Goal: Task Accomplishment & Management: Complete application form

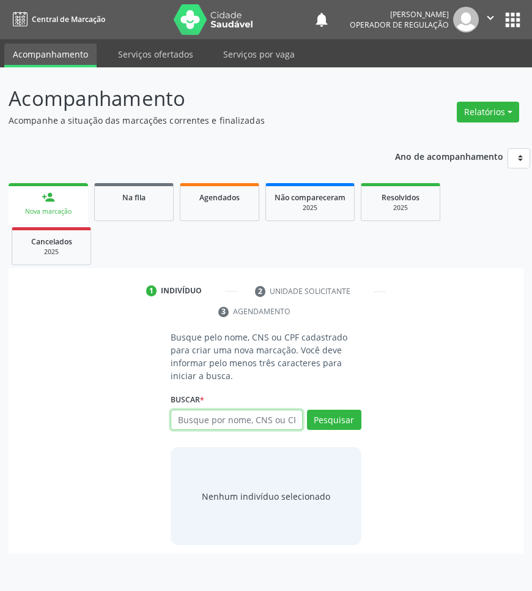
click at [228, 419] on input "text" at bounding box center [237, 419] width 132 height 21
click at [233, 419] on input "02662380411" at bounding box center [237, 419] width 132 height 21
type input "02662380411"
click at [175, 419] on input "02662380411" at bounding box center [175, 426] width 0 height 24
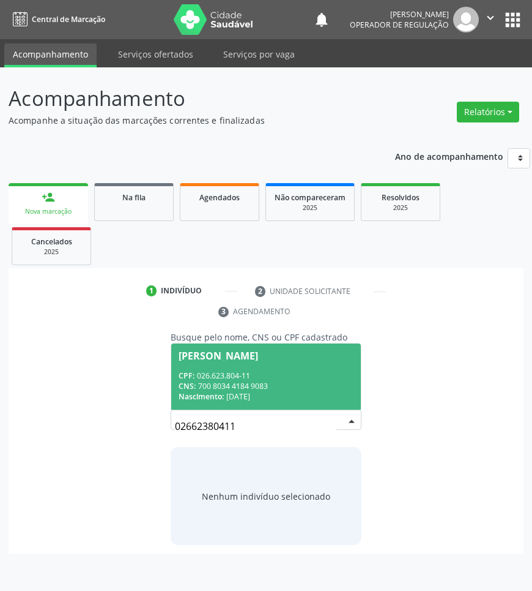
click at [236, 374] on div "CPF: 026.623.804-11" at bounding box center [266, 375] width 174 height 10
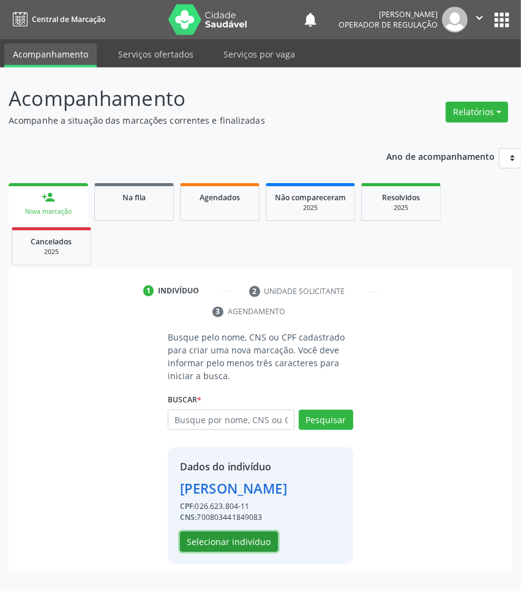
click at [253, 552] on button "Selecionar indivíduo" at bounding box center [229, 541] width 98 height 21
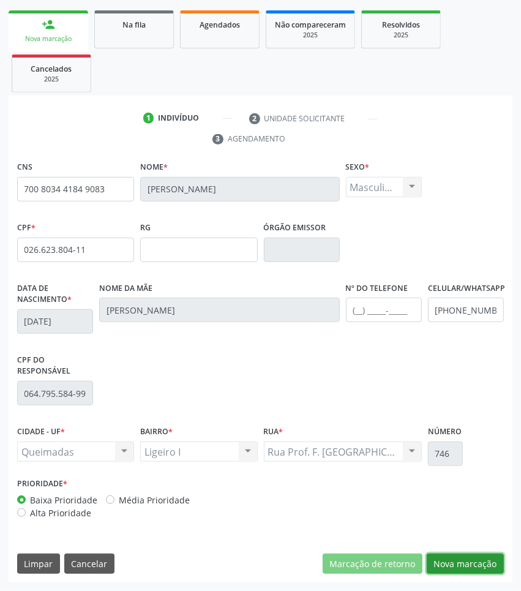
click at [475, 563] on button "Nova marcação" at bounding box center [465, 563] width 77 height 21
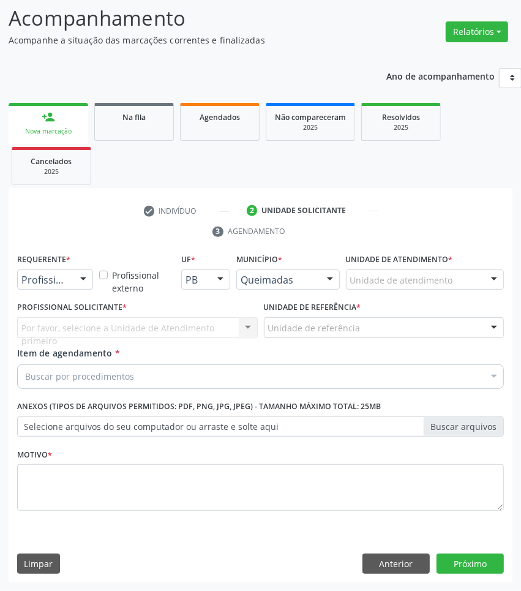
scroll to position [81, 0]
drag, startPoint x: 43, startPoint y: 271, endPoint x: 55, endPoint y: 293, distance: 24.4
click at [45, 272] on div at bounding box center [55, 279] width 76 height 21
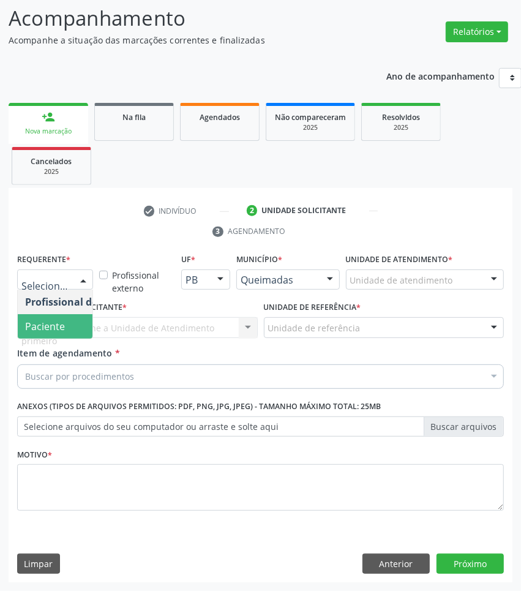
click at [57, 325] on span "Paciente" at bounding box center [45, 325] width 40 height 13
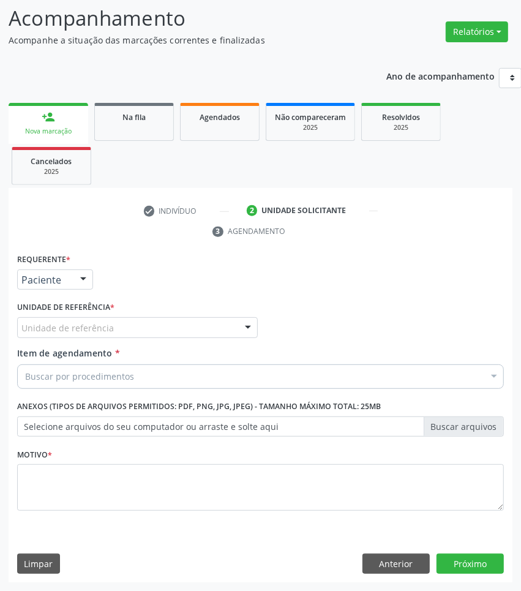
click at [121, 329] on div "Unidade de referência" at bounding box center [137, 327] width 241 height 21
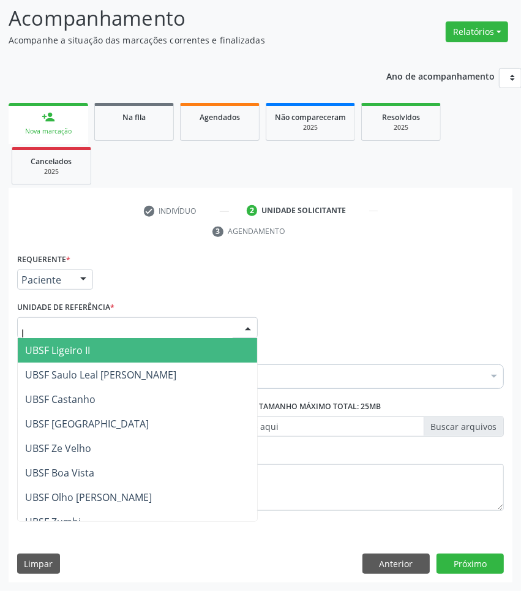
type input "li"
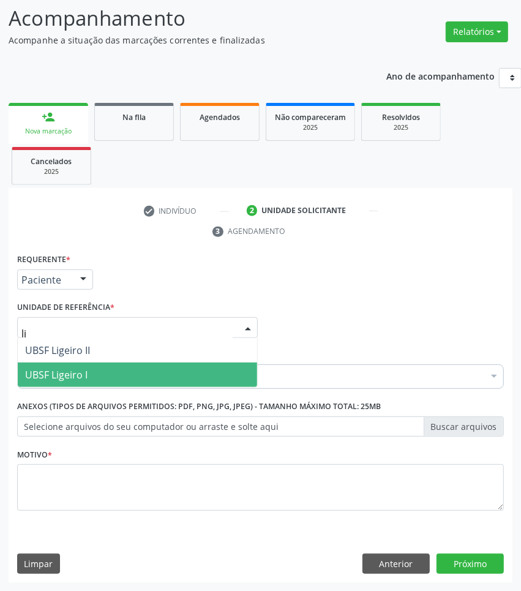
click at [117, 363] on span "UBSF Ligeiro I" at bounding box center [137, 374] width 239 height 24
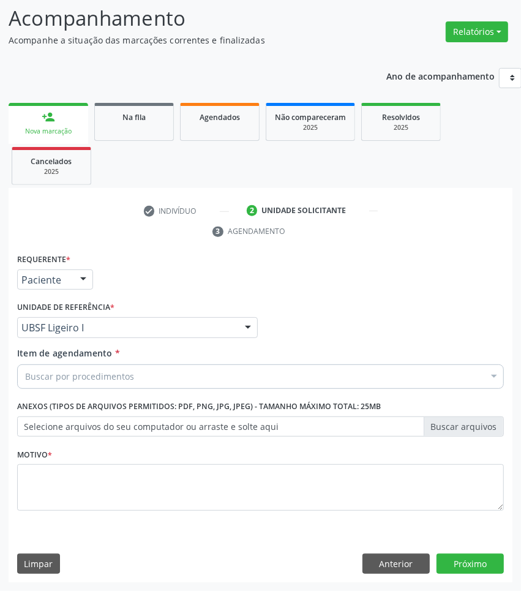
click at [132, 378] on div "Buscar por procedimentos" at bounding box center [260, 376] width 487 height 24
paste input "OTORRINO"
type input "OTORRINO"
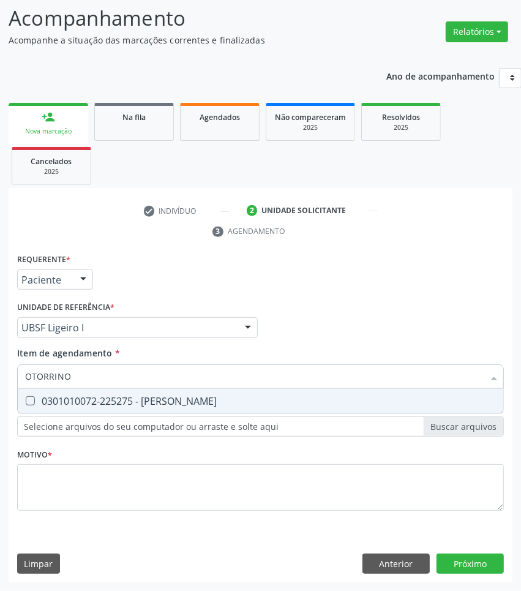
click at [132, 398] on div "0301010072-225275 - [PERSON_NAME]" at bounding box center [260, 401] width 471 height 10
checkbox Otorrinolaringologista "true"
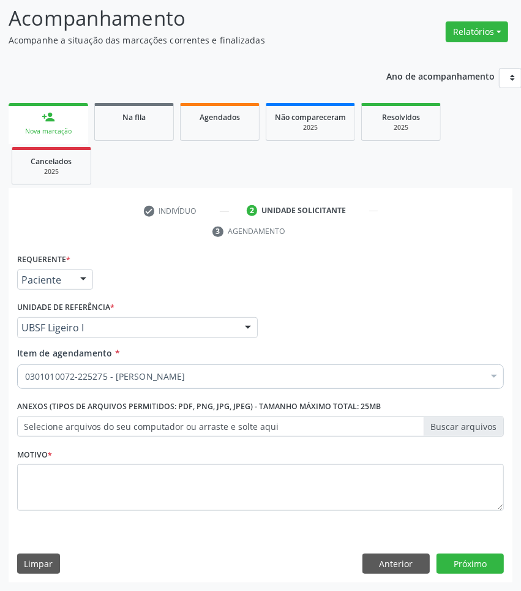
click at [320, 510] on fieldset "Motivo *" at bounding box center [260, 481] width 487 height 73
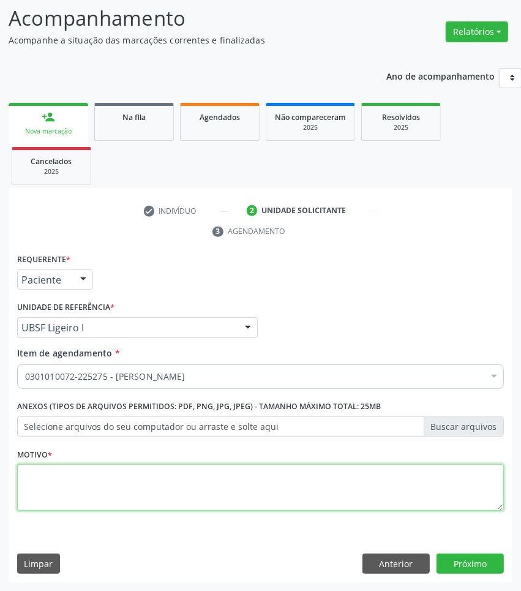
click at [312, 490] on textarea at bounding box center [260, 487] width 487 height 47
paste textarea "1ª CONSULTA 08/2025"
click at [303, 481] on textarea "1ª CONSULTA 08/2025" at bounding box center [260, 487] width 487 height 47
paste textarea "APNEIA DE SONO"
type textarea "1ª CONSULTA 08/2025 APNEIA DE SONO"
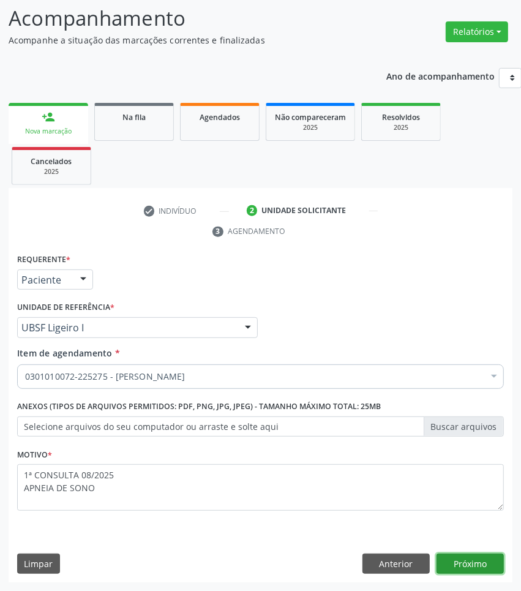
click at [490, 567] on button "Próximo" at bounding box center [469, 563] width 67 height 21
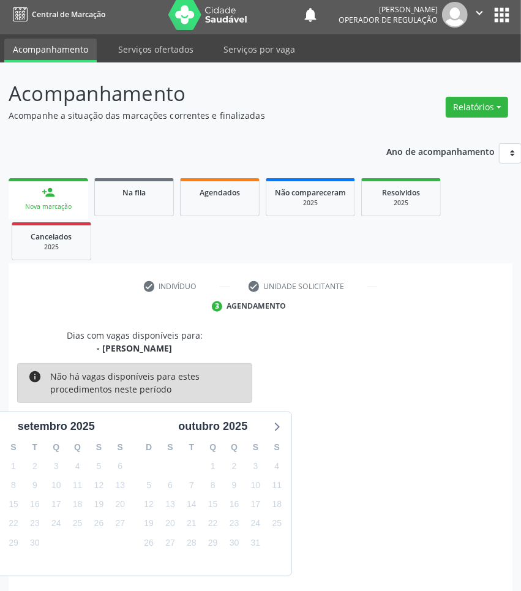
scroll to position [54, 0]
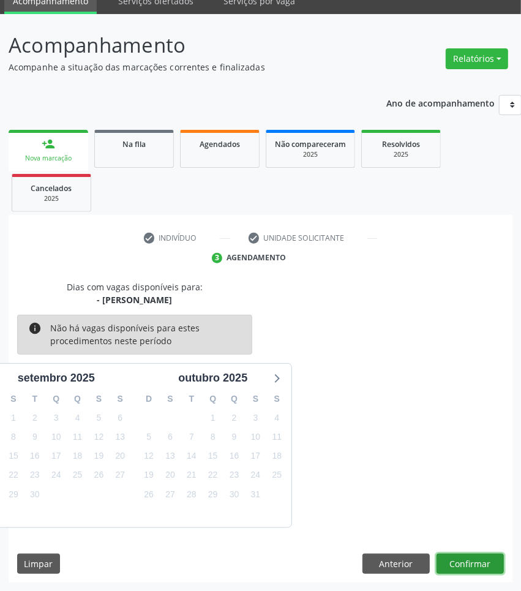
click at [498, 561] on button "Confirmar" at bounding box center [469, 563] width 67 height 21
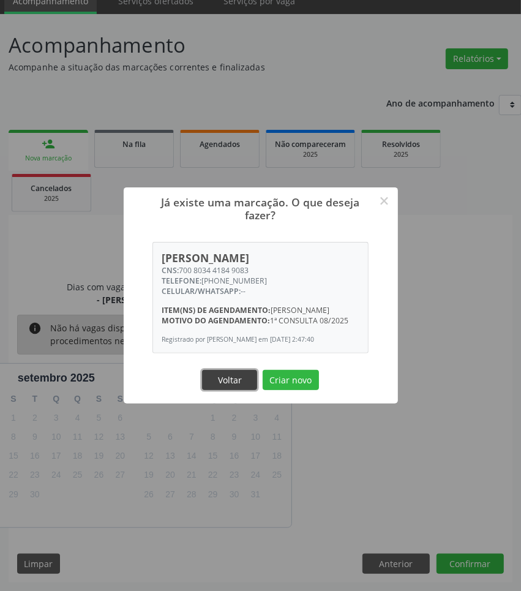
click at [236, 383] on button "Voltar" at bounding box center [229, 380] width 55 height 21
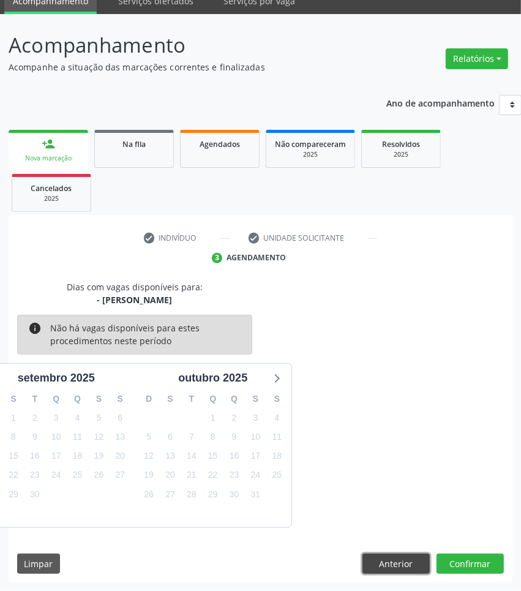
click at [390, 572] on button "Anterior" at bounding box center [395, 563] width 67 height 21
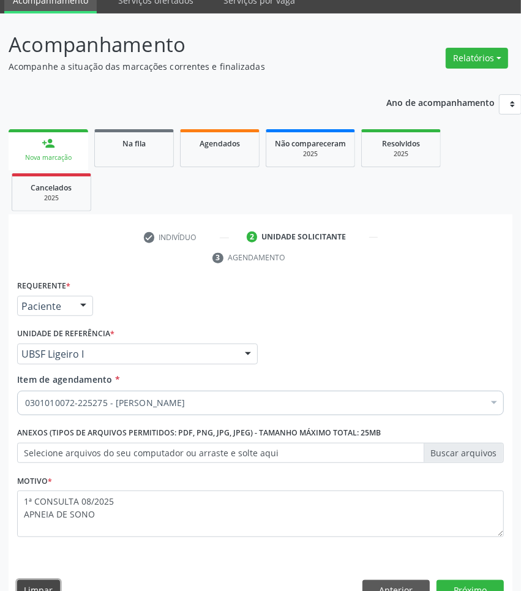
click at [41, 586] on button "Limpar" at bounding box center [38, 590] width 43 height 21
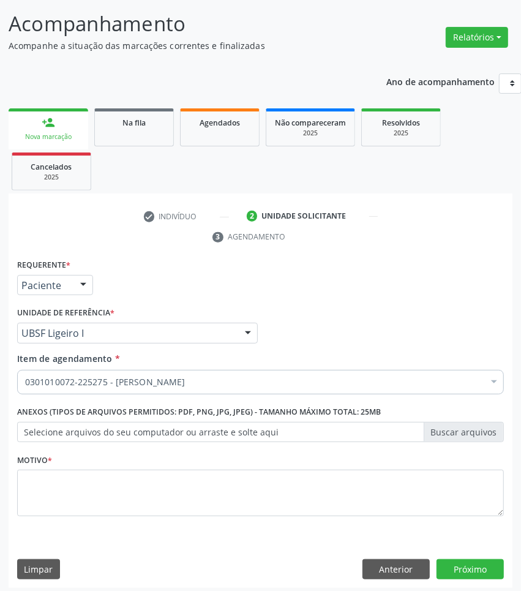
scroll to position [81, 0]
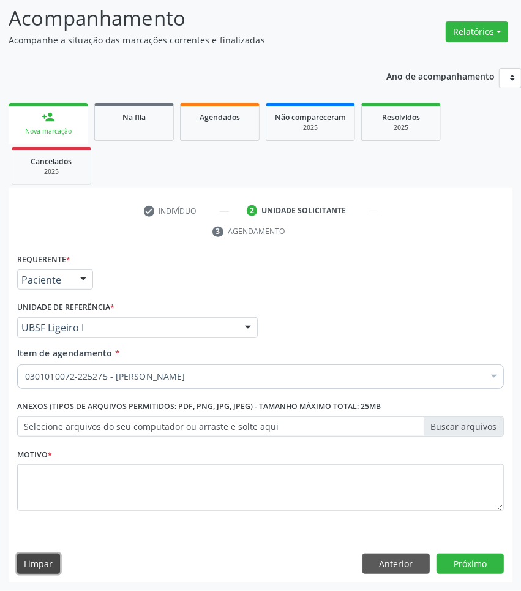
click at [55, 553] on button "Limpar" at bounding box center [38, 563] width 43 height 21
drag, startPoint x: 62, startPoint y: 123, endPoint x: 107, endPoint y: 124, distance: 45.3
click at [62, 123] on link "person_add Nova marcação" at bounding box center [49, 123] width 80 height 41
click at [109, 124] on link "Na fila" at bounding box center [134, 122] width 80 height 38
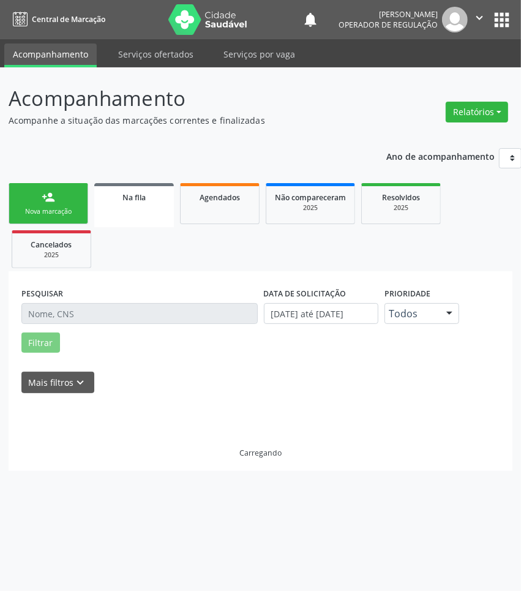
scroll to position [0, 0]
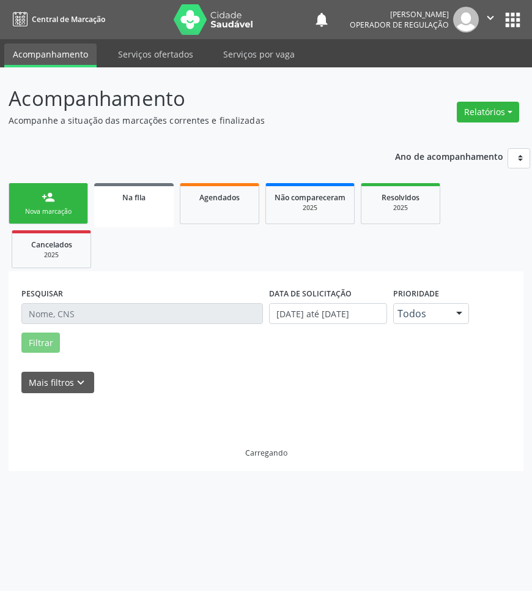
drag, startPoint x: 69, startPoint y: 124, endPoint x: 86, endPoint y: 130, distance: 18.4
click at [69, 124] on p "Acompanhe a situação das marcações correntes e finalizadas" at bounding box center [189, 120] width 361 height 13
click at [65, 211] on div "Nova marcação" at bounding box center [48, 211] width 61 height 9
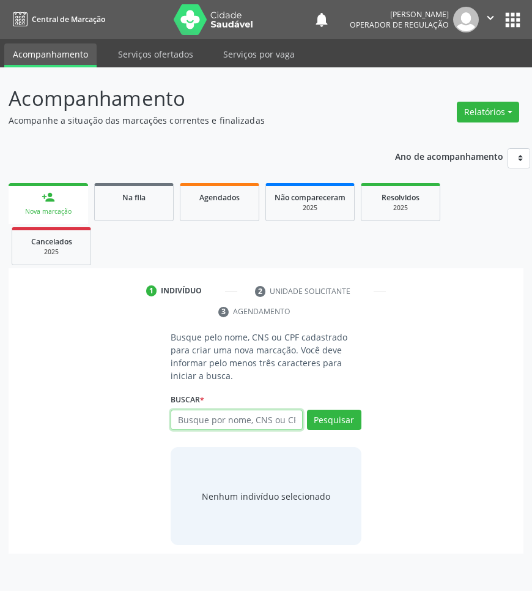
click at [273, 420] on input "text" at bounding box center [237, 419] width 132 height 21
type input "701006825016396"
click at [285, 421] on input "701006825016396" at bounding box center [255, 426] width 161 height 24
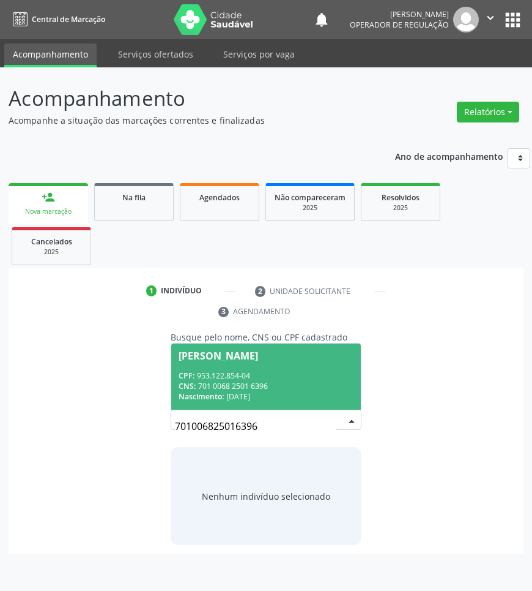
click at [270, 372] on div "CPF: 953.122.854-04" at bounding box center [266, 375] width 174 height 10
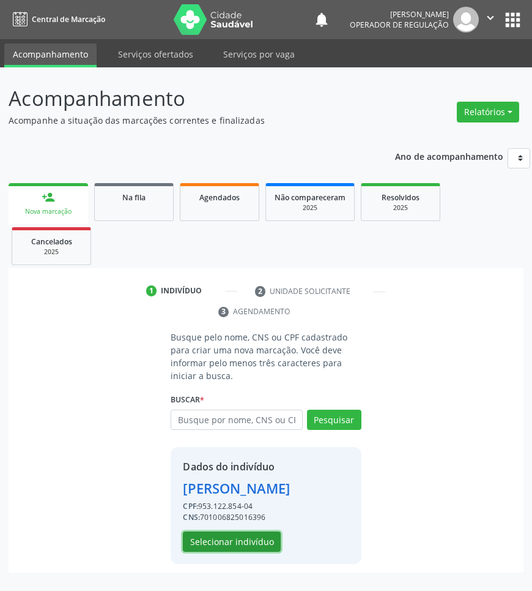
click at [237, 549] on button "Selecionar indivíduo" at bounding box center [232, 541] width 98 height 21
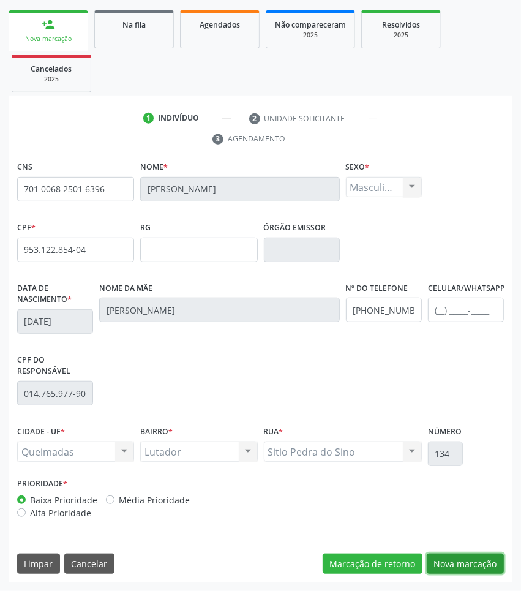
click at [467, 554] on button "Nova marcação" at bounding box center [465, 563] width 77 height 21
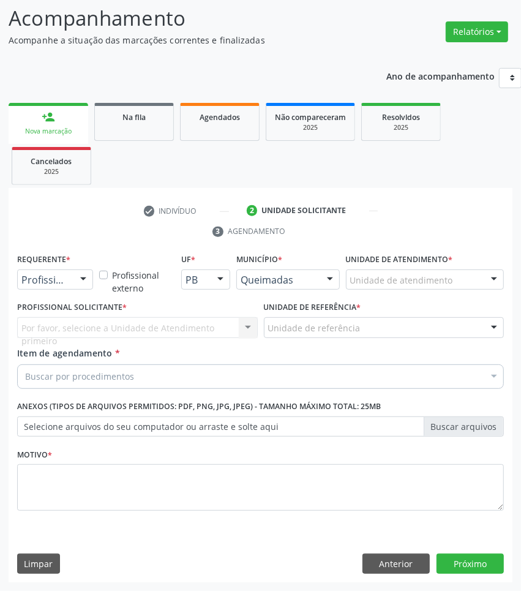
scroll to position [81, 0]
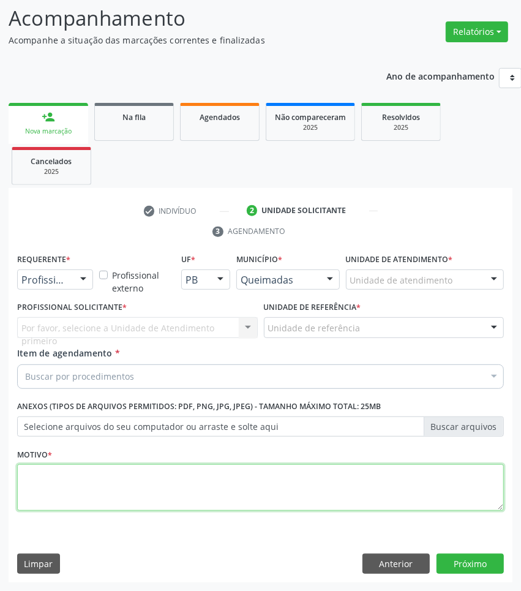
paste textarea "APNEIA DE SONO"
click at [334, 481] on textarea at bounding box center [260, 487] width 487 height 47
type textarea "APNEIA DE SONO"
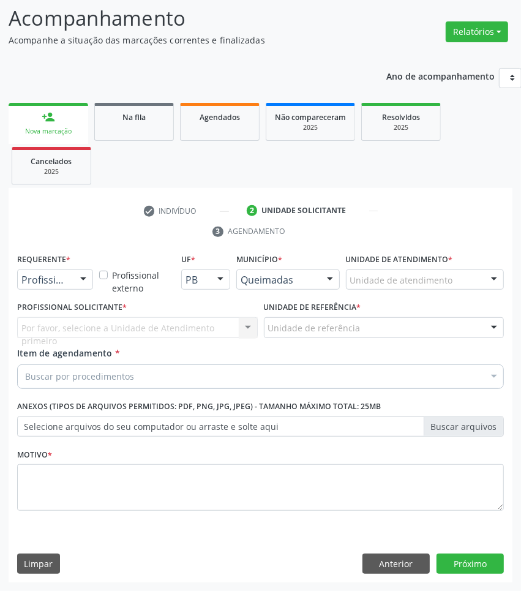
click at [280, 373] on div "Buscar por procedimentos" at bounding box center [260, 376] width 487 height 24
paste input "OTORRINO"
type input "OTORRINO"
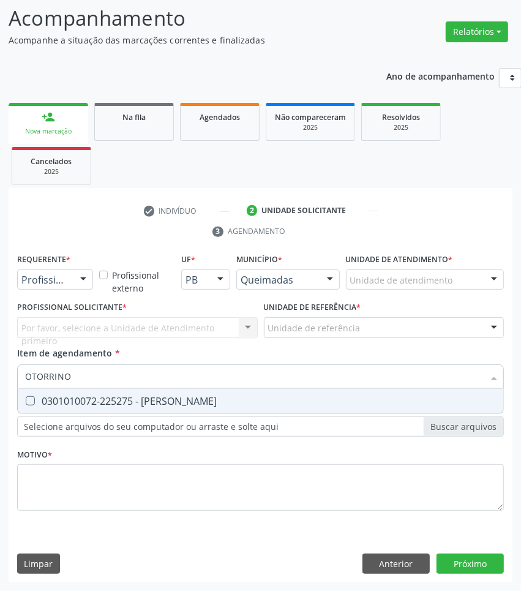
click at [187, 399] on div "0301010072-225275 - [PERSON_NAME]" at bounding box center [260, 401] width 471 height 10
checkbox Otorrinolaringologista "true"
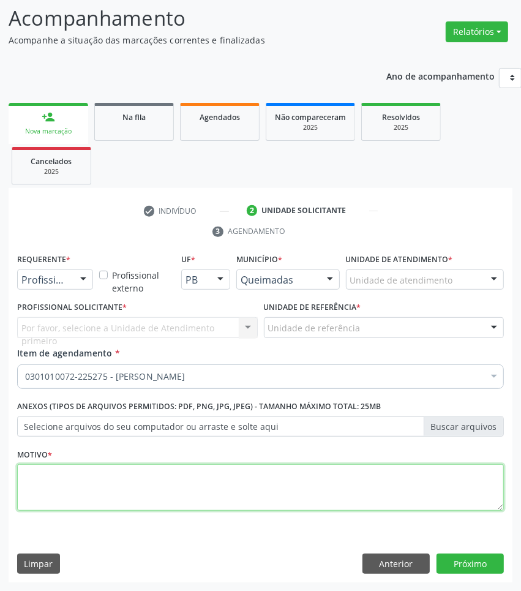
click at [309, 480] on textarea at bounding box center [260, 487] width 487 height 47
paste textarea "1ª CONSULTA 08/2025"
type textarea "1ª CONSULTA 08/2025"
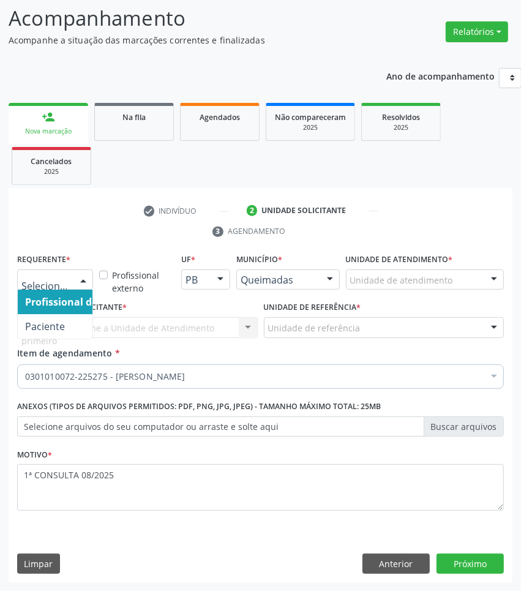
drag, startPoint x: 62, startPoint y: 288, endPoint x: 56, endPoint y: 316, distance: 28.8
click at [62, 290] on div "Profissional de Saúde Paciente Nenhum resultado encontrado para: " " Não há nen…" at bounding box center [55, 279] width 76 height 21
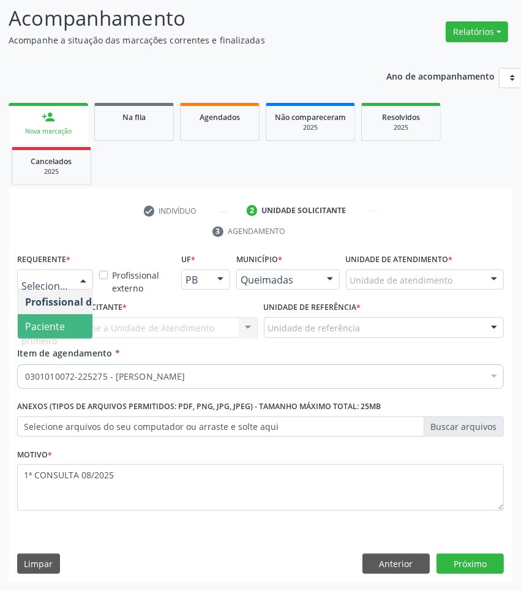
drag, startPoint x: 56, startPoint y: 320, endPoint x: 92, endPoint y: 319, distance: 36.1
click at [56, 321] on span "Paciente" at bounding box center [45, 325] width 40 height 13
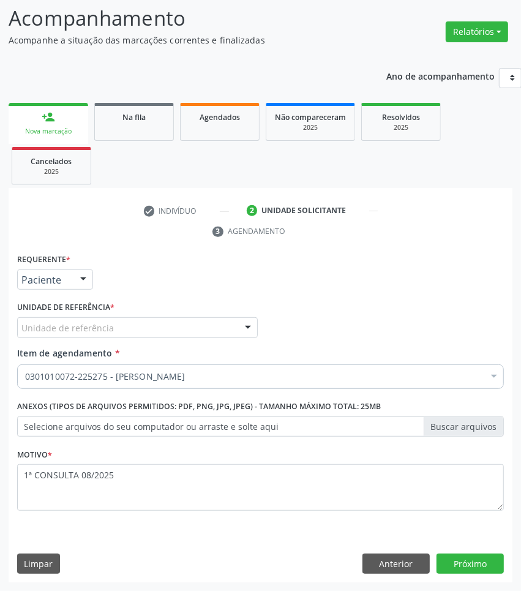
click at [95, 319] on div "Unidade de referência" at bounding box center [137, 327] width 241 height 21
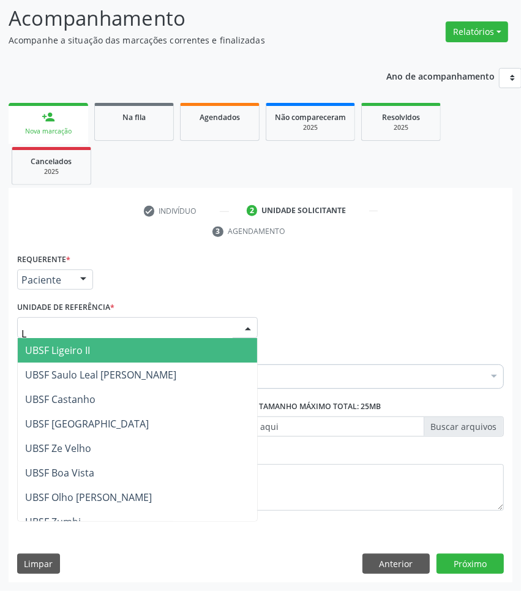
type input "LU"
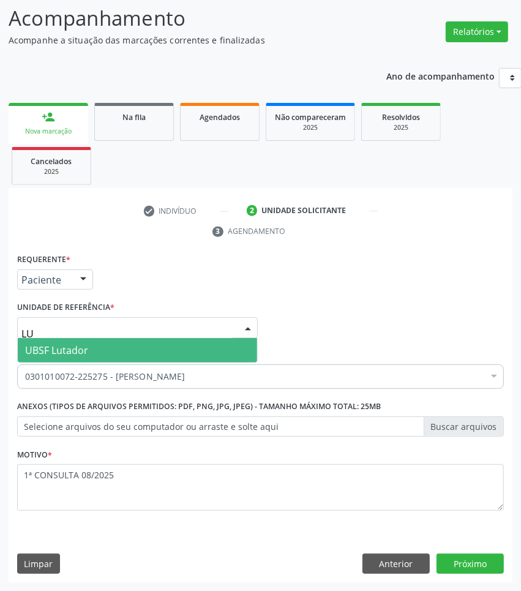
click at [92, 349] on span "UBSF Lutador" at bounding box center [137, 350] width 239 height 24
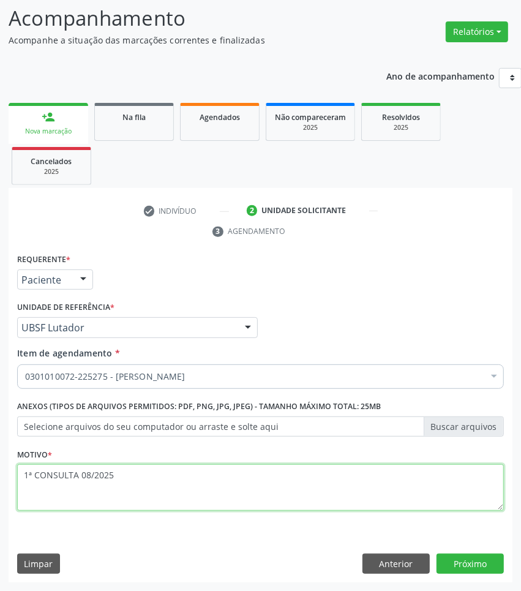
click at [179, 491] on textarea "1ª CONSULTA 08/2025" at bounding box center [260, 487] width 487 height 47
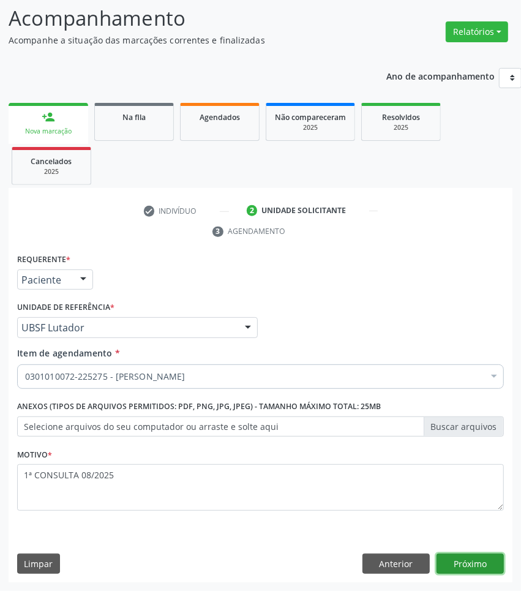
click at [476, 570] on button "Próximo" at bounding box center [469, 563] width 67 height 21
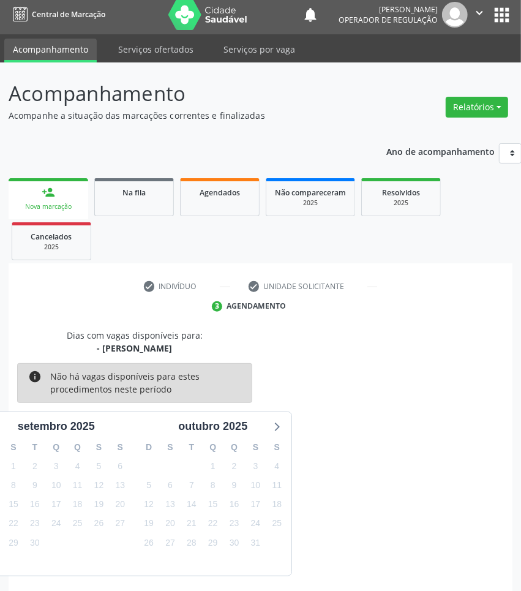
scroll to position [54, 0]
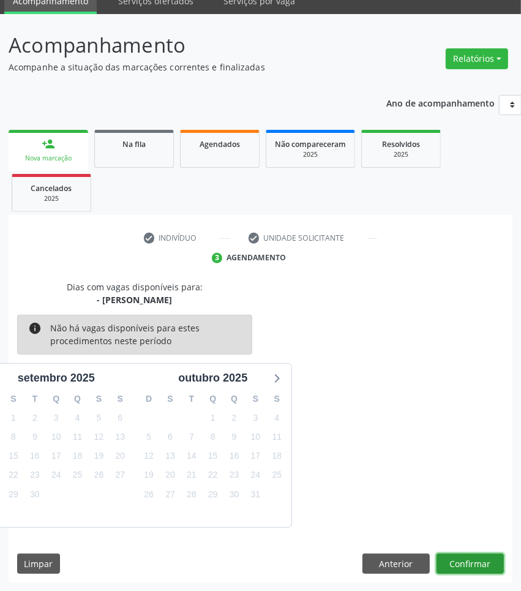
click at [476, 570] on button "Confirmar" at bounding box center [469, 563] width 67 height 21
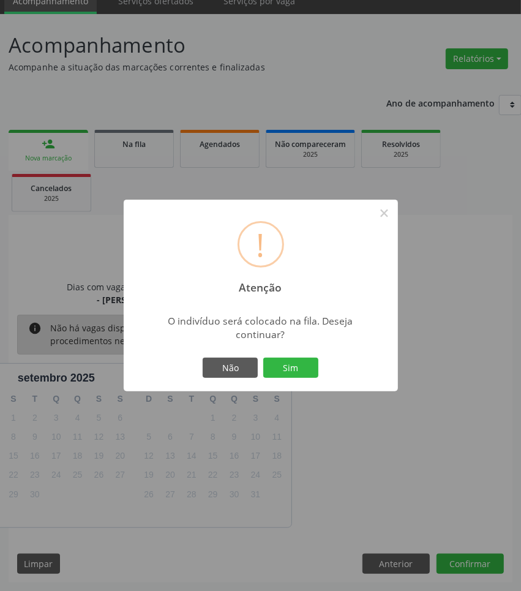
click at [263, 357] on button "Sim" at bounding box center [290, 367] width 55 height 21
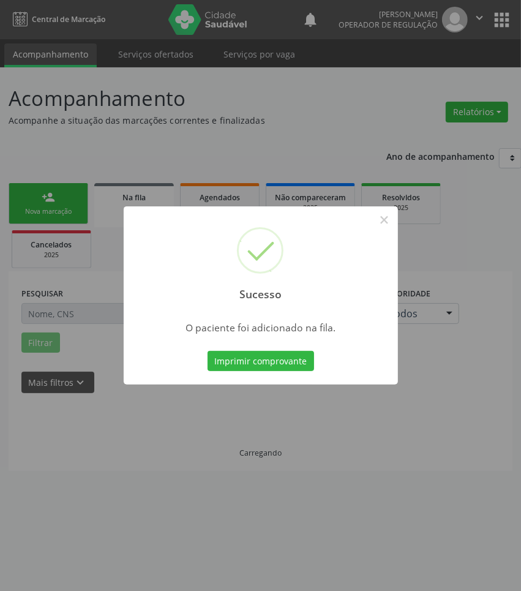
scroll to position [0, 0]
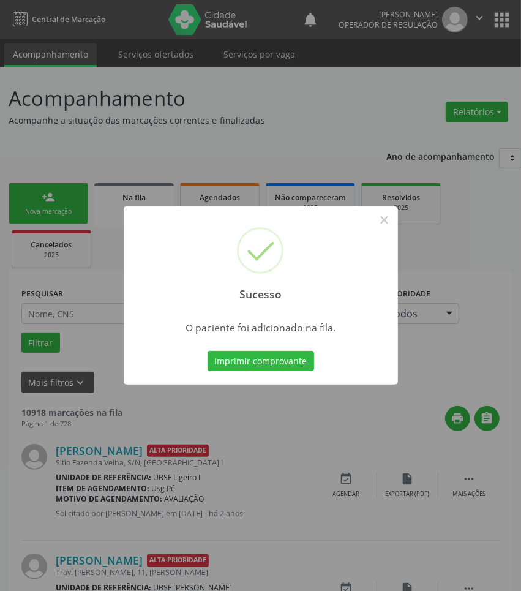
click at [288, 503] on div "Sucesso × O paciente foi adicionado na fila. Imprimir comprovante Cancel" at bounding box center [260, 295] width 521 height 591
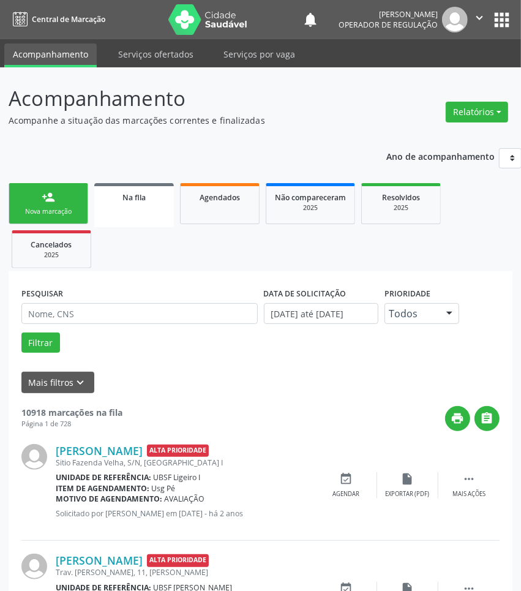
click at [15, 206] on link "person_add Nova marcação" at bounding box center [49, 203] width 80 height 41
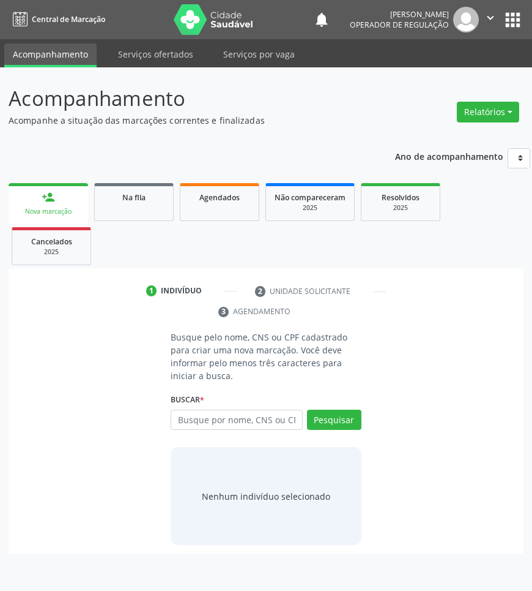
click at [216, 432] on div "Busque por nome, CNS ou CPF Nenhum resultado encontrado para: " " Digite nome, …" at bounding box center [266, 423] width 190 height 29
click at [212, 427] on input "text" at bounding box center [237, 419] width 132 height 21
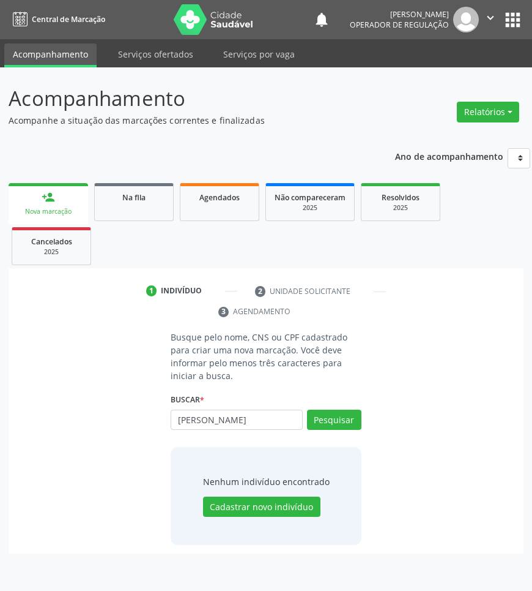
click at [331, 408] on div "Buscar * GAEL MARQUES Busque por nome, CNS ou CPF Nenhum resultado encontrado p…" at bounding box center [266, 414] width 190 height 48
click at [335, 414] on button "Pesquisar" at bounding box center [334, 419] width 54 height 21
click at [264, 421] on input "[PERSON_NAME]" at bounding box center [237, 419] width 132 height 21
type input "G"
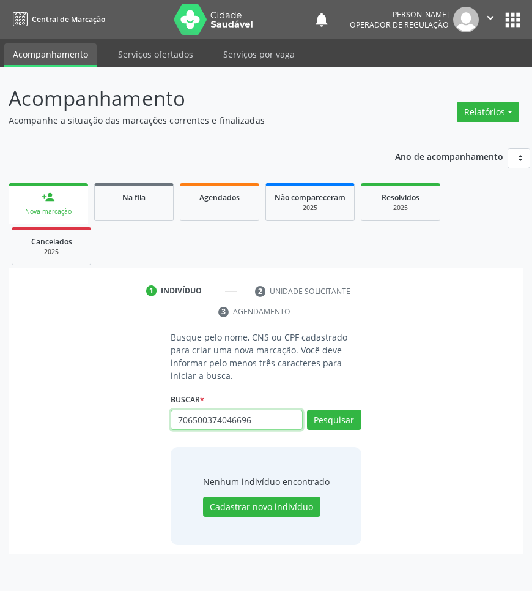
type input "706500374046696"
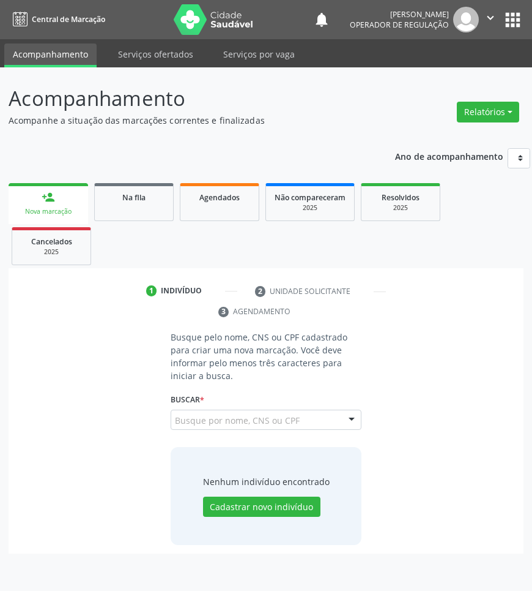
click at [175, 417] on input "706500374046696" at bounding box center [175, 426] width 0 height 24
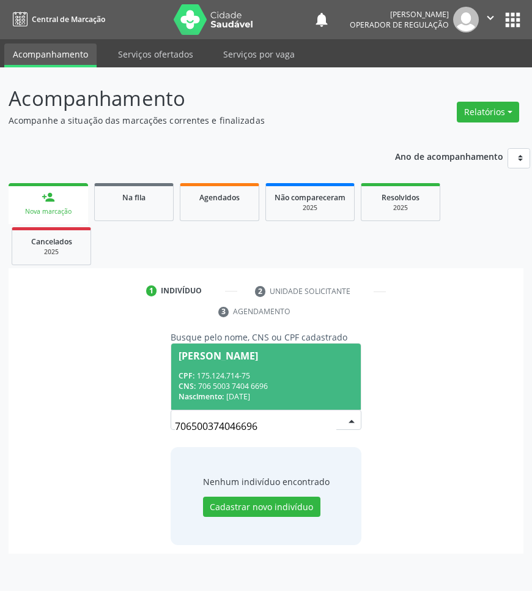
click at [221, 378] on div "CPF: 175.124.714-75" at bounding box center [266, 375] width 174 height 10
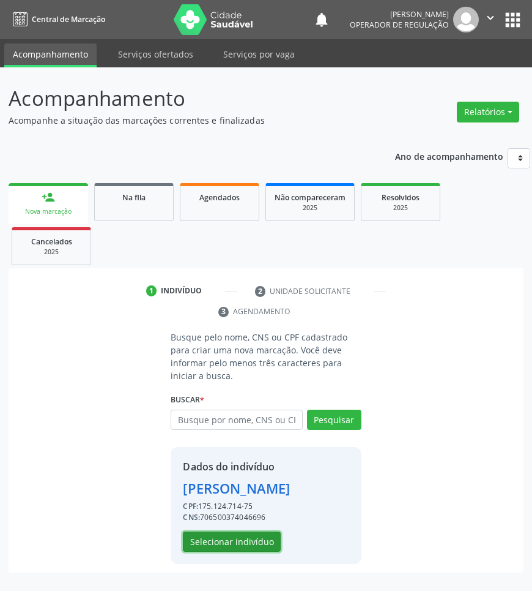
click at [264, 543] on button "Selecionar indivíduo" at bounding box center [232, 541] width 98 height 21
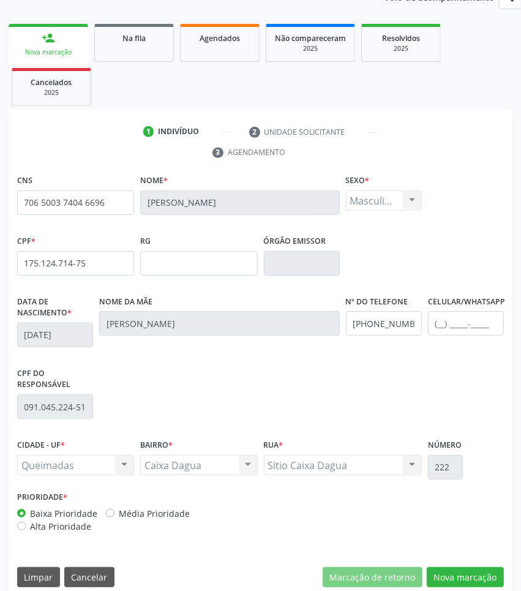
scroll to position [173, 0]
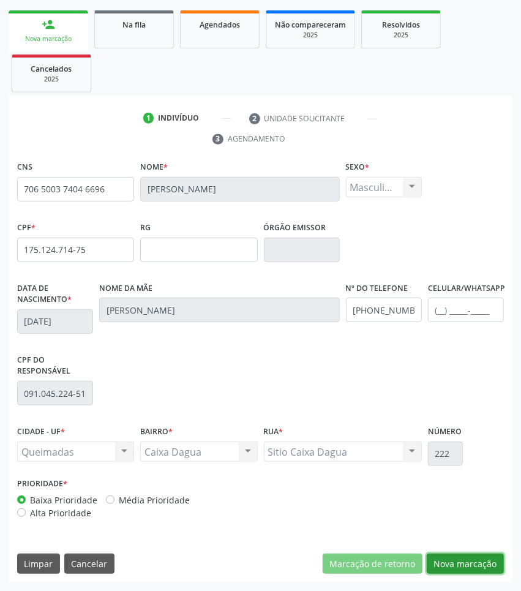
click at [474, 564] on button "Nova marcação" at bounding box center [465, 563] width 77 height 21
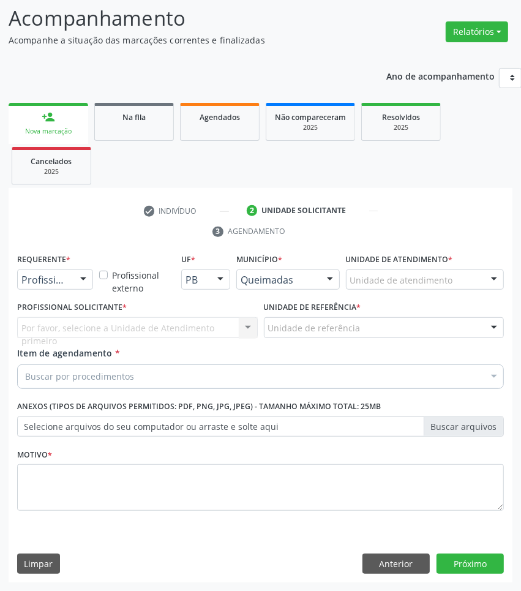
scroll to position [81, 0]
drag, startPoint x: 44, startPoint y: 279, endPoint x: 35, endPoint y: 322, distance: 43.7
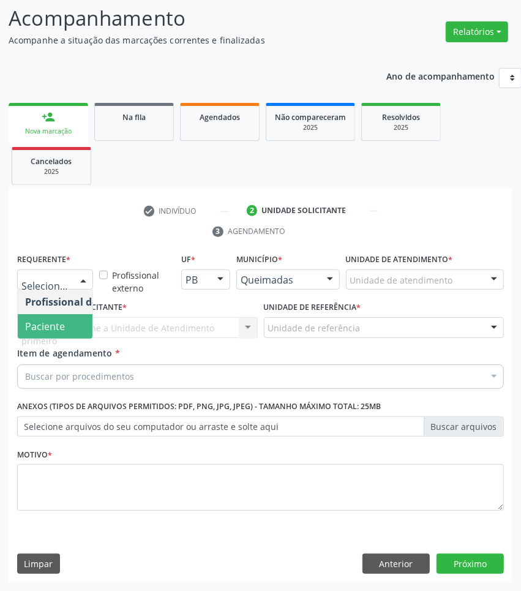
drag, startPoint x: 35, startPoint y: 326, endPoint x: 53, endPoint y: 326, distance: 17.7
click at [37, 326] on span "Paciente" at bounding box center [45, 325] width 40 height 13
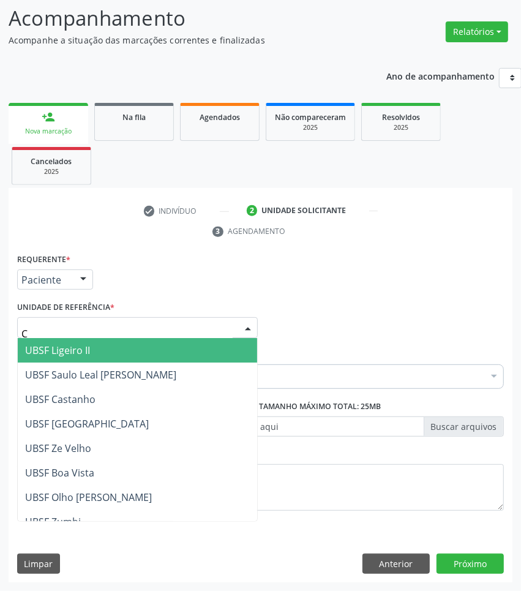
type input "CA"
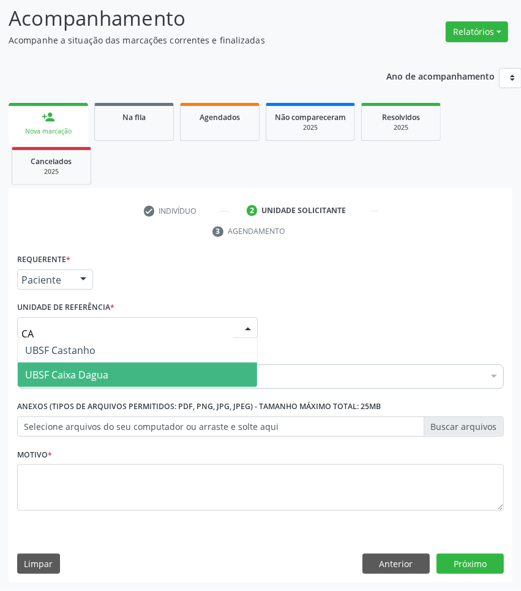
click at [87, 383] on span "UBSF Caixa Dagua" at bounding box center [137, 374] width 239 height 24
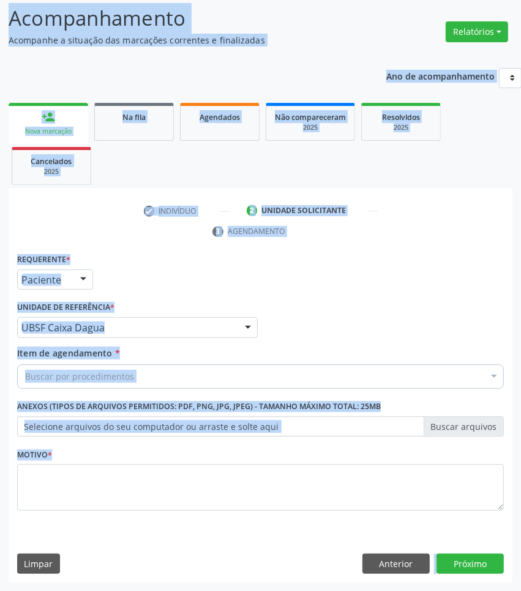
click at [300, 393] on div "Requerente * Paciente Profissional de Saúde Paciente Nenhum resultado encontrad…" at bounding box center [260, 388] width 487 height 277
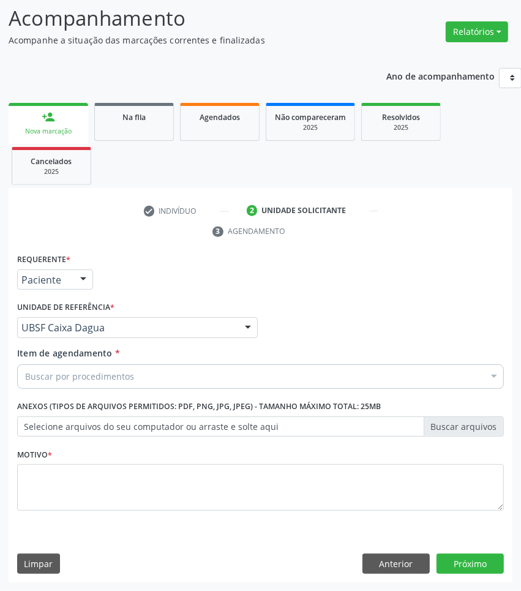
click at [305, 376] on div "Buscar por procedimentos" at bounding box center [260, 376] width 487 height 24
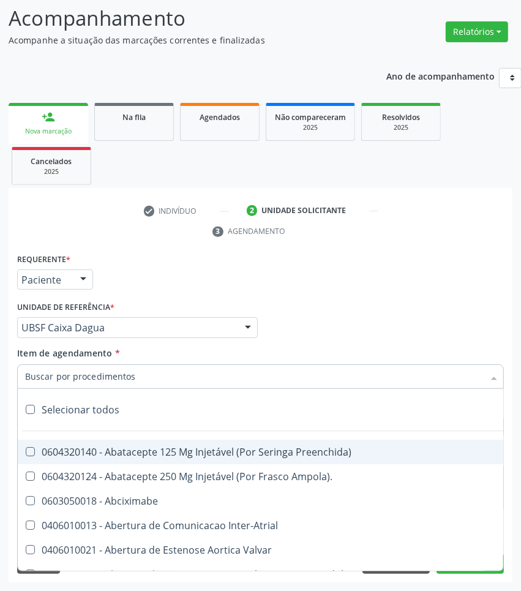
paste input "OTORRINO"
type input "OTORRINO"
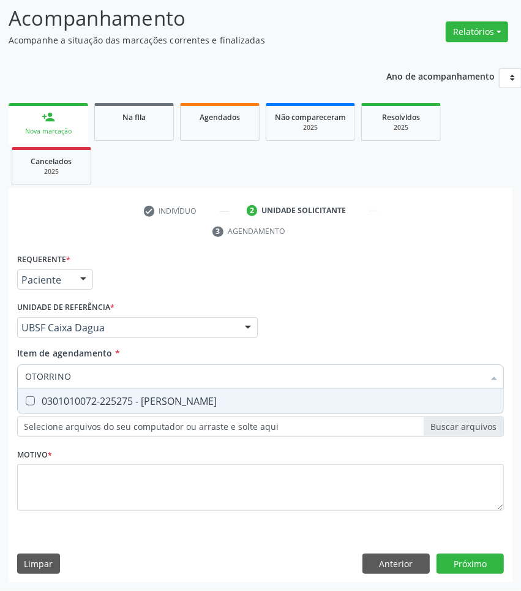
click at [285, 403] on div "0301010072-225275 - [PERSON_NAME]" at bounding box center [260, 401] width 471 height 10
checkbox Otorrinolaringologista "true"
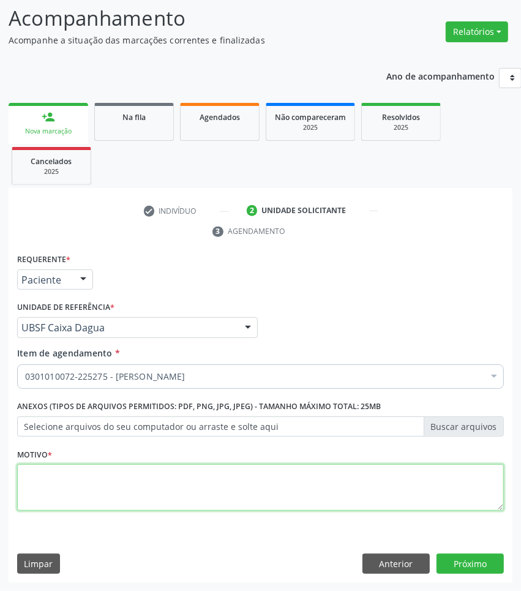
click at [352, 484] on textarea at bounding box center [260, 487] width 487 height 47
paste textarea "1ª CONSULTA 08/2025"
click at [326, 485] on textarea "1ª CONSULTA 08/2025" at bounding box center [260, 487] width 487 height 47
paste textarea "FARINGITE RECORRENTE"
type textarea "1ª CONSULTA 08/2025 FARINGITE RECORRENTE"
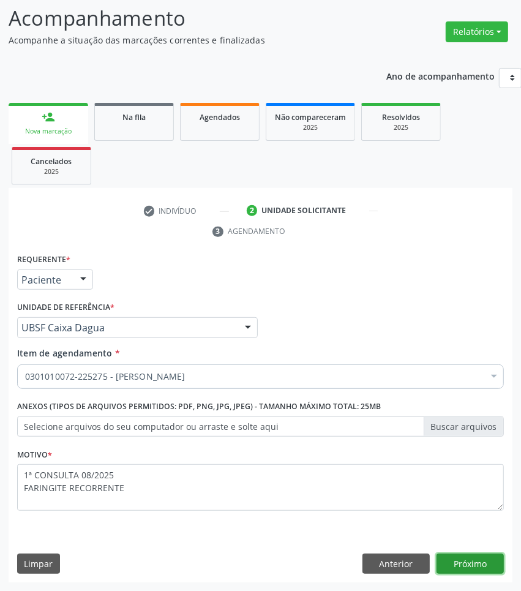
click at [474, 560] on button "Próximo" at bounding box center [469, 563] width 67 height 21
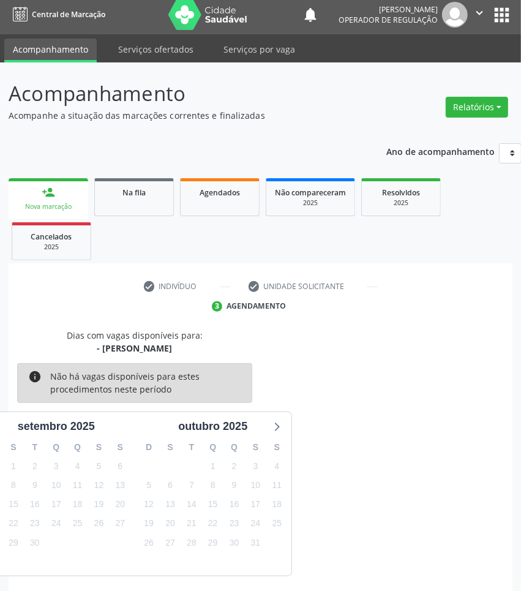
scroll to position [54, 0]
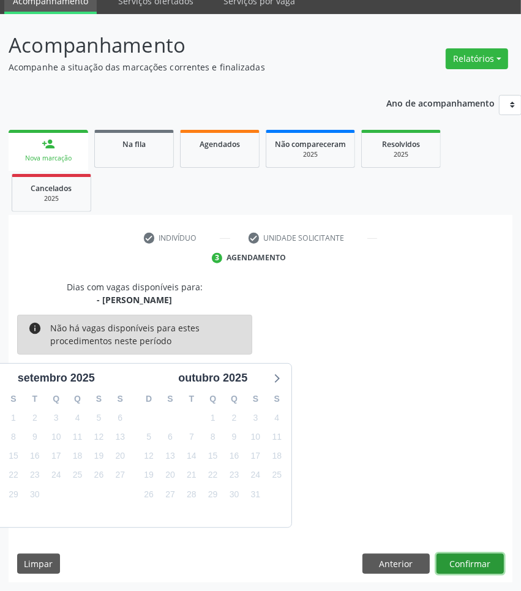
click at [482, 555] on button "Confirmar" at bounding box center [469, 563] width 67 height 21
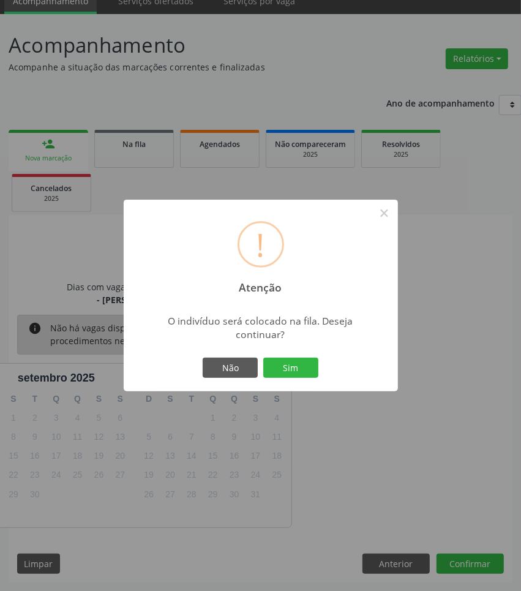
click at [263, 357] on button "Sim" at bounding box center [290, 367] width 55 height 21
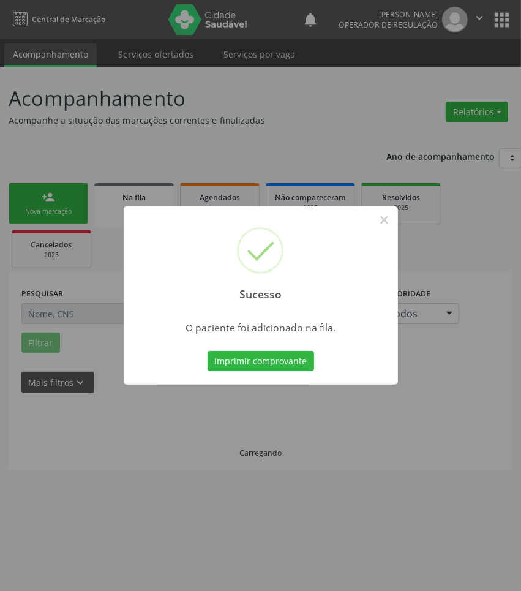
scroll to position [0, 0]
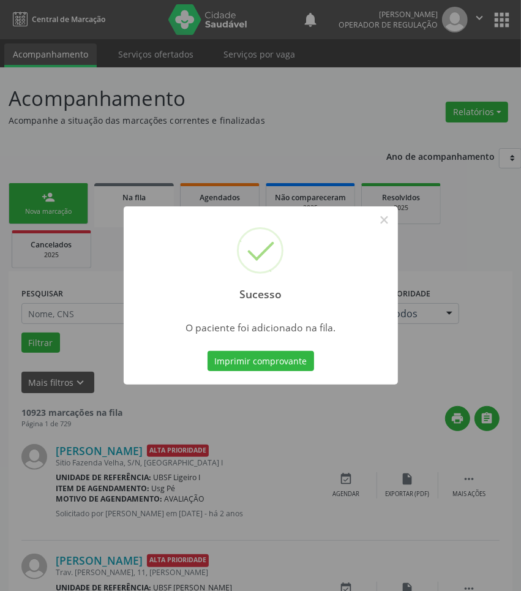
click at [425, 499] on div "Sucesso × O paciente foi adicionado na fila. Imprimir comprovante Cancel" at bounding box center [260, 295] width 521 height 591
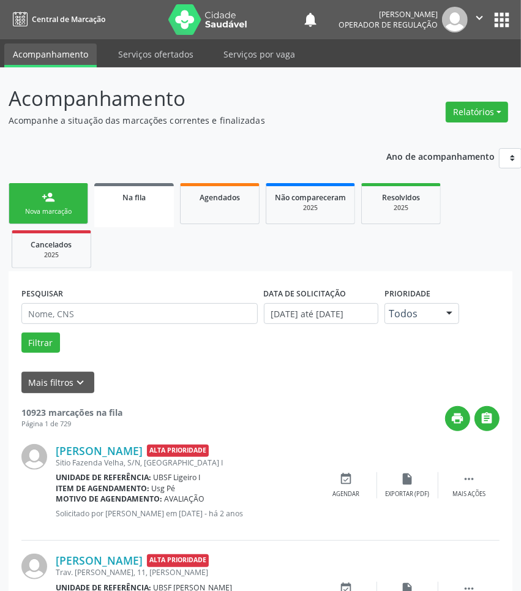
click at [39, 203] on link "person_add Nova marcação" at bounding box center [49, 203] width 80 height 41
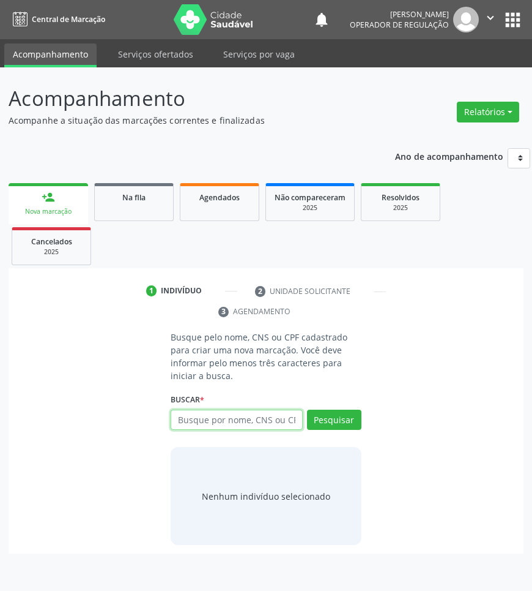
click at [193, 413] on input "text" at bounding box center [237, 419] width 132 height 21
type input "01612292470"
click at [175, 421] on input "01612292470" at bounding box center [175, 426] width 0 height 24
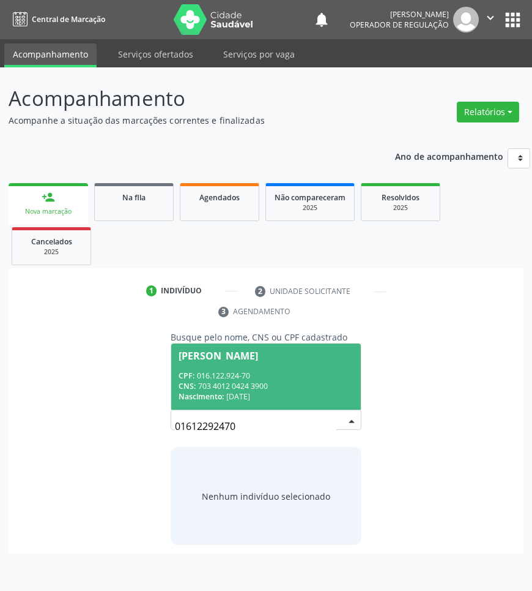
click at [227, 372] on div "CPF: 016.122.924-70" at bounding box center [266, 375] width 174 height 10
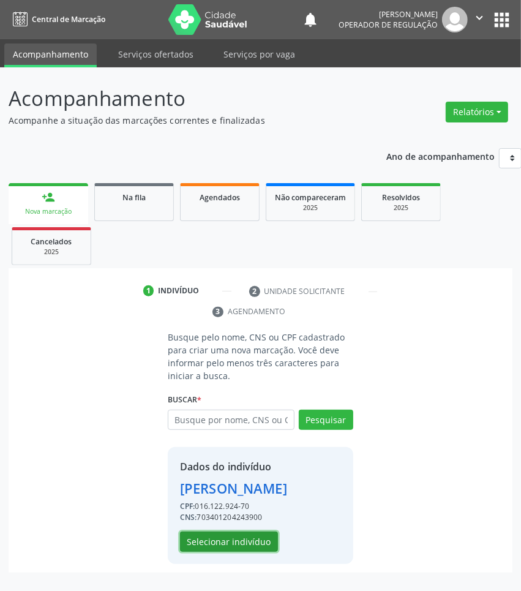
click at [245, 552] on button "Selecionar indivíduo" at bounding box center [229, 541] width 98 height 21
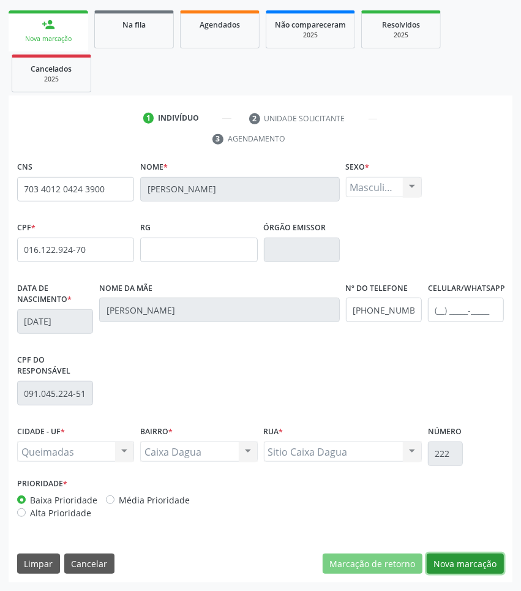
drag, startPoint x: 472, startPoint y: 552, endPoint x: 279, endPoint y: 491, distance: 202.3
click at [467, 553] on button "Nova marcação" at bounding box center [465, 563] width 77 height 21
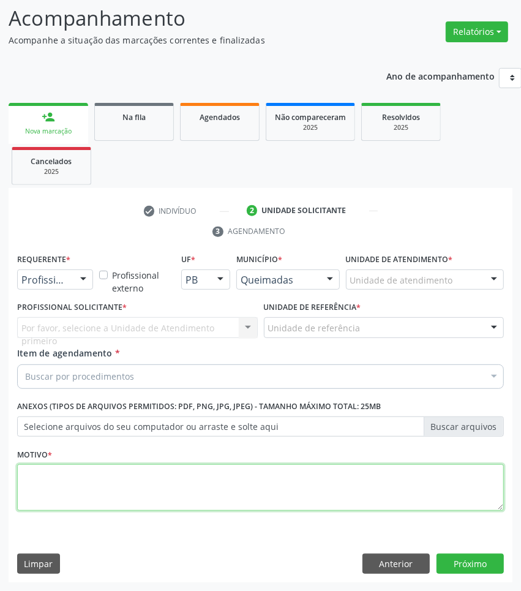
click at [130, 469] on textarea at bounding box center [260, 487] width 487 height 47
paste textarea "1ª CONSULTA 08/2025 FARINGITE RECORRENTE"
click at [25, 491] on textarea "1ª CONSULTA 08/2025 FARINGITE RECORRENTE" at bounding box center [260, 487] width 487 height 47
type textarea "1ª CONSULTA 08/2025 USO DE [MEDICAL_DATA] CRONICO"
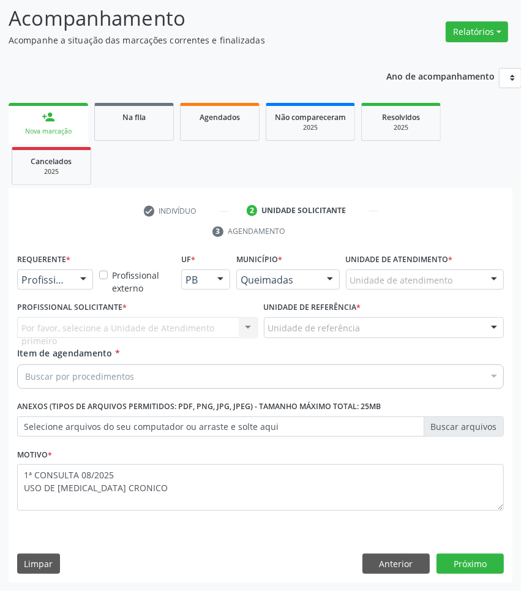
drag, startPoint x: 233, startPoint y: 364, endPoint x: 214, endPoint y: 359, distance: 19.0
click at [233, 364] on div "Buscar por procedimentos" at bounding box center [260, 376] width 487 height 24
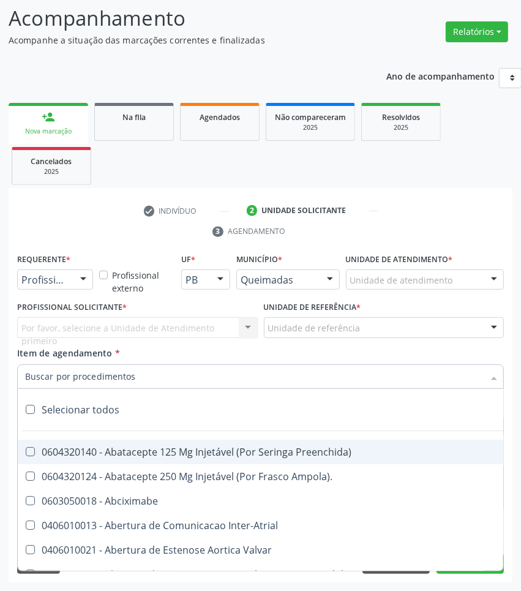
paste input "OTORRINO"
type input "OTORRINO"
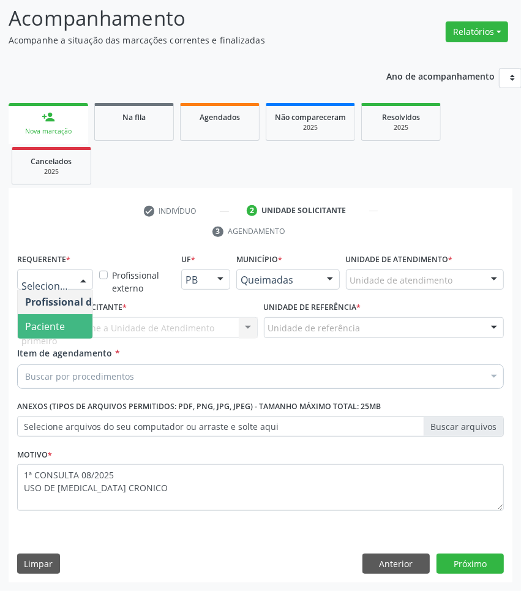
click at [87, 321] on span "Paciente" at bounding box center [77, 326] width 119 height 24
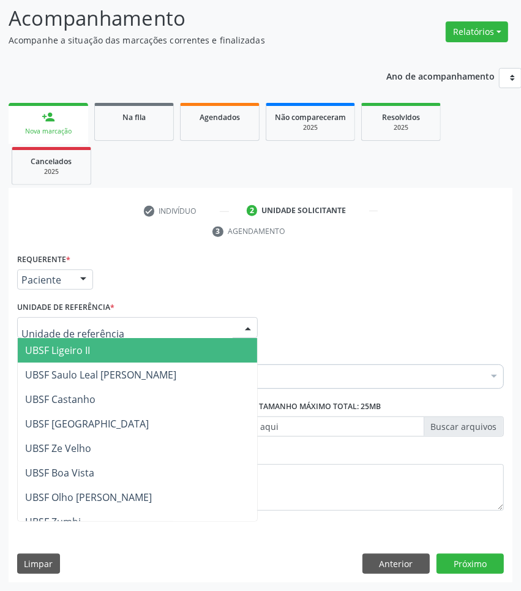
click at [138, 326] on div at bounding box center [137, 327] width 241 height 21
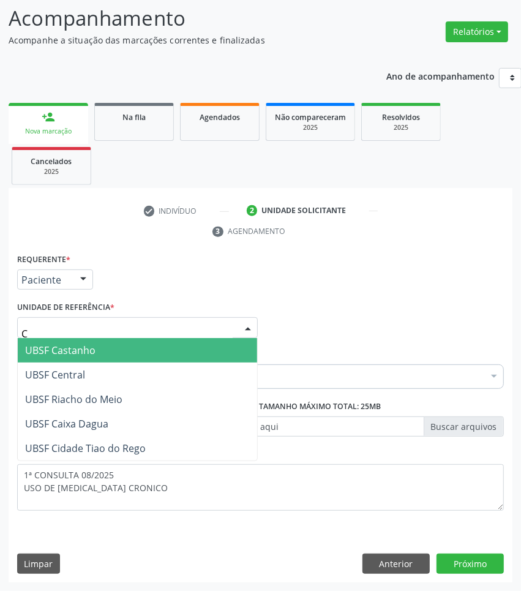
type input "CA"
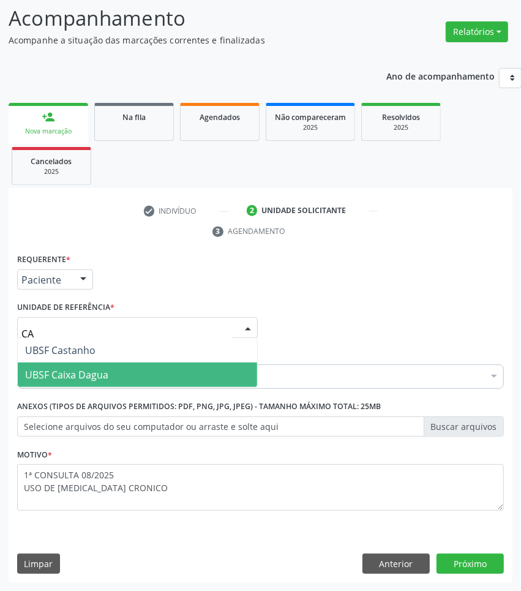
click at [125, 365] on span "UBSF Caixa Dagua" at bounding box center [137, 374] width 239 height 24
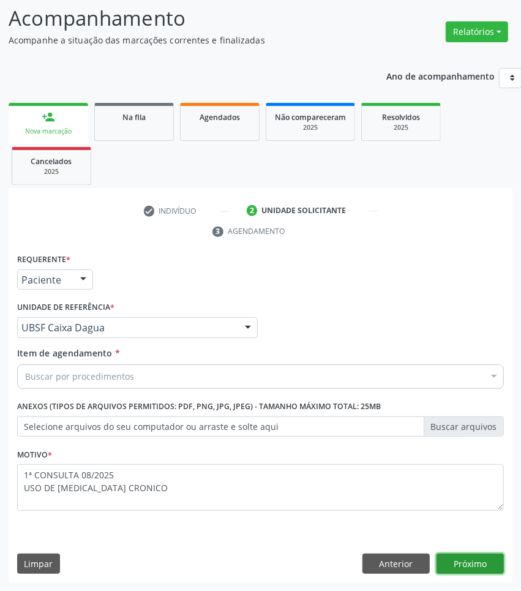
click at [476, 560] on button "Próximo" at bounding box center [469, 563] width 67 height 21
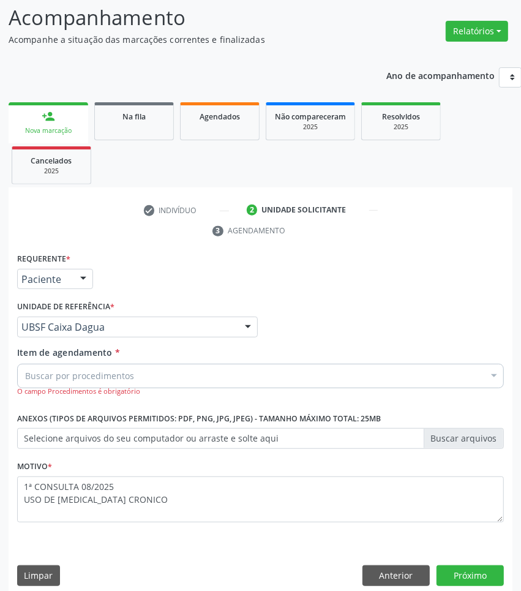
click at [170, 365] on div "Buscar por procedimentos" at bounding box center [260, 376] width 487 height 24
paste input "OTORRINO"
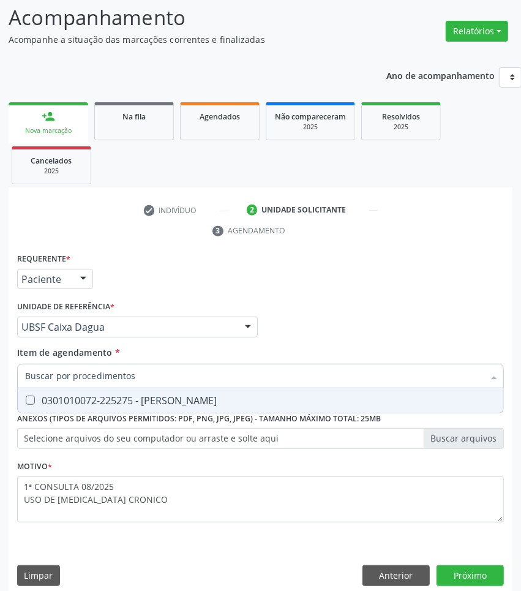
type input "OTORRINO"
click at [157, 395] on div "0301010072-225275 - [PERSON_NAME]" at bounding box center [260, 400] width 471 height 10
checkbox Otorrinolaringologista "true"
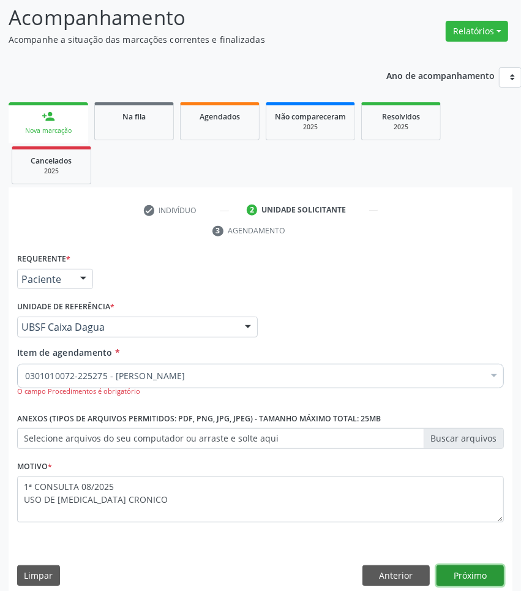
drag, startPoint x: 476, startPoint y: 580, endPoint x: 528, endPoint y: 570, distance: 52.2
click at [476, 580] on button "Próximo" at bounding box center [469, 575] width 67 height 21
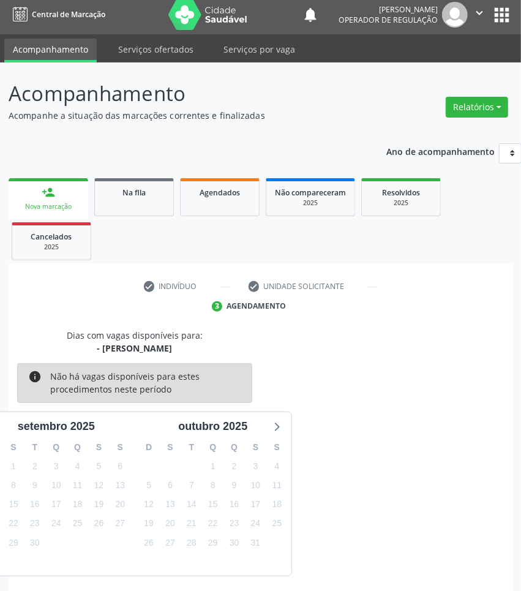
scroll to position [54, 0]
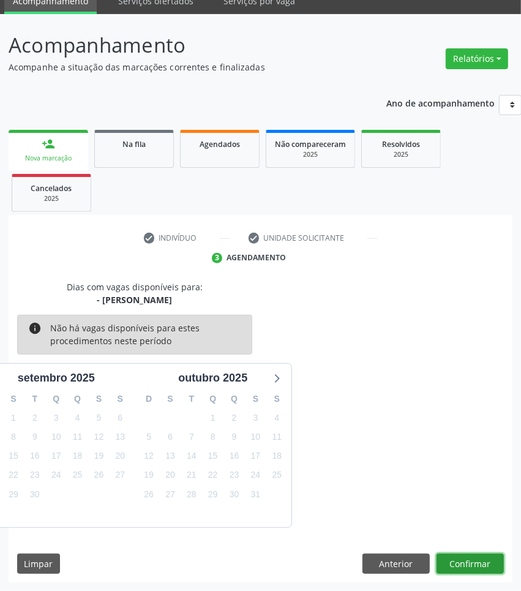
click at [484, 560] on button "Confirmar" at bounding box center [469, 563] width 67 height 21
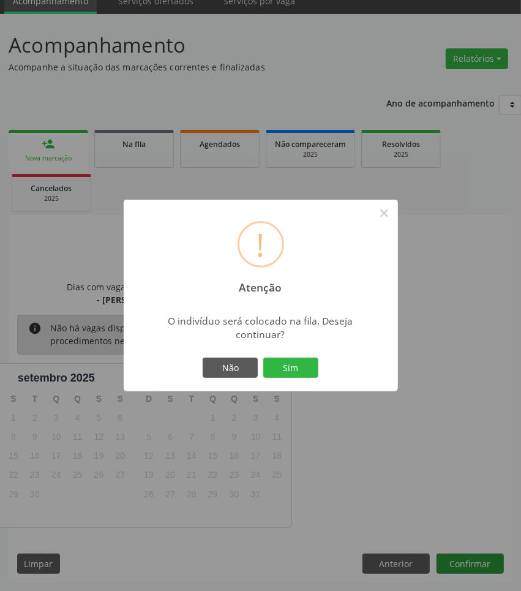
click at [263, 357] on button "Sim" at bounding box center [290, 367] width 55 height 21
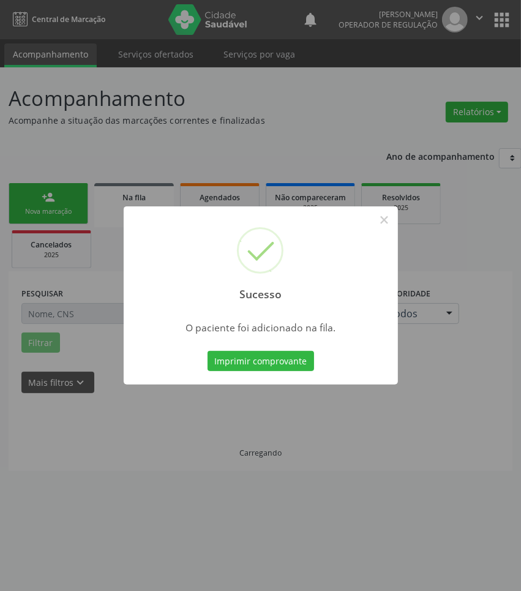
scroll to position [0, 0]
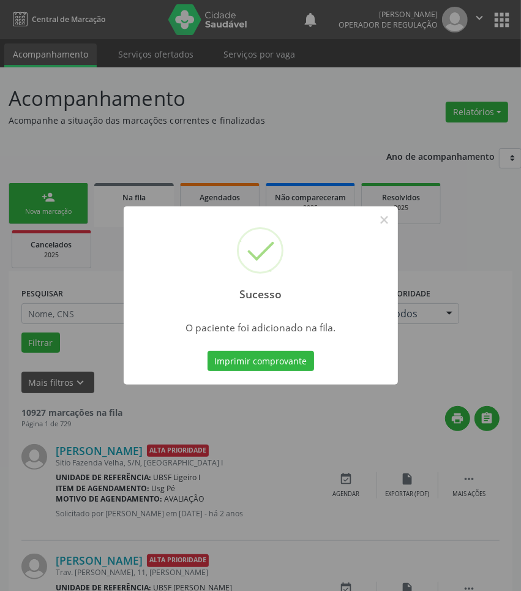
click at [359, 468] on div "Sucesso × O paciente foi adicionado na fila. Imprimir comprovante Cancel" at bounding box center [260, 295] width 521 height 591
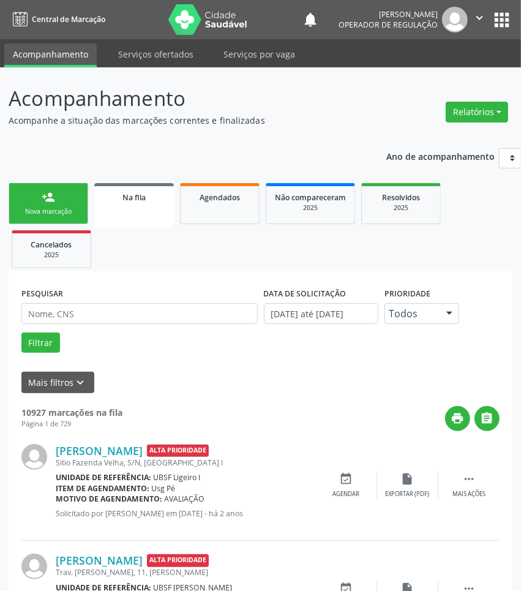
drag, startPoint x: 78, startPoint y: 199, endPoint x: 530, endPoint y: 188, distance: 452.4
click at [78, 199] on link "person_add Nova marcação" at bounding box center [49, 203] width 80 height 41
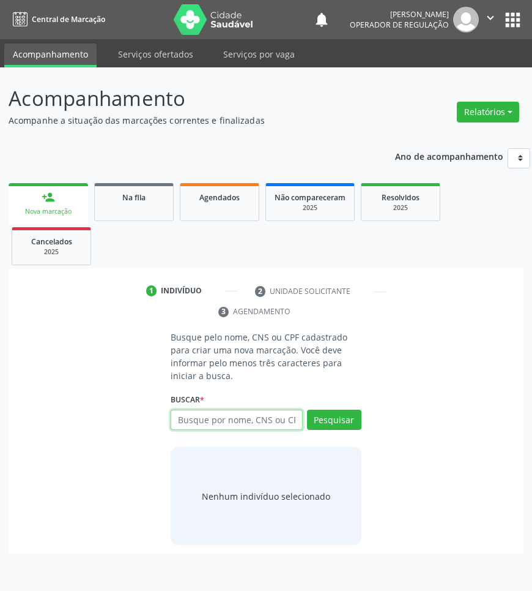
click at [196, 415] on input "text" at bounding box center [237, 419] width 132 height 21
type input "700004205715204"
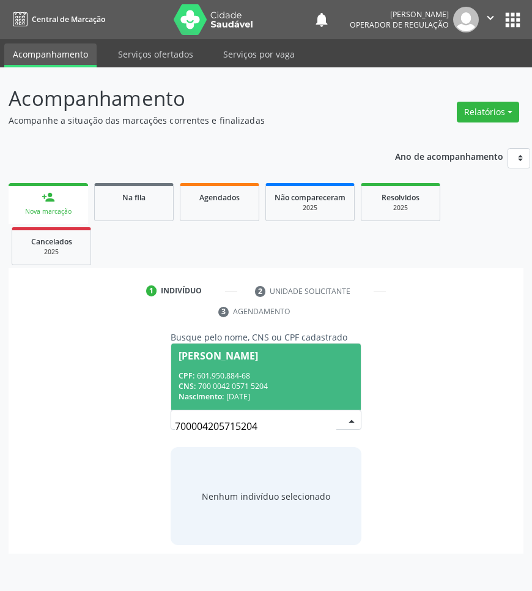
click at [252, 420] on input "700004205715204" at bounding box center [255, 426] width 161 height 24
click at [271, 383] on div "CNS: 700 0042 0571 5204" at bounding box center [266, 386] width 174 height 10
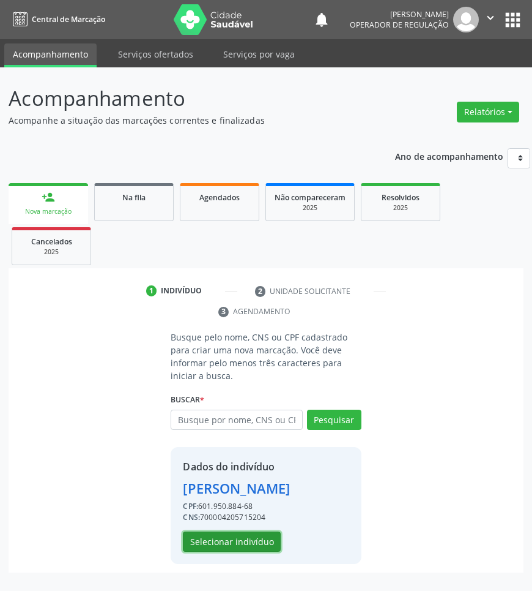
click at [234, 540] on button "Selecionar indivíduo" at bounding box center [232, 541] width 98 height 21
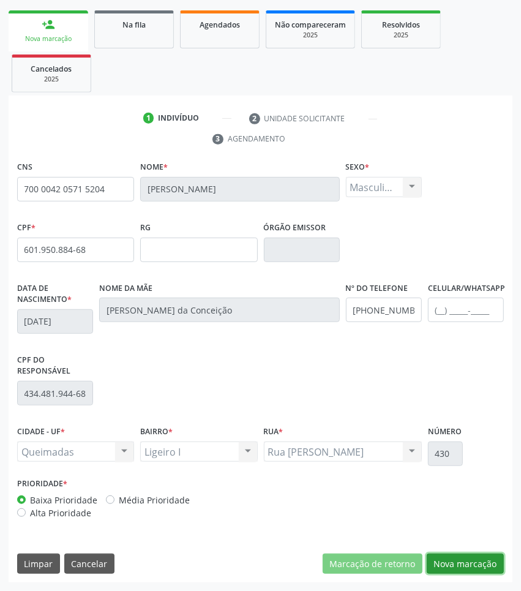
click at [447, 570] on button "Nova marcação" at bounding box center [465, 563] width 77 height 21
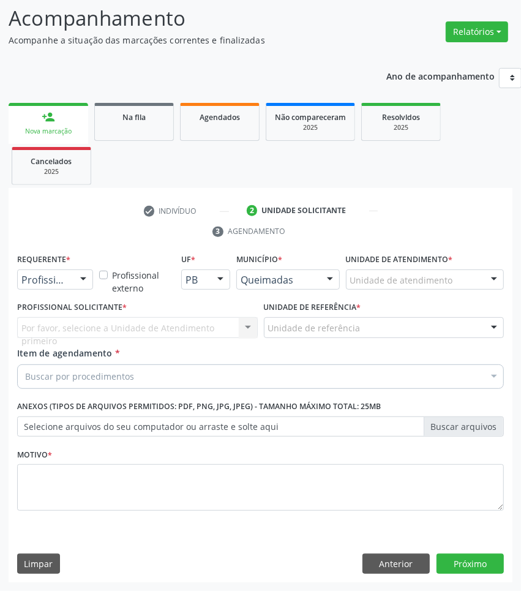
drag, startPoint x: 45, startPoint y: 286, endPoint x: 46, endPoint y: 315, distance: 28.8
click at [45, 288] on div "Profissional de Saúde Profissional de Saúde Paciente Nenhum resultado encontrad…" at bounding box center [55, 279] width 76 height 21
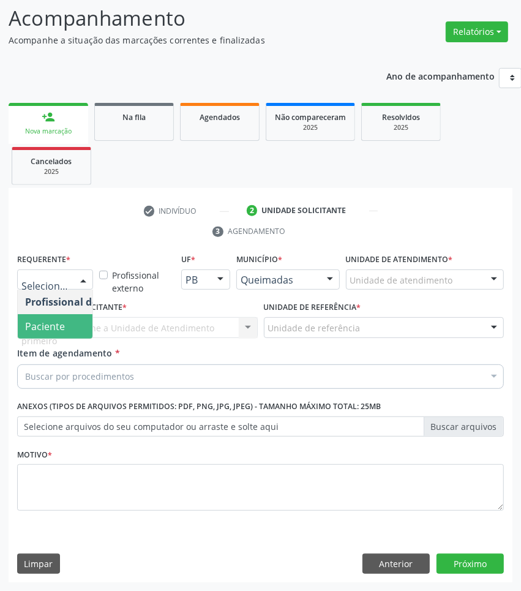
click at [47, 323] on span "Paciente" at bounding box center [45, 325] width 40 height 13
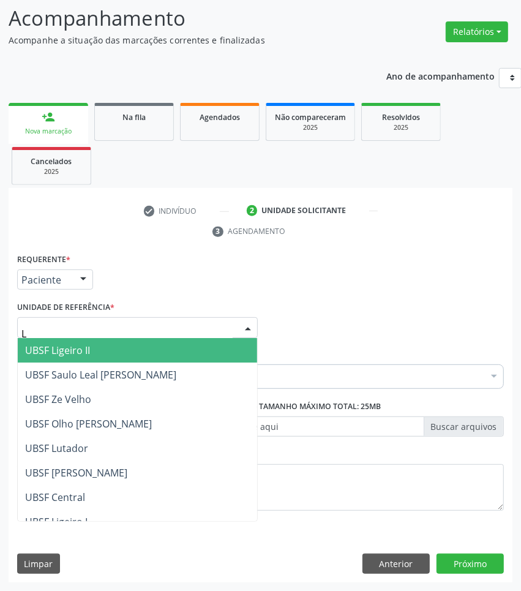
type input "LI"
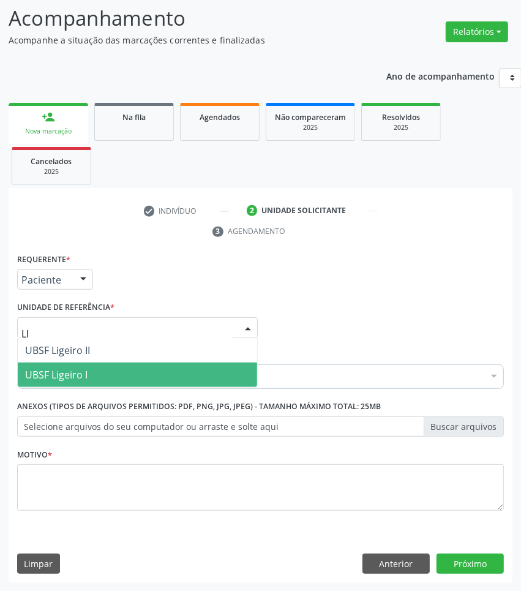
click at [74, 368] on span "UBSF Ligeiro I" at bounding box center [56, 374] width 62 height 13
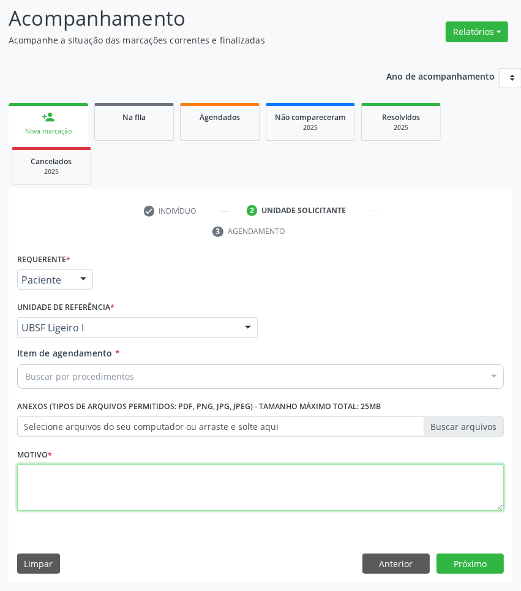
click at [135, 508] on textarea at bounding box center [260, 487] width 487 height 47
paste textarea "1ª CONSULTA 08/2025"
type textarea "1ª CONSULTA 08/2025"
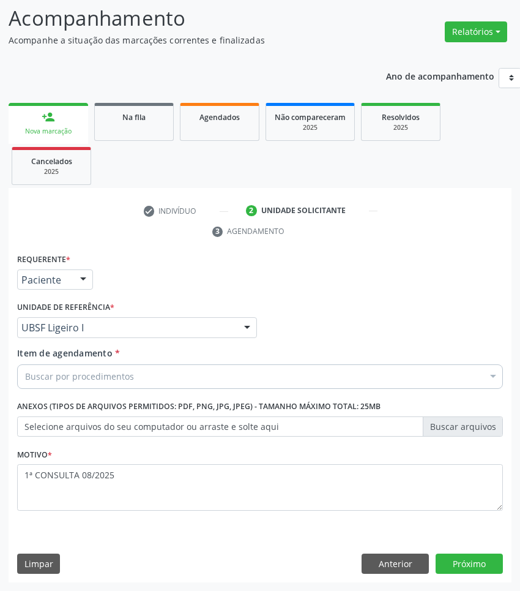
click at [282, 372] on div "Buscar por procedimentos" at bounding box center [260, 376] width 486 height 24
paste input "OTORRINO"
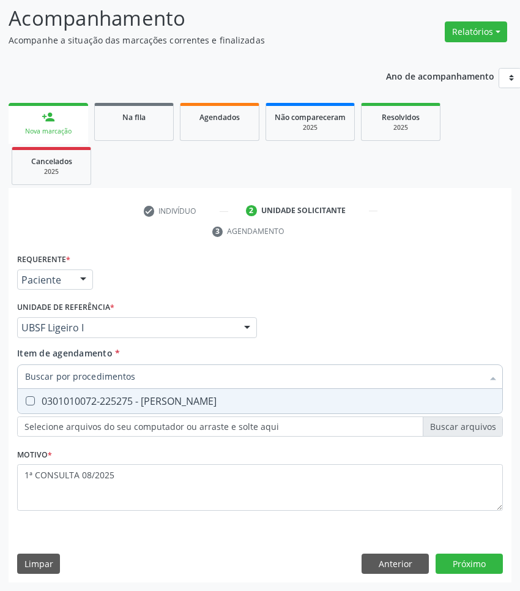
type input "OTORRINO"
click at [147, 402] on div "0301010072-225275 - [PERSON_NAME]" at bounding box center [260, 401] width 470 height 10
checkbox Otorrinolaringologista "true"
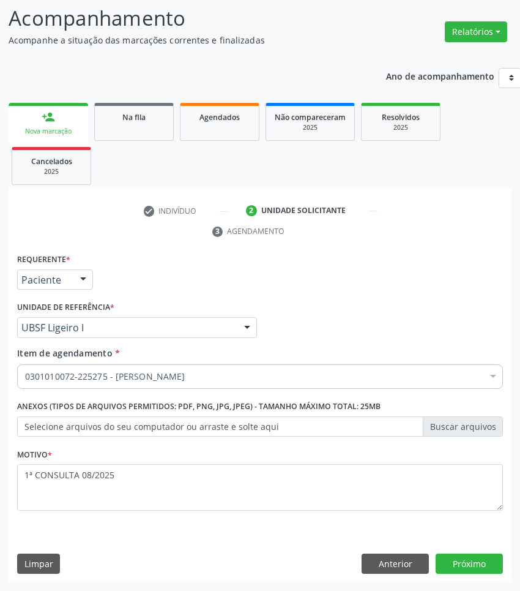
click at [335, 341] on div "Profissional Solicitante Por favor, selecione a Unidade de Atendimento primeiro…" at bounding box center [260, 322] width 492 height 48
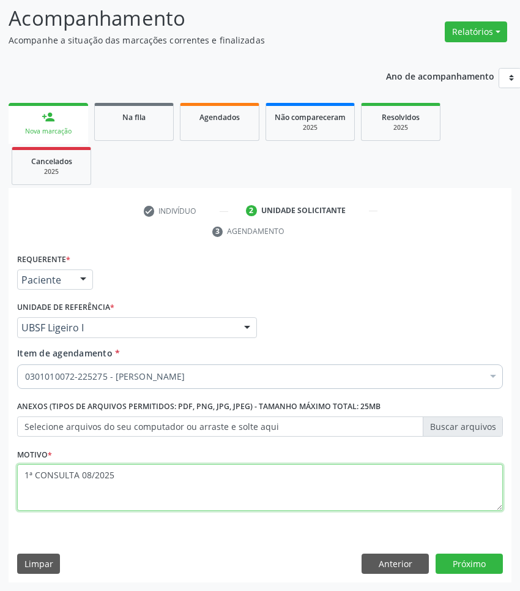
click at [211, 499] on textarea "1ª CONSULTA 08/2025" at bounding box center [260, 487] width 486 height 47
type textarea "1ª CONSULTA 08/2025 ZUMBIDO NO OUVIDO DIREITO"
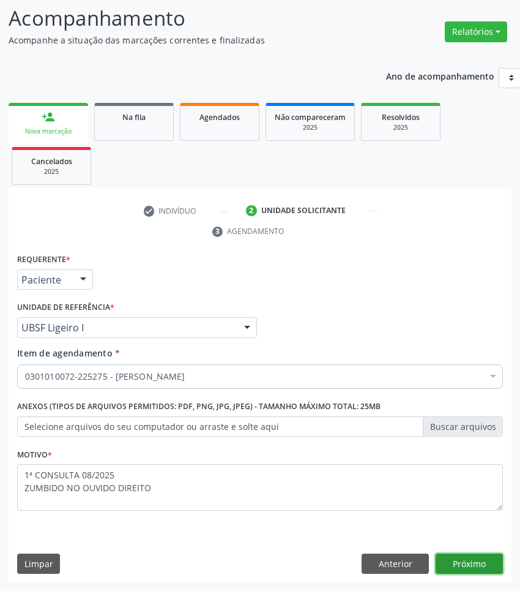
click at [495, 567] on button "Próximo" at bounding box center [469, 563] width 67 height 21
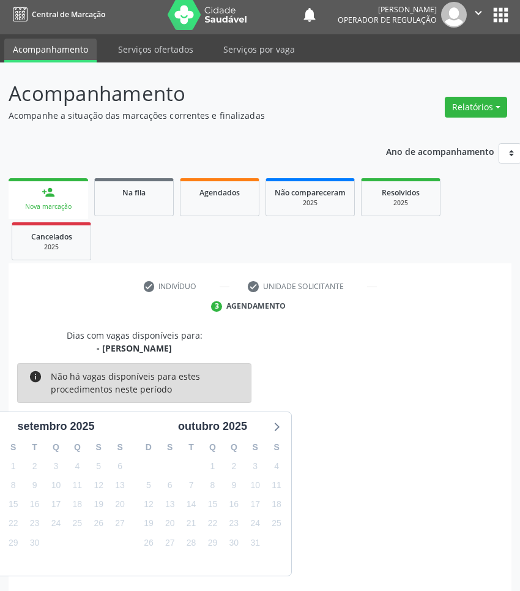
scroll to position [54, 0]
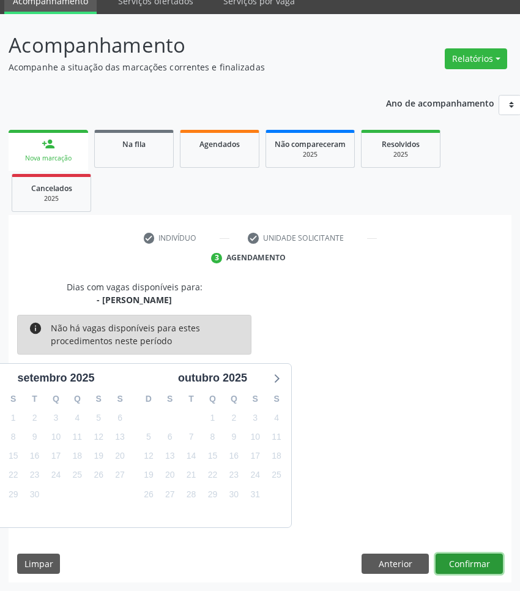
click at [499, 561] on button "Confirmar" at bounding box center [469, 563] width 67 height 21
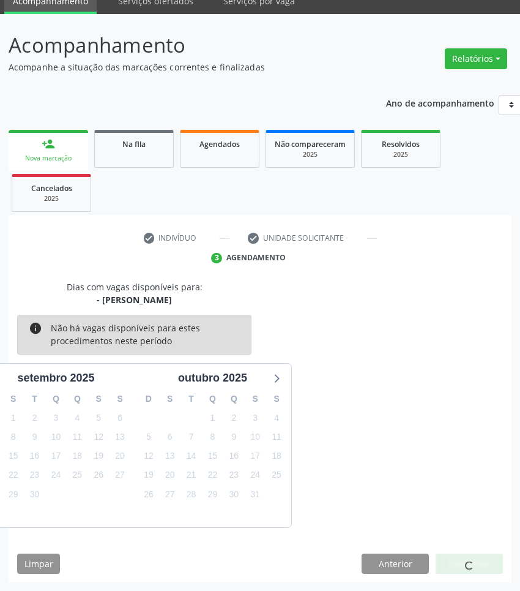
scroll to position [0, 0]
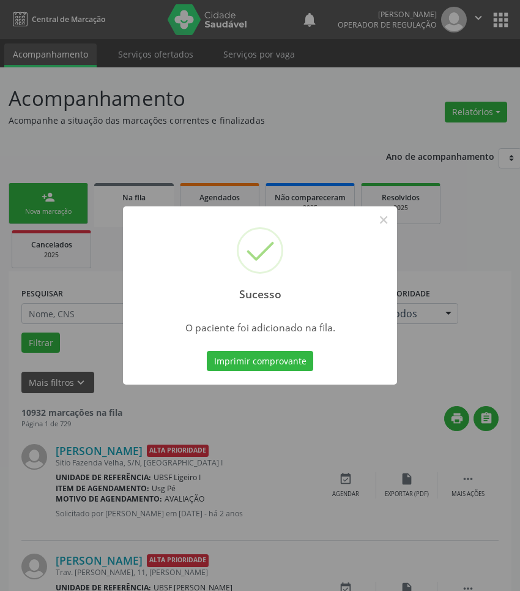
click at [499, 505] on div "Sucesso × O paciente foi adicionado na fila. Imprimir comprovante Cancel" at bounding box center [260, 295] width 520 height 591
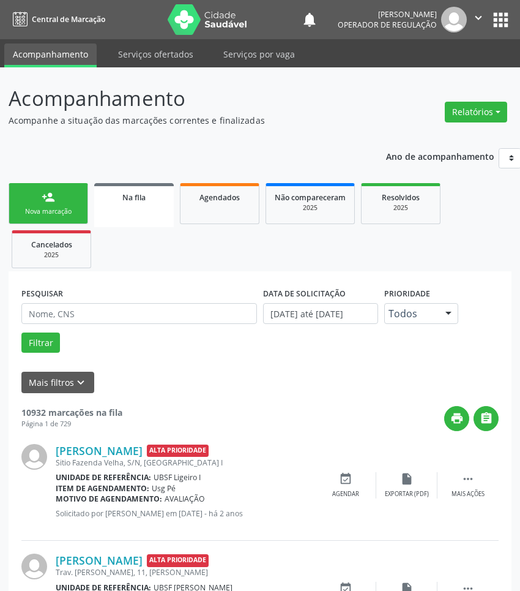
click at [31, 210] on div "Nova marcação" at bounding box center [48, 211] width 61 height 9
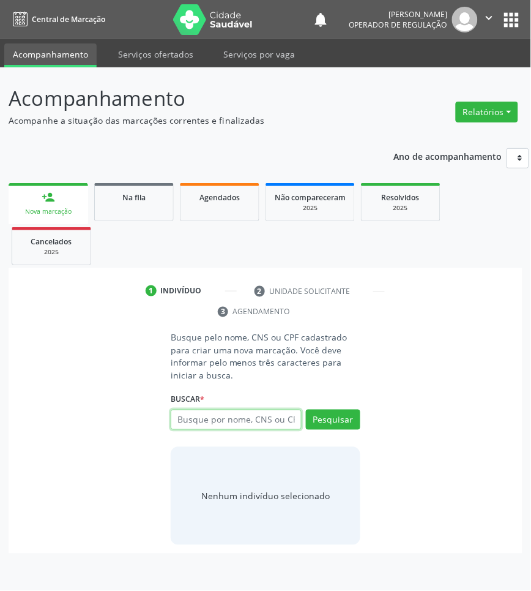
click at [278, 424] on input "text" at bounding box center [236, 419] width 131 height 21
click at [248, 427] on input "text" at bounding box center [236, 419] width 131 height 21
type input "700502942707453"
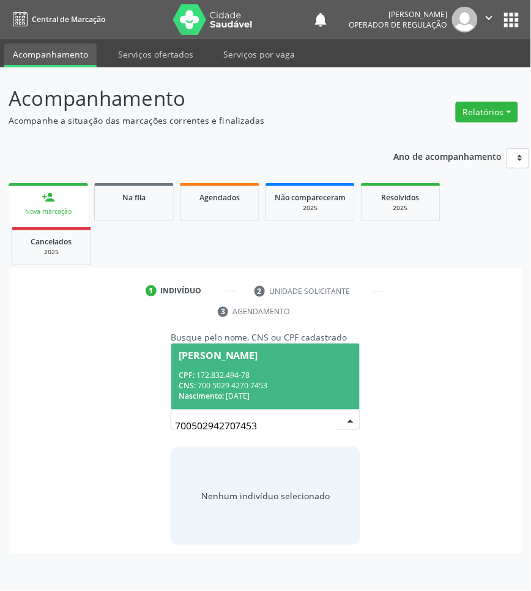
click at [228, 416] on input "700502942707453" at bounding box center [255, 426] width 160 height 24
click at [243, 366] on span "[PERSON_NAME] CPF: 172.832.494-78 CNS: 700 5029 4270 7453 Nascimento: [DATE]" at bounding box center [265, 375] width 189 height 65
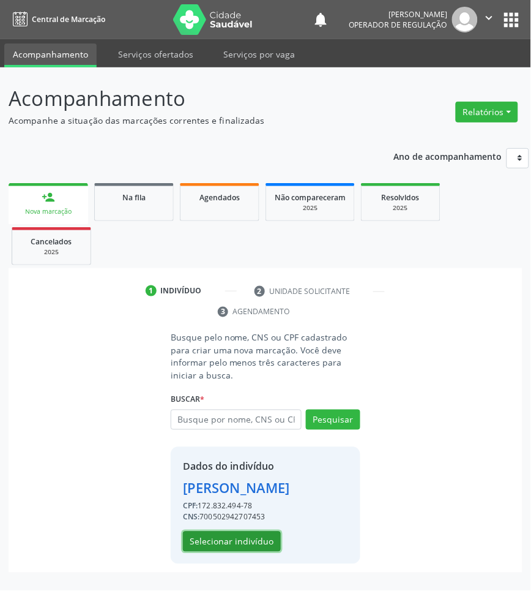
click at [259, 542] on button "Selecionar indivíduo" at bounding box center [232, 541] width 98 height 21
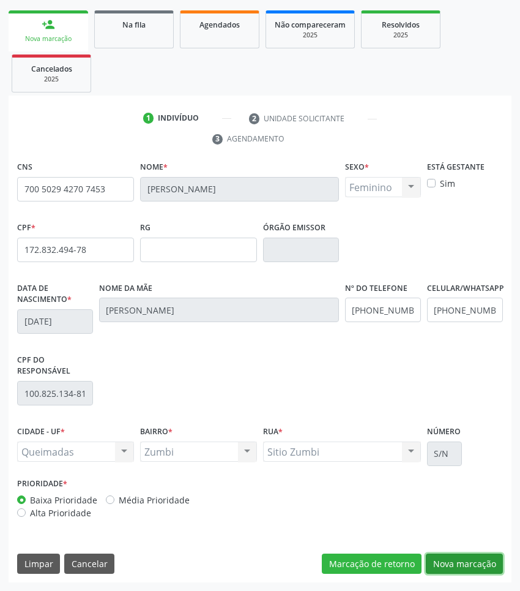
drag, startPoint x: 469, startPoint y: 570, endPoint x: 389, endPoint y: 523, distance: 93.0
click at [469, 570] on button "Nova marcação" at bounding box center [464, 563] width 77 height 21
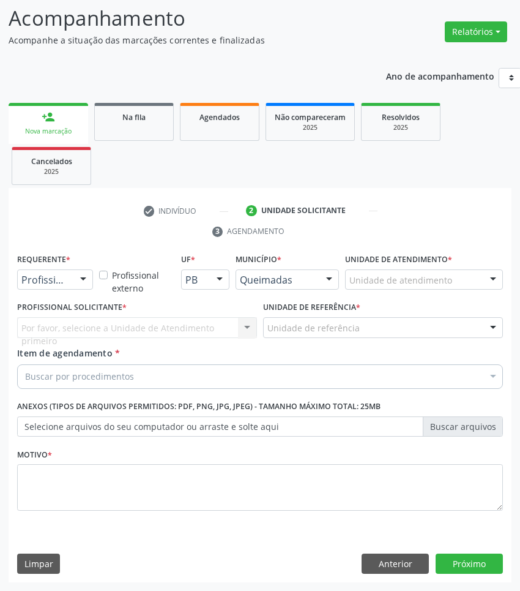
scroll to position [81, 0]
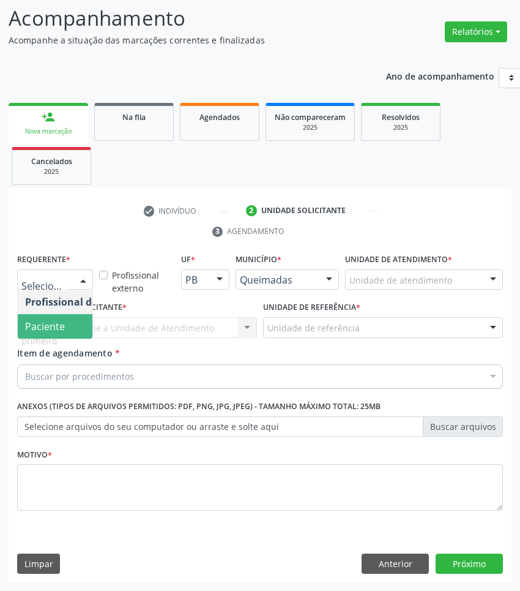
click at [49, 325] on span "Paciente" at bounding box center [45, 325] width 40 height 13
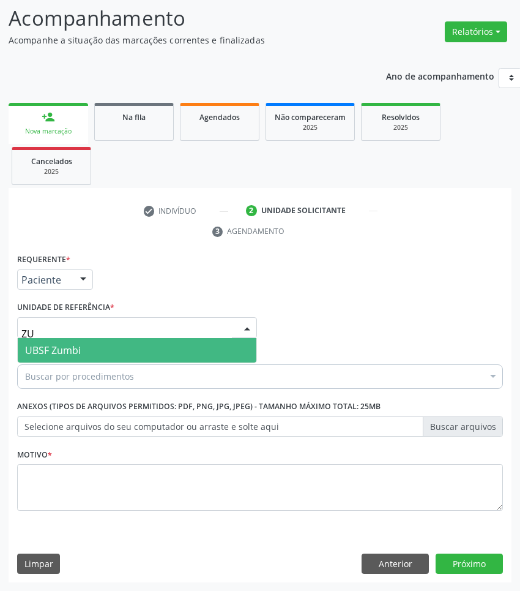
type input "ZUM"
click at [109, 355] on span "UBSF Zumbi" at bounding box center [137, 350] width 239 height 24
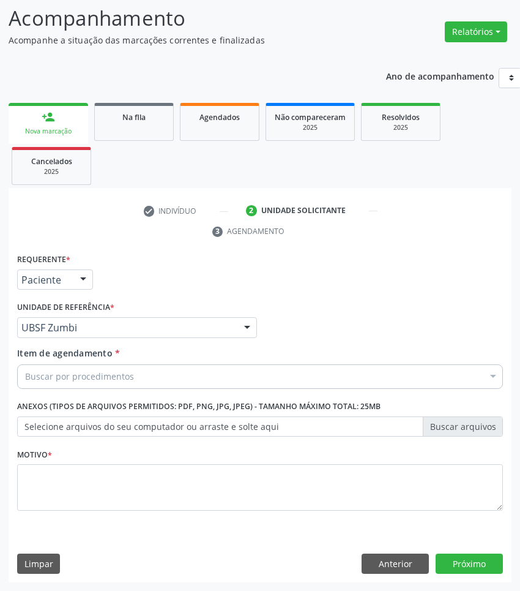
click at [306, 375] on div "Buscar por procedimentos" at bounding box center [260, 376] width 486 height 24
paste input "OTORRINO"
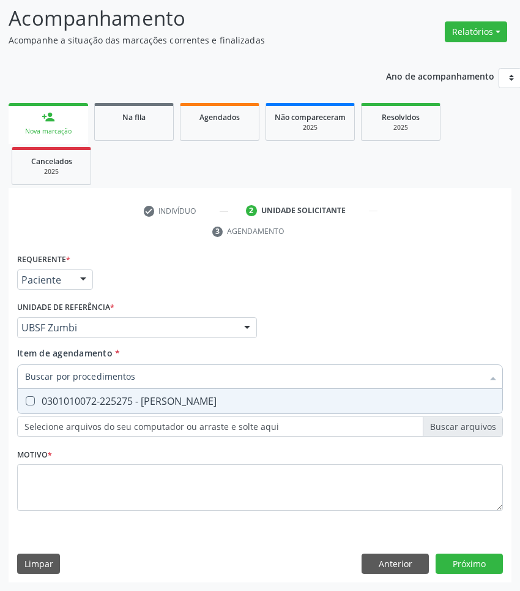
type input "OTORRINO"
click at [420, 400] on div "0301010072-225275 - [PERSON_NAME]" at bounding box center [260, 401] width 470 height 10
checkbox Otorrinolaringologista "true"
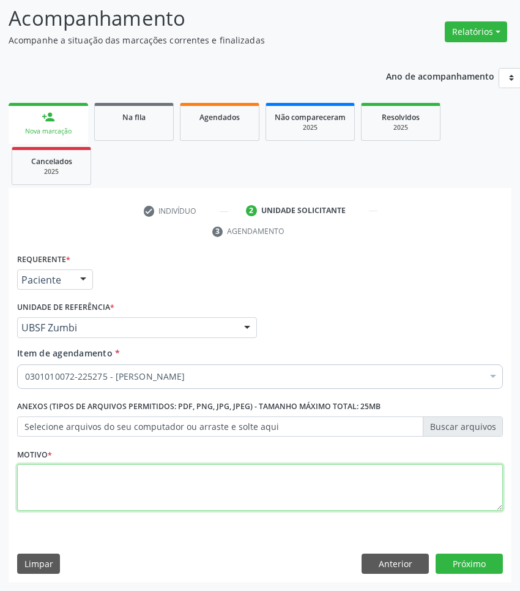
click at [401, 485] on textarea at bounding box center [260, 487] width 486 height 47
paste textarea "1ª CONSULTA 08/2025"
click at [452, 491] on textarea "1ª CONSULTA 08/2025" at bounding box center [260, 487] width 486 height 47
type textarea "1ª CONSULTA 08/2025 AMIGDALITE"
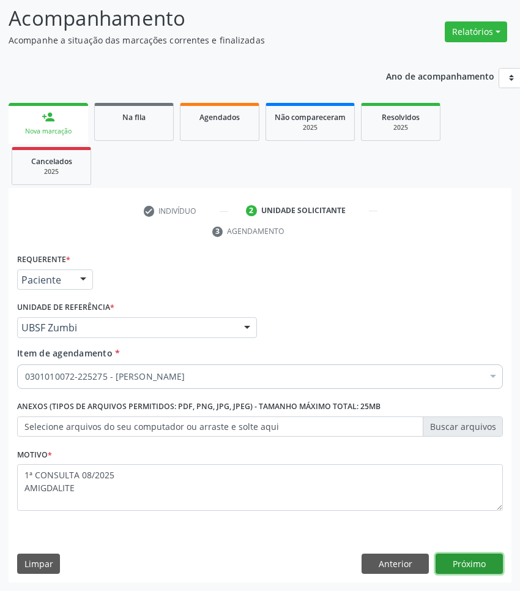
click at [469, 562] on button "Próximo" at bounding box center [469, 563] width 67 height 21
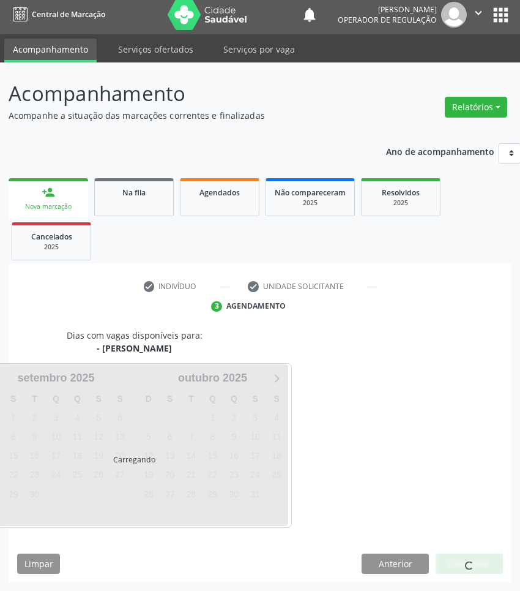
scroll to position [54, 0]
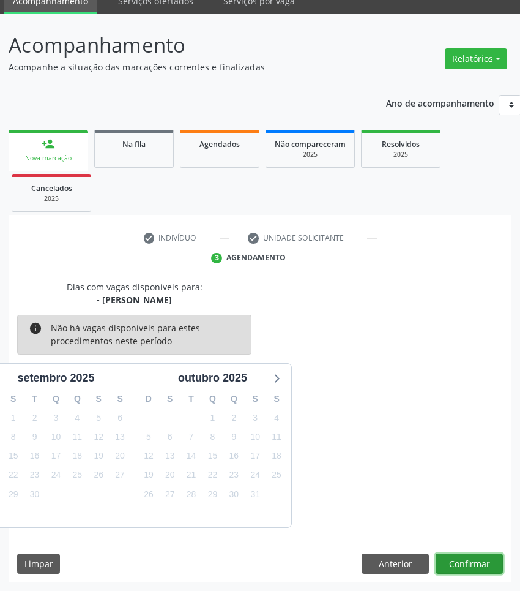
click at [487, 556] on button "Confirmar" at bounding box center [469, 563] width 67 height 21
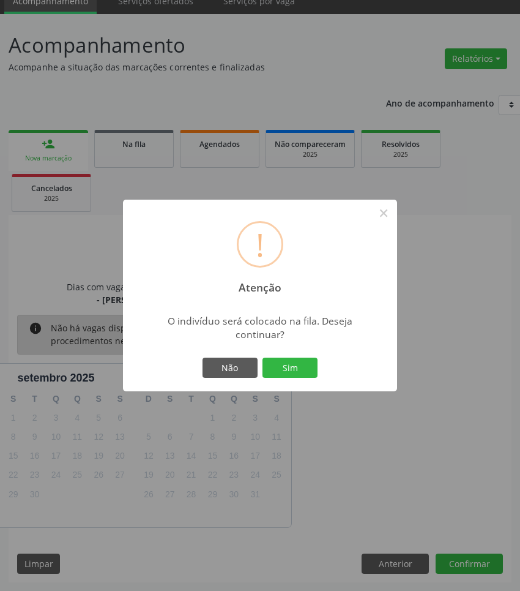
click at [263, 357] on button "Sim" at bounding box center [290, 367] width 55 height 21
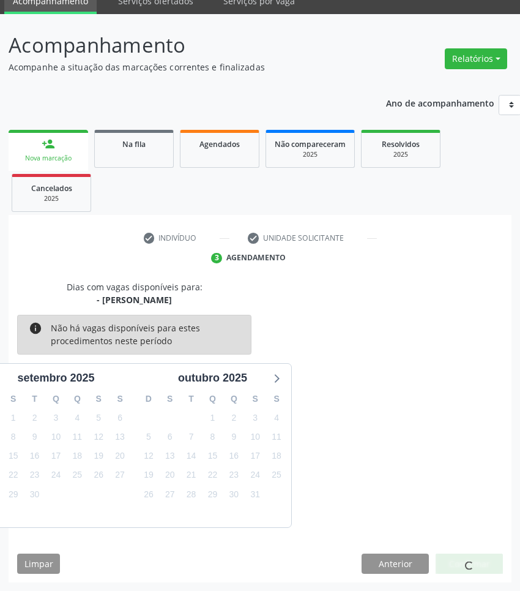
scroll to position [0, 0]
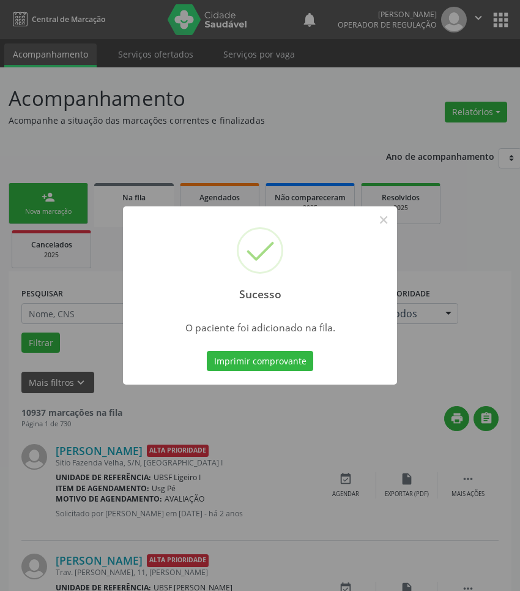
click at [482, 490] on div "Sucesso × O paciente foi adicionado na fila. Imprimir comprovante Cancel" at bounding box center [260, 295] width 520 height 591
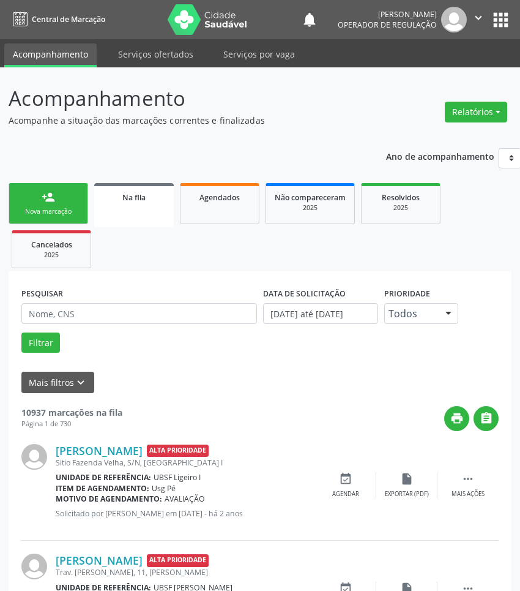
drag, startPoint x: 62, startPoint y: 169, endPoint x: 63, endPoint y: 181, distance: 11.6
click at [67, 190] on link "person_add Nova marcação" at bounding box center [49, 203] width 80 height 41
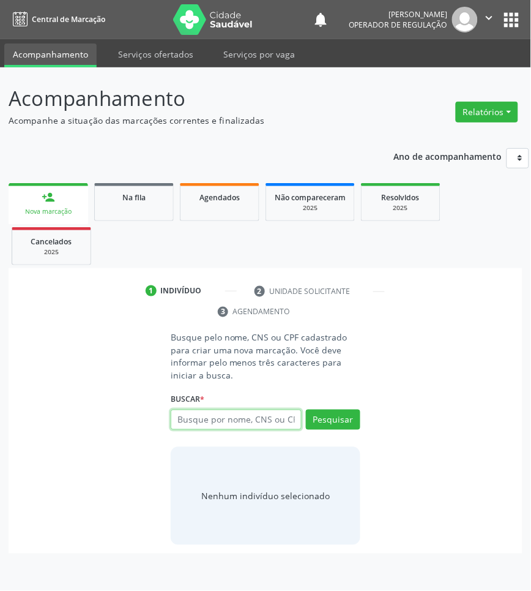
click at [219, 417] on input "text" at bounding box center [236, 419] width 131 height 21
type input "706408123643187"
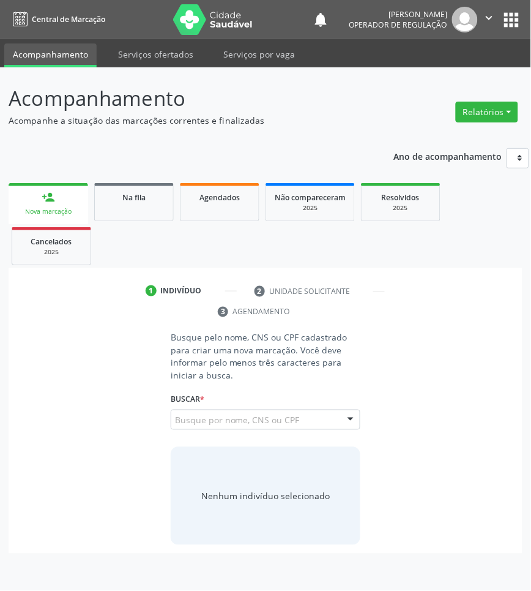
click at [175, 422] on input "706408123643187" at bounding box center [175, 426] width 0 height 24
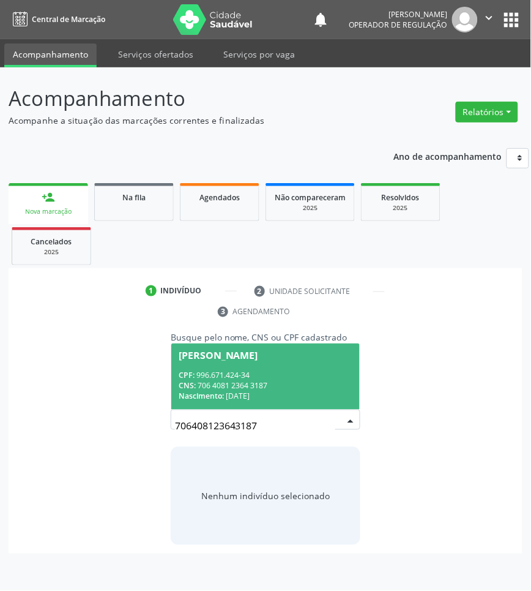
click at [275, 368] on span "[PERSON_NAME] CPF: 996.671.424-34 CNS: 706 4081 2364 3187 Nascimento: [DATE]" at bounding box center [265, 375] width 189 height 65
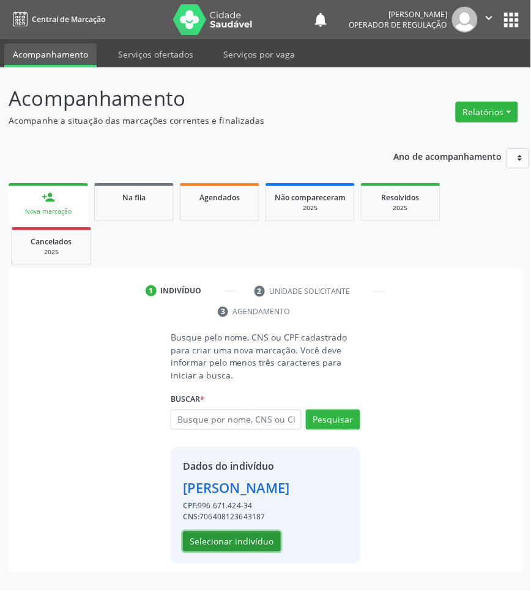
drag, startPoint x: 213, startPoint y: 542, endPoint x: 515, endPoint y: 460, distance: 313.3
click at [214, 542] on button "Selecionar indivíduo" at bounding box center [232, 541] width 98 height 21
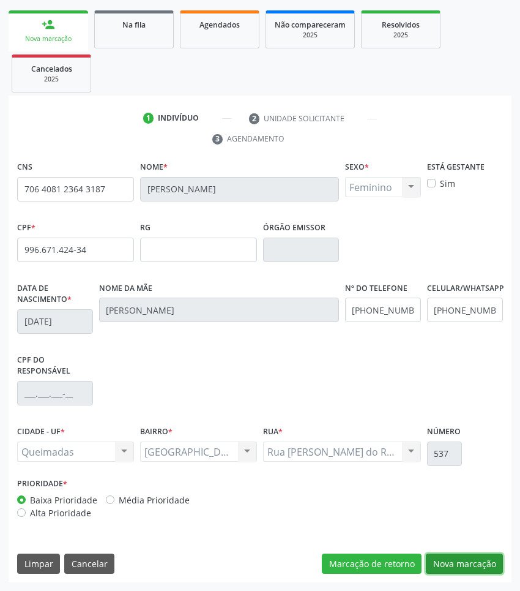
click at [439, 558] on button "Nova marcação" at bounding box center [464, 563] width 77 height 21
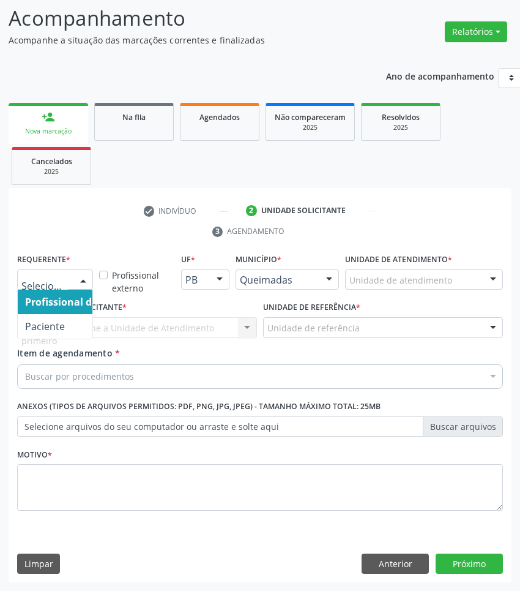
drag, startPoint x: 44, startPoint y: 280, endPoint x: 44, endPoint y: 312, distance: 31.8
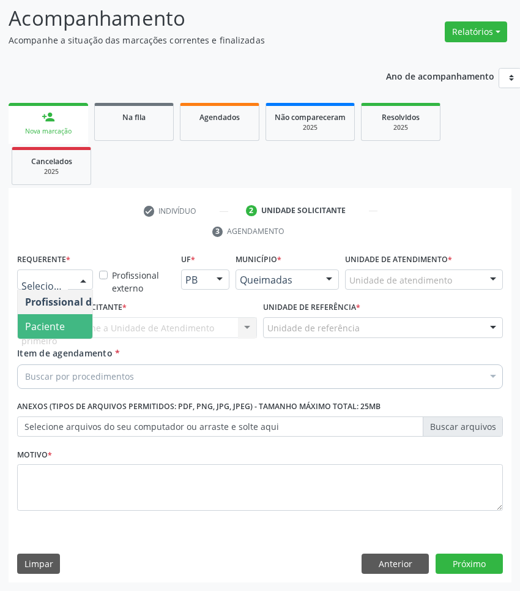
click at [45, 326] on span "Paciente" at bounding box center [45, 325] width 40 height 13
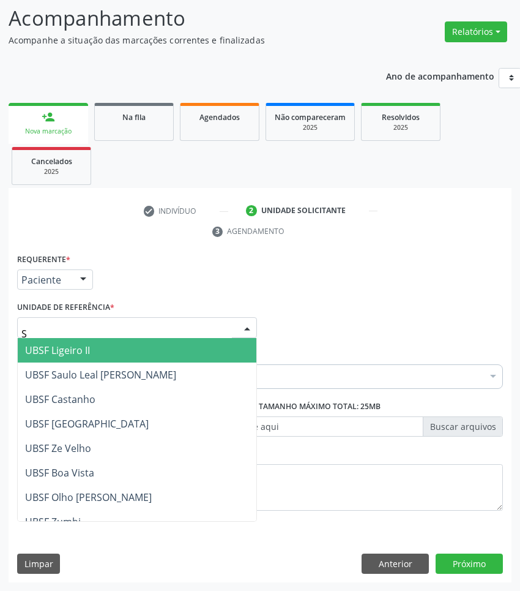
type input "SA"
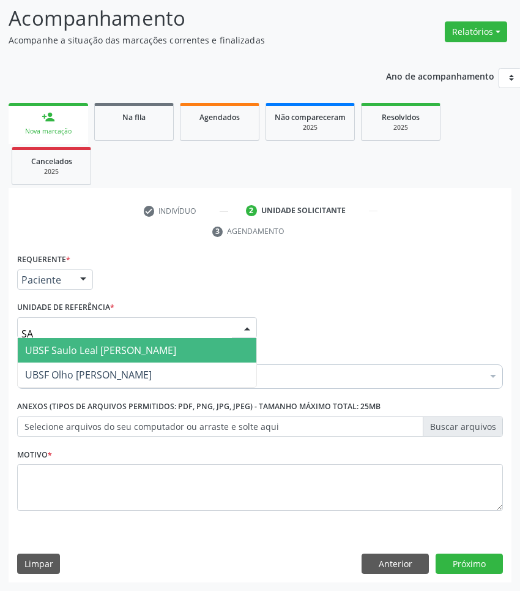
click at [78, 356] on span "UBSF Saulo Leal [PERSON_NAME]" at bounding box center [137, 350] width 239 height 24
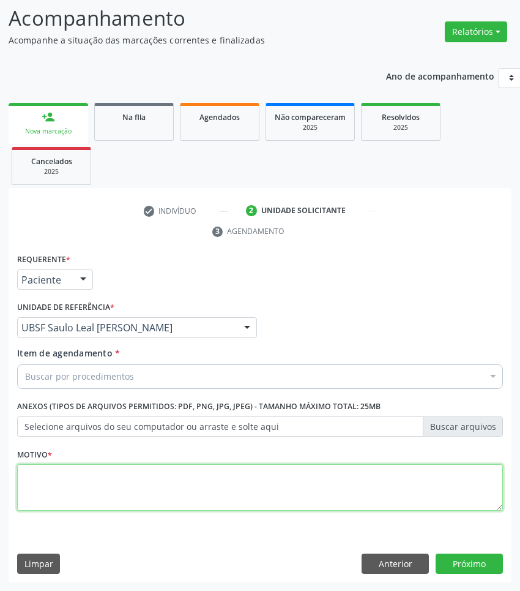
paste textarea "1ª CONSULTA 08/2025"
click at [90, 491] on textarea at bounding box center [260, 487] width 486 height 47
type textarea "1ª CONSULTA 08/2025"
click at [178, 507] on textarea "1ª CONSULTA 08/2025" at bounding box center [260, 487] width 486 height 47
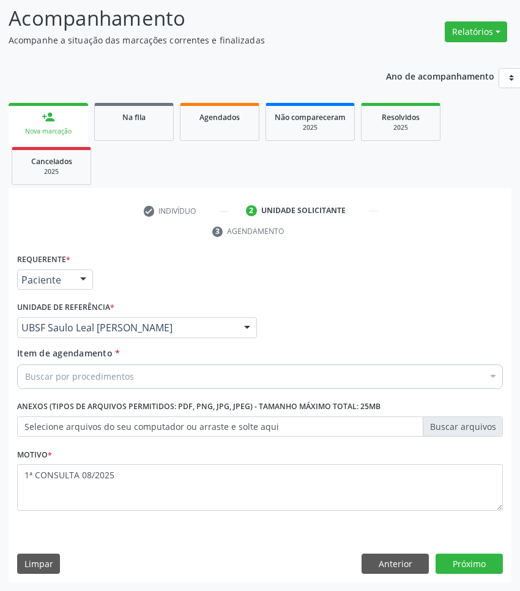
click at [165, 395] on div "Requerente * Paciente Profissional de Saúde Paciente Nenhum resultado encontrad…" at bounding box center [260, 388] width 486 height 277
click at [163, 390] on div "Item de agendamento * Buscar por procedimentos Selecionar todos 0604320140 - Ab…" at bounding box center [260, 369] width 492 height 47
click at [144, 375] on div "Buscar por procedimentos" at bounding box center [260, 376] width 486 height 24
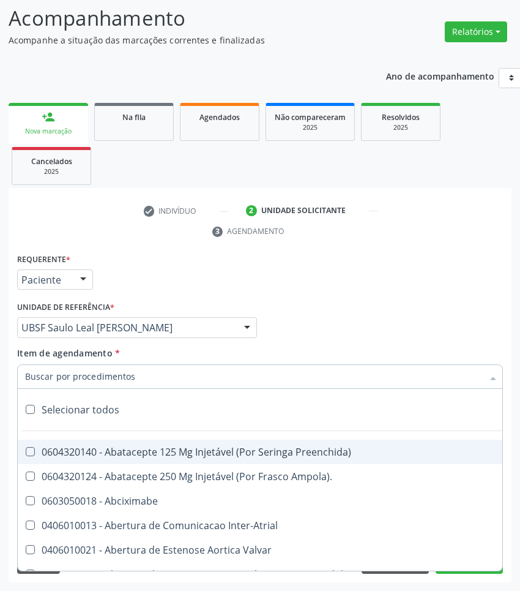
paste input "1ª CONSULTA 08/2025"
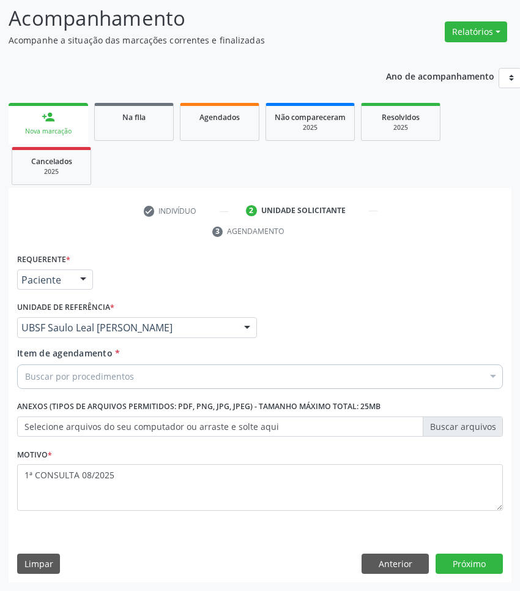
click at [420, 378] on div "Buscar por procedimentos" at bounding box center [260, 376] width 486 height 24
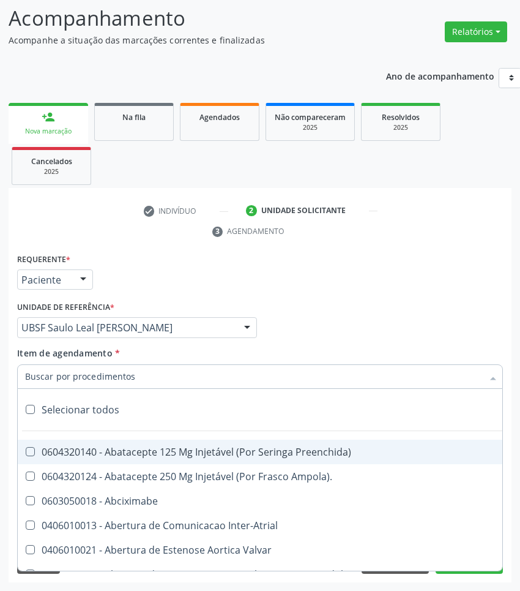
paste input "OTORRINO"
type input "OTORRINO"
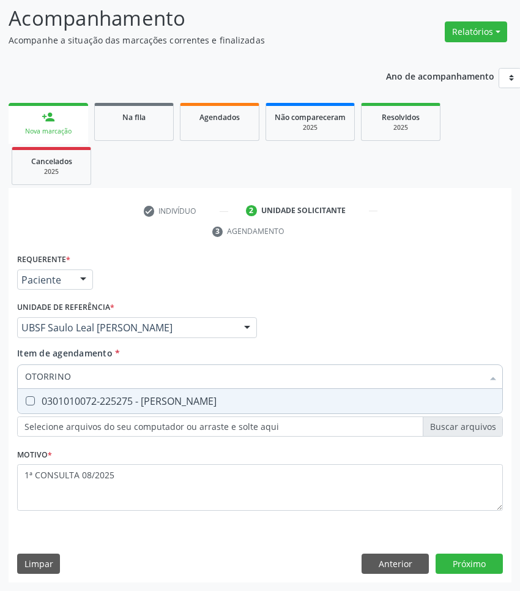
click at [372, 407] on span "0301010072-225275 - [PERSON_NAME]" at bounding box center [260, 401] width 485 height 24
checkbox Otorrinolaringologista "true"
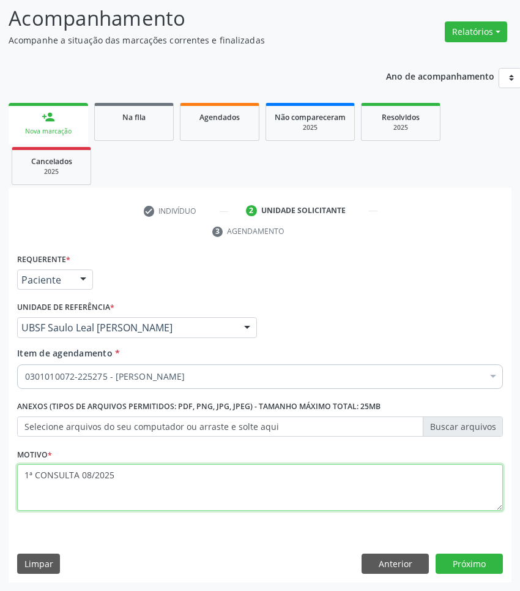
click at [283, 496] on textarea "1ª CONSULTA 08/2025" at bounding box center [260, 487] width 486 height 47
click at [71, 484] on textarea "1ª CONSULTA 08/2025 PERFURAÃOTIMPÂNICA" at bounding box center [260, 487] width 486 height 47
click at [58, 488] on textarea "1ª CONSULTA 08/2025 PERFURAÃO TIMPÂNICA" at bounding box center [260, 487] width 486 height 47
click at [62, 493] on textarea "1ª CONSULTA 08/2025 PERFURAÃO TIMPÂNICA" at bounding box center [260, 487] width 486 height 47
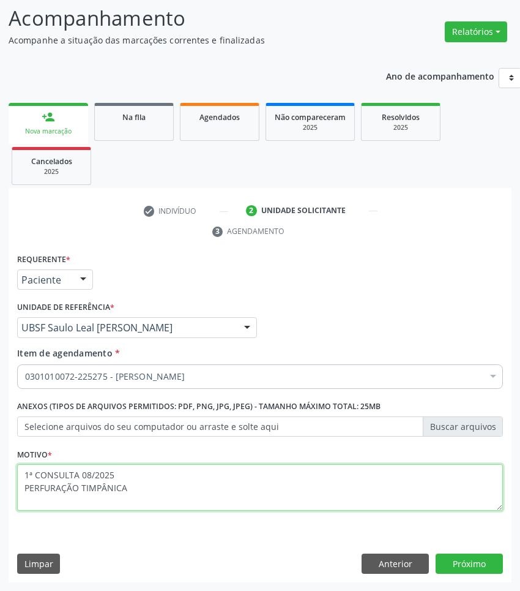
type textarea "1ª CONSULTA 08/2025 PERFURAÇÃO TIMPÂNICA"
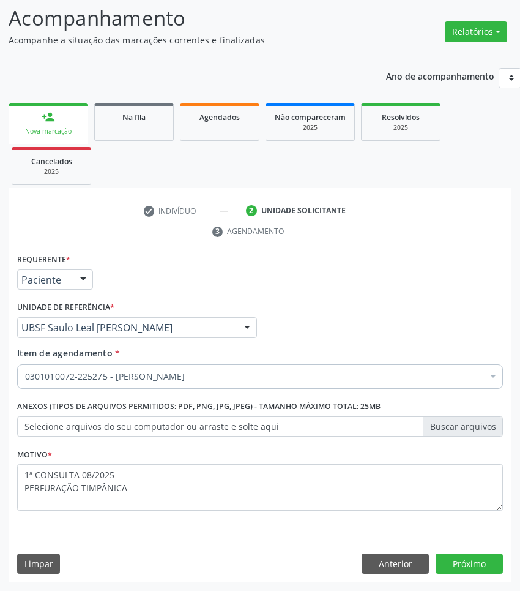
click at [491, 576] on div "Requerente * Paciente Profissional de Saúde Paciente Nenhum resultado encontrad…" at bounding box center [260, 416] width 503 height 332
click at [480, 562] on button "Próximo" at bounding box center [469, 563] width 67 height 21
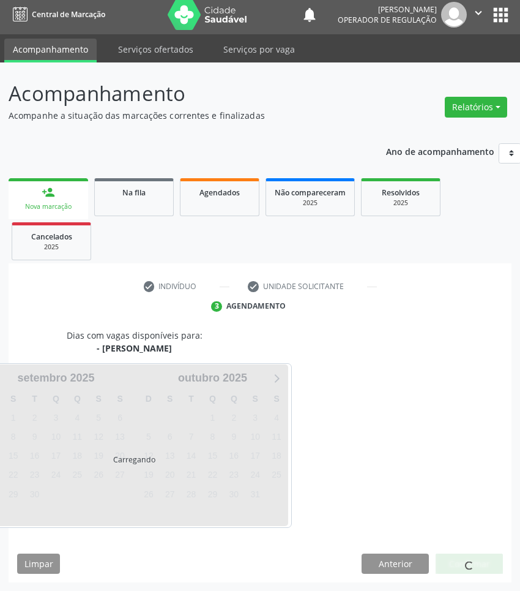
scroll to position [54, 0]
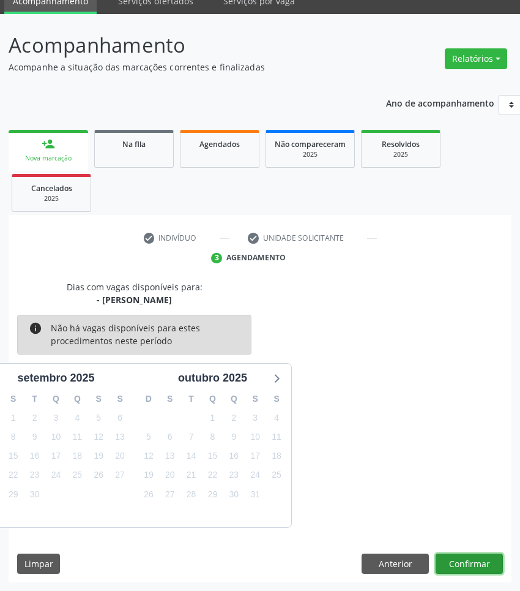
click at [466, 564] on button "Confirmar" at bounding box center [469, 563] width 67 height 21
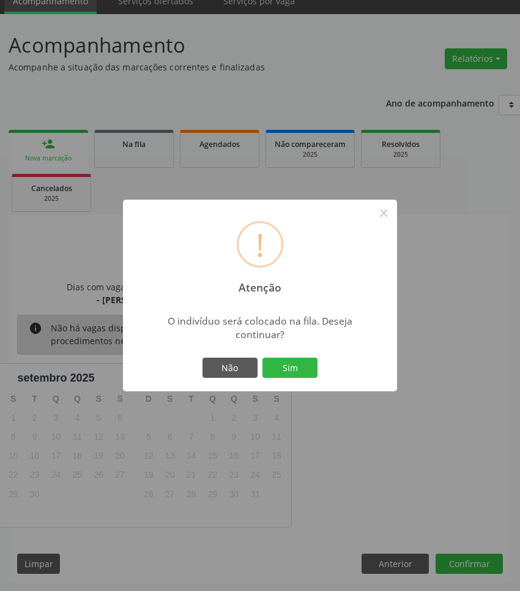
click at [263, 357] on button "Sim" at bounding box center [290, 367] width 55 height 21
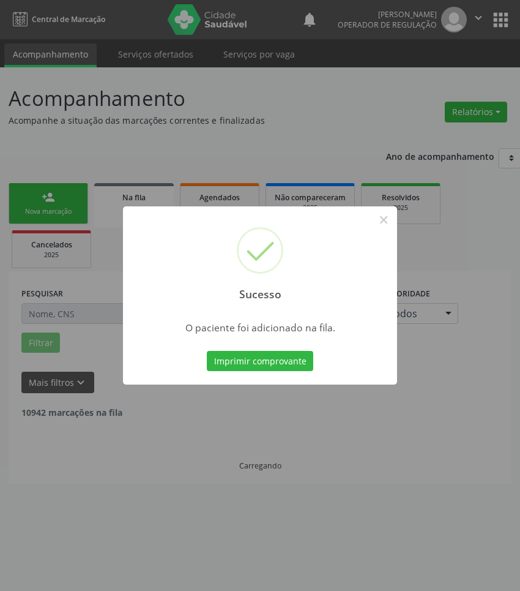
scroll to position [0, 0]
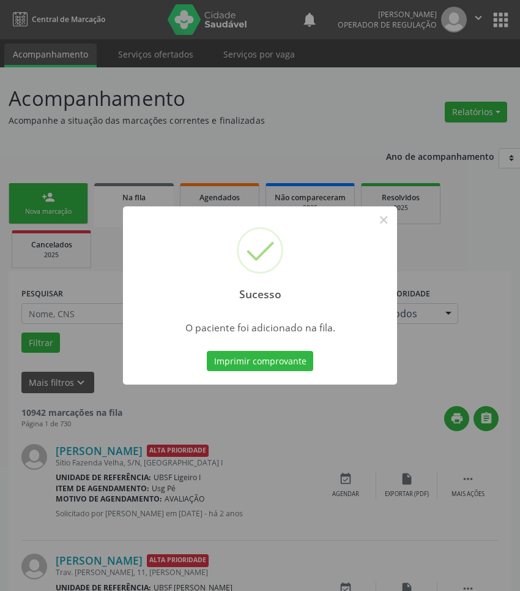
drag, startPoint x: 411, startPoint y: 477, endPoint x: 531, endPoint y: 450, distance: 123.1
click at [411, 477] on div "Sucesso × O paciente foi adicionado na fila. Imprimir comprovante Cancel" at bounding box center [260, 295] width 520 height 591
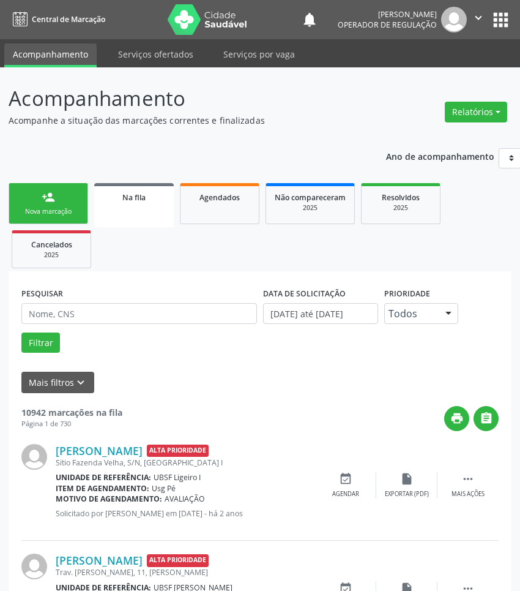
drag, startPoint x: 70, startPoint y: 218, endPoint x: 289, endPoint y: 218, distance: 218.5
click at [70, 218] on link "person_add Nova marcação" at bounding box center [49, 203] width 80 height 41
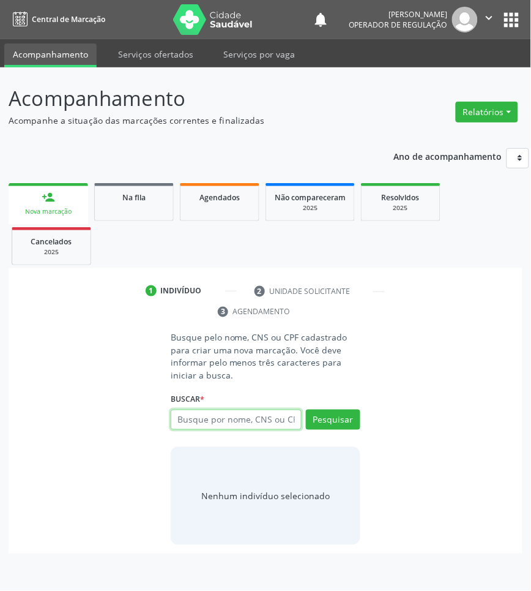
click at [195, 417] on input "text" at bounding box center [236, 419] width 131 height 21
type input "702003720043690"
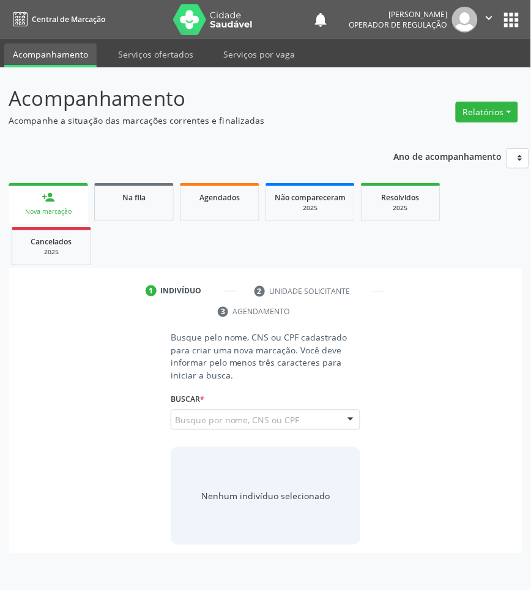
click at [175, 418] on input "702003720043690" at bounding box center [175, 426] width 0 height 24
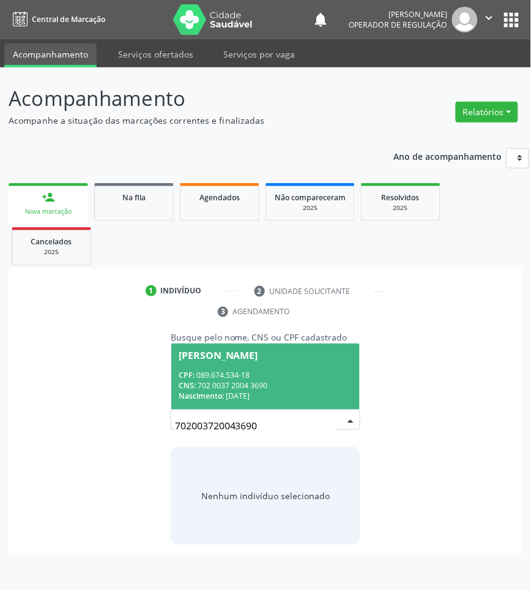
click at [274, 369] on span "[PERSON_NAME] CPF: 089.674.534-18 CNS: 702 0037 2004 3690 Nascimento: [DATE]" at bounding box center [265, 375] width 189 height 65
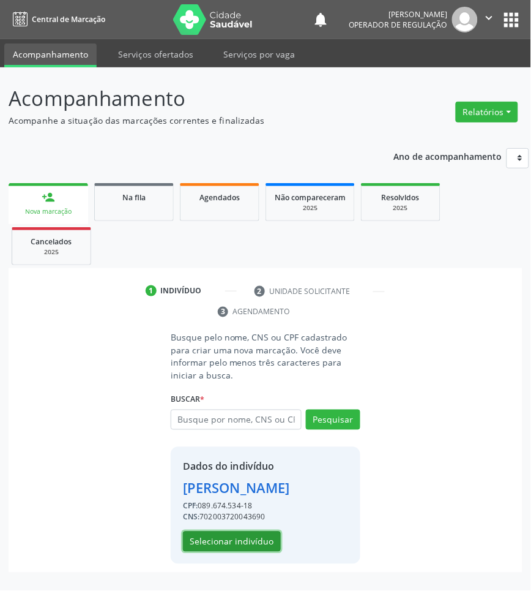
click at [248, 543] on button "Selecionar indivíduo" at bounding box center [232, 541] width 98 height 21
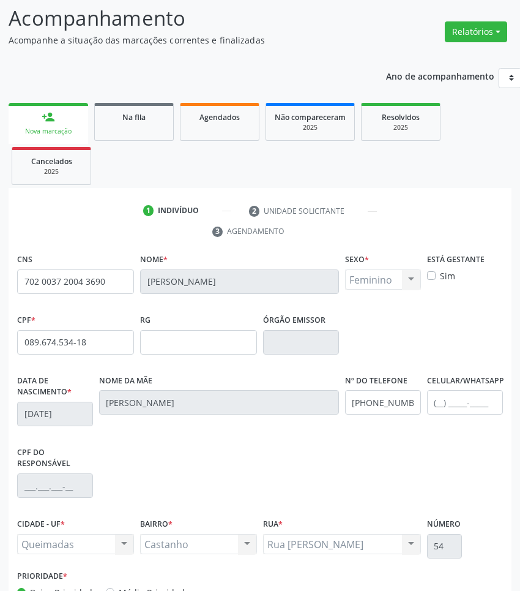
scroll to position [173, 0]
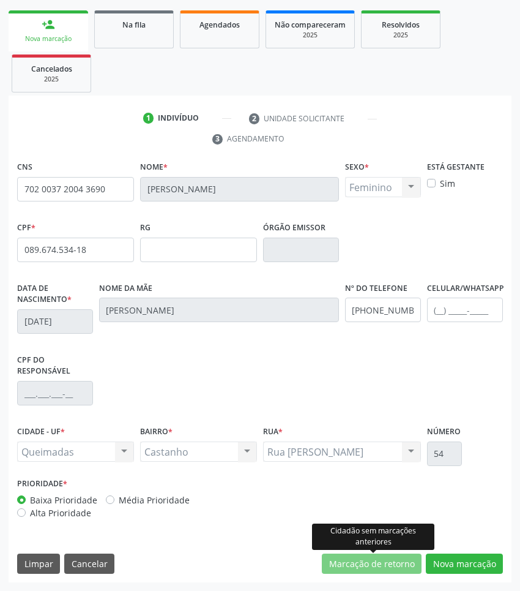
drag, startPoint x: 424, startPoint y: 554, endPoint x: 430, endPoint y: 551, distance: 6.6
click at [430, 551] on div "Cidadão sem marcações anteriores" at bounding box center [373, 537] width 122 height 34
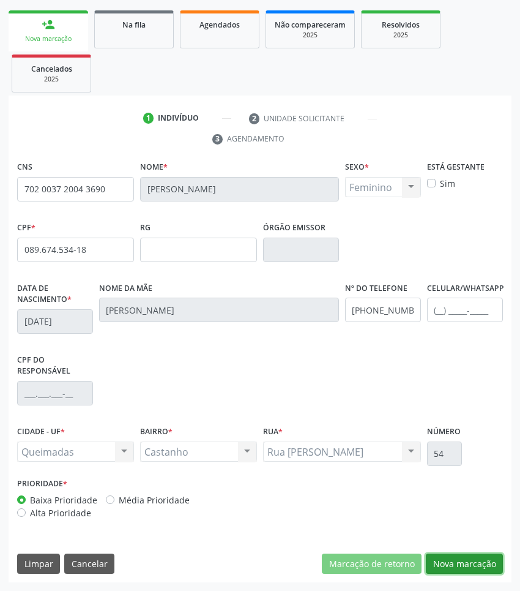
click at [444, 557] on button "Nova marcação" at bounding box center [464, 563] width 77 height 21
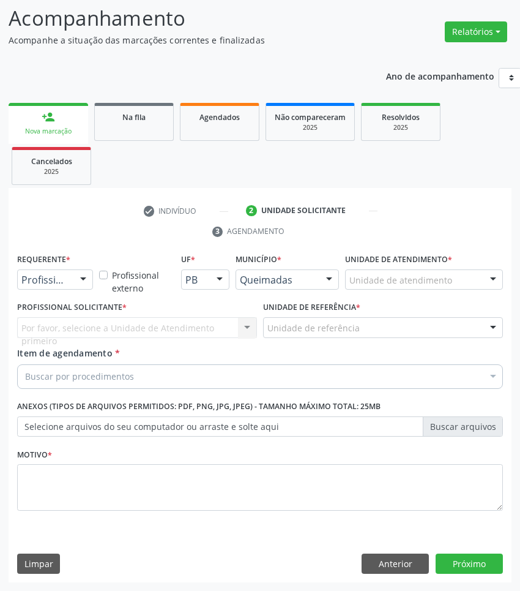
drag, startPoint x: 77, startPoint y: 268, endPoint x: 73, endPoint y: 286, distance: 18.0
click at [77, 270] on div at bounding box center [83, 280] width 18 height 21
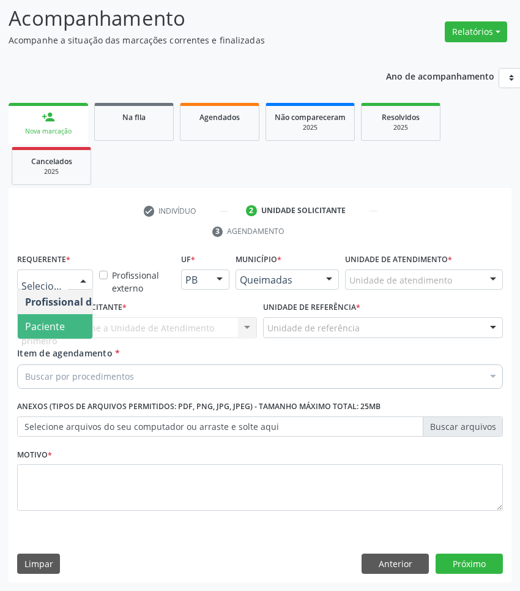
click at [71, 328] on span "Paciente" at bounding box center [77, 326] width 119 height 24
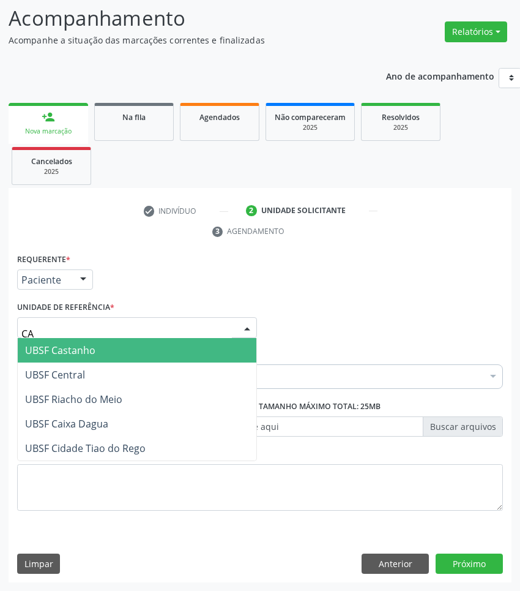
type input "CAS"
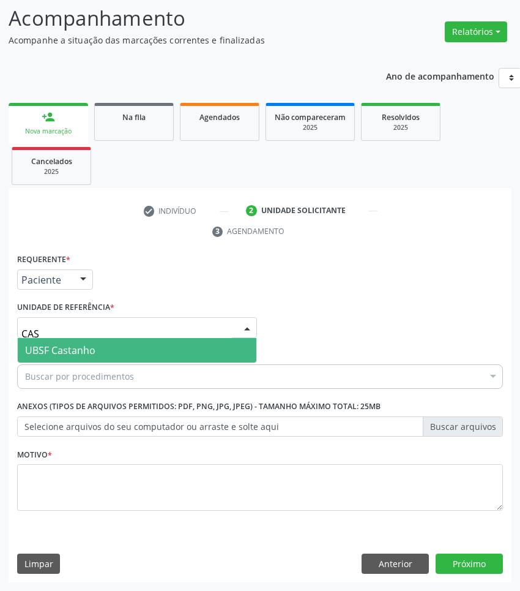
click at [106, 347] on span "UBSF Castanho" at bounding box center [137, 350] width 239 height 24
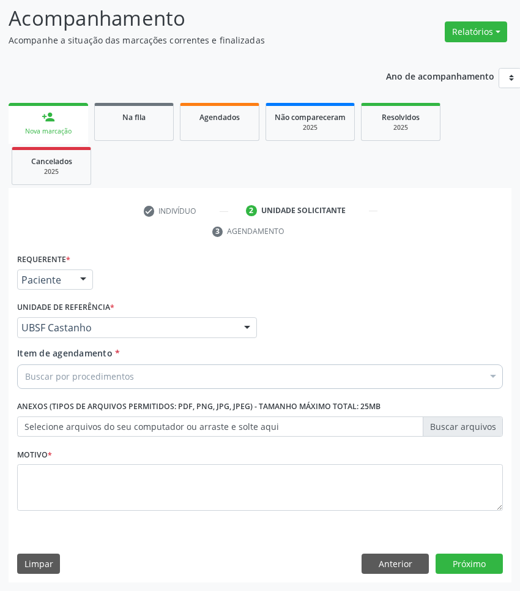
paste input "OTORRINO"
type input "OTORRINO"
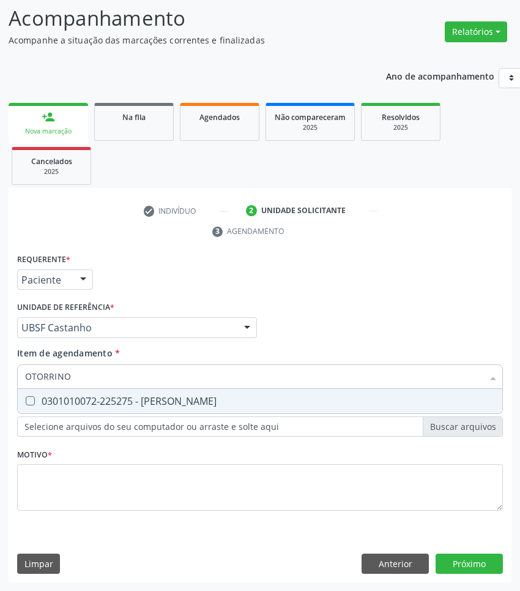
click at [99, 400] on div "0301010072-225275 - [PERSON_NAME]" at bounding box center [260, 401] width 470 height 10
checkbox Otorrinolaringologista "true"
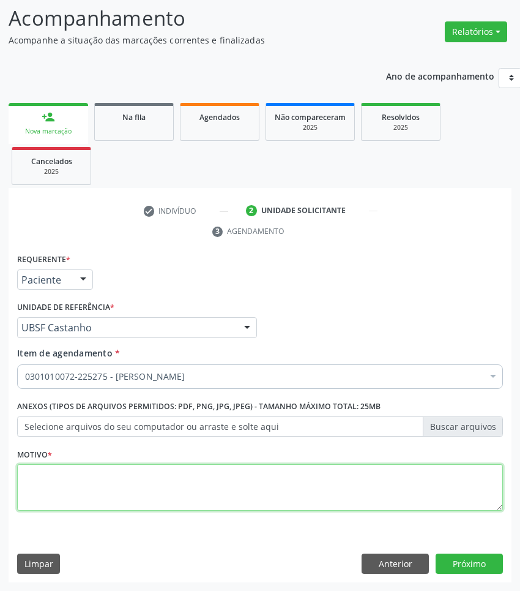
click at [394, 484] on textarea at bounding box center [260, 487] width 486 height 47
paste textarea "1ª CONSULTA 08/2025"
click at [362, 491] on textarea "1ª CONSULTA 08/2025" at bounding box center [260, 487] width 486 height 47
paste textarea "DIMINUIÇÃO DA ACUIDADE"
type textarea "1ª CONSULTA 08/2025 DIMINUIÇÃO DA ACUIDADE ACUSTICA"
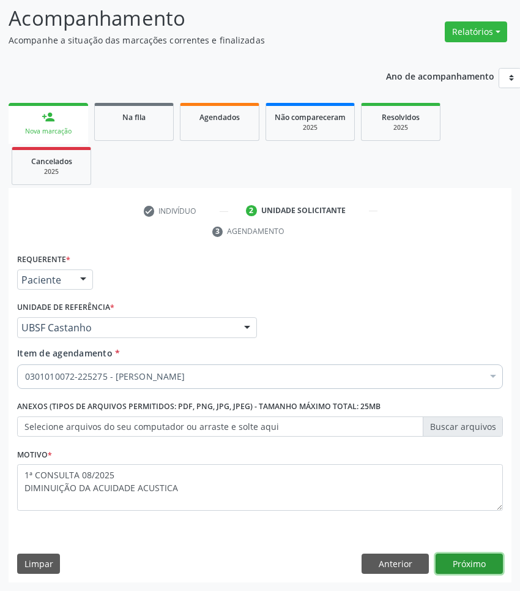
click at [479, 561] on button "Próximo" at bounding box center [469, 563] width 67 height 21
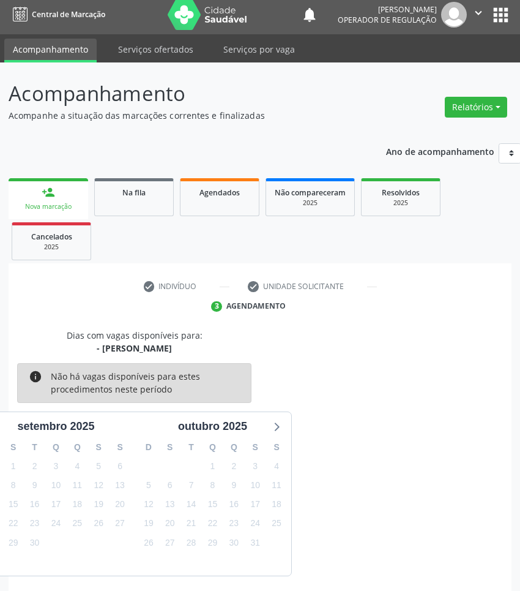
scroll to position [54, 0]
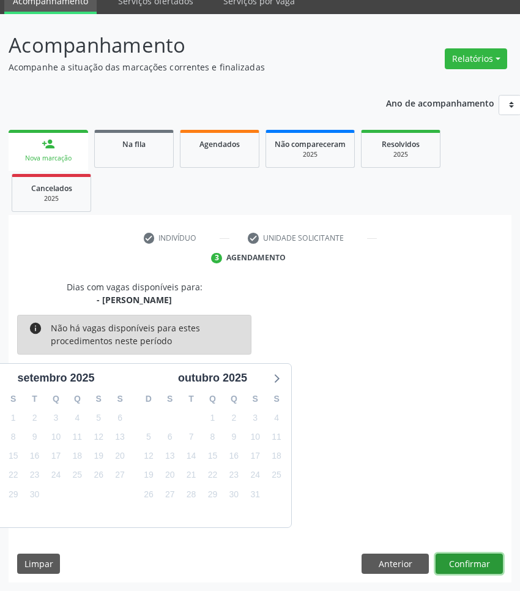
click at [476, 563] on button "Confirmar" at bounding box center [469, 563] width 67 height 21
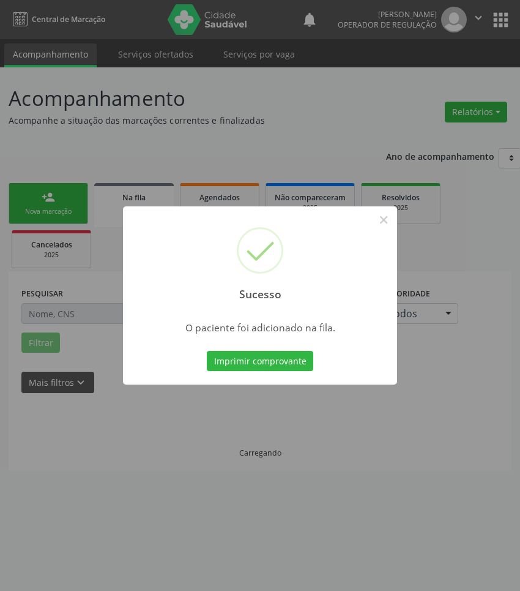
scroll to position [0, 0]
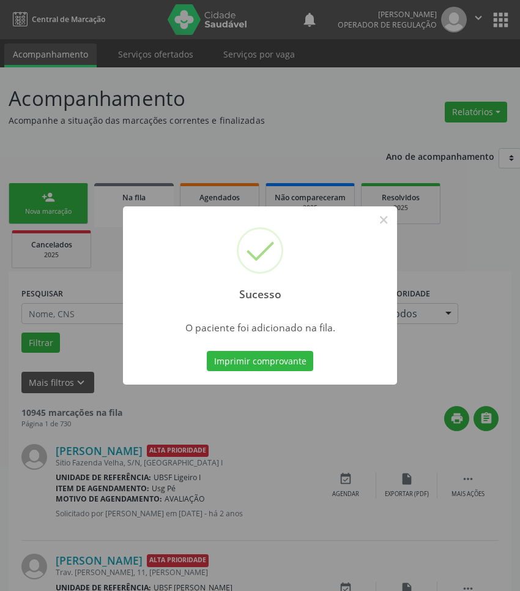
drag, startPoint x: 461, startPoint y: 237, endPoint x: 244, endPoint y: 210, distance: 219.0
click at [435, 237] on div "Sucesso × O paciente foi adicionado na fila. Imprimir comprovante Cancel" at bounding box center [260, 295] width 520 height 591
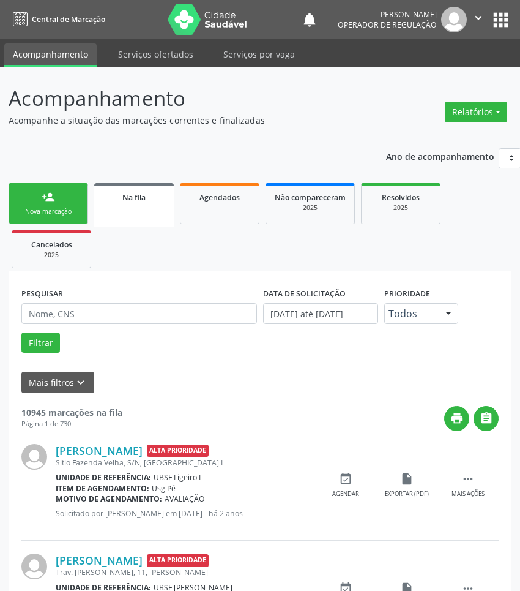
click at [13, 196] on link "person_add Nova marcação" at bounding box center [49, 203] width 80 height 41
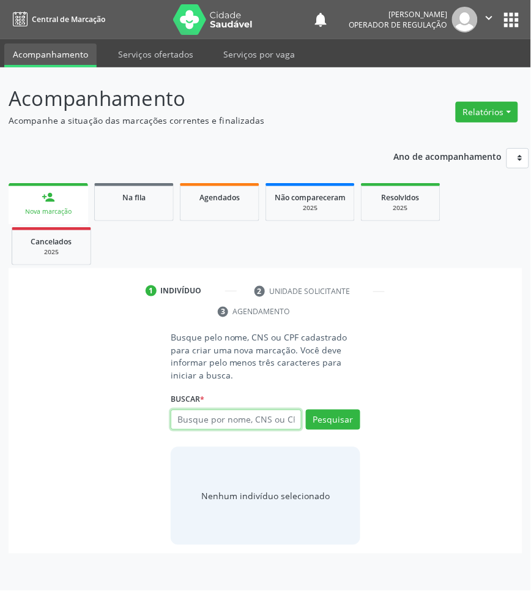
click at [255, 427] on input "text" at bounding box center [236, 419] width 131 height 21
type input "703404201358319"
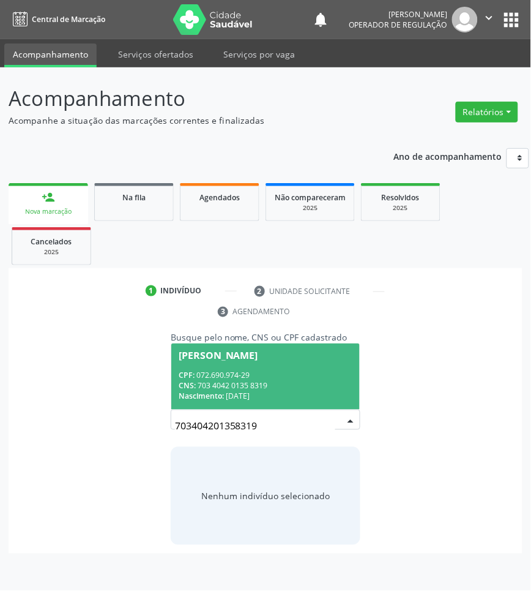
click at [203, 355] on div "[PERSON_NAME]" at bounding box center [219, 356] width 80 height 10
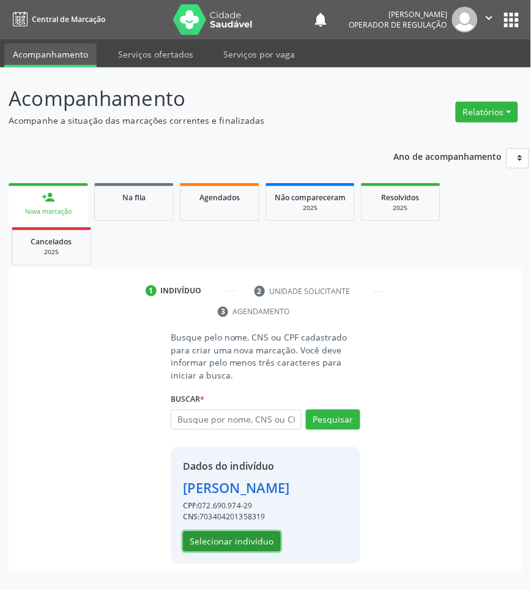
click at [230, 543] on button "Selecionar indivíduo" at bounding box center [232, 541] width 98 height 21
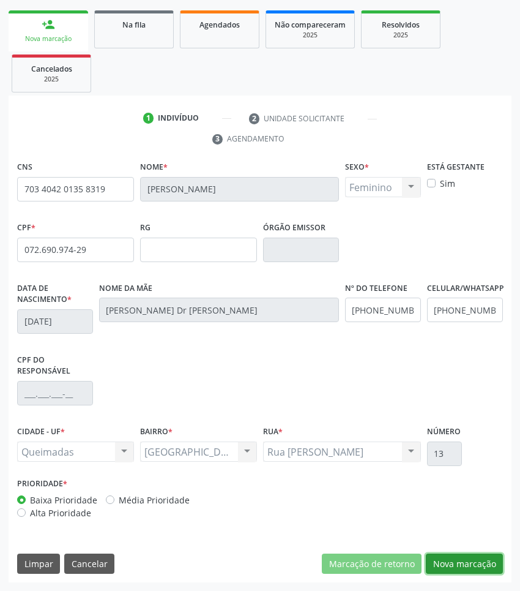
drag, startPoint x: 476, startPoint y: 559, endPoint x: 280, endPoint y: 415, distance: 242.5
click at [473, 558] on button "Nova marcação" at bounding box center [464, 563] width 77 height 21
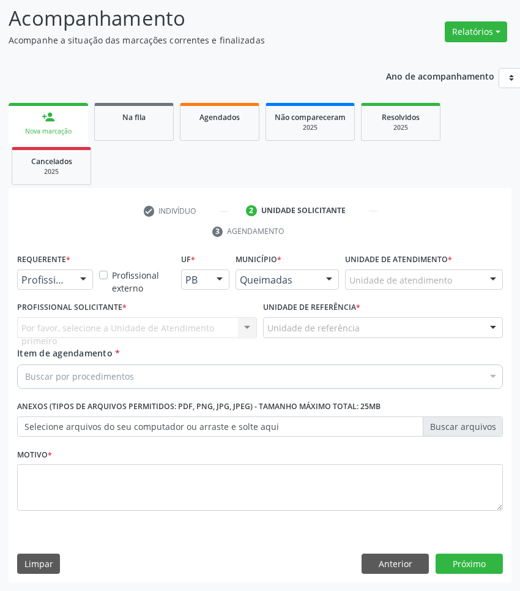
drag, startPoint x: 34, startPoint y: 276, endPoint x: 34, endPoint y: 285, distance: 9.2
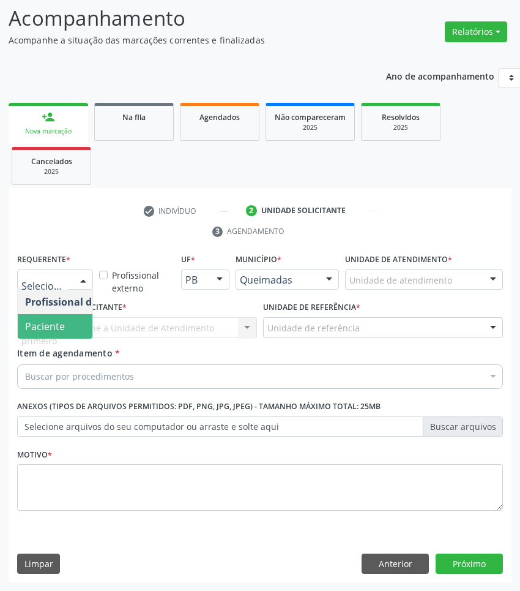
click at [31, 325] on span "Paciente" at bounding box center [45, 325] width 40 height 13
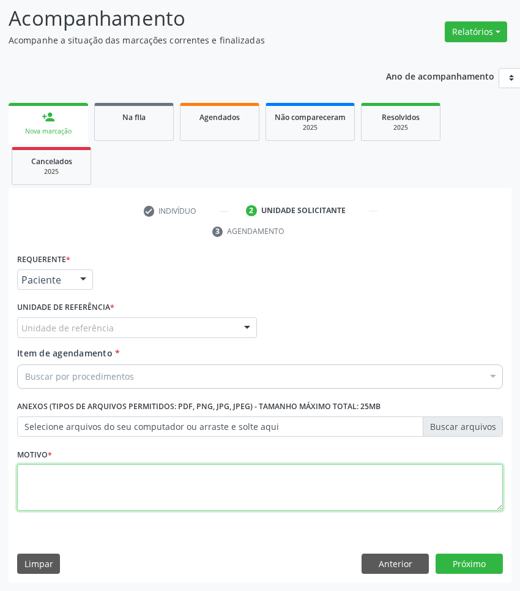
click at [99, 490] on textarea at bounding box center [260, 487] width 486 height 47
paste textarea "DIMINUIÇÃO DA ACUIDADE"
type textarea "DIMINUIÇÃO DA ACUIDADE"
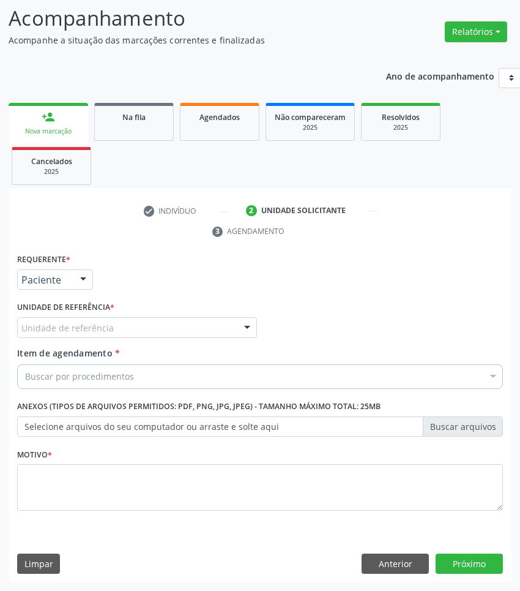
drag, startPoint x: 267, startPoint y: 528, endPoint x: 273, endPoint y: 482, distance: 46.3
click at [266, 522] on div "Requerente * Paciente Profissional de Saúde Paciente Nenhum resultado encontrad…" at bounding box center [260, 416] width 503 height 332
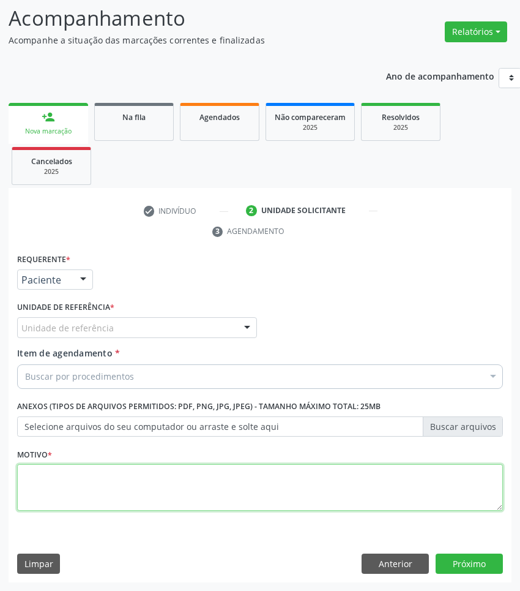
click at [274, 481] on textarea at bounding box center [260, 487] width 486 height 47
paste textarea "1ª CONSULTA 08/2025"
type textarea "1ª CONSULTA 08/2025 RINITE ALERGICA"
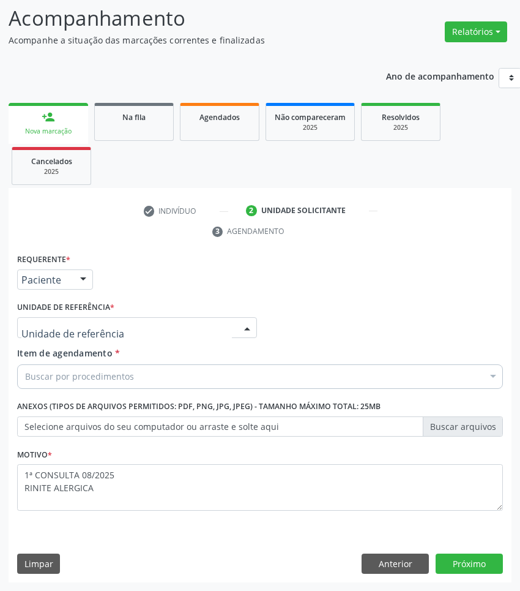
click at [209, 324] on div at bounding box center [137, 327] width 240 height 21
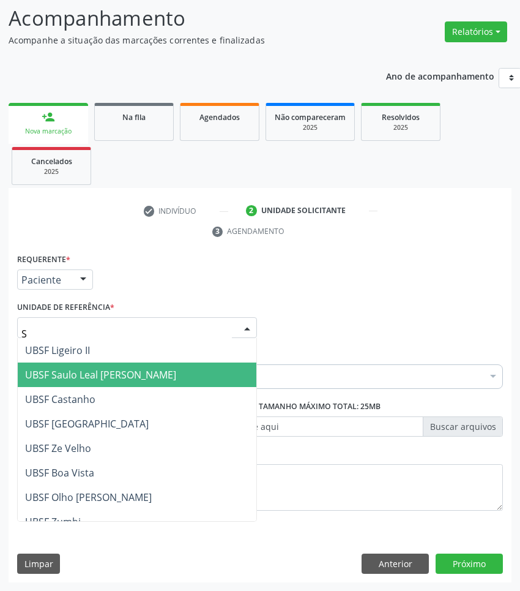
type input "SA"
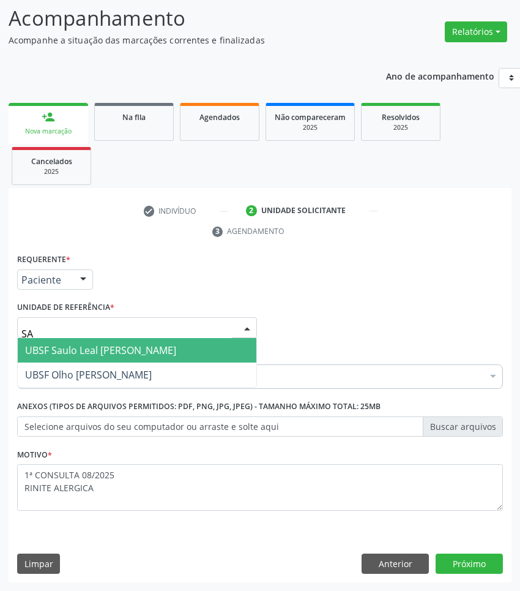
click at [150, 359] on span "UBSF Saulo Leal [PERSON_NAME]" at bounding box center [137, 350] width 239 height 24
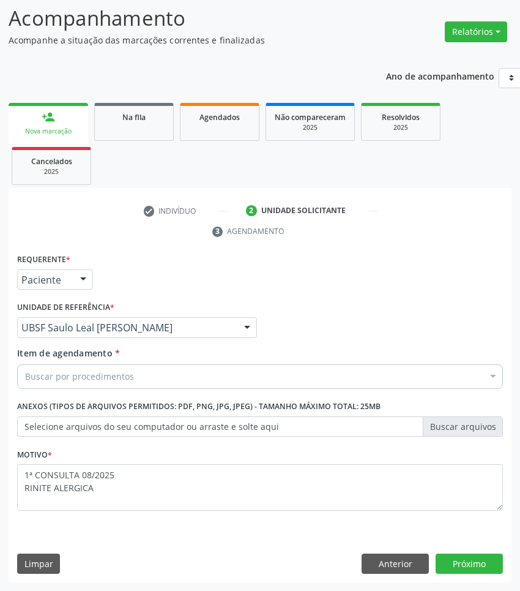
click at [132, 376] on div "Buscar por procedimentos" at bounding box center [260, 376] width 486 height 24
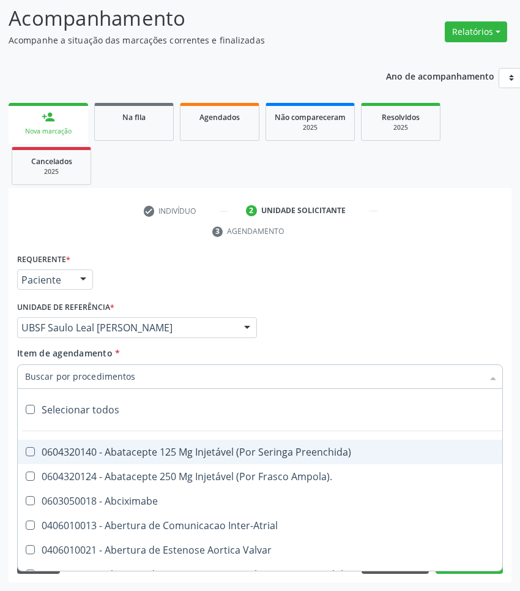
paste input "OTORRINO"
type input "OTORRINO"
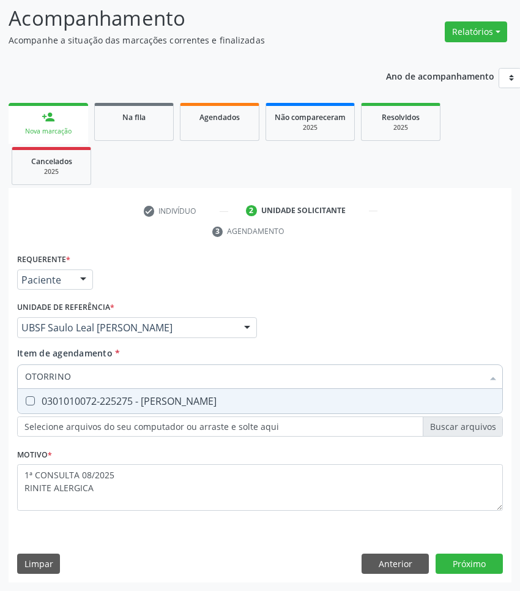
click at [136, 409] on span "0301010072-225275 - [PERSON_NAME]" at bounding box center [260, 401] width 485 height 24
checkbox Otorrinolaringologista "true"
click at [482, 570] on div "Requerente * Paciente Profissional de Saúde Paciente Nenhum resultado encontrad…" at bounding box center [260, 416] width 503 height 332
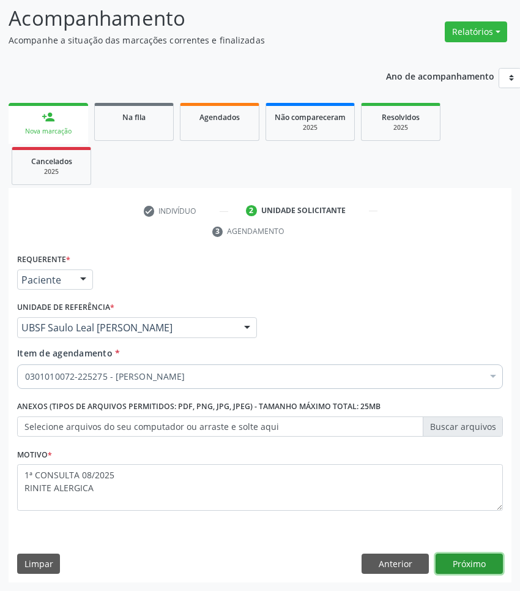
click at [482, 569] on button "Próximo" at bounding box center [469, 563] width 67 height 21
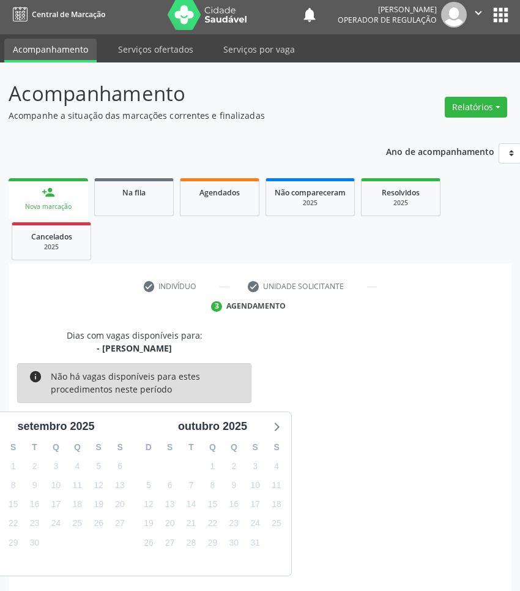
scroll to position [54, 0]
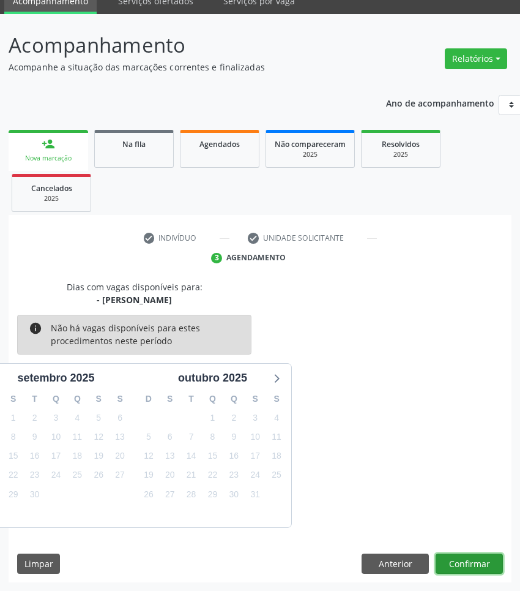
click at [477, 567] on button "Confirmar" at bounding box center [469, 563] width 67 height 21
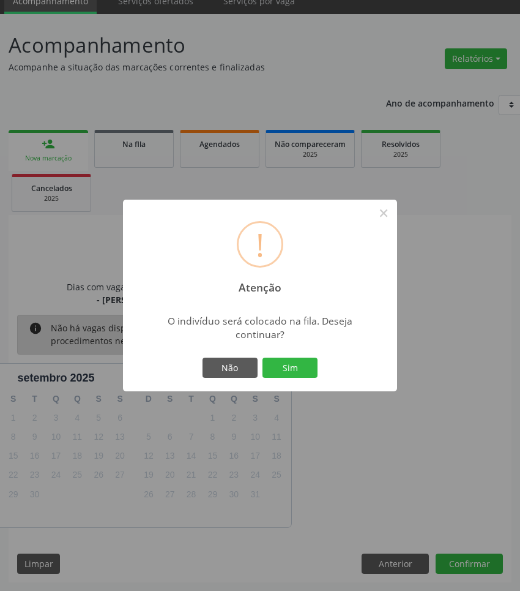
click at [263, 357] on button "Sim" at bounding box center [290, 367] width 55 height 21
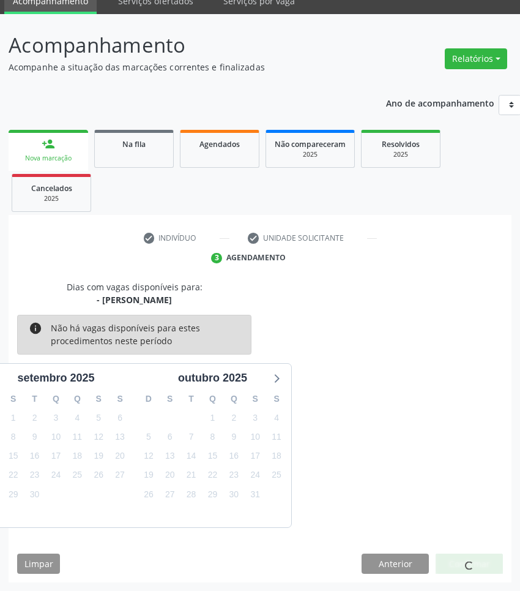
scroll to position [0, 0]
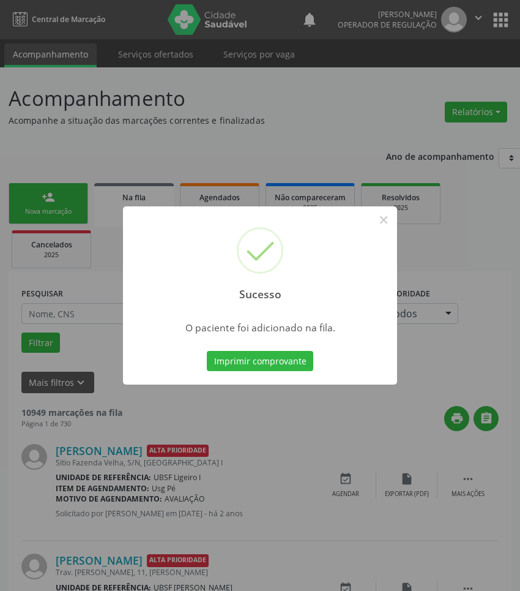
drag, startPoint x: 31, startPoint y: 288, endPoint x: 49, endPoint y: 236, distance: 55.7
click at [31, 288] on div "Sucesso × O paciente foi adicionado na fila. Imprimir comprovante Cancel" at bounding box center [260, 295] width 520 height 591
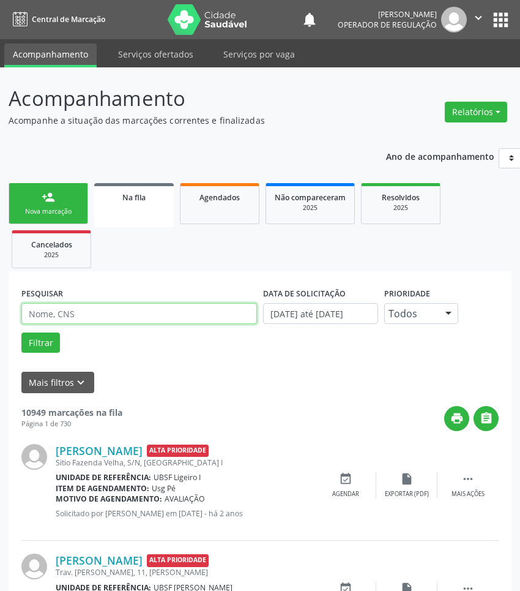
click at [117, 313] on input "text" at bounding box center [139, 313] width 236 height 21
type input "[PERSON_NAME]"
click at [21, 332] on button "Filtrar" at bounding box center [40, 342] width 39 height 21
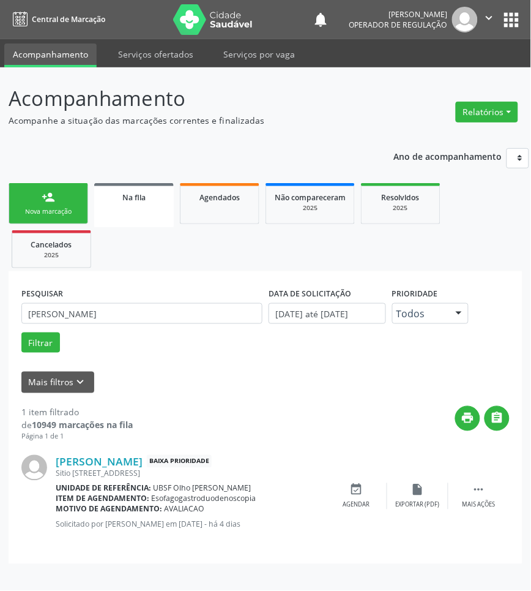
click at [48, 192] on div "person_add" at bounding box center [48, 196] width 13 height 13
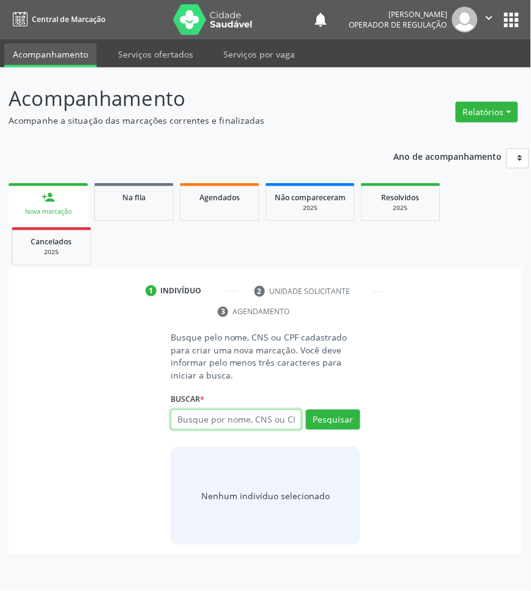
click at [250, 427] on input "text" at bounding box center [236, 419] width 131 height 21
click at [206, 422] on input "text" at bounding box center [236, 419] width 131 height 21
type input "08280440402"
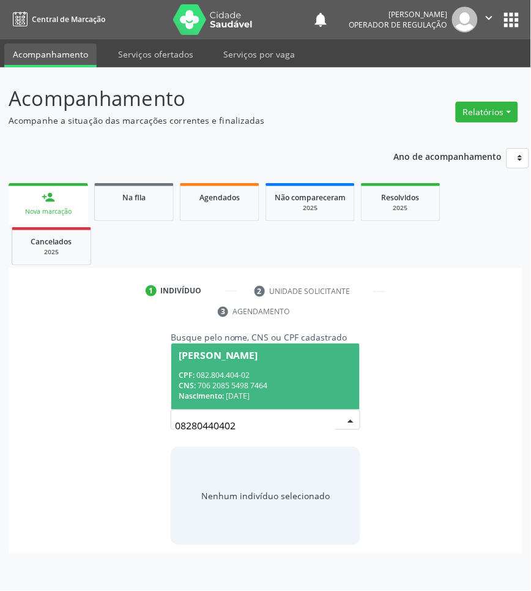
click at [247, 414] on input "08280440402" at bounding box center [255, 426] width 160 height 24
drag, startPoint x: 243, startPoint y: 367, endPoint x: 227, endPoint y: 394, distance: 30.8
click at [243, 366] on span "[PERSON_NAME] CPF: 082.804.404-02 CNS: 706 2085 5498 7464 Nascimento: [DATE]" at bounding box center [265, 375] width 189 height 65
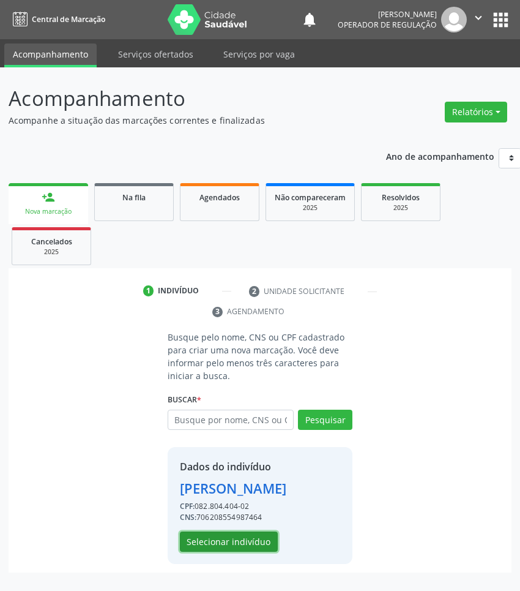
click at [209, 552] on button "Selecionar indivíduo" at bounding box center [229, 541] width 98 height 21
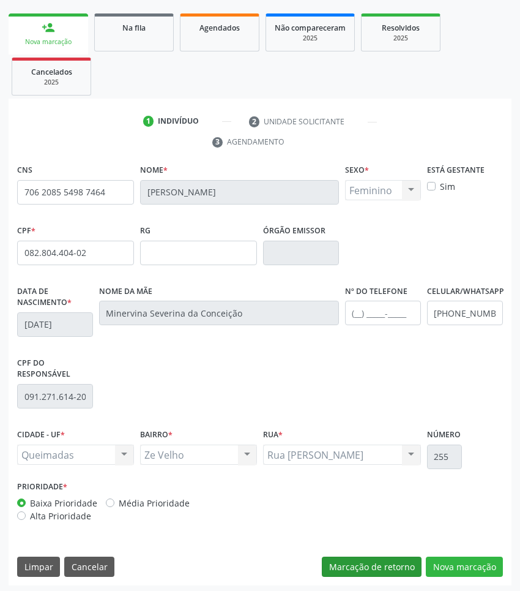
scroll to position [173, 0]
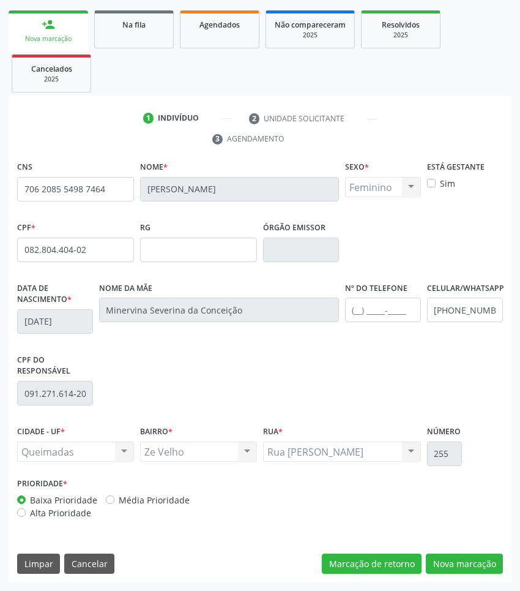
click at [461, 546] on div "CNS 706 2085 5498 7464 [GEOGRAPHIC_DATA] * [PERSON_NAME] * Feminino Masculino F…" at bounding box center [260, 370] width 503 height 425
drag, startPoint x: 468, startPoint y: 555, endPoint x: 479, endPoint y: 553, distance: 10.7
click at [469, 555] on button "Nova marcação" at bounding box center [464, 563] width 77 height 21
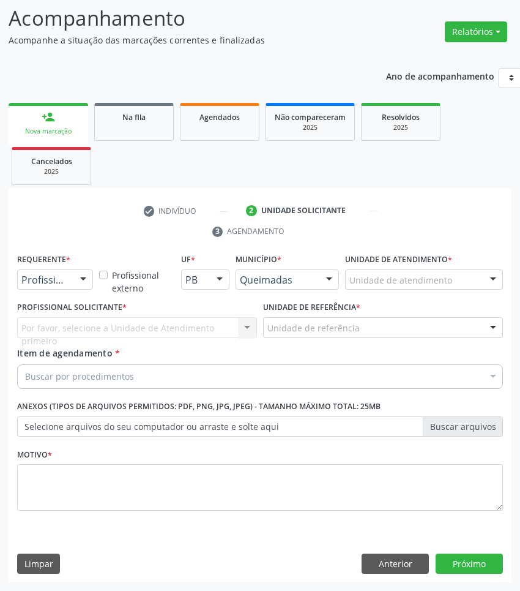
scroll to position [81, 0]
drag, startPoint x: 59, startPoint y: 282, endPoint x: 53, endPoint y: 304, distance: 22.1
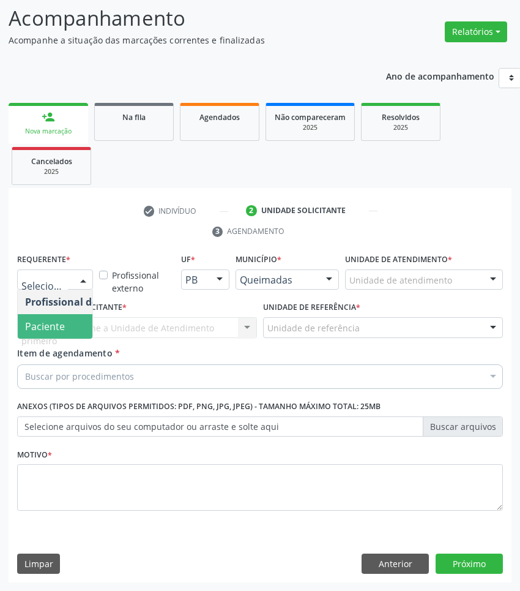
click at [52, 323] on span "Paciente" at bounding box center [45, 325] width 40 height 13
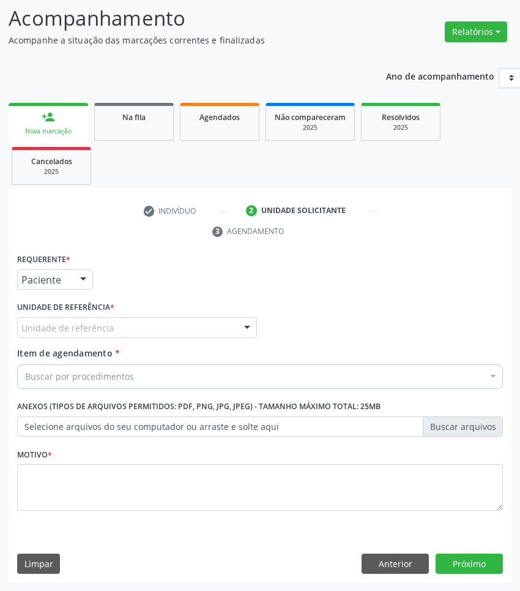
click at [252, 369] on div "Buscar por procedimentos" at bounding box center [260, 376] width 486 height 24
paste input "OTORRINO"
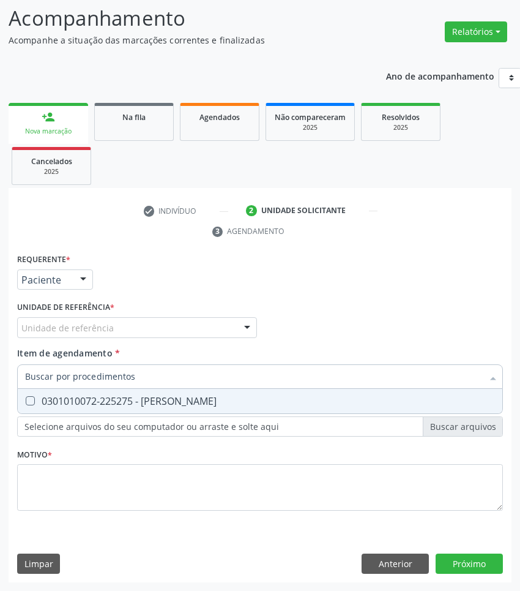
type input "OTORRINO"
click at [212, 396] on div "0301010072-225275 - [PERSON_NAME]" at bounding box center [260, 401] width 470 height 10
checkbox Otorrinolaringologista "true"
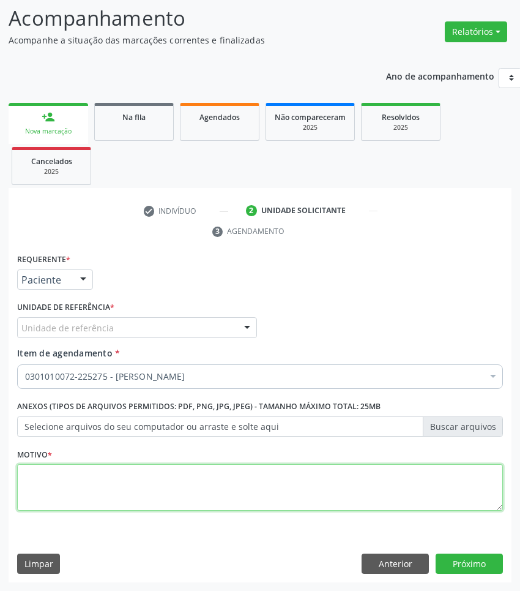
drag, startPoint x: 469, startPoint y: 488, endPoint x: 506, endPoint y: 488, distance: 36.7
click at [469, 488] on textarea at bounding box center [260, 487] width 486 height 47
paste textarea "1ª CONSULTA 08/2025"
type textarea "1ª CONSULTA 08/2025"
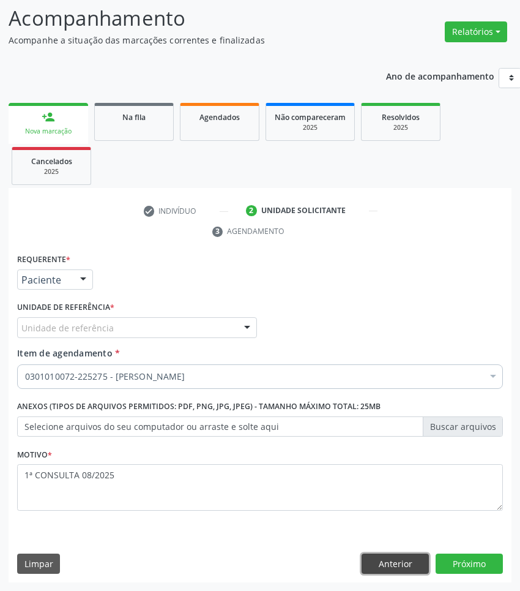
drag, startPoint x: 374, startPoint y: 566, endPoint x: 463, endPoint y: 566, distance: 88.7
click at [375, 566] on button "Anterior" at bounding box center [395, 563] width 67 height 21
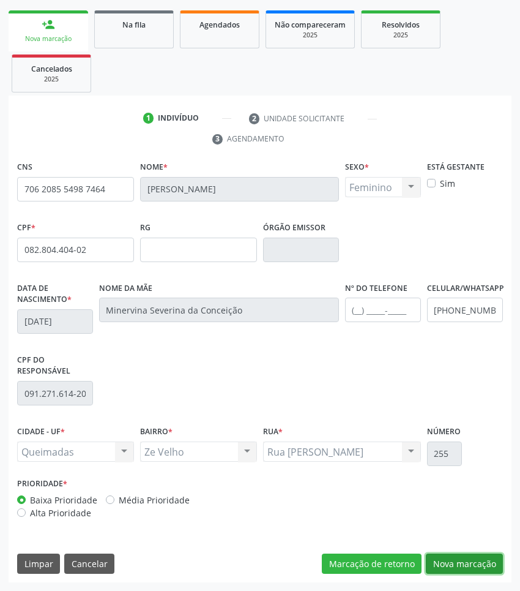
click at [484, 569] on button "Nova marcação" at bounding box center [464, 563] width 77 height 21
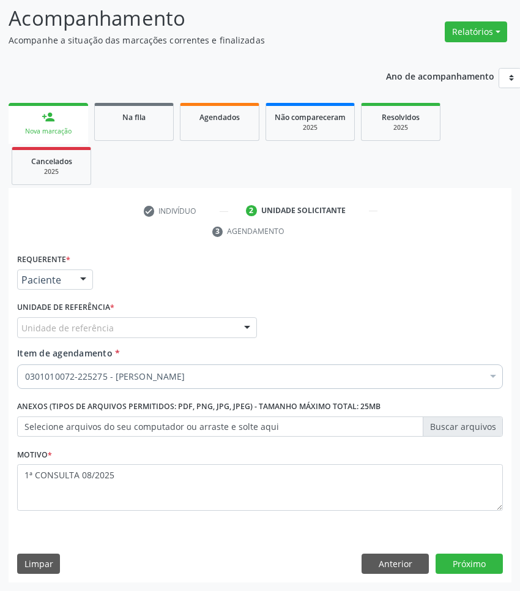
drag, startPoint x: 105, startPoint y: 338, endPoint x: 112, endPoint y: 328, distance: 12.2
click at [105, 337] on div "Unidade de referência * Unidade de referência UBSF Ligeiro II UBSF Saulo Leal […" at bounding box center [137, 322] width 246 height 48
click at [112, 328] on div at bounding box center [137, 327] width 240 height 21
type input "Z"
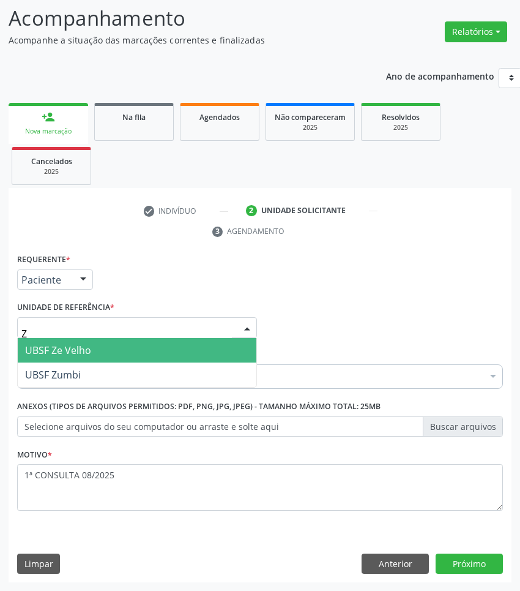
click at [112, 345] on span "UBSF Ze Velho" at bounding box center [137, 350] width 239 height 24
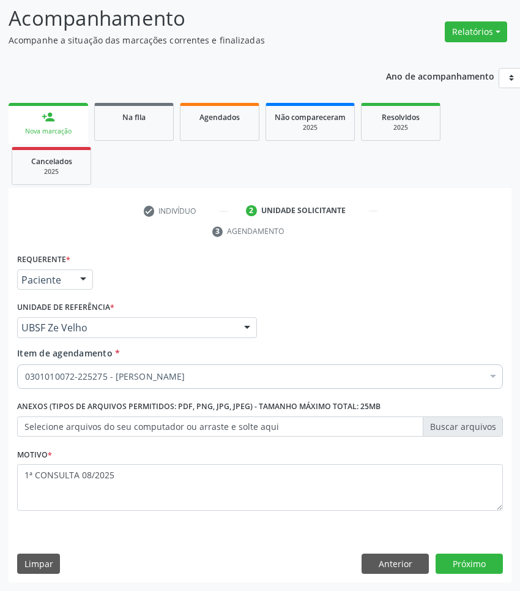
drag, startPoint x: 239, startPoint y: 513, endPoint x: 233, endPoint y: 491, distance: 22.3
click at [237, 513] on fieldset "Motivo * 1ª CONSULTA 08/2025" at bounding box center [260, 481] width 486 height 73
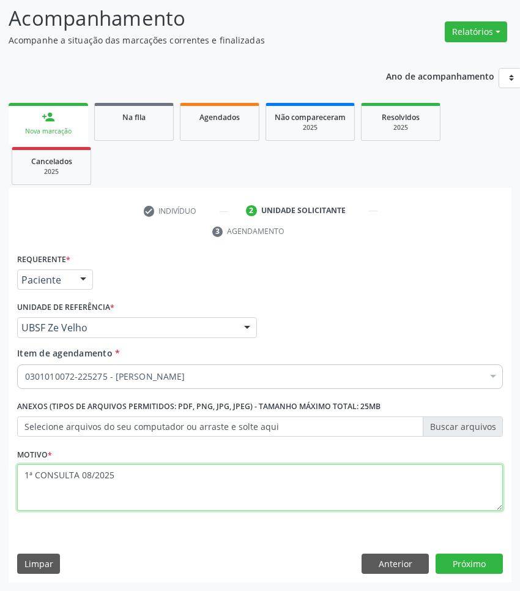
click at [233, 491] on textarea "1ª CONSULTA 08/2025" at bounding box center [260, 487] width 486 height 47
type textarea "1ª CONSULTA 08/2025 ZUMBIDO"
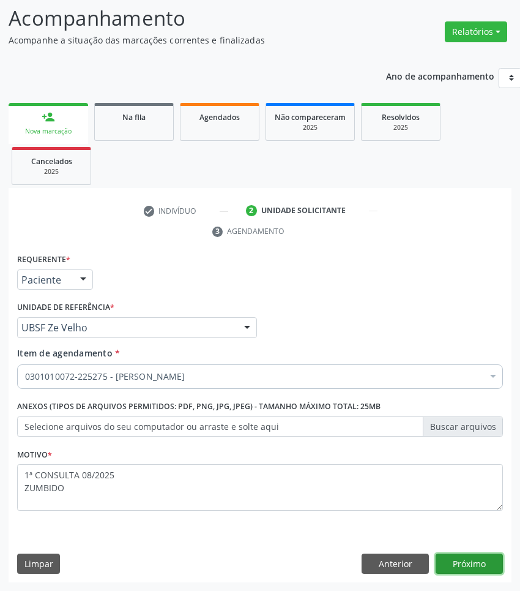
click at [461, 555] on button "Próximo" at bounding box center [469, 563] width 67 height 21
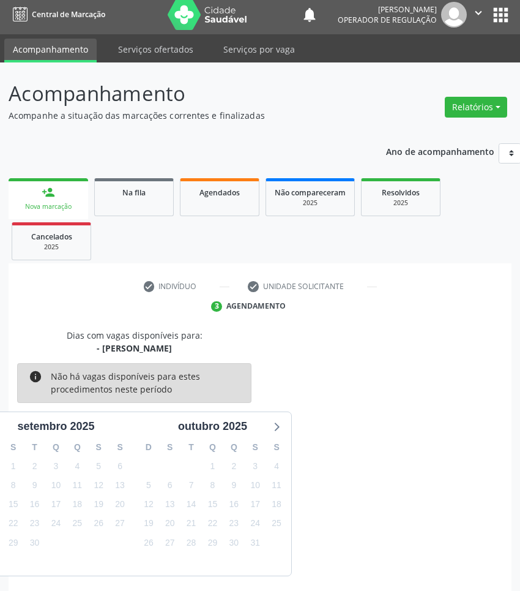
scroll to position [54, 0]
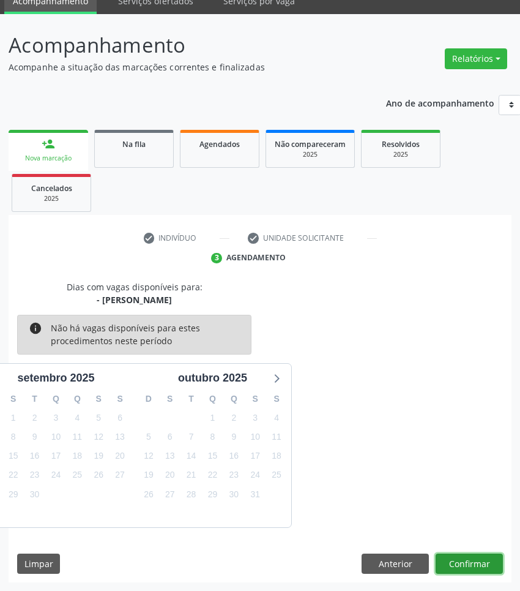
click at [488, 561] on button "Confirmar" at bounding box center [469, 563] width 67 height 21
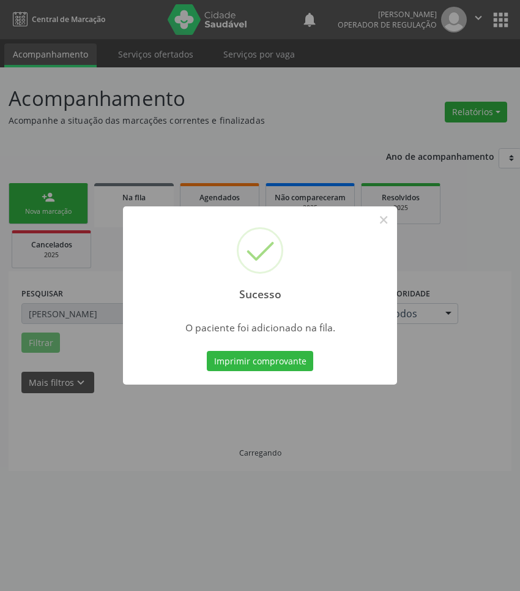
scroll to position [0, 0]
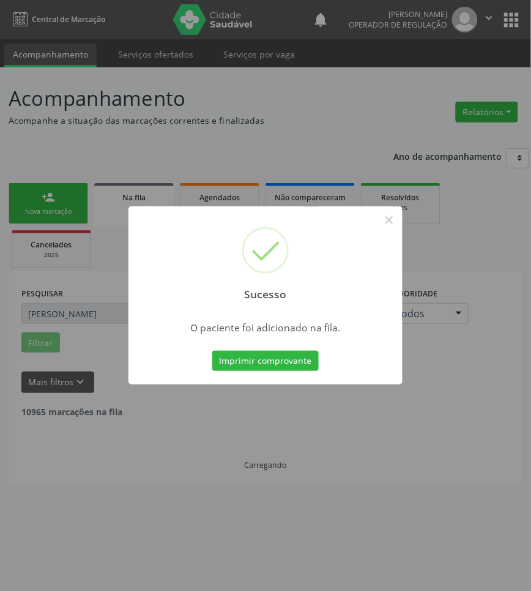
drag, startPoint x: 392, startPoint y: 457, endPoint x: 496, endPoint y: 450, distance: 104.3
click at [393, 457] on div "Sucesso × O paciente foi adicionado na fila. Imprimir comprovante Cancel" at bounding box center [265, 295] width 531 height 591
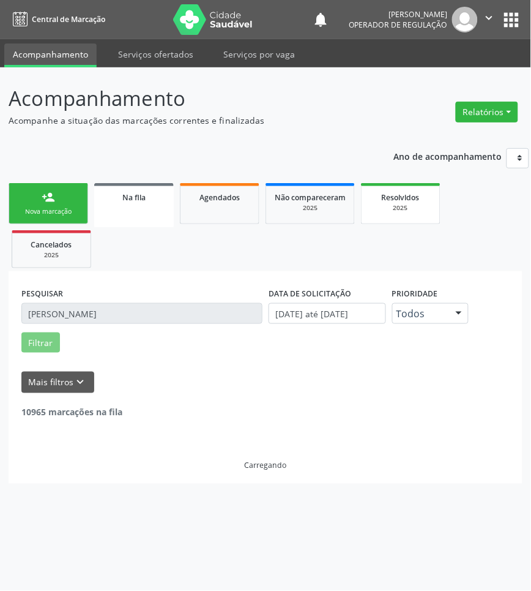
click at [31, 197] on link "person_add Nova marcação" at bounding box center [49, 203] width 80 height 41
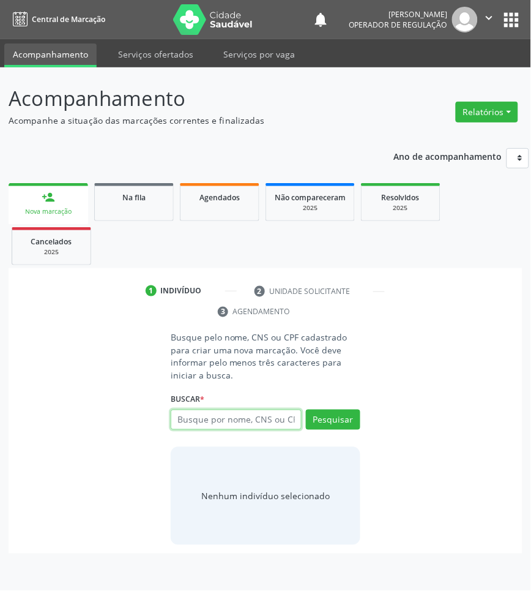
click at [249, 427] on input "text" at bounding box center [236, 419] width 131 height 21
type input "705009644214558"
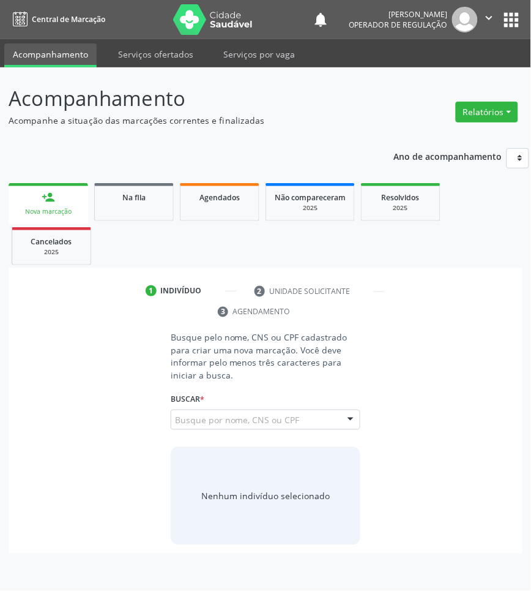
click at [175, 424] on input "705009644214558" at bounding box center [175, 426] width 0 height 24
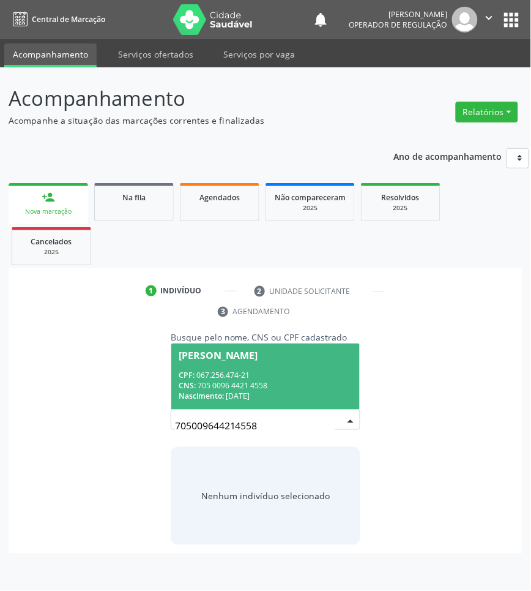
click at [246, 375] on div "CPF: 067.256.474-21" at bounding box center [266, 375] width 174 height 10
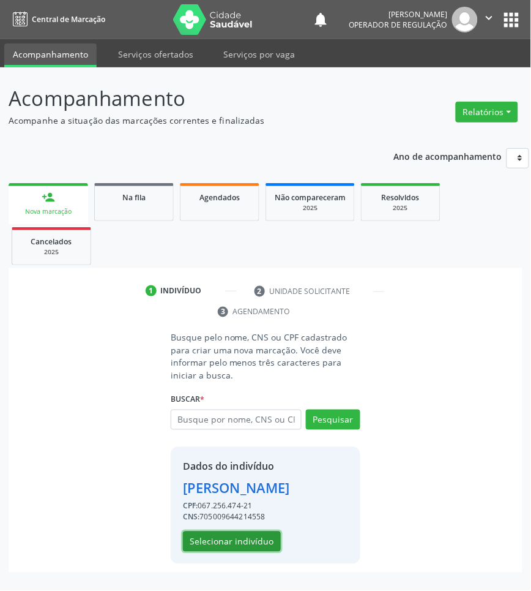
click at [250, 542] on button "Selecionar indivíduo" at bounding box center [232, 541] width 98 height 21
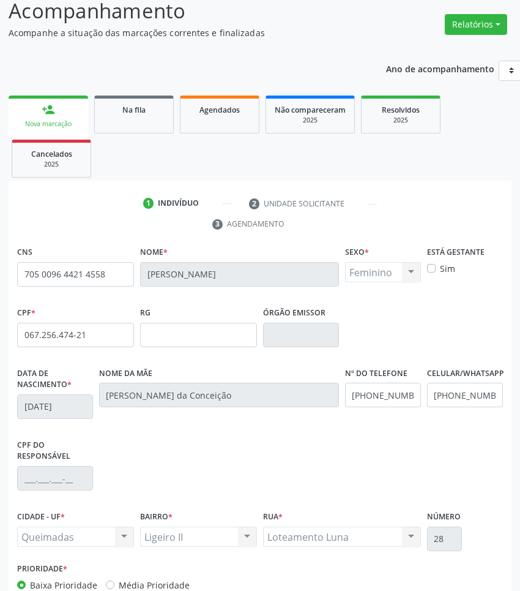
scroll to position [173, 0]
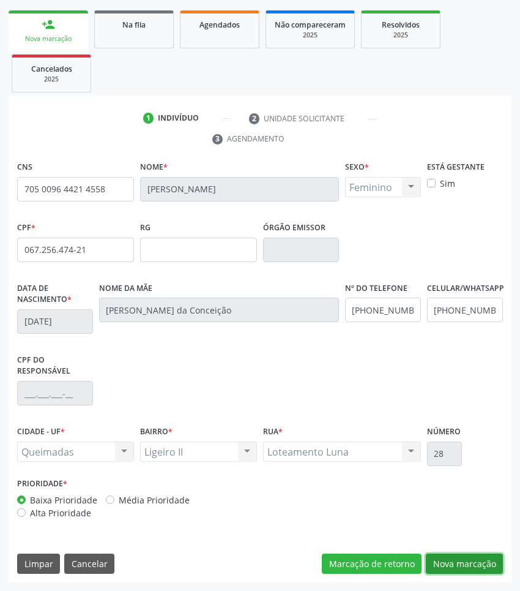
drag, startPoint x: 461, startPoint y: 565, endPoint x: 352, endPoint y: 534, distance: 113.2
click at [461, 565] on button "Nova marcação" at bounding box center [464, 563] width 77 height 21
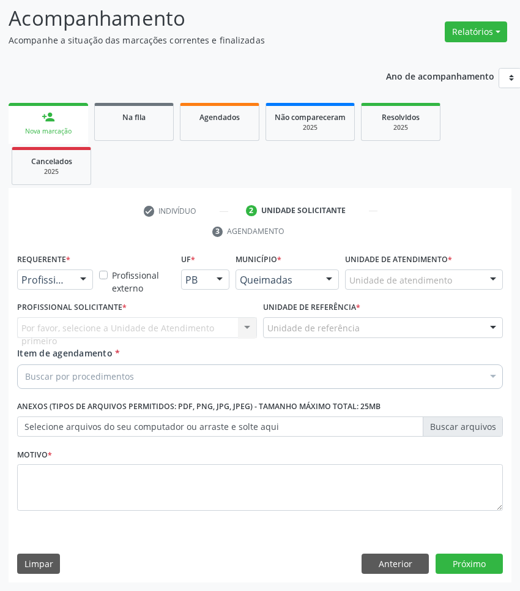
scroll to position [81, 0]
drag, startPoint x: 65, startPoint y: 285, endPoint x: 56, endPoint y: 307, distance: 24.2
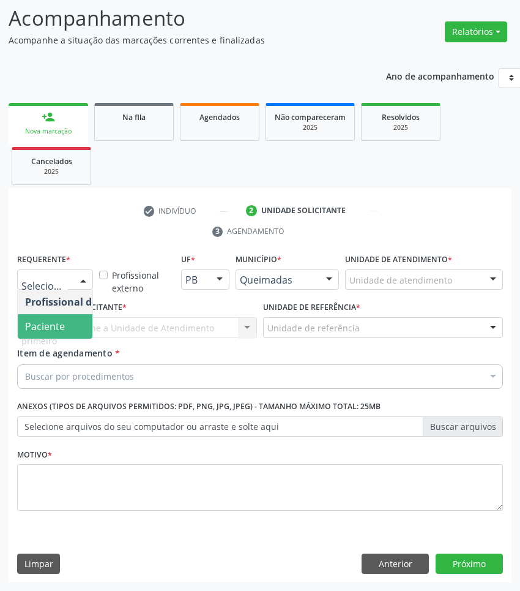
click at [50, 337] on span "Paciente" at bounding box center [77, 326] width 119 height 24
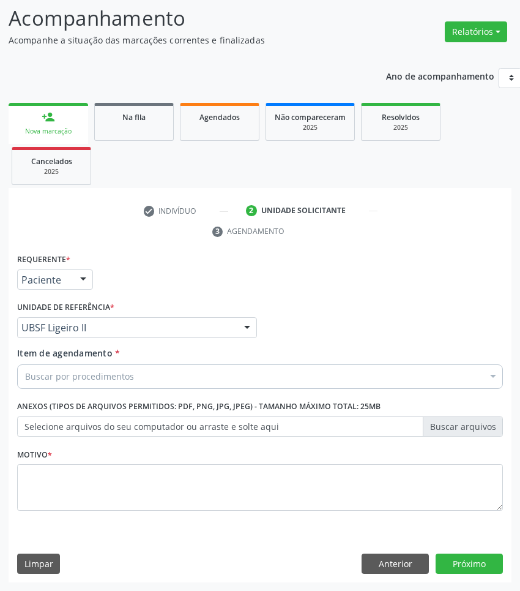
drag, startPoint x: 67, startPoint y: 368, endPoint x: 72, endPoint y: 373, distance: 7.0
click at [68, 368] on div "Buscar por procedimentos" at bounding box center [260, 376] width 486 height 24
paste input "OTORRINO"
type input "OTORRINO"
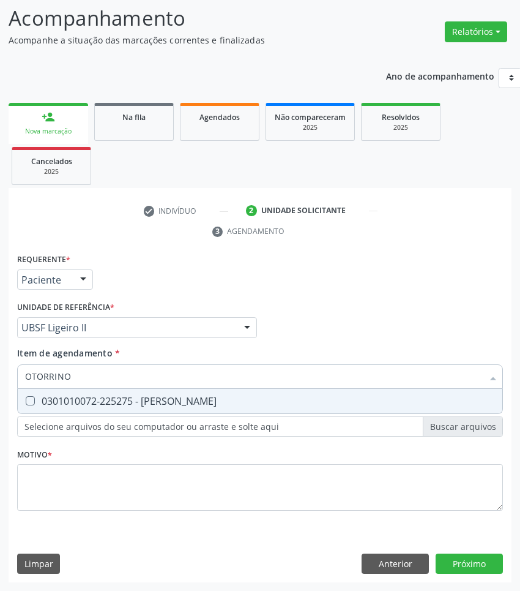
click at [337, 392] on span "0301010072-225275 - [PERSON_NAME]" at bounding box center [260, 401] width 485 height 24
checkbox Otorrinolaringologista "true"
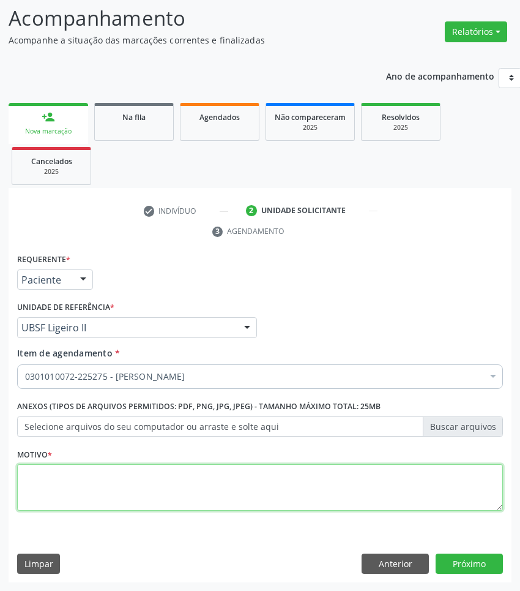
paste textarea "1ª CONSULTA 08/2025"
click at [368, 481] on textarea at bounding box center [260, 487] width 486 height 47
click at [362, 509] on textarea "1ª CONSULTA 08/2025" at bounding box center [260, 487] width 486 height 47
type textarea "1ª CONSULTA 08/2025 VERTIGEM"
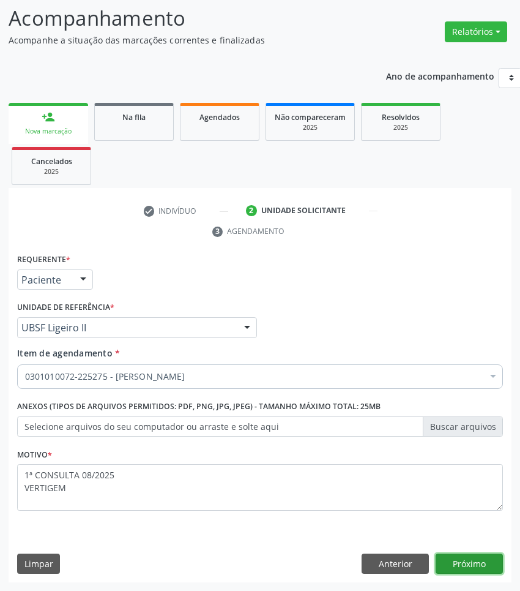
click at [484, 555] on button "Próximo" at bounding box center [469, 563] width 67 height 21
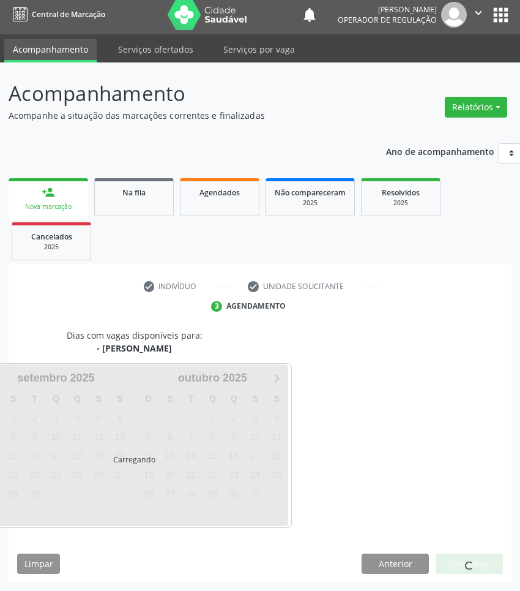
scroll to position [54, 0]
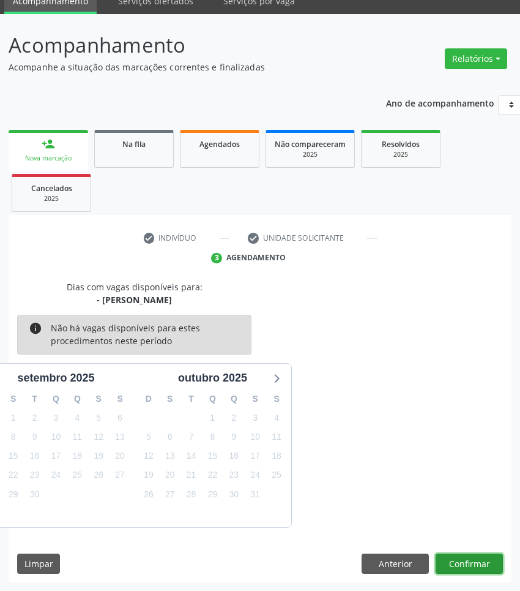
click at [488, 562] on button "Confirmar" at bounding box center [469, 563] width 67 height 21
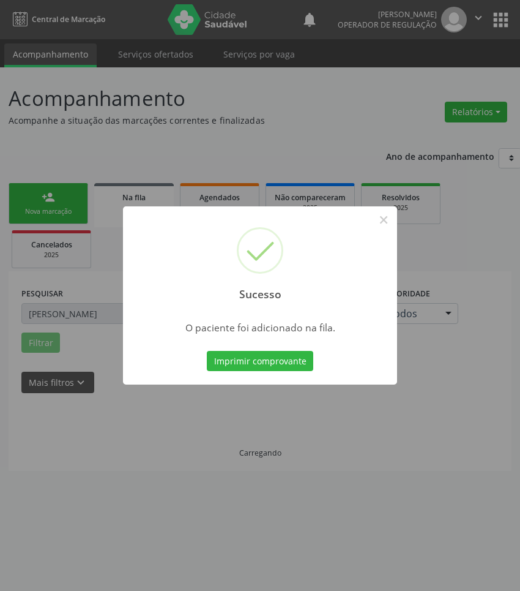
scroll to position [0, 0]
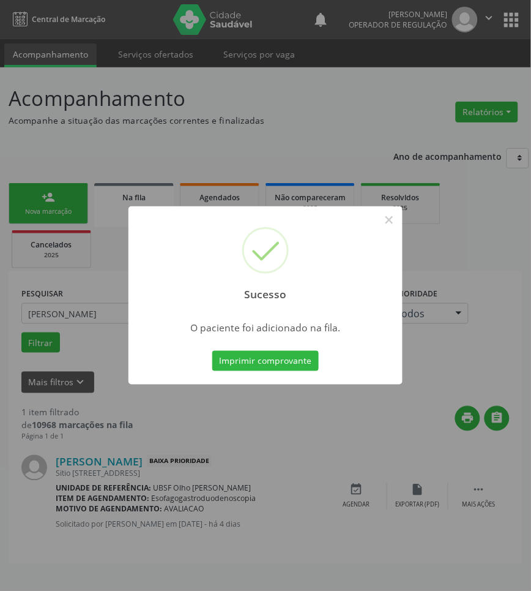
click at [173, 436] on div "Sucesso × O paciente foi adicionado na fila. Imprimir comprovante Cancel" at bounding box center [265, 295] width 531 height 591
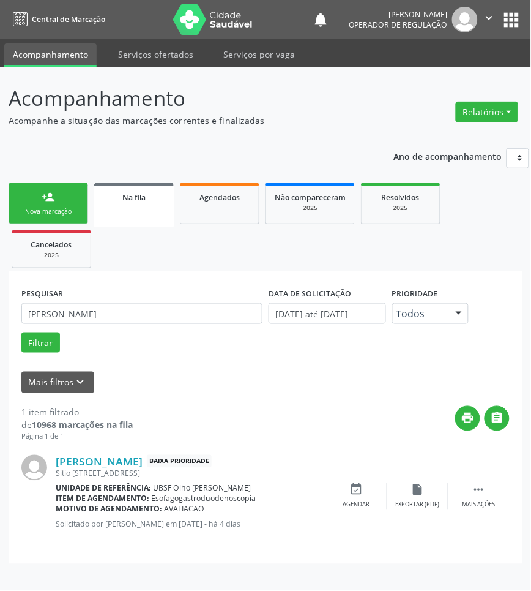
click at [77, 222] on link "person_add Nova marcação" at bounding box center [49, 203] width 80 height 41
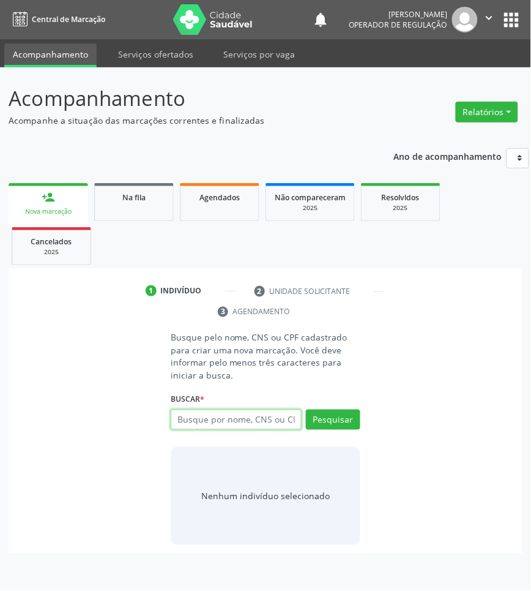
click at [217, 418] on input "text" at bounding box center [236, 419] width 131 height 21
type input "703404239730312"
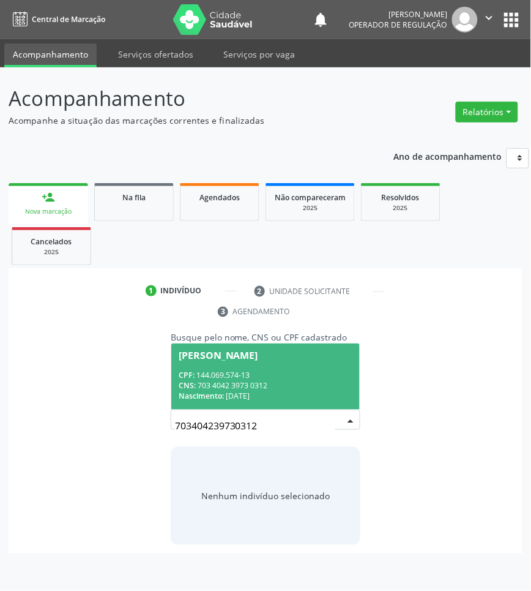
click at [193, 416] on input "703404239730312" at bounding box center [255, 426] width 160 height 24
click at [247, 374] on div "CPF: 144.069.574-13" at bounding box center [266, 375] width 174 height 10
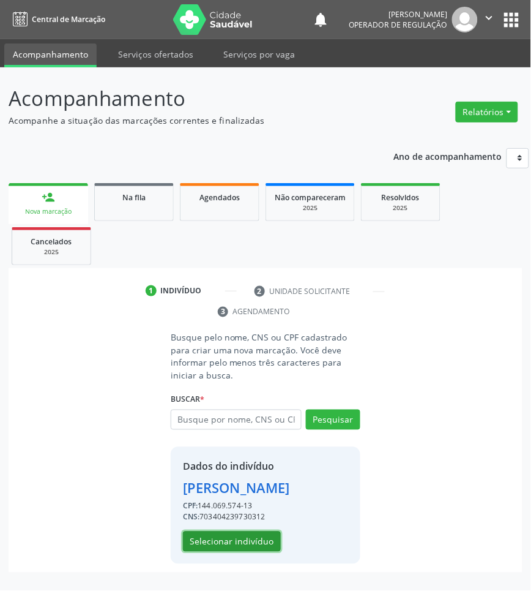
click at [244, 544] on button "Selecionar indivíduo" at bounding box center [232, 541] width 98 height 21
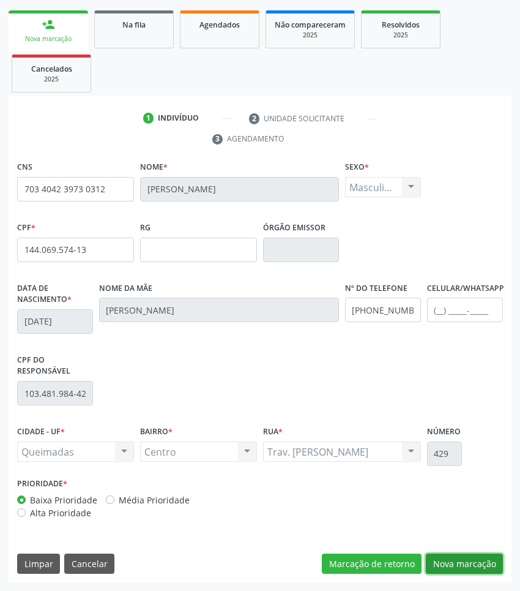
click at [480, 566] on button "Nova marcação" at bounding box center [464, 563] width 77 height 21
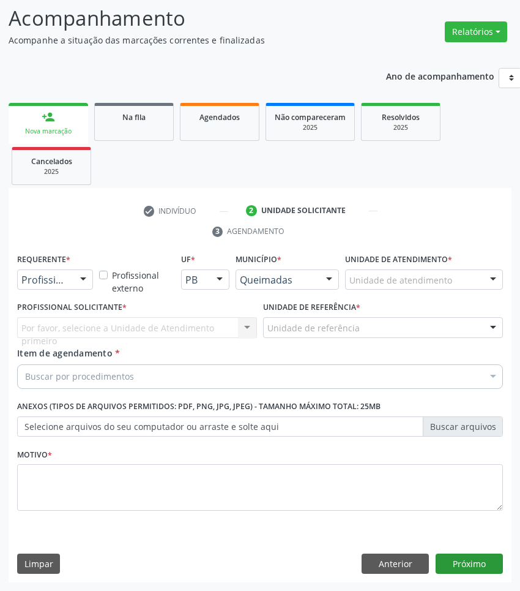
scroll to position [81, 0]
drag, startPoint x: 75, startPoint y: 267, endPoint x: 77, endPoint y: 291, distance: 23.9
click at [75, 268] on div "Requerente * Profissional de Saúde Profissional de Saúde Paciente Nenhum result…" at bounding box center [55, 269] width 76 height 39
click at [78, 291] on div "Requerente * Profissional de Saúde Profissional de Saúde Paciente Nenhum result…" at bounding box center [55, 274] width 82 height 48
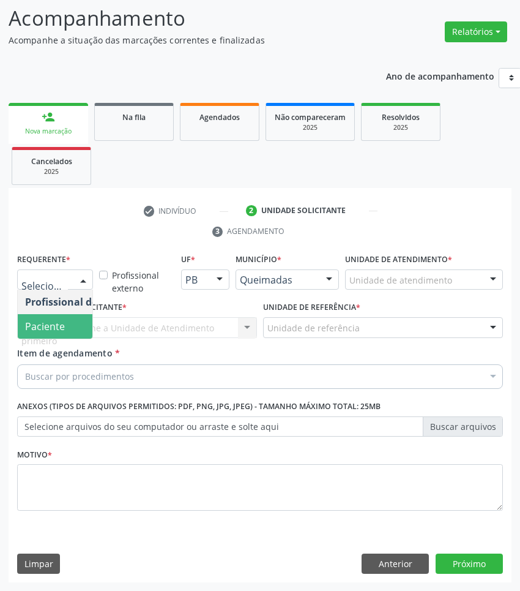
click at [63, 325] on span "Paciente" at bounding box center [45, 325] width 40 height 13
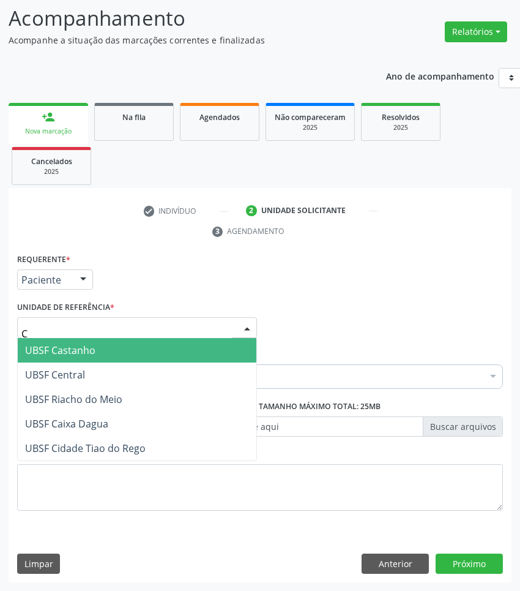
type input "CE"
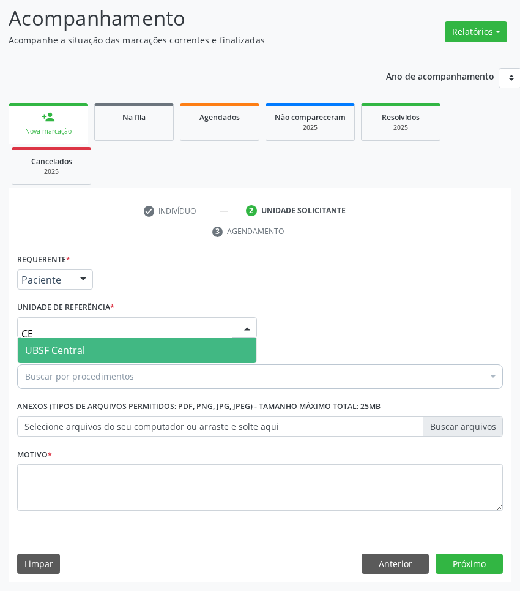
click at [94, 354] on span "UBSF Central" at bounding box center [137, 350] width 239 height 24
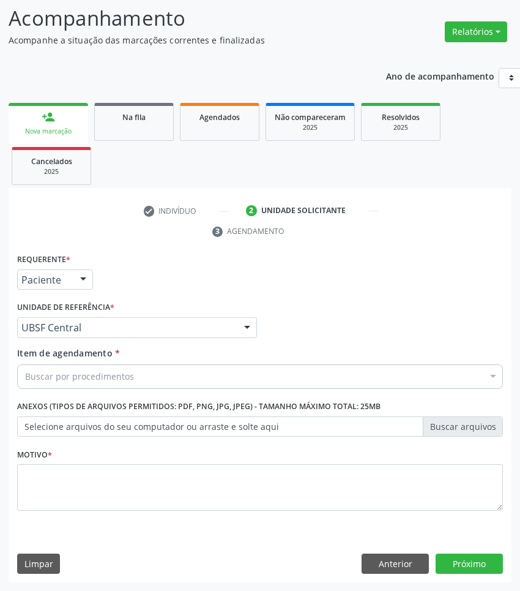
click at [346, 365] on div "Buscar por procedimentos" at bounding box center [260, 376] width 486 height 24
paste input "OTORRINO"
type input "OTORRINO"
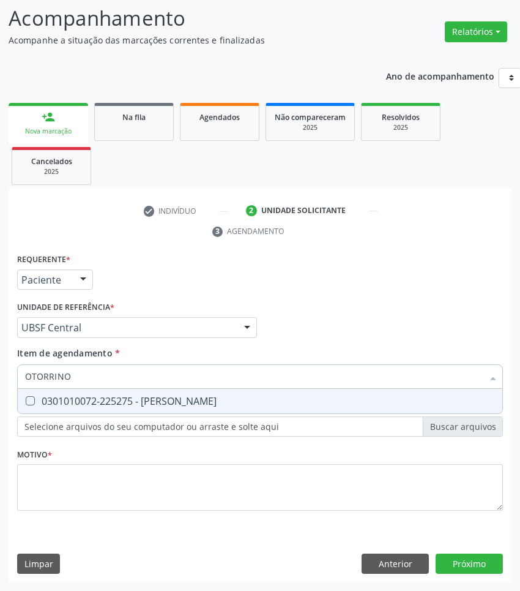
click at [316, 392] on span "0301010072-225275 - [PERSON_NAME]" at bounding box center [260, 401] width 485 height 24
checkbox Otorrinolaringologista "true"
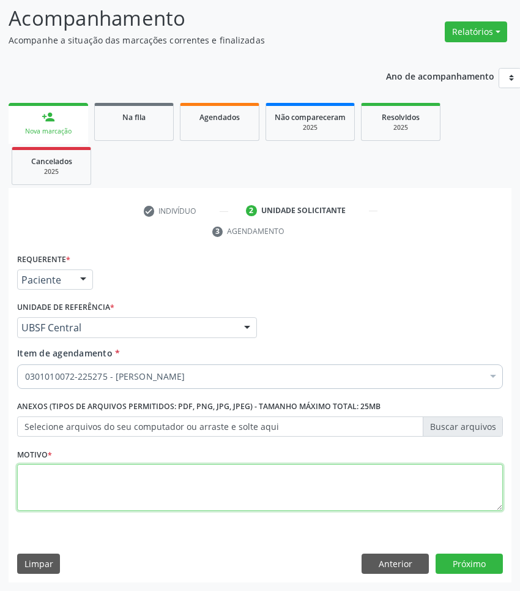
paste textarea "1ª CONSULTA 08/2025"
click at [346, 487] on textarea at bounding box center [260, 487] width 486 height 47
type textarea "1ª CONSULTA 08/2025"
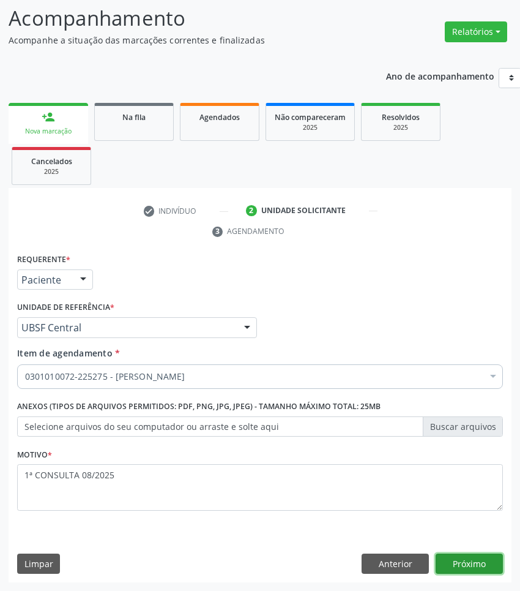
drag, startPoint x: 472, startPoint y: 570, endPoint x: 518, endPoint y: 554, distance: 49.2
click at [472, 570] on button "Próximo" at bounding box center [469, 563] width 67 height 21
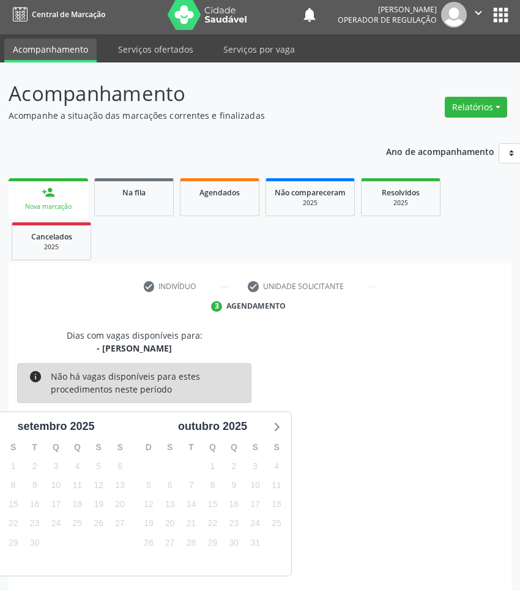
scroll to position [54, 0]
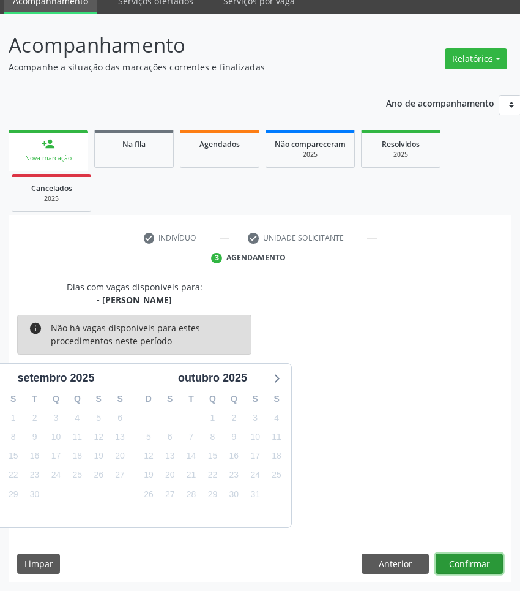
click at [485, 556] on button "Confirmar" at bounding box center [469, 563] width 67 height 21
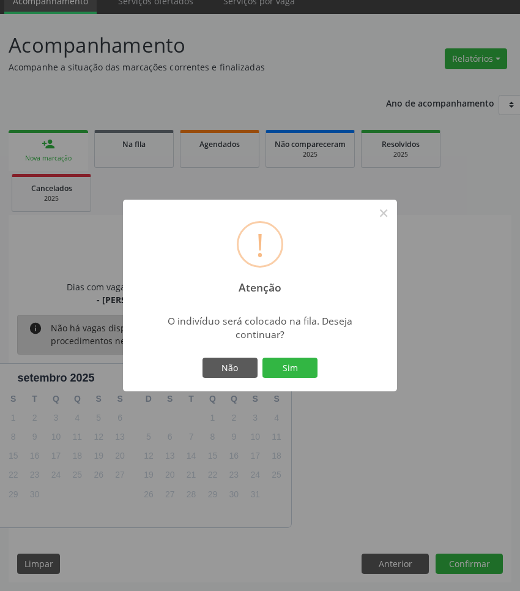
click at [263, 357] on button "Sim" at bounding box center [290, 367] width 55 height 21
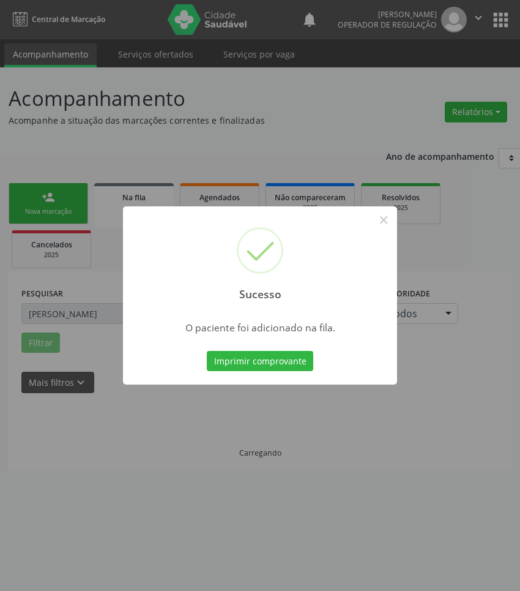
scroll to position [0, 0]
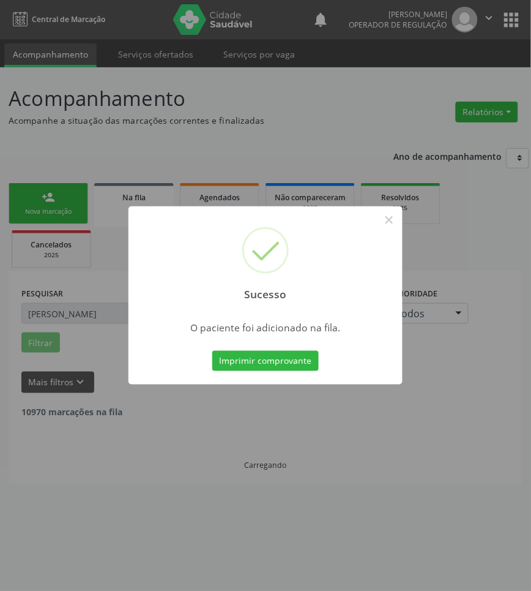
click at [392, 399] on div "Sucesso × O paciente foi adicionado na fila. Imprimir comprovante Cancel" at bounding box center [265, 295] width 531 height 591
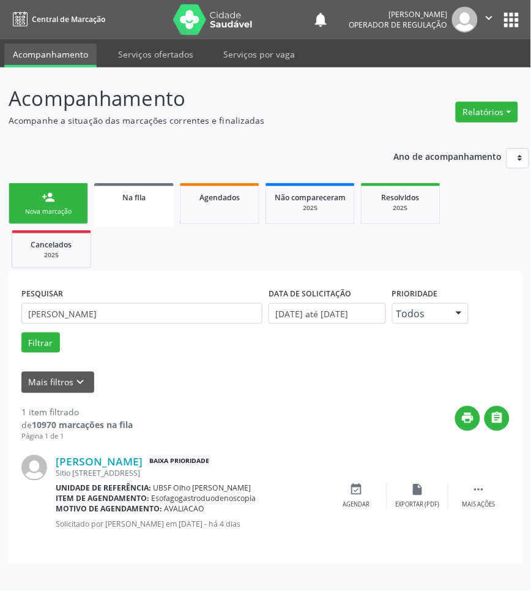
click at [141, 203] on div "Na fila" at bounding box center [134, 196] width 62 height 13
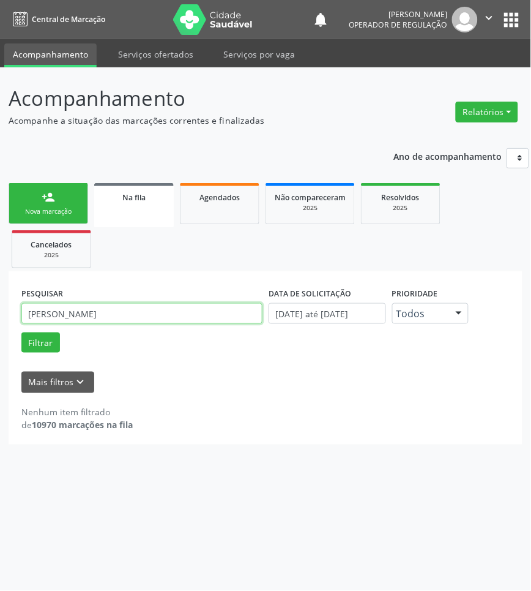
click at [116, 314] on input "[PERSON_NAME]" at bounding box center [141, 313] width 241 height 21
type input "703001894245171"
click at [21, 332] on button "Filtrar" at bounding box center [40, 342] width 39 height 21
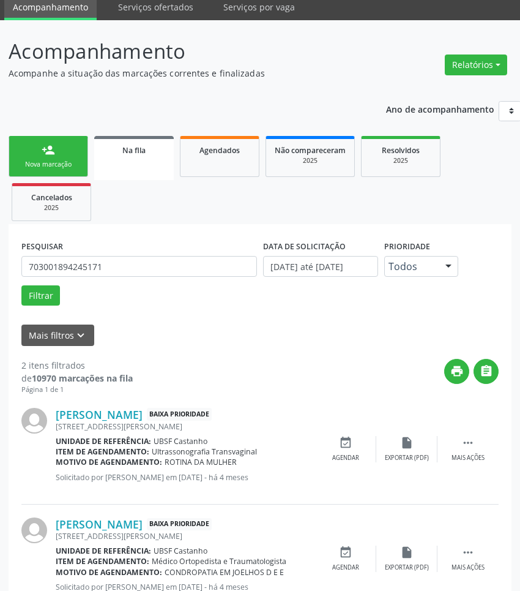
scroll to position [92, 0]
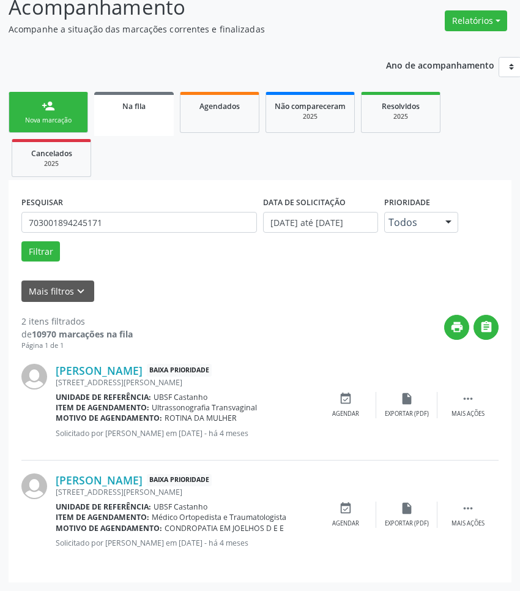
drag, startPoint x: 201, startPoint y: 443, endPoint x: 254, endPoint y: 451, distance: 53.9
click at [254, 451] on div "[PERSON_NAME] Baixa Prioridade [STREET_ADDRESS][PERSON_NAME] Unidade de referên…" at bounding box center [259, 406] width 477 height 110
click at [254, 452] on div "[PERSON_NAME] Baixa Prioridade [STREET_ADDRESS][PERSON_NAME] Unidade de referên…" at bounding box center [259, 406] width 477 height 110
click at [40, 121] on div "Nova marcação" at bounding box center [48, 120] width 61 height 9
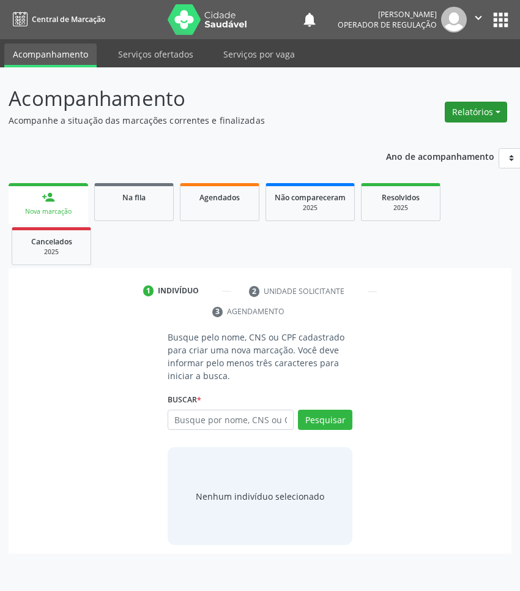
scroll to position [0, 0]
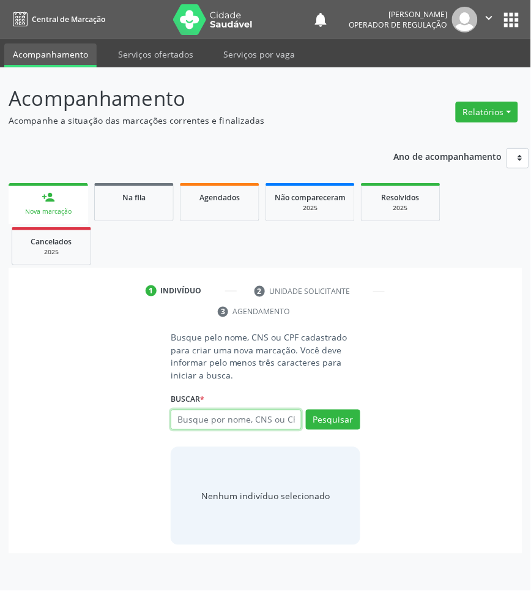
click at [197, 420] on input "text" at bounding box center [236, 419] width 131 height 21
type input "708007834612123"
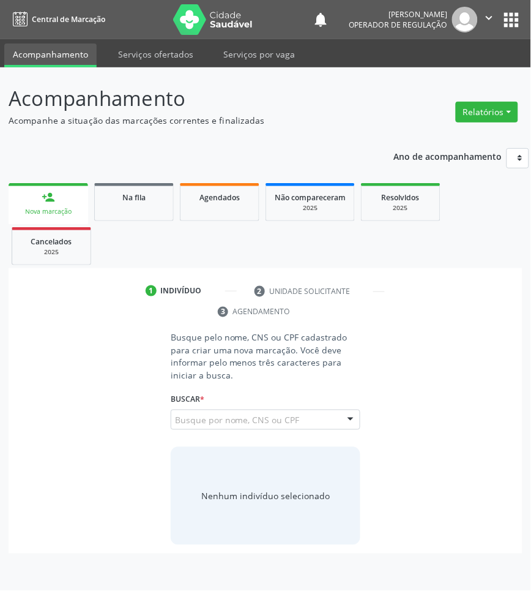
click at [202, 412] on div "708007834612123 Busque por nome, CNS ou CPF [PERSON_NAME] CPF: 082.071.004-00 C…" at bounding box center [266, 423] width 190 height 29
click at [338, 429] on button "Pesquisar" at bounding box center [333, 419] width 54 height 21
click at [175, 424] on input "708007834612123" at bounding box center [175, 426] width 0 height 24
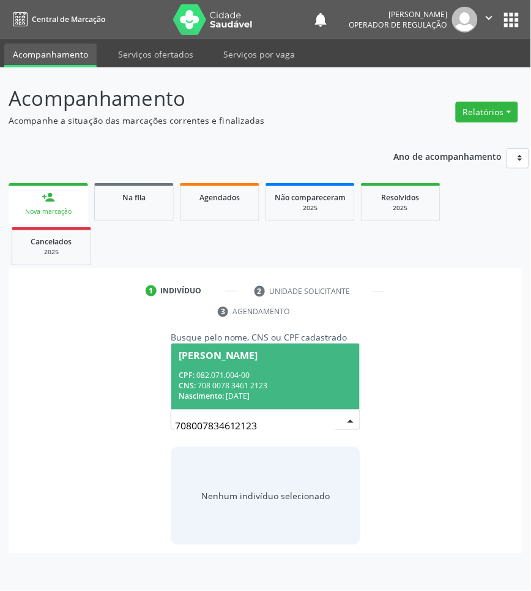
click at [288, 369] on span "[PERSON_NAME] CPF: 082.071.004-00 CNS: 708 0078 3461 2123 Nascimento: [DATE]" at bounding box center [265, 375] width 189 height 65
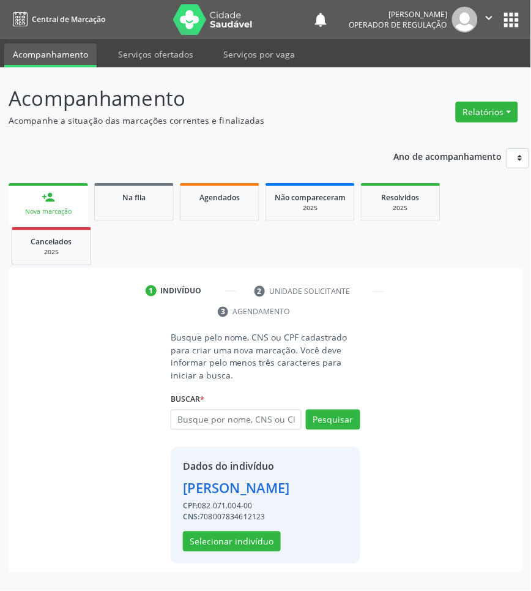
click at [264, 554] on div "Dados do indivíduo [PERSON_NAME] CPF: 082.071.004-00 CNS: 708007834612123 Selec…" at bounding box center [266, 505] width 190 height 117
click at [260, 545] on button "Selecionar indivíduo" at bounding box center [232, 541] width 98 height 21
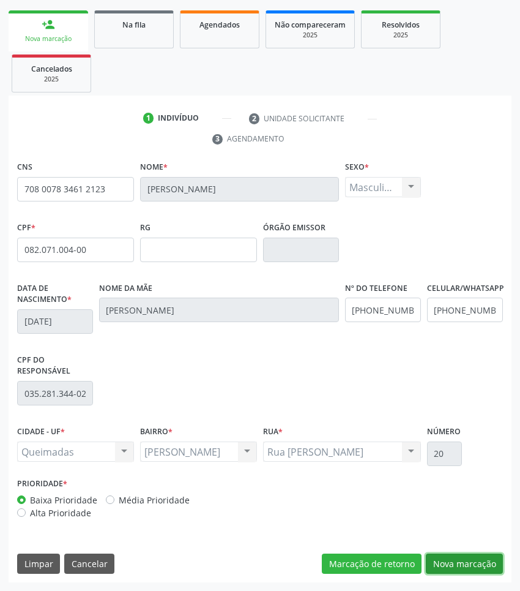
click at [438, 553] on button "Nova marcação" at bounding box center [464, 563] width 77 height 21
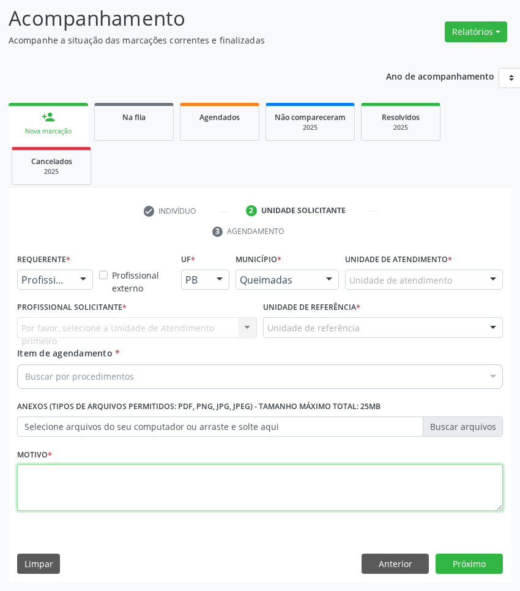
drag, startPoint x: 345, startPoint y: 490, endPoint x: 527, endPoint y: 487, distance: 182.4
click at [346, 490] on textarea at bounding box center [260, 487] width 486 height 47
paste textarea "RETORNO ROGÉRIO (C/EXAMES 2025)"
type textarea "RETORNO ROGÉRIO (C/EXAMES 2025)"
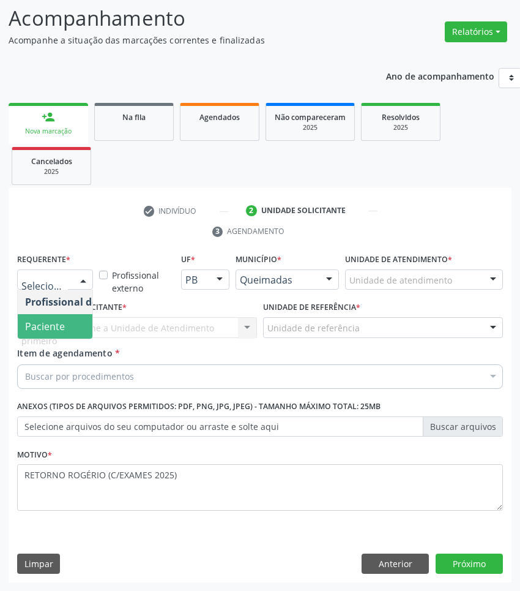
click at [46, 321] on span "Paciente" at bounding box center [45, 325] width 40 height 13
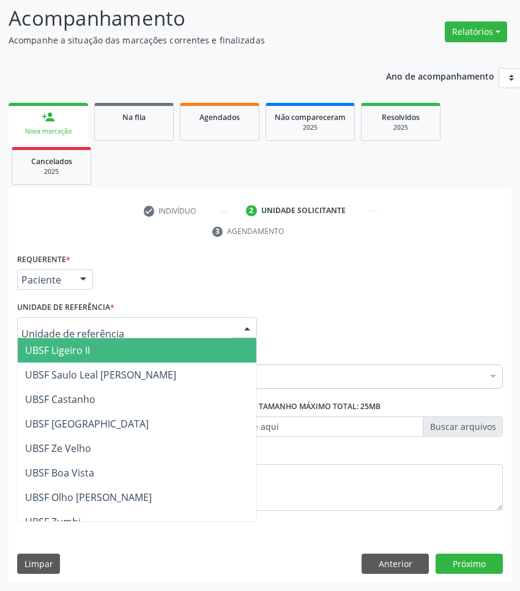
click at [114, 326] on div at bounding box center [137, 327] width 240 height 21
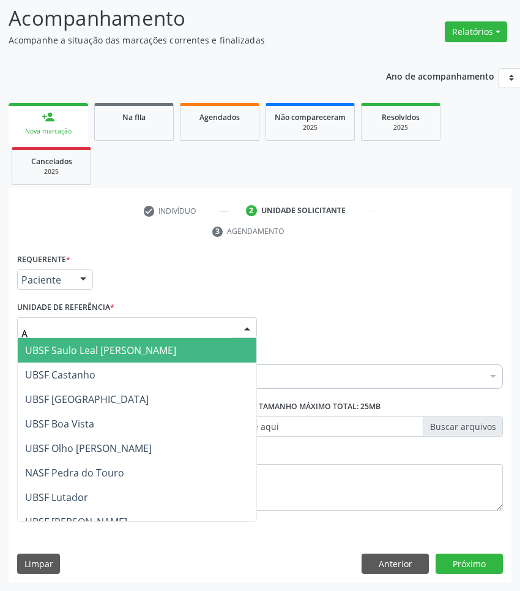
type input "AN"
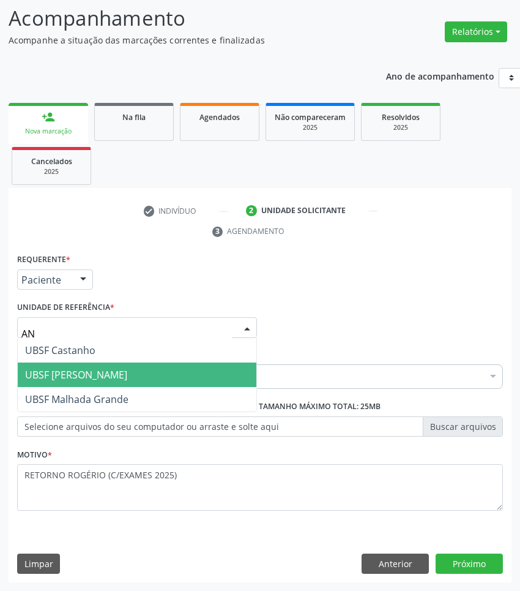
click at [106, 368] on span "UBSF [PERSON_NAME]" at bounding box center [76, 374] width 102 height 13
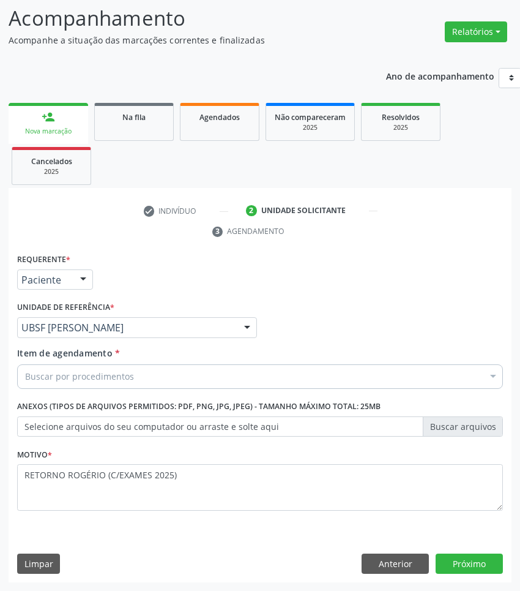
drag, startPoint x: 325, startPoint y: 375, endPoint x: 322, endPoint y: 381, distance: 6.8
click at [325, 375] on div "Buscar por procedimentos" at bounding box center [260, 376] width 486 height 24
paste input "OTORRINO"
type input "OTORRINO"
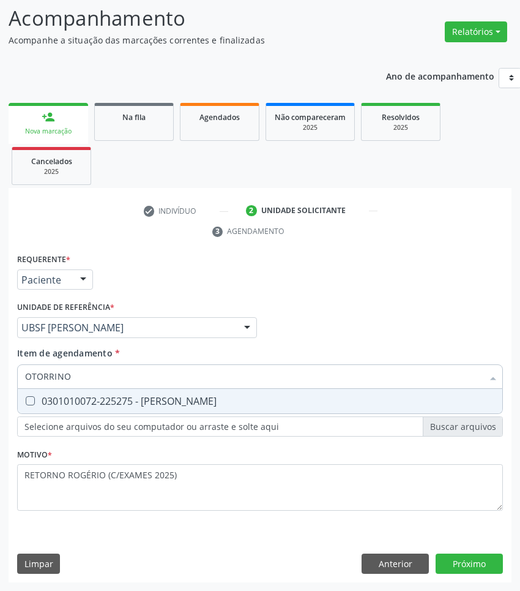
click at [320, 390] on span "0301010072-225275 - [PERSON_NAME]" at bounding box center [260, 401] width 485 height 24
checkbox Otorrinolaringologista "true"
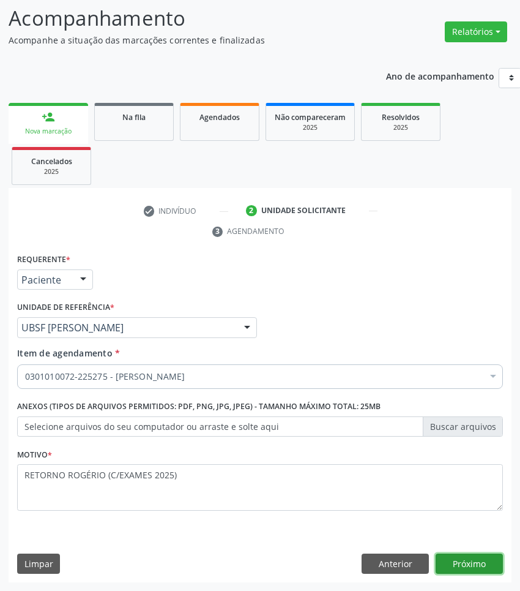
click at [487, 564] on button "Próximo" at bounding box center [469, 563] width 67 height 21
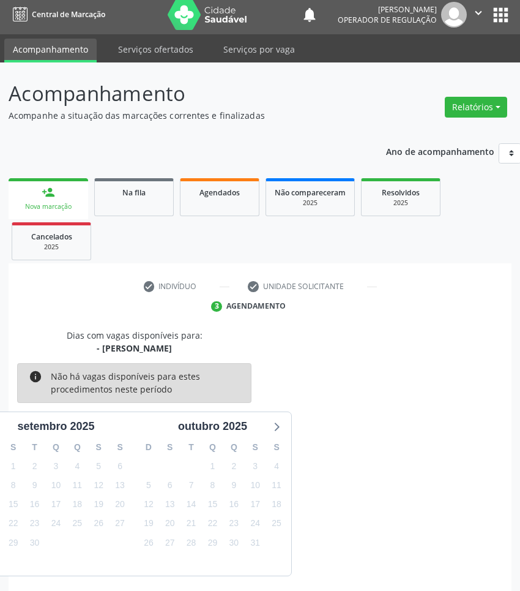
scroll to position [54, 0]
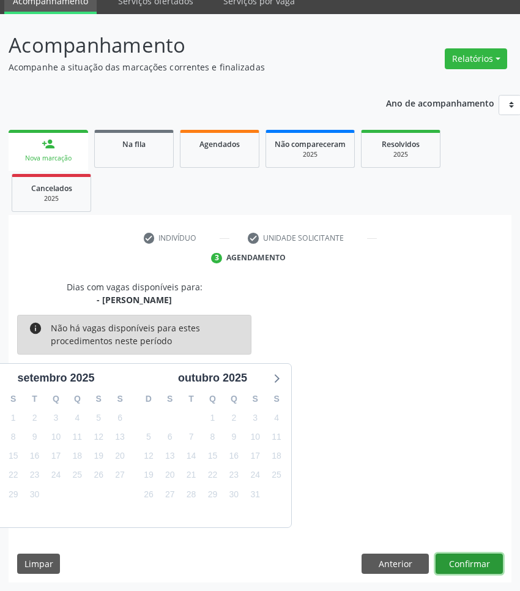
click at [451, 565] on button "Confirmar" at bounding box center [469, 563] width 67 height 21
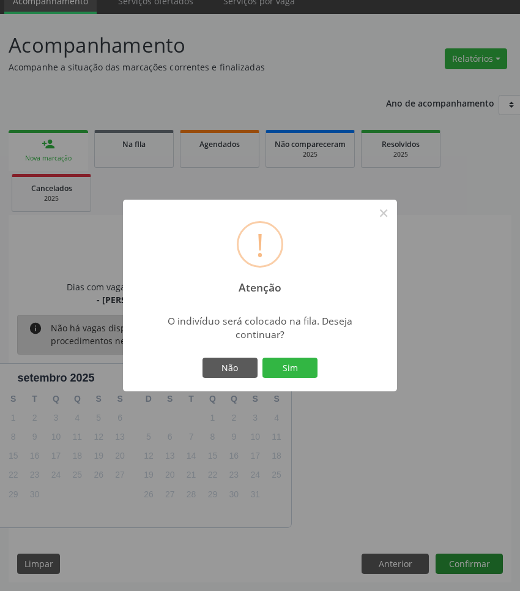
click at [263, 357] on button "Sim" at bounding box center [290, 367] width 55 height 21
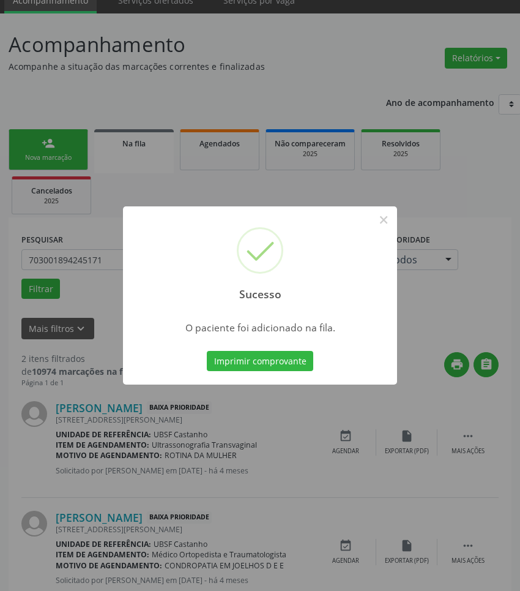
scroll to position [0, 0]
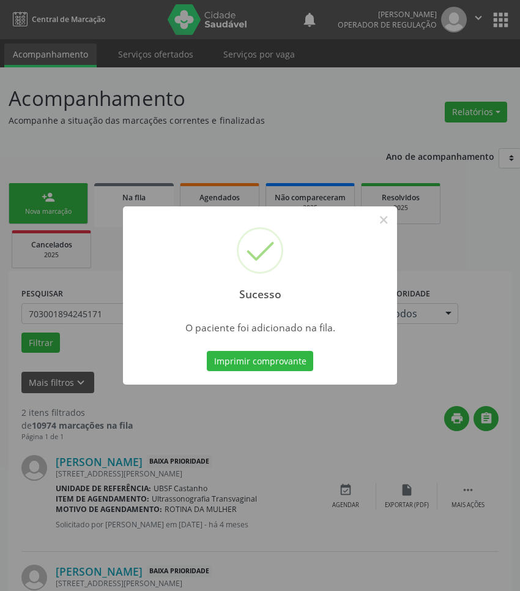
click at [377, 433] on div "Sucesso × O paciente foi adicionado na fila. Imprimir comprovante Cancel" at bounding box center [260, 295] width 520 height 591
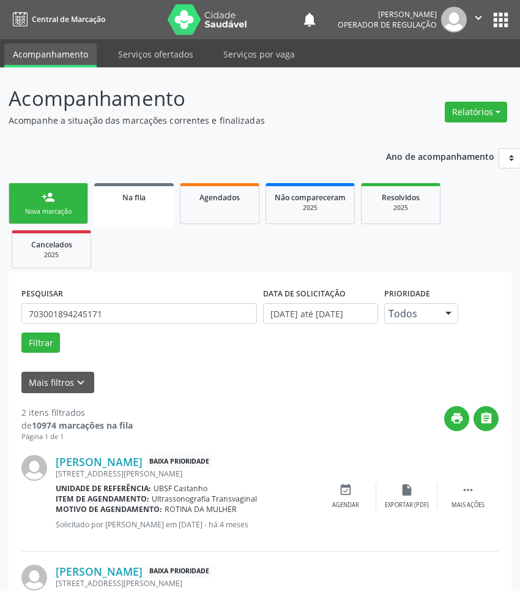
click at [42, 196] on div "person_add" at bounding box center [48, 196] width 13 height 13
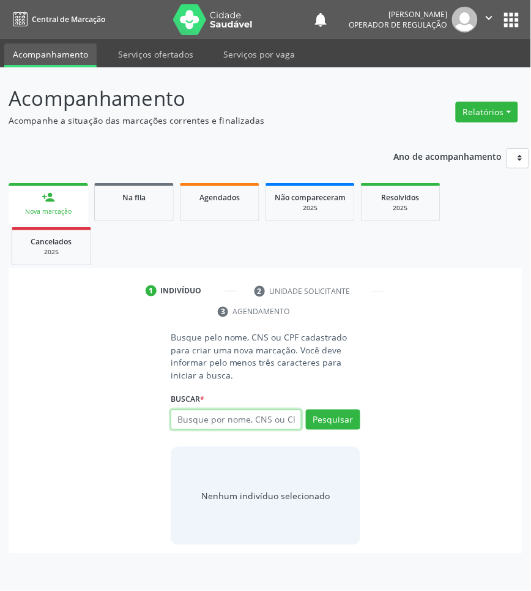
click at [237, 416] on input "text" at bounding box center [236, 419] width 131 height 21
type input "702808129447863"
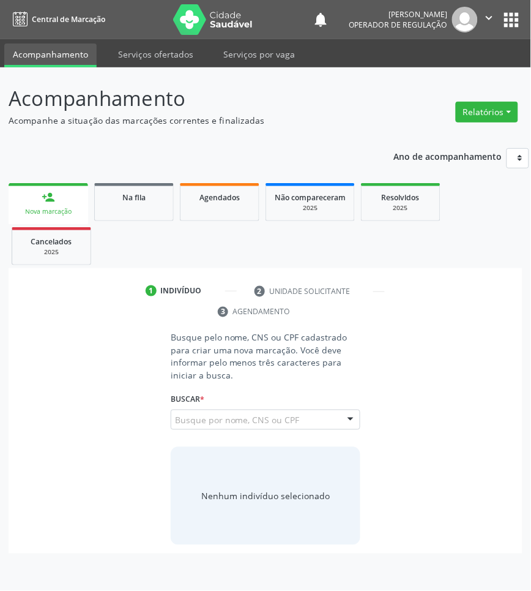
click at [175, 423] on input "702808129447863" at bounding box center [175, 426] width 0 height 24
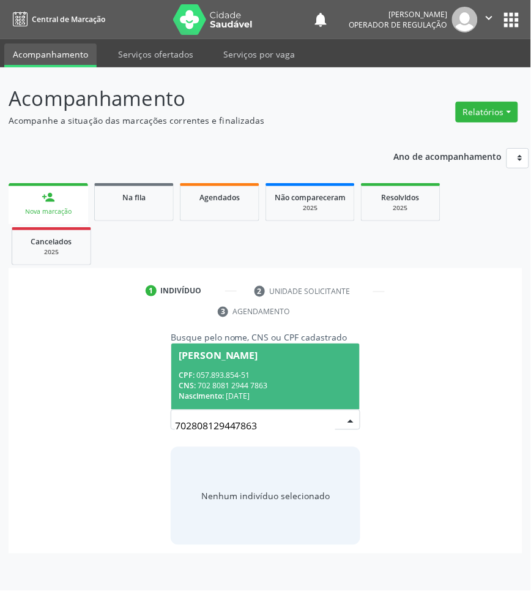
click at [225, 378] on div "CPF: 057.893.854-51" at bounding box center [266, 375] width 174 height 10
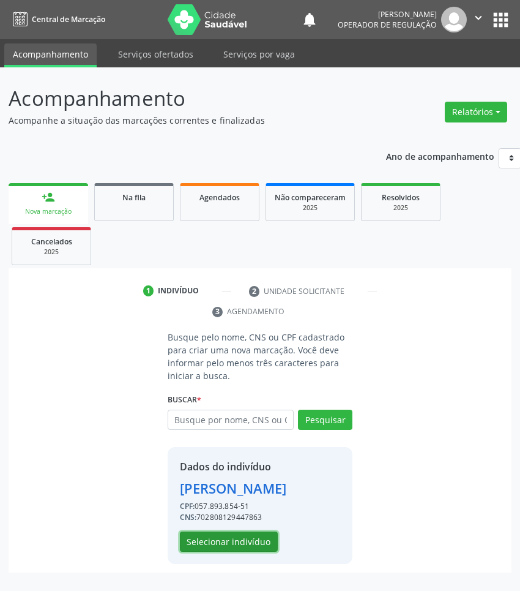
click at [242, 552] on button "Selecionar indivíduo" at bounding box center [229, 541] width 98 height 21
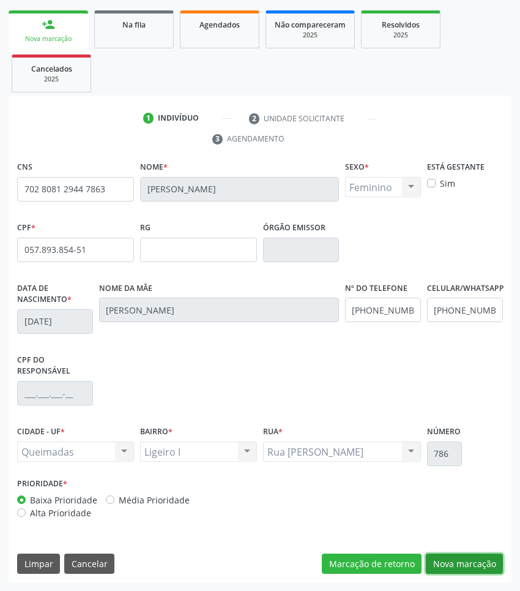
click at [464, 573] on button "Nova marcação" at bounding box center [464, 563] width 77 height 21
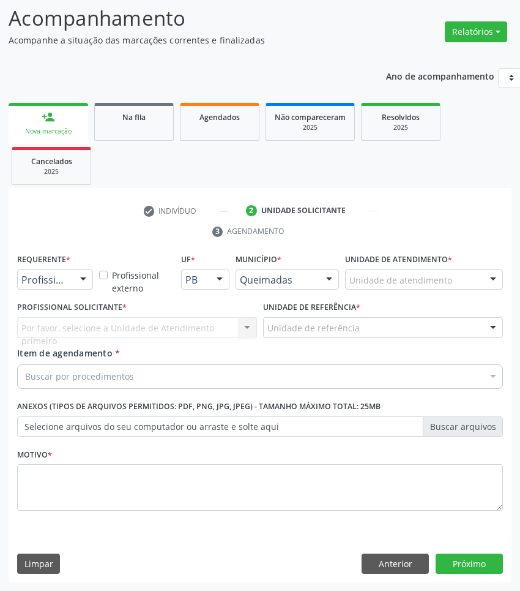
scroll to position [81, 0]
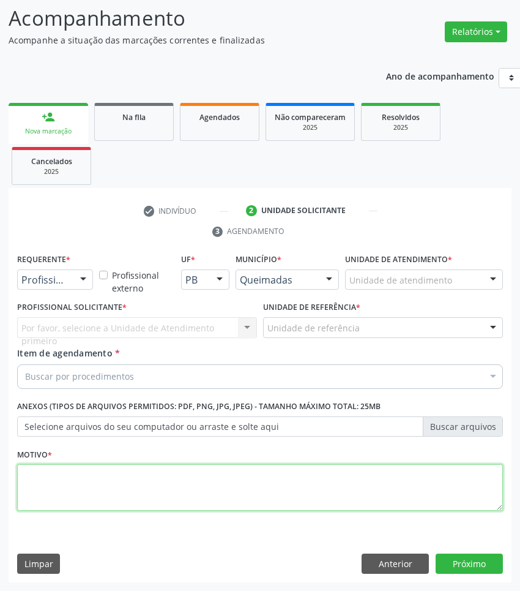
click at [110, 467] on textarea at bounding box center [260, 487] width 486 height 47
paste textarea "RETORNO ROGÉRIO (C/EXAMES 2025)"
type textarea "RETORNO ROGÉRIO (C/EXAMES 2025)"
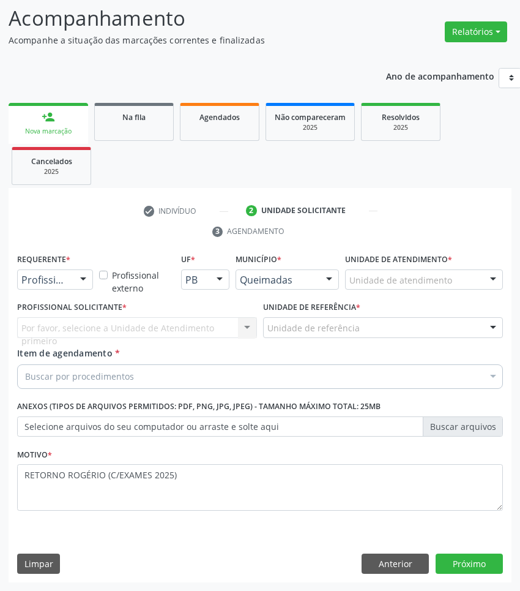
drag, startPoint x: 47, startPoint y: 286, endPoint x: 44, endPoint y: 319, distance: 33.8
click at [48, 289] on div "Profissional de Saúde Profissional de Saúde Paciente Nenhum resultado encontrad…" at bounding box center [55, 279] width 76 height 21
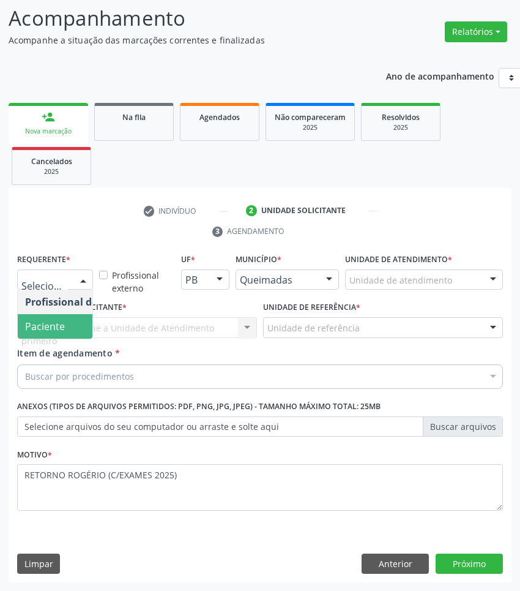
click at [45, 326] on span "Paciente" at bounding box center [45, 325] width 40 height 13
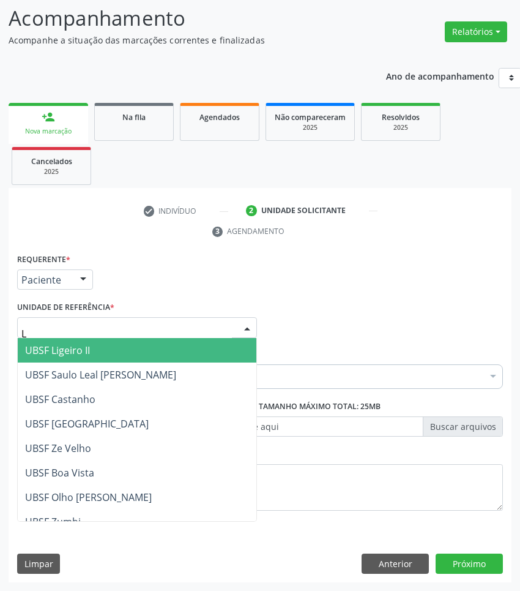
type input "LI"
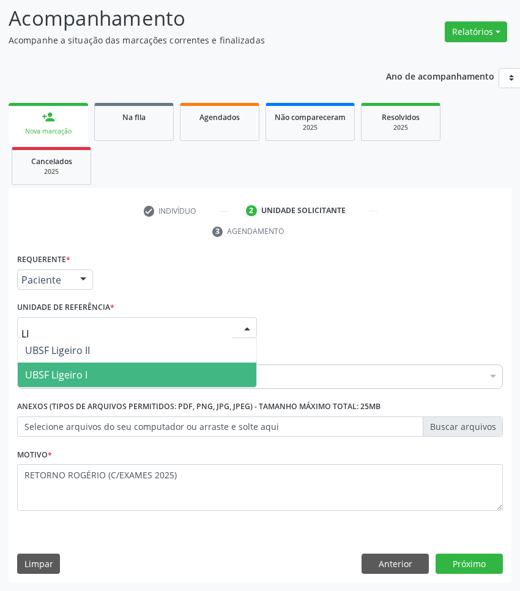
click at [77, 368] on span "UBSF Ligeiro I" at bounding box center [56, 374] width 62 height 13
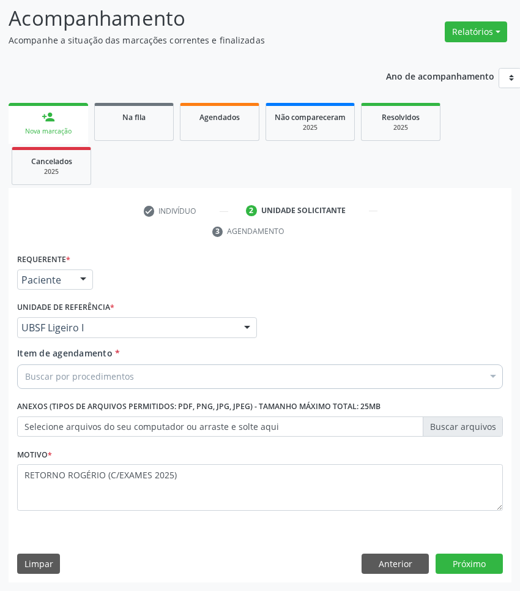
paste input "OTORRINO"
click at [282, 373] on div "Buscar por procedimentos" at bounding box center [260, 376] width 486 height 24
type input "OTORRINO"
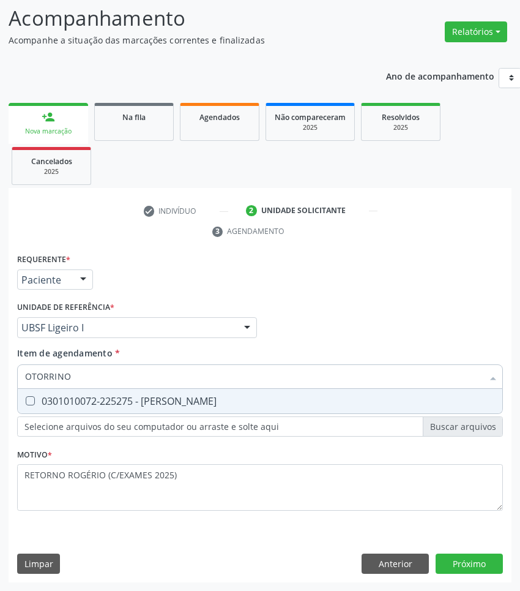
click at [187, 389] on span "0301010072-225275 - [PERSON_NAME]" at bounding box center [260, 401] width 485 height 24
checkbox Otorrinolaringologista "true"
click at [493, 572] on button "Próximo" at bounding box center [469, 563] width 67 height 21
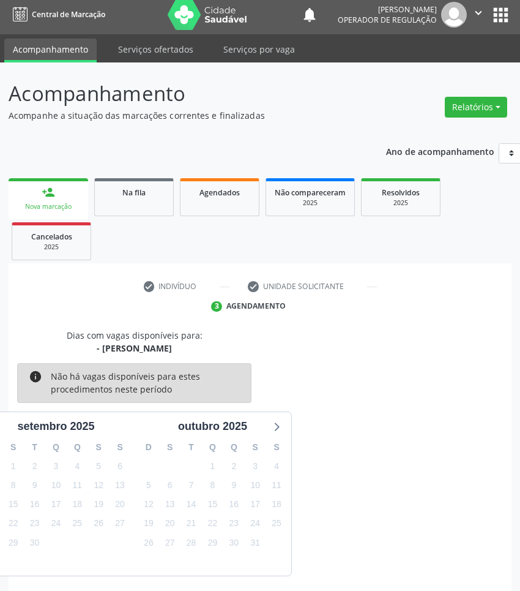
scroll to position [54, 0]
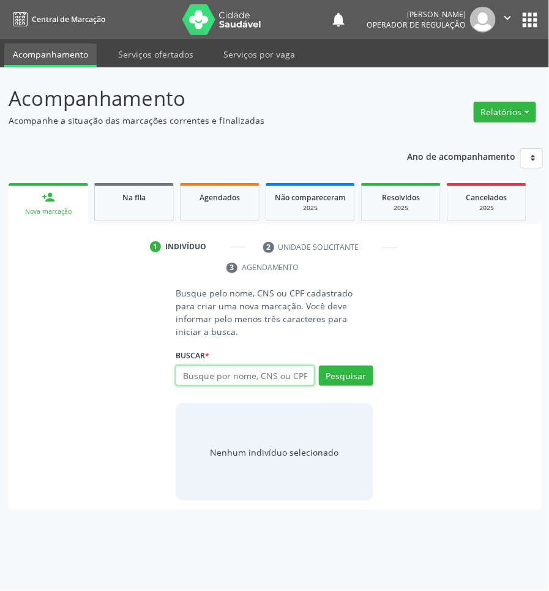
click at [202, 367] on input "text" at bounding box center [245, 375] width 138 height 21
type input "05337958429"
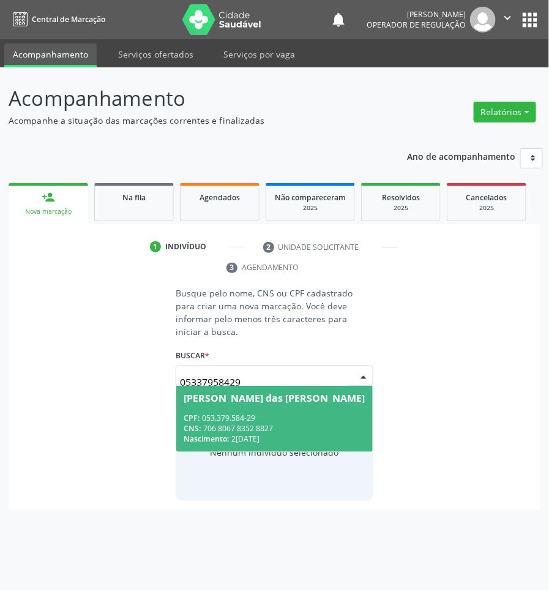
click at [215, 393] on div "Maria das Neves Gomes da Silva" at bounding box center [274, 398] width 181 height 10
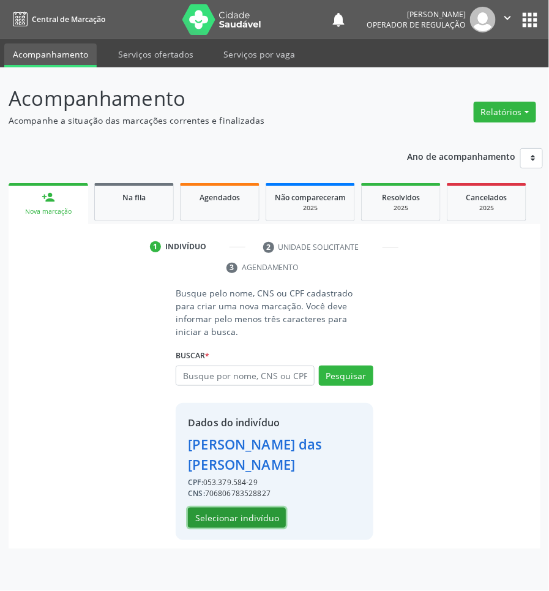
click at [231, 507] on button "Selecionar indivíduo" at bounding box center [237, 517] width 98 height 21
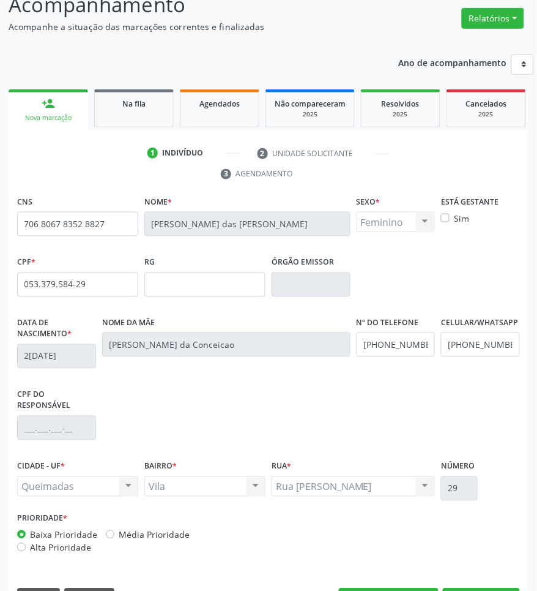
scroll to position [129, 0]
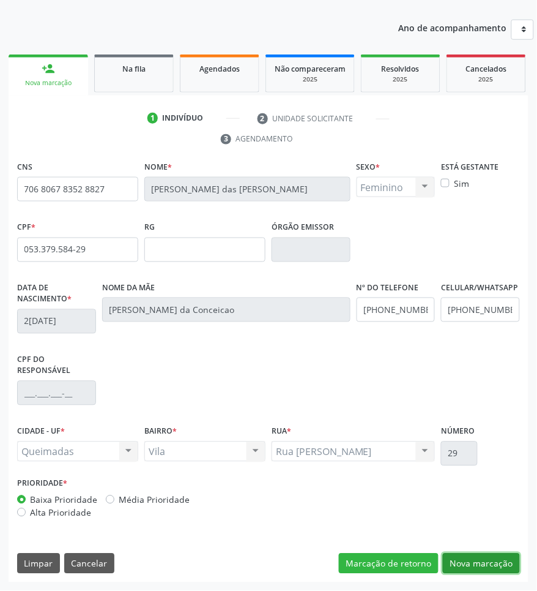
click at [475, 567] on button "Nova marcação" at bounding box center [481, 563] width 77 height 21
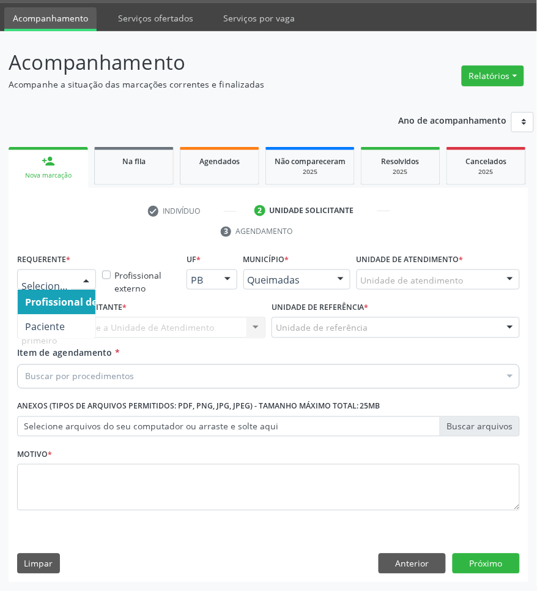
click at [80, 285] on div at bounding box center [86, 280] width 18 height 21
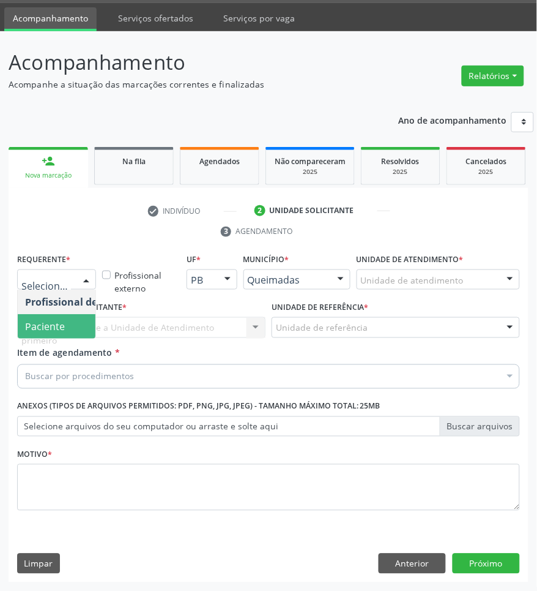
drag, startPoint x: 56, startPoint y: 316, endPoint x: 97, endPoint y: 321, distance: 41.4
click at [56, 316] on span "Paciente" at bounding box center [77, 326] width 119 height 24
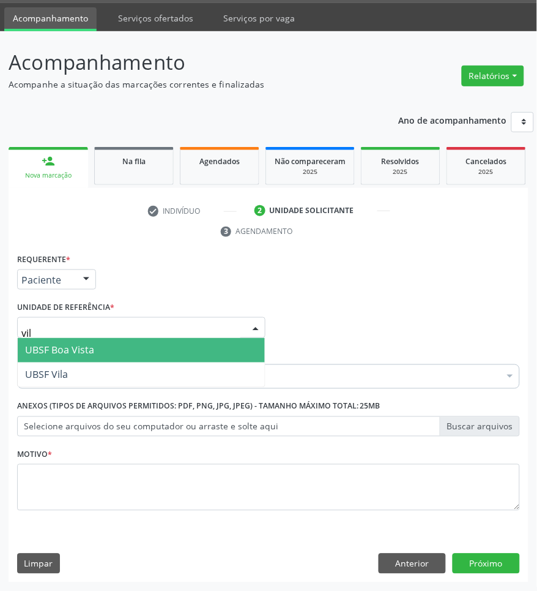
type input "vila"
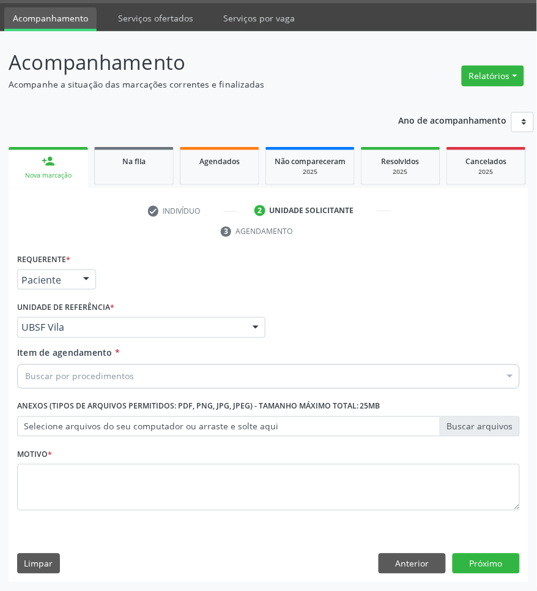
click at [168, 366] on div "Buscar por procedimentos" at bounding box center [268, 376] width 503 height 24
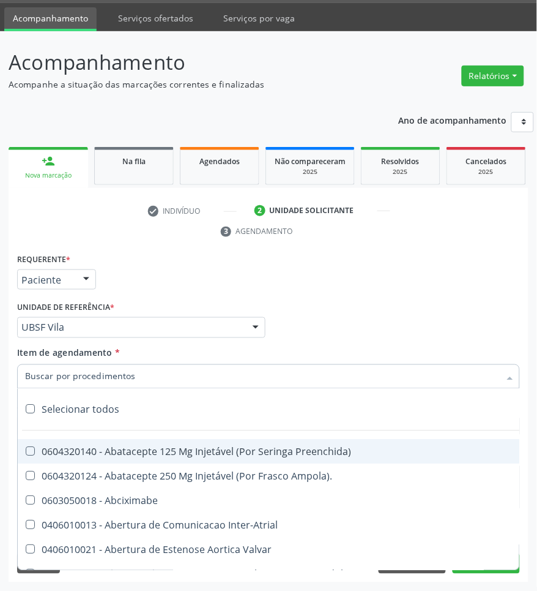
paste input "OTORRINO"
type input "OTORRINO"
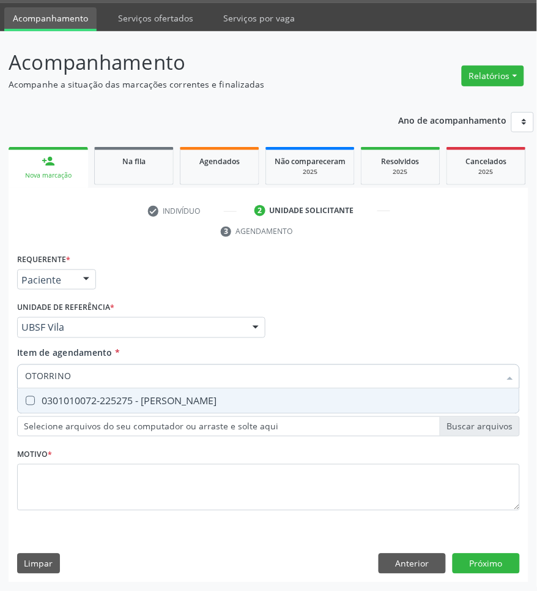
click at [144, 400] on div "0301010072-225275 - [PERSON_NAME]" at bounding box center [268, 401] width 487 height 10
checkbox Otorrinolaringologista "true"
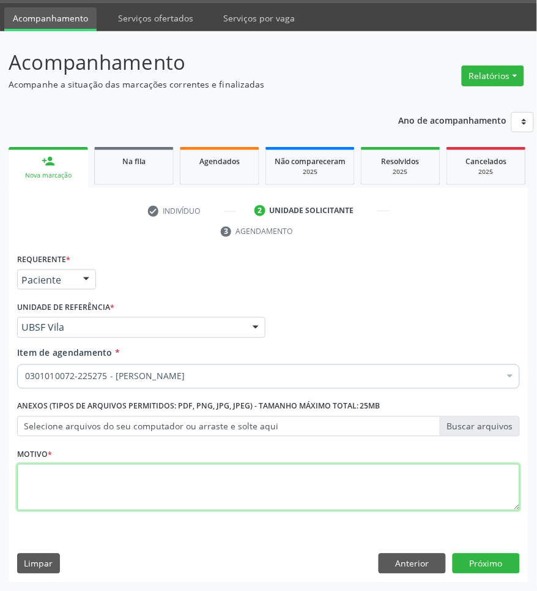
paste textarea "1ª CONSULTA 08/2025"
click at [70, 472] on textarea at bounding box center [268, 487] width 503 height 47
click at [23, 488] on textarea "1ª CONSULTA 08/2025 APNEIA DE SONO" at bounding box center [268, 487] width 503 height 47
click at [100, 496] on textarea "1ª CONSULTA 08/2025 APNEIA DE SONO" at bounding box center [268, 487] width 503 height 47
click at [23, 485] on textarea "1ª CONSULTA 08/2025 APNEIA DE SONO" at bounding box center [268, 487] width 503 height 47
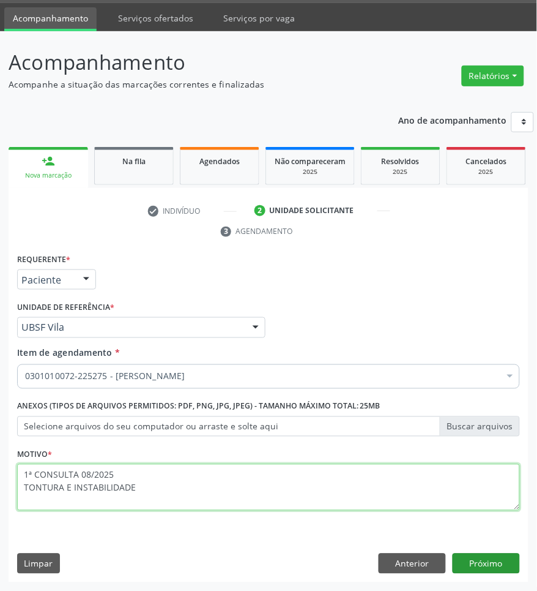
type textarea "1ª CONSULTA 08/2025 TONTURA E INSTABILIDADE"
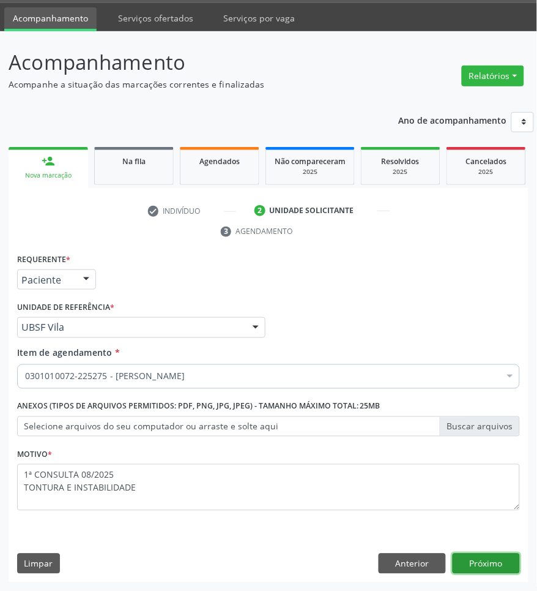
click at [493, 568] on button "Próximo" at bounding box center [486, 563] width 67 height 21
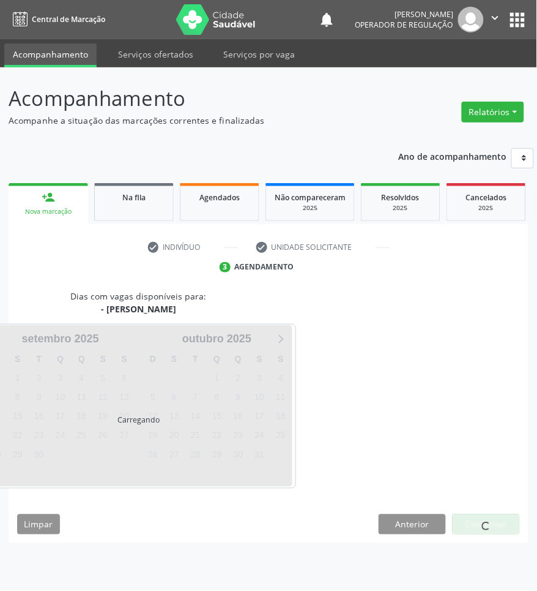
scroll to position [0, 0]
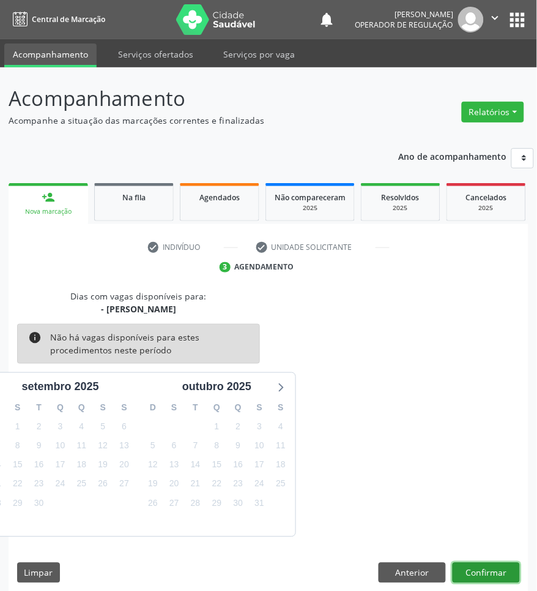
click at [506, 567] on button "Confirmar" at bounding box center [486, 572] width 67 height 21
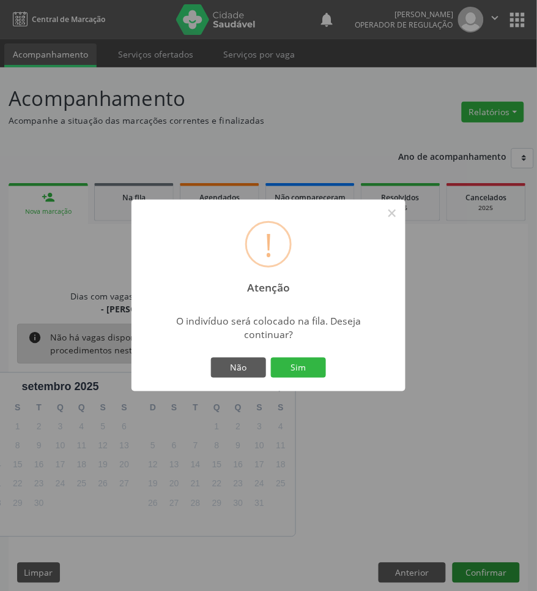
click at [271, 357] on button "Sim" at bounding box center [298, 367] width 55 height 21
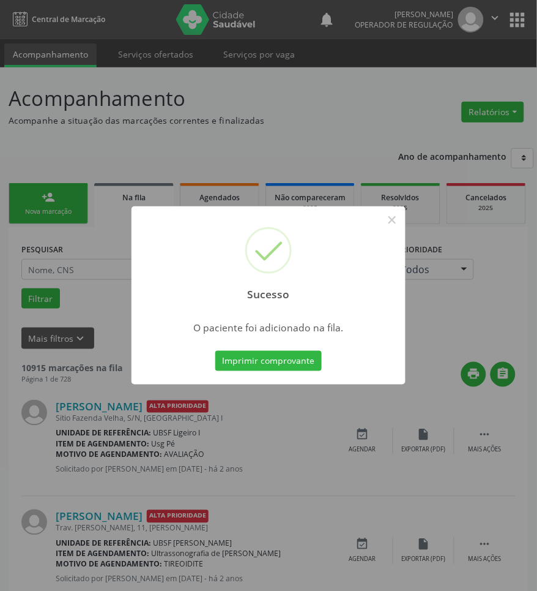
drag, startPoint x: 63, startPoint y: 360, endPoint x: 60, endPoint y: 286, distance: 73.5
click at [63, 359] on div "Sucesso × O paciente foi adicionado na fila. Imprimir comprovante Cancel" at bounding box center [268, 295] width 537 height 591
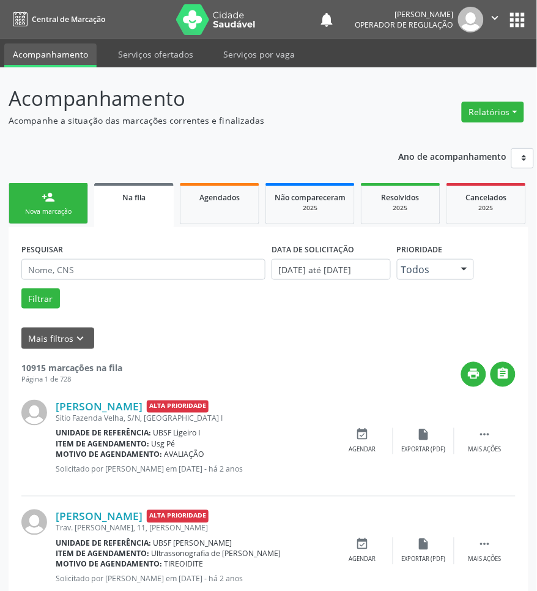
drag, startPoint x: 53, startPoint y: 215, endPoint x: 8, endPoint y: 218, distance: 45.4
click at [53, 216] on link "person_add Nova marcação" at bounding box center [49, 203] width 80 height 41
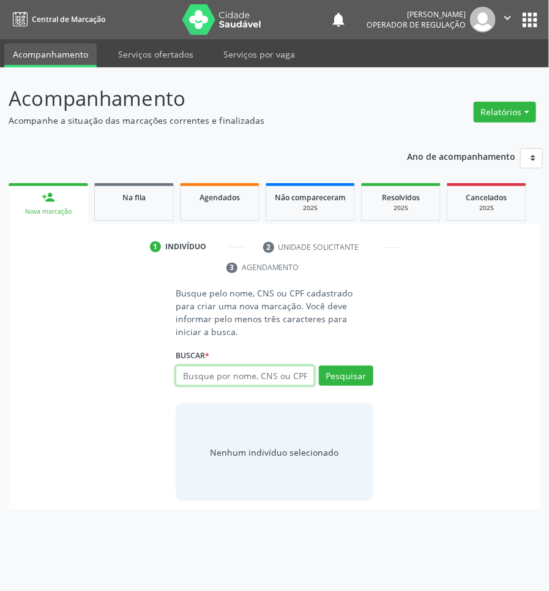
click at [288, 365] on input "text" at bounding box center [245, 375] width 138 height 21
type input "708904788529418"
click at [180, 370] on input "708904788529418" at bounding box center [180, 382] width 0 height 24
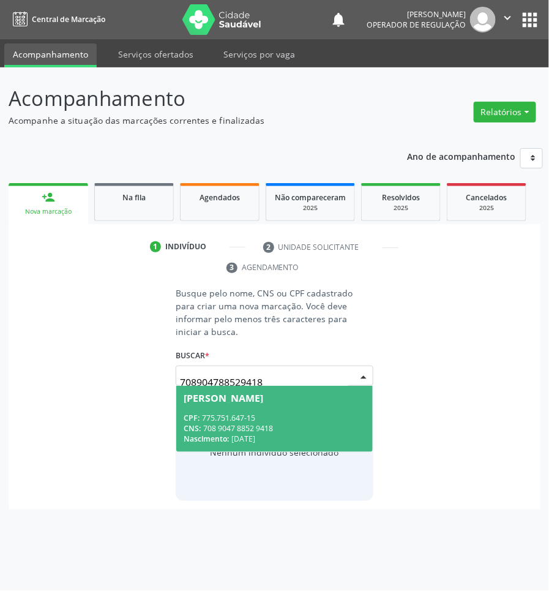
click at [251, 390] on span "Antonio Andrade de Araujo CPF: 775.751.647-15 CNS: 708 9047 8852 9418 Nasciment…" at bounding box center [274, 418] width 196 height 65
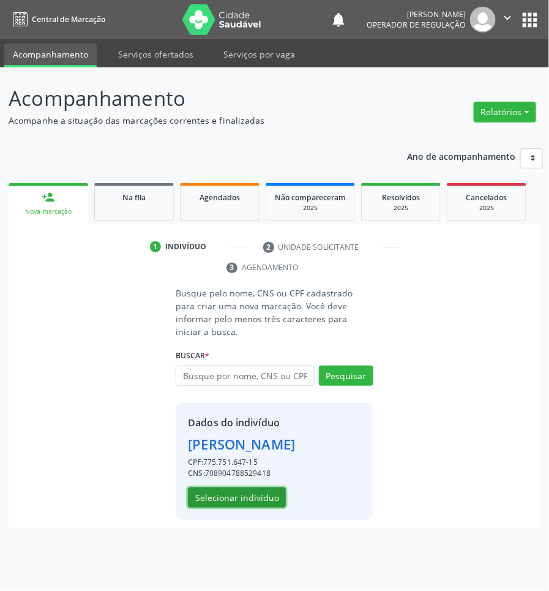
click at [224, 504] on button "Selecionar indivíduo" at bounding box center [237, 497] width 98 height 21
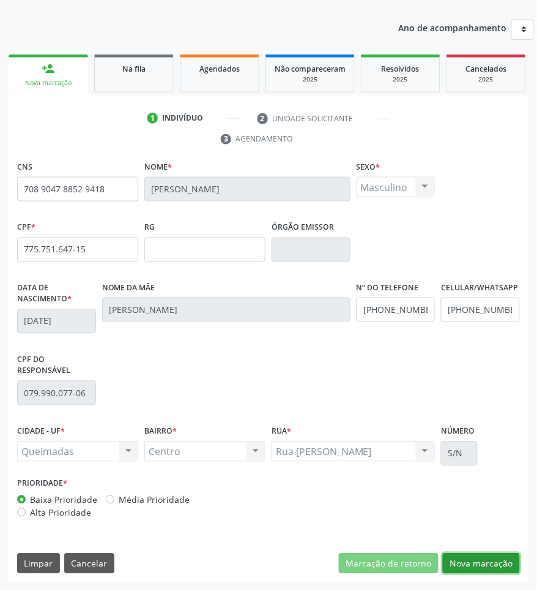
click at [463, 560] on button "Nova marcação" at bounding box center [481, 563] width 77 height 21
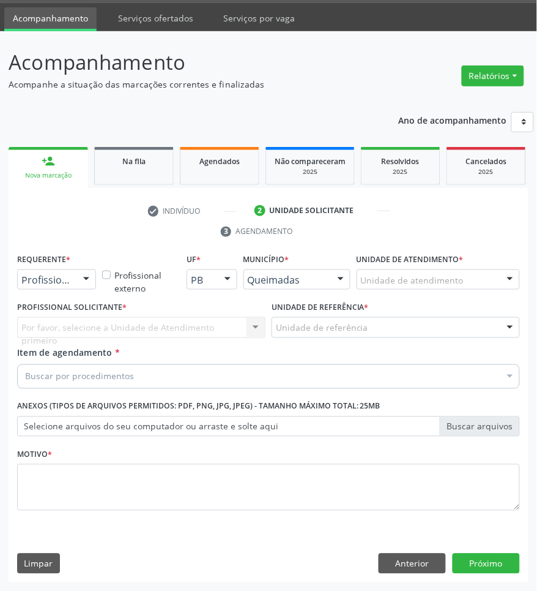
scroll to position [37, 0]
drag, startPoint x: 68, startPoint y: 285, endPoint x: 56, endPoint y: 324, distance: 41.0
click at [65, 290] on div "Profissional de Saúde Paciente Nenhum resultado encontrado para: " " Não há nen…" at bounding box center [56, 279] width 79 height 21
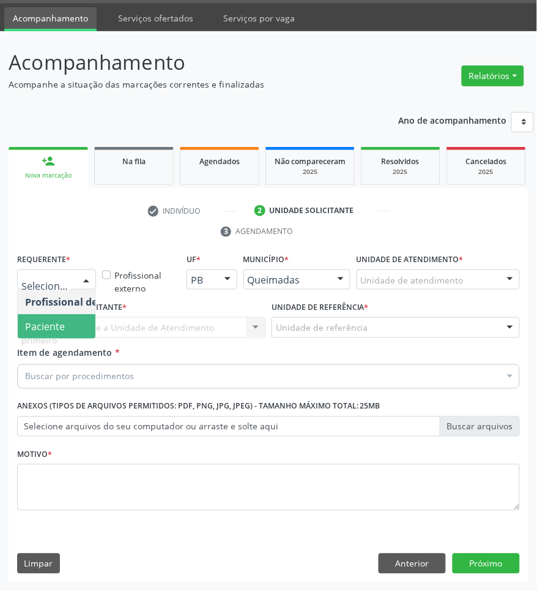
click at [56, 328] on span "Paciente" at bounding box center [45, 325] width 40 height 13
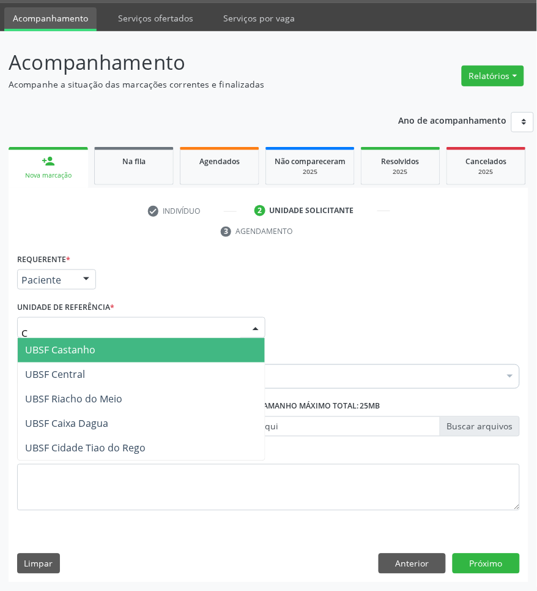
type input "CE"
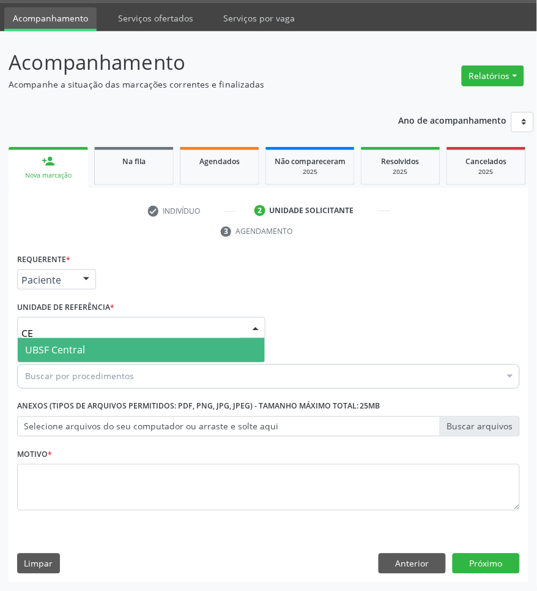
click at [81, 351] on span "UBSF Central" at bounding box center [55, 349] width 60 height 13
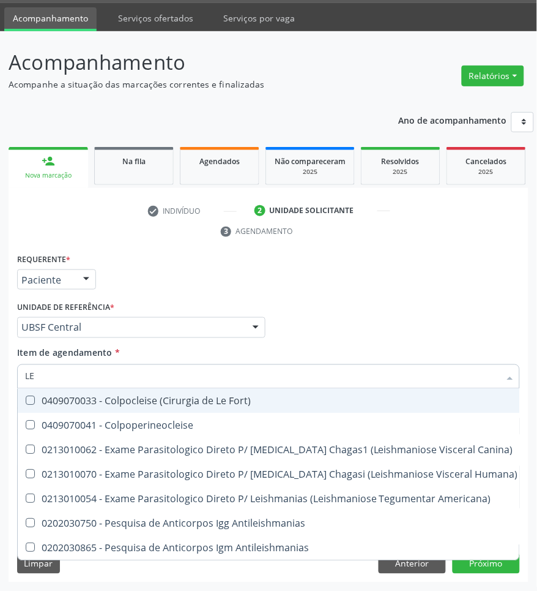
type input "L"
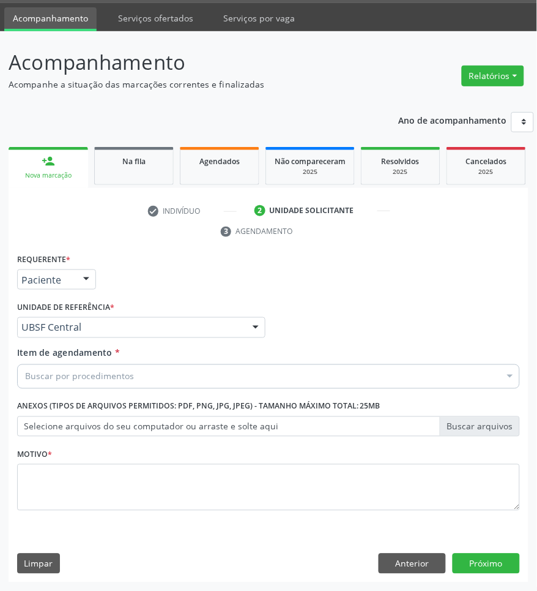
drag, startPoint x: 62, startPoint y: 389, endPoint x: 56, endPoint y: 380, distance: 10.9
click at [56, 383] on div "Item de agendamento * Buscar por procedimentos Selecionar todos 0604320140 - Ab…" at bounding box center [268, 369] width 509 height 47
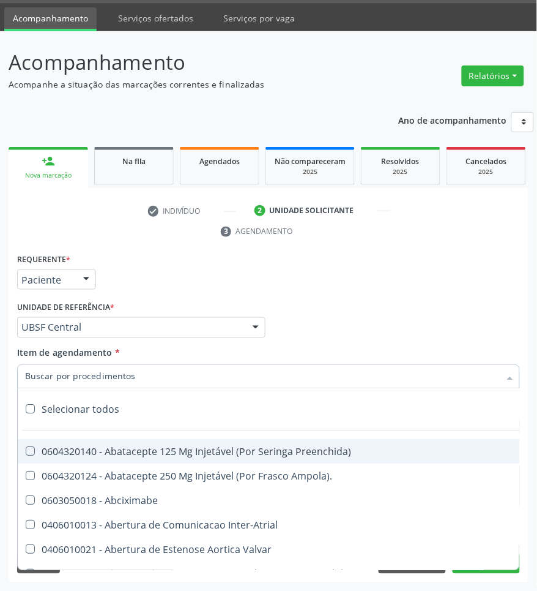
paste input "OTORRINO"
type input "OTORRINO"
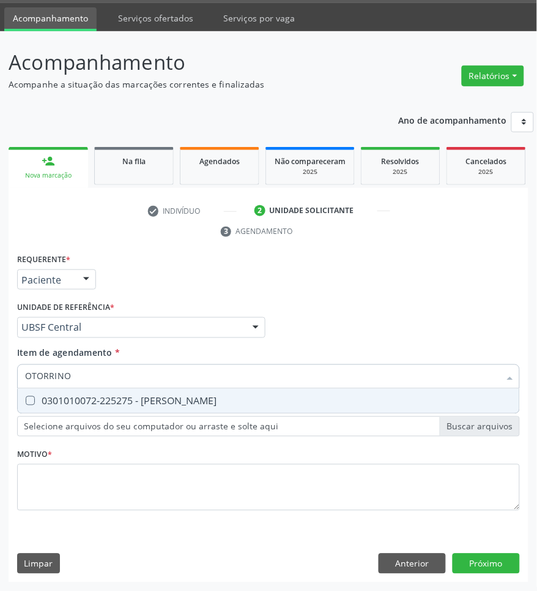
drag, startPoint x: 44, startPoint y: 404, endPoint x: 7, endPoint y: 383, distance: 43.0
click at [43, 402] on div "0301010072-225275 - [PERSON_NAME]" at bounding box center [268, 401] width 487 height 10
checkbox Otorrinolaringologista "true"
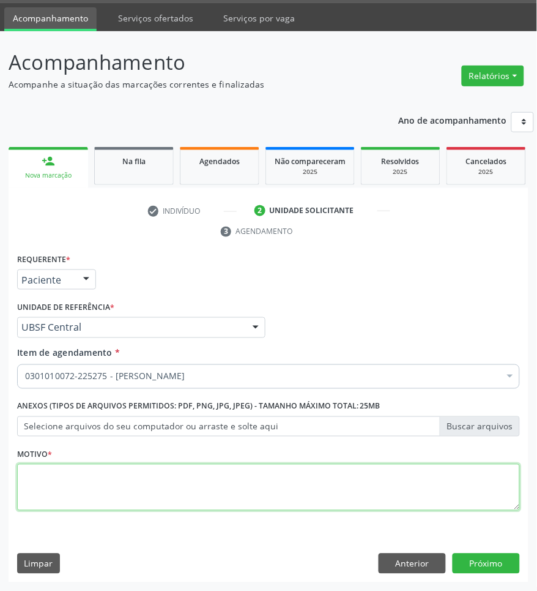
click at [65, 506] on textarea at bounding box center [268, 487] width 503 height 47
paste textarea "1ª CONSULTA 08/2025"
click at [132, 491] on textarea "1ª CONSULTA 08/2025" at bounding box center [268, 487] width 503 height 47
type textarea "1ª CONSULTA 08/2025 ROUQUIDÃO"
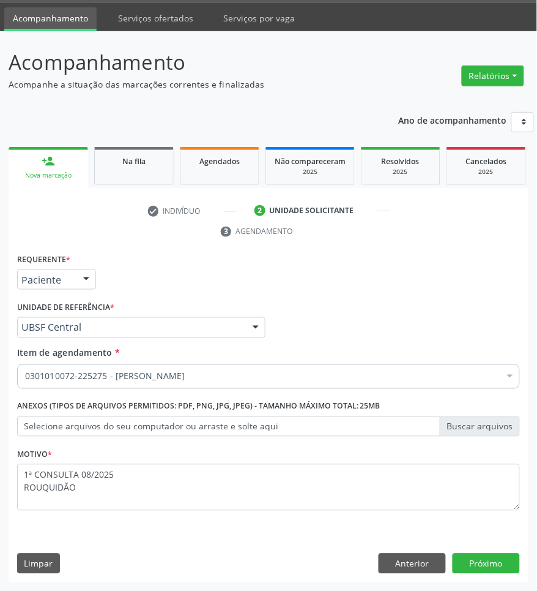
click at [462, 551] on div "Requerente * Paciente Profissional de Saúde Paciente Nenhum resultado encontrad…" at bounding box center [269, 416] width 520 height 332
click at [469, 556] on button "Próximo" at bounding box center [486, 563] width 67 height 21
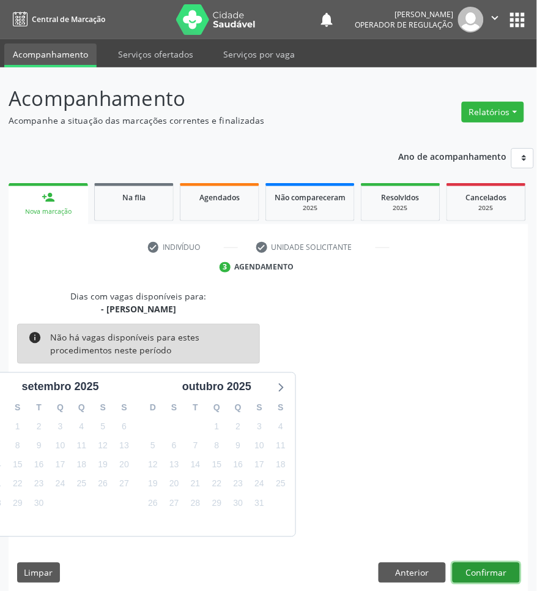
click at [460, 570] on button "Confirmar" at bounding box center [486, 572] width 67 height 21
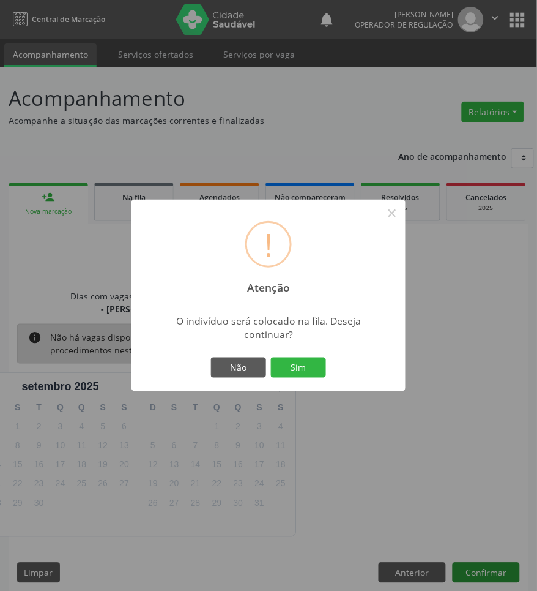
click at [271, 357] on button "Sim" at bounding box center [298, 367] width 55 height 21
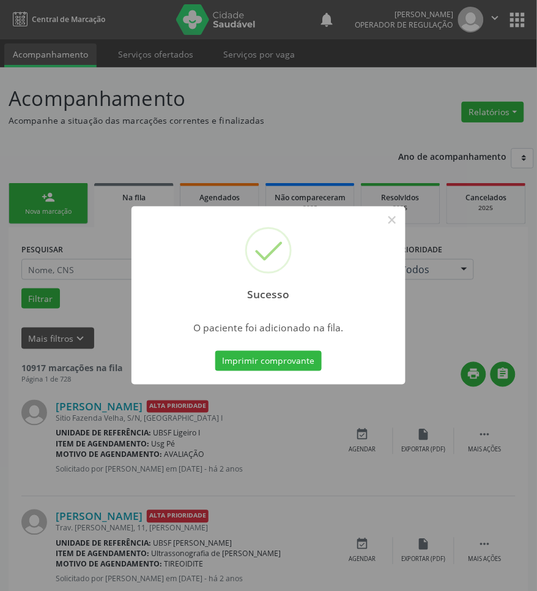
click at [118, 552] on div "Sucesso × O paciente foi adicionado na fila. Imprimir comprovante Cancel" at bounding box center [268, 295] width 537 height 591
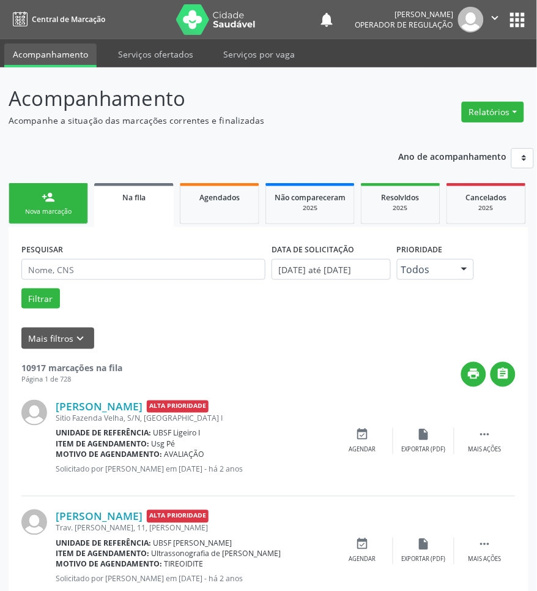
drag, startPoint x: 77, startPoint y: 218, endPoint x: 4, endPoint y: 251, distance: 79.4
click at [77, 218] on link "person_add Nova marcação" at bounding box center [49, 203] width 80 height 41
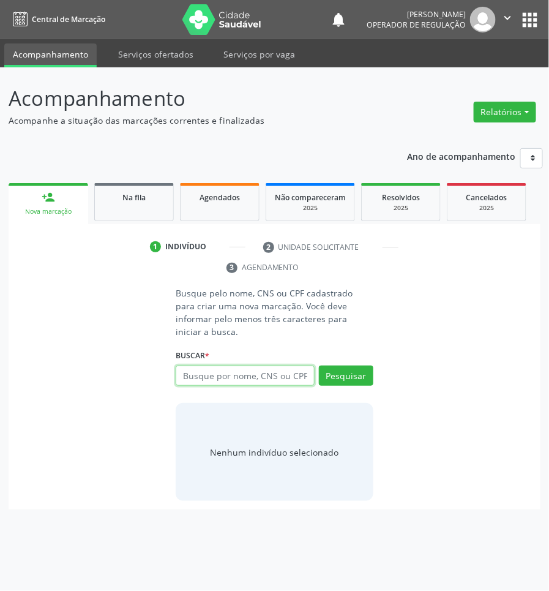
click at [237, 365] on input "text" at bounding box center [245, 375] width 138 height 21
click at [236, 365] on input "text" at bounding box center [245, 375] width 138 height 21
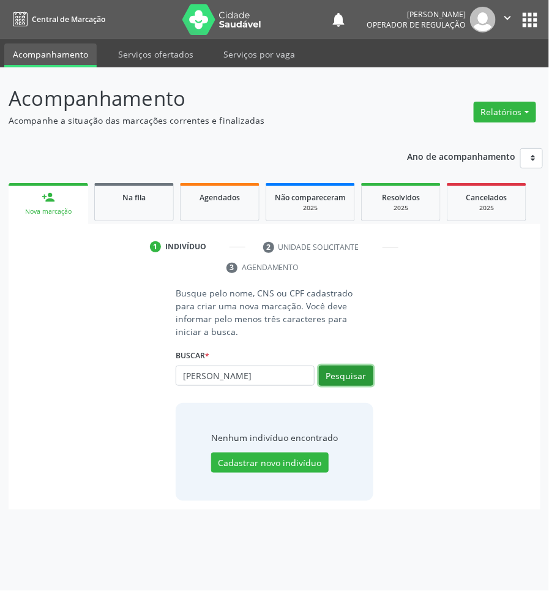
click at [362, 365] on button "Pesquisar" at bounding box center [346, 375] width 54 height 21
click at [220, 366] on input "RAEL MARQUES" at bounding box center [245, 375] width 138 height 21
click at [220, 367] on input "RAEL MARQUES" at bounding box center [245, 375] width 138 height 21
type input "704209746392684"
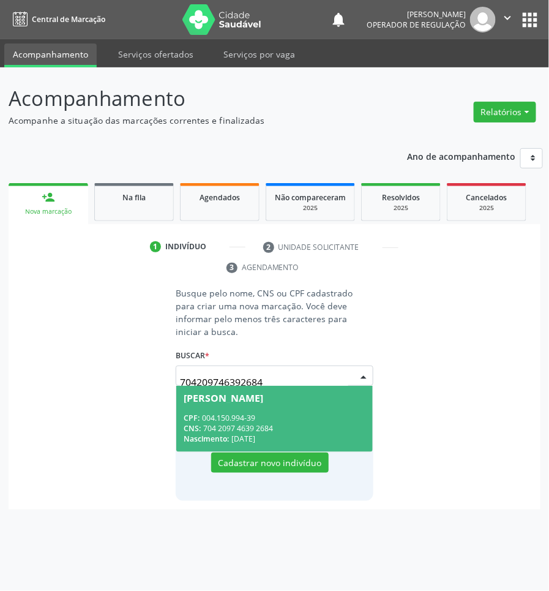
click at [304, 393] on div "Rael Marques Eloi" at bounding box center [274, 398] width 181 height 10
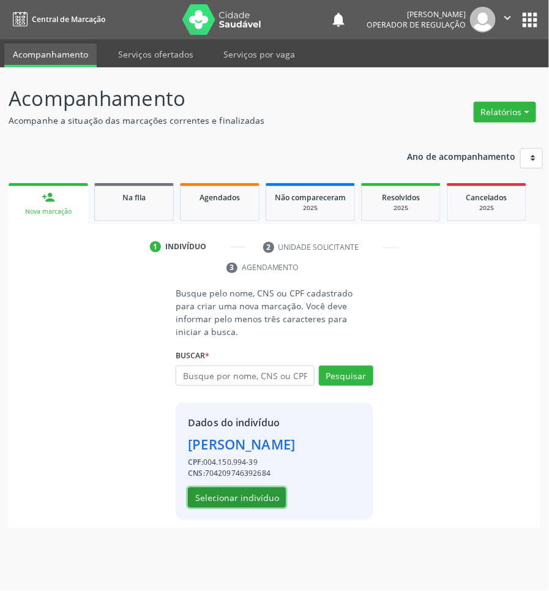
click at [224, 487] on button "Selecionar indivíduo" at bounding box center [237, 497] width 98 height 21
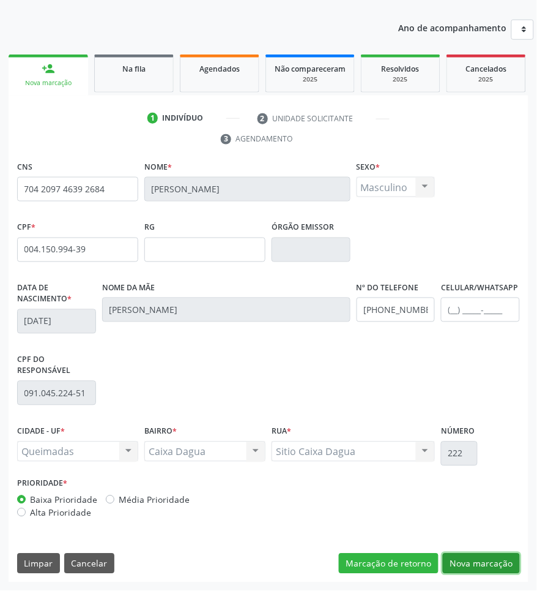
click at [508, 566] on button "Nova marcação" at bounding box center [481, 563] width 77 height 21
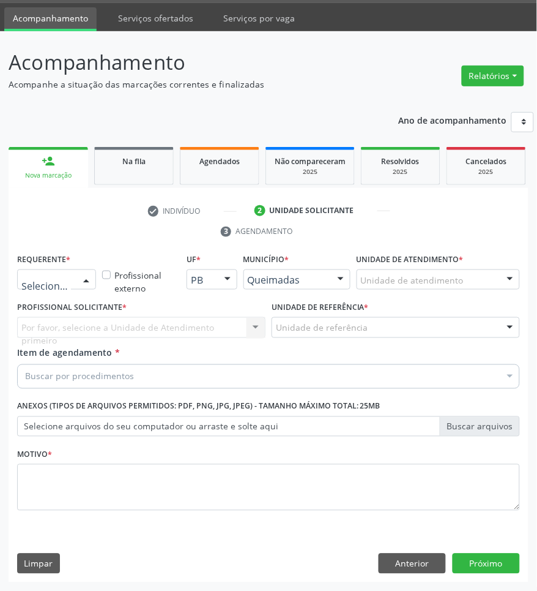
click at [80, 288] on div "Profissional de Saúde Paciente Nenhum resultado encontrado para: " " Não há nen…" at bounding box center [56, 279] width 79 height 21
click at [73, 320] on span "Paciente" at bounding box center [77, 326] width 119 height 24
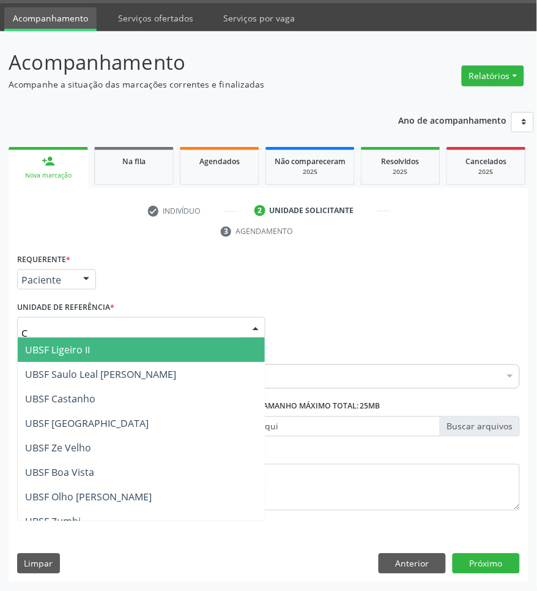
type input "CA"
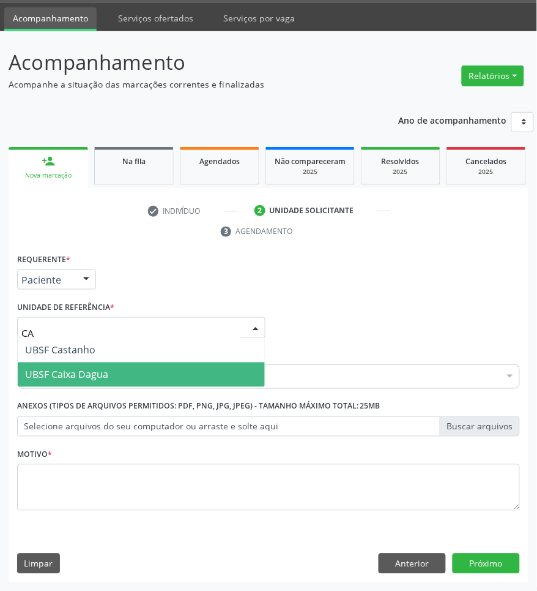
drag, startPoint x: 91, startPoint y: 342, endPoint x: 90, endPoint y: 367, distance: 25.7
click at [90, 367] on ul "UBSF Castanho UBSF Caixa Dagua Nenhum resultado encontrado para: " CA " Não há …" at bounding box center [141, 362] width 247 height 49
click at [90, 368] on span "UBSF Caixa Dagua" at bounding box center [66, 374] width 83 height 13
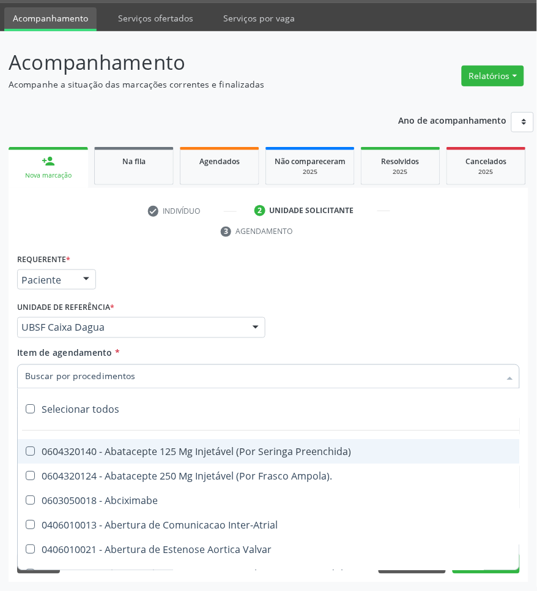
paste input "OTORRINO"
type input "OTORRINO"
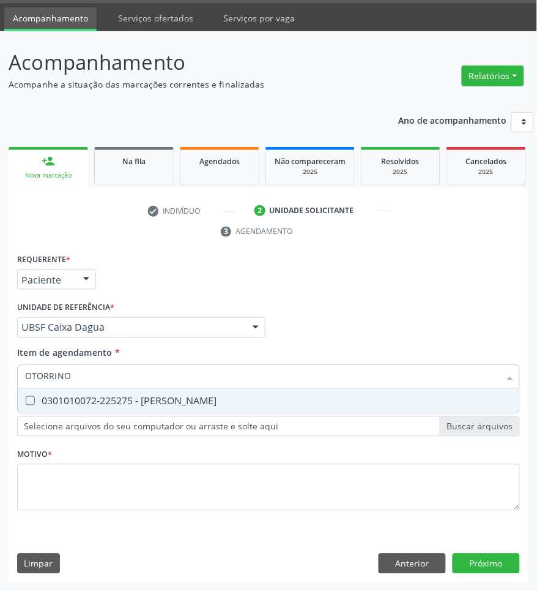
click at [43, 399] on div "0301010072-225275 - [PERSON_NAME]" at bounding box center [268, 401] width 487 height 10
checkbox Otorrinolaringologista "true"
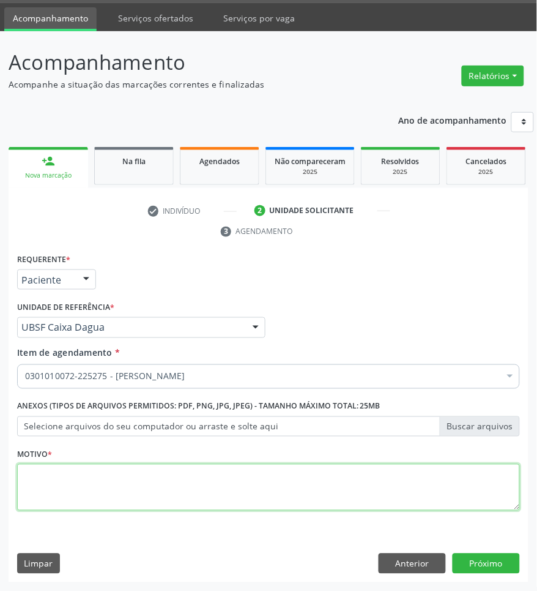
paste textarea "1ª CONSULTA 08/2025"
click at [88, 479] on textarea at bounding box center [268, 487] width 503 height 47
type textarea "1ª CONSULTA 08/2025 FARINGITE RECORRENTE"
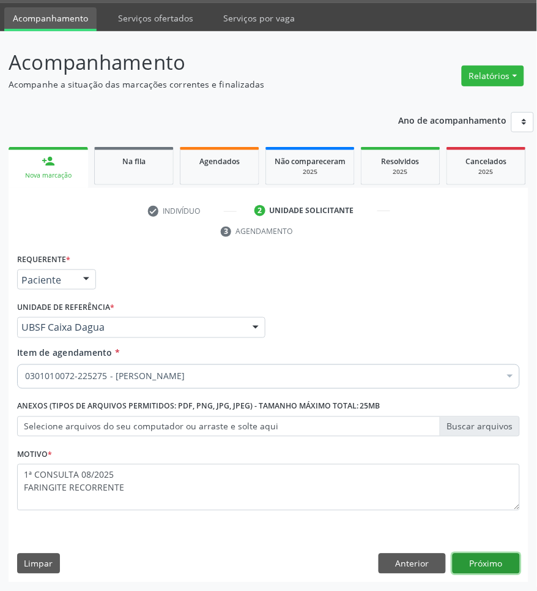
click at [496, 567] on button "Próximo" at bounding box center [486, 563] width 67 height 21
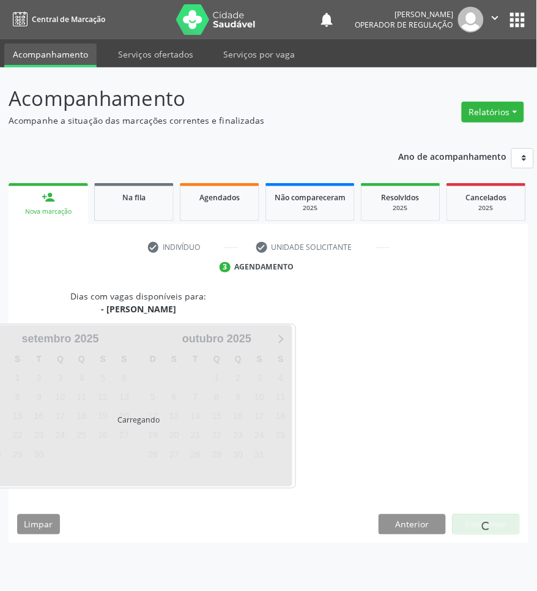
scroll to position [0, 0]
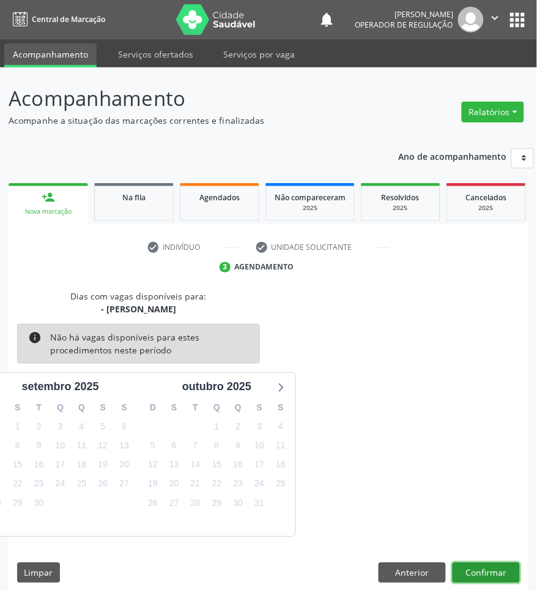
click at [503, 563] on button "Confirmar" at bounding box center [486, 572] width 67 height 21
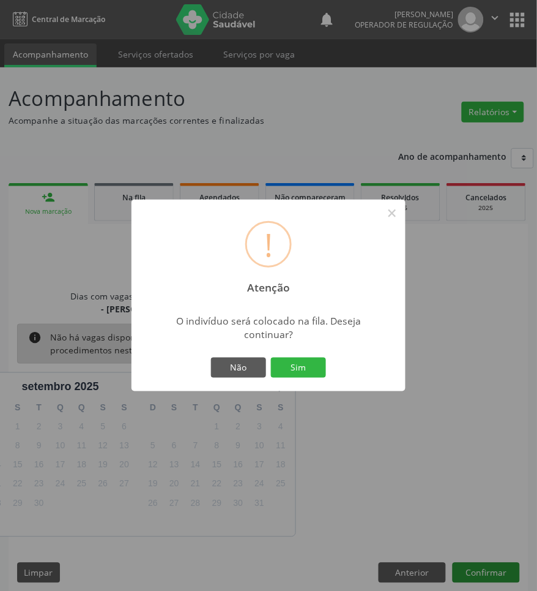
click at [271, 357] on button "Sim" at bounding box center [298, 367] width 55 height 21
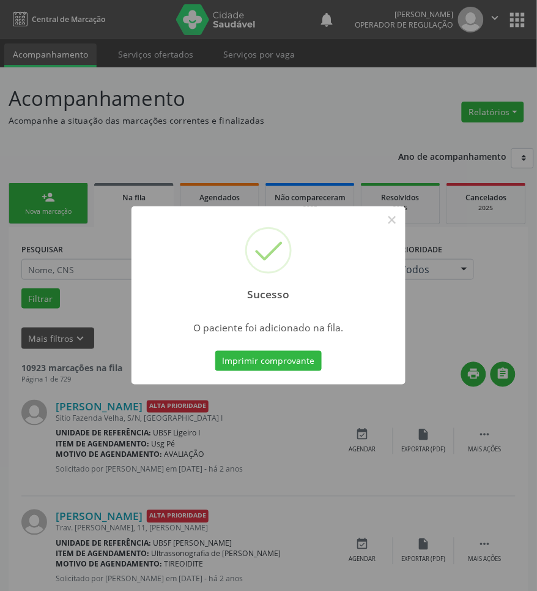
drag, startPoint x: 28, startPoint y: 454, endPoint x: 10, endPoint y: 448, distance: 18.2
click at [25, 454] on div "Sucesso × O paciente foi adicionado na fila. Imprimir comprovante Cancel" at bounding box center [268, 295] width 537 height 591
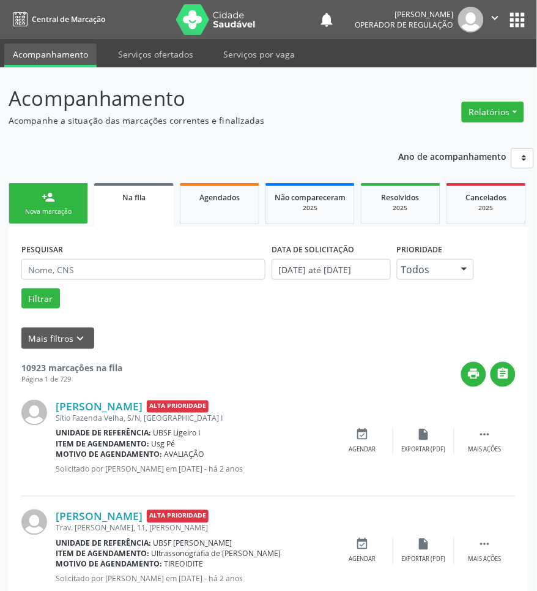
click at [42, 200] on div "person_add" at bounding box center [48, 196] width 13 height 13
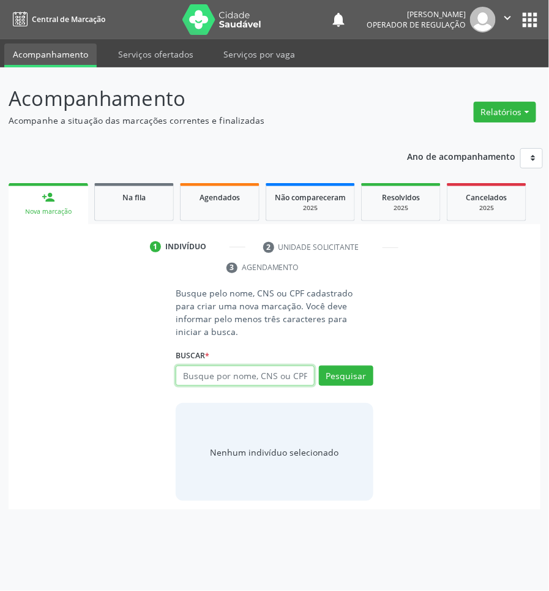
click at [219, 368] on input "text" at bounding box center [245, 375] width 138 height 21
type input "18141722468"
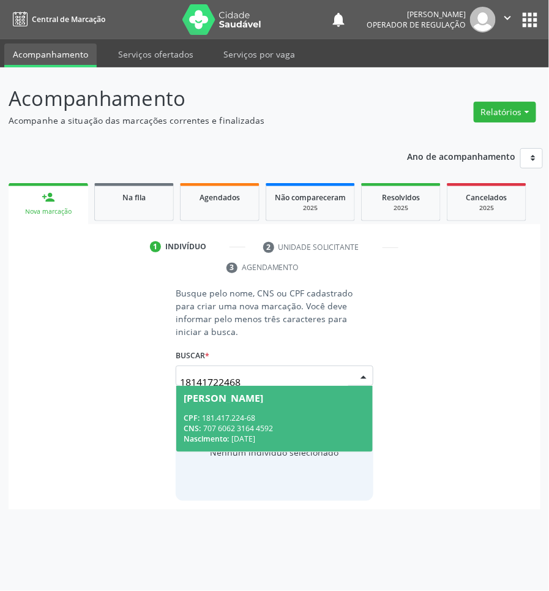
click at [221, 433] on span "Nascimento:" at bounding box center [206, 438] width 45 height 10
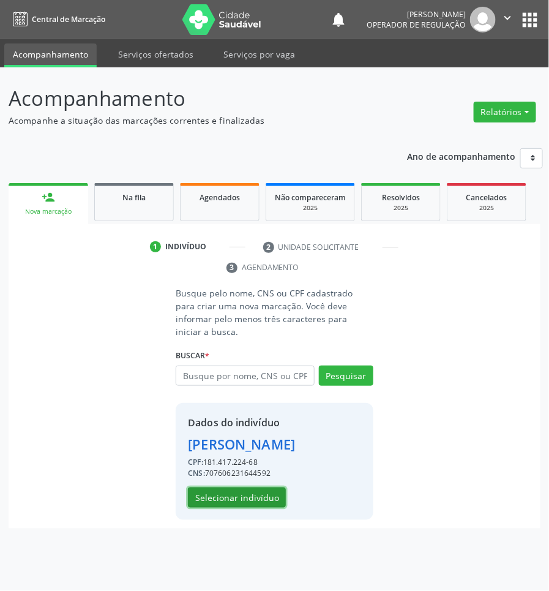
click at [233, 487] on button "Selecionar indivíduo" at bounding box center [237, 497] width 98 height 21
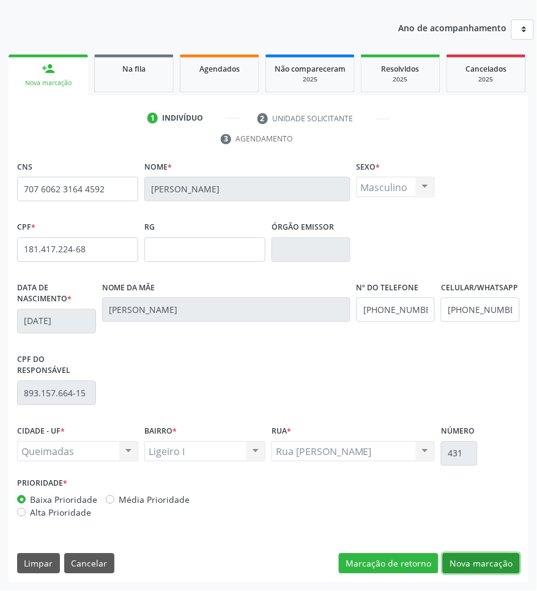
click at [475, 562] on button "Nova marcação" at bounding box center [481, 563] width 77 height 21
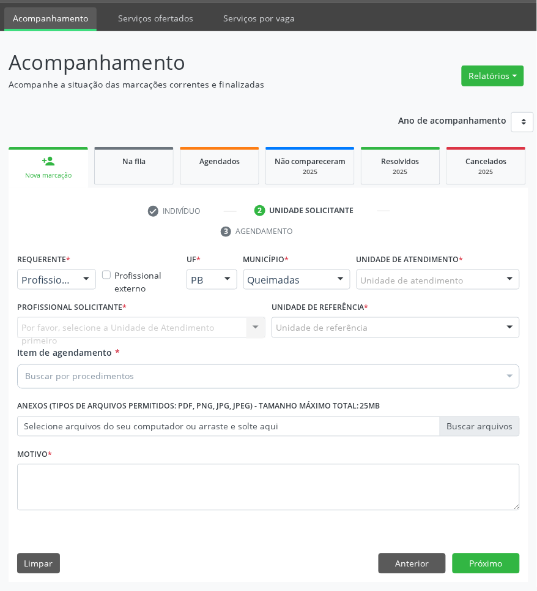
scroll to position [37, 0]
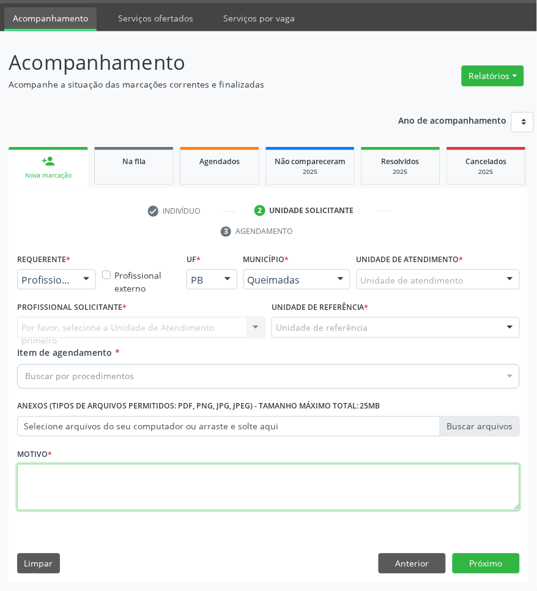
click at [99, 491] on textarea at bounding box center [268, 487] width 503 height 47
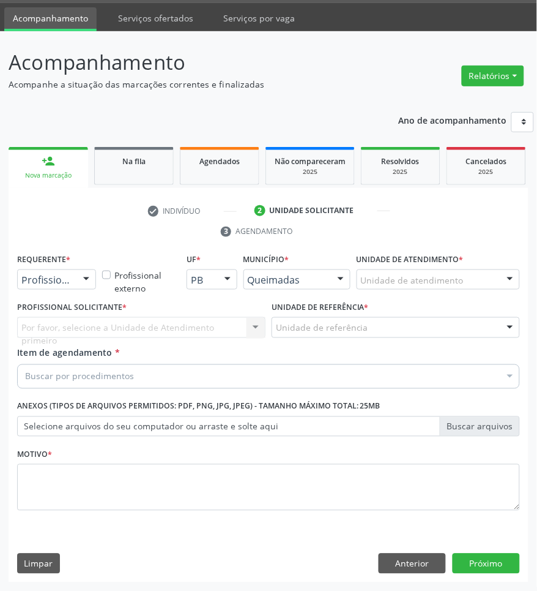
paste input "OTORRINO"
type input "OTORRINO"
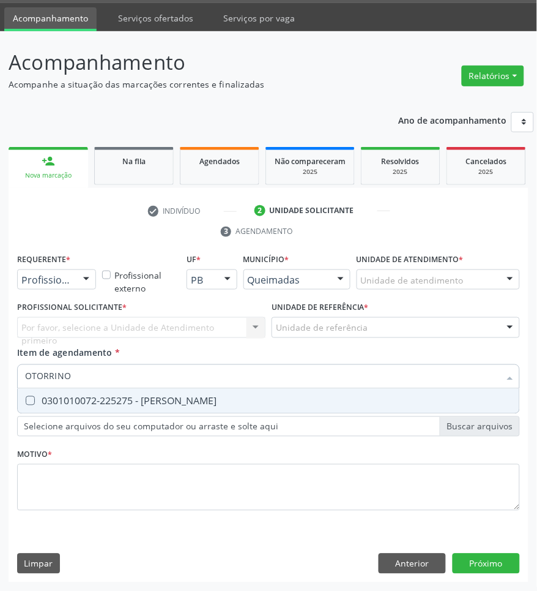
drag, startPoint x: 77, startPoint y: 392, endPoint x: 9, endPoint y: 383, distance: 68.6
click at [75, 392] on span "0301010072-225275 - [PERSON_NAME]" at bounding box center [269, 401] width 502 height 24
checkbox Otorrinolaringologista "true"
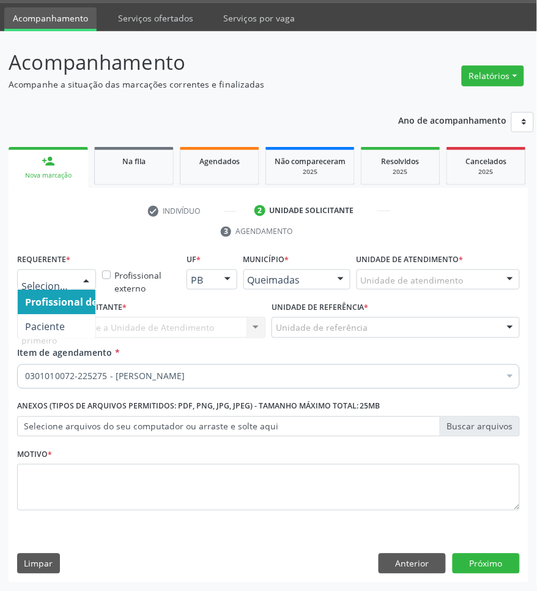
drag, startPoint x: 60, startPoint y: 273, endPoint x: 56, endPoint y: 311, distance: 38.2
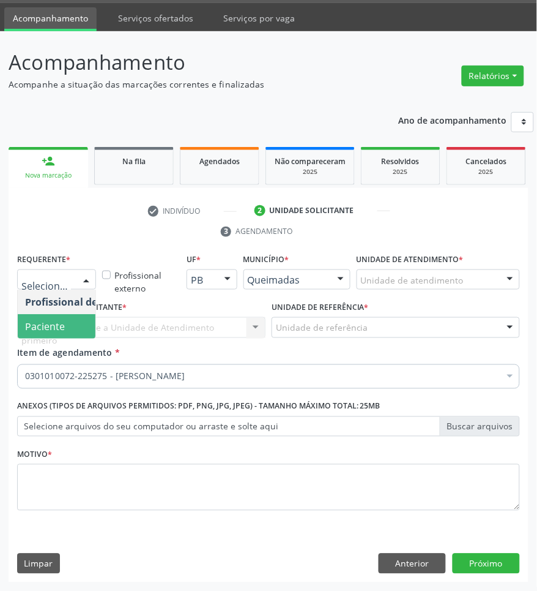
click at [56, 322] on span "Paciente" at bounding box center [45, 325] width 40 height 13
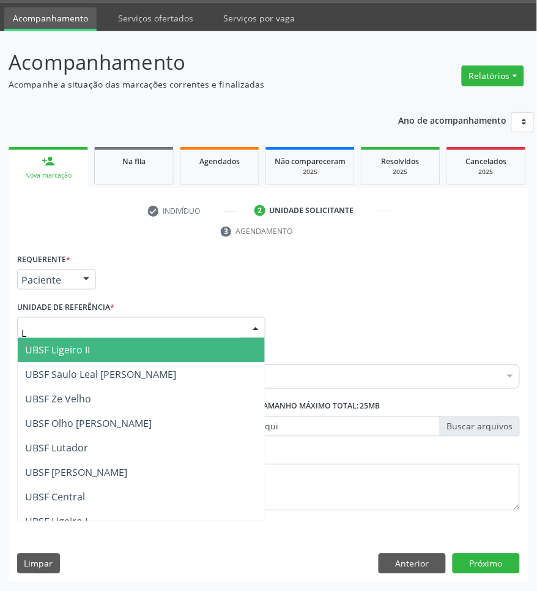
type input "LI"
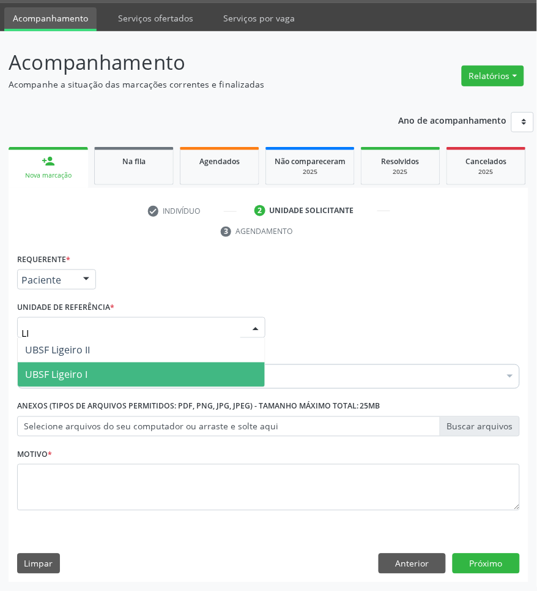
click at [84, 368] on span "UBSF Ligeiro I" at bounding box center [56, 374] width 62 height 13
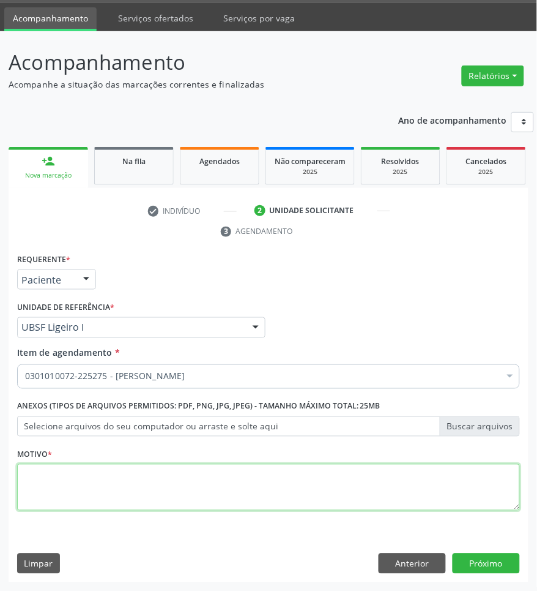
click at [164, 470] on textarea at bounding box center [268, 487] width 503 height 47
paste textarea "1ª CONSULTA 08/2025"
type textarea "1ª CONSULTA 08/2025 TONTURA"
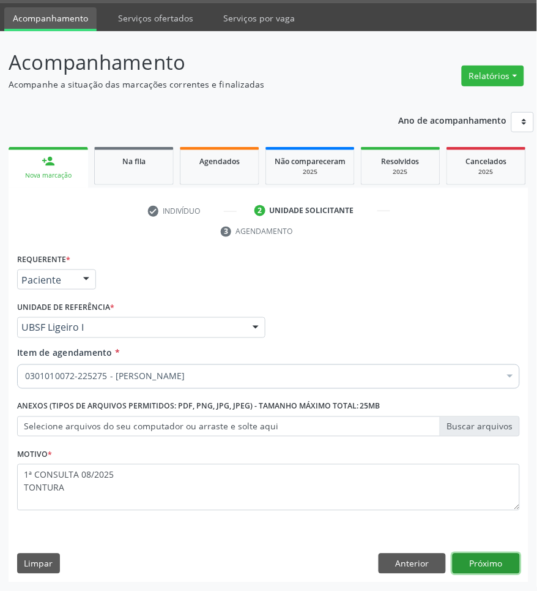
click at [484, 554] on button "Próximo" at bounding box center [486, 563] width 67 height 21
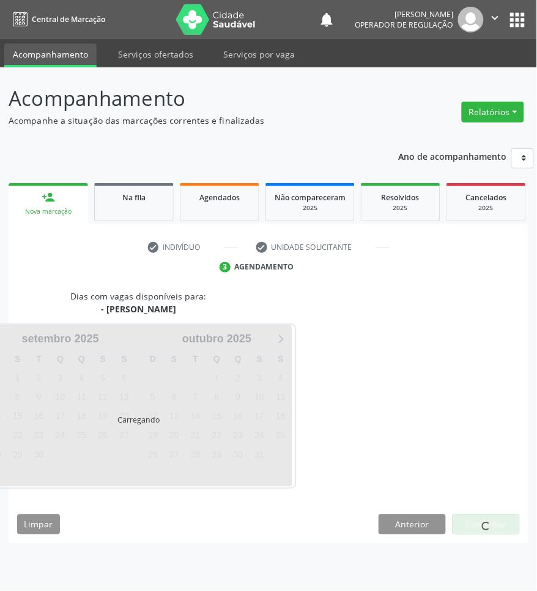
scroll to position [0, 0]
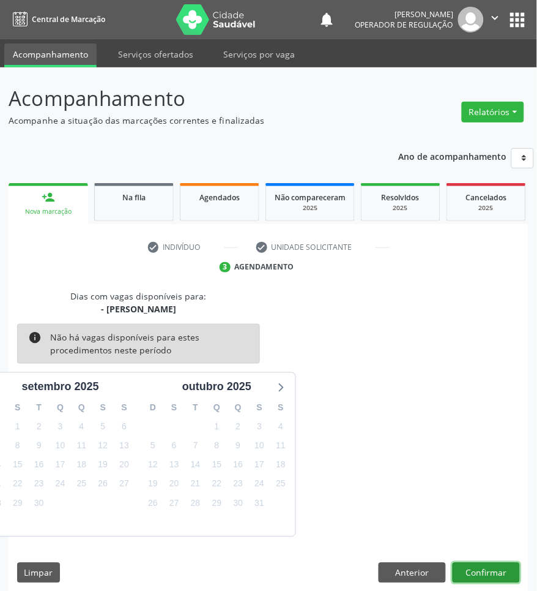
click at [480, 570] on button "Confirmar" at bounding box center [486, 572] width 67 height 21
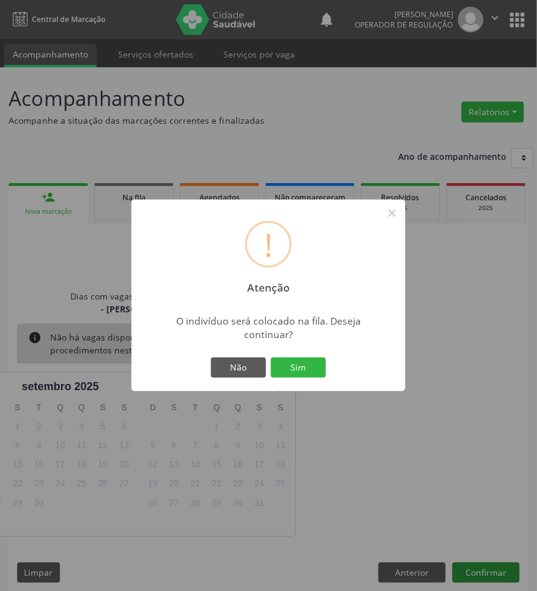
click at [271, 357] on button "Sim" at bounding box center [298, 367] width 55 height 21
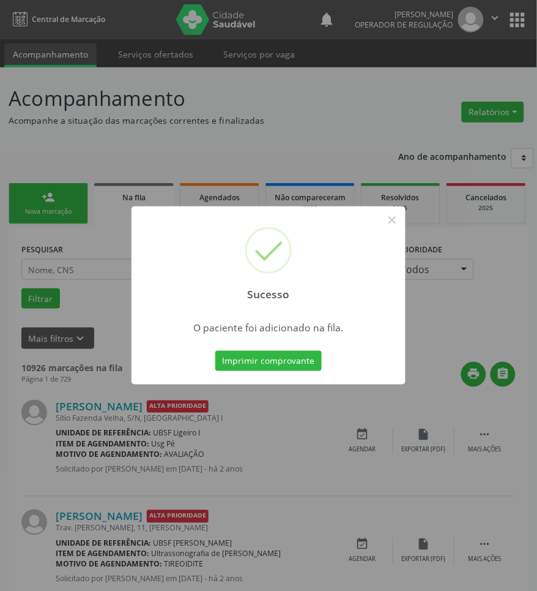
click at [127, 430] on div "Sucesso × O paciente foi adicionado na fila. Imprimir comprovante Cancel" at bounding box center [268, 295] width 537 height 591
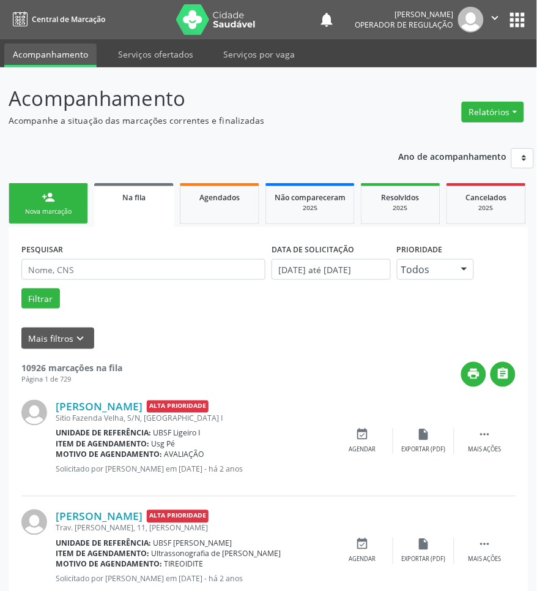
click at [34, 194] on link "person_add Nova marcação" at bounding box center [49, 203] width 80 height 41
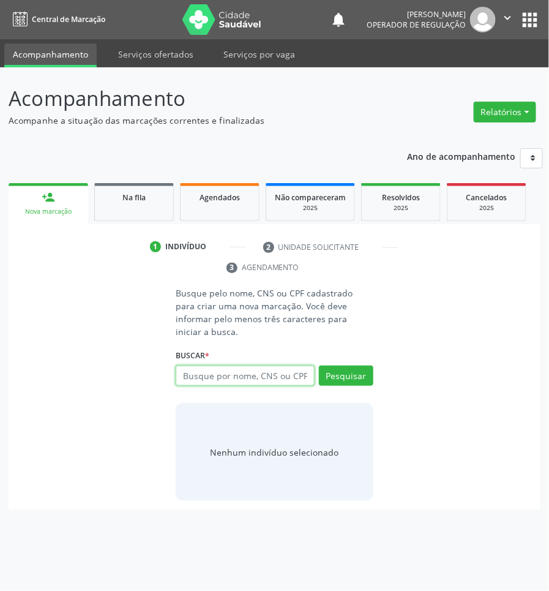
click at [299, 367] on input "text" at bounding box center [245, 375] width 138 height 21
type input "703602041665339"
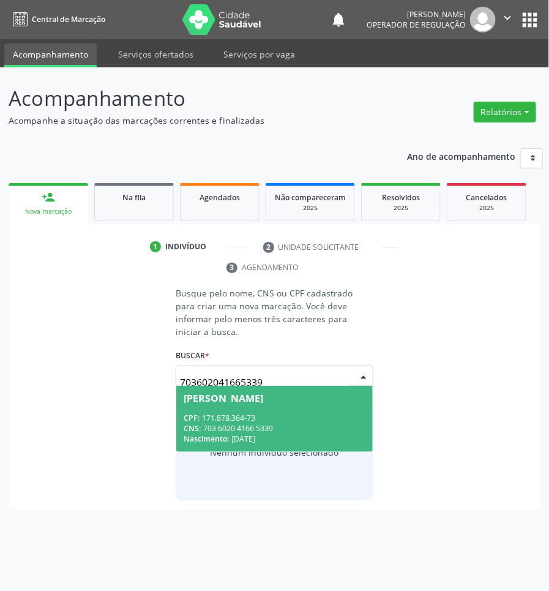
click at [268, 413] on div "CPF: 171.878.364-73" at bounding box center [274, 418] width 181 height 10
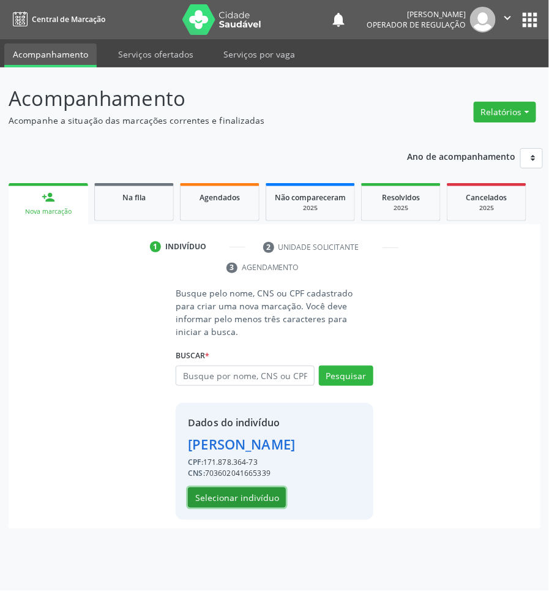
click at [225, 487] on button "Selecionar indivíduo" at bounding box center [237, 497] width 98 height 21
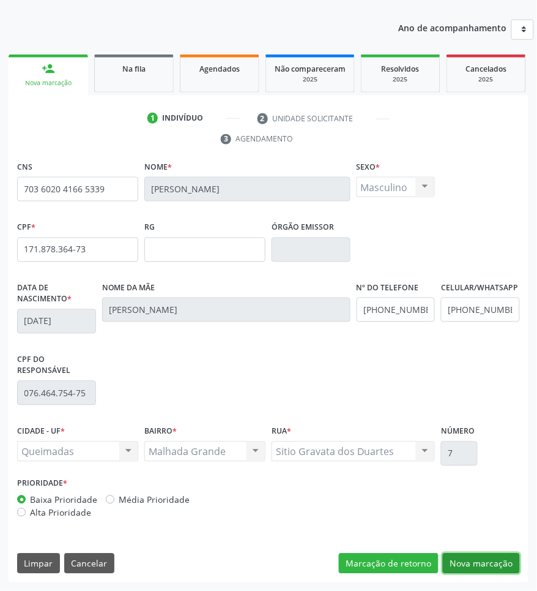
drag, startPoint x: 463, startPoint y: 564, endPoint x: 219, endPoint y: 524, distance: 248.0
click at [457, 561] on button "Nova marcação" at bounding box center [481, 563] width 77 height 21
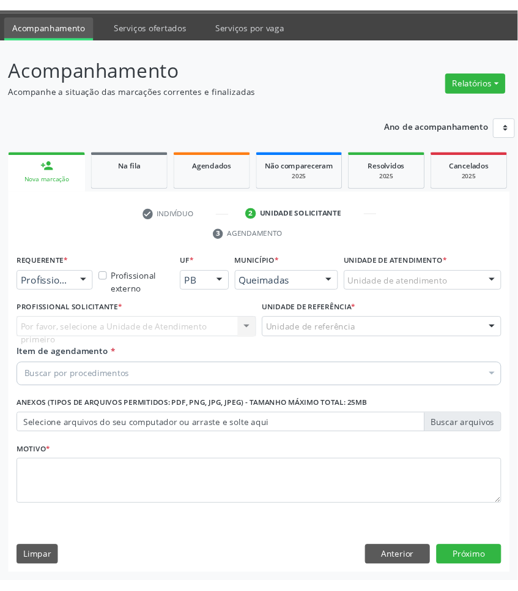
scroll to position [37, 0]
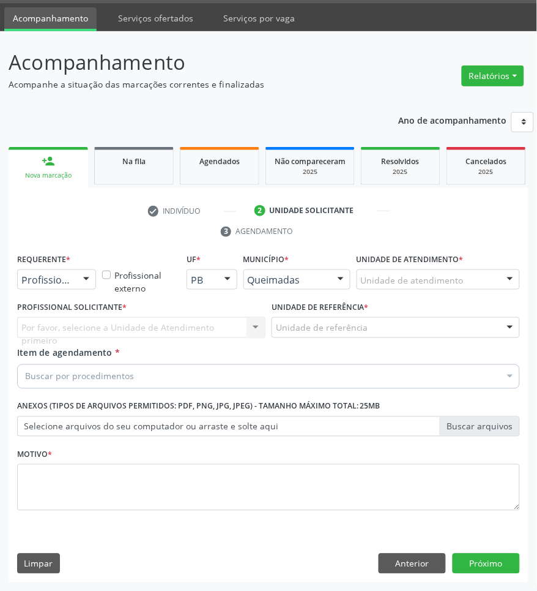
click at [187, 518] on fieldset "Motivo *" at bounding box center [268, 481] width 503 height 73
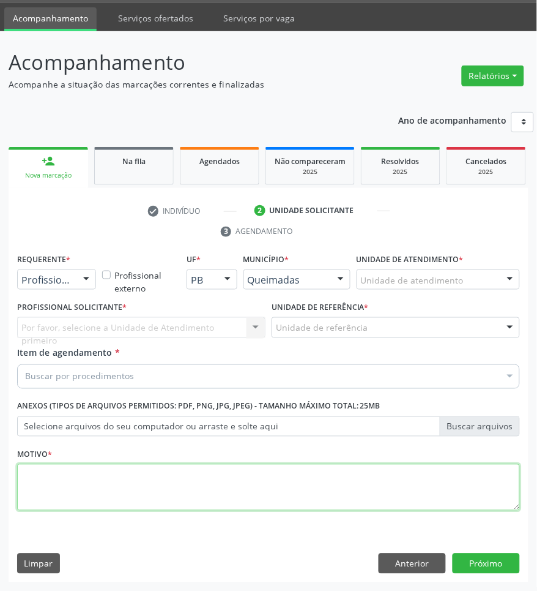
click at [172, 485] on textarea at bounding box center [268, 487] width 503 height 47
paste textarea "1ª CONSULTA 08/2025"
type textarea "1ª CONSULTA 08/2025"
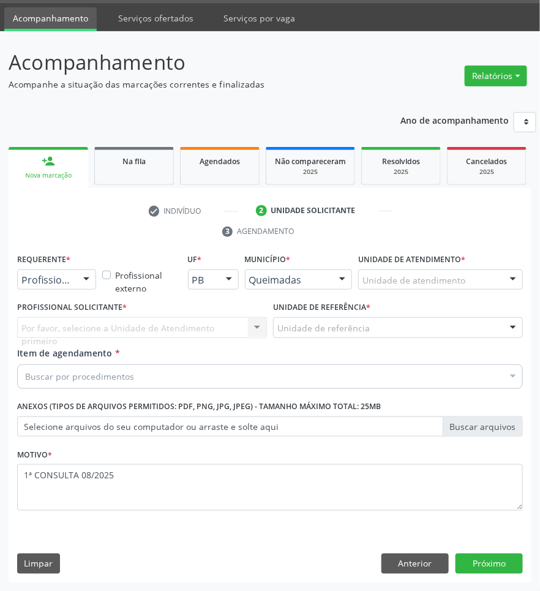
click at [0, 146] on div "Acompanhamento Acompanhe a situação das marcações correntes e finalizadas Relat…" at bounding box center [270, 310] width 540 height 559
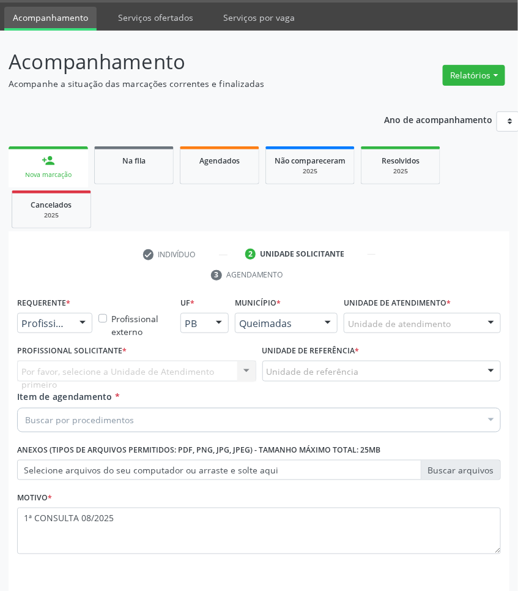
click at [78, 406] on div "Item de agendamento * Buscar por procedimentos Selecionar todos 0604320140 - Ab…" at bounding box center [259, 409] width 484 height 39
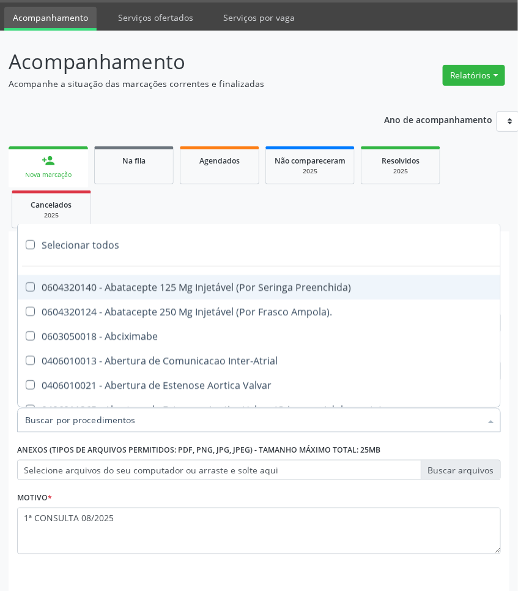
paste input "OTORRINO"
type input "OTORRINO"
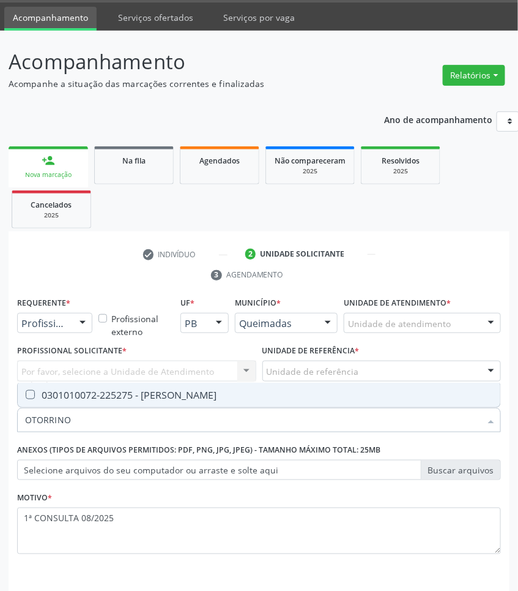
click at [81, 398] on div "0301010072-225275 - [PERSON_NAME]" at bounding box center [259, 395] width 468 height 10
checkbox Otorrinolaringologista "true"
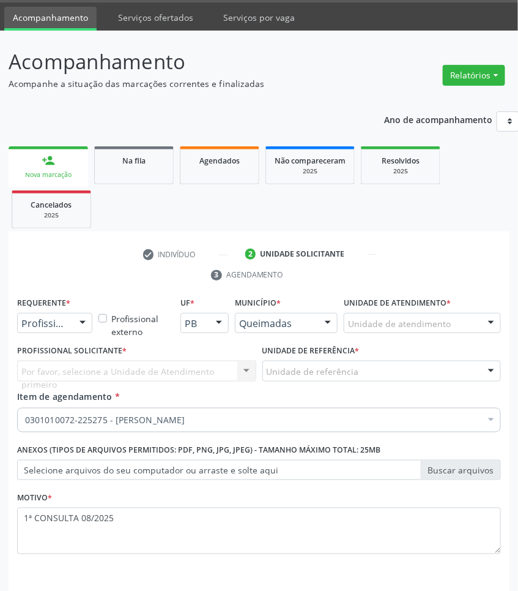
click at [45, 365] on div "Por favor, selecione a Unidade de Atendimento primeiro Nenhum resultado encontr…" at bounding box center [136, 371] width 239 height 21
click at [50, 307] on label "Requerente *" at bounding box center [43, 303] width 53 height 19
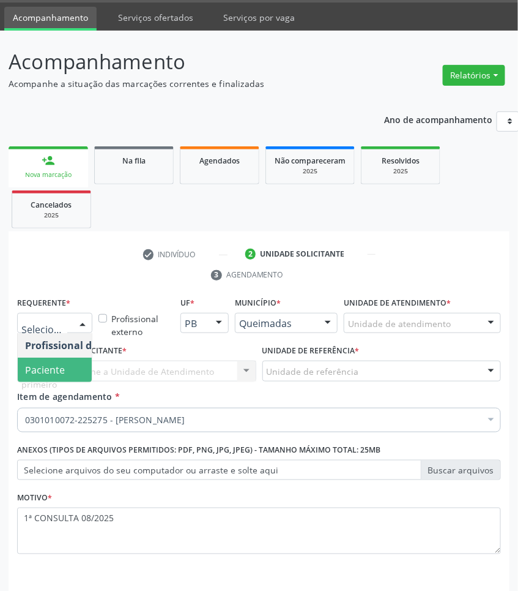
click at [54, 369] on span "Paciente" at bounding box center [45, 369] width 40 height 13
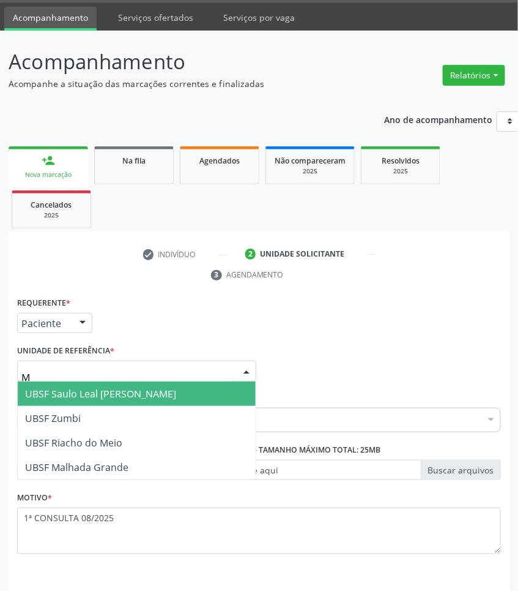
type input "MA"
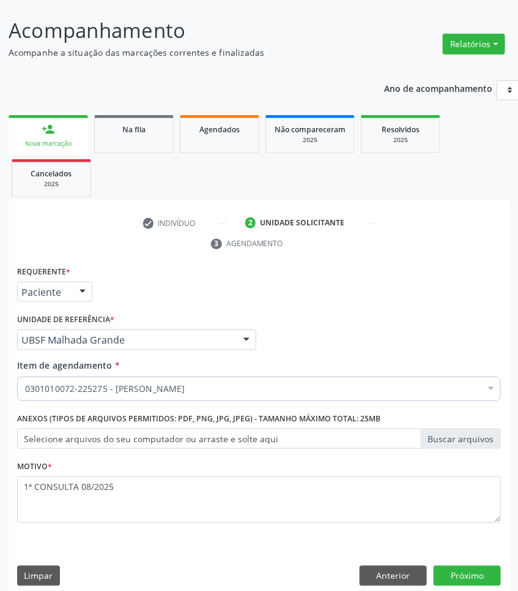
scroll to position [81, 0]
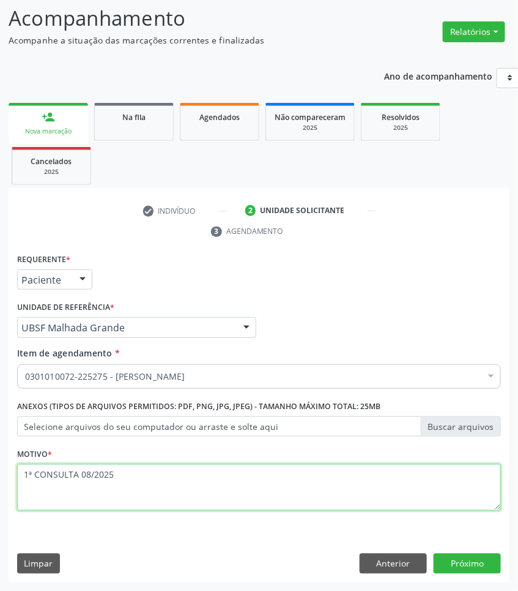
click at [340, 499] on textarea "1ª CONSULTA 08/2025" at bounding box center [259, 487] width 484 height 47
type textarea "1ª CONSULTA 08/2025 AMIGDALITE"
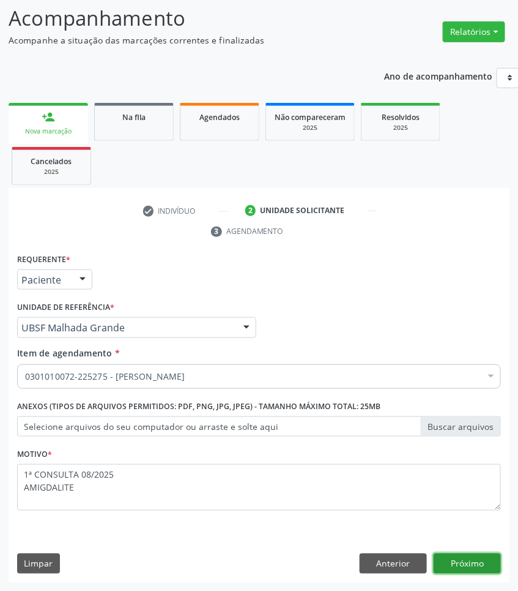
click at [497, 553] on button "Próximo" at bounding box center [467, 563] width 67 height 21
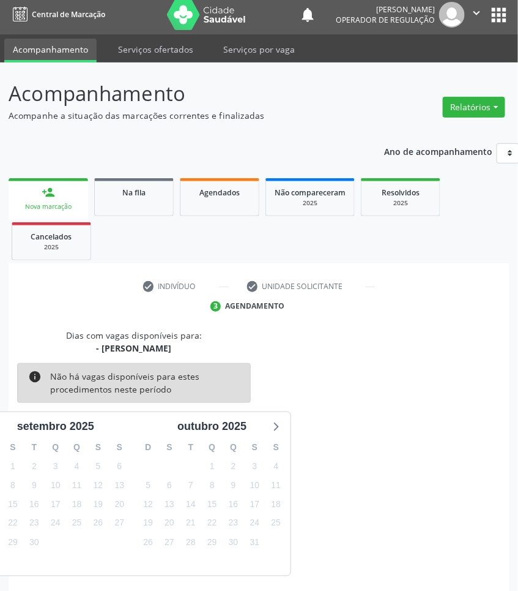
scroll to position [54, 0]
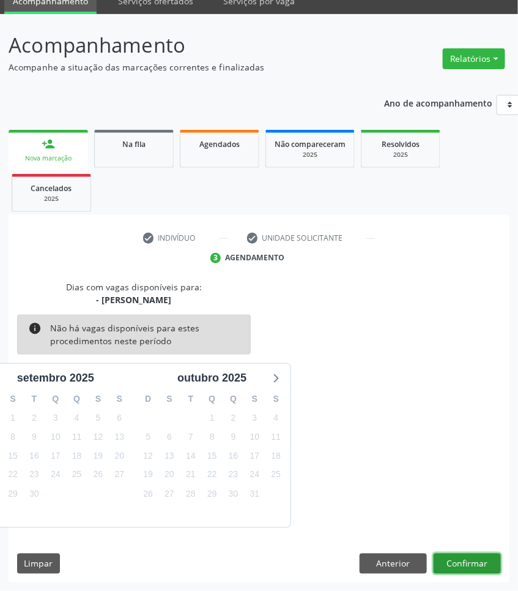
click at [464, 563] on button "Confirmar" at bounding box center [467, 563] width 67 height 21
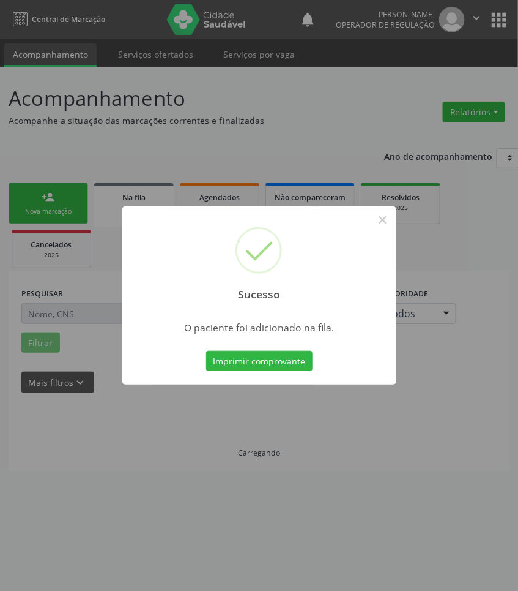
scroll to position [0, 0]
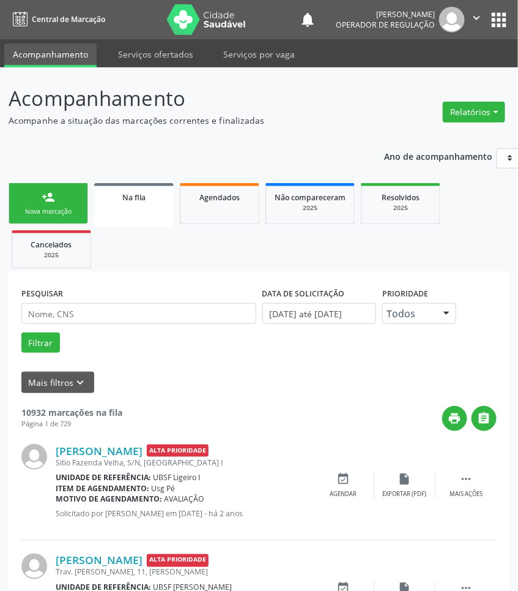
click at [49, 207] on div "Nova marcação" at bounding box center [48, 211] width 61 height 9
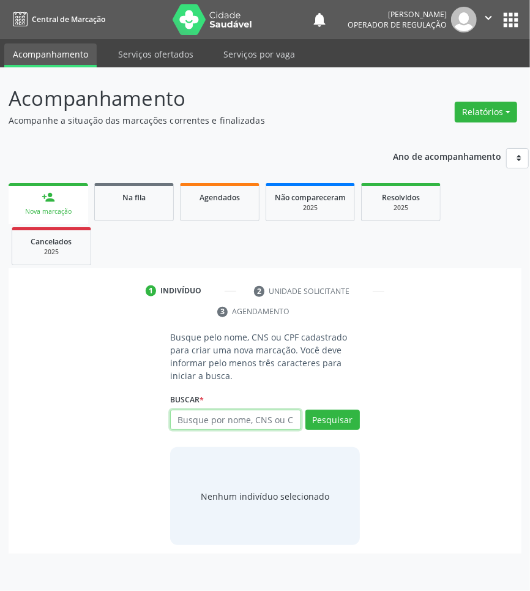
click at [212, 424] on input "text" at bounding box center [235, 419] width 131 height 21
type input "704707772646535"
click at [174, 420] on input "704707772646535" at bounding box center [174, 426] width 0 height 24
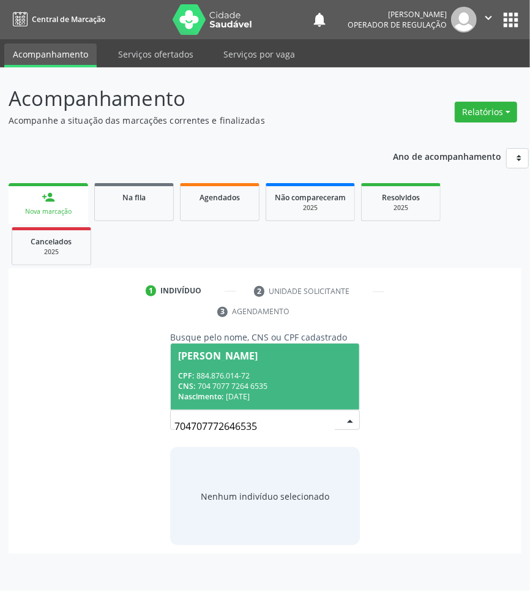
click at [236, 380] on div "CPF: 884.876.014-72" at bounding box center [265, 375] width 174 height 10
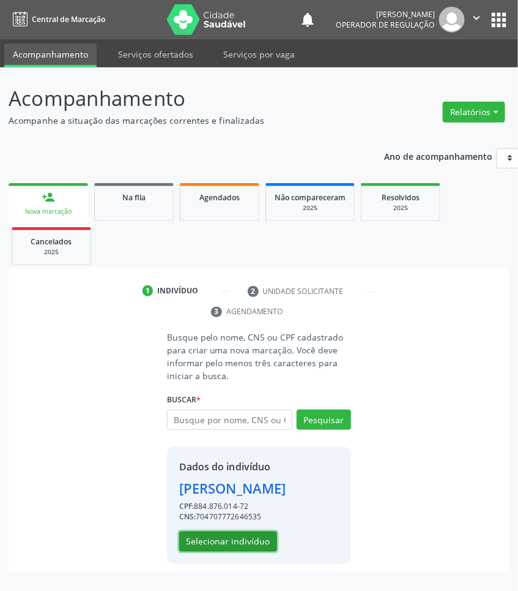
click at [228, 552] on button "Selecionar indivíduo" at bounding box center [228, 541] width 98 height 21
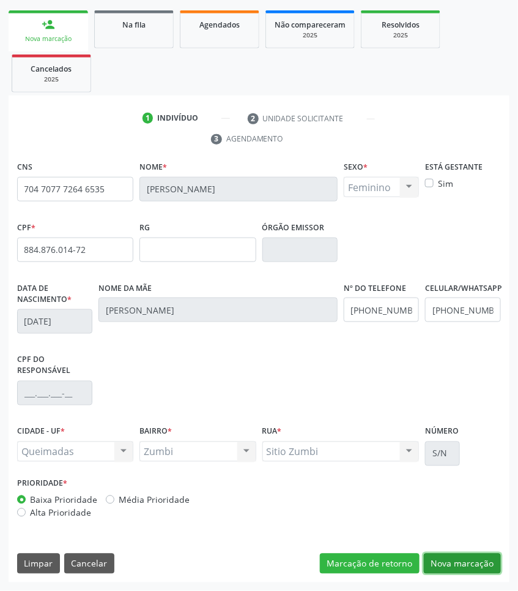
click at [466, 564] on button "Nova marcação" at bounding box center [462, 563] width 77 height 21
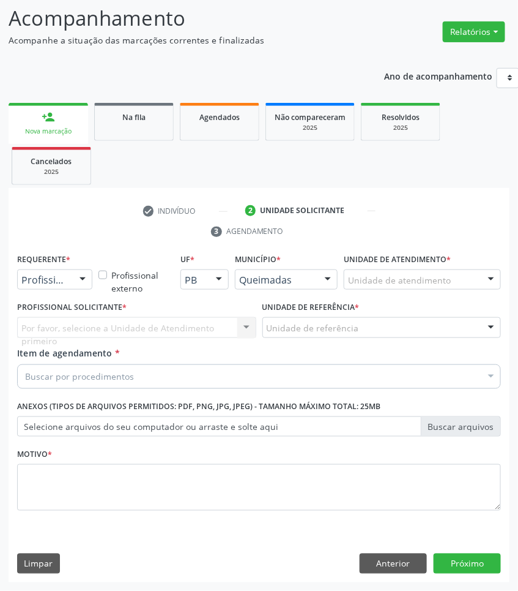
scroll to position [81, 0]
click at [68, 273] on div "Profissional de Saúde" at bounding box center [54, 279] width 75 height 21
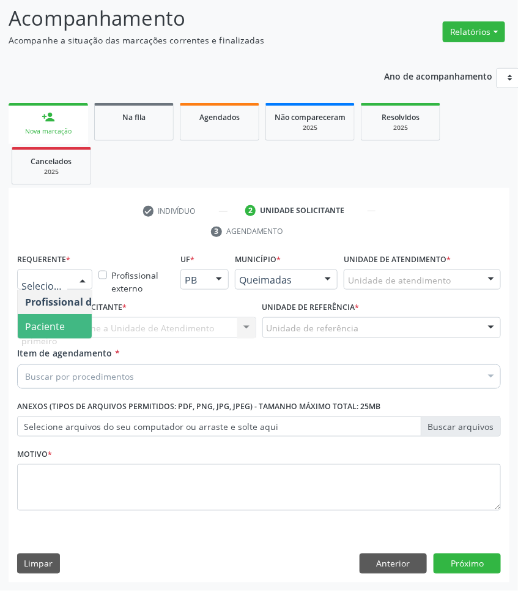
drag, startPoint x: 59, startPoint y: 320, endPoint x: 99, endPoint y: 360, distance: 55.8
click at [59, 321] on span "Paciente" at bounding box center [45, 325] width 40 height 13
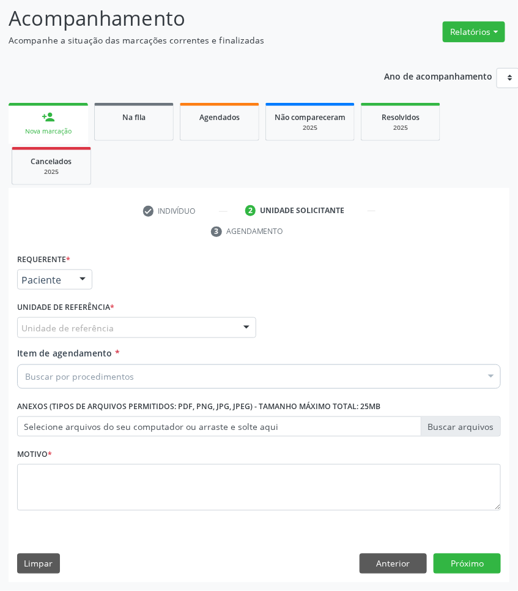
paste input "OTORRINO"
type input "OTORRINO"
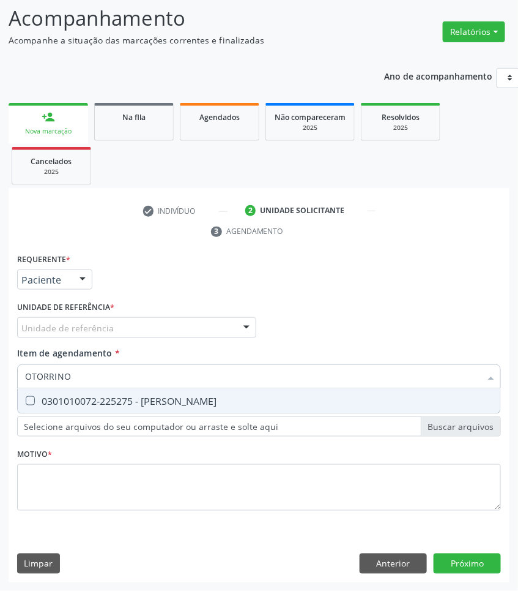
click at [113, 384] on input "OTORRINO" at bounding box center [253, 376] width 456 height 24
drag, startPoint x: 121, startPoint y: 390, endPoint x: 123, endPoint y: 350, distance: 39.8
click at [121, 389] on span "0301010072-225275 - [PERSON_NAME]" at bounding box center [259, 401] width 483 height 24
checkbox Otorrinolaringologista "true"
click at [130, 324] on div "Unidade de referência" at bounding box center [136, 327] width 239 height 21
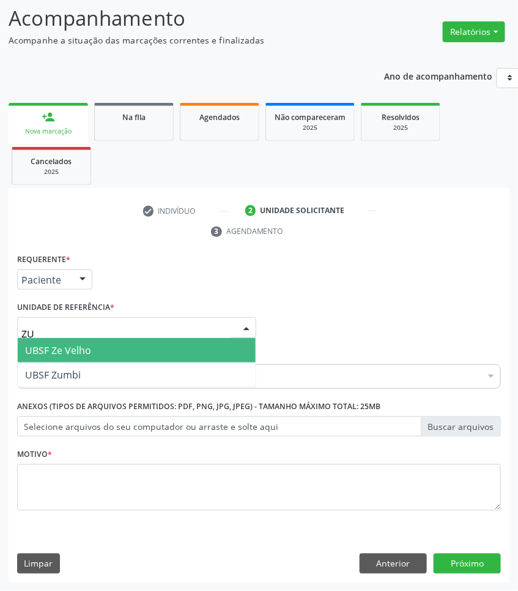
type input "ZUM"
click at [122, 349] on span "UBSF Zumbi" at bounding box center [137, 350] width 238 height 24
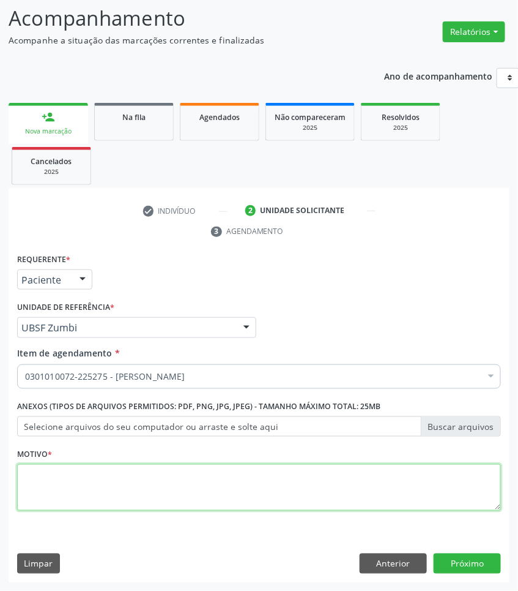
click at [28, 487] on textarea at bounding box center [259, 487] width 484 height 47
paste textarea "1ª CONSULTA 08/2025"
click at [133, 499] on textarea "1ª CONSULTA 08/2025" at bounding box center [259, 487] width 484 height 47
type textarea "1ª CONSULTA 08/2025 HIPOACUSIA"
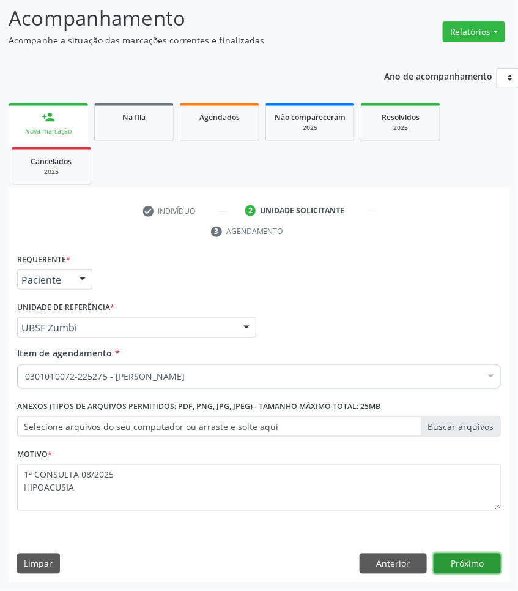
click at [479, 562] on button "Próximo" at bounding box center [467, 563] width 67 height 21
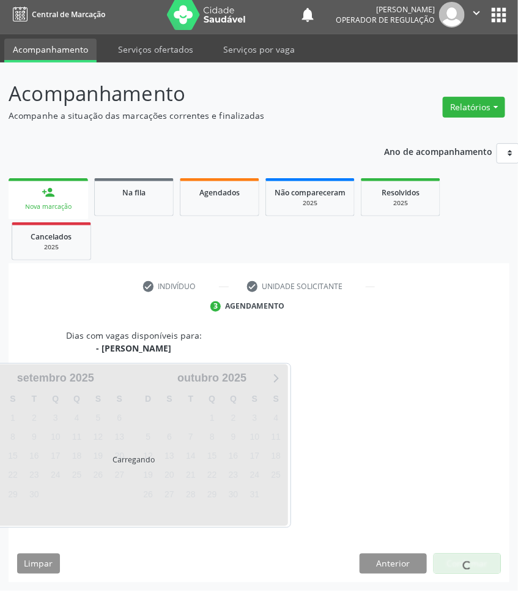
scroll to position [54, 0]
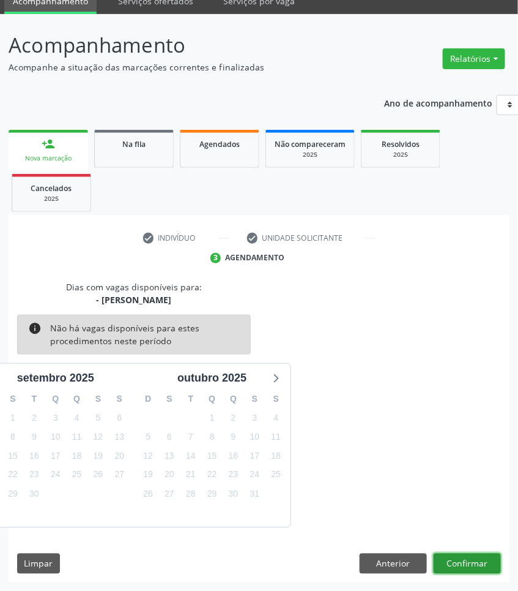
click at [477, 555] on button "Confirmar" at bounding box center [467, 563] width 67 height 21
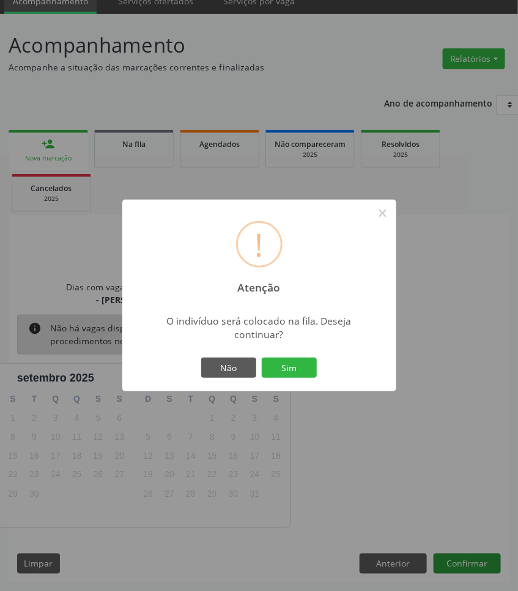
click at [262, 357] on button "Sim" at bounding box center [289, 367] width 55 height 21
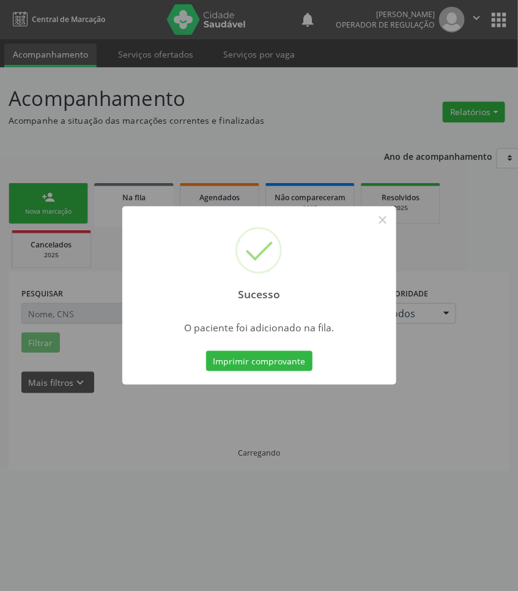
scroll to position [0, 0]
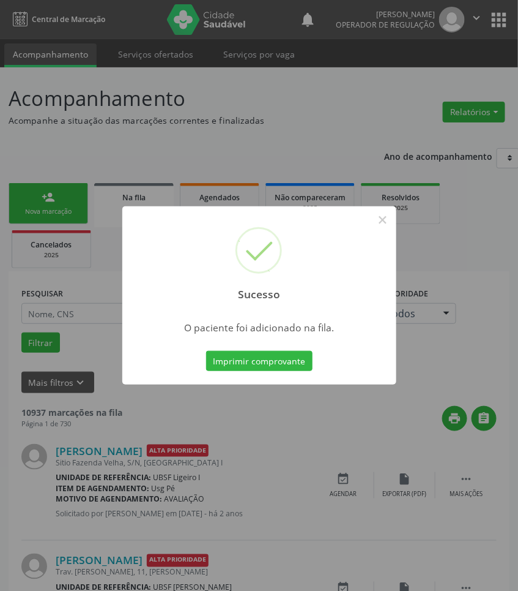
click at [48, 472] on div "Sucesso × O paciente foi adicionado na fila. Imprimir comprovante Cancel" at bounding box center [259, 295] width 518 height 591
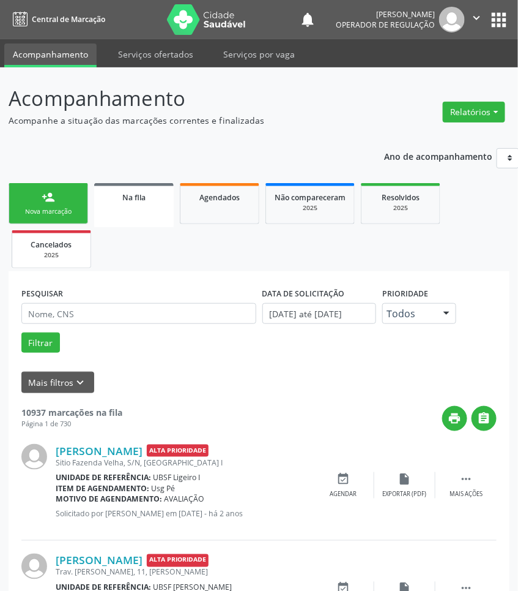
drag, startPoint x: 72, startPoint y: 218, endPoint x: 23, endPoint y: 250, distance: 58.4
click at [72, 218] on link "person_add Nova marcação" at bounding box center [49, 203] width 80 height 41
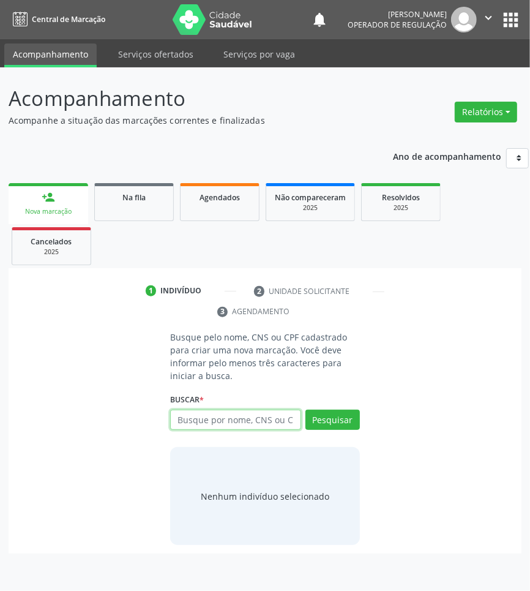
click at [256, 420] on input "text" at bounding box center [235, 419] width 131 height 21
type input "705207456981373"
click at [174, 424] on input "705207456981373" at bounding box center [174, 426] width 0 height 24
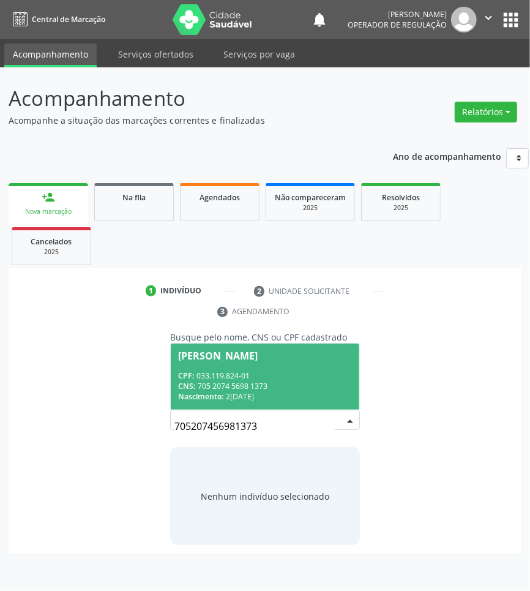
click at [250, 378] on div "CPF: 033.119.824-01" at bounding box center [265, 375] width 174 height 10
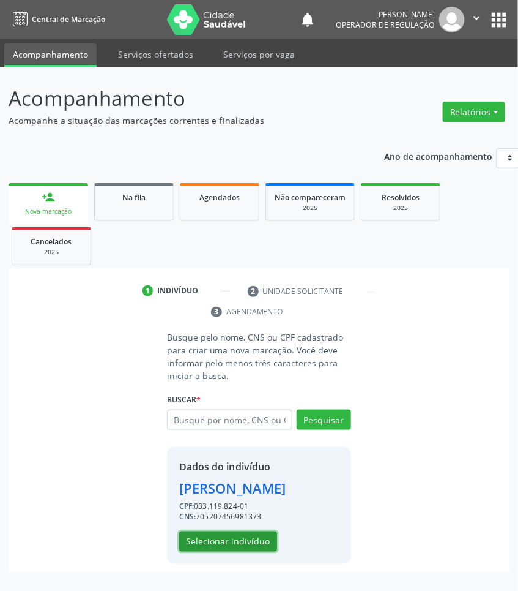
click at [244, 552] on button "Selecionar indivíduo" at bounding box center [228, 541] width 98 height 21
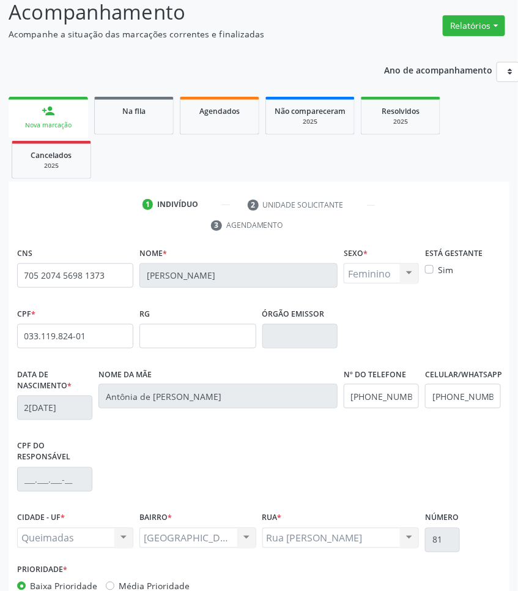
scroll to position [173, 0]
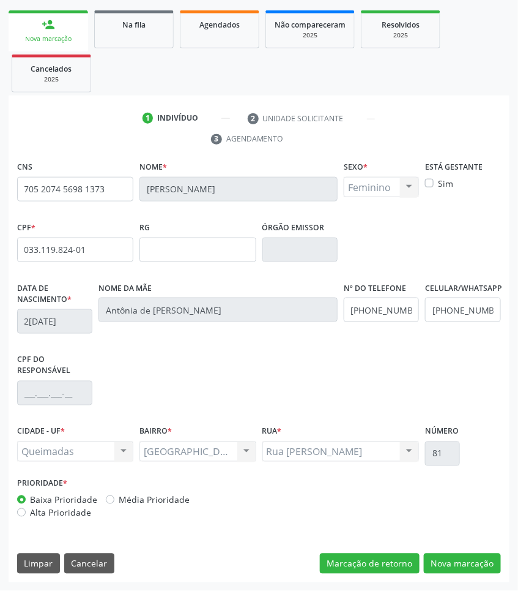
click at [462, 551] on div "CNS 705 2074 5698 1373 Nome * Josefa de Macedo Ferreira Sexo * Feminino Masculi…" at bounding box center [259, 370] width 501 height 425
click at [460, 560] on button "Nova marcação" at bounding box center [462, 563] width 77 height 21
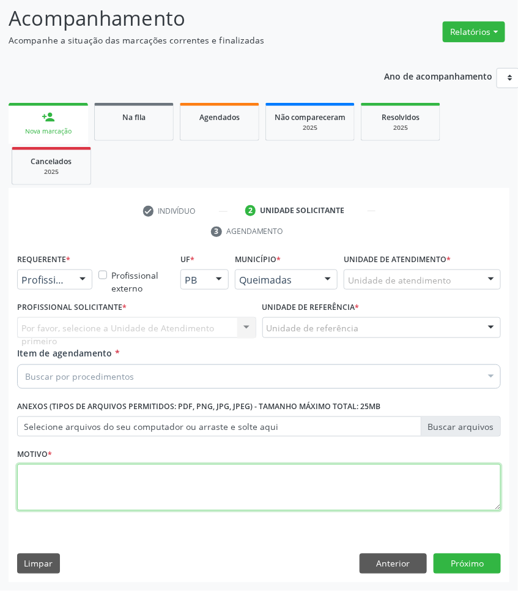
click at [163, 473] on textarea at bounding box center [259, 487] width 484 height 47
paste textarea "1ª CONSULTA 08/2025"
type textarea "1ª CONSULTA 08/2025"
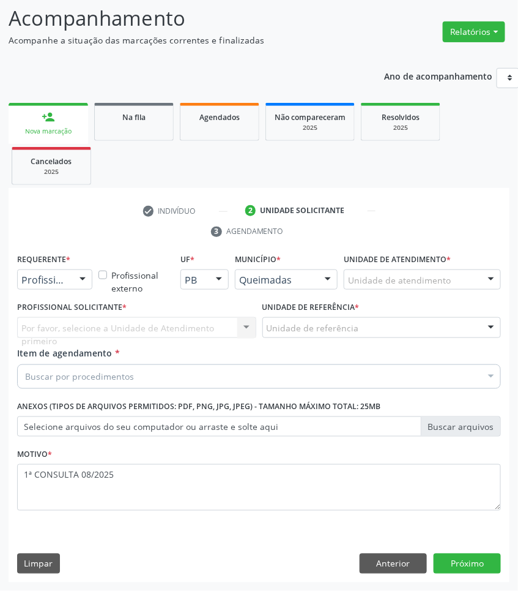
click at [32, 361] on div "Item de agendamento * Buscar por procedimentos Selecionar todos 0604320140 - Ab…" at bounding box center [259, 365] width 484 height 39
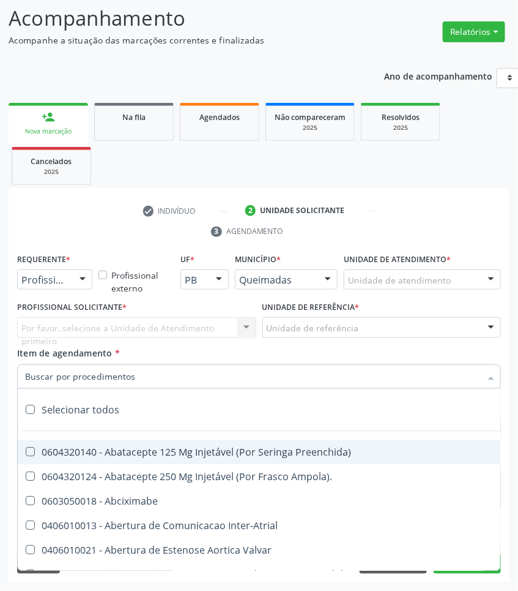
paste input "OTORRINO"
type input "OTORRINO"
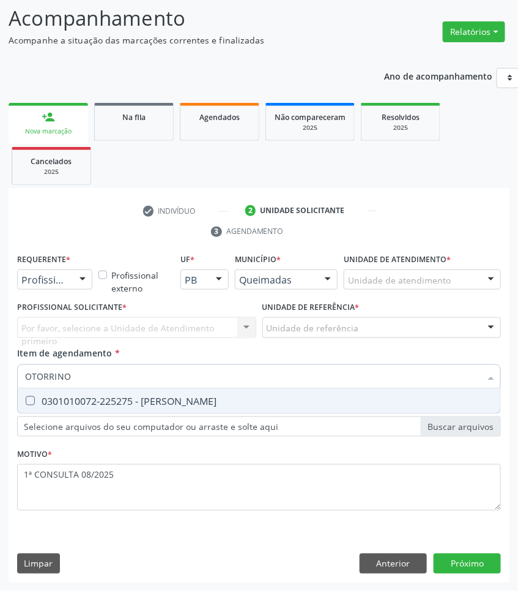
click at [56, 402] on div "0301010072-225275 - [PERSON_NAME]" at bounding box center [259, 401] width 468 height 10
checkbox Otorrinolaringologista "true"
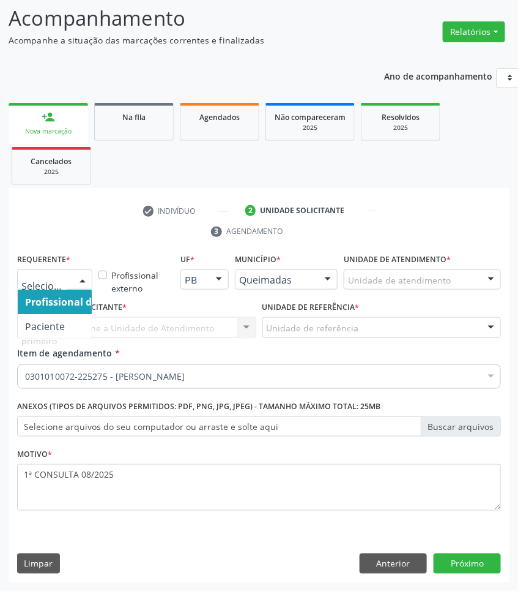
click at [52, 317] on span "Paciente" at bounding box center [77, 326] width 119 height 24
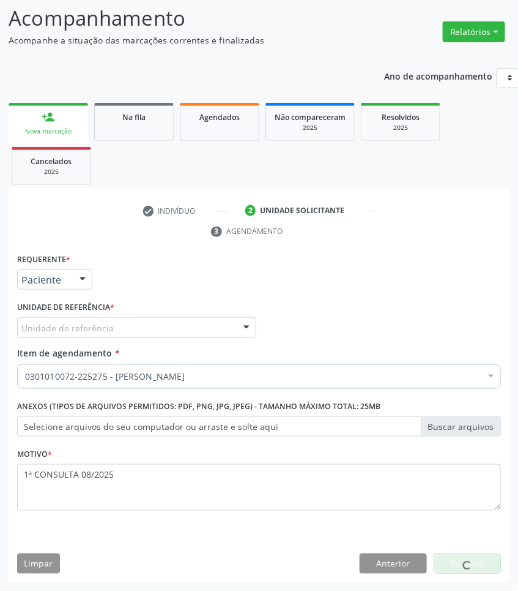
click at [122, 320] on div "Unidade de referência" at bounding box center [136, 327] width 239 height 21
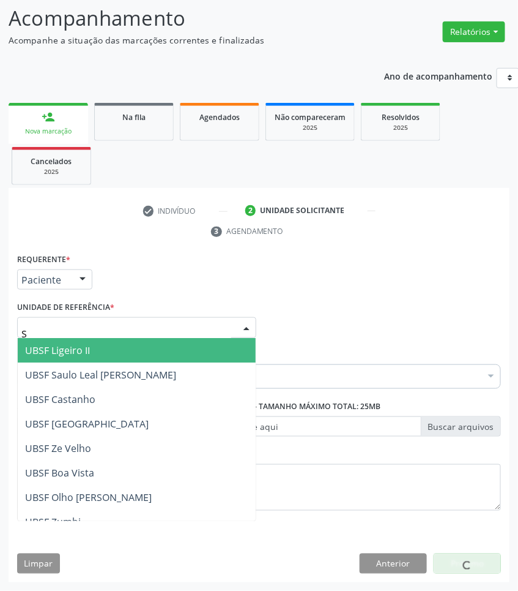
type input "SA"
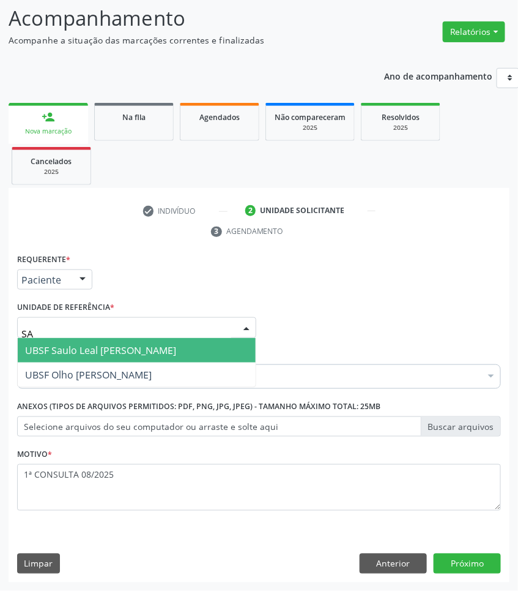
click at [97, 352] on span "UBSF Saulo Leal [PERSON_NAME]" at bounding box center [100, 349] width 151 height 13
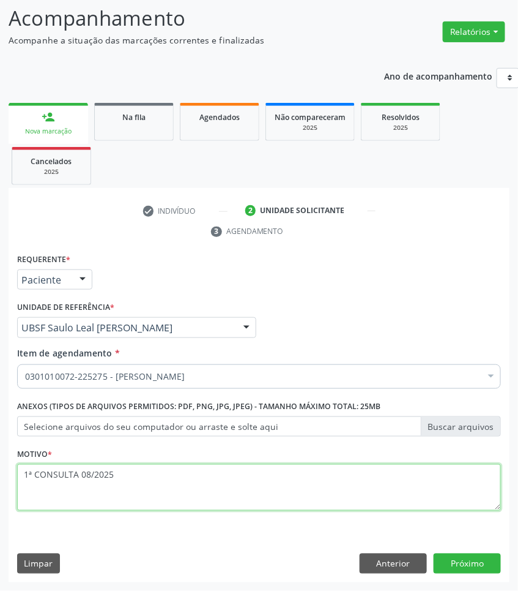
click at [58, 496] on textarea "1ª CONSULTA 08/2025" at bounding box center [259, 487] width 484 height 47
type textarea "1ª CONSULTA 08/2025 AMIGDALITE"
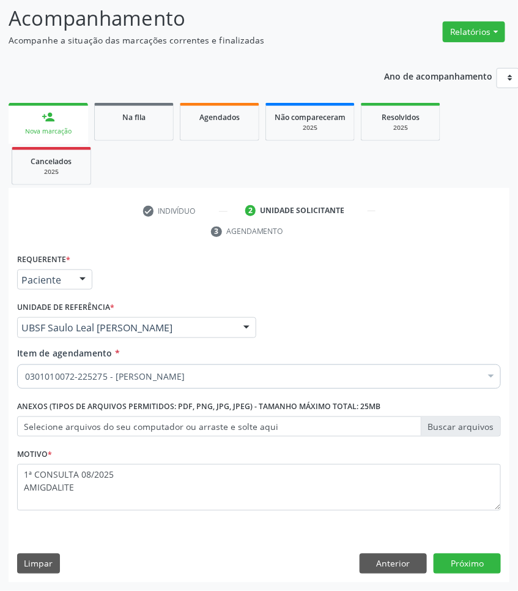
click at [488, 574] on div "Requerente * Paciente Profissional de Saúde Paciente Nenhum resultado encontrad…" at bounding box center [259, 416] width 501 height 332
click at [482, 566] on button "Próximo" at bounding box center [467, 563] width 67 height 21
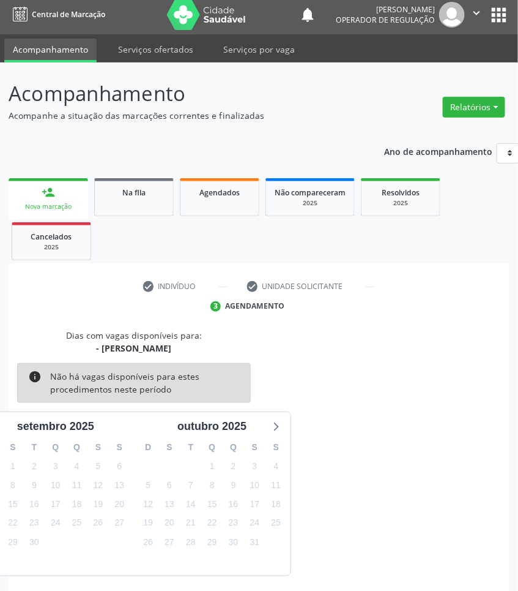
scroll to position [54, 0]
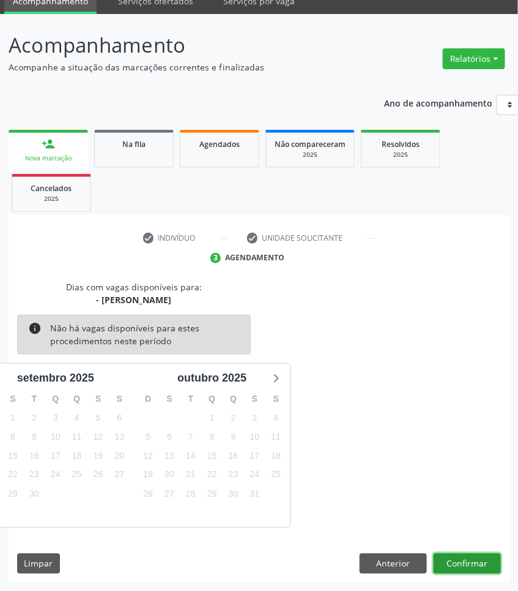
click at [477, 571] on button "Confirmar" at bounding box center [467, 563] width 67 height 21
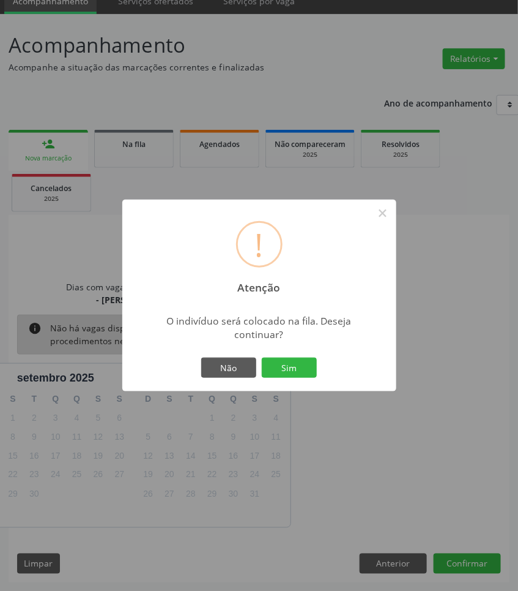
click at [479, 561] on div "! Atenção × O indivíduo será colocado na fila. Deseja continuar? Não Sim" at bounding box center [259, 295] width 518 height 591
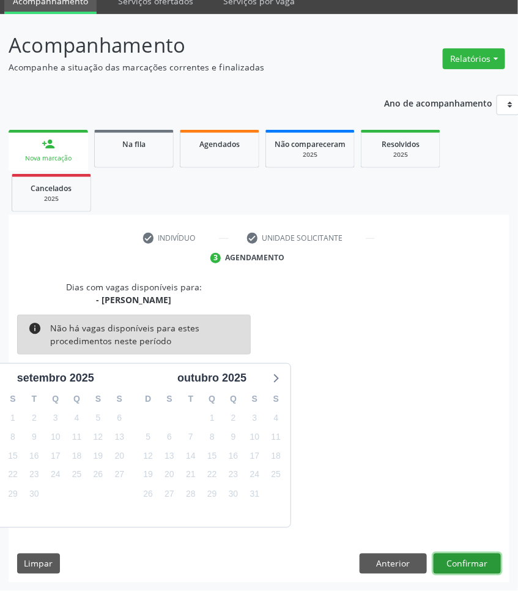
click at [479, 561] on button "Confirmar" at bounding box center [467, 563] width 67 height 21
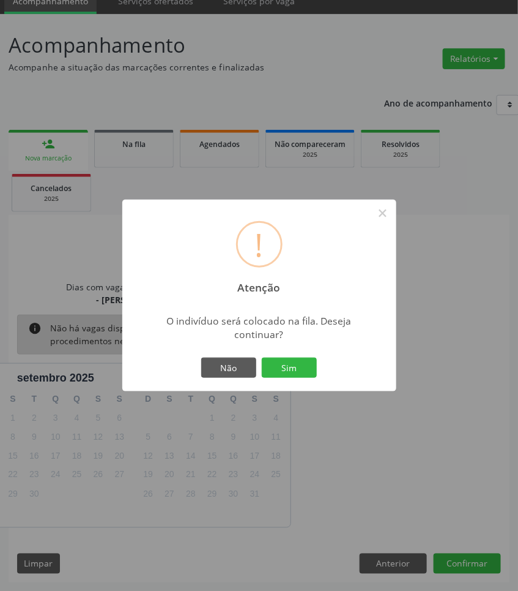
click at [262, 357] on button "Sim" at bounding box center [289, 367] width 55 height 21
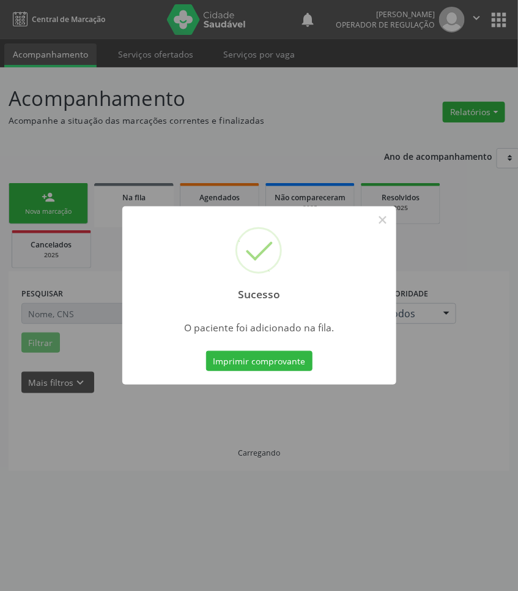
scroll to position [0, 0]
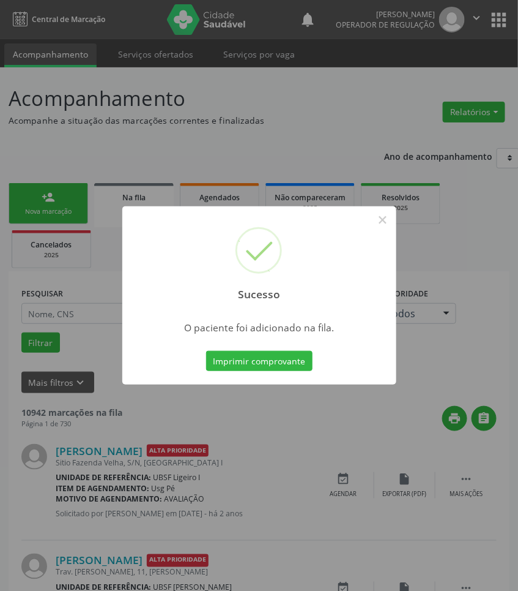
click at [118, 432] on div "Sucesso × O paciente foi adicionado na fila. Imprimir comprovante Cancel" at bounding box center [259, 295] width 518 height 591
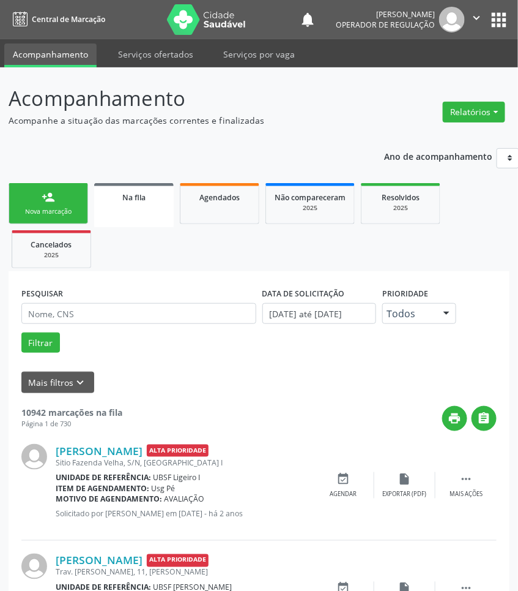
click at [56, 203] on link "person_add Nova marcação" at bounding box center [49, 203] width 80 height 41
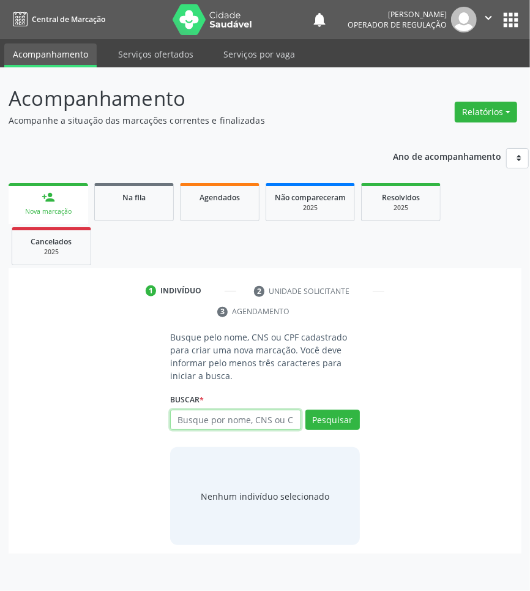
click at [219, 423] on input "text" at bounding box center [235, 419] width 131 height 21
type input "07976017403"
click at [174, 420] on input "07976017403" at bounding box center [174, 426] width 0 height 24
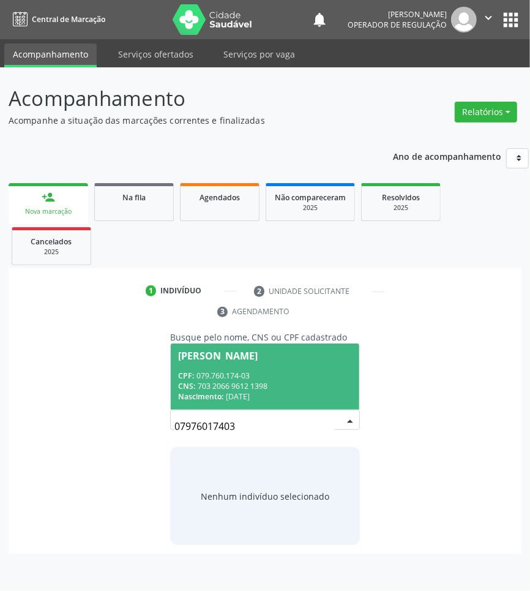
click at [221, 351] on div "Edielma Pereira da Silva" at bounding box center [218, 356] width 80 height 10
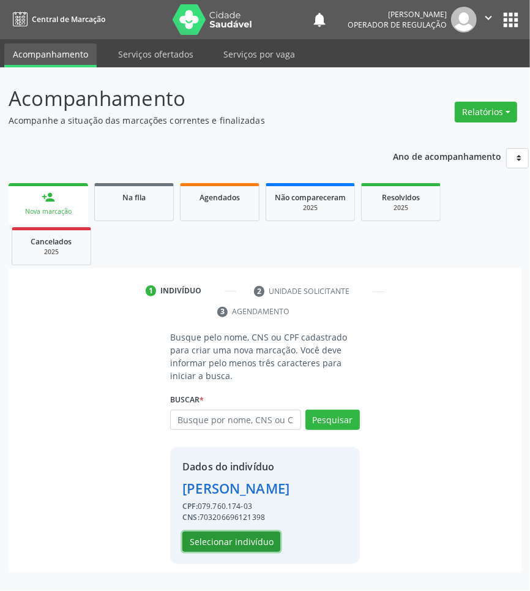
click at [226, 536] on button "Selecionar indivíduo" at bounding box center [231, 541] width 98 height 21
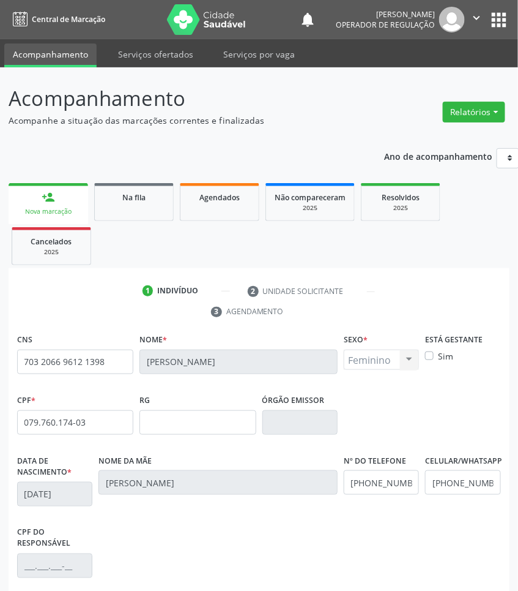
scroll to position [173, 0]
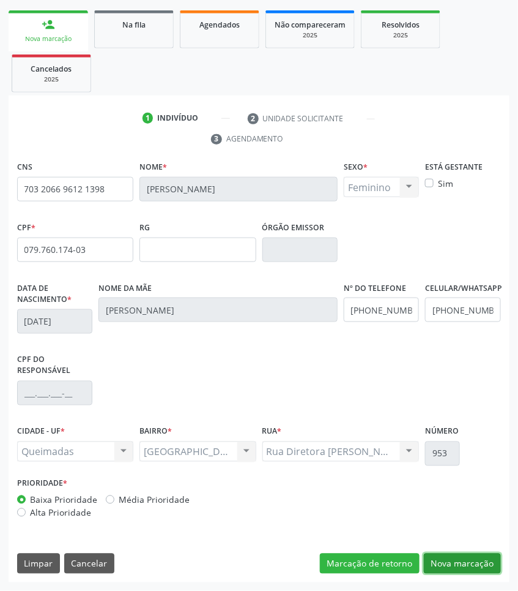
click at [477, 565] on button "Nova marcação" at bounding box center [462, 563] width 77 height 21
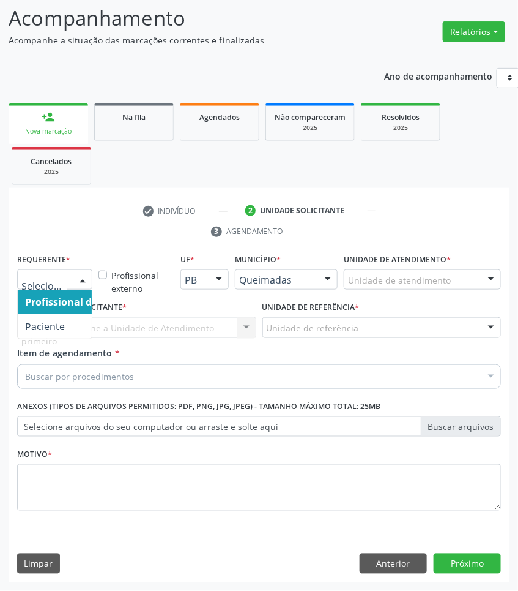
drag, startPoint x: 77, startPoint y: 280, endPoint x: 62, endPoint y: 321, distance: 43.9
click at [75, 285] on div at bounding box center [82, 280] width 18 height 21
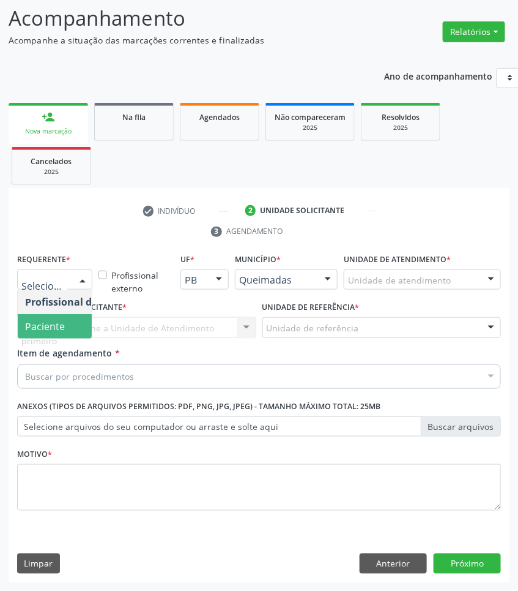
click at [62, 326] on span "Paciente" at bounding box center [45, 325] width 40 height 13
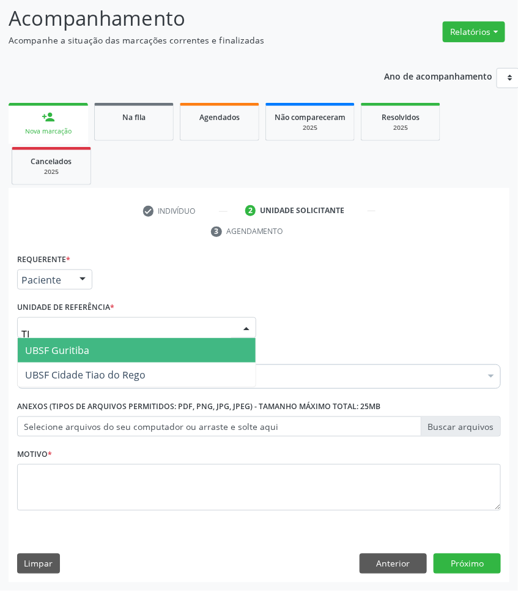
type input "TIA"
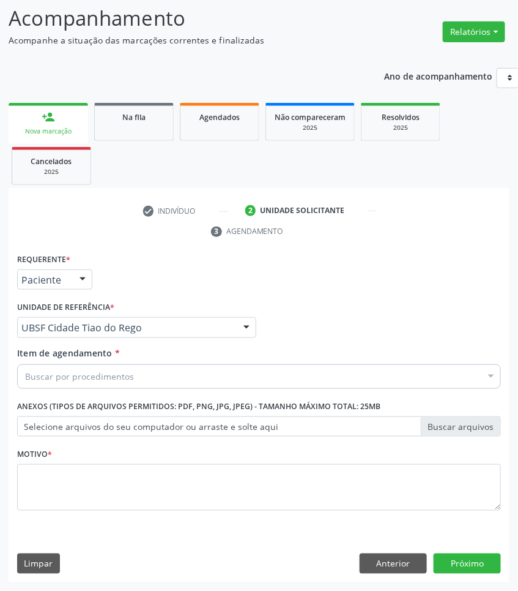
paste input "OTORRINO"
type input "OTORRINO"
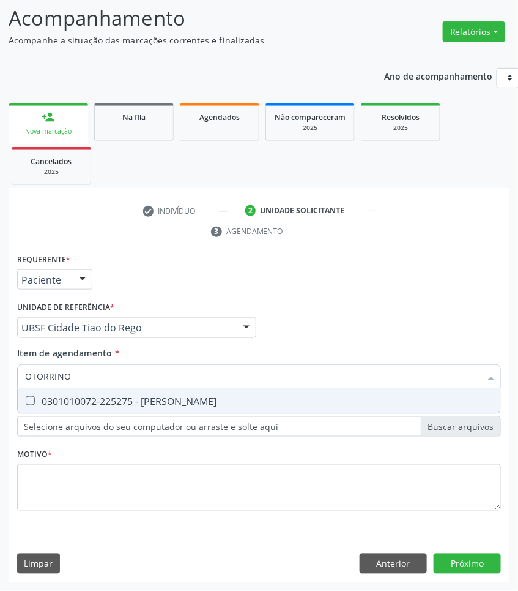
click at [108, 405] on div "0301010072-225275 - [PERSON_NAME]" at bounding box center [259, 401] width 468 height 10
checkbox Otorrinolaringologista "true"
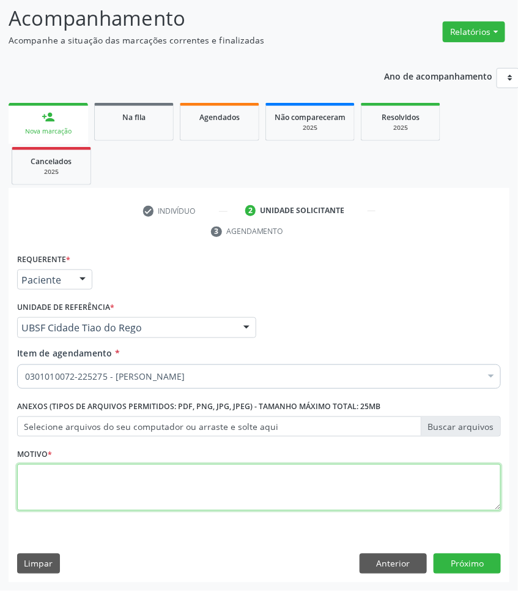
click at [75, 490] on textarea at bounding box center [259, 487] width 484 height 47
paste textarea "1ª CONSULTA 08/2025"
click at [24, 488] on textarea "1ª CONSULTA 08/2025 DIMINUIÇÃO DA ACUIDADE" at bounding box center [259, 487] width 484 height 47
click at [54, 479] on textarea "1ª CONSULTA 08/2025 DIMINUIÇÃO DA ACUIDADE" at bounding box center [259, 487] width 484 height 47
click at [52, 491] on textarea "1ª CONSULTA 08/2025 DIMINUIÇÃO DA ACUIDADE" at bounding box center [259, 487] width 484 height 47
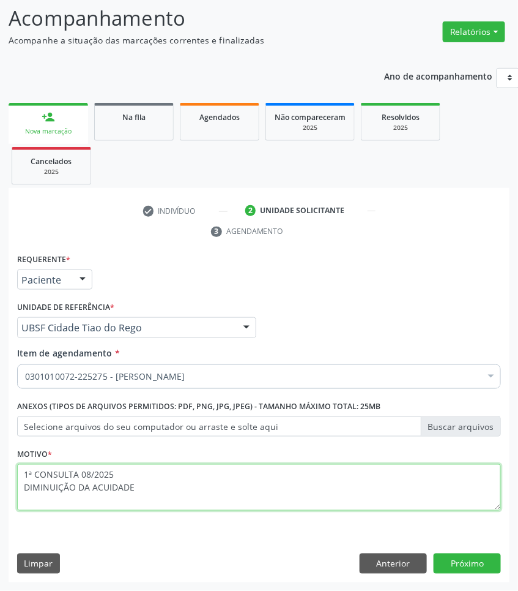
click at [52, 491] on textarea "1ª CONSULTA 08/2025 DIMINUIÇÃO DA ACUIDADE" at bounding box center [259, 487] width 484 height 47
click at [143, 479] on textarea "1ª CONSULTA 08/2025 DIMINUIÇÃO DA ACUIDADE" at bounding box center [259, 487] width 484 height 47
click at [144, 488] on textarea "1ª CONSULTA 08/2025 DIMINUIÇÃO DA ACUIDADE" at bounding box center [259, 487] width 484 height 47
type textarea "1ª CONSULTA 08/2025 VERTIGEM, NAUSEAS, CEFALEIA"
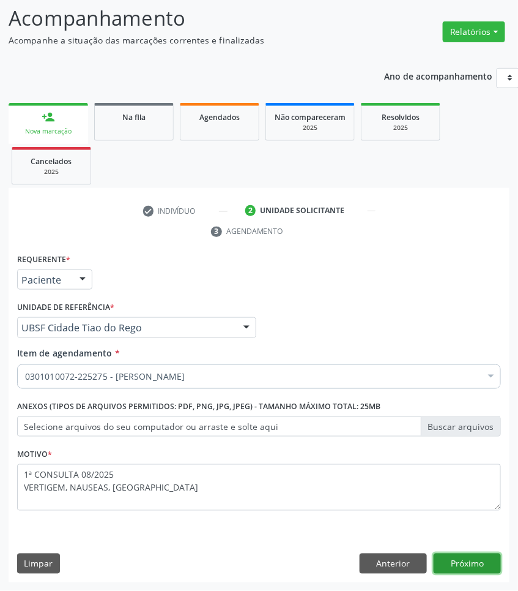
click at [490, 563] on button "Próximo" at bounding box center [467, 563] width 67 height 21
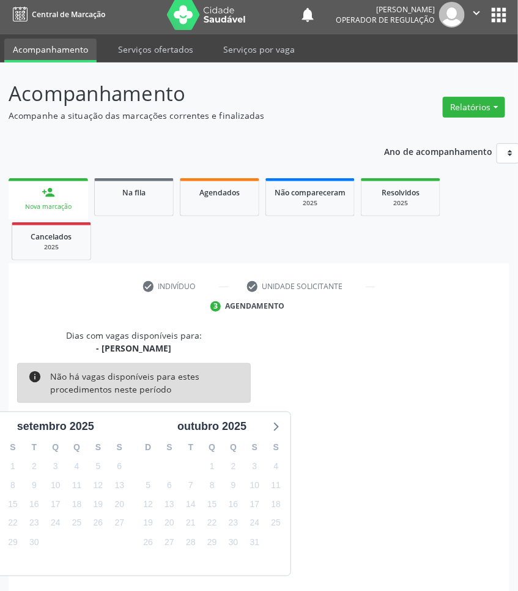
scroll to position [54, 0]
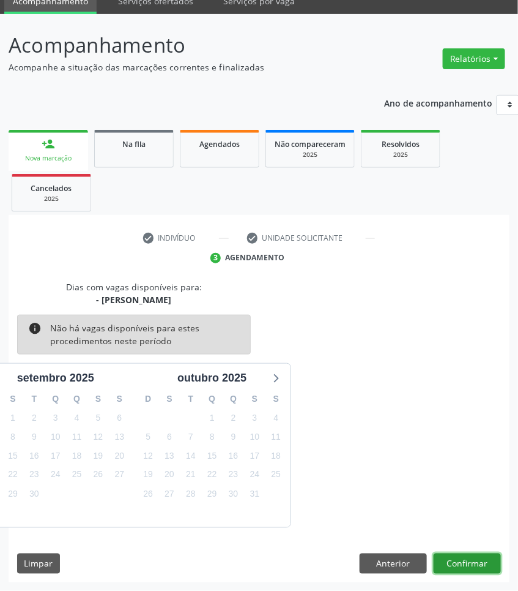
click at [496, 561] on button "Confirmar" at bounding box center [467, 563] width 67 height 21
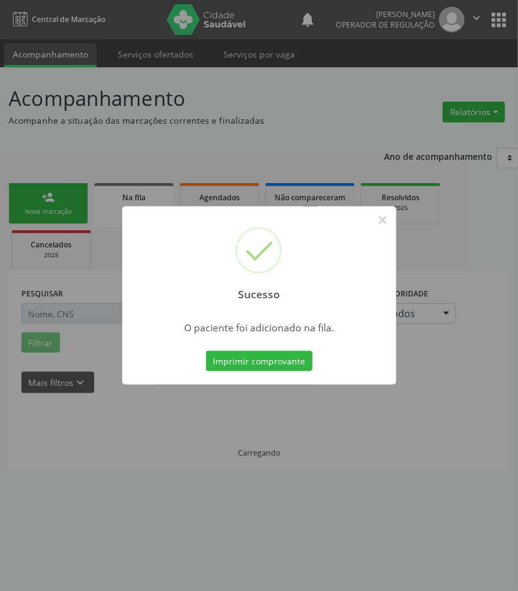
scroll to position [0, 0]
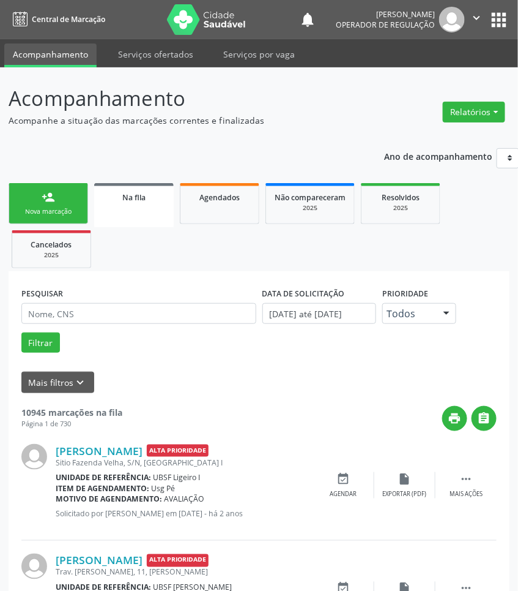
drag, startPoint x: 72, startPoint y: 206, endPoint x: 1, endPoint y: 216, distance: 71.8
click at [72, 206] on link "person_add Nova marcação" at bounding box center [49, 203] width 80 height 41
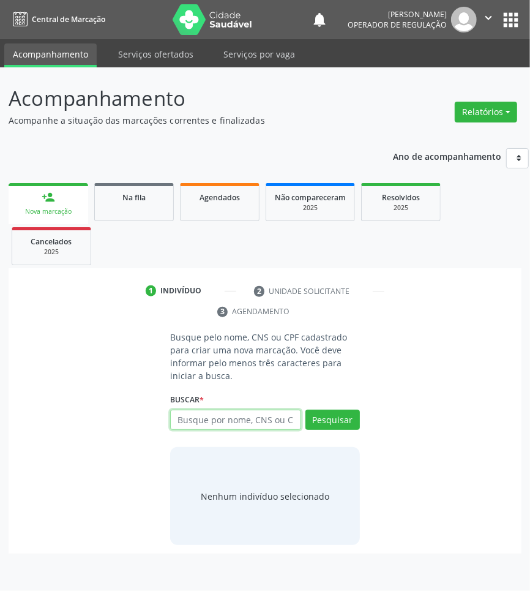
click at [206, 417] on input "text" at bounding box center [235, 419] width 131 height 21
type input "7"
type input "17731463788"
click at [200, 413] on div "17731463788 Busque por nome, CNS ou CPF Jose Rafael Guedes da Silva Henrique CP…" at bounding box center [265, 423] width 190 height 29
drag, startPoint x: 320, startPoint y: 421, endPoint x: 297, endPoint y: 420, distance: 23.3
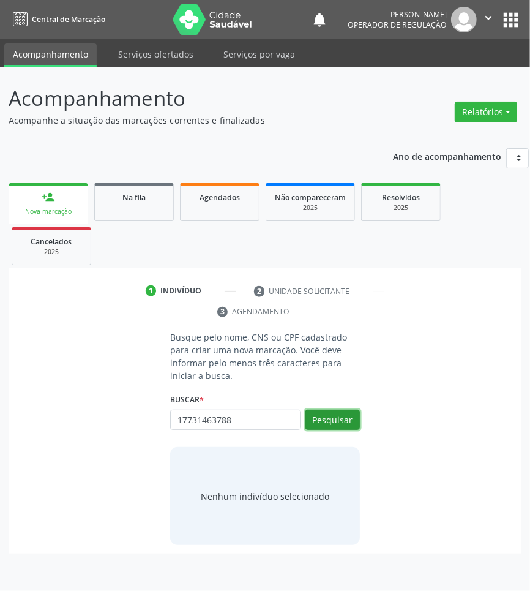
click at [313, 420] on button "Pesquisar" at bounding box center [332, 419] width 54 height 21
click at [174, 415] on input "17731463788" at bounding box center [174, 426] width 0 height 24
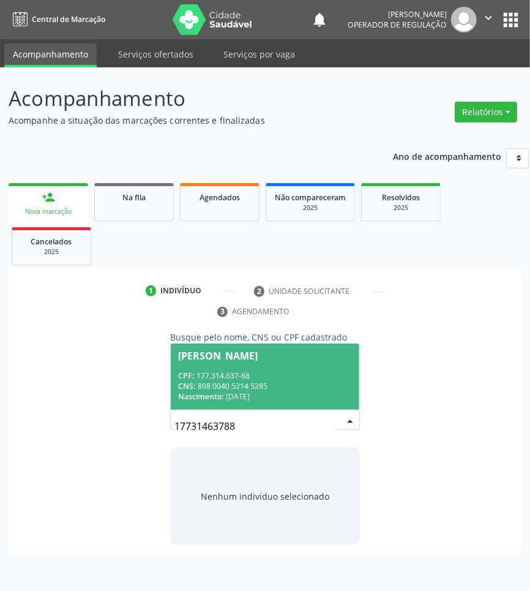
click at [218, 381] on div "CNS: 898 0040 5214 5285" at bounding box center [265, 386] width 174 height 10
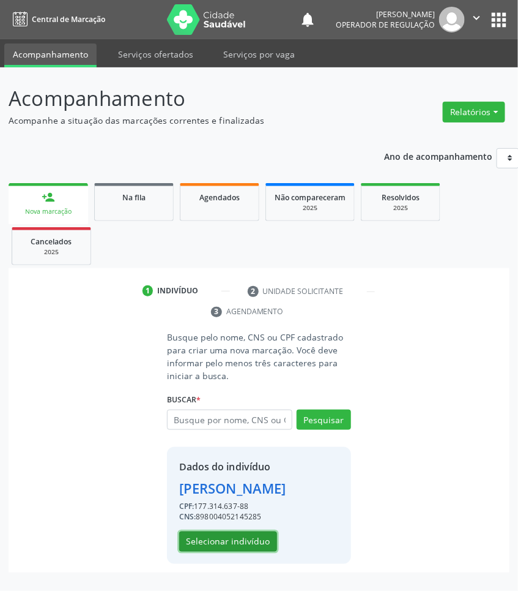
click at [206, 552] on button "Selecionar indivíduo" at bounding box center [228, 541] width 98 height 21
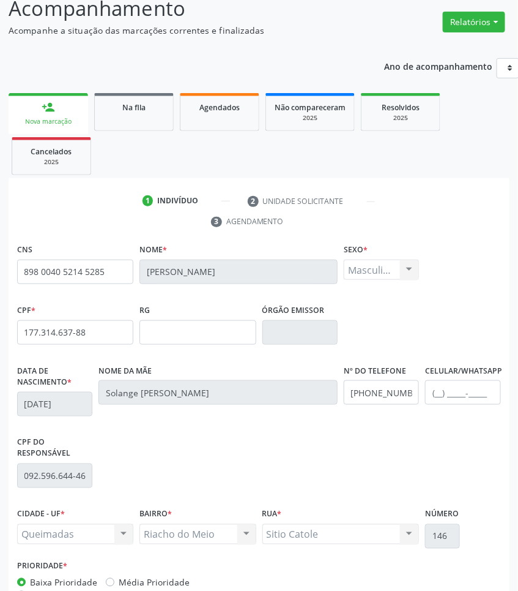
scroll to position [173, 0]
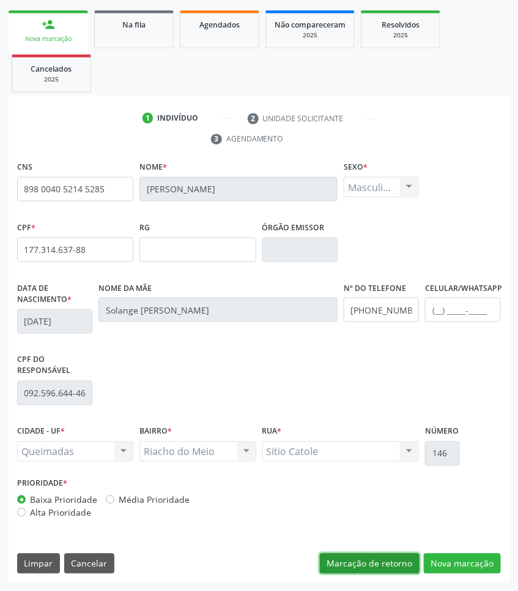
click at [411, 558] on button "Marcação de retorno" at bounding box center [370, 563] width 100 height 21
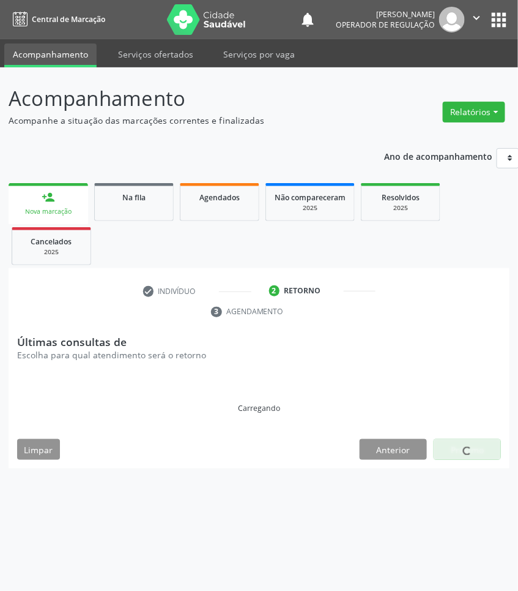
scroll to position [0, 0]
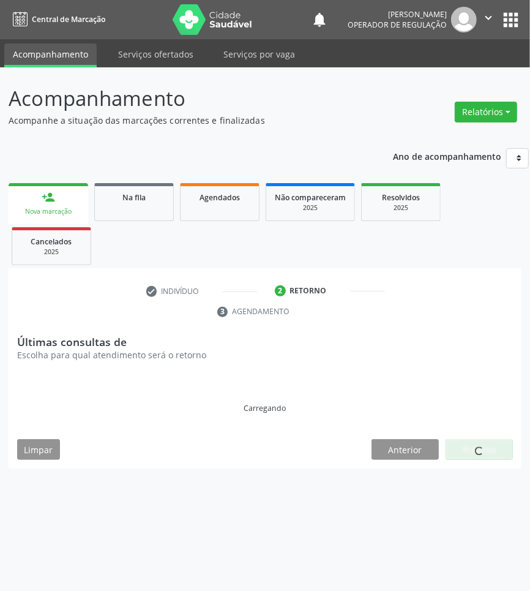
drag, startPoint x: 172, startPoint y: 291, endPoint x: 98, endPoint y: 430, distance: 157.4
click at [172, 291] on li "check Indivíduo" at bounding box center [202, 291] width 130 height 21
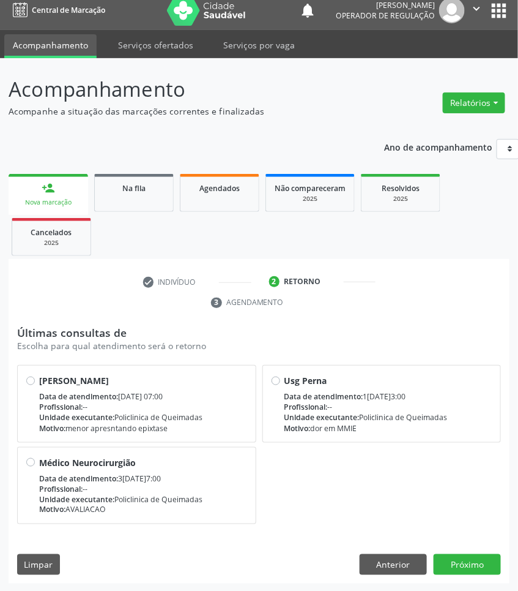
scroll to position [11, 0]
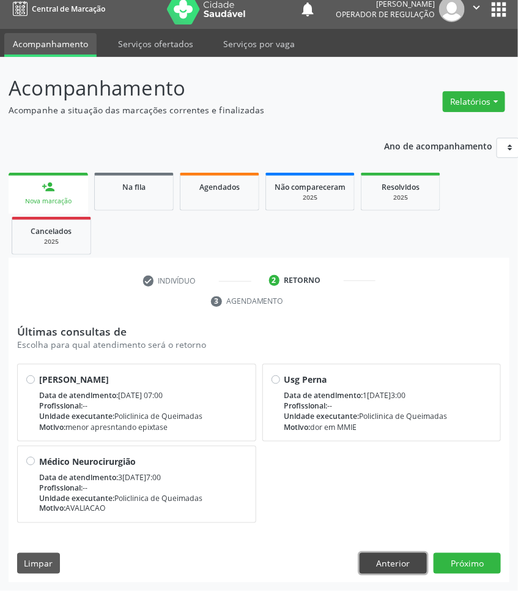
click at [375, 561] on button "Anterior" at bounding box center [393, 563] width 67 height 21
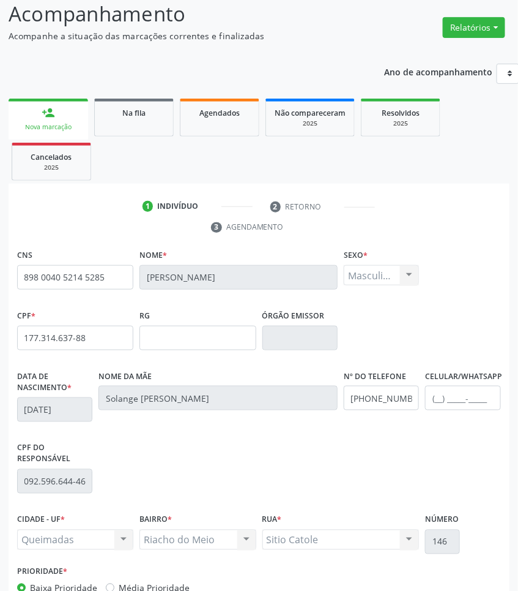
scroll to position [173, 0]
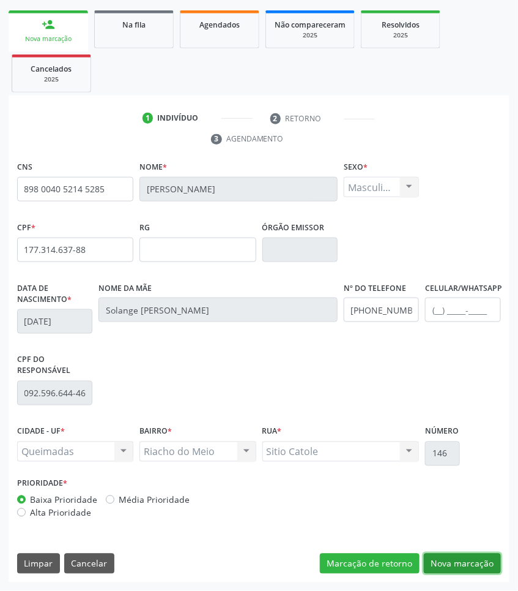
click at [495, 572] on button "Nova marcação" at bounding box center [462, 563] width 77 height 21
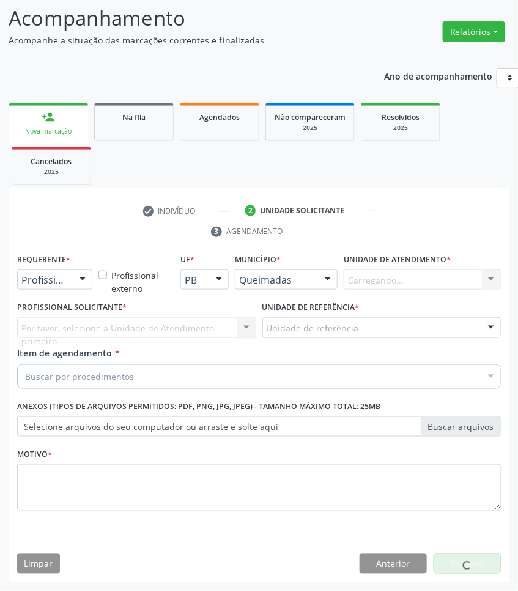
scroll to position [81, 0]
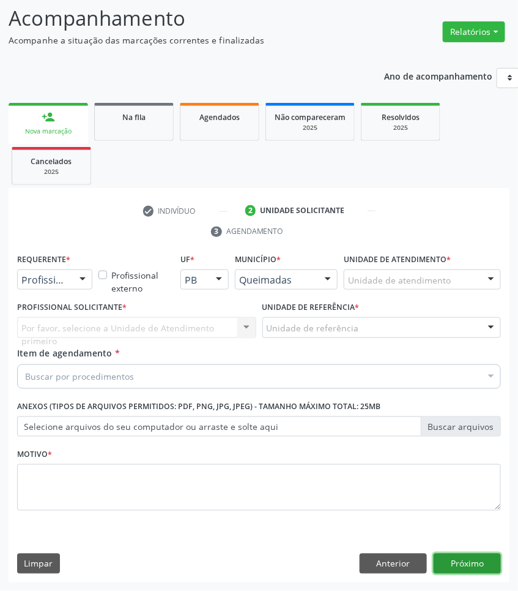
click at [438, 566] on button "Próximo" at bounding box center [467, 563] width 67 height 21
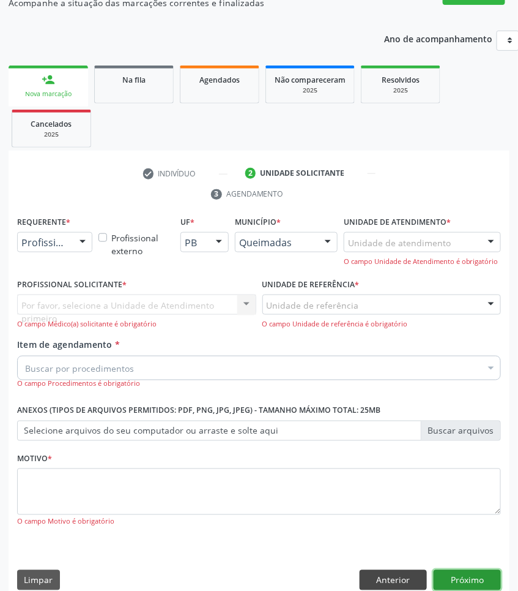
scroll to position [135, 0]
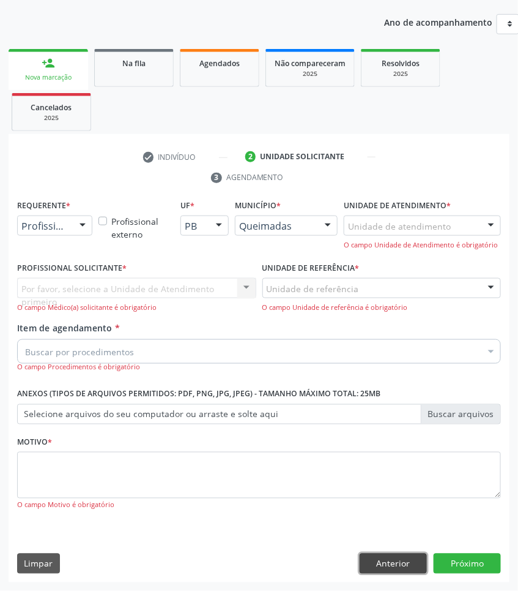
click at [400, 565] on button "Anterior" at bounding box center [393, 563] width 67 height 21
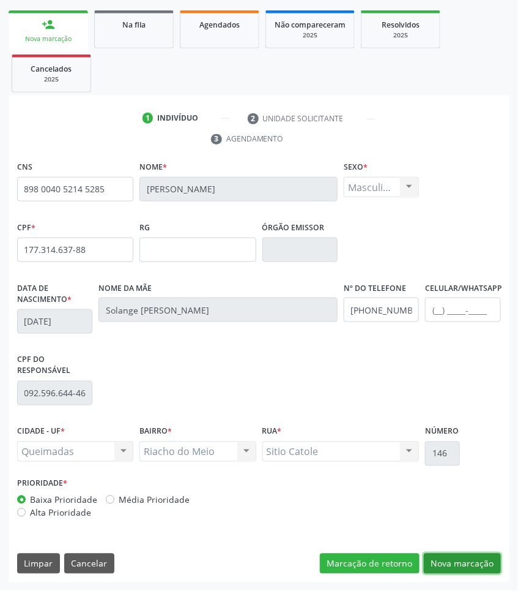
click at [458, 571] on button "Nova marcação" at bounding box center [462, 563] width 77 height 21
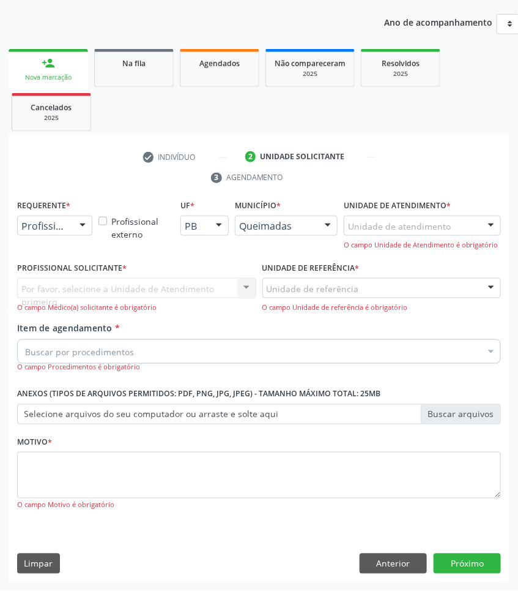
click at [72, 225] on div "Profissional de Saúde Profissional de Saúde Paciente Nenhum resultado encontrad…" at bounding box center [54, 225] width 75 height 21
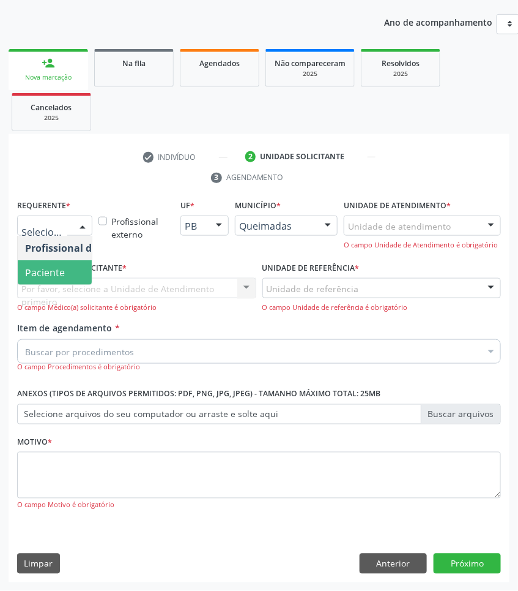
click at [56, 266] on span "Paciente" at bounding box center [45, 272] width 40 height 13
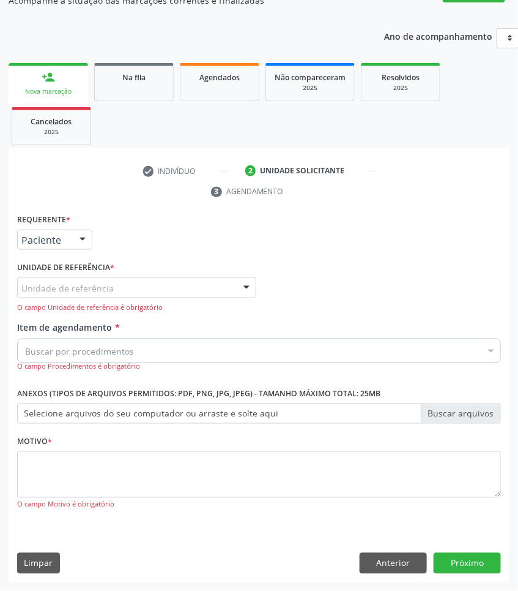
scroll to position [120, 0]
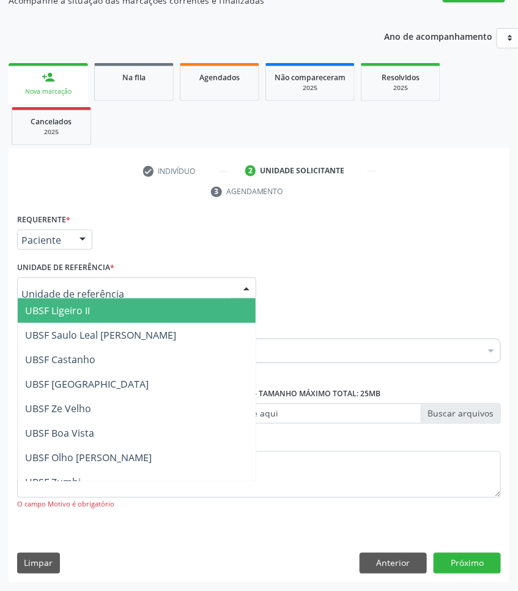
click at [78, 286] on input "text" at bounding box center [126, 294] width 210 height 24
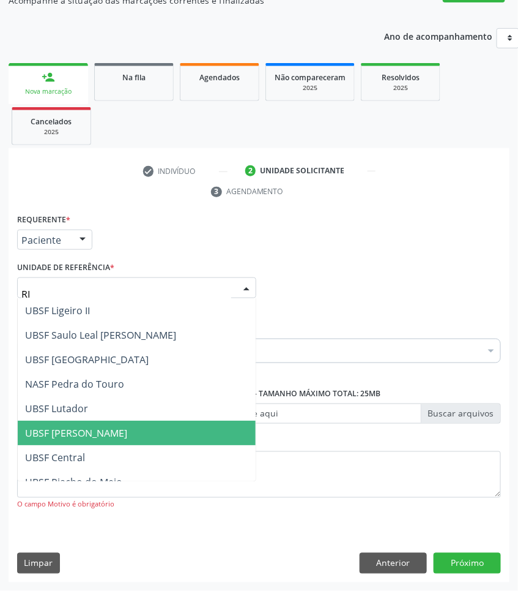
type input "RIA"
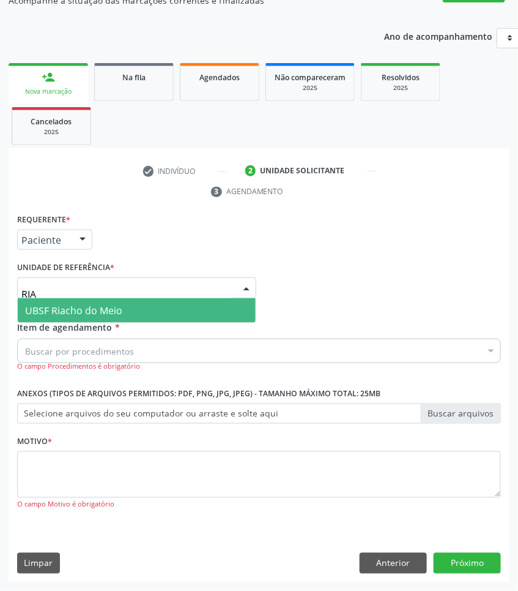
click at [141, 300] on span "UBSF Riacho do Meio" at bounding box center [137, 310] width 238 height 24
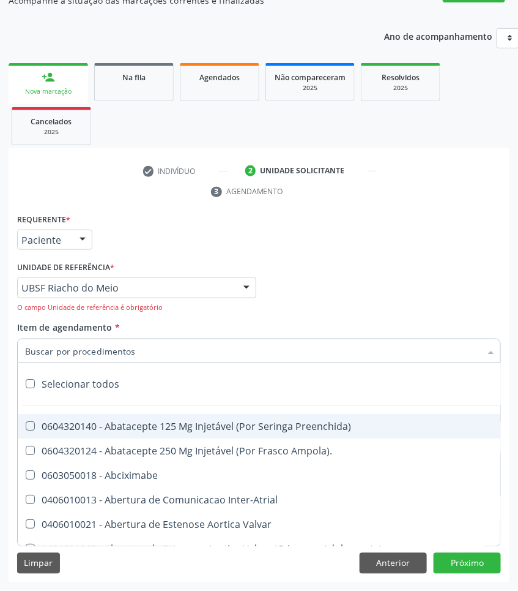
paste input "OTORRINO"
type input "OTORRINO"
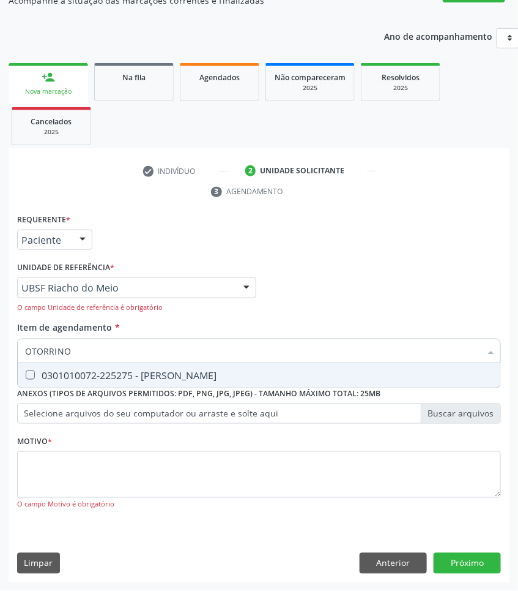
click at [108, 375] on div "0301010072-225275 - [PERSON_NAME]" at bounding box center [259, 375] width 468 height 10
checkbox Otorrinolaringologista "true"
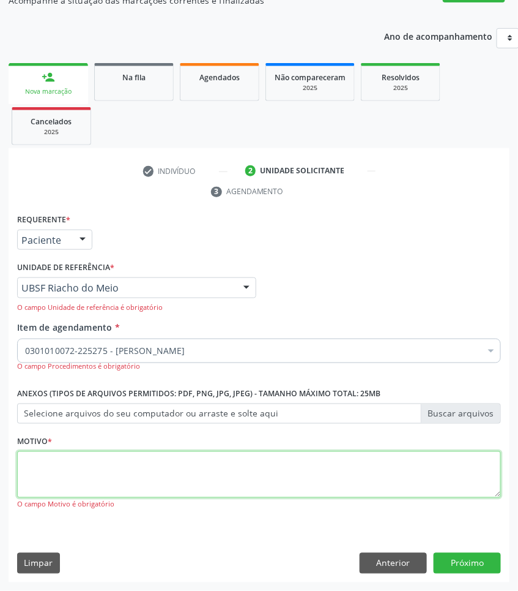
paste textarea "1ª CONSULTA 08/2025"
click at [120, 490] on textarea at bounding box center [259, 474] width 484 height 47
type textarea "1ª CONSULTA 08/2025 EPISTAXE RECORRENTE"
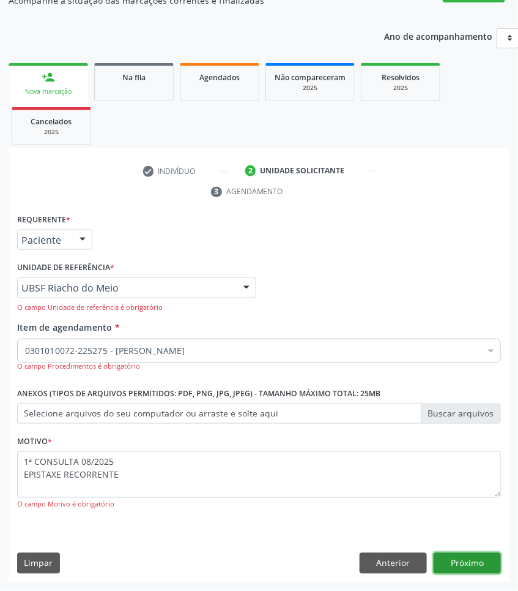
click button "Próximo" at bounding box center [467, 563] width 67 height 21
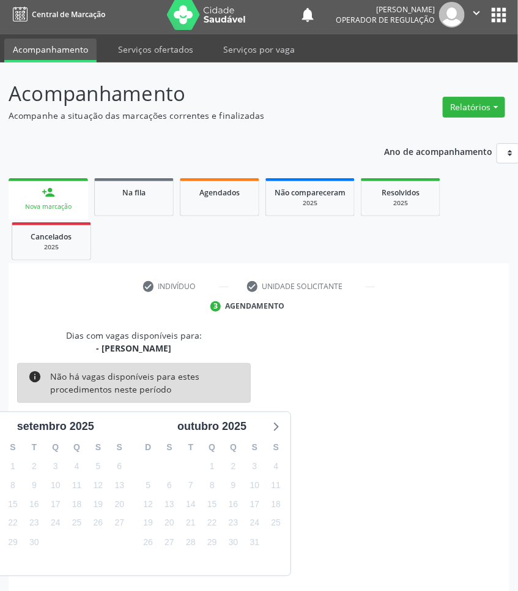
scroll to position [54, 0]
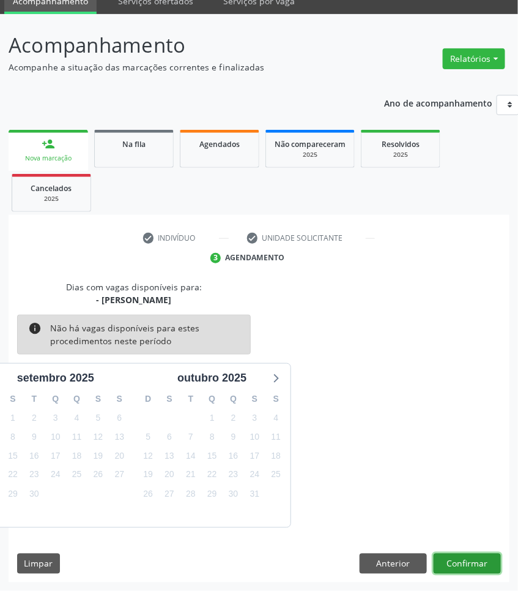
click at [488, 563] on button "Confirmar" at bounding box center [467, 563] width 67 height 21
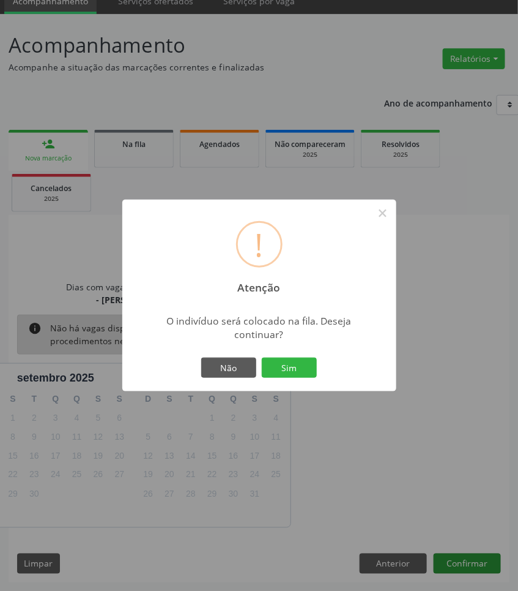
click at [262, 357] on button "Sim" at bounding box center [289, 367] width 55 height 21
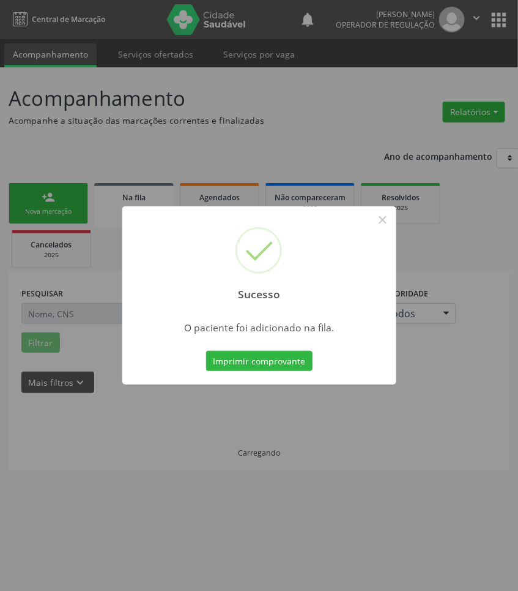
scroll to position [0, 0]
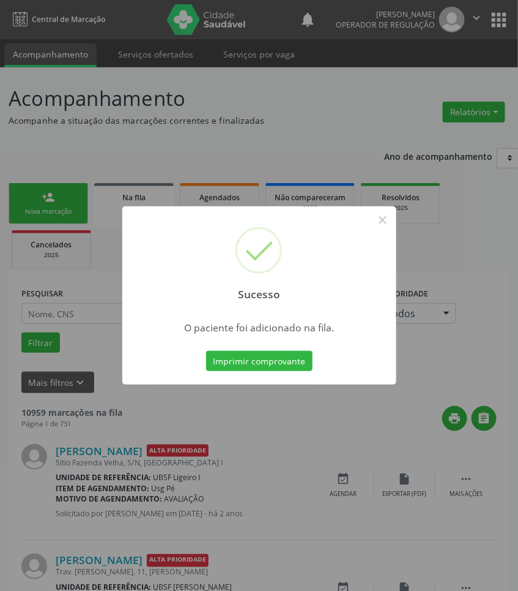
drag, startPoint x: 258, startPoint y: 477, endPoint x: 42, endPoint y: 468, distance: 216.3
click at [257, 477] on div "Sucesso × O paciente foi adicionado na fila. Imprimir comprovante Cancel" at bounding box center [259, 295] width 518 height 591
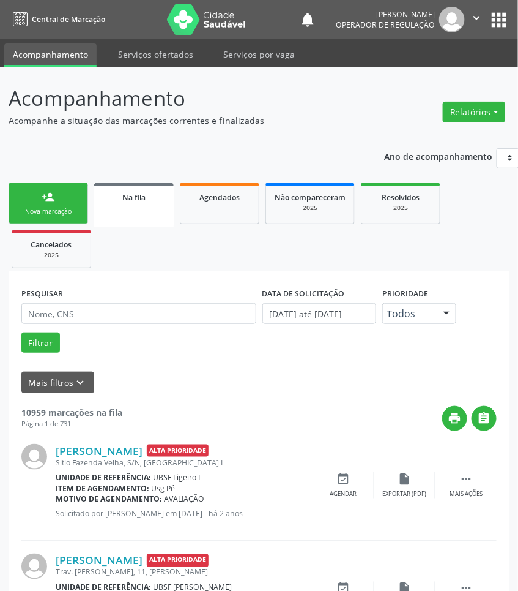
click at [25, 195] on link "person_add Nova marcação" at bounding box center [49, 203] width 80 height 41
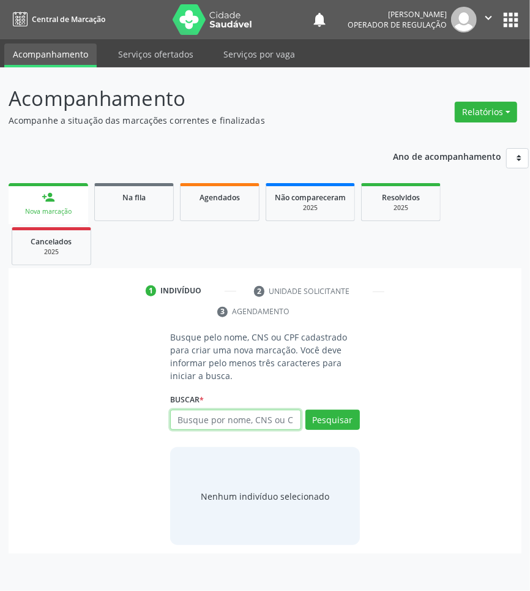
click at [266, 424] on input "text" at bounding box center [235, 419] width 131 height 21
type input "705007460657153"
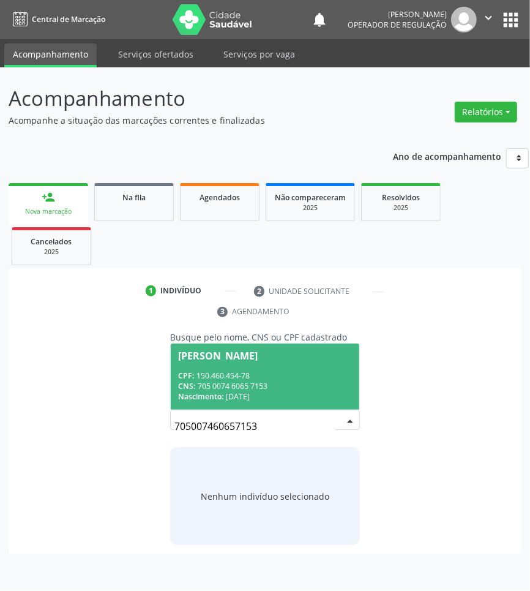
click at [292, 373] on div "CPF: 150.460.454-78" at bounding box center [265, 375] width 174 height 10
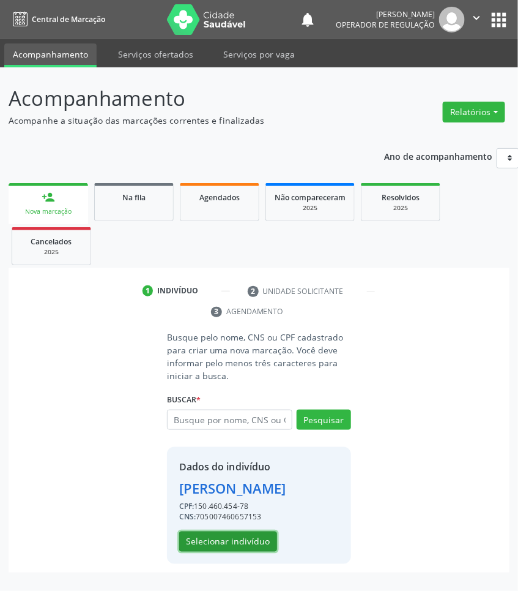
drag, startPoint x: 228, startPoint y: 556, endPoint x: 4, endPoint y: 527, distance: 225.9
click at [228, 552] on button "Selecionar indivíduo" at bounding box center [228, 541] width 98 height 21
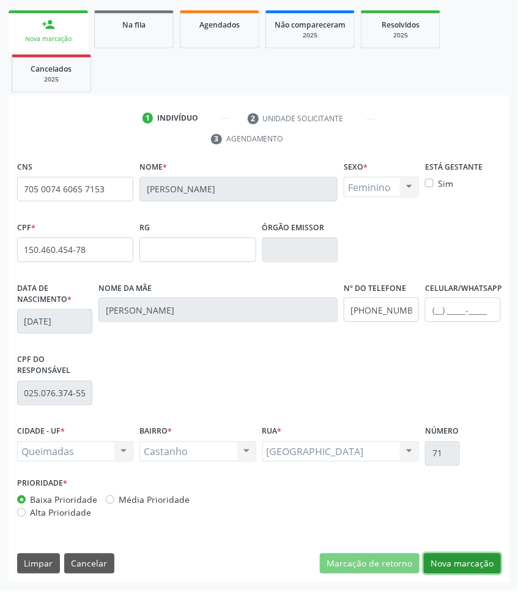
drag, startPoint x: 494, startPoint y: 563, endPoint x: 442, endPoint y: 537, distance: 58.0
click at [493, 563] on button "Nova marcação" at bounding box center [462, 563] width 77 height 21
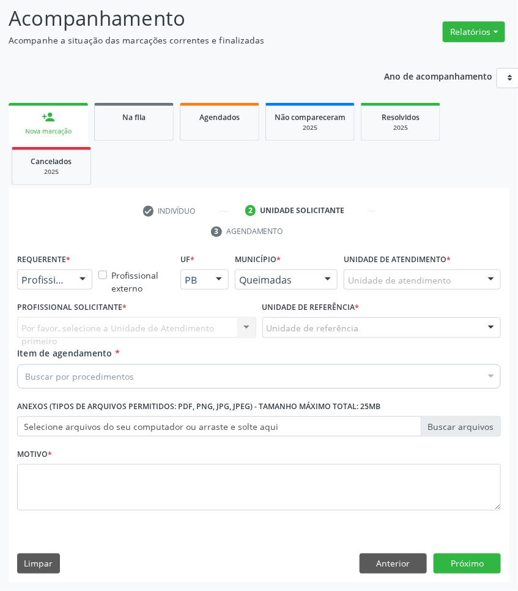
scroll to position [81, 0]
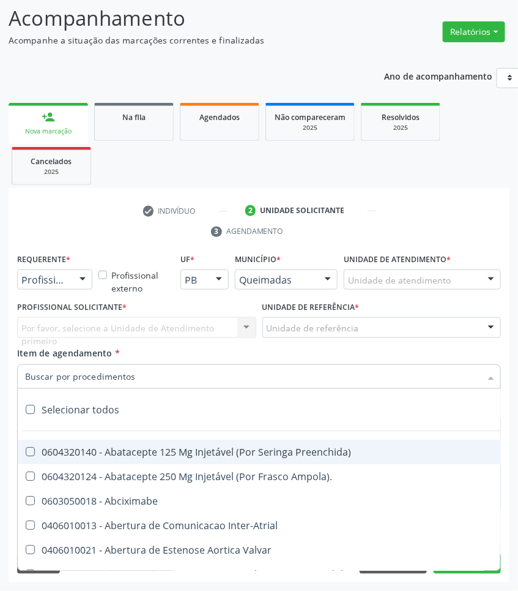
paste input "OTORRINO"
type input "OTORRINO"
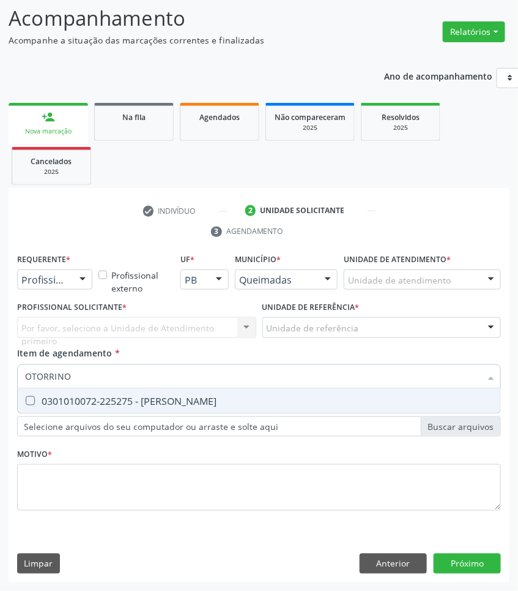
click at [50, 399] on div "0301010072-225275 - [PERSON_NAME]" at bounding box center [259, 401] width 468 height 10
checkbox Otorrinolaringologista "true"
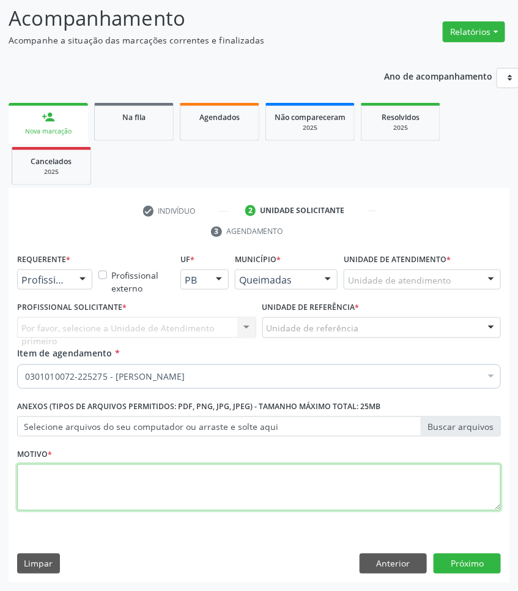
click at [58, 491] on textarea at bounding box center [259, 487] width 484 height 47
paste textarea "1ª CONSULTA 08/2025"
type textarea "1ª CONSULTA 08/2025"
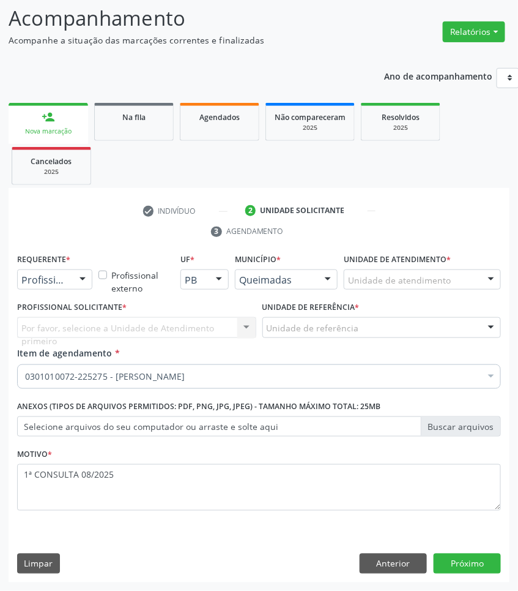
click at [75, 334] on div "Por favor, selecione a Unidade de Atendimento primeiro Nenhum resultado encontr…" at bounding box center [136, 327] width 239 height 21
drag, startPoint x: 56, startPoint y: 258, endPoint x: 62, endPoint y: 283, distance: 26.4
click at [57, 261] on label "Requerente *" at bounding box center [43, 259] width 53 height 19
click at [56, 314] on span "Paciente" at bounding box center [77, 326] width 119 height 24
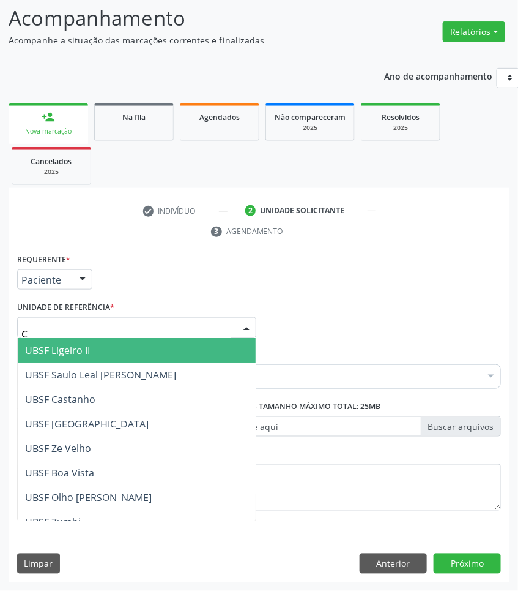
type input "CA"
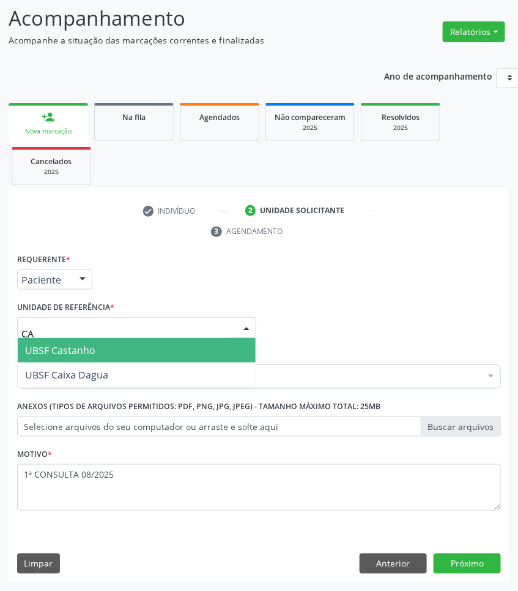
click at [98, 341] on span "UBSF Castanho" at bounding box center [137, 350] width 238 height 24
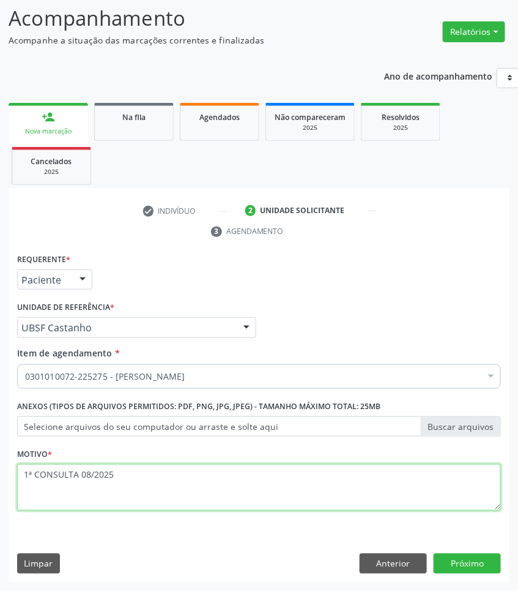
click at [39, 500] on textarea "1ª CONSULTA 08/2025" at bounding box center [259, 487] width 484 height 47
type textarea "1ª CONSULTA 08/2025 EPISTAXE"
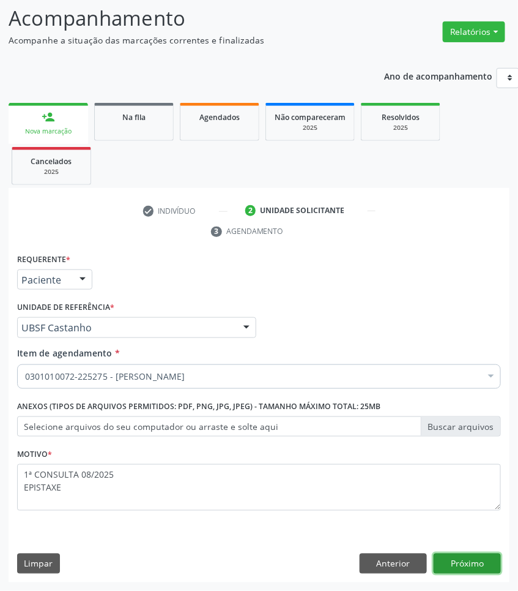
click at [484, 557] on button "Próximo" at bounding box center [467, 563] width 67 height 21
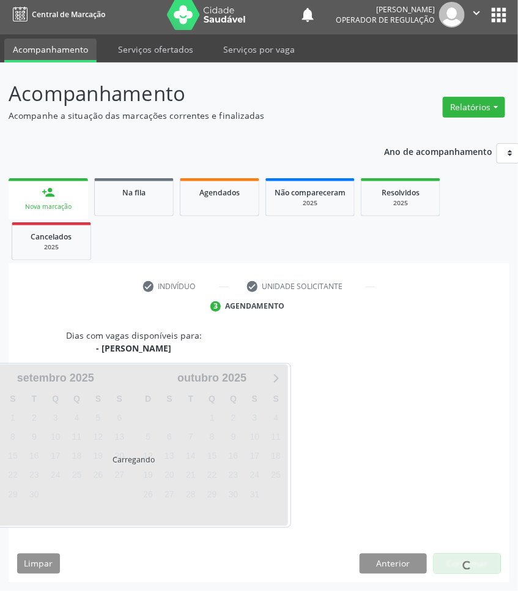
scroll to position [54, 0]
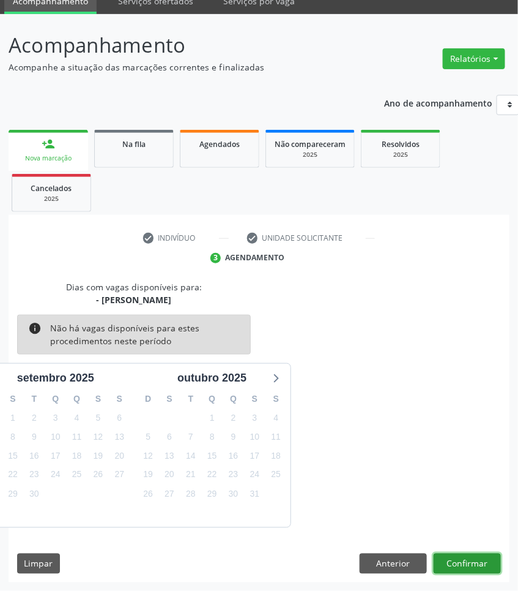
click at [461, 564] on button "Confirmar" at bounding box center [467, 563] width 67 height 21
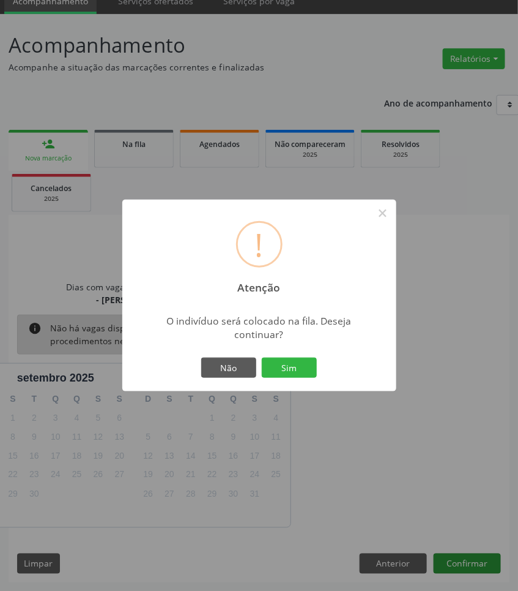
click at [262, 357] on button "Sim" at bounding box center [289, 367] width 55 height 21
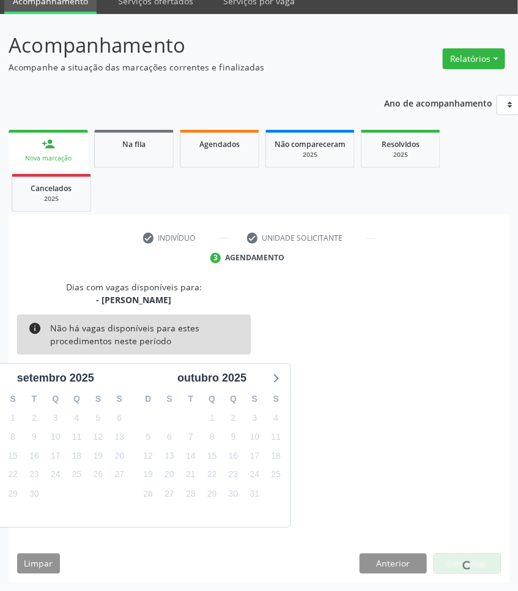
scroll to position [0, 0]
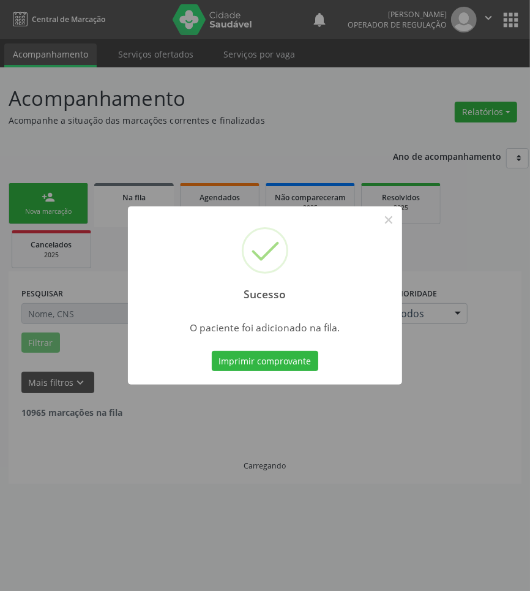
drag, startPoint x: 77, startPoint y: 473, endPoint x: 9, endPoint y: 462, distance: 68.8
click at [75, 473] on div "Sucesso × O paciente foi adicionado na fila. Imprimir comprovante Cancel" at bounding box center [265, 295] width 530 height 591
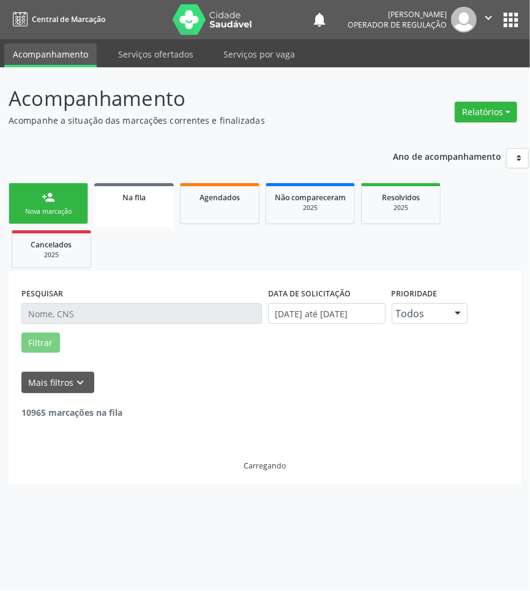
click at [73, 211] on div "Nova marcação" at bounding box center [48, 211] width 61 height 9
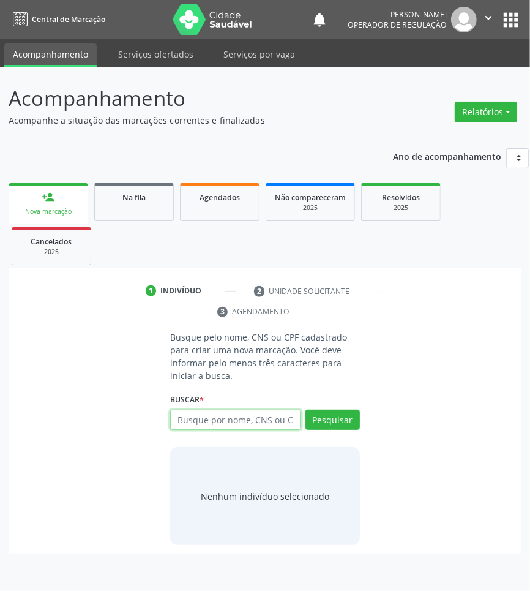
click at [230, 423] on input "text" at bounding box center [235, 419] width 131 height 21
type input "705006055453458"
click at [174, 430] on input "705006055453458" at bounding box center [174, 426] width 0 height 24
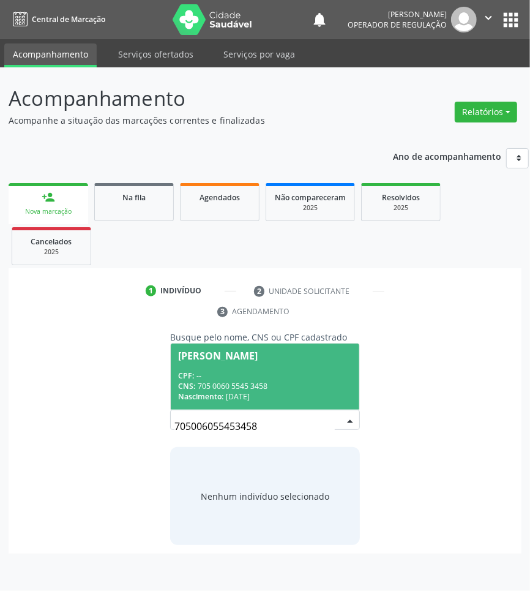
click at [282, 378] on div "CPF: --" at bounding box center [265, 375] width 174 height 10
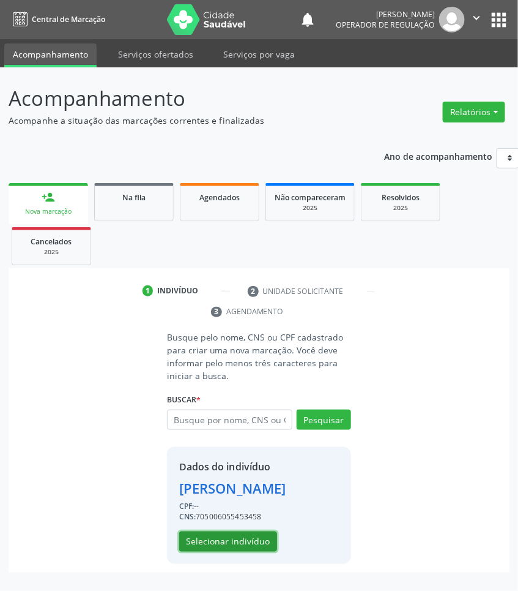
click at [212, 552] on button "Selecionar indivíduo" at bounding box center [228, 541] width 98 height 21
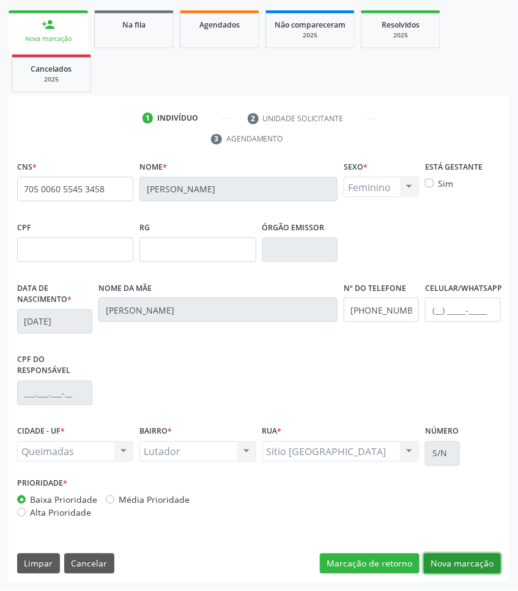
drag, startPoint x: 457, startPoint y: 564, endPoint x: 292, endPoint y: 479, distance: 185.9
click at [453, 561] on button "Nova marcação" at bounding box center [462, 563] width 77 height 21
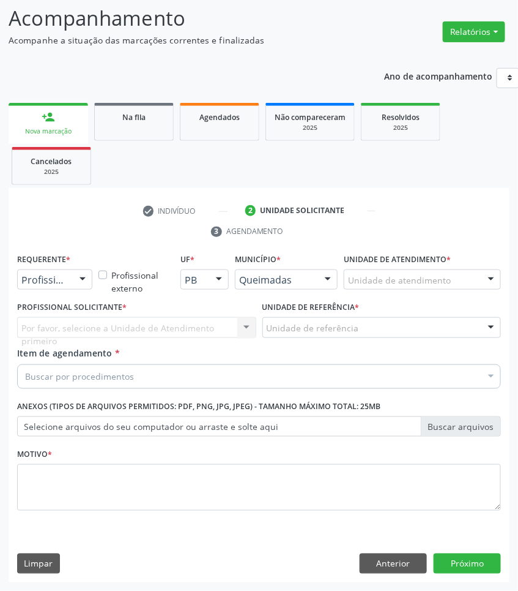
scroll to position [81, 0]
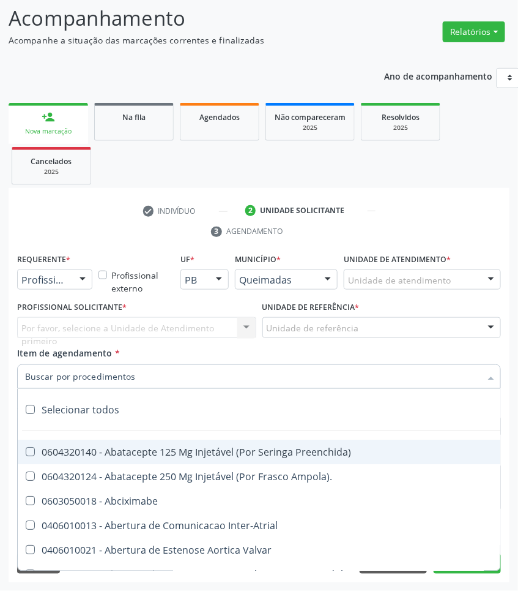
paste input "OTORRINO"
type input "OTORRINO"
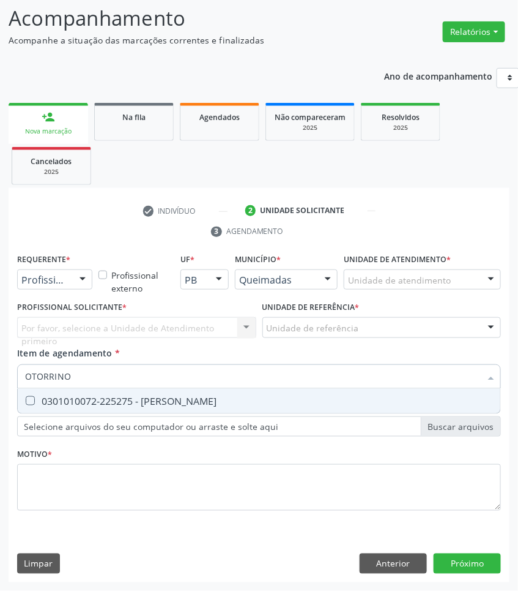
drag, startPoint x: 66, startPoint y: 403, endPoint x: 15, endPoint y: 409, distance: 51.2
click at [65, 403] on div "0301010072-225275 - [PERSON_NAME]" at bounding box center [259, 401] width 468 height 10
checkbox Otorrinolaringologista "true"
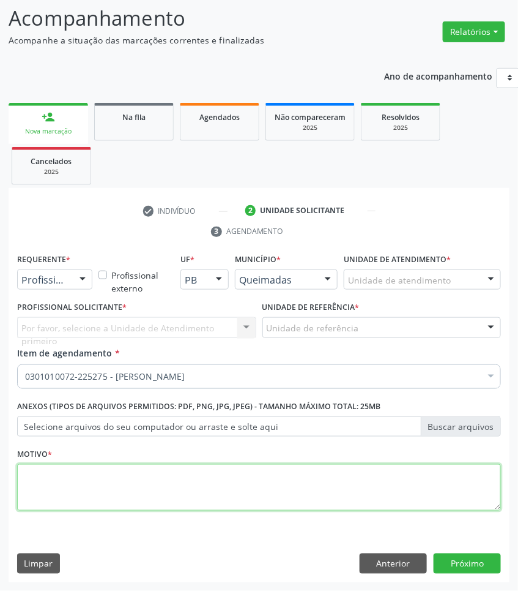
paste textarea "1ª CONSULTA 08/2025"
click at [68, 499] on textarea at bounding box center [259, 487] width 484 height 47
type textarea "1ª CONSULTA 08/2025"
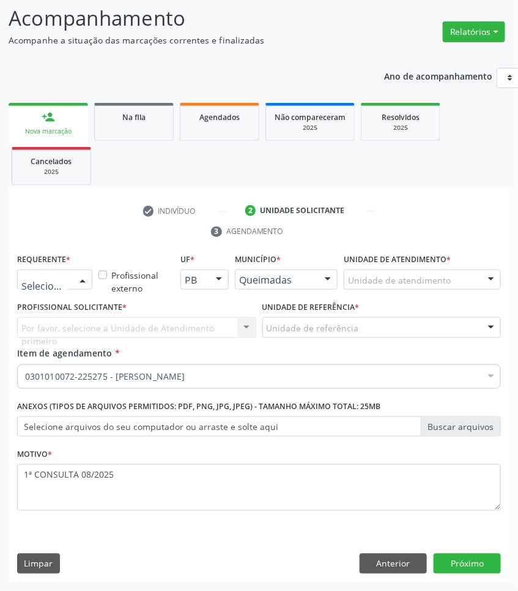
drag, startPoint x: 69, startPoint y: 282, endPoint x: 69, endPoint y: 304, distance: 22.0
click at [69, 283] on div at bounding box center [54, 279] width 75 height 21
click at [69, 323] on span "Paciente" at bounding box center [77, 326] width 119 height 24
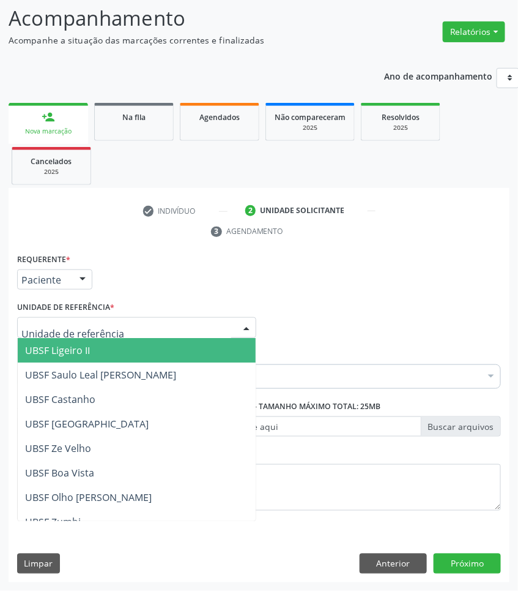
click at [224, 282] on div "Requerente * Paciente Profissional de Saúde Paciente Nenhum resultado encontrad…" at bounding box center [259, 274] width 490 height 48
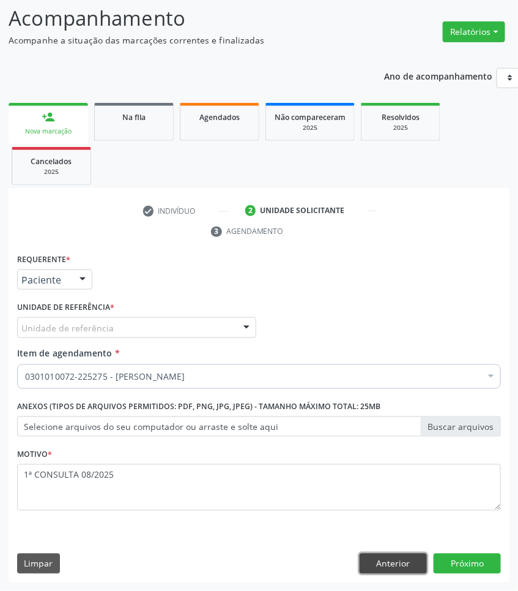
click at [395, 563] on button "Anterior" at bounding box center [393, 563] width 67 height 21
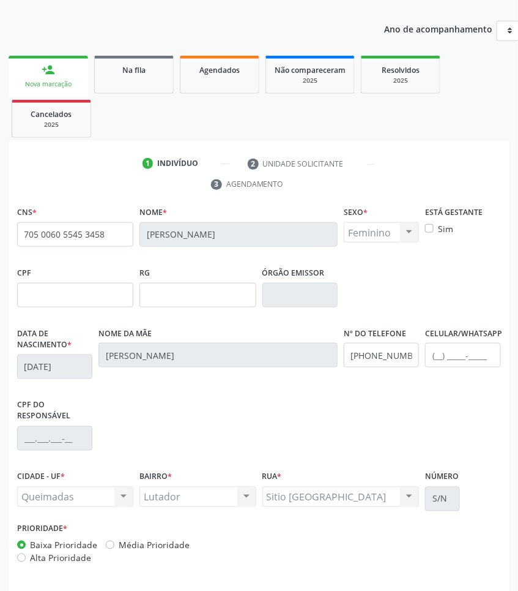
scroll to position [173, 0]
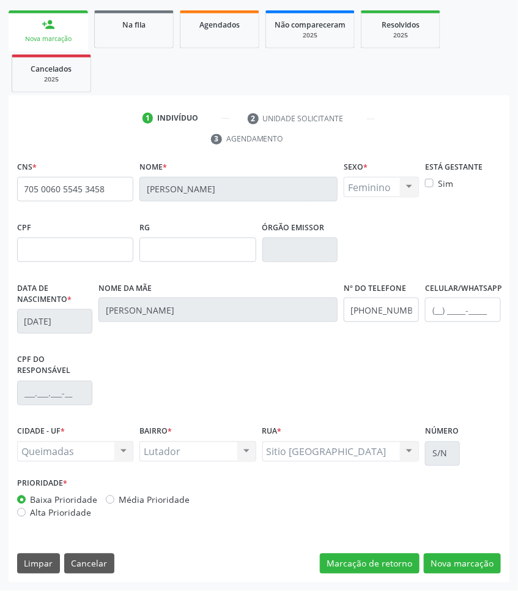
click at [482, 574] on div "CNS * 705 0060 5545 3458 Nome * Maria de Lourdes Rodrigues Araújo Sexo * Femini…" at bounding box center [259, 370] width 501 height 425
drag, startPoint x: 469, startPoint y: 567, endPoint x: 411, endPoint y: 545, distance: 62.2
click at [469, 567] on button "Nova marcação" at bounding box center [462, 563] width 77 height 21
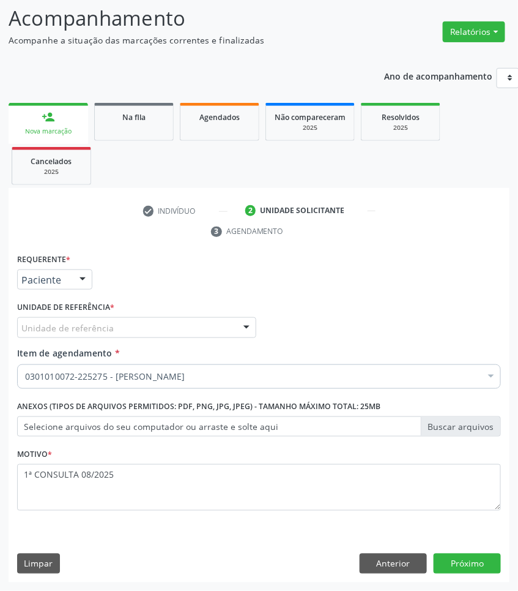
scroll to position [81, 0]
click at [110, 340] on div "Unidade de referência * Unidade de referência UBSF Ligeiro II UBSF Saulo Leal […" at bounding box center [136, 322] width 245 height 48
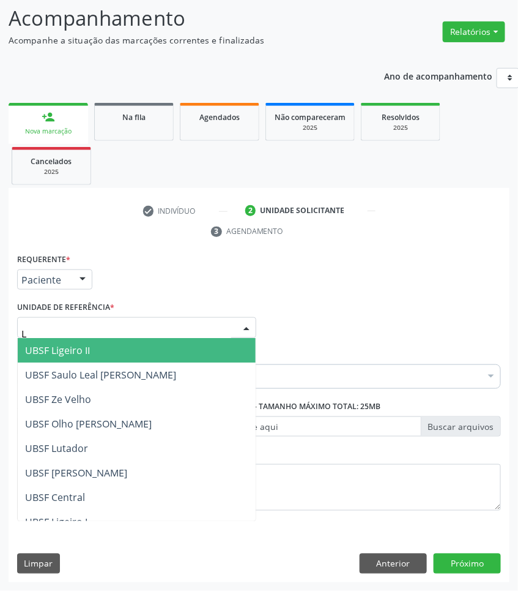
type input "LU"
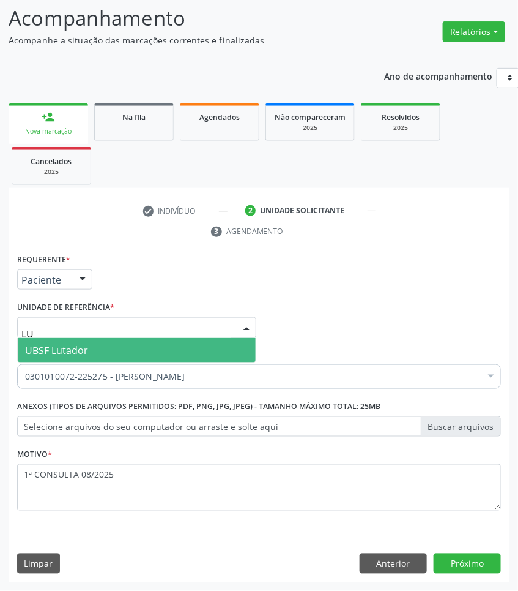
click at [99, 352] on span "UBSF Lutador" at bounding box center [137, 350] width 238 height 24
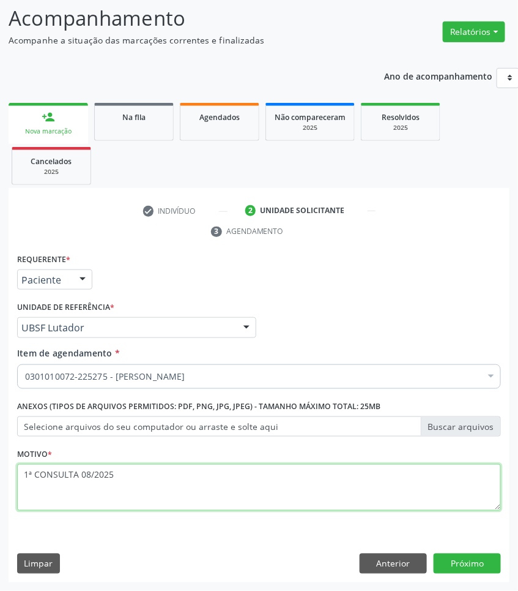
click at [80, 490] on textarea "1ª CONSULTA 08/2025" at bounding box center [259, 487] width 484 height 47
type textarea "1ª CONSULTA 08/2025 RESSECAMENTO DA MUCOSA"
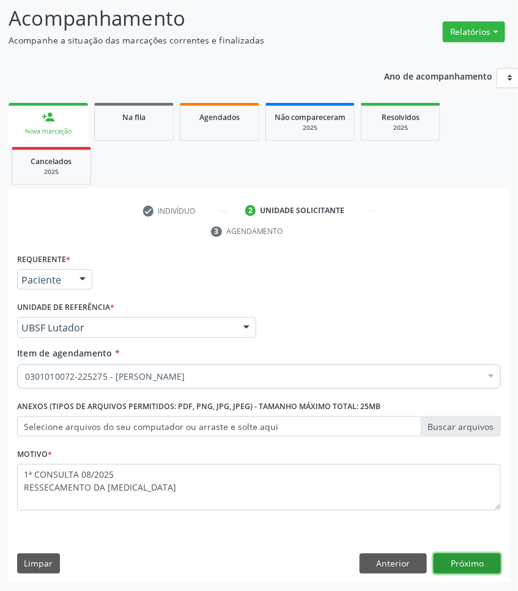
click at [463, 560] on button "Próximo" at bounding box center [467, 563] width 67 height 21
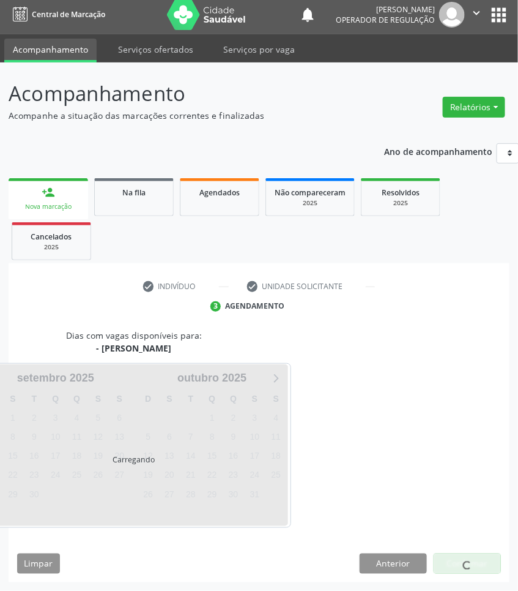
scroll to position [54, 0]
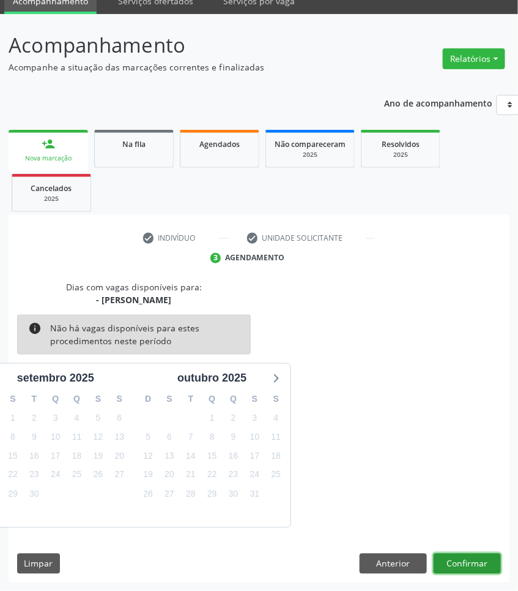
click at [451, 558] on button "Confirmar" at bounding box center [467, 563] width 67 height 21
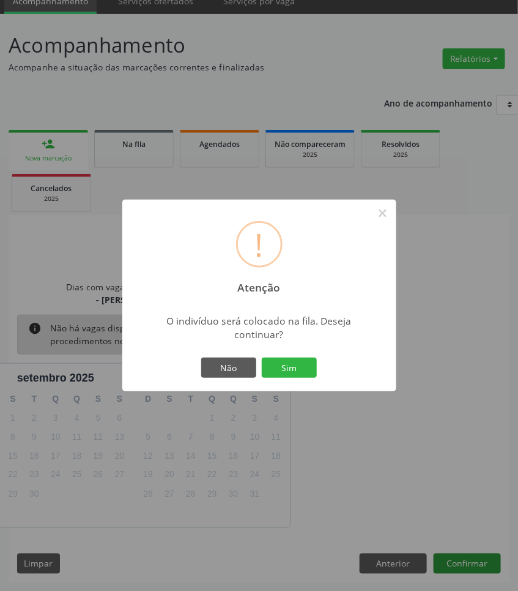
click at [262, 357] on button "Sim" at bounding box center [289, 367] width 55 height 21
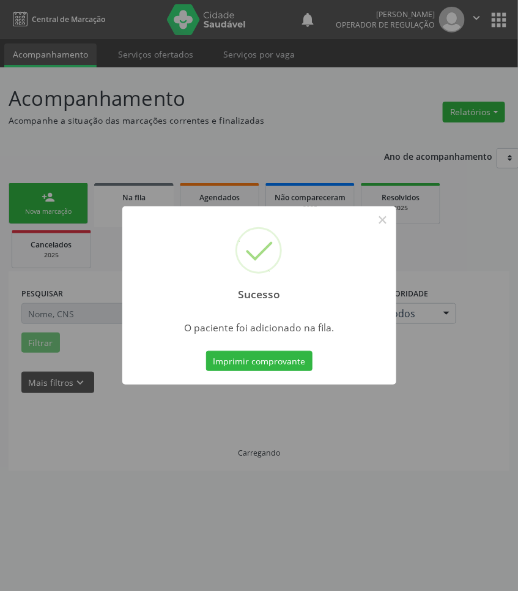
scroll to position [0, 0]
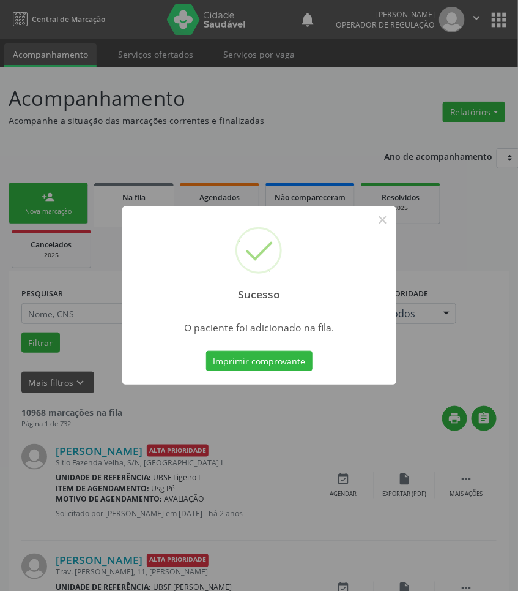
click at [13, 450] on div "Sucesso × O paciente foi adicionado na fila. Imprimir comprovante Cancel" at bounding box center [259, 295] width 518 height 591
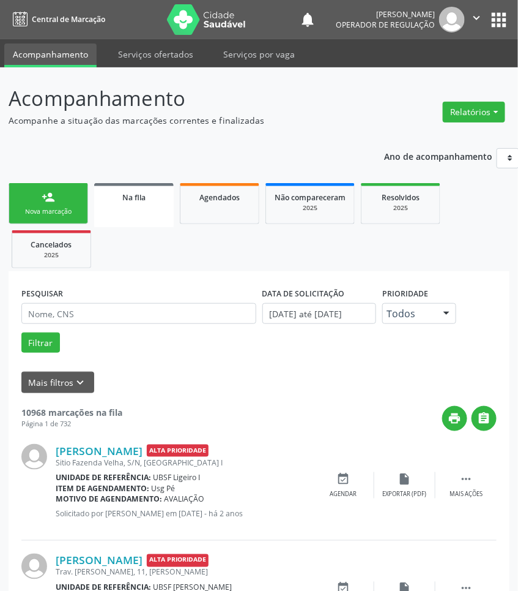
drag, startPoint x: 49, startPoint y: 196, endPoint x: 17, endPoint y: 203, distance: 33.1
click at [48, 197] on div "person_add" at bounding box center [48, 196] width 13 height 13
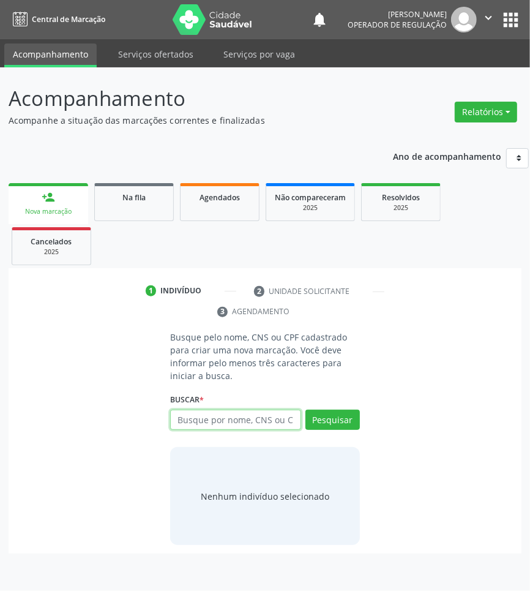
click at [213, 427] on input "text" at bounding box center [235, 419] width 131 height 21
type input "708107519148539"
drag, startPoint x: 258, startPoint y: 415, endPoint x: 241, endPoint y: 438, distance: 28.8
click at [174, 417] on input "708107519148539" at bounding box center [174, 426] width 0 height 24
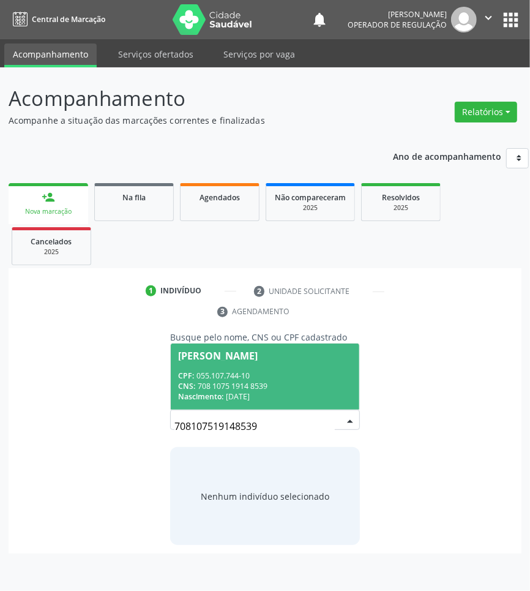
click at [241, 380] on div "CPF: 055.107.744-10" at bounding box center [265, 375] width 174 height 10
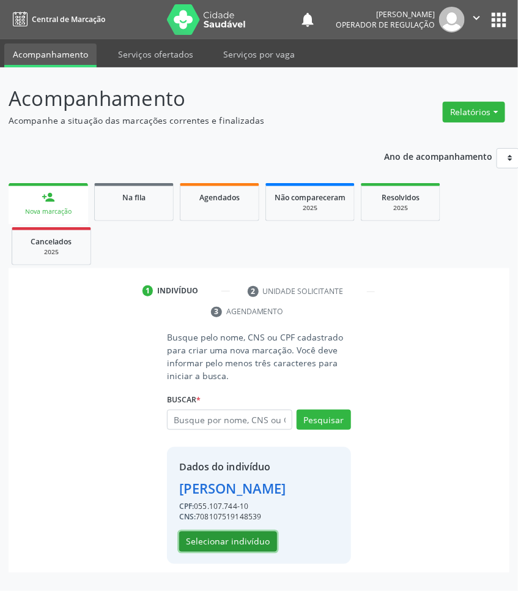
drag, startPoint x: 237, startPoint y: 562, endPoint x: 41, endPoint y: 325, distance: 307.4
click at [236, 552] on button "Selecionar indivíduo" at bounding box center [228, 541] width 98 height 21
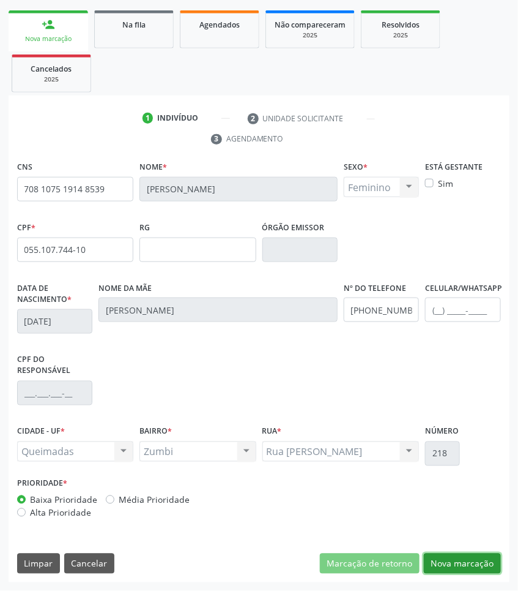
click at [469, 565] on button "Nova marcação" at bounding box center [462, 563] width 77 height 21
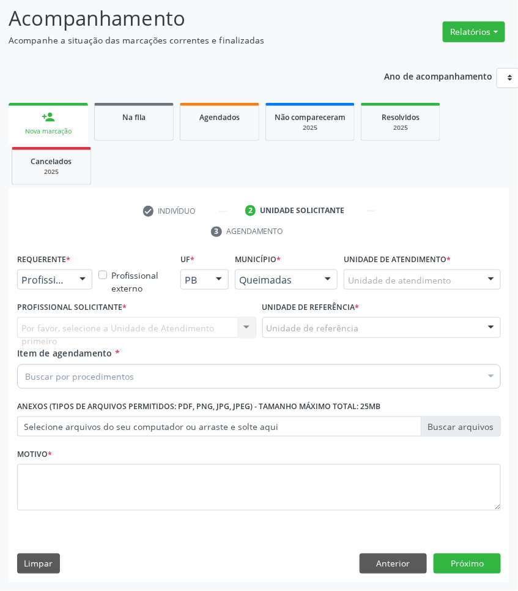
scroll to position [81, 0]
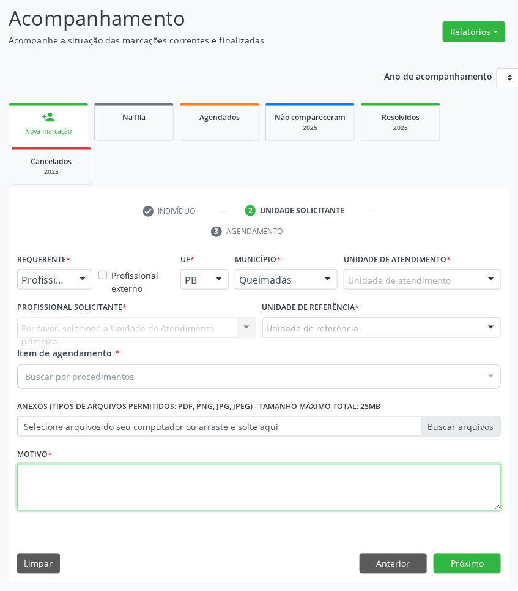
drag, startPoint x: 202, startPoint y: 499, endPoint x: 178, endPoint y: 463, distance: 43.3
click at [202, 499] on textarea at bounding box center [259, 487] width 484 height 47
paste textarea "1ª CONSULTA 08/2025"
type textarea "1ª CONSULTA 08/2025"
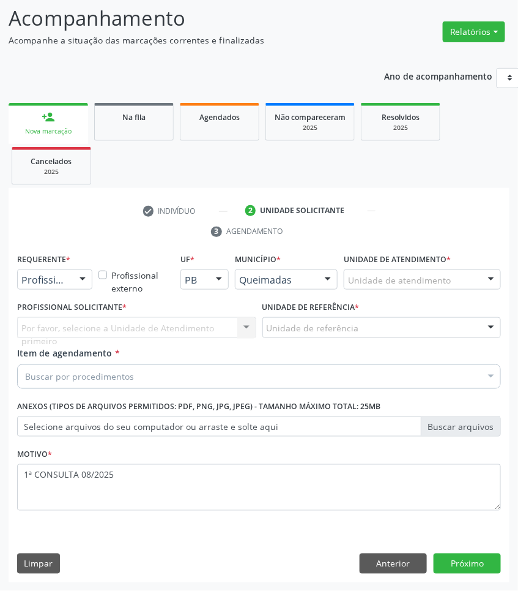
click at [107, 384] on div "Buscar por procedimentos" at bounding box center [259, 376] width 484 height 24
paste input "OTORRINO"
type input "OTORRINO"
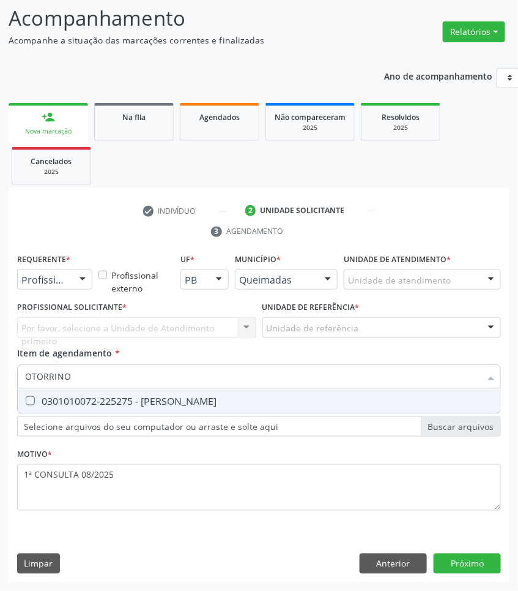
click at [101, 400] on div "0301010072-225275 - [PERSON_NAME]" at bounding box center [259, 401] width 468 height 10
checkbox Otorrinolaringologista "true"
click at [57, 269] on div "Profissional de Saúde" at bounding box center [54, 279] width 75 height 21
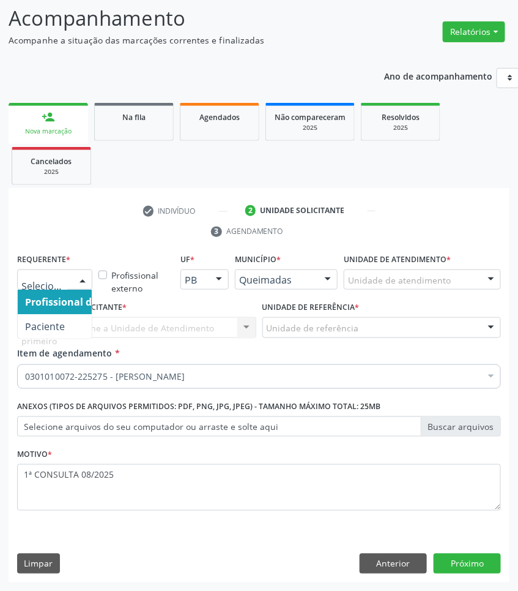
click at [59, 282] on input "text" at bounding box center [44, 286] width 46 height 24
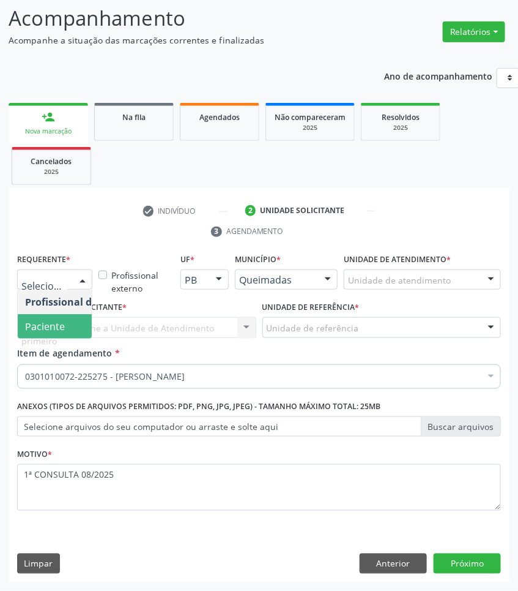
click at [53, 320] on span "Paciente" at bounding box center [45, 325] width 40 height 13
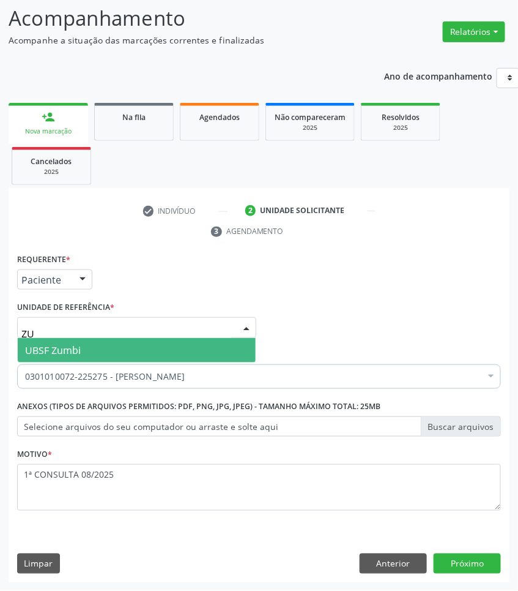
type input "ZUM"
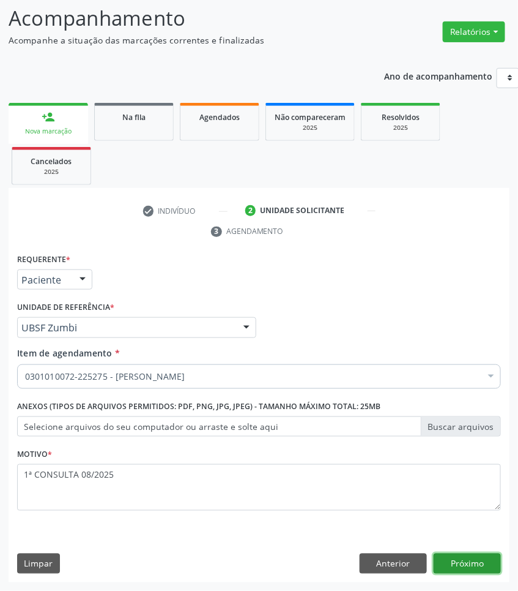
click at [447, 561] on button "Próximo" at bounding box center [467, 563] width 67 height 21
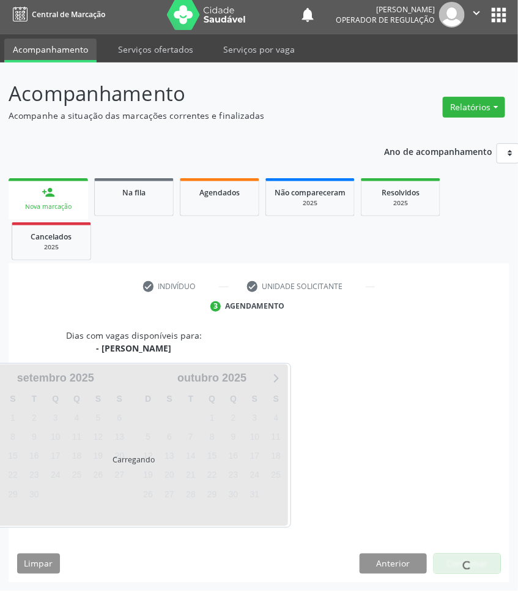
scroll to position [54, 0]
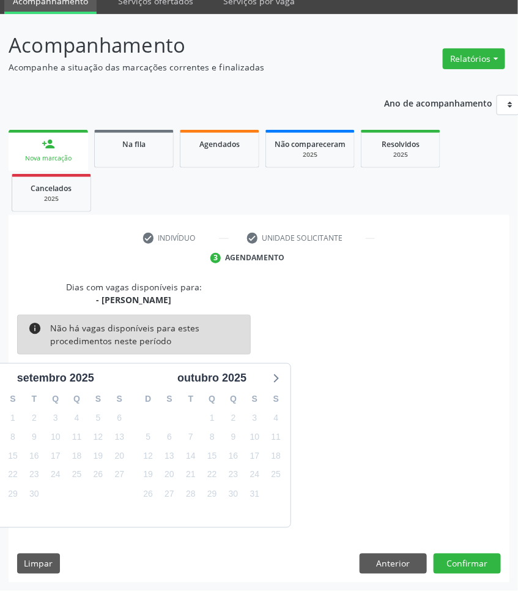
click at [464, 550] on div "Dias com vagas disponíveis para: - Médico Otorrinolaringologista info Não há va…" at bounding box center [259, 431] width 501 height 302
click at [464, 554] on button "Confirmar" at bounding box center [467, 563] width 67 height 21
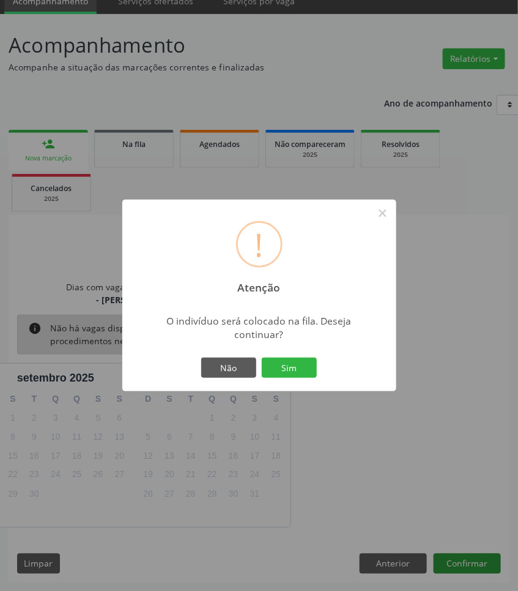
click at [262, 357] on button "Sim" at bounding box center [289, 367] width 55 height 21
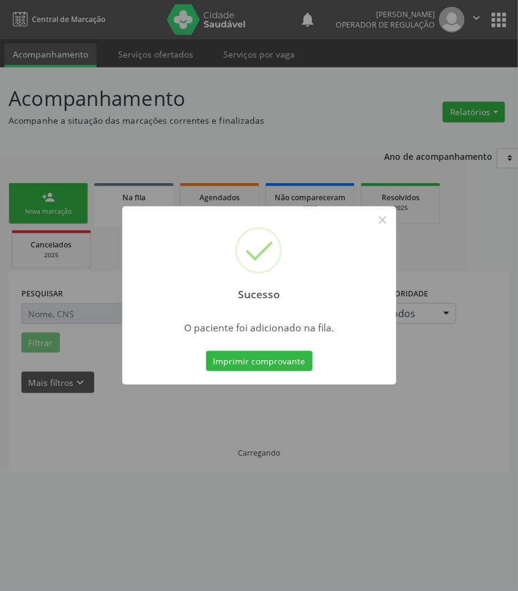
scroll to position [0, 0]
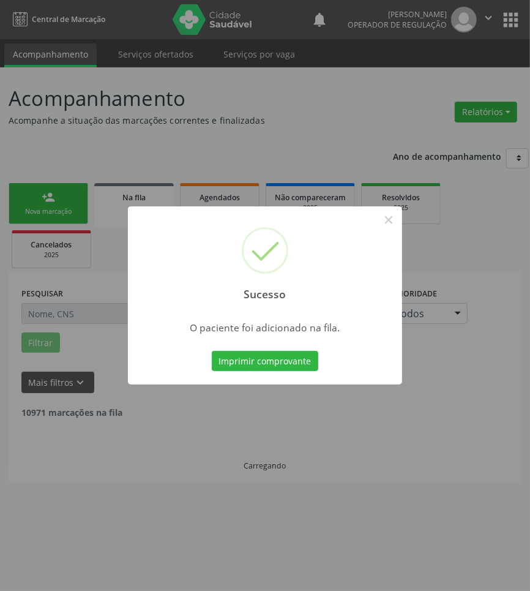
drag, startPoint x: 193, startPoint y: 460, endPoint x: 10, endPoint y: 458, distance: 183.0
click at [192, 460] on div "Sucesso × O paciente foi adicionado na fila. Imprimir comprovante Cancel" at bounding box center [265, 295] width 530 height 591
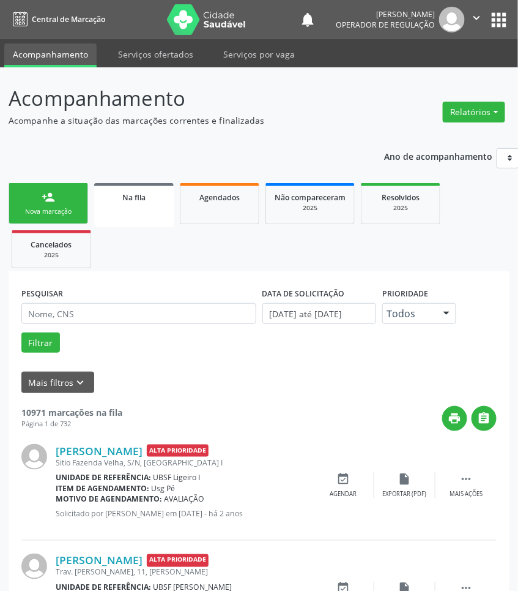
click at [46, 213] on div "Nova marcação" at bounding box center [48, 211] width 61 height 9
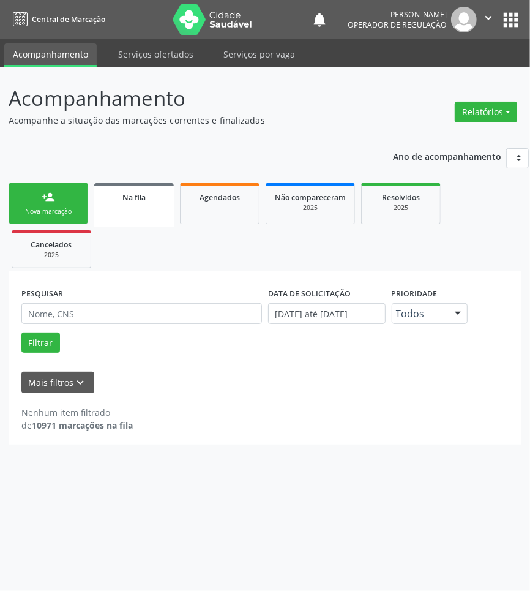
click at [65, 198] on link "person_add Nova marcação" at bounding box center [49, 203] width 80 height 41
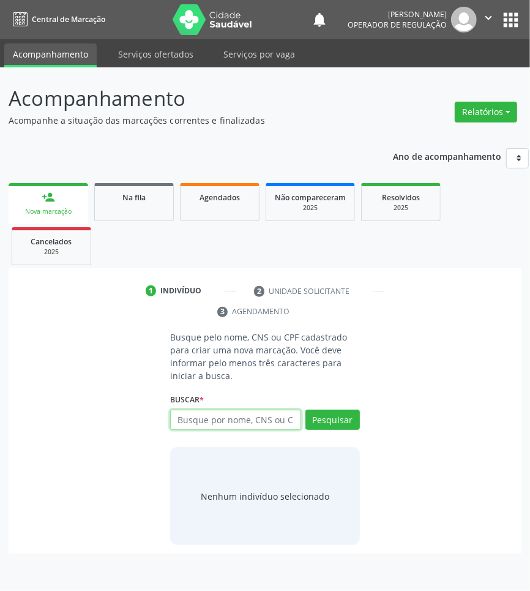
click at [223, 422] on input "text" at bounding box center [235, 419] width 131 height 21
type input "706503305482795"
click at [174, 420] on input "706503305482795" at bounding box center [174, 426] width 0 height 24
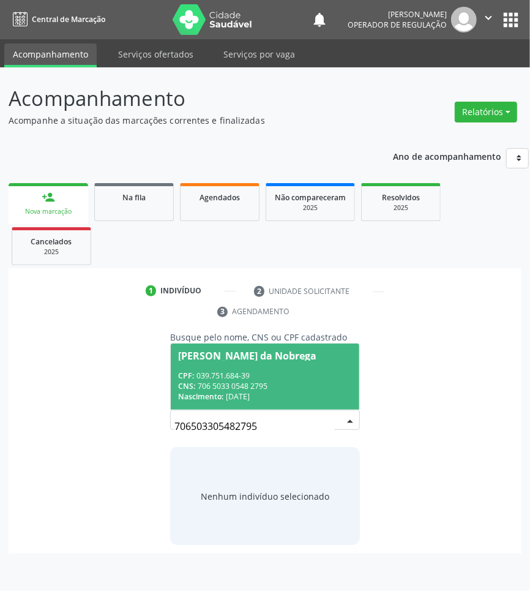
click at [261, 367] on span "Mercia Maria Velez da Nobrega CPF: 039.751.684-39 CNS: 706 5033 0548 2795 Nasci…" at bounding box center [265, 375] width 189 height 65
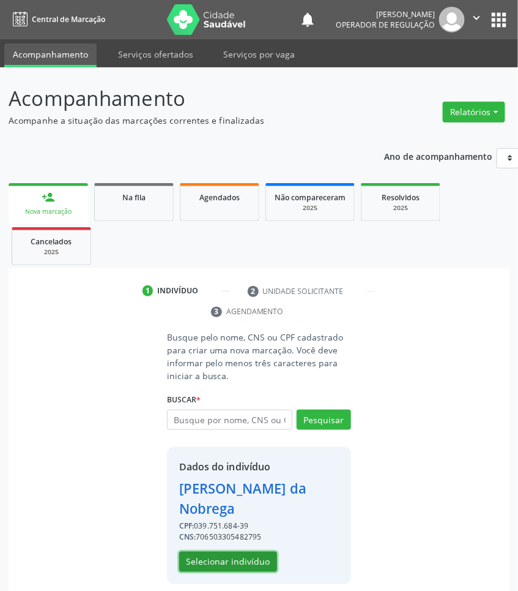
click at [223, 557] on button "Selecionar indivíduo" at bounding box center [228, 561] width 98 height 21
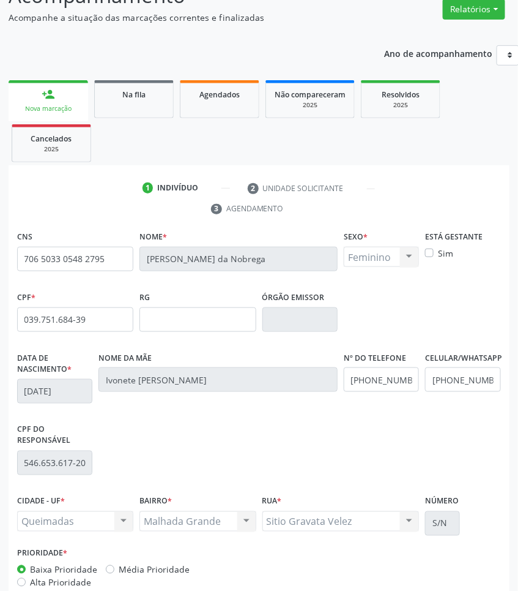
scroll to position [173, 0]
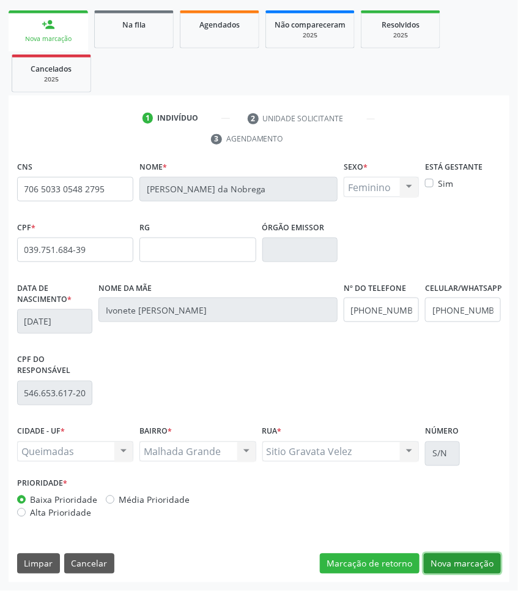
drag, startPoint x: 464, startPoint y: 556, endPoint x: 19, endPoint y: 537, distance: 445.3
click at [439, 556] on button "Nova marcação" at bounding box center [462, 563] width 77 height 21
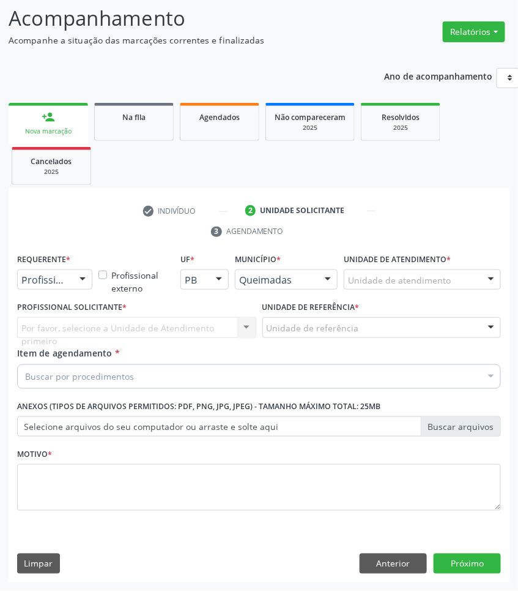
scroll to position [81, 0]
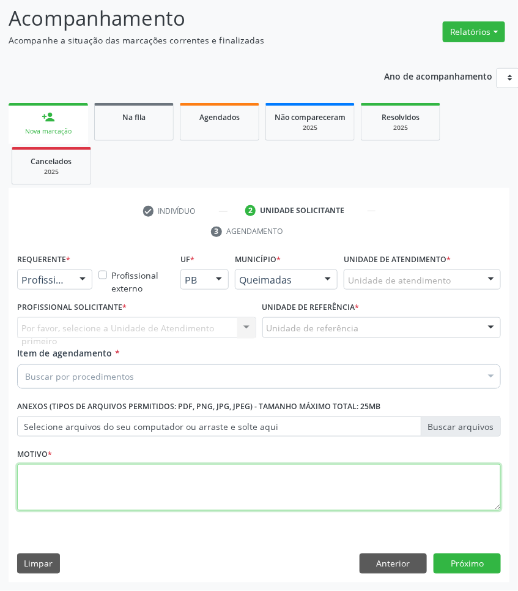
click at [102, 504] on textarea at bounding box center [259, 487] width 484 height 47
paste textarea "RETORNO ROGÉRIO (C/EXAMES 2025)"
type textarea "RETORNO ROGÉRIO (C/EXAMES 2025)"
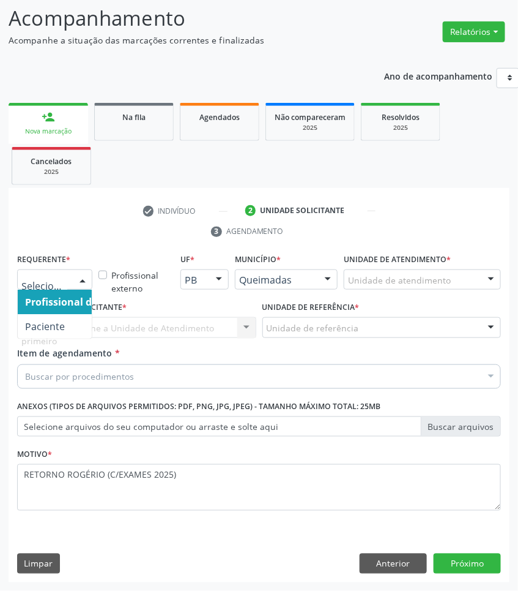
drag, startPoint x: 78, startPoint y: 283, endPoint x: 71, endPoint y: 313, distance: 30.9
click at [78, 283] on div at bounding box center [82, 280] width 18 height 21
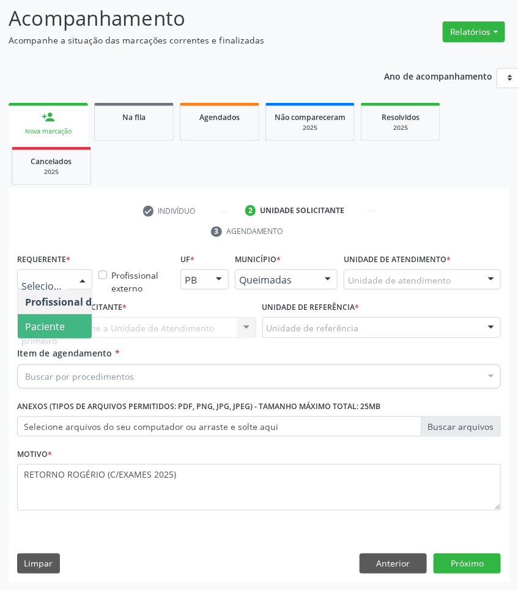
click at [68, 332] on span "Paciente" at bounding box center [77, 326] width 119 height 24
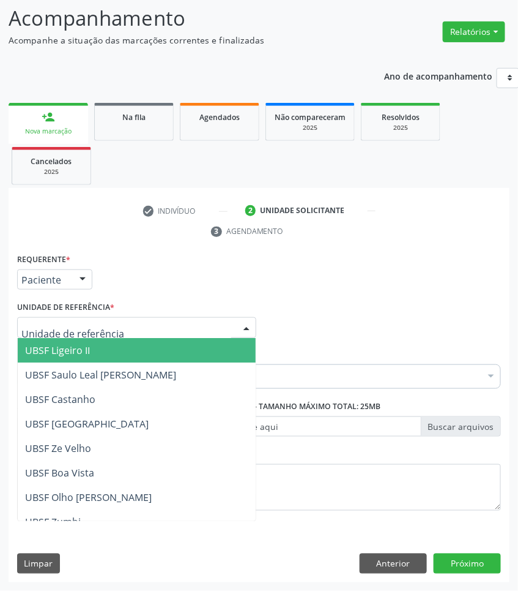
click at [84, 319] on div at bounding box center [136, 327] width 239 height 21
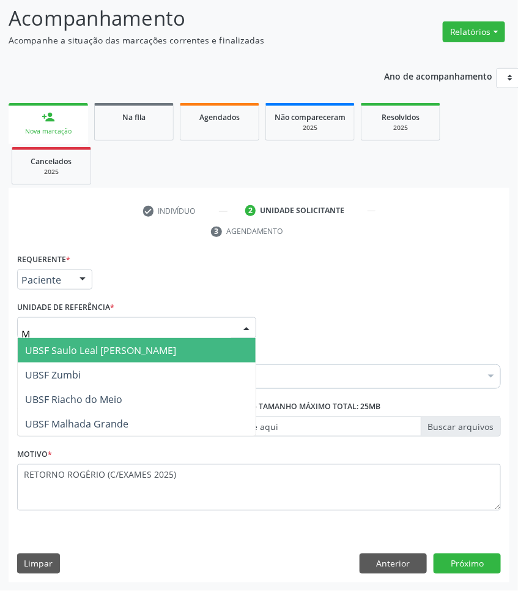
type input "MA"
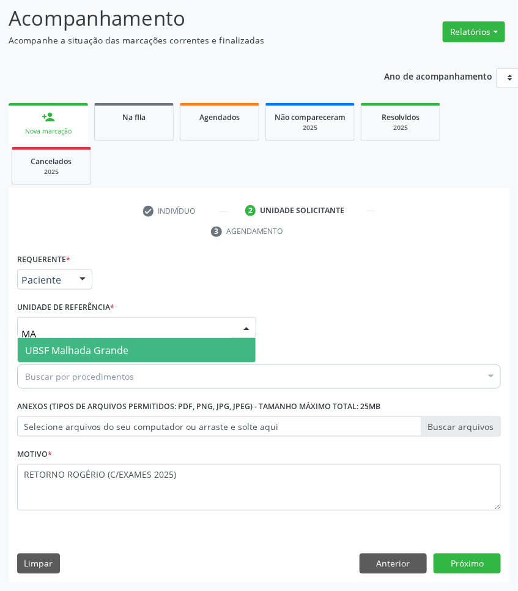
click at [77, 346] on span "UBSF Malhada Grande" at bounding box center [76, 349] width 103 height 13
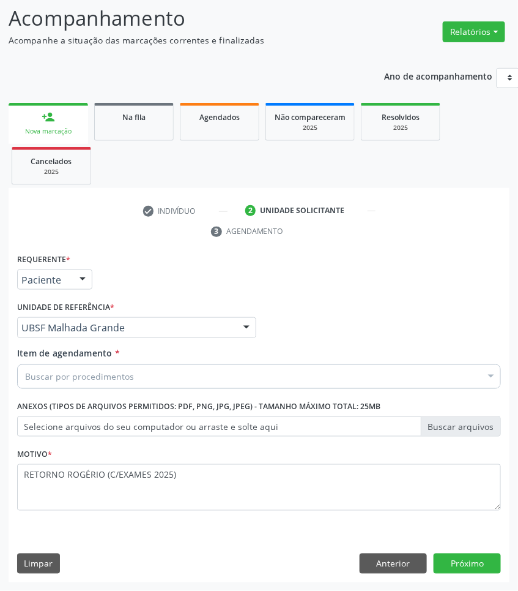
click at [138, 372] on div "Buscar por procedimentos" at bounding box center [259, 376] width 484 height 24
paste input "OTORRINO"
type input "OTORRINO"
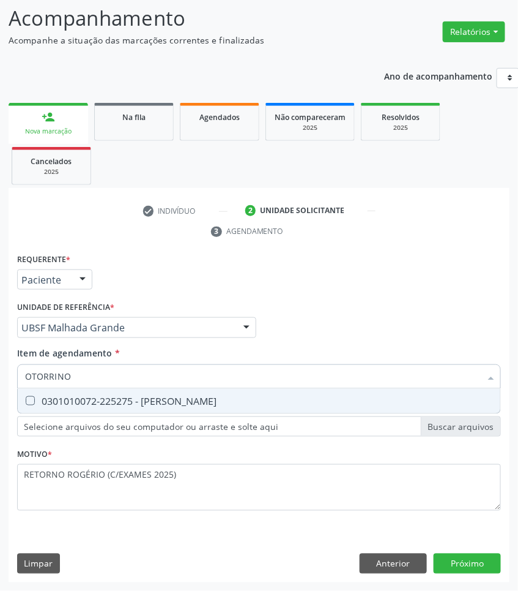
click at [125, 389] on span "0301010072-225275 - [PERSON_NAME]" at bounding box center [259, 401] width 483 height 24
checkbox Otorrinolaringologista "true"
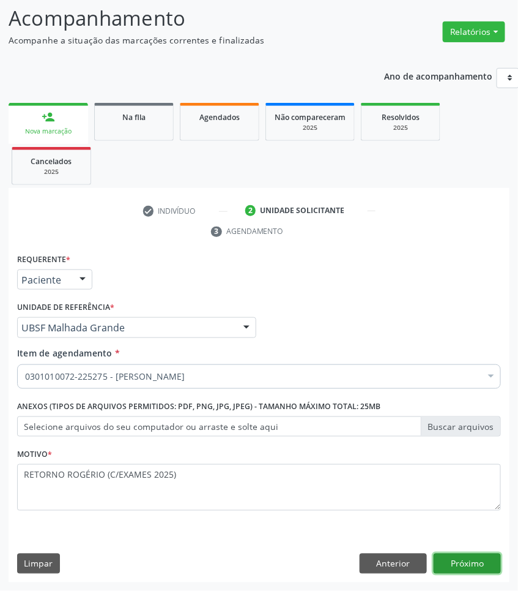
click at [453, 567] on button "Próximo" at bounding box center [467, 563] width 67 height 21
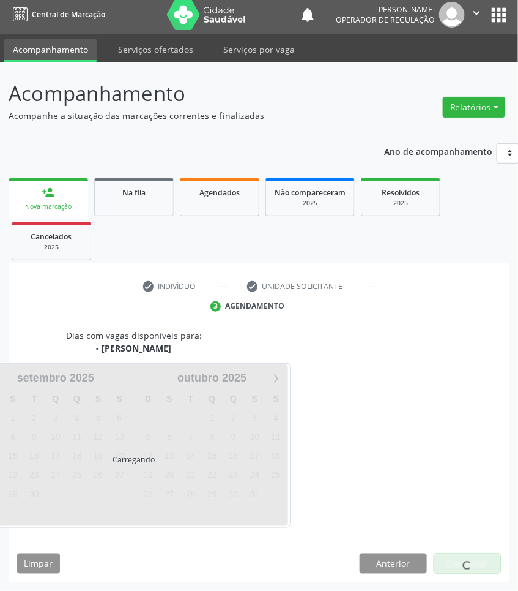
scroll to position [5, 0]
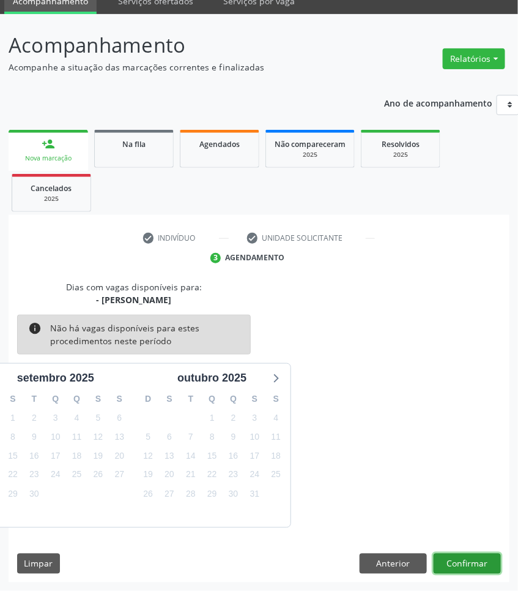
click at [449, 563] on button "Confirmar" at bounding box center [467, 563] width 67 height 21
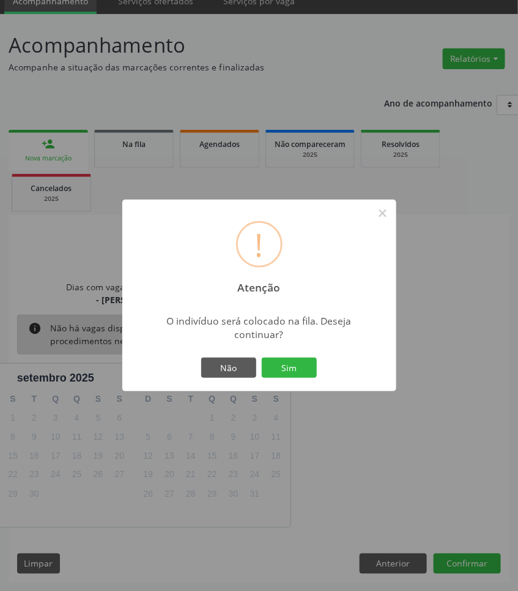
click at [262, 357] on button "Sim" at bounding box center [289, 367] width 55 height 21
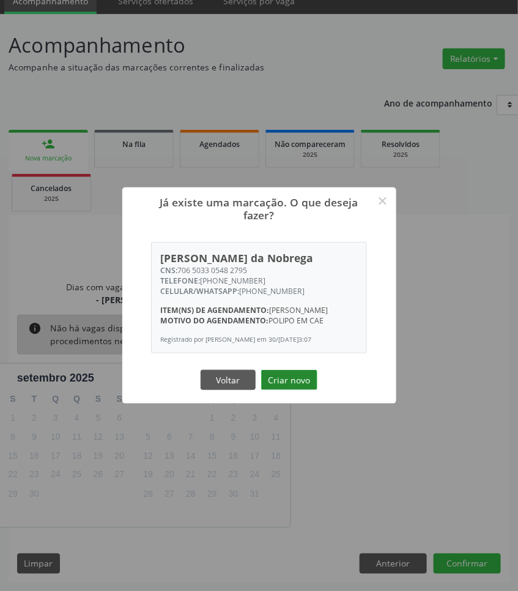
click at [300, 381] on button "Criar novo" at bounding box center [289, 380] width 56 height 21
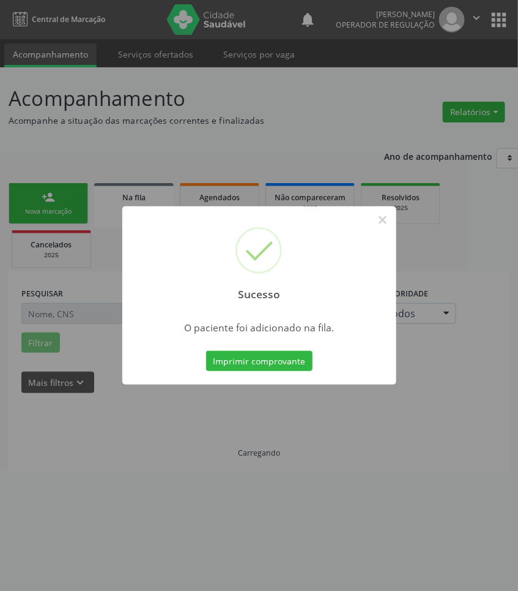
scroll to position [0, 0]
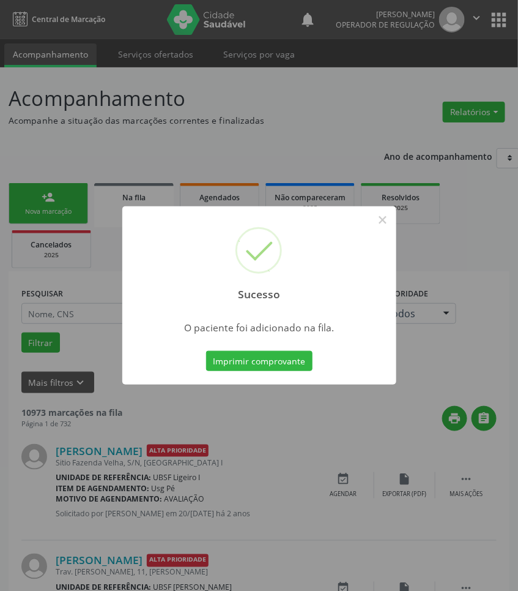
click at [102, 487] on div "Sucesso × O paciente foi adicionado na fila. Imprimir comprovante Cancel" at bounding box center [259, 295] width 518 height 591
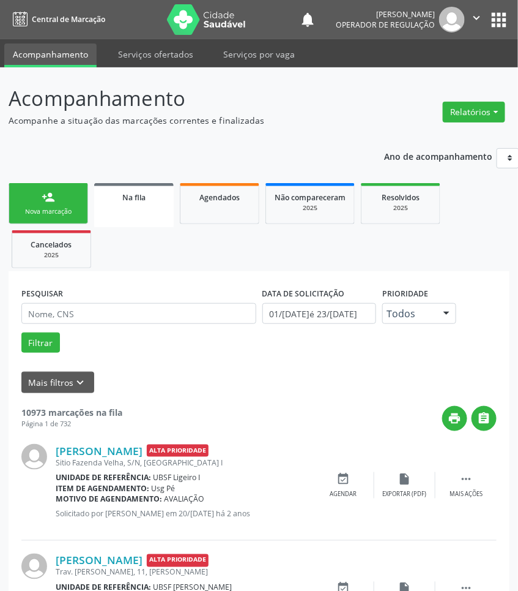
click at [45, 216] on link "person_add Nova marcação" at bounding box center [49, 203] width 80 height 41
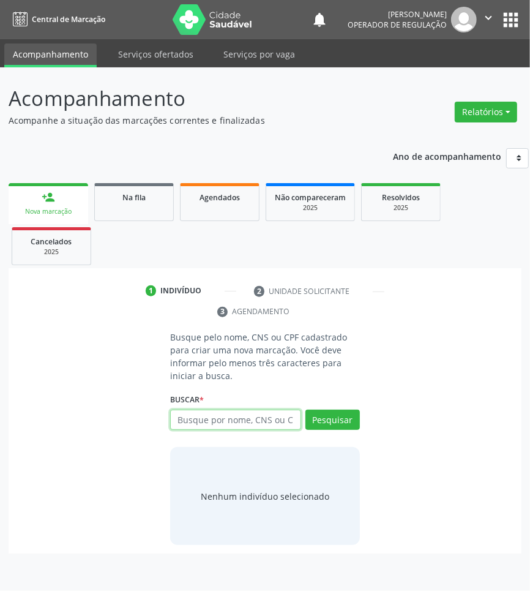
click at [274, 421] on input "text" at bounding box center [235, 419] width 131 height 21
type input "700505916870353"
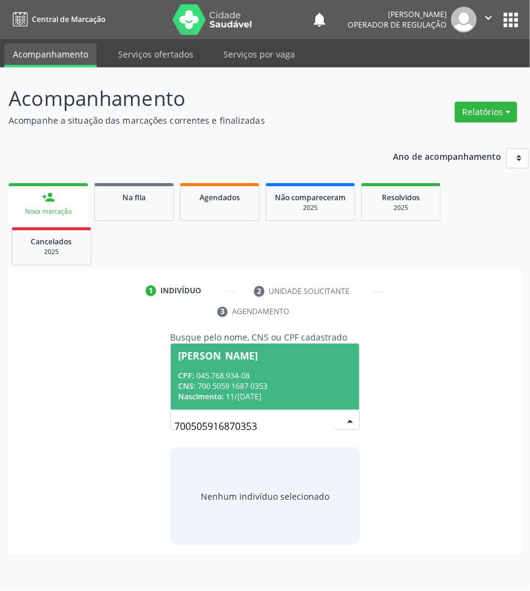
click at [231, 416] on input "700505916870353" at bounding box center [254, 426] width 160 height 24
click at [240, 378] on div "CPF: 045.768.934-08" at bounding box center [265, 375] width 174 height 10
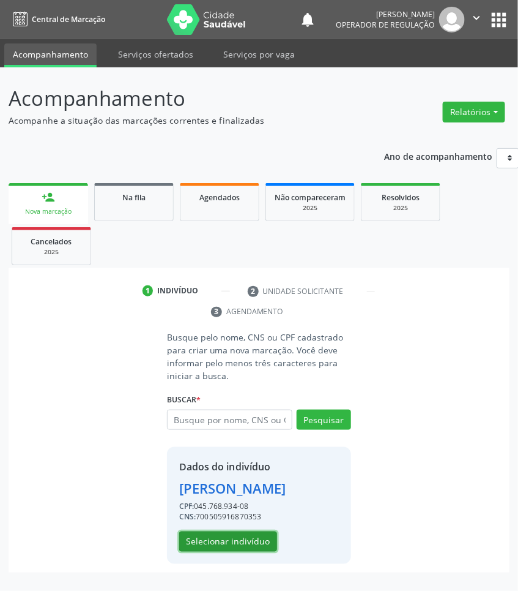
click at [228, 552] on button "Selecionar indivíduo" at bounding box center [228, 541] width 98 height 21
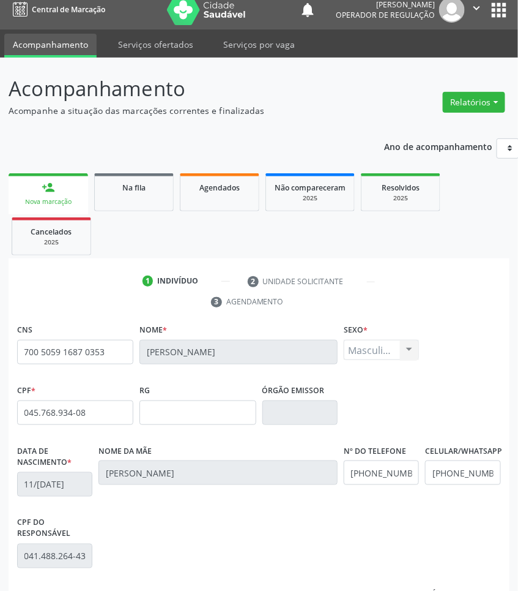
scroll to position [173, 0]
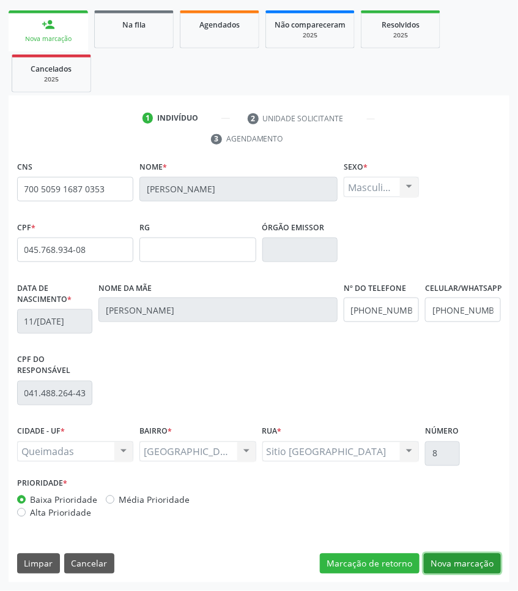
drag, startPoint x: 457, startPoint y: 570, endPoint x: 338, endPoint y: 545, distance: 120.9
click at [456, 570] on button "Nova marcação" at bounding box center [462, 563] width 77 height 21
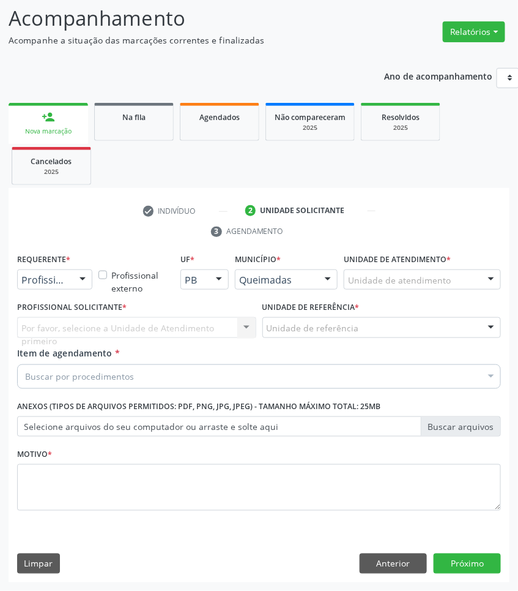
scroll to position [81, 0]
drag, startPoint x: 51, startPoint y: 283, endPoint x: 34, endPoint y: 307, distance: 29.9
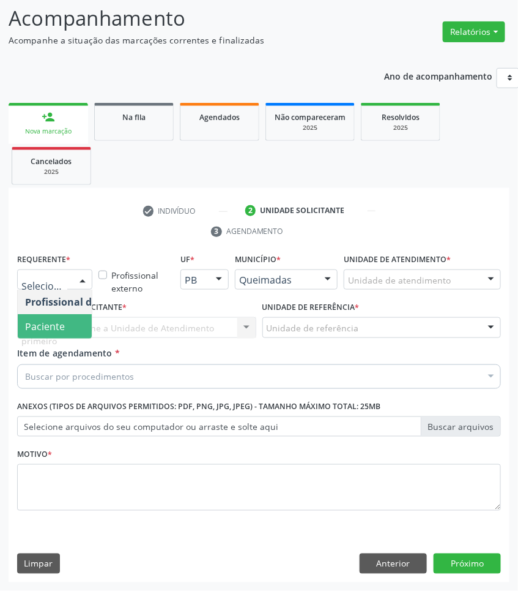
click at [24, 337] on span "Paciente" at bounding box center [77, 326] width 119 height 24
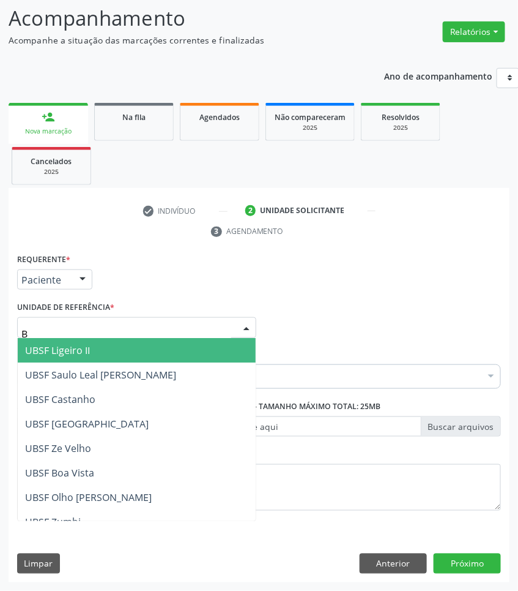
type input "BA"
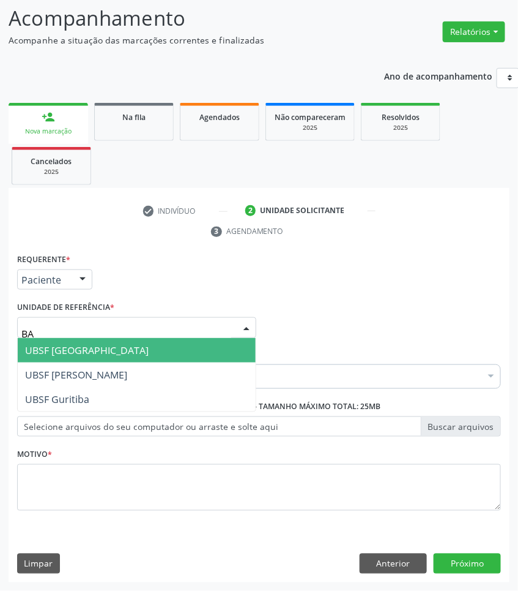
click at [74, 355] on span "UBSF [GEOGRAPHIC_DATA]" at bounding box center [87, 349] width 124 height 13
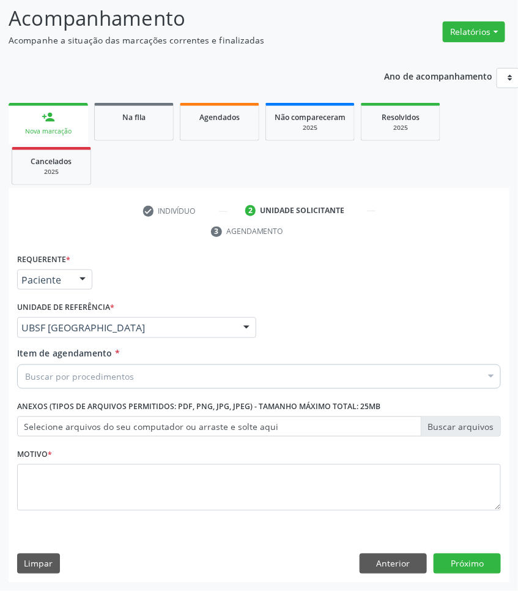
click at [233, 375] on div "Buscar por procedimentos" at bounding box center [259, 376] width 484 height 24
paste input "OTORRINO"
type input "OTORRINO"
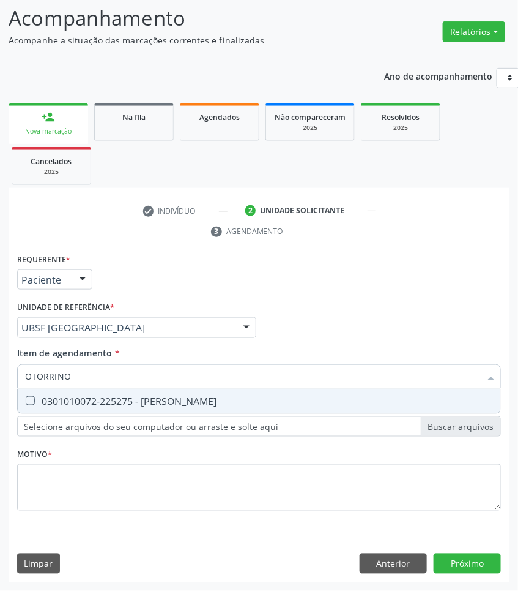
click at [190, 396] on div "0301010072-225275 - [PERSON_NAME]" at bounding box center [259, 401] width 468 height 10
checkbox Otorrinolaringologista "true"
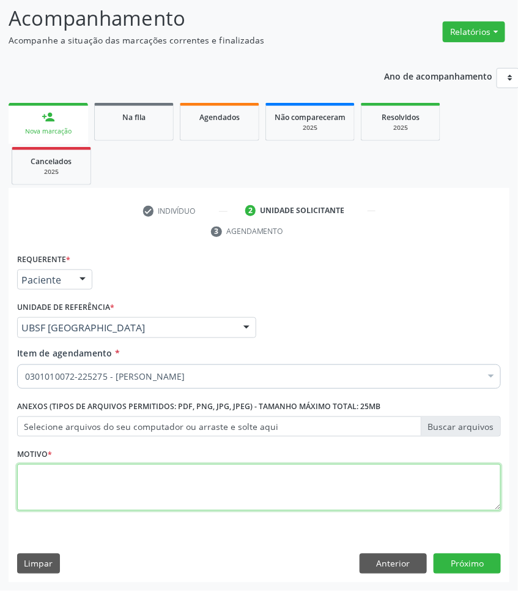
click at [66, 476] on textarea at bounding box center [259, 487] width 484 height 47
paste textarea "RETORNO ROGÉRIO (C/EXAMES 2025)"
type textarea "RETORNO ROGÉRIO (C/EXAMES 2025)"
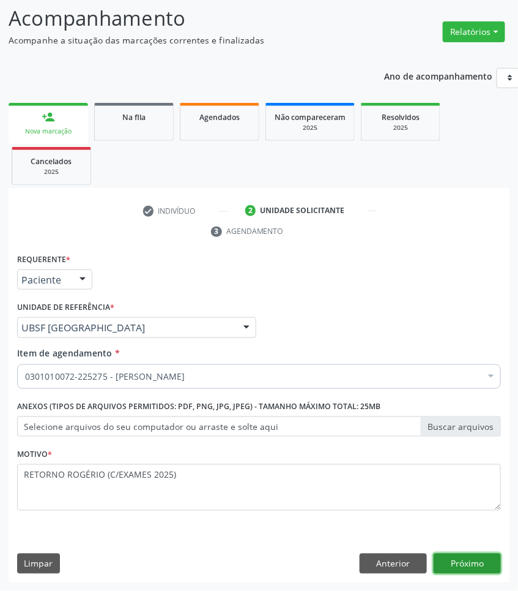
click at [488, 571] on button "Próximo" at bounding box center [467, 563] width 67 height 21
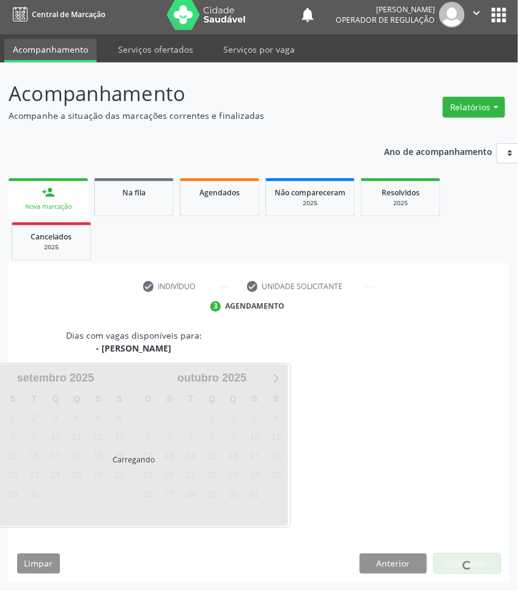
scroll to position [54, 0]
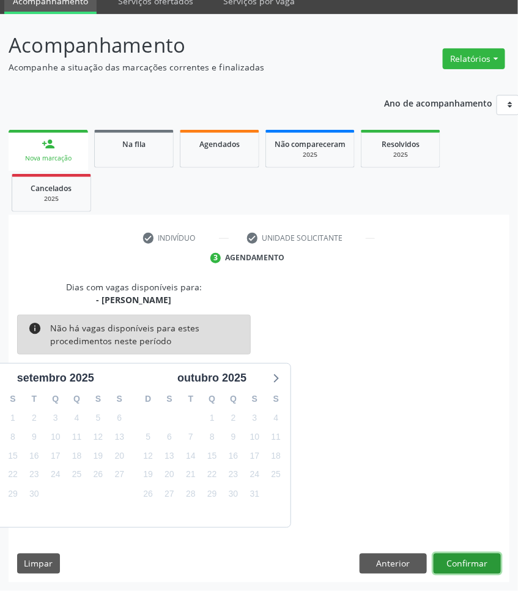
click at [460, 566] on button "Confirmar" at bounding box center [467, 563] width 67 height 21
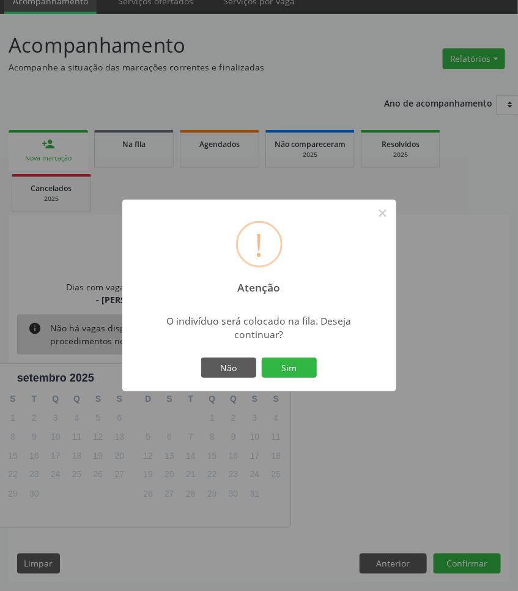
click at [262, 357] on button "Sim" at bounding box center [289, 367] width 55 height 21
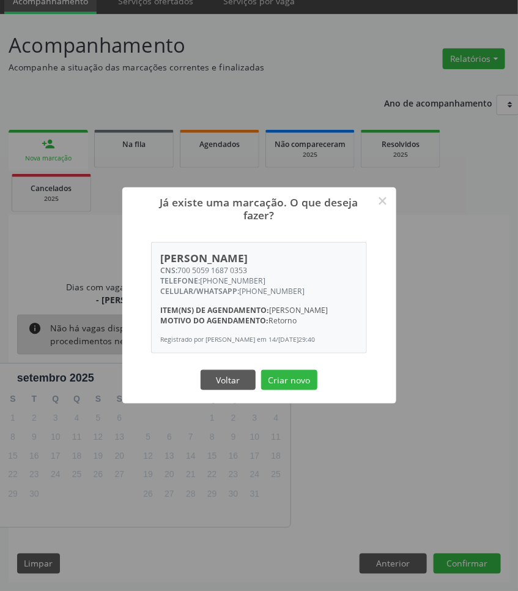
drag, startPoint x: 253, startPoint y: 258, endPoint x: 179, endPoint y: 259, distance: 74.1
click at [179, 265] on div "CNS: 700 5059 1687 0353" at bounding box center [259, 270] width 198 height 10
copy div "700 5059 1687 0353"
click at [272, 389] on button "Criar novo" at bounding box center [289, 380] width 56 height 21
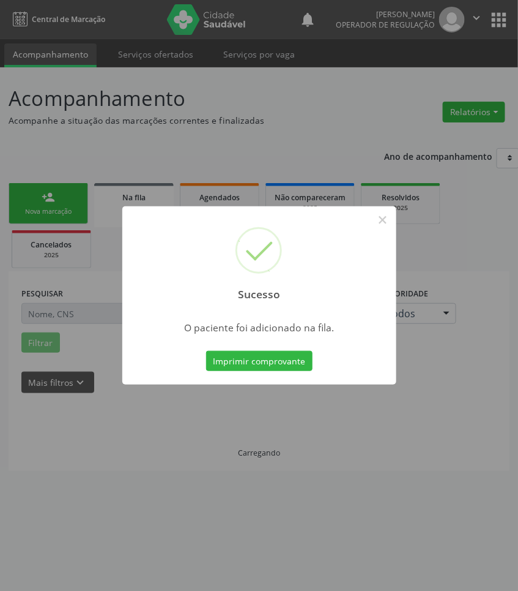
scroll to position [0, 0]
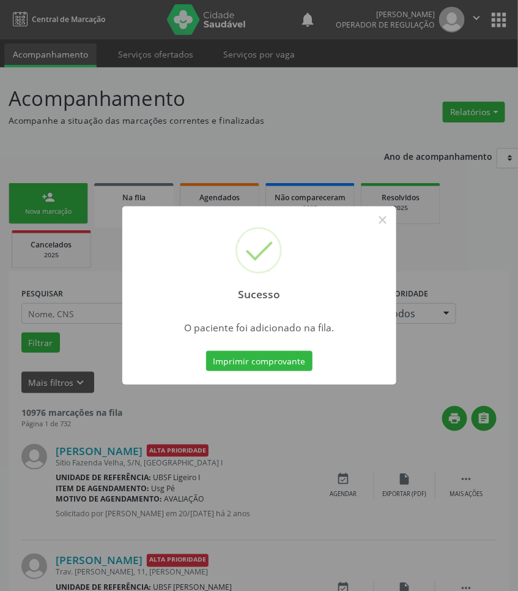
click at [151, 345] on div "Sucesso × O paciente foi adicionado na fila. Imprimir comprovante Cancel" at bounding box center [259, 295] width 274 height 179
click at [112, 307] on div "Sucesso × O paciente foi adicionado na fila. Imprimir comprovante Cancel" at bounding box center [259, 295] width 518 height 591
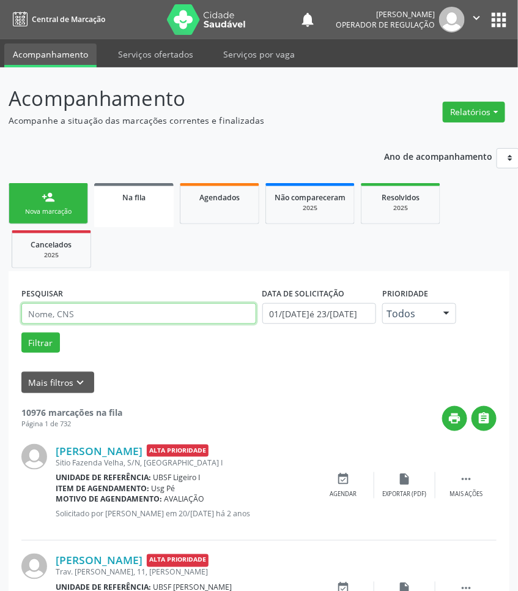
click at [94, 315] on input "text" at bounding box center [138, 313] width 235 height 21
paste input "700 5059 1687 0353"
type input "700 5059 1687 0353"
click at [21, 332] on button "Filtrar" at bounding box center [40, 342] width 39 height 21
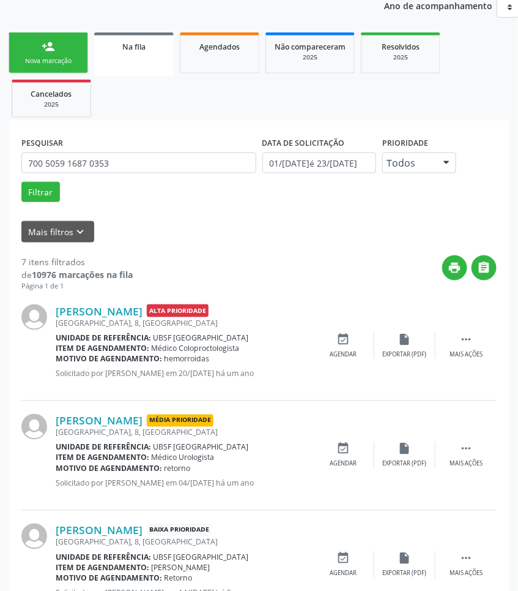
scroll to position [28, 0]
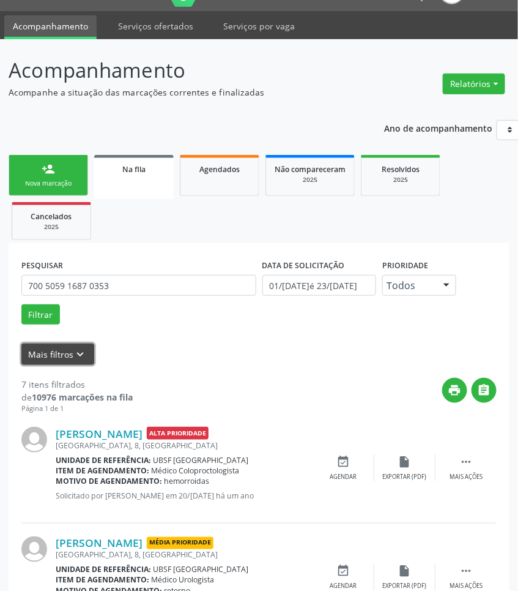
click at [65, 362] on button "Mais filtros keyboard_arrow_down" at bounding box center [57, 353] width 73 height 21
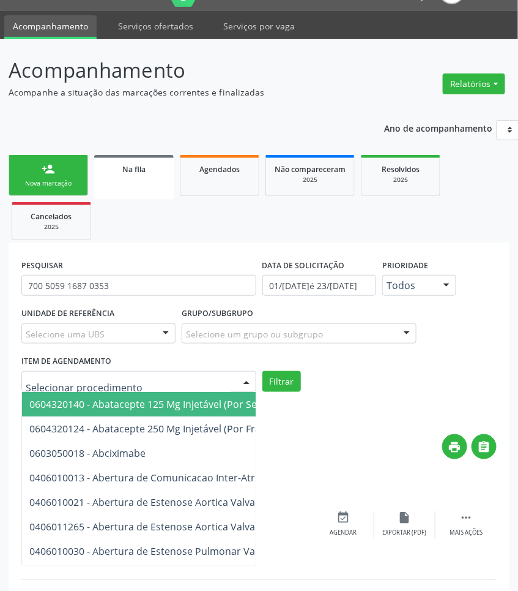
drag, startPoint x: 93, startPoint y: 372, endPoint x: 94, endPoint y: 380, distance: 8.6
click at [94, 372] on div at bounding box center [138, 381] width 235 height 21
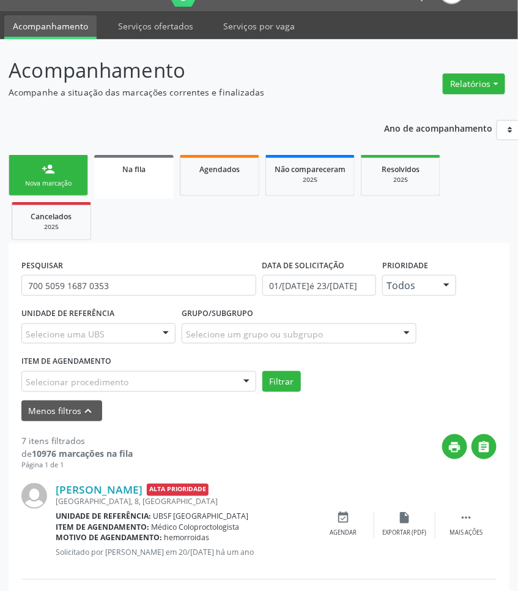
paste input "OTORRINO"
type input "OTORRINO"
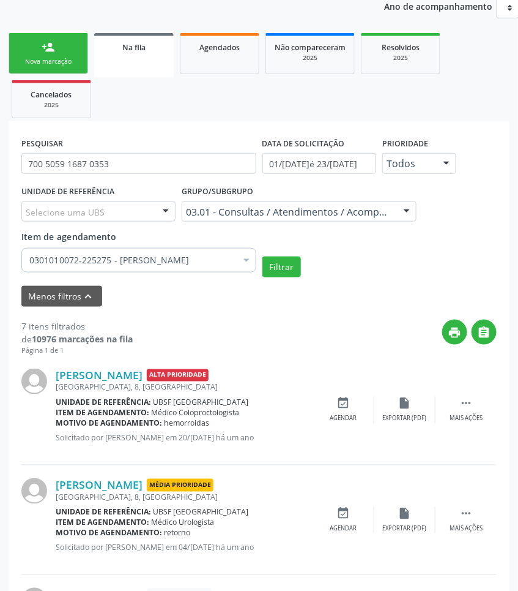
scroll to position [0, 0]
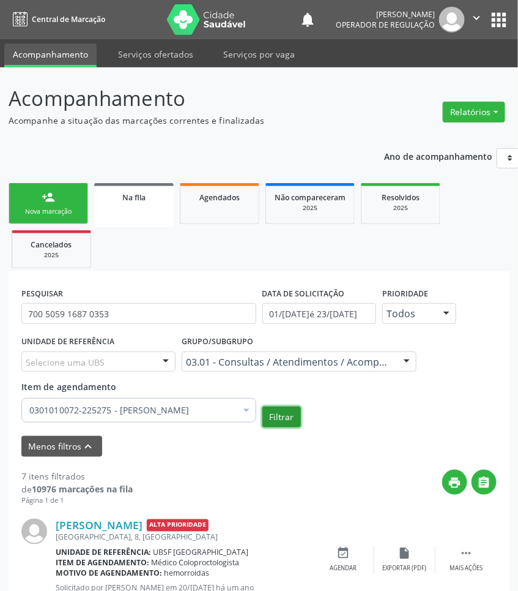
click at [277, 422] on button "Filtrar" at bounding box center [282, 416] width 39 height 21
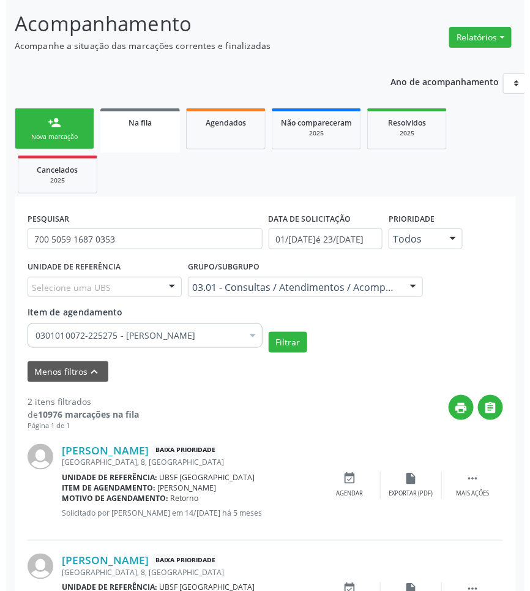
scroll to position [155, 0]
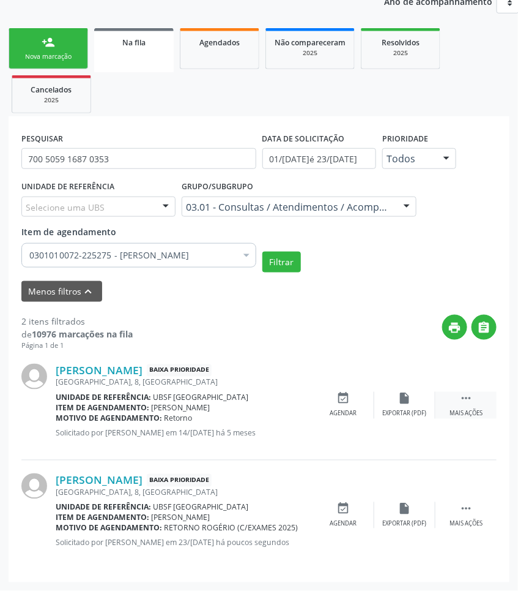
click at [475, 398] on div " Mais ações" at bounding box center [466, 405] width 61 height 26
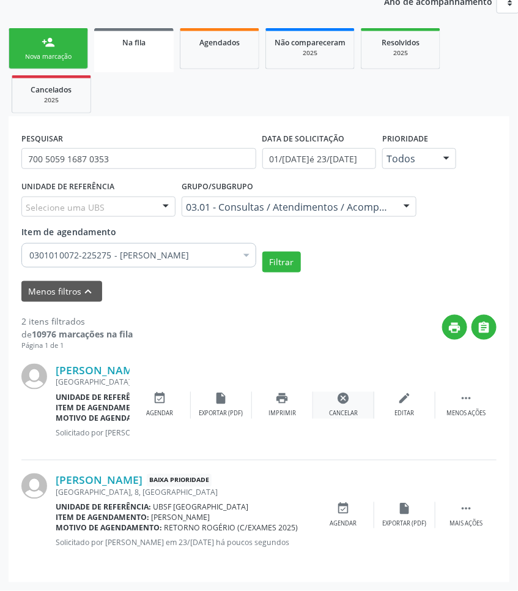
click at [358, 397] on div "cancel Cancelar" at bounding box center [343, 405] width 61 height 26
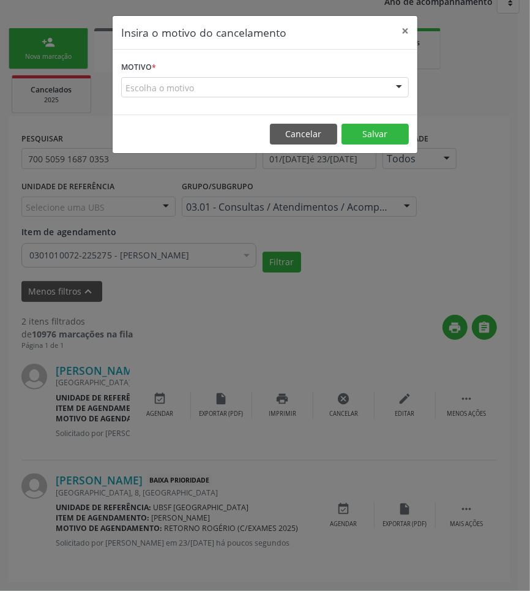
drag, startPoint x: 366, startPoint y: 95, endPoint x: 364, endPoint y: 101, distance: 6.4
click at [365, 95] on div "Escolha o motivo" at bounding box center [265, 87] width 288 height 21
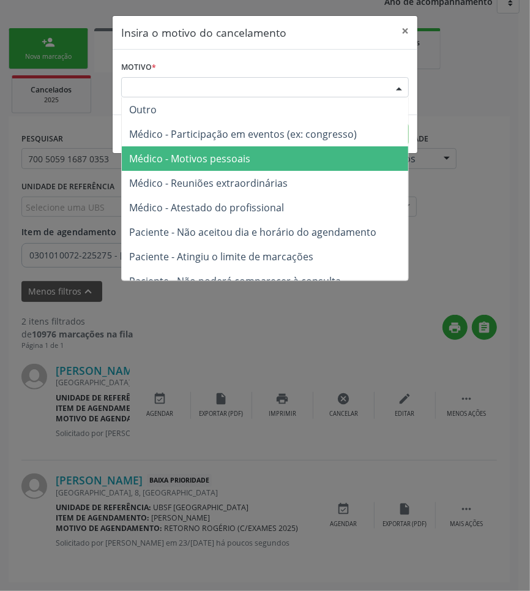
click at [331, 167] on span "Médico - Motivos pessoais" at bounding box center [265, 158] width 286 height 24
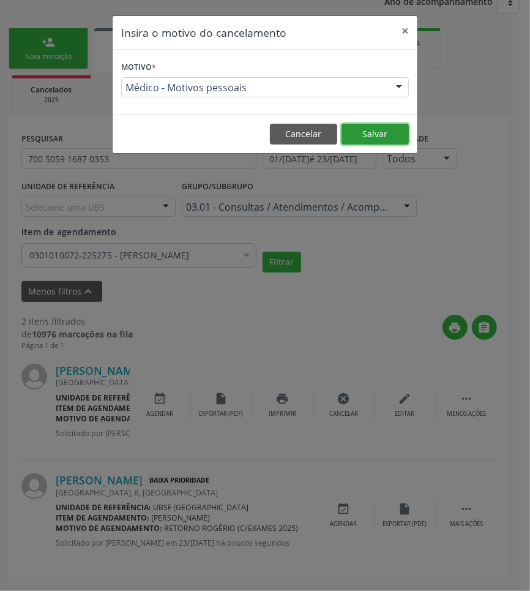
click at [358, 141] on button "Salvar" at bounding box center [375, 134] width 67 height 21
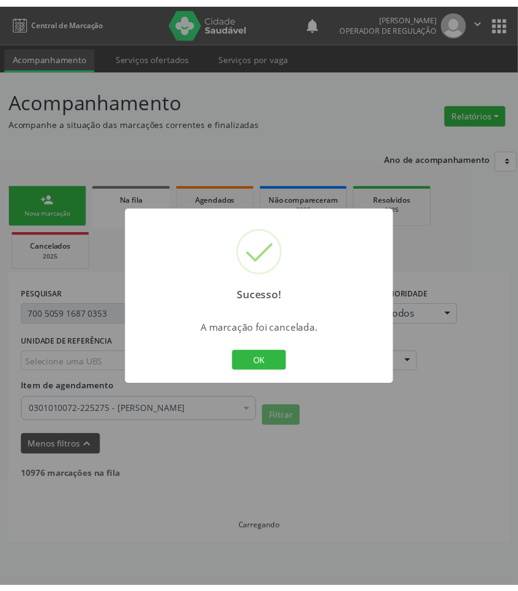
scroll to position [0, 0]
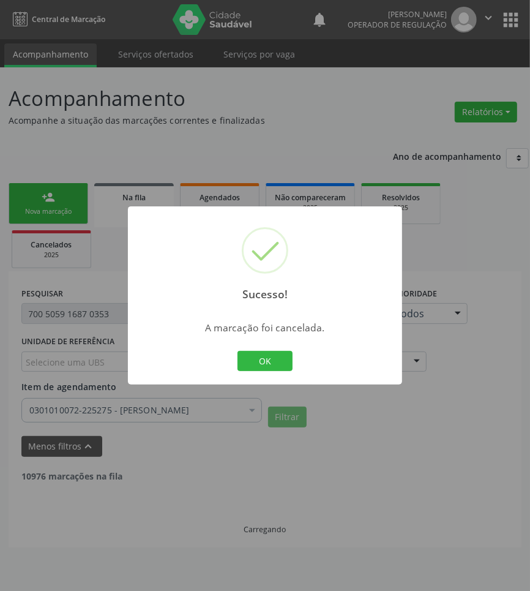
click at [53, 324] on div "Sucesso! × A marcação foi cancelada. OK Cancel" at bounding box center [265, 295] width 530 height 591
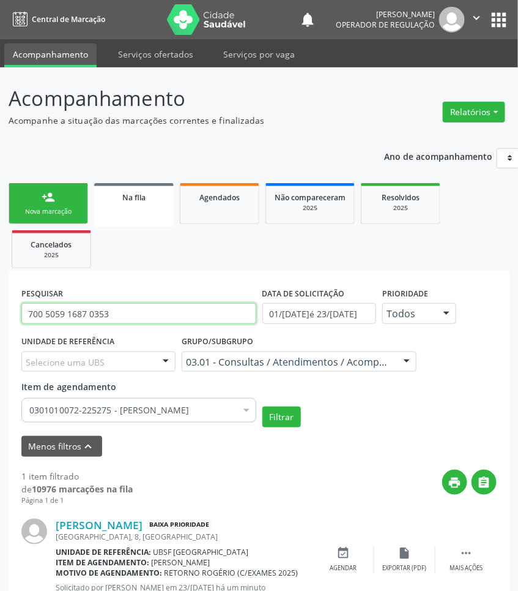
click at [123, 310] on input "700 5059 1687 0353" at bounding box center [138, 313] width 235 height 21
click at [124, 310] on input "700 5059 1687 0353" at bounding box center [138, 313] width 235 height 21
paste input "702 8081 2944 786"
type input "702 8081 2944 7863"
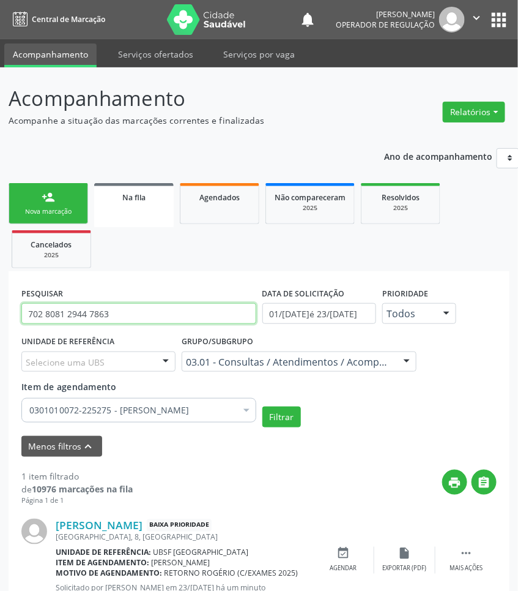
click at [263, 406] on button "Filtrar" at bounding box center [282, 416] width 39 height 21
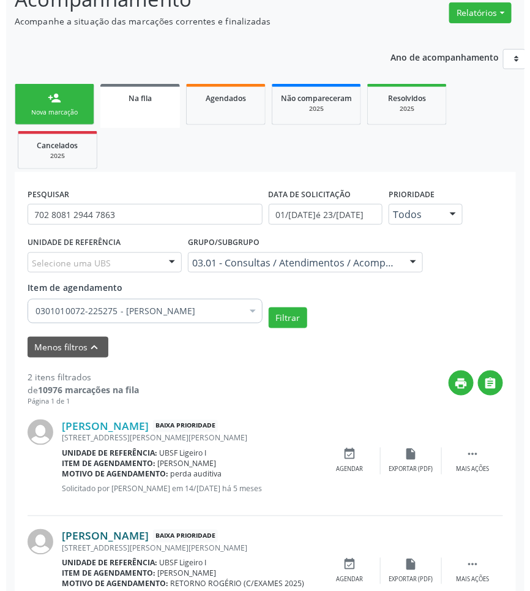
scroll to position [155, 0]
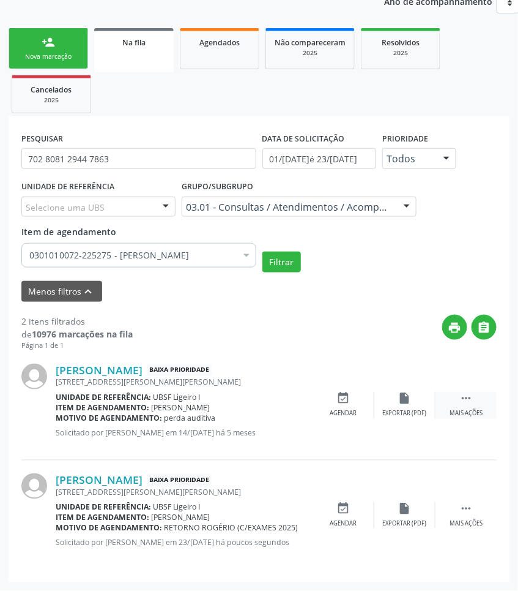
click at [464, 409] on div "Mais ações" at bounding box center [466, 413] width 33 height 9
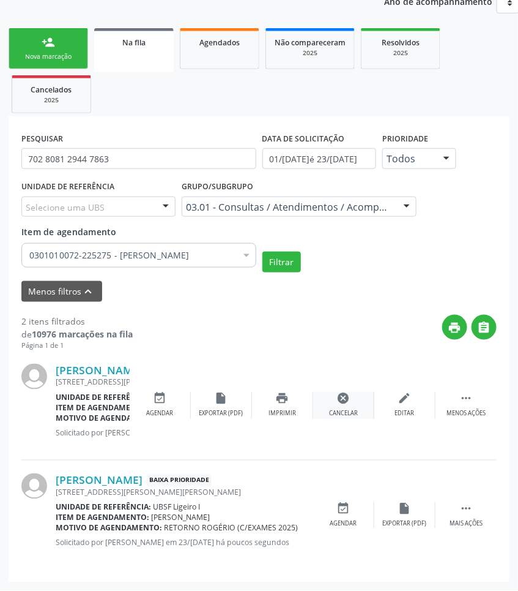
click at [346, 408] on div "cancel Cancelar" at bounding box center [343, 405] width 61 height 26
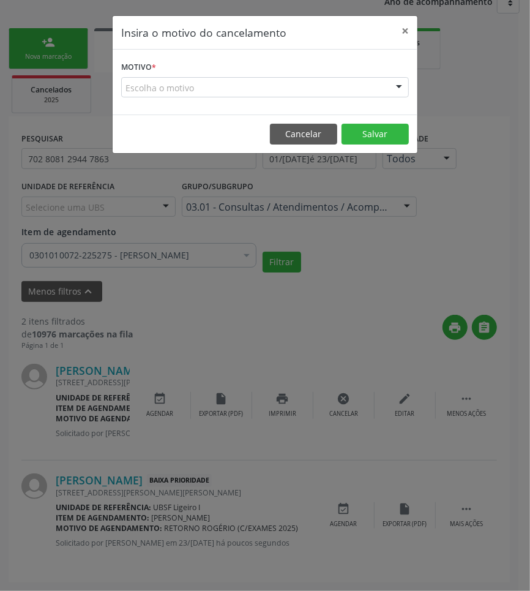
click at [252, 72] on form "Motivo * Escolha o motivo Outro Médico - Participação em eventos (ex: congresso…" at bounding box center [265, 77] width 288 height 39
click at [265, 81] on div "Escolha o motivo" at bounding box center [265, 87] width 288 height 21
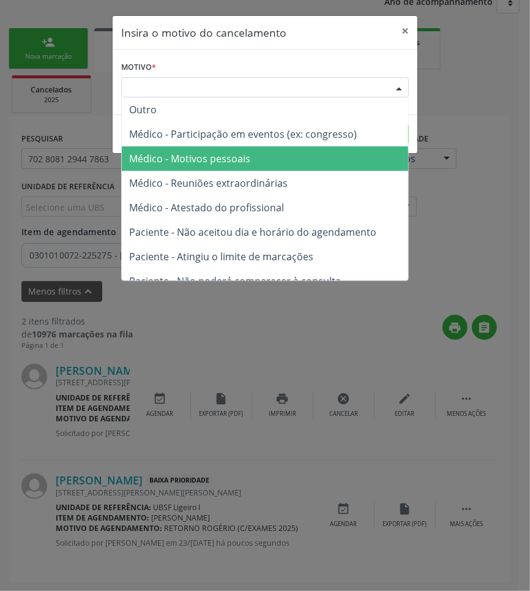
click at [254, 157] on span "Médico - Motivos pessoais" at bounding box center [265, 158] width 286 height 24
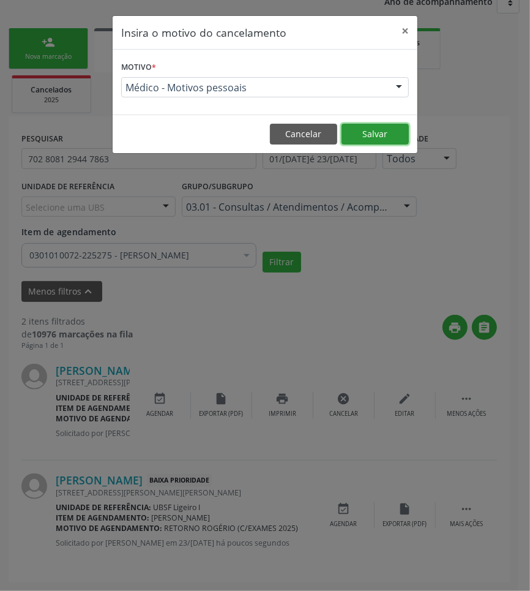
drag, startPoint x: 359, startPoint y: 136, endPoint x: 335, endPoint y: 141, distance: 24.4
click at [358, 136] on button "Salvar" at bounding box center [375, 134] width 67 height 21
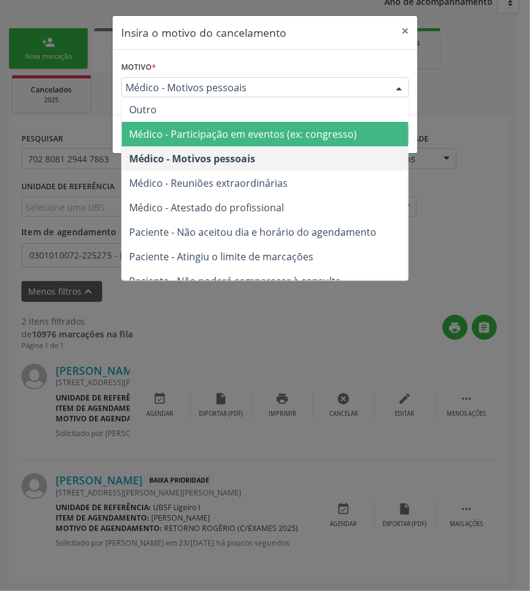
click at [351, 86] on span "Médico - Motivos pessoais" at bounding box center [254, 87] width 258 height 12
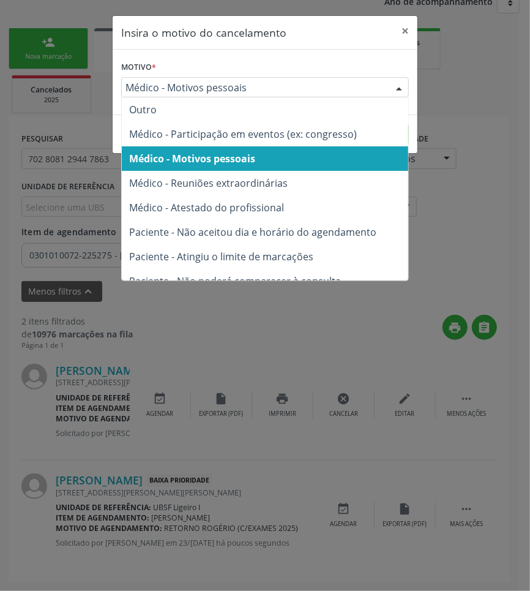
click at [307, 153] on span "Médico - Motivos pessoais" at bounding box center [265, 158] width 286 height 24
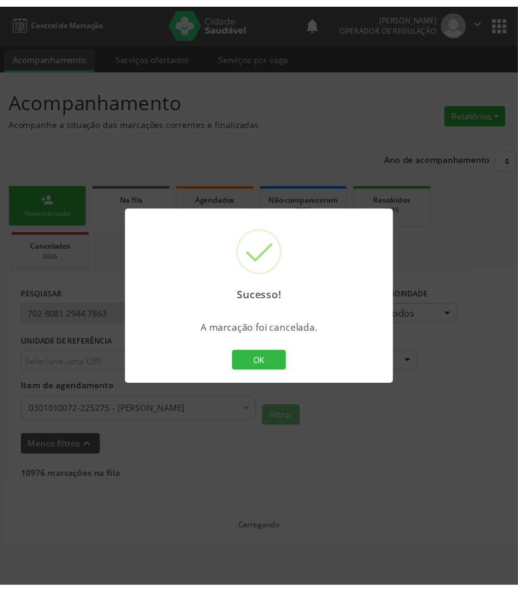
scroll to position [0, 0]
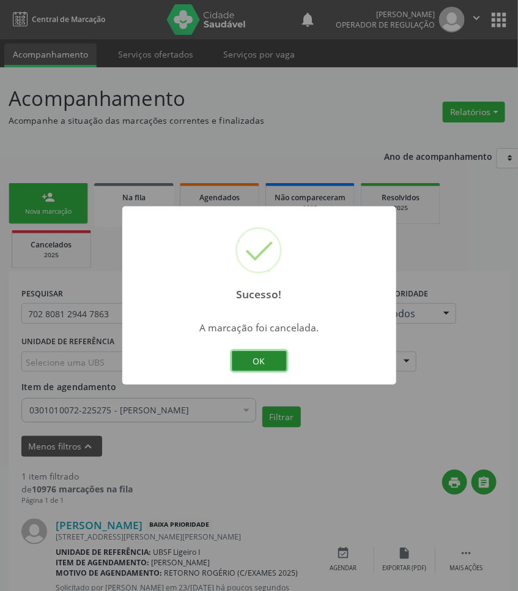
drag, startPoint x: 275, startPoint y: 361, endPoint x: 267, endPoint y: 356, distance: 9.3
click at [274, 360] on button "OK" at bounding box center [259, 361] width 55 height 21
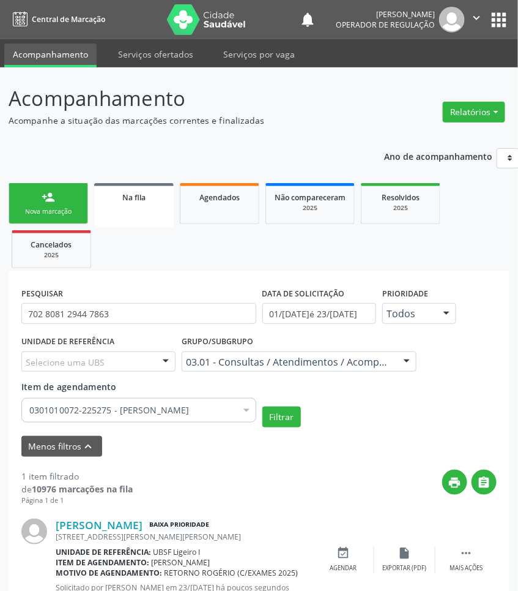
click at [71, 230] on ul "person_add Nova marcação Na fila Agendados Não compareceram 2025 Resolvidos 202…" at bounding box center [259, 225] width 501 height 91
click at [65, 210] on div "Nova marcação" at bounding box center [48, 211] width 61 height 9
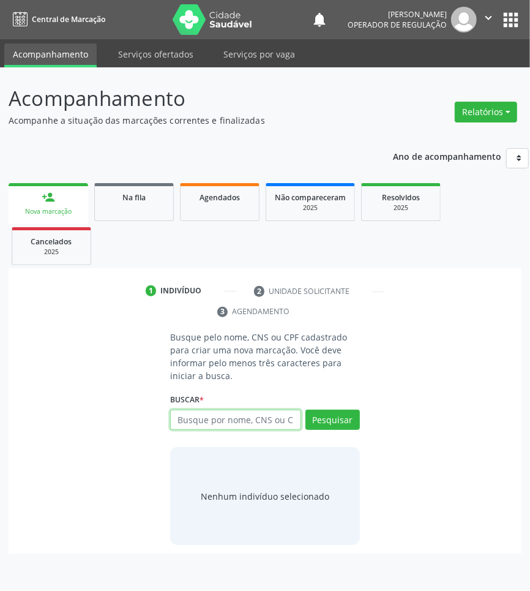
click at [173, 415] on input "text" at bounding box center [235, 419] width 131 height 21
type input "706704557399913"
click at [174, 419] on input "706704557399913" at bounding box center [174, 426] width 0 height 24
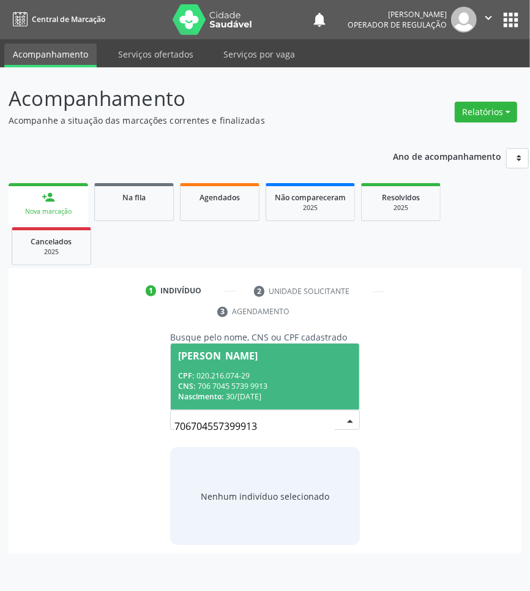
click at [255, 372] on div "CPF: 020.216.074-29" at bounding box center [265, 375] width 174 height 10
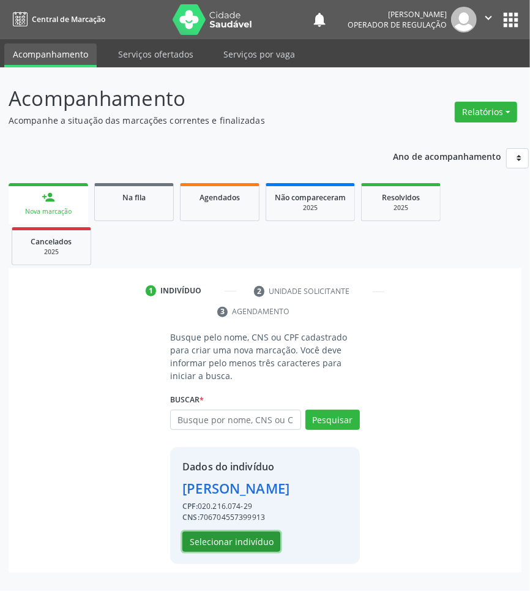
click at [239, 545] on button "Selecionar indivíduo" at bounding box center [231, 541] width 98 height 21
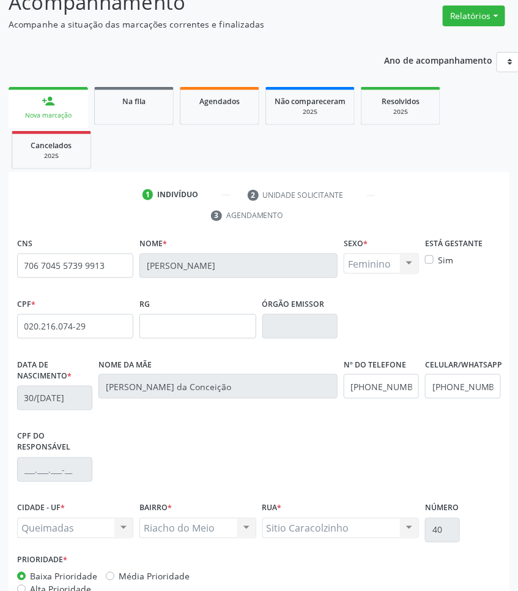
scroll to position [173, 0]
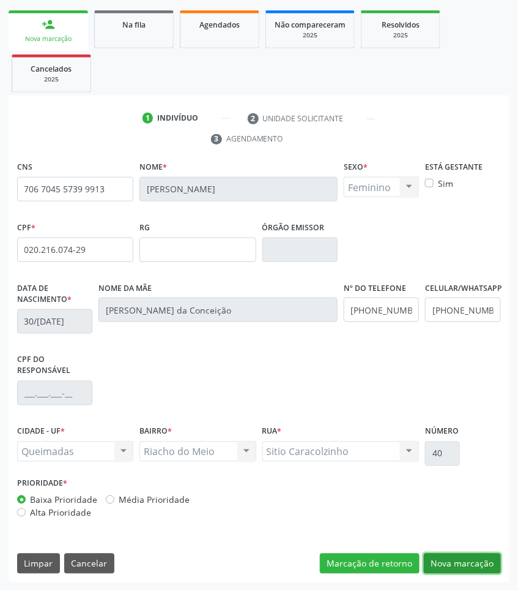
click at [458, 559] on button "Nova marcação" at bounding box center [462, 563] width 77 height 21
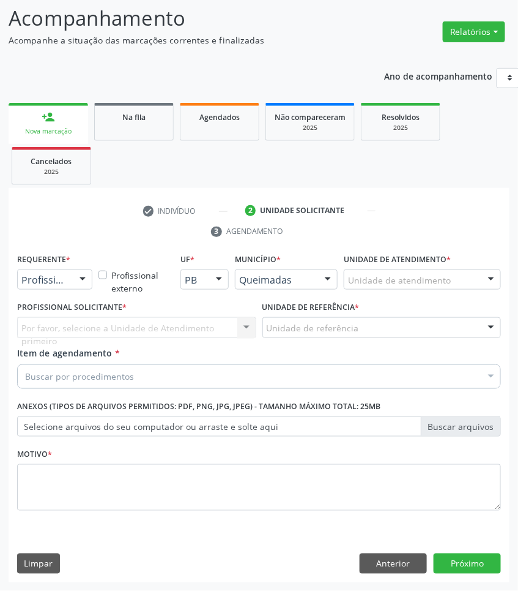
scroll to position [81, 0]
drag, startPoint x: 103, startPoint y: 515, endPoint x: 104, endPoint y: 509, distance: 6.2
click at [103, 514] on fieldset "Motivo *" at bounding box center [259, 481] width 484 height 73
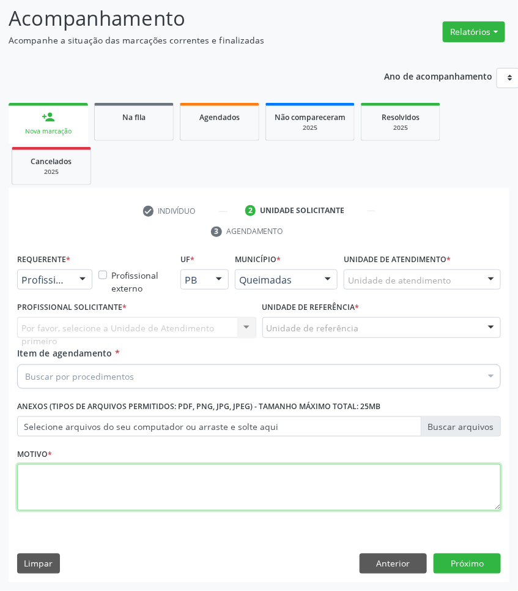
click at [108, 497] on textarea at bounding box center [259, 487] width 484 height 47
paste textarea "RETORNO ROGÉRIO (C/EXAMES 2025)"
type textarea "RETORNO ROGÉRIO (C/EXAMES 2025)"
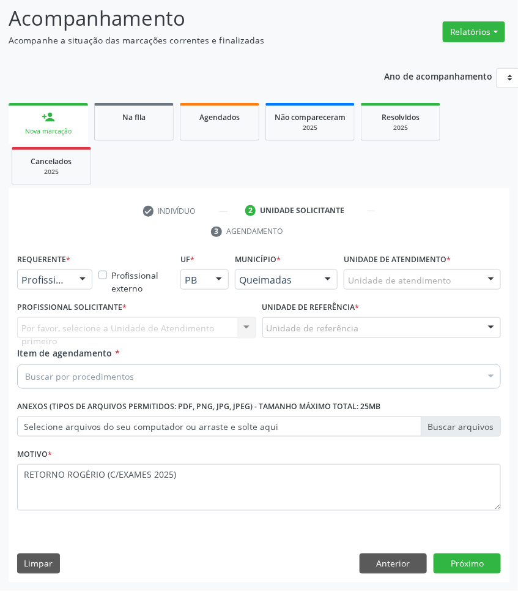
paste input "OTORRINO"
type input "OTORRINO"
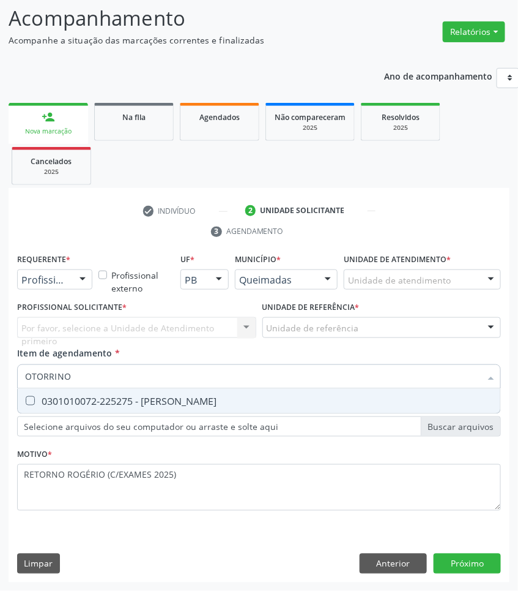
drag, startPoint x: 121, startPoint y: 392, endPoint x: 93, endPoint y: 323, distance: 74.1
click at [121, 390] on span "0301010072-225275 - [PERSON_NAME]" at bounding box center [259, 401] width 483 height 24
checkbox Otorrinolaringologista "true"
drag, startPoint x: 69, startPoint y: 280, endPoint x: 55, endPoint y: 320, distance: 42.0
click at [69, 282] on div "Profissional de Saúde" at bounding box center [54, 279] width 75 height 21
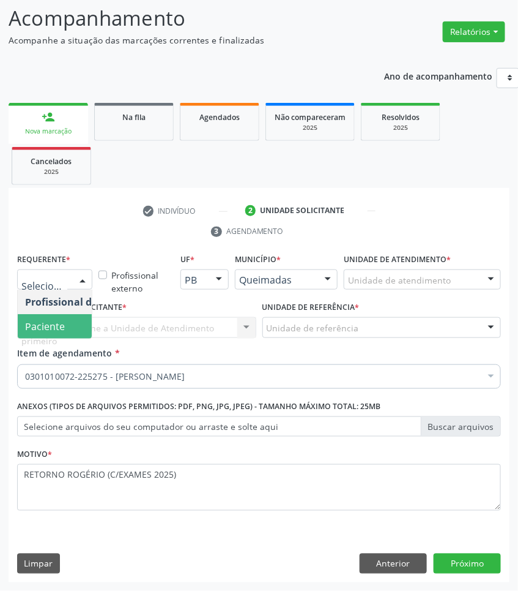
click at [50, 329] on span "Paciente" at bounding box center [45, 325] width 40 height 13
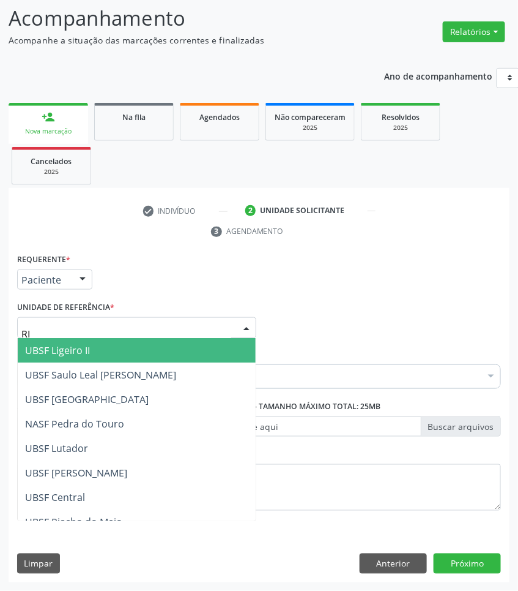
type input "RIA"
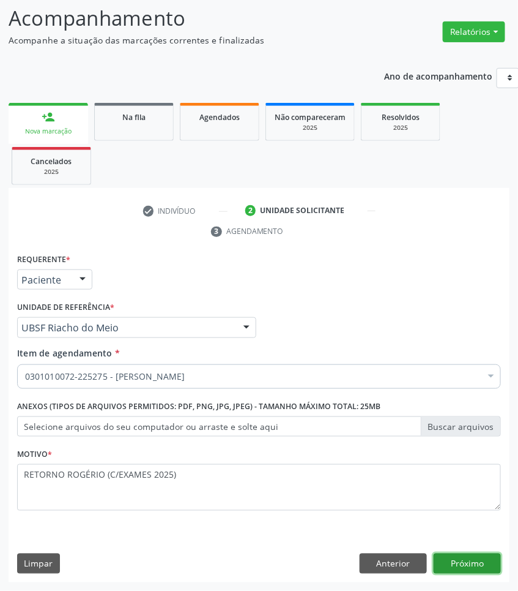
click at [447, 563] on button "Próximo" at bounding box center [467, 563] width 67 height 21
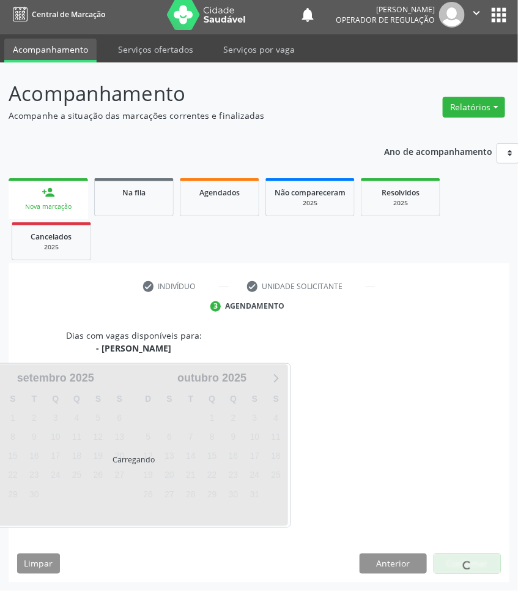
scroll to position [54, 0]
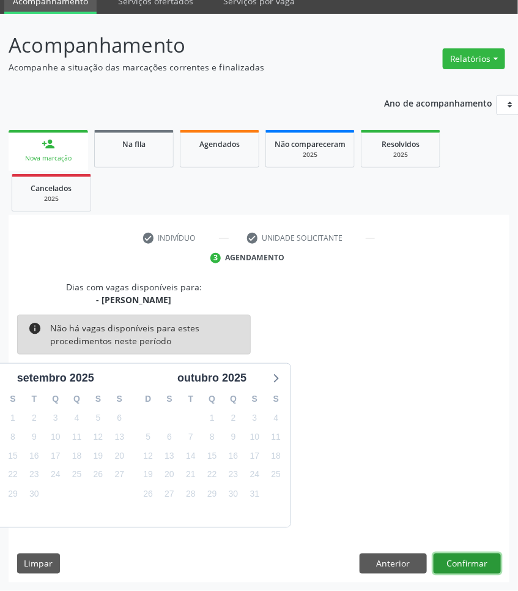
click at [438, 562] on button "Confirmar" at bounding box center [467, 563] width 67 height 21
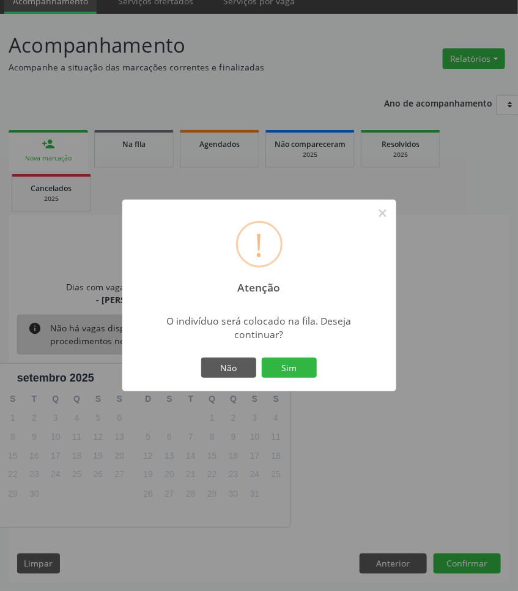
click at [262, 357] on button "Sim" at bounding box center [289, 367] width 55 height 21
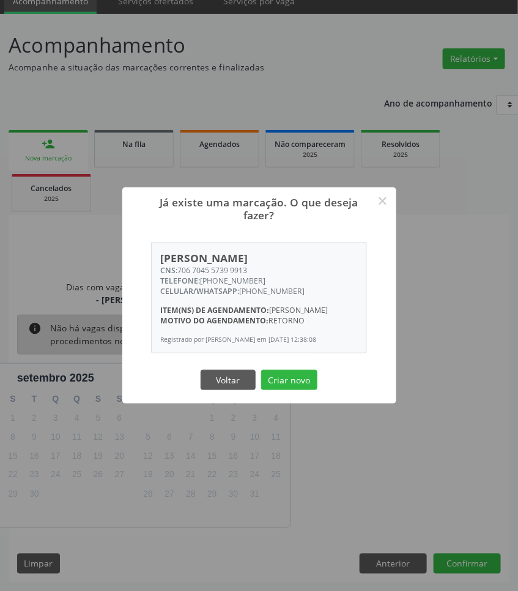
drag, startPoint x: 252, startPoint y: 261, endPoint x: 182, endPoint y: 255, distance: 70.0
click at [182, 265] on div "CNS: 706 7045 5739 9913" at bounding box center [259, 270] width 198 height 10
copy div "06 7045 5739 9913"
click at [184, 265] on div "CNS: 706 7045 5739 9913" at bounding box center [259, 270] width 198 height 10
drag, startPoint x: 179, startPoint y: 258, endPoint x: 258, endPoint y: 258, distance: 79.0
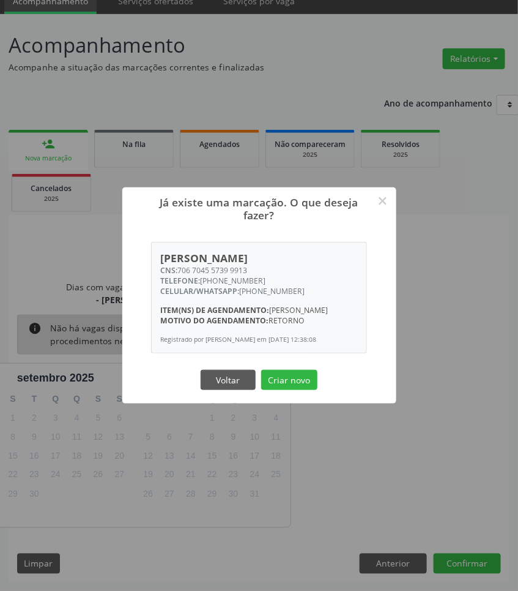
click at [258, 265] on div "CNS: 706 7045 5739 9913" at bounding box center [259, 270] width 198 height 10
copy div "706 7045 5739 9913"
click at [290, 379] on button "Criar novo" at bounding box center [289, 380] width 56 height 21
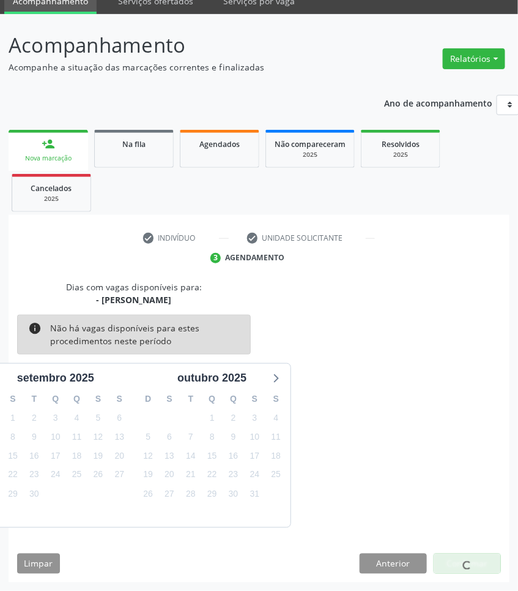
scroll to position [0, 0]
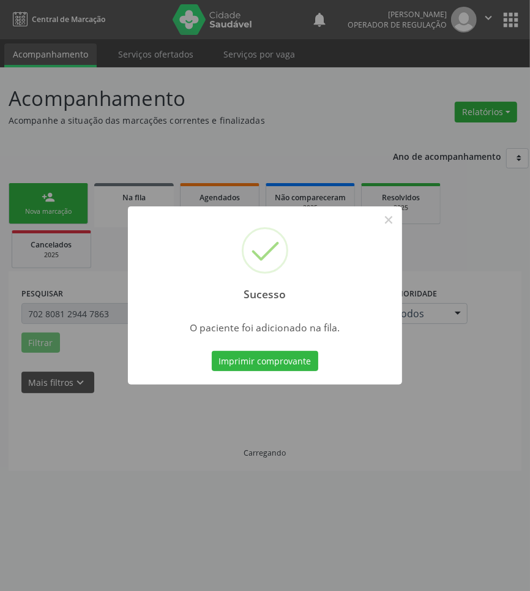
click at [138, 450] on div "Sucesso × O paciente foi adicionado na fila. Imprimir comprovante Cancel" at bounding box center [265, 295] width 530 height 591
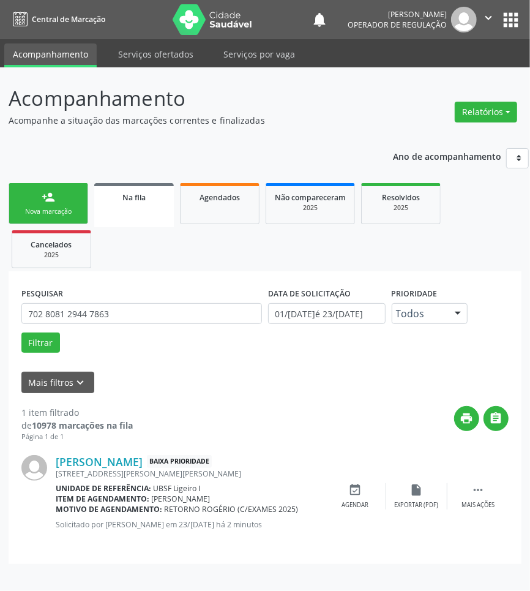
click at [65, 203] on link "person_add Nova marcação" at bounding box center [49, 203] width 80 height 41
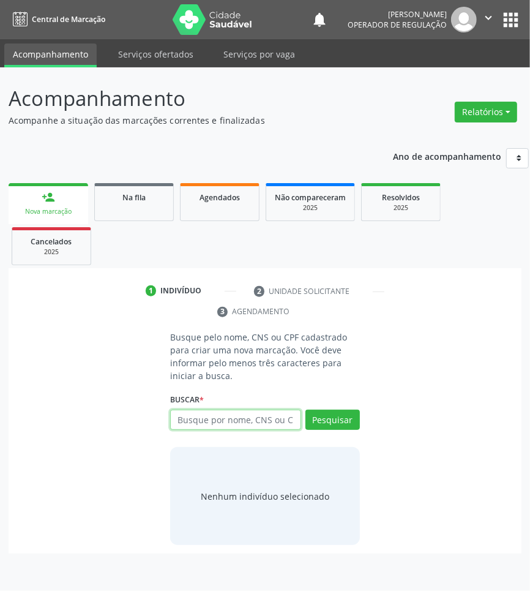
click at [179, 422] on input "text" at bounding box center [235, 419] width 131 height 21
type input "704107828625150"
click at [215, 416] on div "704107828625150 Busque por nome, CNS ou CPF Graziely Ferreira Anacleto CPF: 123…" at bounding box center [265, 423] width 190 height 29
click at [226, 419] on input "704107828625150" at bounding box center [235, 419] width 131 height 21
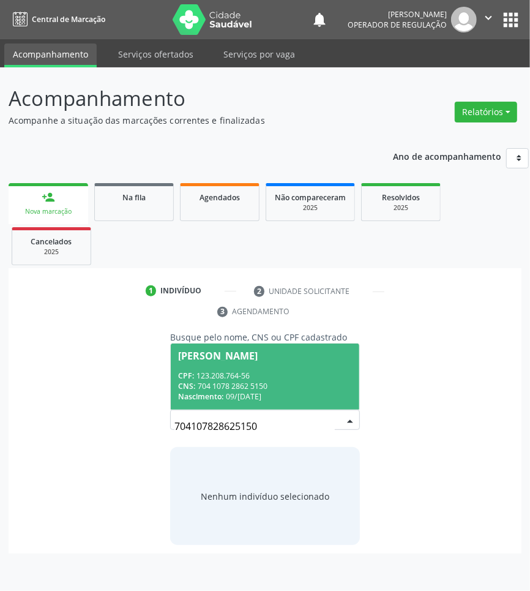
click at [280, 424] on input "704107828625150" at bounding box center [254, 426] width 160 height 24
click at [289, 374] on div "CPF: 123.208.764-56" at bounding box center [265, 375] width 174 height 10
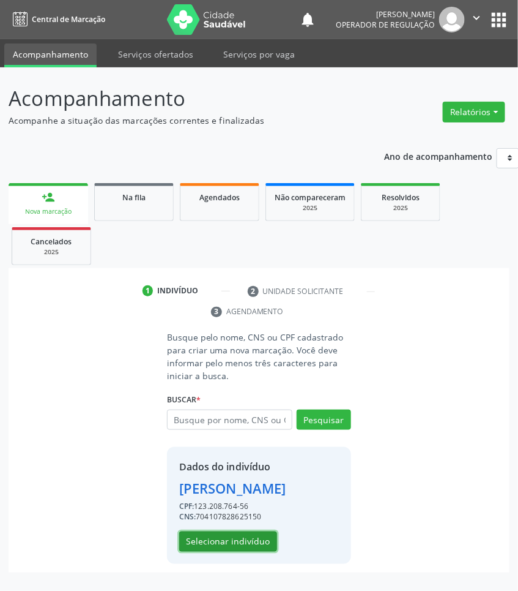
click at [243, 552] on button "Selecionar indivíduo" at bounding box center [228, 541] width 98 height 21
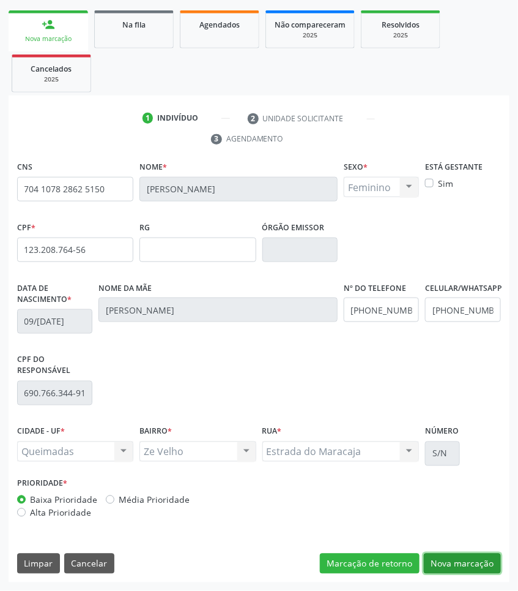
click at [479, 572] on button "Nova marcação" at bounding box center [462, 563] width 77 height 21
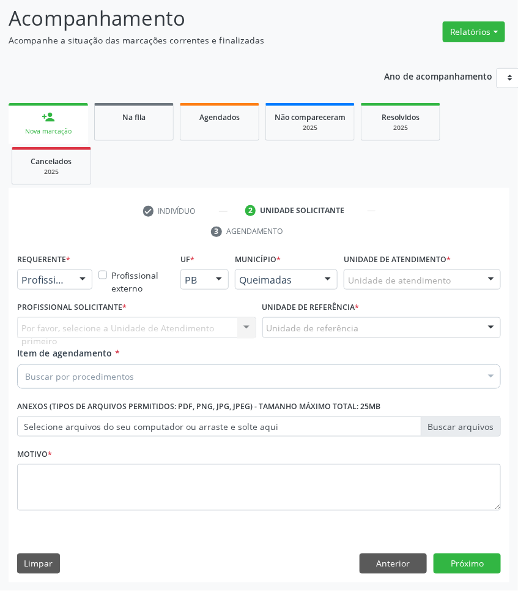
scroll to position [81, 0]
drag, startPoint x: 42, startPoint y: 277, endPoint x: 43, endPoint y: 310, distance: 33.1
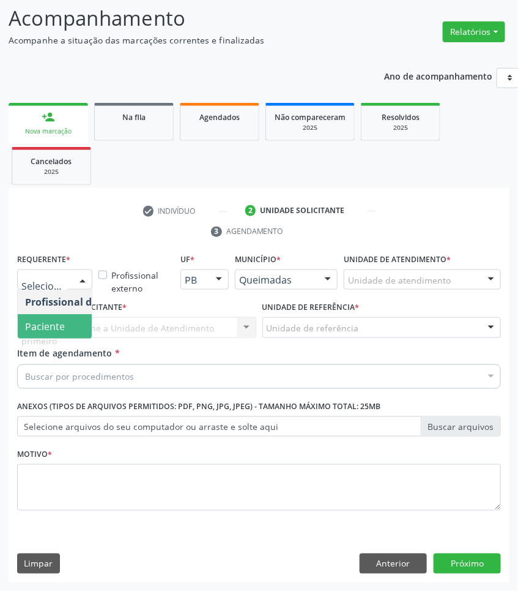
click at [47, 326] on span "Paciente" at bounding box center [45, 325] width 40 height 13
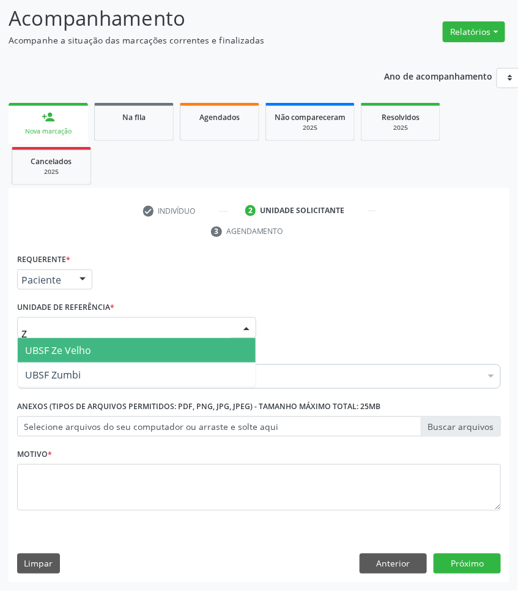
type input "ZE"
click at [107, 343] on span "UBSF Ze Velho" at bounding box center [137, 350] width 238 height 24
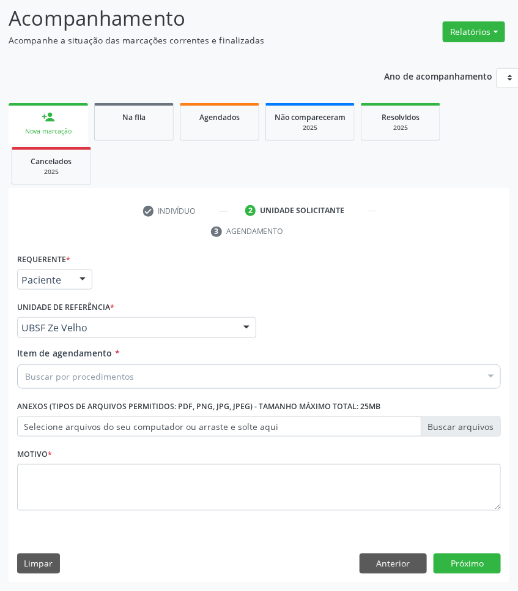
paste input "OTORRINO"
type input "OTORRINO"
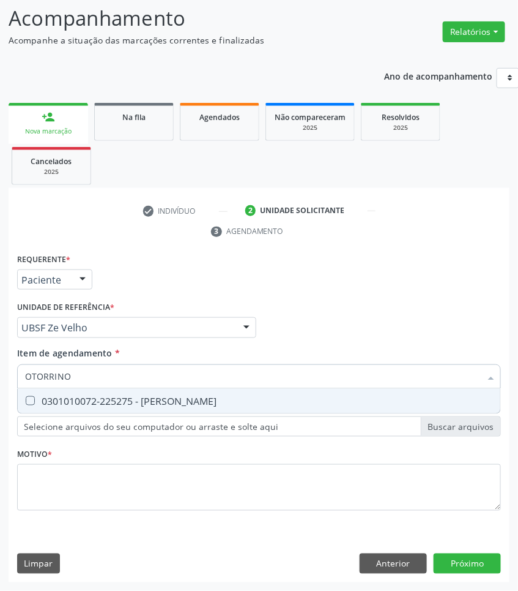
click at [80, 398] on div "0301010072-225275 - [PERSON_NAME]" at bounding box center [259, 401] width 468 height 10
checkbox Otorrinolaringologista "true"
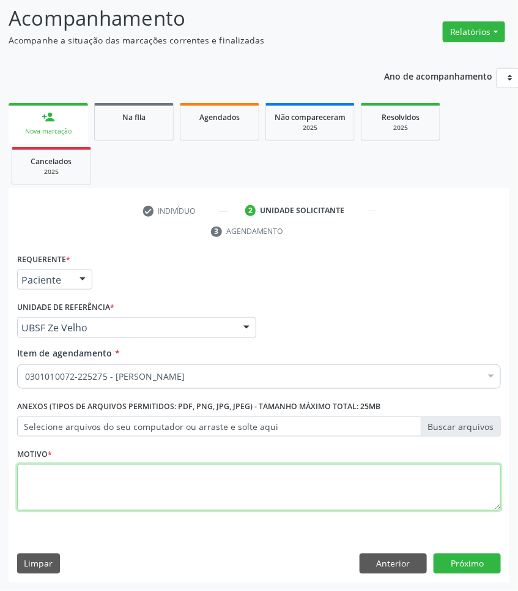
paste textarea "RETORNO ROGÉRIO (C/EXAMES 2025)"
click at [62, 490] on textarea at bounding box center [259, 487] width 484 height 47
type textarea "RETORNO ROGÉRIO (C/EXAMES 2025)"
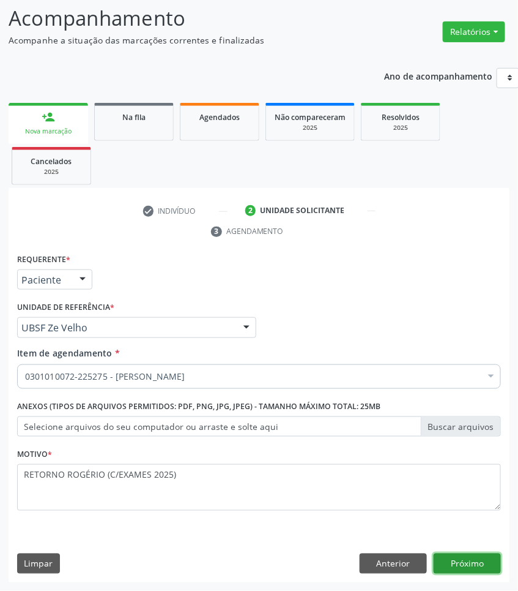
click at [455, 555] on button "Próximo" at bounding box center [467, 563] width 67 height 21
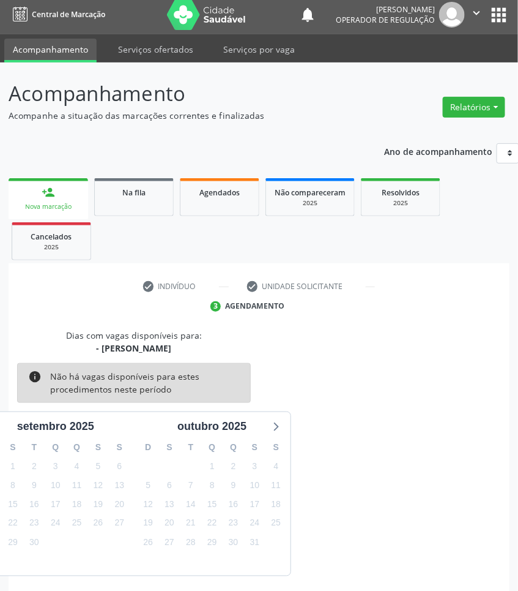
scroll to position [54, 0]
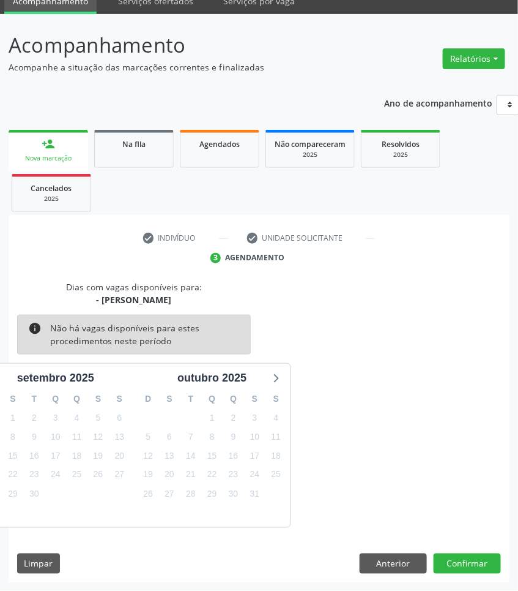
click at [487, 575] on div "Dias com vagas disponíveis para: - Médico Otorrinolaringologista info Não há va…" at bounding box center [259, 431] width 501 height 302
click at [487, 566] on button "Confirmar" at bounding box center [467, 563] width 67 height 21
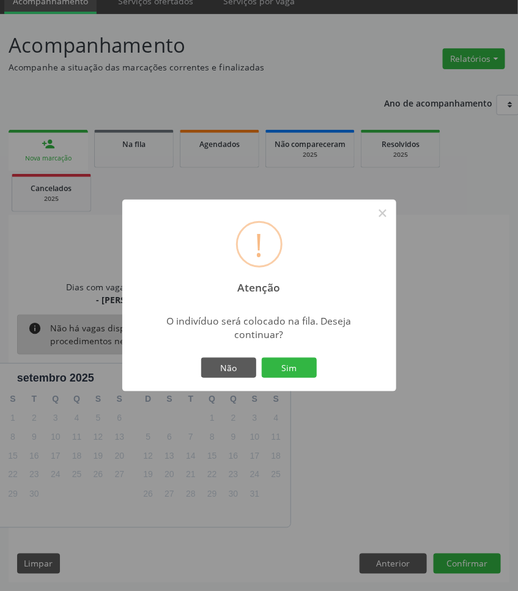
click at [262, 357] on button "Sim" at bounding box center [289, 367] width 55 height 21
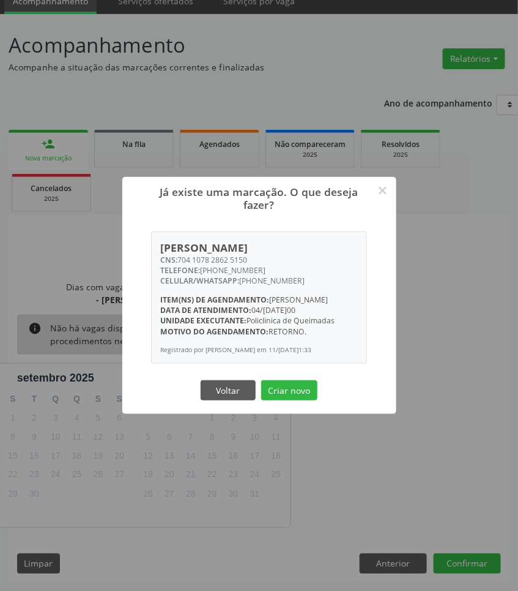
drag, startPoint x: 270, startPoint y: 252, endPoint x: 179, endPoint y: 250, distance: 90.6
click at [179, 255] on div "CNS: 704 1078 2862 5150" at bounding box center [259, 260] width 198 height 10
copy div "704 1078 2862 5150"
drag, startPoint x: 283, startPoint y: 395, endPoint x: 187, endPoint y: 395, distance: 96.7
click at [283, 395] on button "Criar novo" at bounding box center [289, 390] width 56 height 21
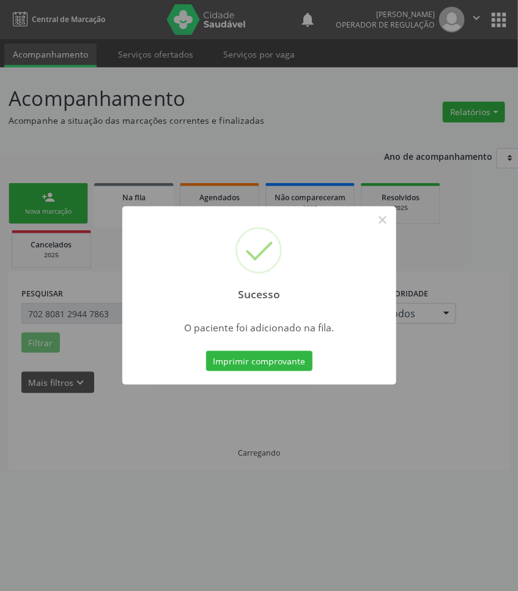
scroll to position [0, 0]
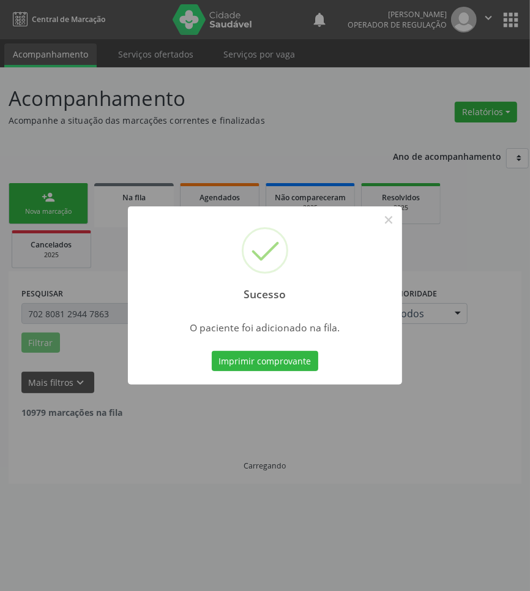
click at [135, 503] on div "Sucesso × O paciente foi adicionado na fila. Imprimir comprovante Cancel" at bounding box center [265, 295] width 530 height 591
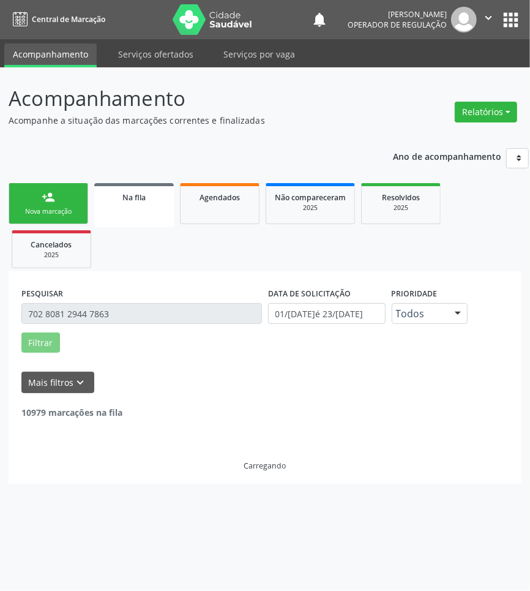
click at [19, 201] on link "person_add Nova marcação" at bounding box center [49, 203] width 80 height 41
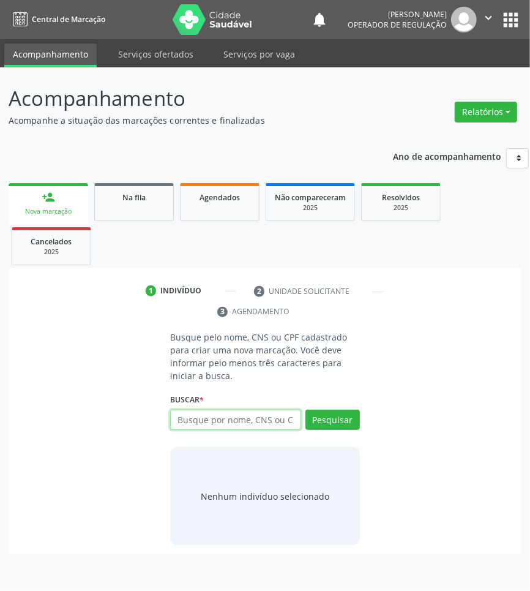
click at [207, 420] on input "text" at bounding box center [235, 419] width 131 height 21
type input "700004410660106"
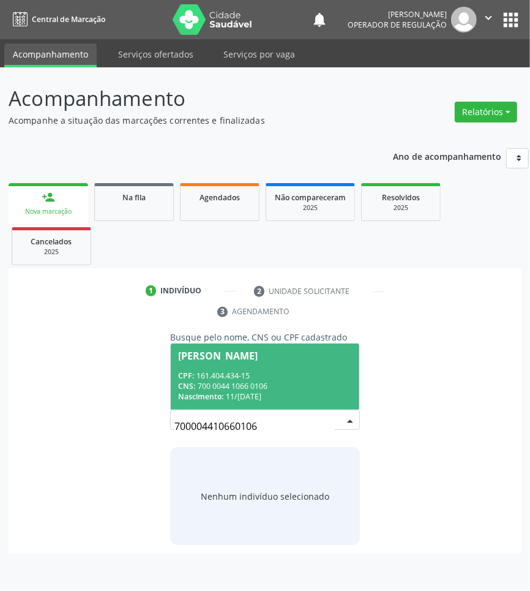
click at [219, 393] on span "Nascimento:" at bounding box center [200, 396] width 45 height 10
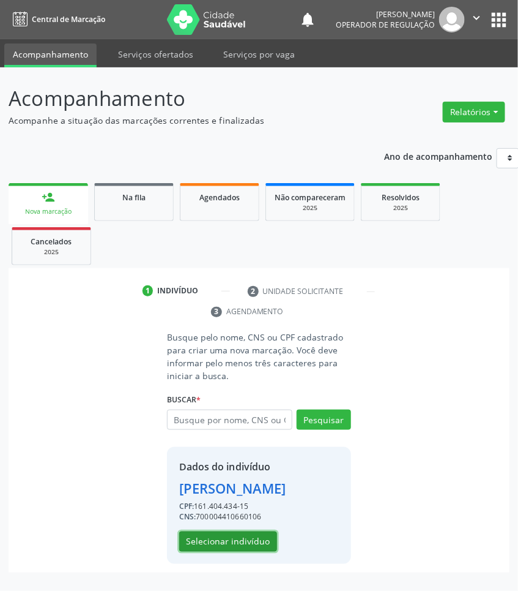
drag, startPoint x: 209, startPoint y: 563, endPoint x: 4, endPoint y: 353, distance: 293.5
click at [209, 552] on button "Selecionar indivíduo" at bounding box center [228, 541] width 98 height 21
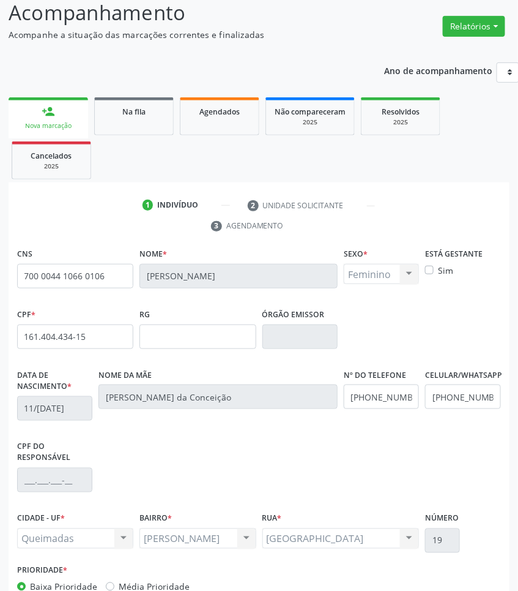
scroll to position [173, 0]
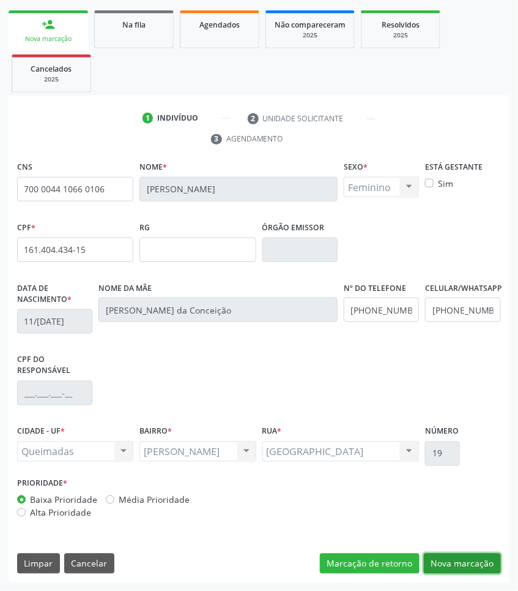
click at [470, 556] on button "Nova marcação" at bounding box center [462, 563] width 77 height 21
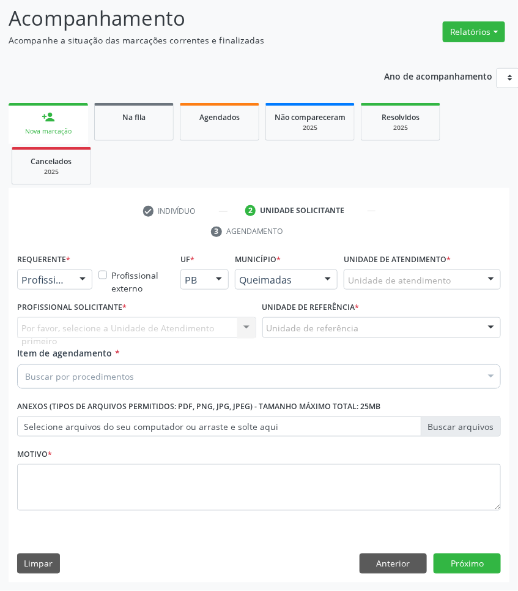
paste input "OTORRINO"
type input "OTORRINO"
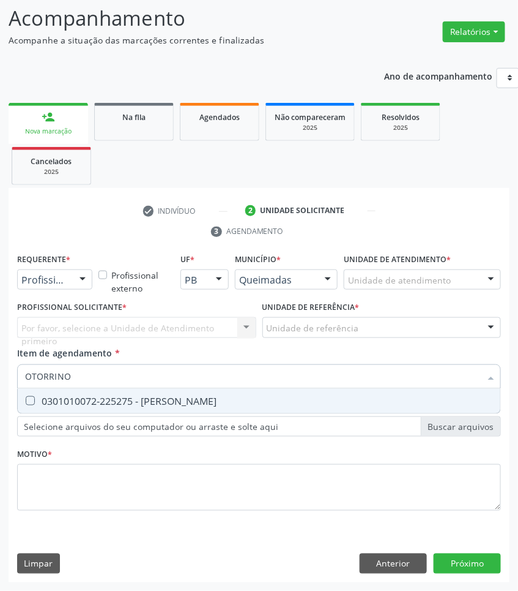
drag, startPoint x: 91, startPoint y: 395, endPoint x: 37, endPoint y: 370, distance: 59.2
click at [91, 396] on div "0301010072-225275 - [PERSON_NAME]" at bounding box center [259, 401] width 468 height 10
checkbox Otorrinolaringologista "true"
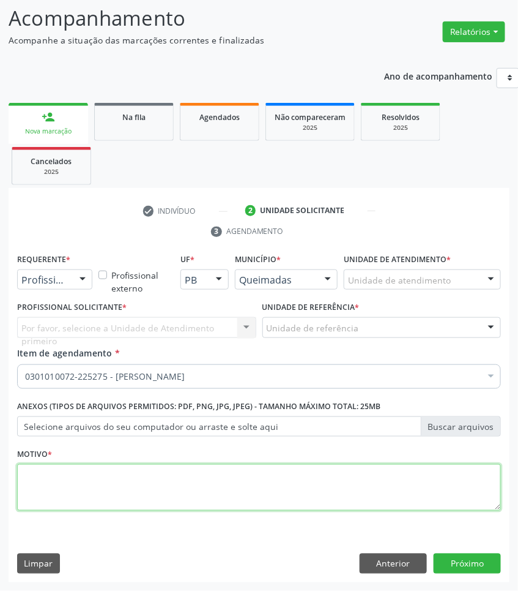
drag, startPoint x: 108, startPoint y: 497, endPoint x: 28, endPoint y: 271, distance: 240.2
click at [108, 497] on textarea at bounding box center [259, 487] width 484 height 47
paste textarea "RETORNO ISAURA (C/EXAMES)"
type textarea "RETORNO ISAURA (C/EXAMES)"
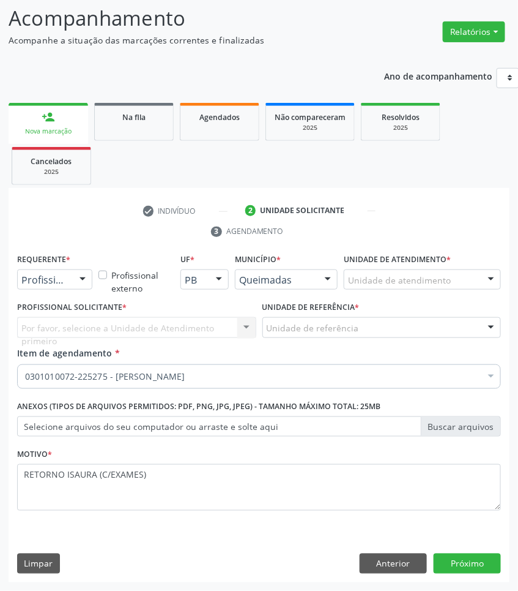
click at [23, 265] on label "Requerente *" at bounding box center [43, 259] width 53 height 19
drag, startPoint x: 32, startPoint y: 275, endPoint x: 34, endPoint y: 311, distance: 35.5
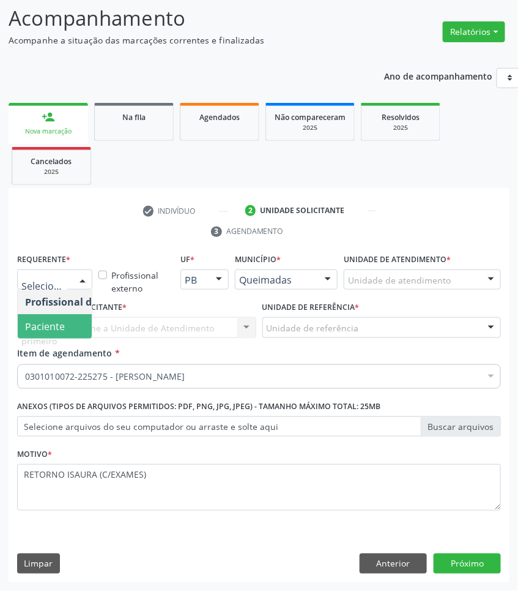
click at [37, 322] on span "Paciente" at bounding box center [45, 325] width 40 height 13
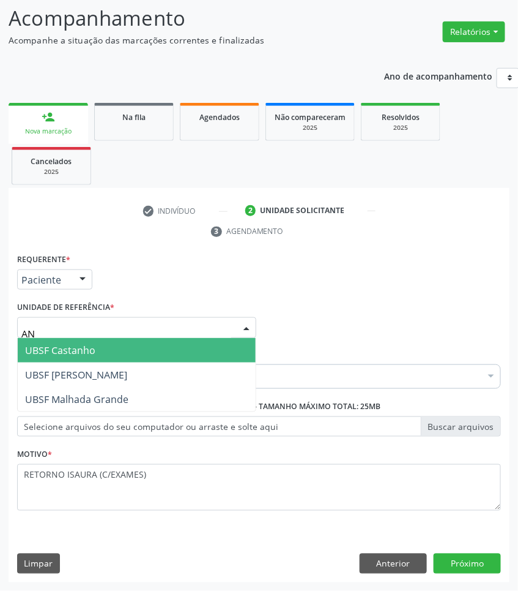
type input "ANI"
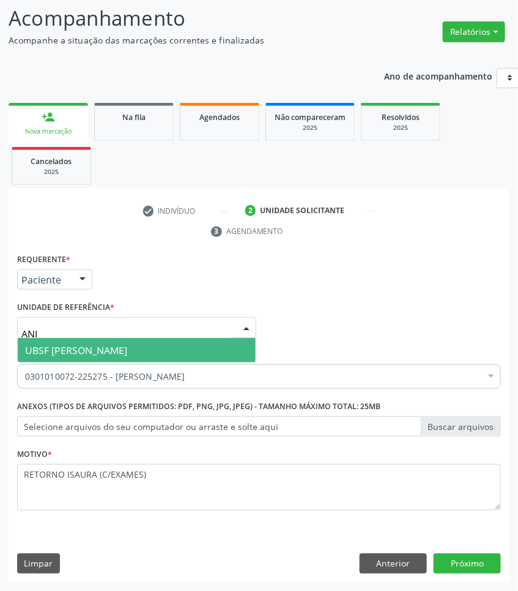
click at [64, 347] on span "UBSF [PERSON_NAME]" at bounding box center [76, 349] width 102 height 13
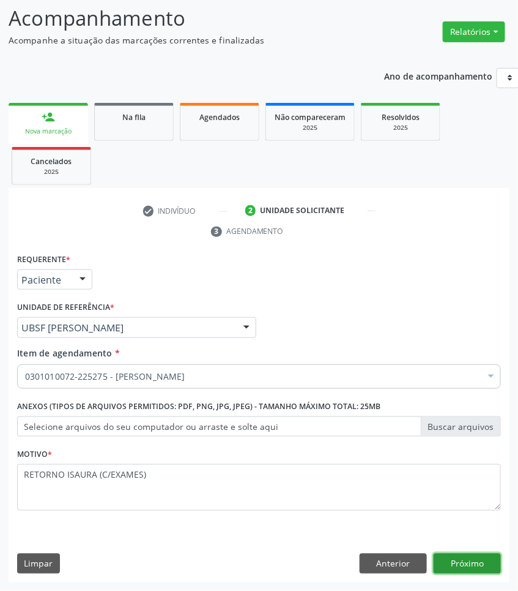
click at [465, 565] on button "Próximo" at bounding box center [467, 563] width 67 height 21
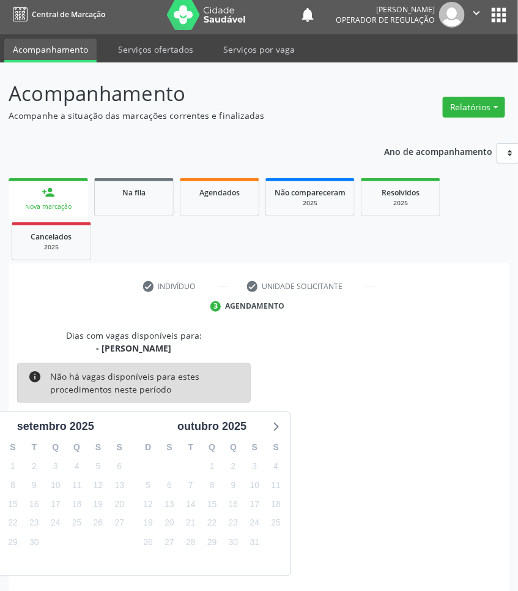
scroll to position [54, 0]
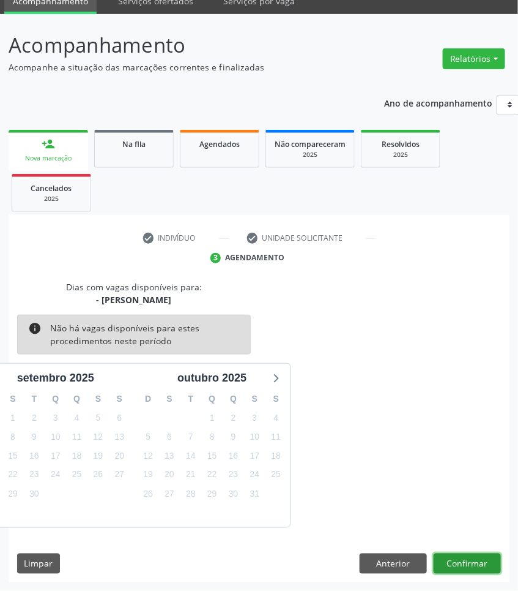
click at [484, 559] on button "Confirmar" at bounding box center [467, 563] width 67 height 21
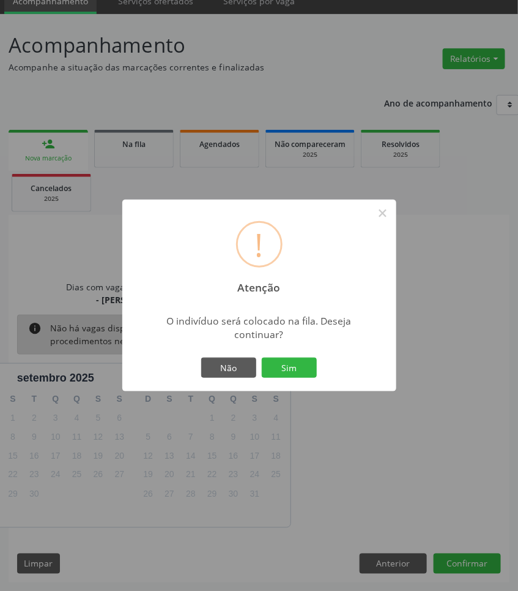
click at [262, 357] on button "Sim" at bounding box center [289, 367] width 55 height 21
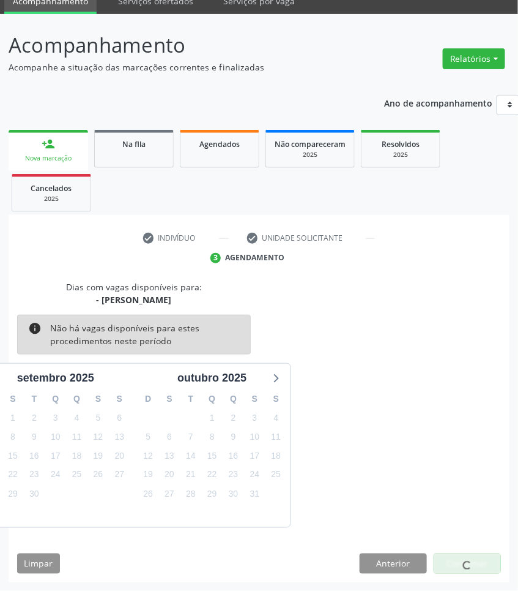
scroll to position [0, 0]
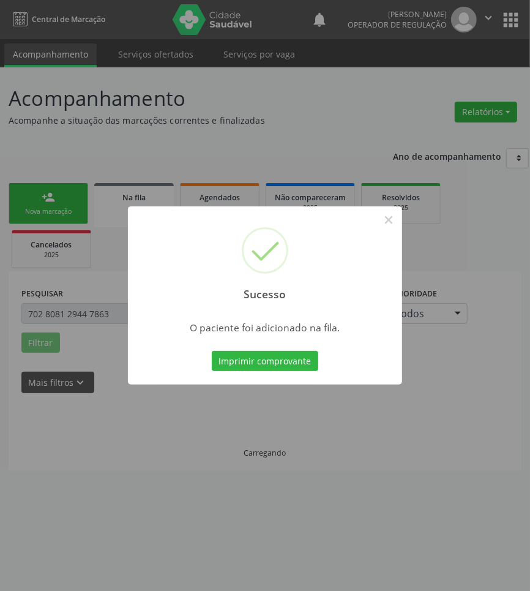
click at [19, 231] on div "Sucesso × O paciente foi adicionado na fila. Imprimir comprovante Cancel" at bounding box center [265, 295] width 530 height 591
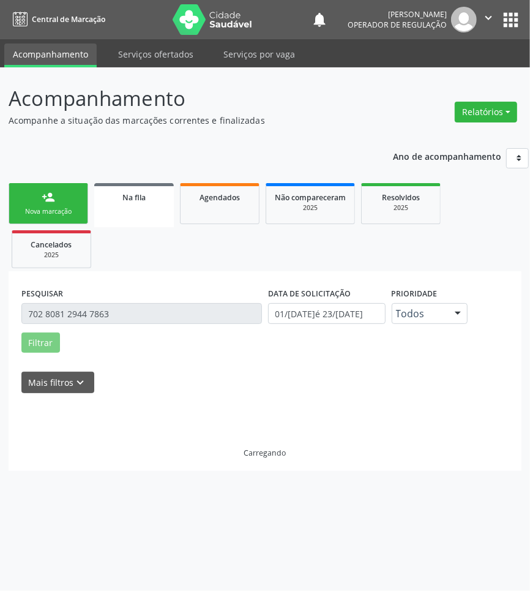
drag, startPoint x: 37, startPoint y: 210, endPoint x: 21, endPoint y: 215, distance: 16.3
click at [37, 211] on div "Nova marcação" at bounding box center [48, 211] width 61 height 9
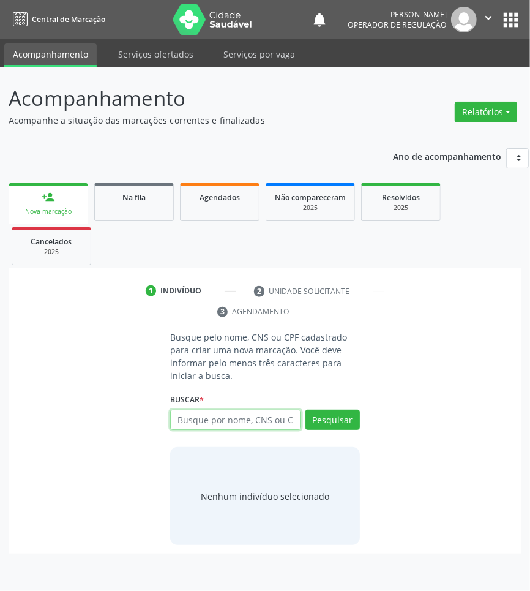
click at [207, 420] on input "text" at bounding box center [235, 419] width 131 height 21
type input "702004375730383"
click at [174, 421] on input "702004375730383" at bounding box center [174, 426] width 0 height 24
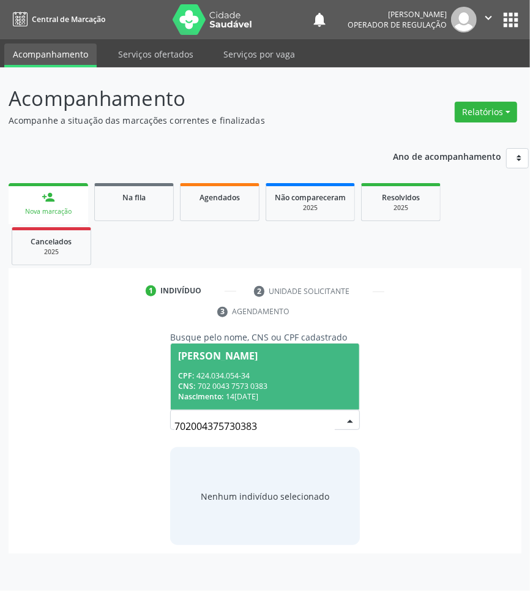
click at [239, 374] on div "CPF: 424.034.054-34" at bounding box center [265, 375] width 174 height 10
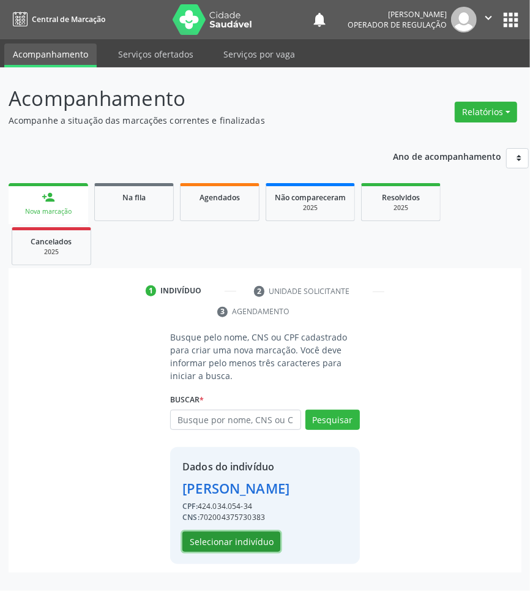
click at [222, 540] on button "Selecionar indivíduo" at bounding box center [231, 541] width 98 height 21
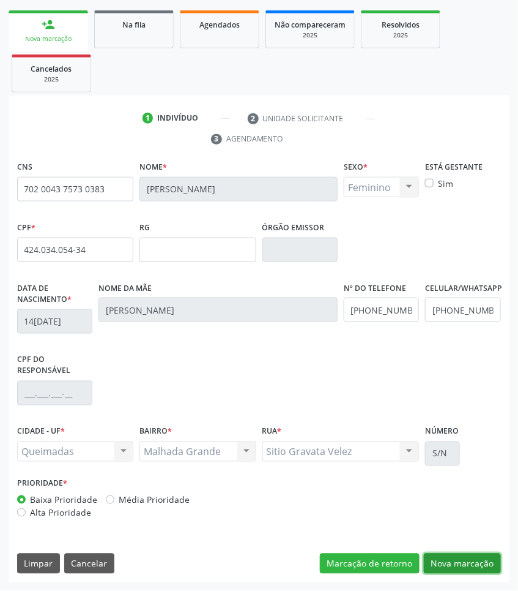
click at [465, 557] on button "Nova marcação" at bounding box center [462, 563] width 77 height 21
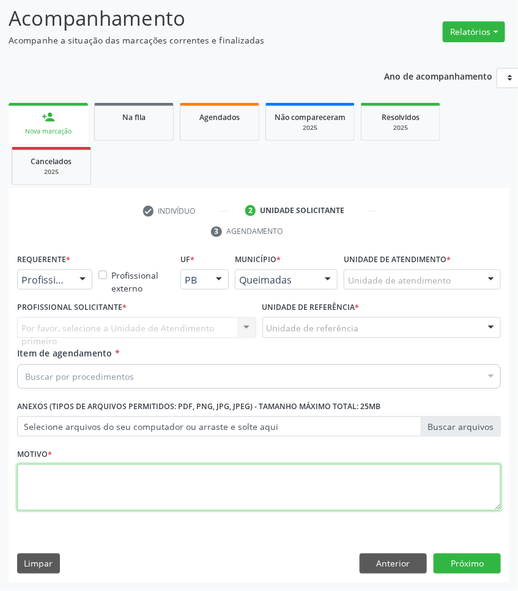
drag, startPoint x: 261, startPoint y: 491, endPoint x: 114, endPoint y: 349, distance: 204.3
click at [246, 484] on textarea at bounding box center [259, 487] width 484 height 47
paste textarea "RETORNO LUCAS (C/EXAMES)"
type textarea "RETORNO LUCAS (C/EXAMES)"
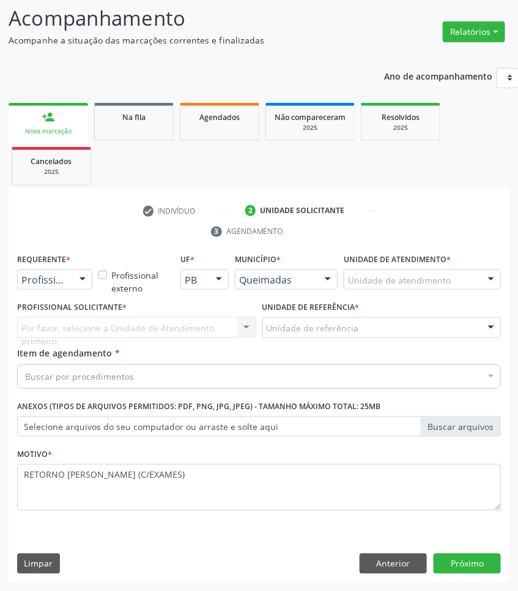
paste input "OTORRINO"
type input "OTORRINO"
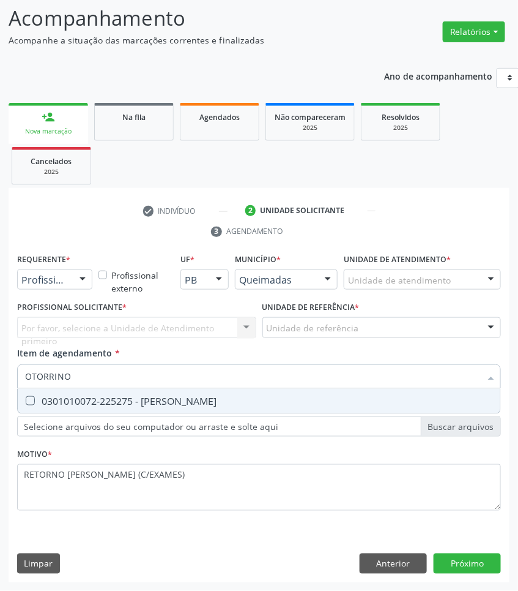
click at [83, 389] on span "0301010072-225275 - [PERSON_NAME]" at bounding box center [259, 401] width 483 height 24
checkbox Otorrinolaringologista "true"
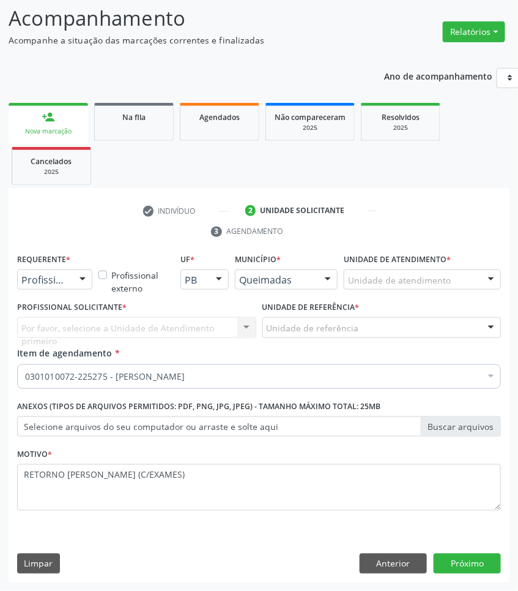
drag, startPoint x: 60, startPoint y: 278, endPoint x: 58, endPoint y: 288, distance: 10.0
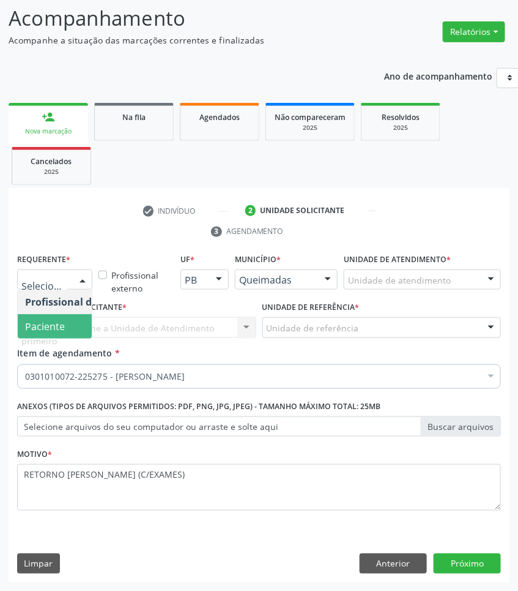
click at [47, 332] on span "Paciente" at bounding box center [45, 325] width 40 height 13
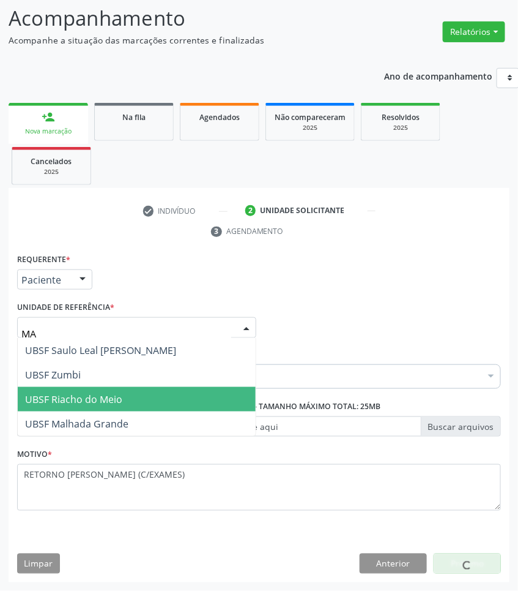
type input "MAL"
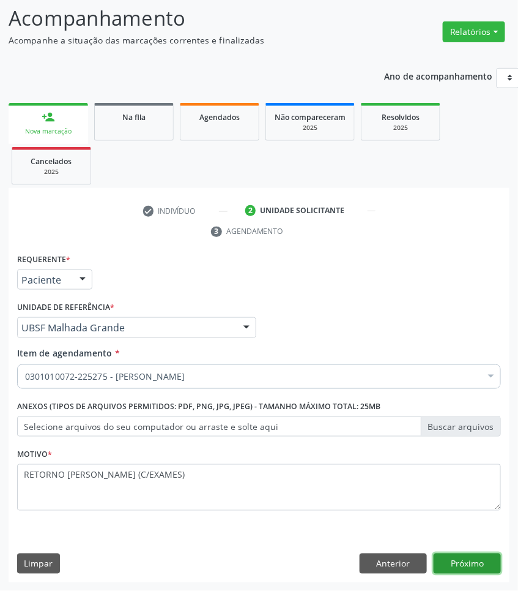
click at [454, 567] on button "Próximo" at bounding box center [467, 563] width 67 height 21
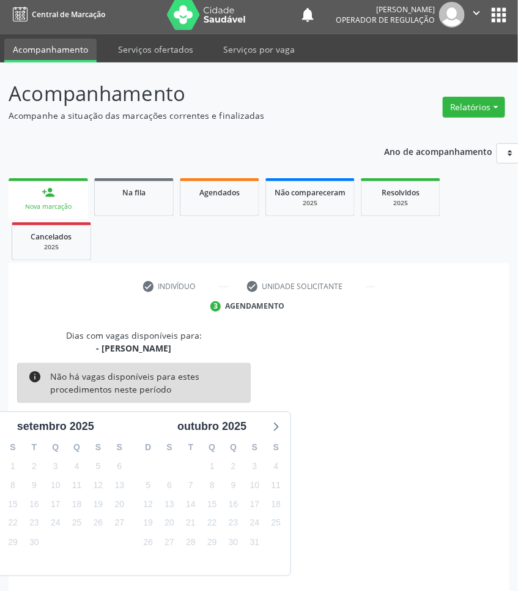
scroll to position [54, 0]
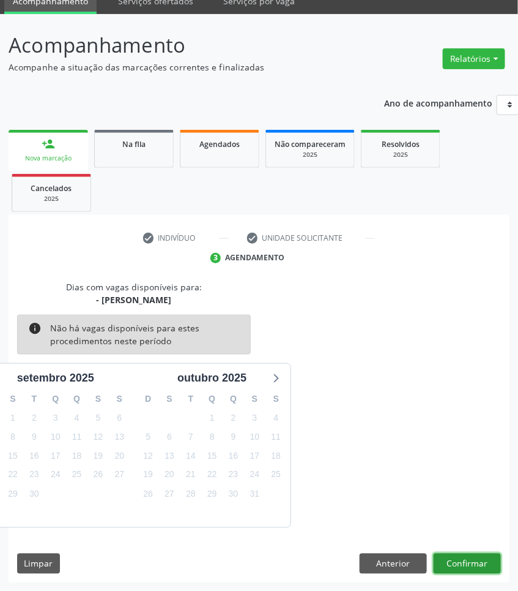
click at [450, 560] on button "Confirmar" at bounding box center [467, 563] width 67 height 21
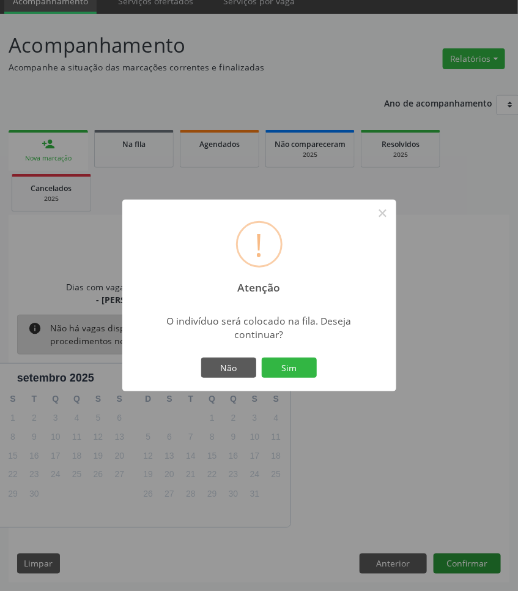
click at [262, 357] on button "Sim" at bounding box center [289, 367] width 55 height 21
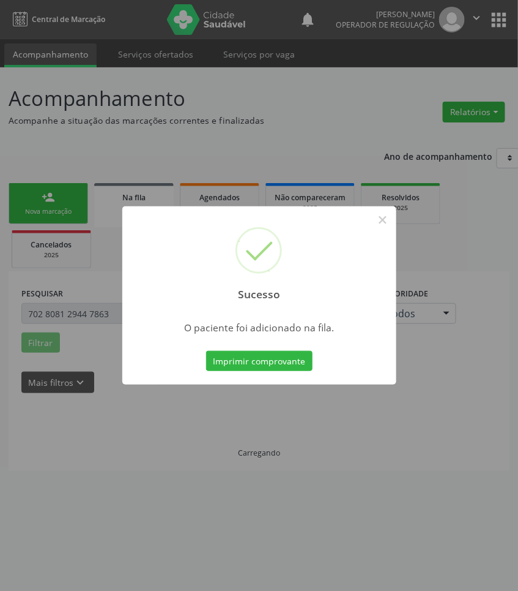
scroll to position [0, 0]
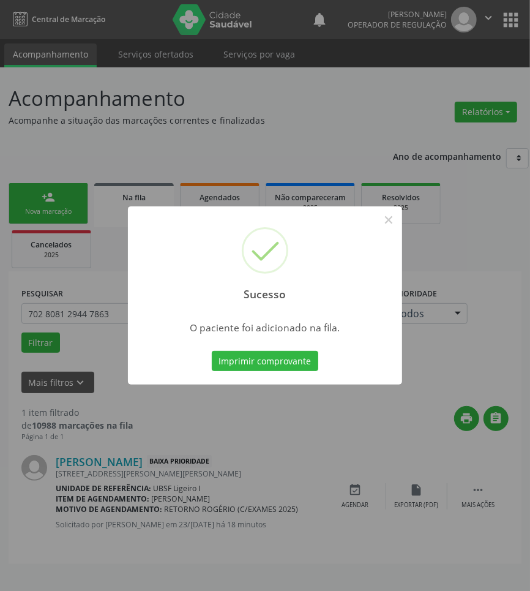
click at [22, 313] on div "Sucesso × O paciente foi adicionado na fila. Imprimir comprovante Cancel" at bounding box center [265, 295] width 530 height 591
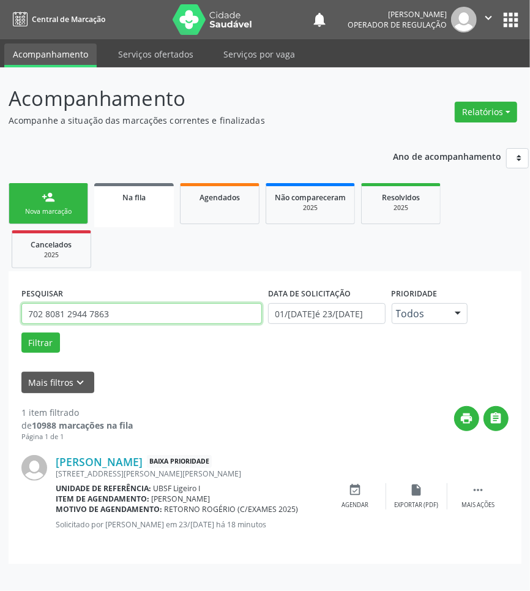
click at [60, 310] on input "702 8081 2944 7863" at bounding box center [141, 313] width 241 height 21
paste input "700 5059 1263 0250"
type input "700 5059 1263 0250"
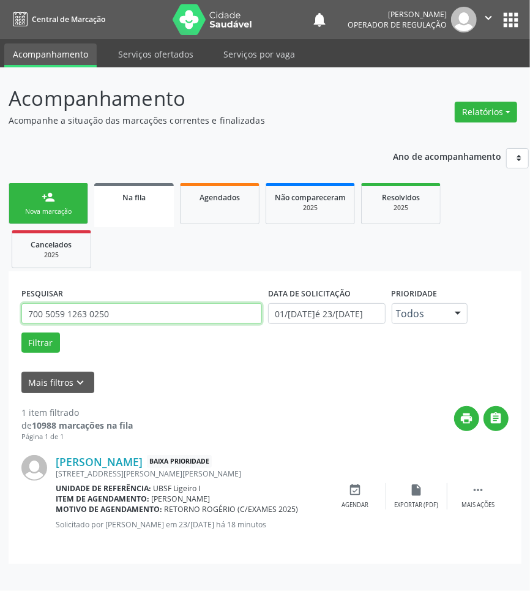
click at [21, 332] on button "Filtrar" at bounding box center [40, 342] width 39 height 21
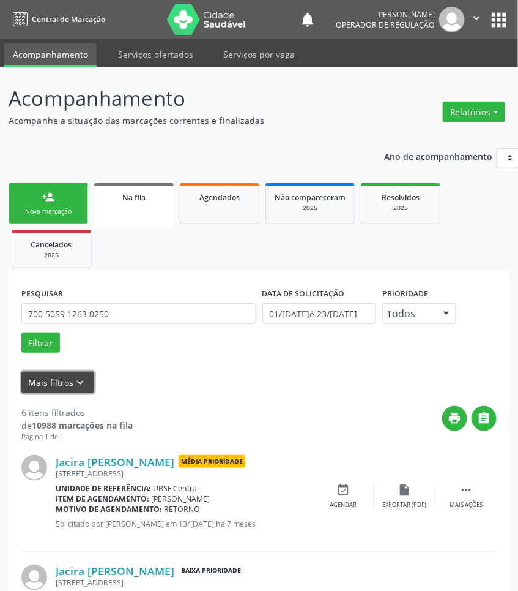
click at [62, 386] on button "Mais filtros keyboard_arrow_down" at bounding box center [57, 382] width 73 height 21
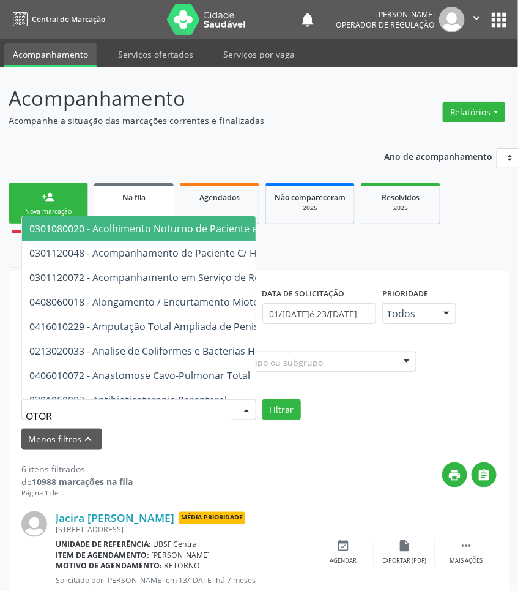
type input "OTORR"
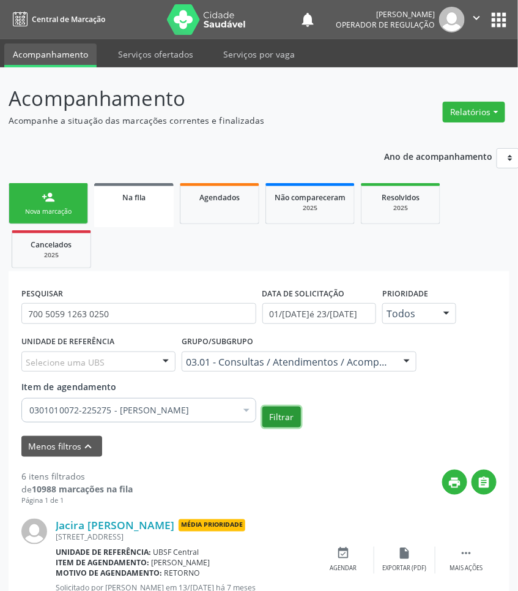
click at [288, 426] on button "Filtrar" at bounding box center [282, 416] width 39 height 21
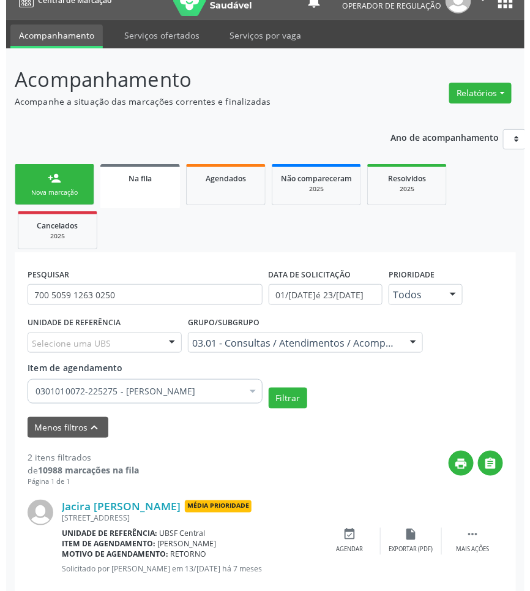
scroll to position [155, 0]
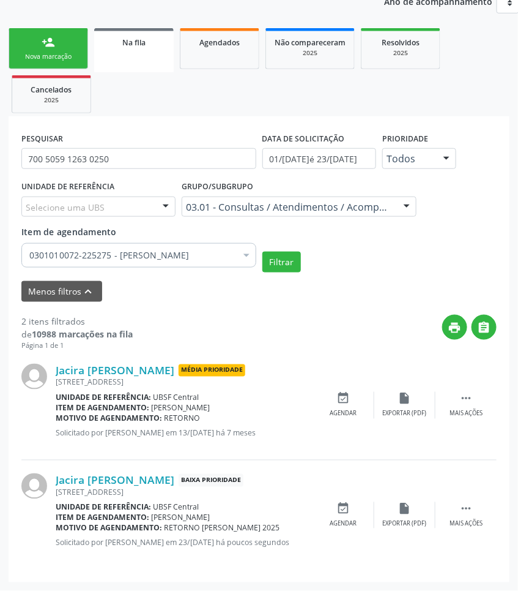
click at [488, 390] on div "Jacira Félix Pereira Média Prioridade Rua Santo Antonio, 81, Centro Unidade de …" at bounding box center [259, 406] width 476 height 110
click at [480, 401] on div " Mais ações" at bounding box center [466, 405] width 61 height 26
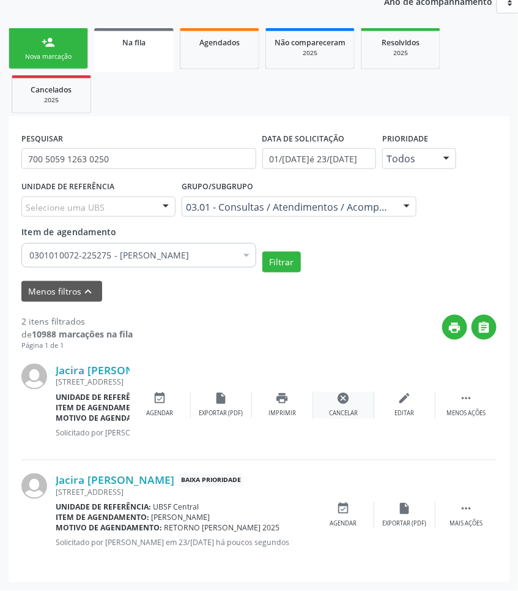
click at [367, 398] on div "cancel Cancelar" at bounding box center [343, 405] width 61 height 26
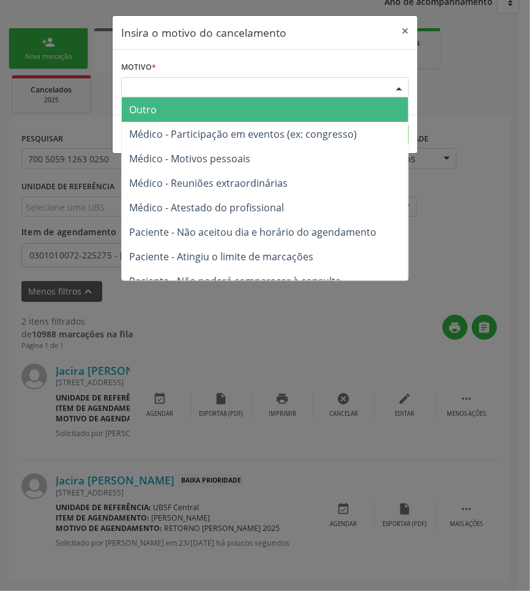
click at [349, 89] on div "Escolha o motivo" at bounding box center [265, 87] width 288 height 21
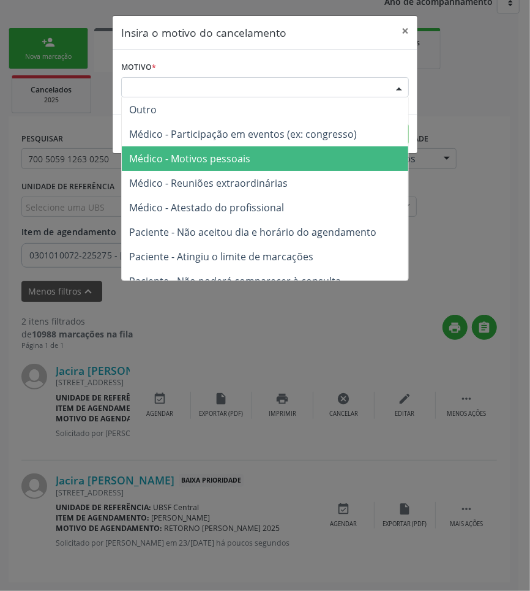
click at [343, 151] on span "Médico - Motivos pessoais" at bounding box center [265, 158] width 286 height 24
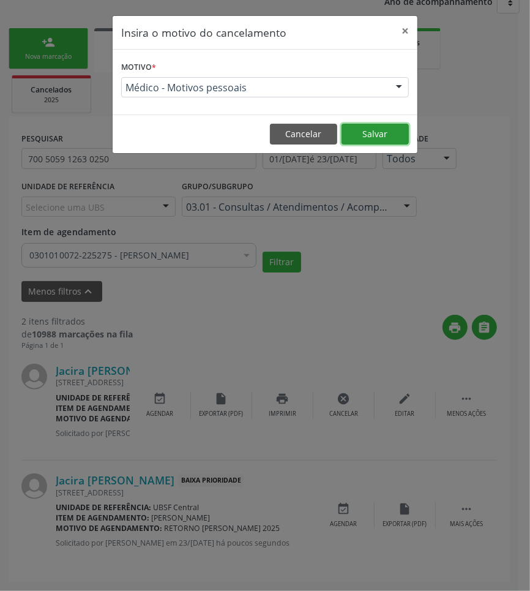
click at [370, 129] on button "Salvar" at bounding box center [375, 134] width 67 height 21
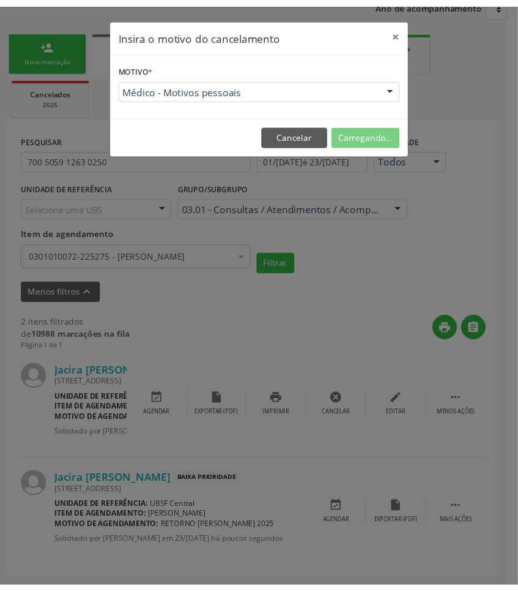
scroll to position [0, 0]
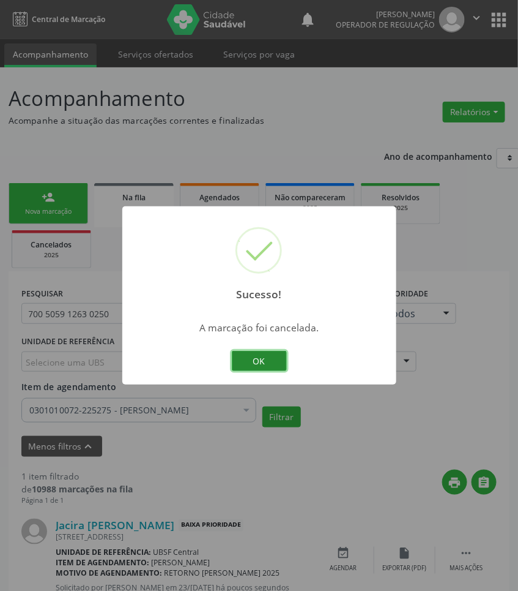
click at [280, 362] on button "OK" at bounding box center [259, 361] width 55 height 21
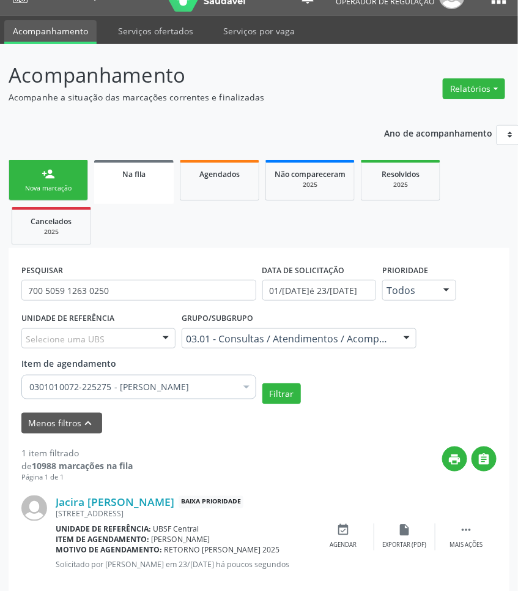
scroll to position [46, 0]
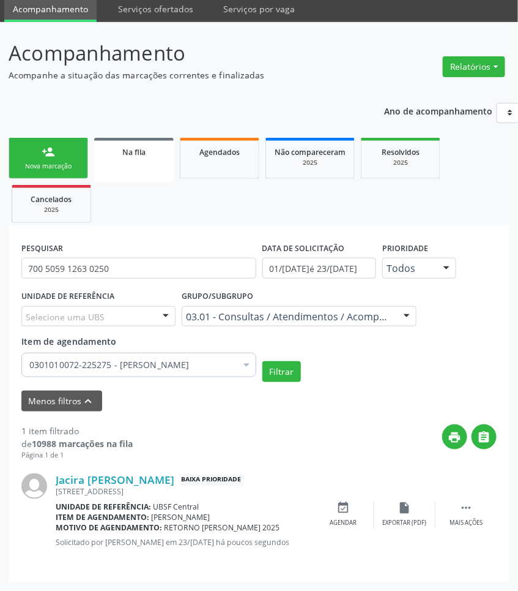
drag, startPoint x: 78, startPoint y: 161, endPoint x: 15, endPoint y: 163, distance: 62.5
click at [78, 160] on link "person_add Nova marcação" at bounding box center [49, 158] width 80 height 41
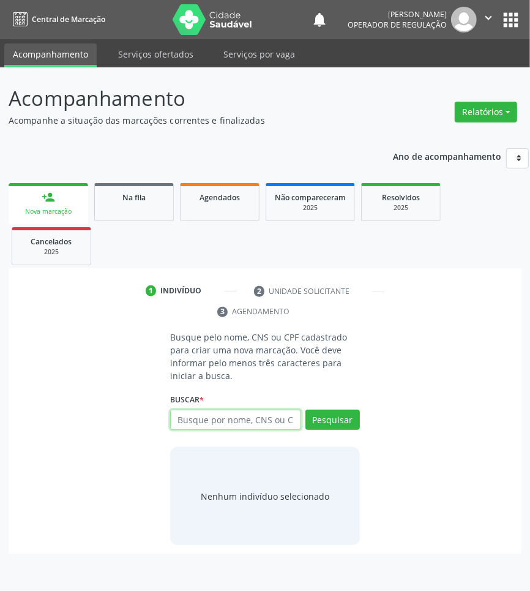
click at [236, 428] on input "text" at bounding box center [235, 419] width 131 height 21
click at [220, 420] on input "text" at bounding box center [235, 419] width 131 height 21
type input "704604619653022"
click at [174, 424] on input "704604619653022" at bounding box center [174, 426] width 0 height 24
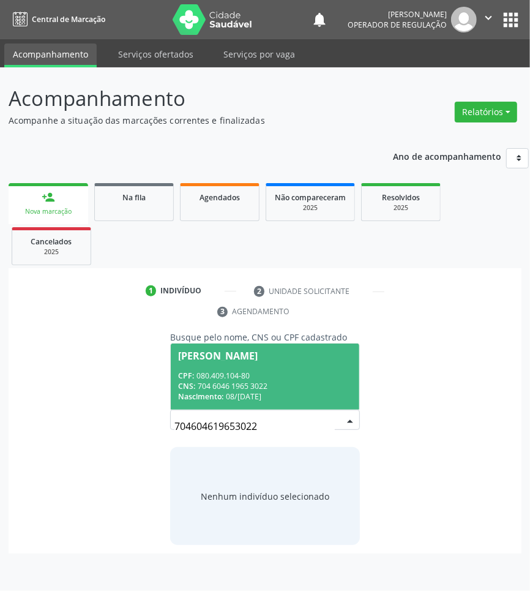
click at [261, 381] on div "CNS: 704 6046 1965 3022" at bounding box center [265, 386] width 174 height 10
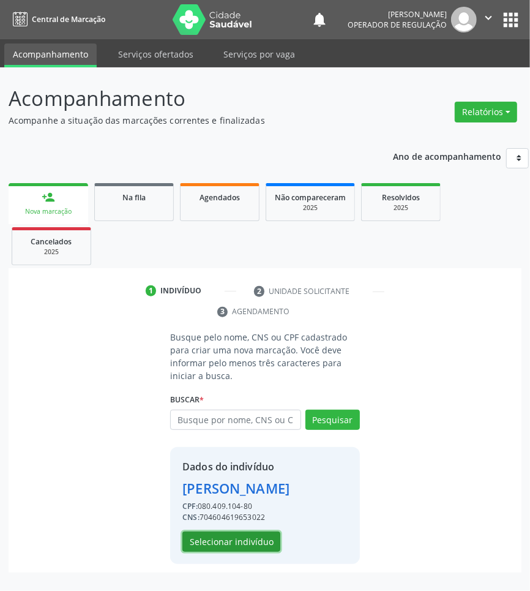
click at [243, 545] on button "Selecionar indivíduo" at bounding box center [231, 541] width 98 height 21
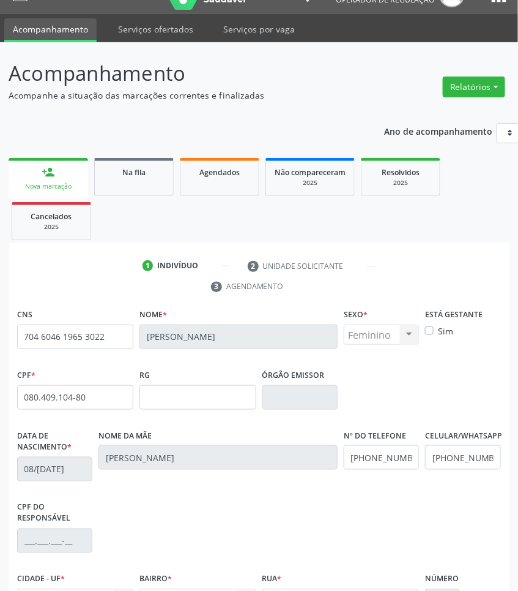
scroll to position [173, 0]
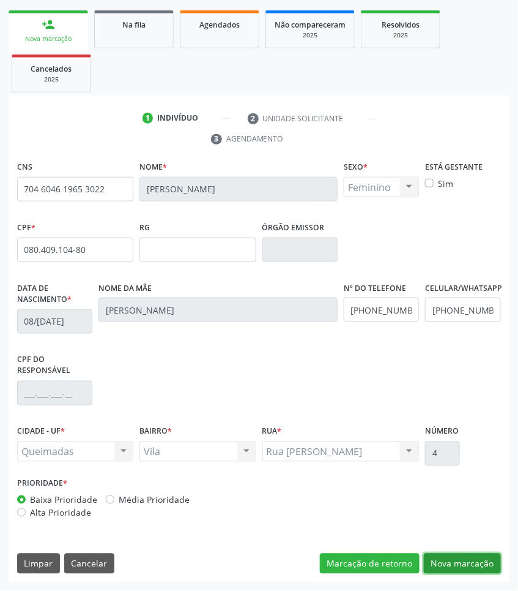
drag, startPoint x: 479, startPoint y: 566, endPoint x: 208, endPoint y: 451, distance: 294.0
click at [466, 564] on button "Nova marcação" at bounding box center [462, 563] width 77 height 21
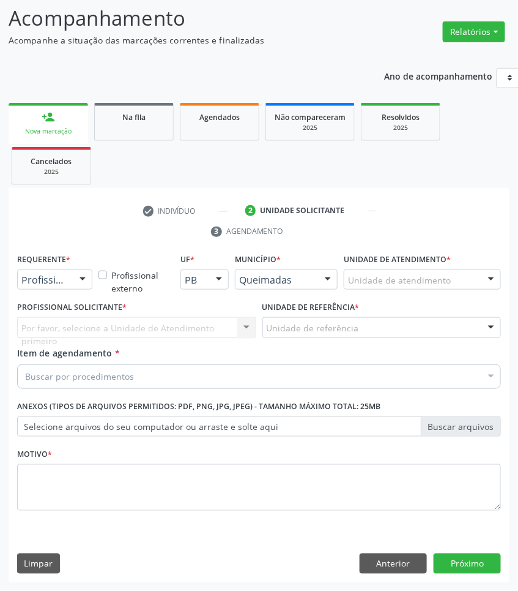
scroll to position [81, 0]
paste input "OTORRINO"
type input "OTORRINO"
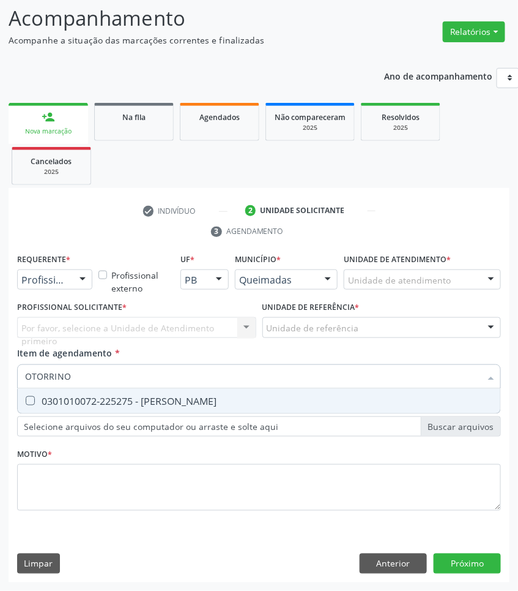
drag, startPoint x: 97, startPoint y: 401, endPoint x: 70, endPoint y: 343, distance: 63.8
click at [95, 399] on div "0301010072-225275 - [PERSON_NAME]" at bounding box center [259, 401] width 468 height 10
checkbox Otorrinolaringologista "true"
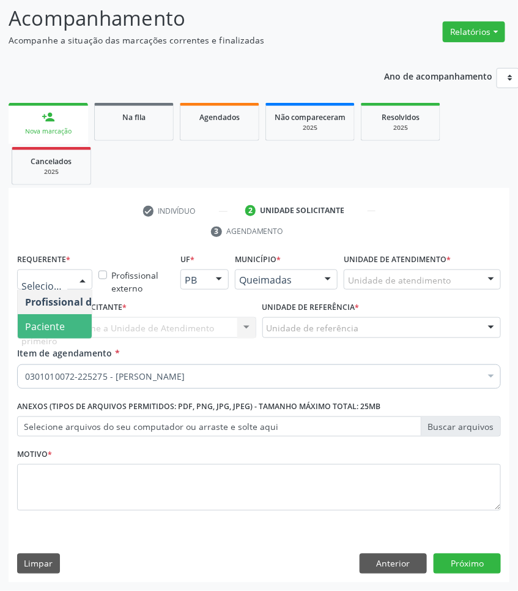
click at [46, 325] on span "Paciente" at bounding box center [45, 325] width 40 height 13
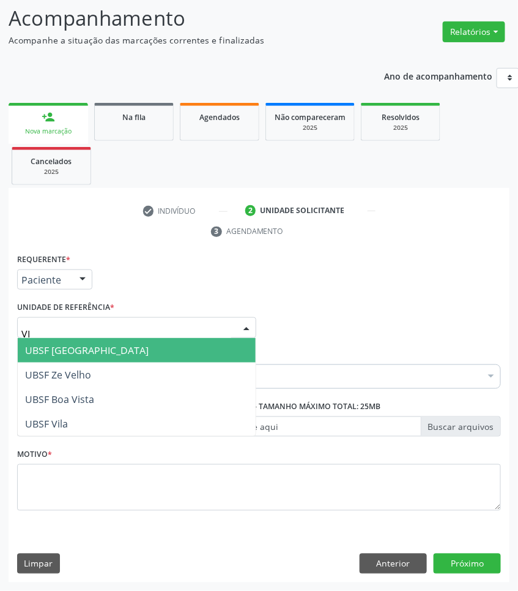
type input "VIL"
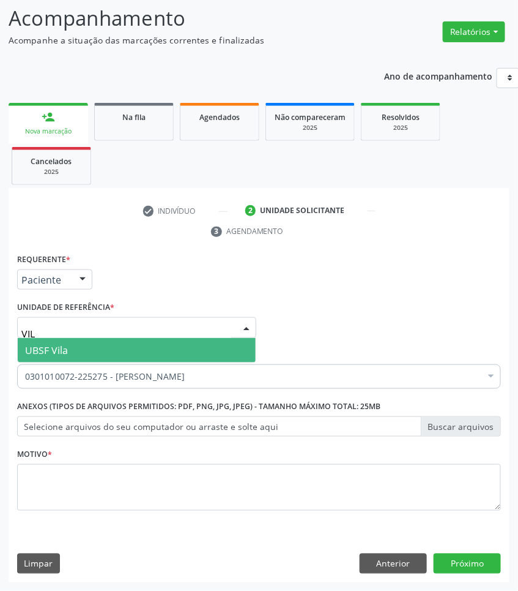
drag, startPoint x: 99, startPoint y: 346, endPoint x: 11, endPoint y: 395, distance: 100.6
click at [99, 346] on span "UBSF Vila" at bounding box center [137, 350] width 238 height 24
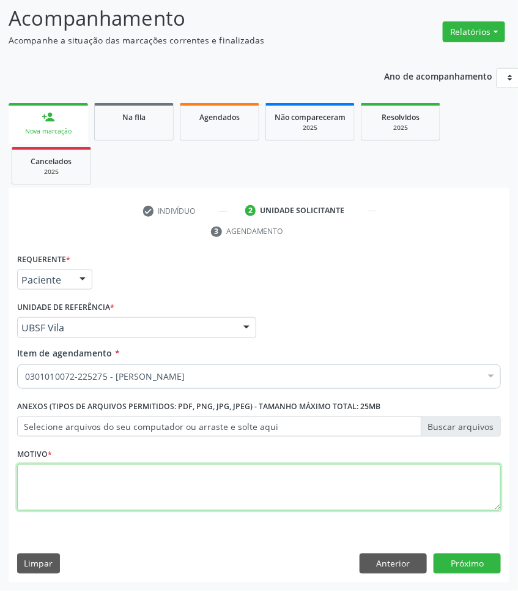
click at [74, 476] on textarea at bounding box center [259, 487] width 484 height 47
paste textarea "RETORNO ANA CAROLINA 2025"
type textarea "RETORNO ANA CAROLINA 2025"
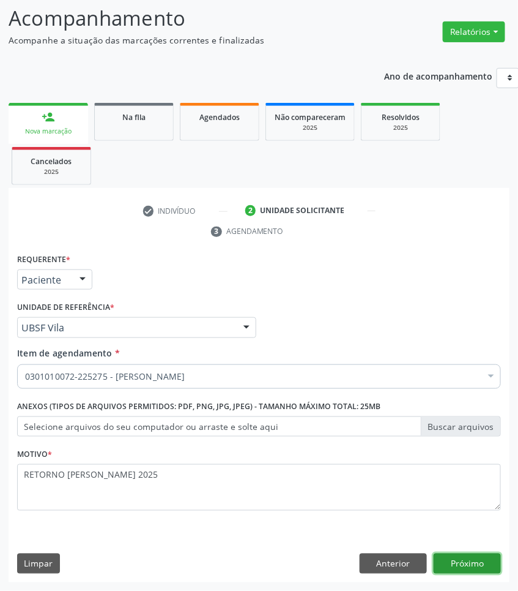
click at [490, 559] on button "Próximo" at bounding box center [467, 563] width 67 height 21
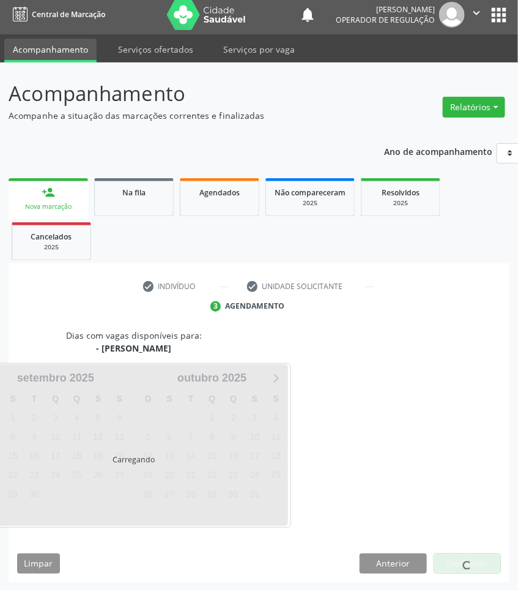
scroll to position [54, 0]
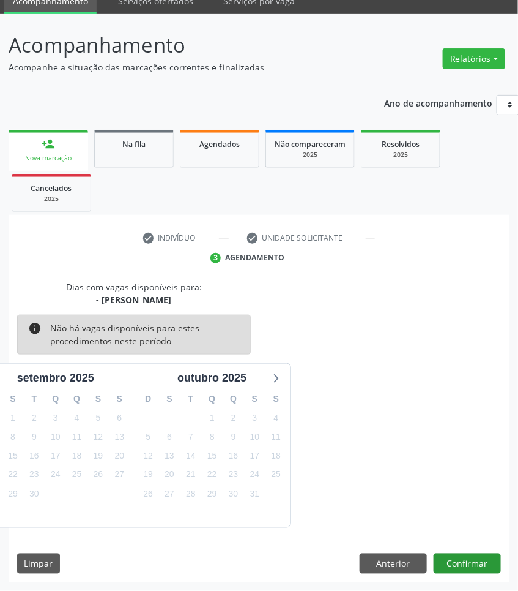
click at [466, 555] on div "Dias com vagas disponíveis para: - Médico Otorrinolaringologista info Não há va…" at bounding box center [259, 431] width 501 height 302
click at [466, 558] on button "Confirmar" at bounding box center [467, 563] width 67 height 21
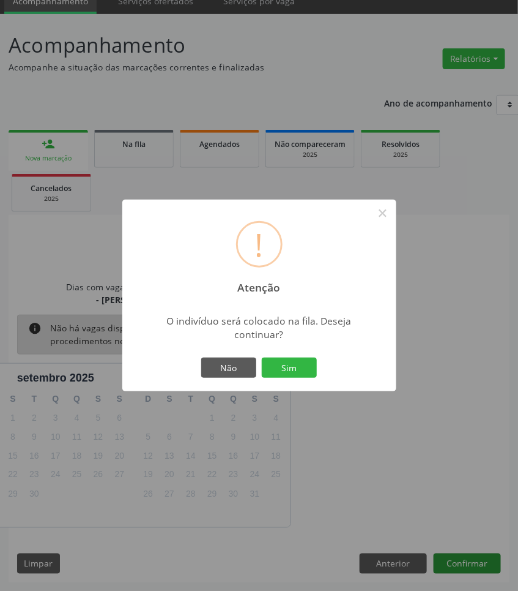
click at [262, 357] on button "Sim" at bounding box center [289, 367] width 55 height 21
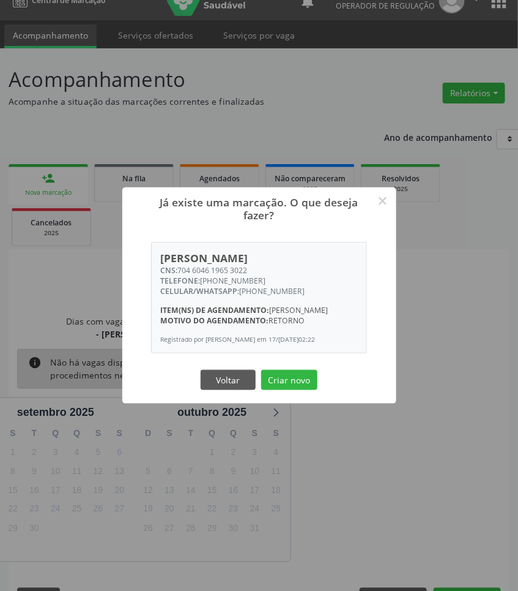
scroll to position [0, 0]
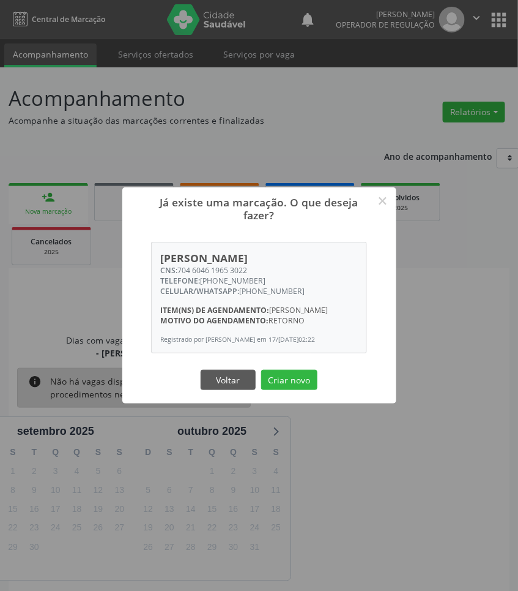
drag, startPoint x: 268, startPoint y: 262, endPoint x: 181, endPoint y: 255, distance: 87.2
click at [181, 265] on div "CNS: 704 6046 1965 3022" at bounding box center [259, 270] width 198 height 10
copy div "704 6046 1965 3022"
click at [288, 387] on button "Criar novo" at bounding box center [289, 380] width 56 height 21
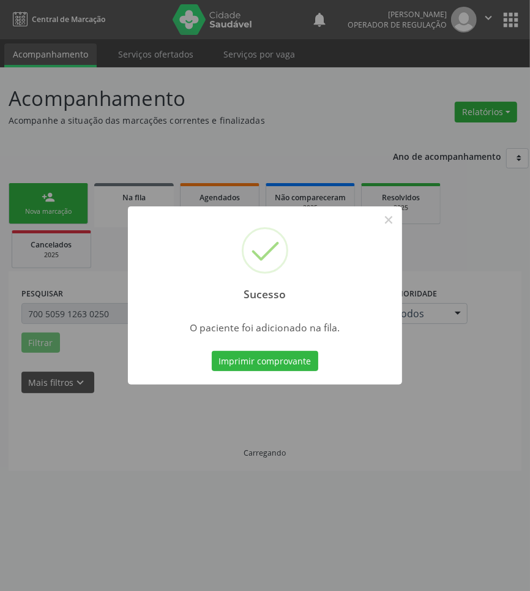
drag, startPoint x: 108, startPoint y: 356, endPoint x: 104, endPoint y: 318, distance: 37.5
click at [107, 356] on div "Sucesso × O paciente foi adicionado na fila. Imprimir comprovante Cancel" at bounding box center [265, 295] width 530 height 591
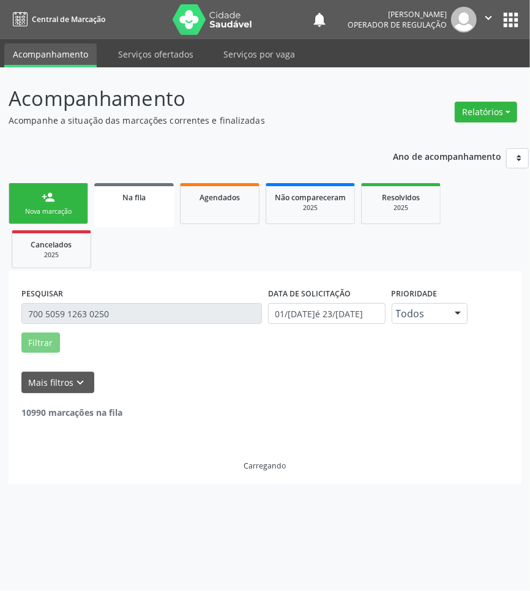
click at [105, 305] on input "700 5059 1263 0250" at bounding box center [141, 313] width 241 height 21
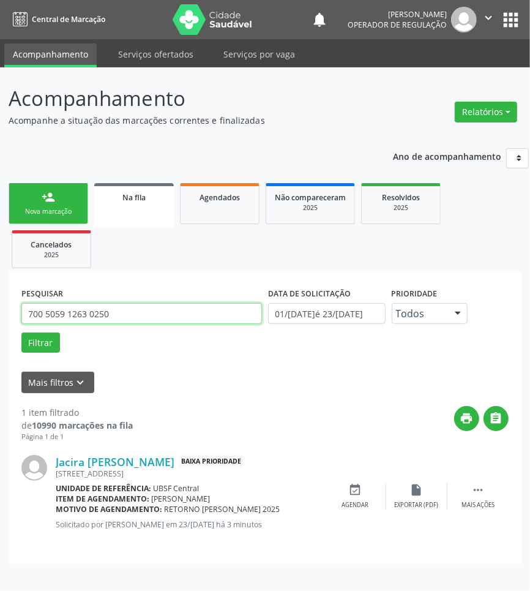
click at [102, 304] on input "700 5059 1263 0250" at bounding box center [141, 313] width 241 height 21
click at [103, 305] on input "700 5059 1263 0250" at bounding box center [141, 313] width 241 height 21
type input "V"
click at [21, 332] on button "Filtrar" at bounding box center [40, 342] width 39 height 21
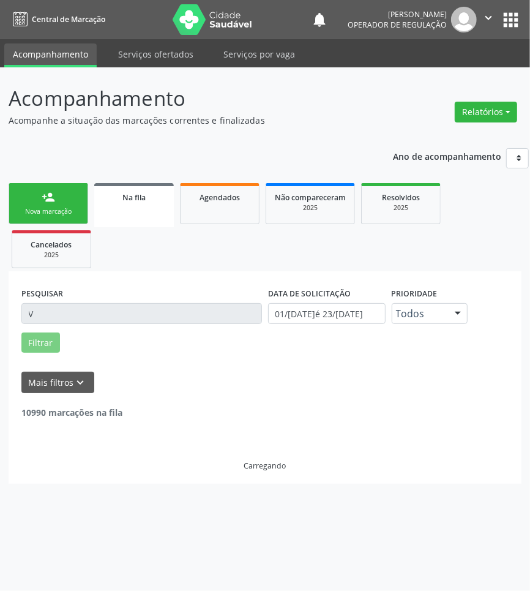
drag, startPoint x: 59, startPoint y: 204, endPoint x: 108, endPoint y: 205, distance: 49.0
click at [59, 204] on link "person_add Nova marcação" at bounding box center [49, 203] width 80 height 41
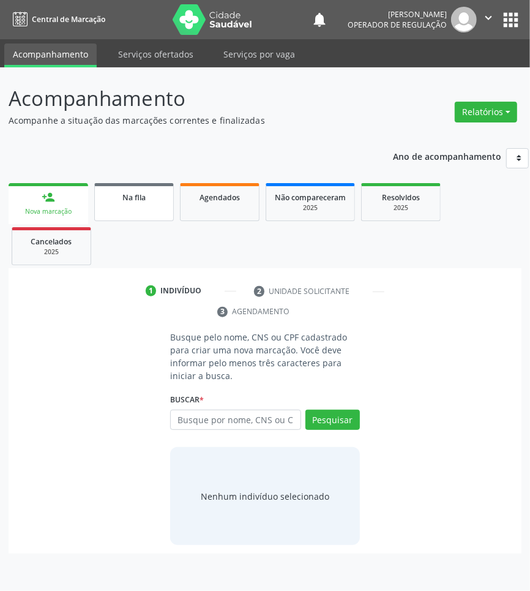
click at [114, 206] on link "Na fila" at bounding box center [134, 202] width 80 height 38
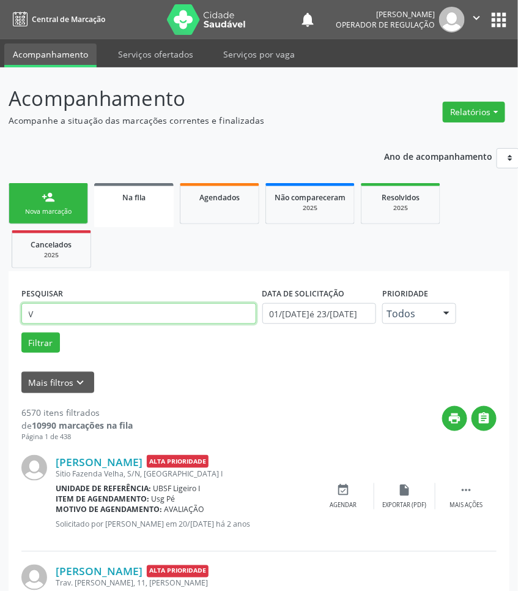
click at [50, 319] on input "V" at bounding box center [138, 313] width 235 height 21
type input "708403270981569"
click at [21, 332] on button "Filtrar" at bounding box center [40, 342] width 39 height 21
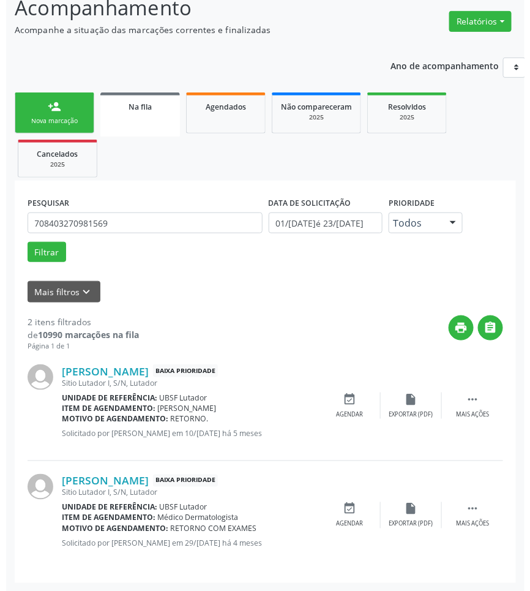
scroll to position [92, 0]
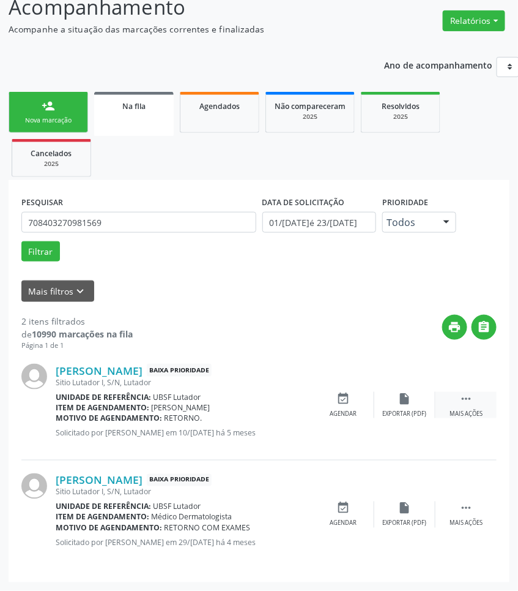
click at [460, 408] on div " Mais ações" at bounding box center [466, 405] width 61 height 26
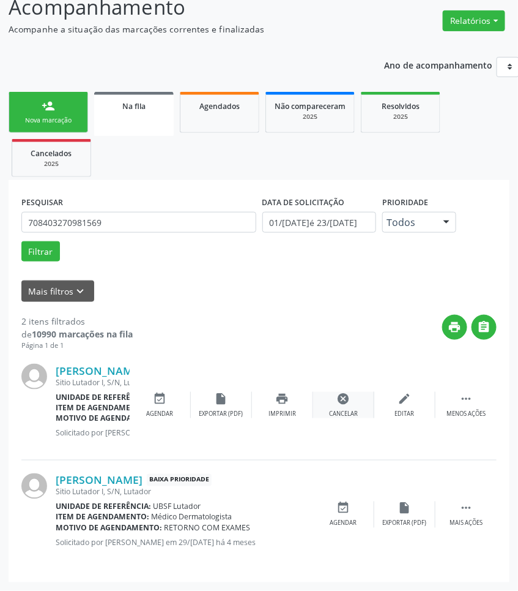
click at [338, 413] on div "Cancelar" at bounding box center [343, 413] width 29 height 9
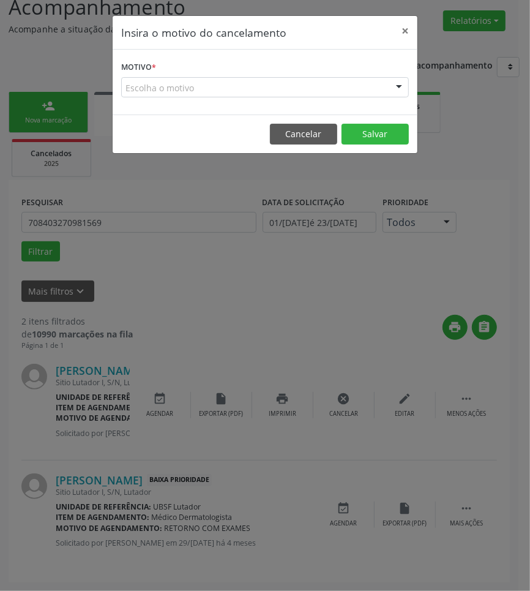
click at [329, 80] on div "Escolha o motivo" at bounding box center [265, 87] width 288 height 21
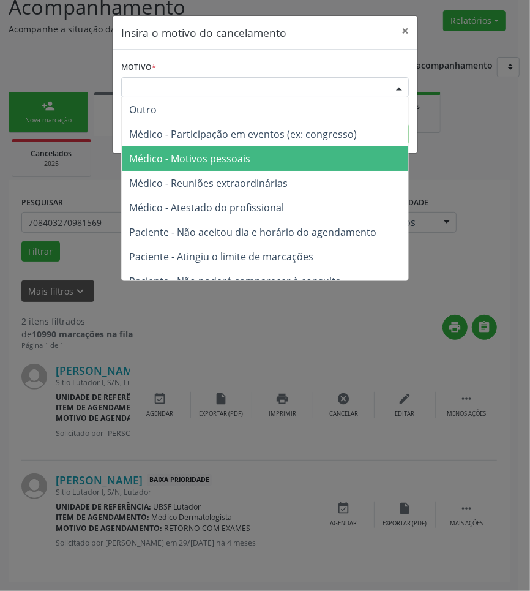
click at [315, 163] on span "Médico - Motivos pessoais" at bounding box center [265, 158] width 286 height 24
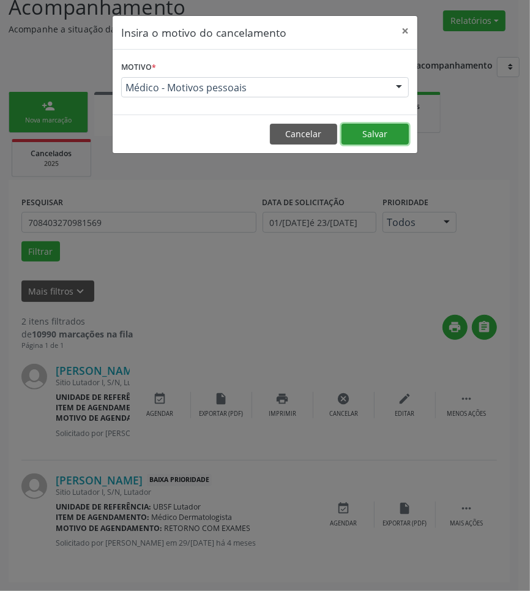
click at [350, 135] on button "Salvar" at bounding box center [375, 134] width 67 height 21
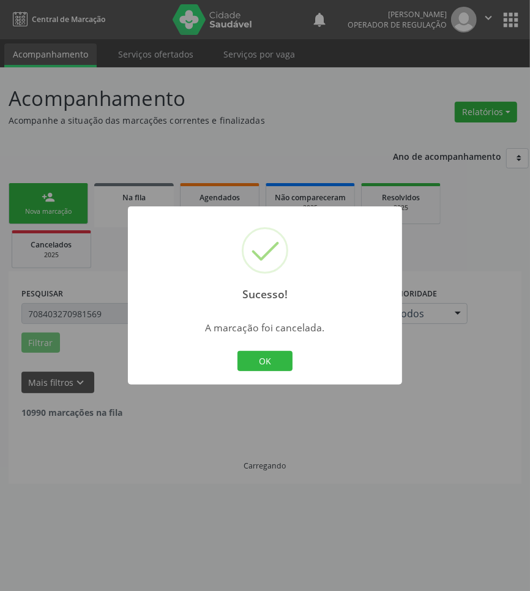
scroll to position [0, 0]
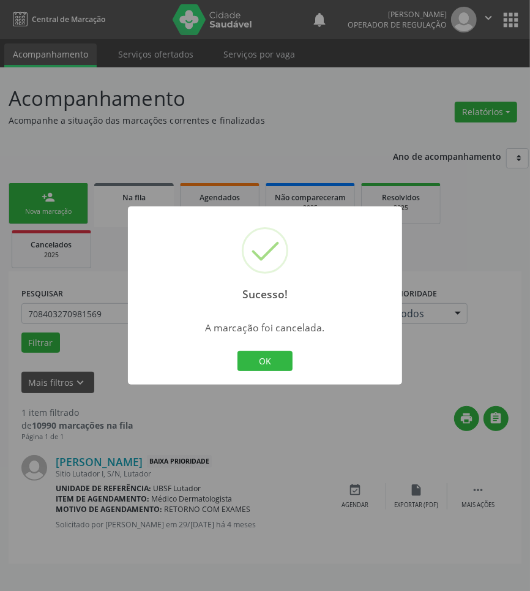
drag, startPoint x: 83, startPoint y: 427, endPoint x: 4, endPoint y: 337, distance: 119.7
click at [77, 424] on div "Sucesso! × A marcação foi cancelada. OK Cancel" at bounding box center [265, 295] width 530 height 591
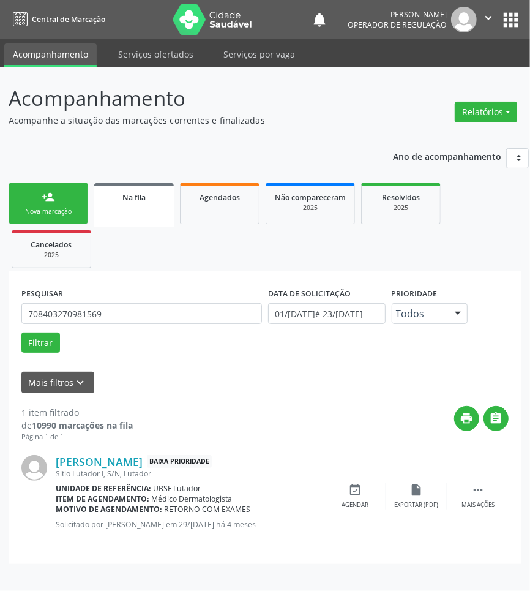
click at [32, 211] on div "Nova marcação" at bounding box center [48, 211] width 61 height 9
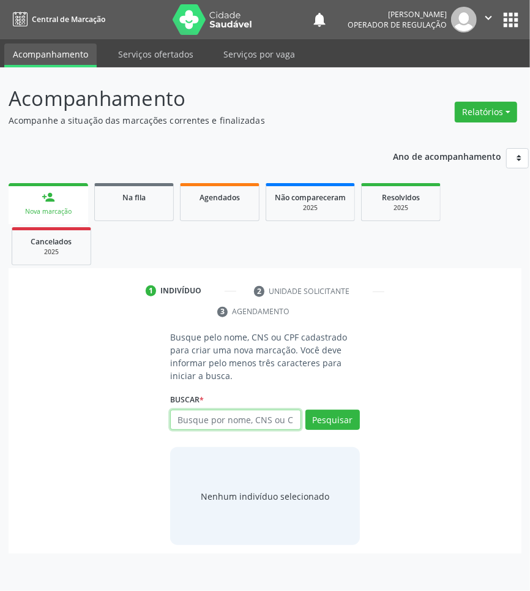
click at [206, 420] on input "text" at bounding box center [235, 419] width 131 height 21
click at [206, 415] on input "text" at bounding box center [235, 419] width 131 height 21
type input "73906113424"
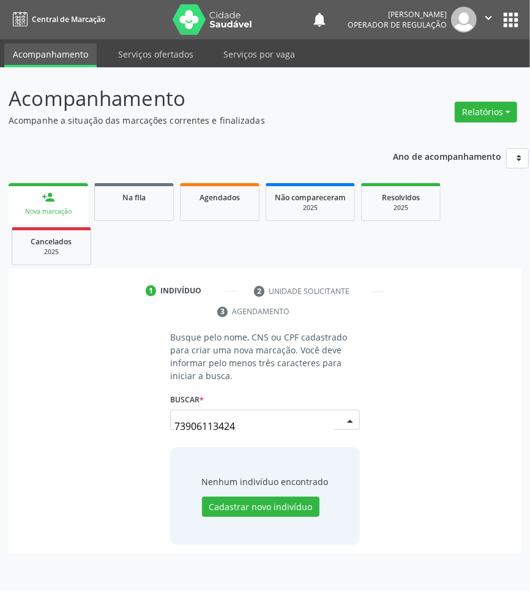
click at [200, 424] on input "73906113424" at bounding box center [254, 426] width 160 height 24
click at [243, 425] on input "73906113424" at bounding box center [254, 426] width 160 height 24
click at [241, 425] on input "73906113424" at bounding box center [254, 426] width 160 height 24
click at [241, 427] on input "73906113424" at bounding box center [254, 426] width 160 height 24
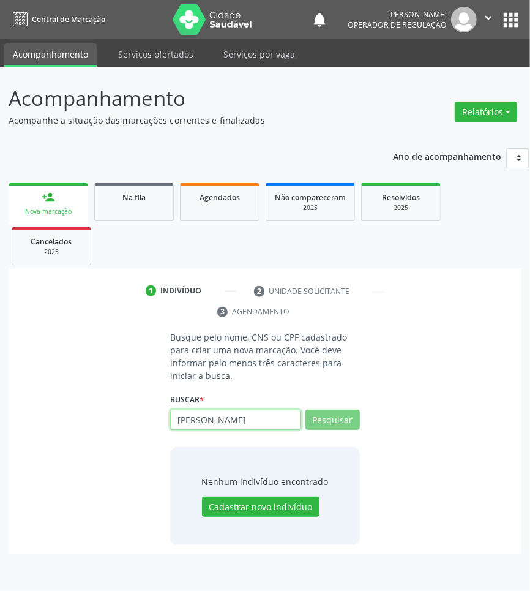
click at [224, 424] on input "DAVID LUCAS" at bounding box center [235, 419] width 131 height 21
type input "200639847890002"
click at [277, 416] on input "200639847890002" at bounding box center [235, 419] width 131 height 21
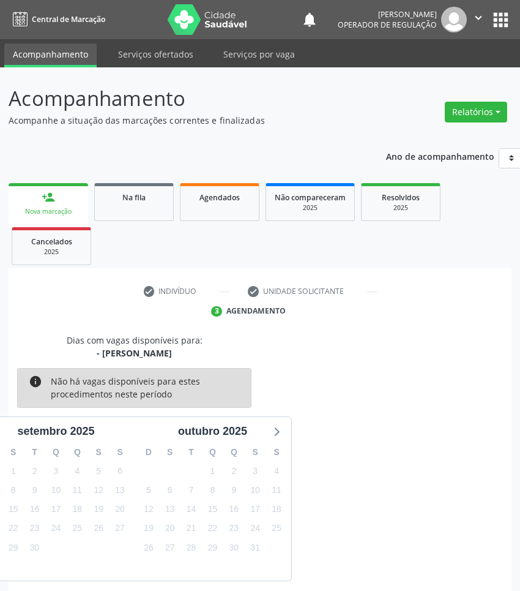
scroll to position [54, 0]
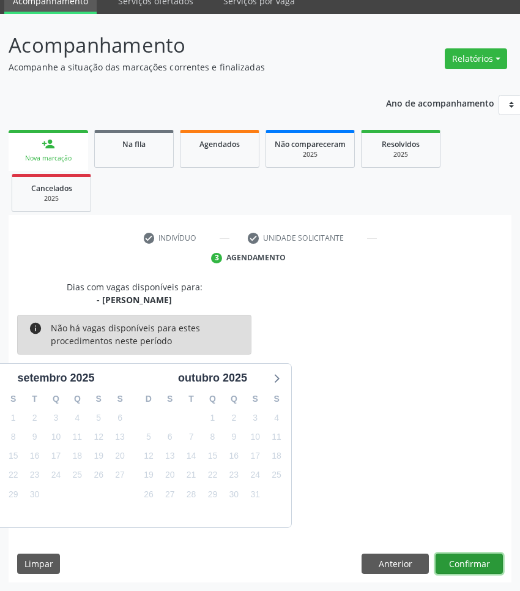
click at [482, 553] on button "Confirmar" at bounding box center [469, 563] width 67 height 21
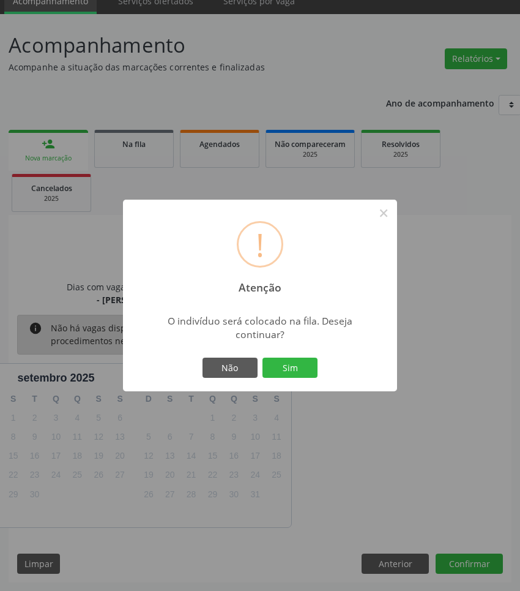
click at [263, 357] on button "Sim" at bounding box center [290, 367] width 55 height 21
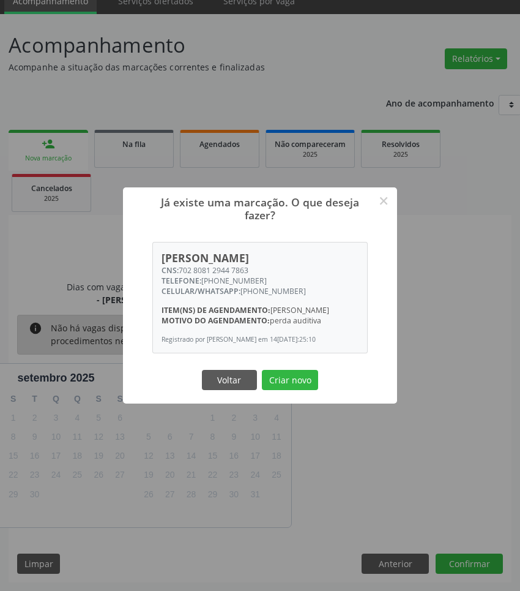
drag, startPoint x: 236, startPoint y: 260, endPoint x: 179, endPoint y: 261, distance: 56.9
click at [179, 265] on div "CNS: 702 8081 2944 7863" at bounding box center [261, 270] width 198 height 10
copy div "702 8081 2944 7863"
click at [249, 265] on div "CNS: 702 8081 2944 7863" at bounding box center [261, 270] width 198 height 10
drag, startPoint x: 252, startPoint y: 262, endPoint x: 179, endPoint y: 258, distance: 73.6
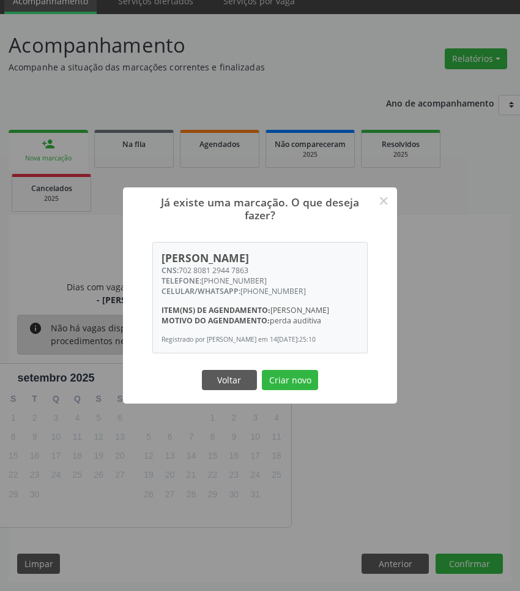
click at [179, 265] on div "CNS: 702 8081 2944 7863" at bounding box center [261, 270] width 198 height 10
copy div "702 8081 2944 7863"
click at [283, 390] on button "Criar novo" at bounding box center [290, 380] width 56 height 21
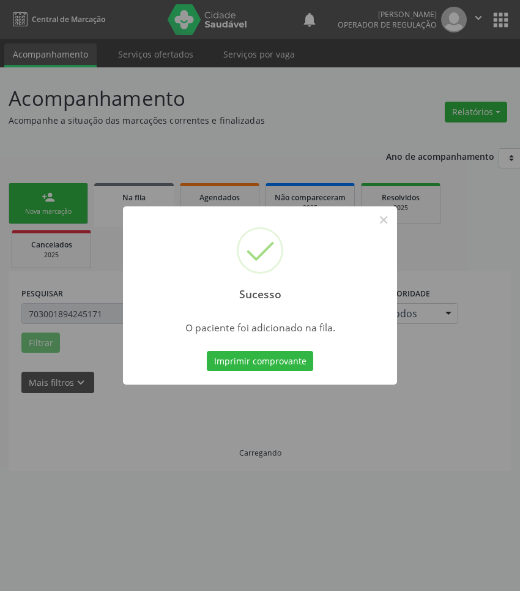
scroll to position [0, 0]
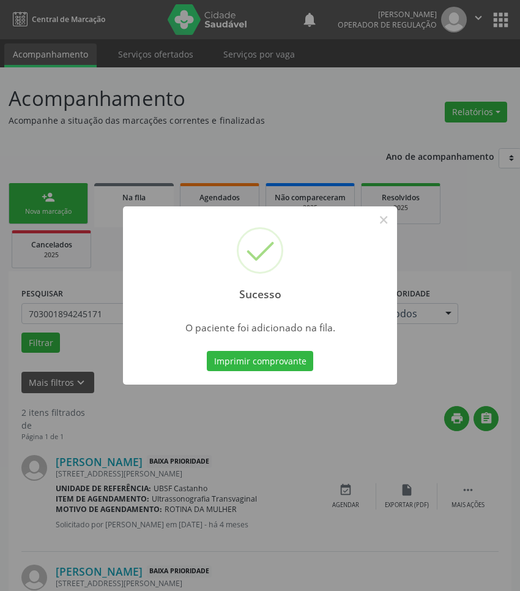
drag, startPoint x: 449, startPoint y: 401, endPoint x: 443, endPoint y: 396, distance: 7.8
click at [448, 402] on div "Sucesso × O paciente foi adicionado na fila. Imprimir comprovante Cancel" at bounding box center [260, 295] width 520 height 591
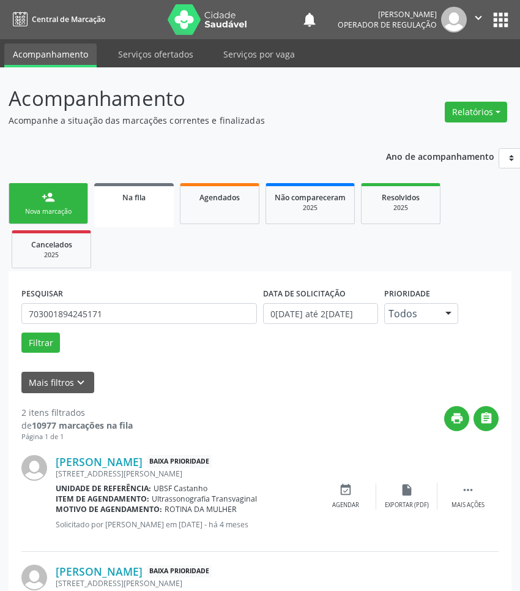
click at [31, 205] on link "person_add Nova marcação" at bounding box center [49, 203] width 80 height 41
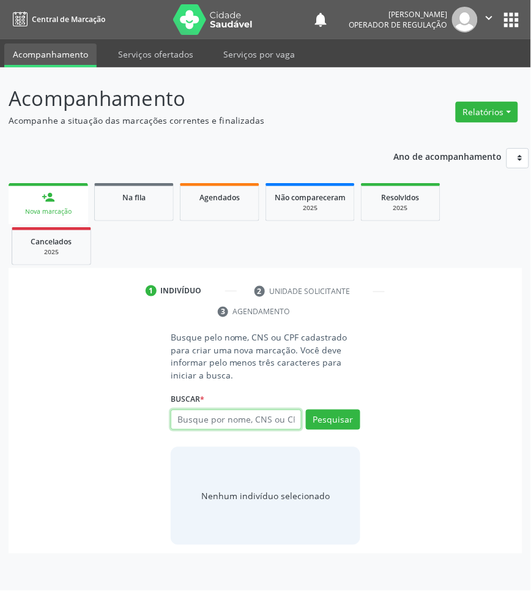
click at [248, 424] on input "text" at bounding box center [236, 419] width 131 height 21
click at [236, 422] on input "text" at bounding box center [236, 419] width 131 height 21
type input "702500344020335"
click at [274, 423] on input "702500344020335" at bounding box center [236, 419] width 131 height 21
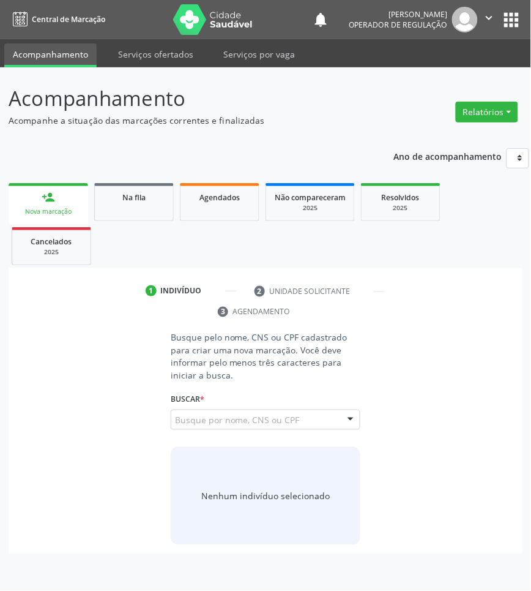
click at [175, 425] on input "702500344020335" at bounding box center [175, 426] width 0 height 24
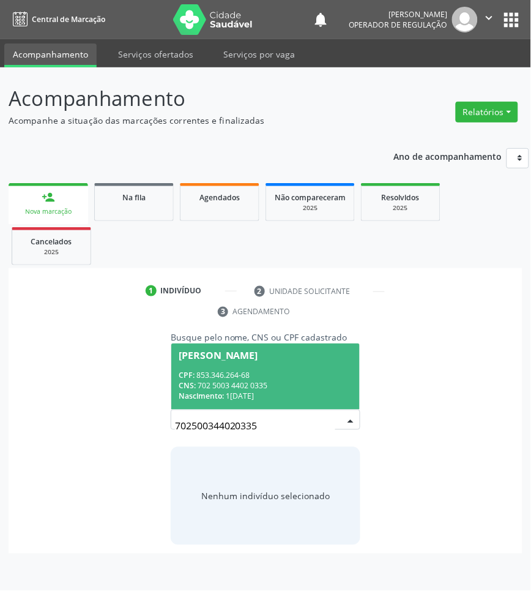
click at [239, 375] on div "CPF: 853.346.264-68" at bounding box center [266, 375] width 174 height 10
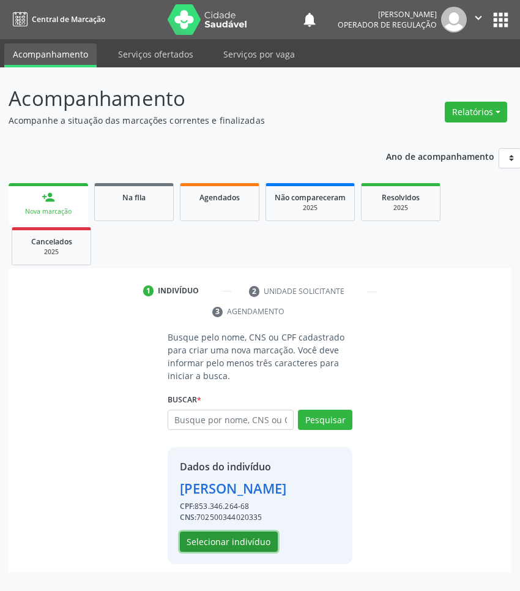
click at [236, 552] on button "Selecionar indivíduo" at bounding box center [229, 541] width 98 height 21
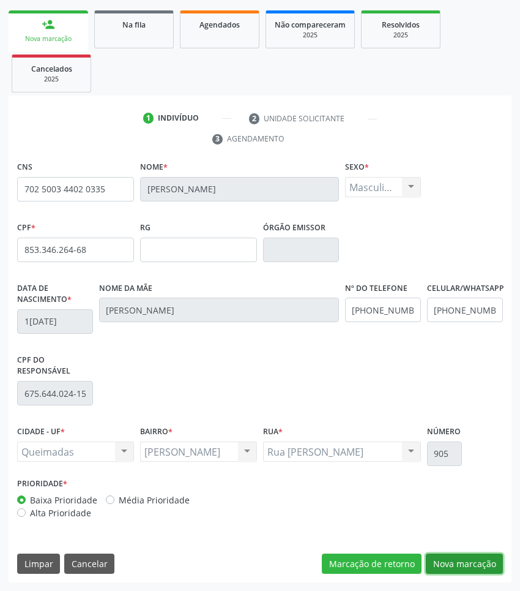
click at [446, 560] on button "Nova marcação" at bounding box center [464, 563] width 77 height 21
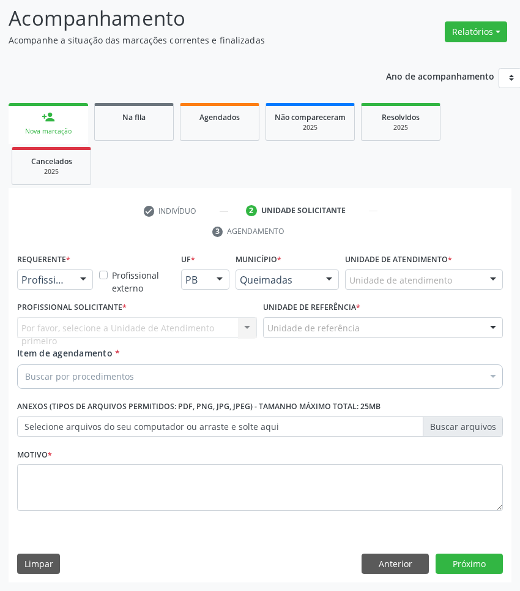
drag, startPoint x: 141, startPoint y: 455, endPoint x: 141, endPoint y: 400, distance: 55.1
click at [141, 454] on div "Motivo *" at bounding box center [260, 477] width 486 height 65
click at [143, 384] on div "Buscar por procedimentos" at bounding box center [260, 376] width 486 height 24
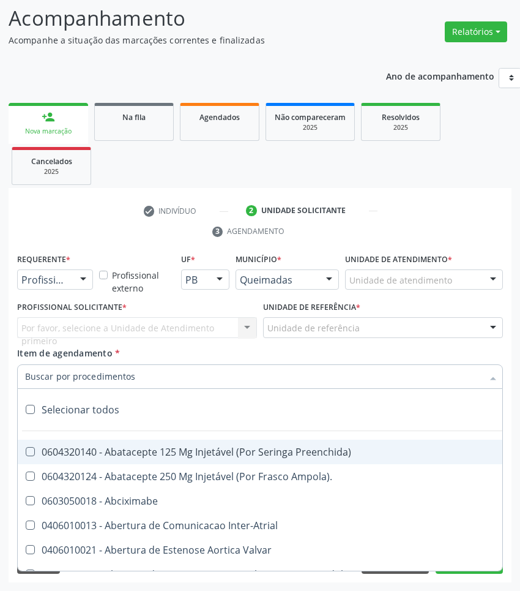
paste input "OTORRINO"
type input "OTORRINO"
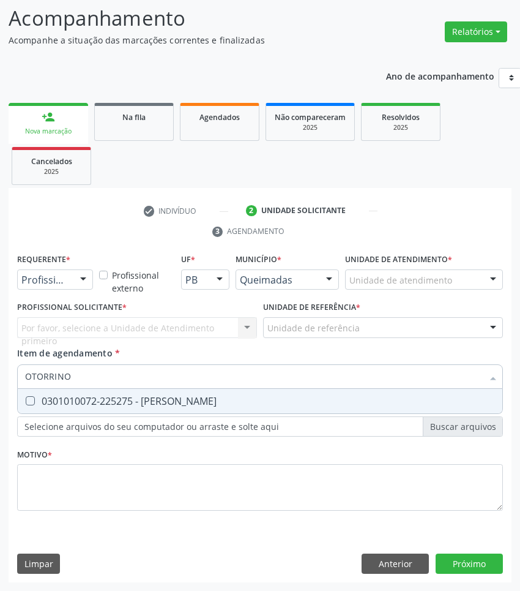
click at [118, 402] on div "0301010072-225275 - [PERSON_NAME]" at bounding box center [260, 401] width 470 height 10
checkbox Otorrinolaringologista "true"
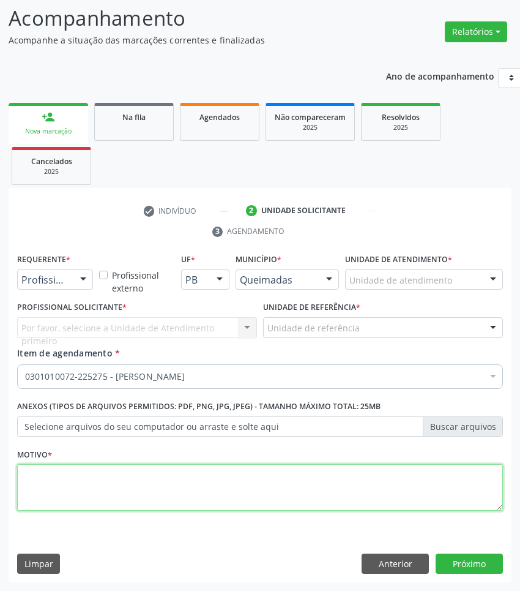
paste textarea "RETORNO ROGÉRIO (C/EXAMES 2025)"
click at [166, 484] on textarea at bounding box center [260, 487] width 486 height 47
type textarea "RETORNO ROGÉRIO (C/EXAMES 2025)"
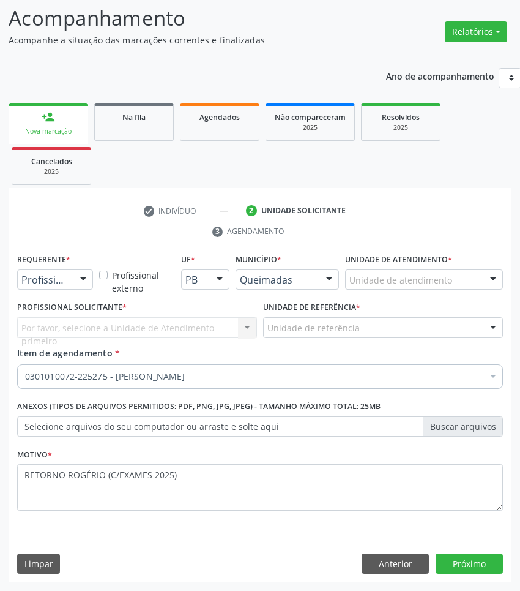
drag, startPoint x: 75, startPoint y: 291, endPoint x: 70, endPoint y: 298, distance: 8.0
click at [72, 293] on div "Requerente * Profissional de Saúde Profissional de Saúde Paciente Nenhum result…" at bounding box center [55, 274] width 82 height 48
drag, startPoint x: 77, startPoint y: 282, endPoint x: 69, endPoint y: 332, distance: 50.8
click at [77, 283] on div at bounding box center [83, 280] width 18 height 21
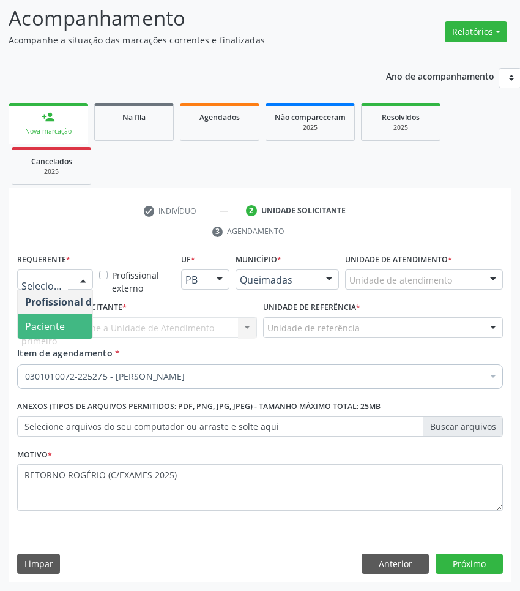
click at [69, 326] on span "Paciente" at bounding box center [77, 326] width 119 height 24
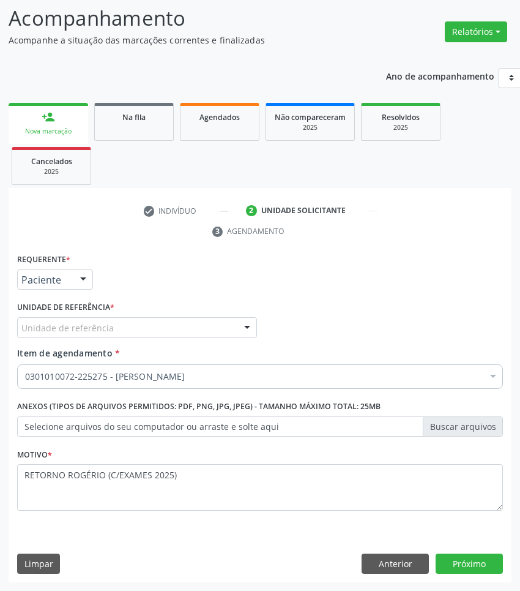
click at [150, 327] on div "Unidade de referência" at bounding box center [137, 327] width 240 height 21
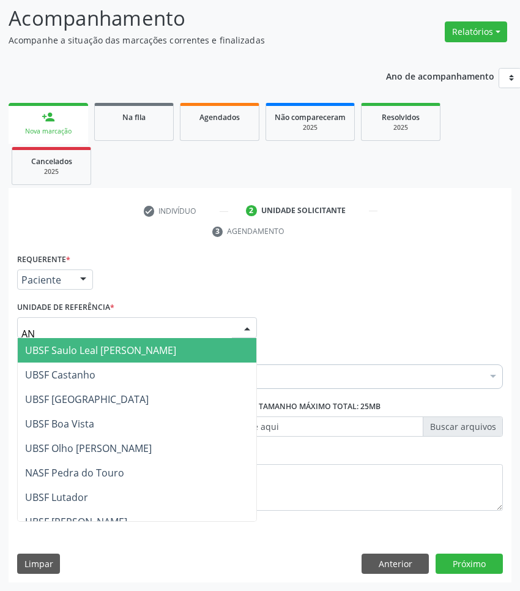
type input "ANI"
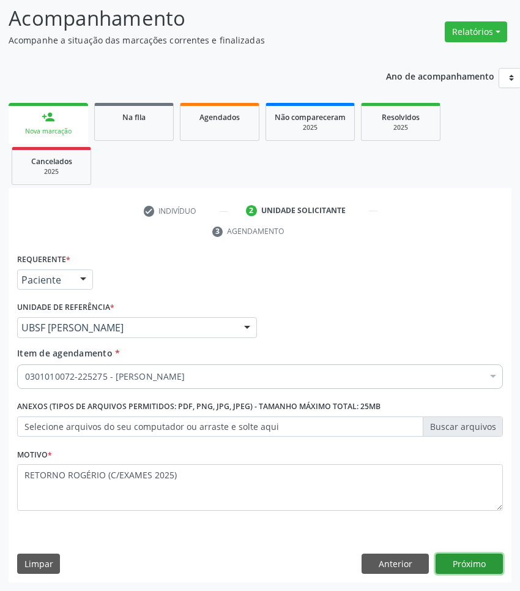
drag, startPoint x: 488, startPoint y: 561, endPoint x: 528, endPoint y: 540, distance: 44.9
click at [488, 561] on button "Próximo" at bounding box center [469, 563] width 67 height 21
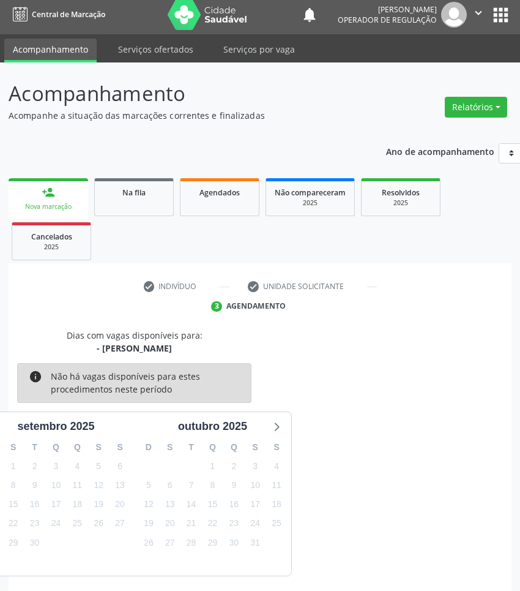
scroll to position [54, 0]
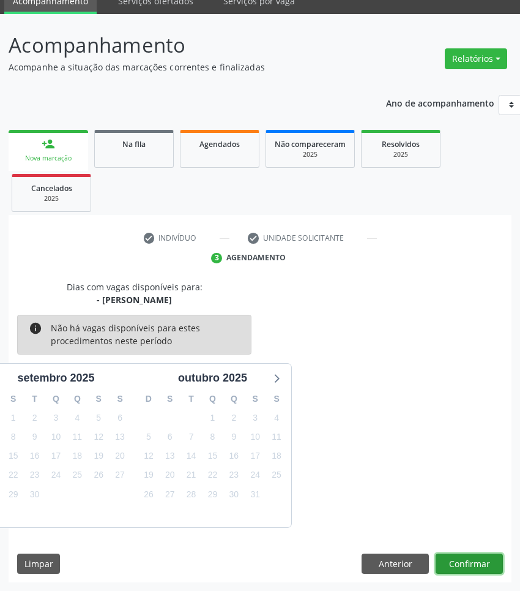
click at [503, 560] on button "Confirmar" at bounding box center [469, 563] width 67 height 21
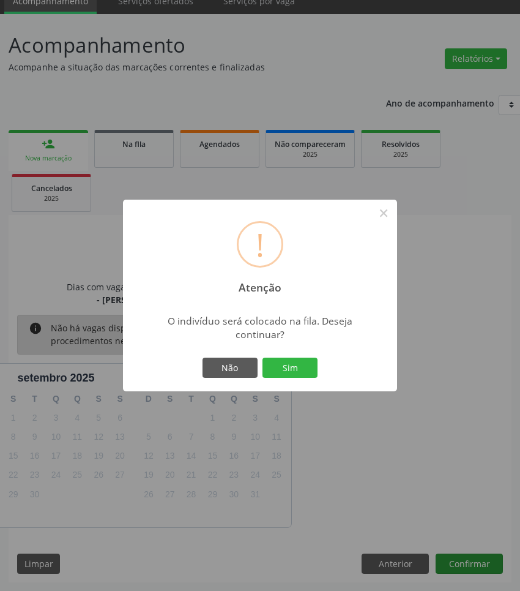
click at [263, 357] on button "Sim" at bounding box center [290, 367] width 55 height 21
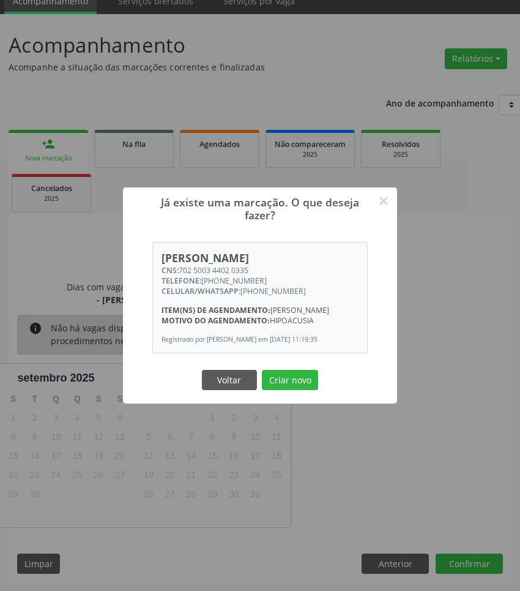
drag, startPoint x: 255, startPoint y: 260, endPoint x: 182, endPoint y: 264, distance: 72.9
click at [182, 265] on div "CNS: 702 5003 4402 0335" at bounding box center [261, 270] width 198 height 10
copy div "702 5003 4402 0335"
click at [301, 389] on button "Criar novo" at bounding box center [290, 380] width 56 height 21
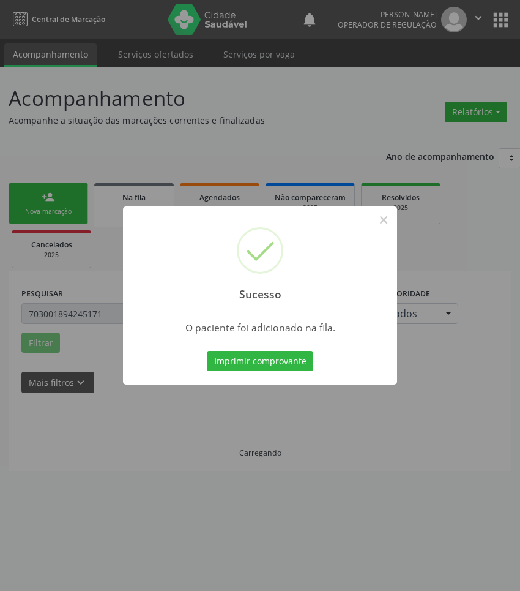
scroll to position [0, 0]
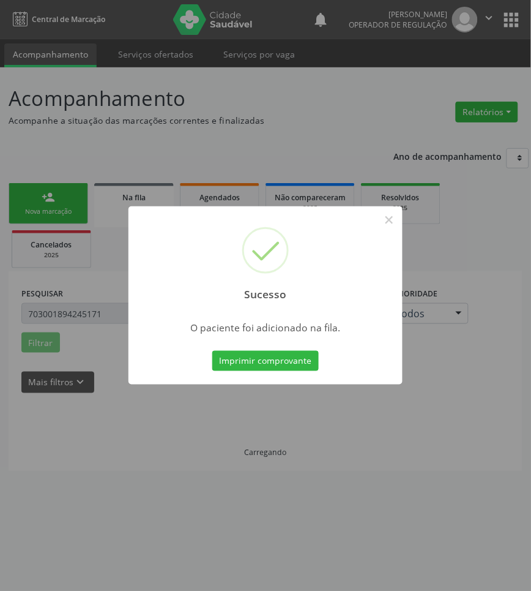
drag, startPoint x: 176, startPoint y: 432, endPoint x: 106, endPoint y: 340, distance: 114.8
click at [165, 417] on div "Sucesso × O paciente foi adicionado na fila. Imprimir comprovante Cancel" at bounding box center [265, 295] width 531 height 591
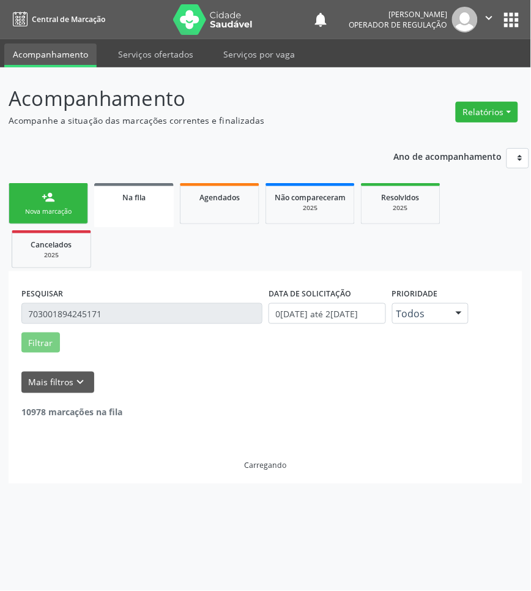
click at [83, 309] on input "703001894245171" at bounding box center [141, 313] width 241 height 21
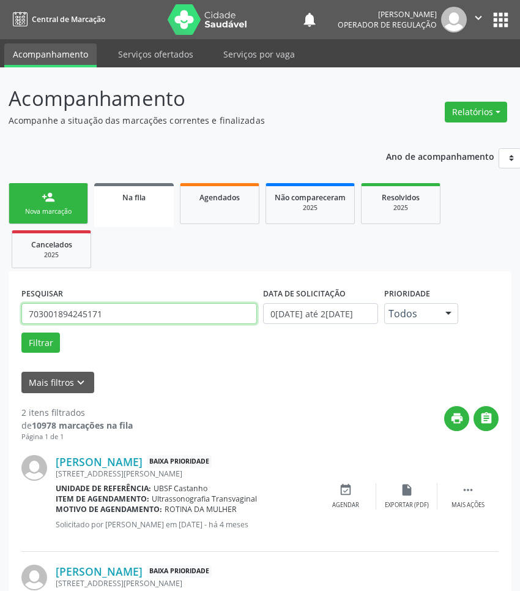
click at [83, 309] on input "703001894245171" at bounding box center [139, 313] width 236 height 21
paste input "2 5003 4402 0335"
type input "702 5003 4402 0335"
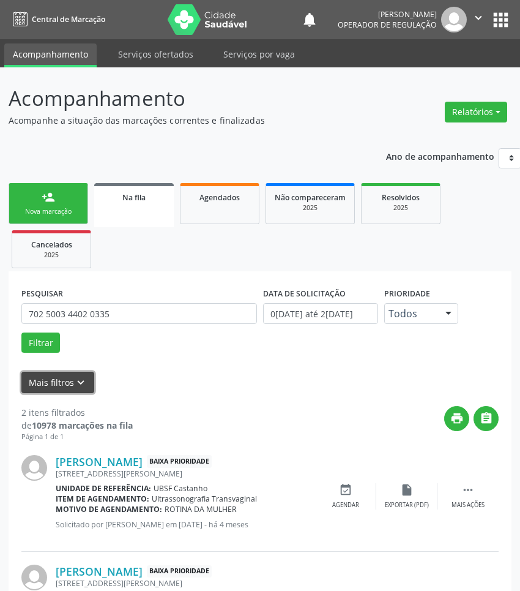
click at [81, 390] on button "Mais filtros keyboard_arrow_down" at bounding box center [57, 382] width 73 height 21
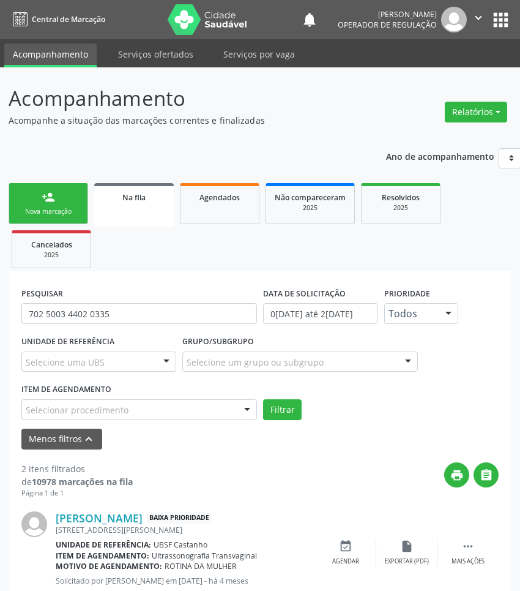
click at [93, 384] on label "Item de agendamento" at bounding box center [66, 389] width 90 height 19
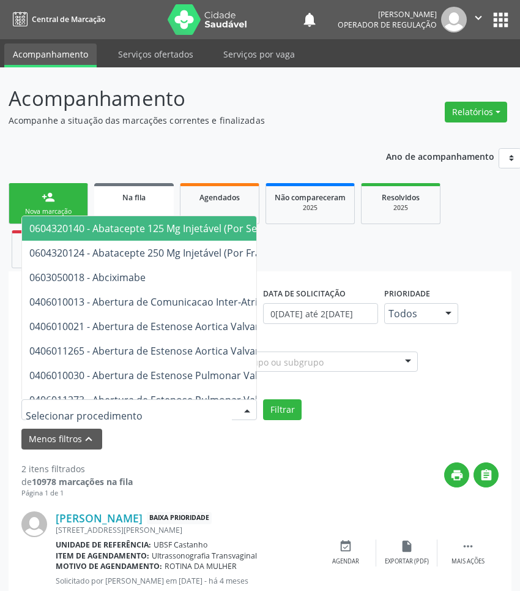
click at [99, 400] on div at bounding box center [139, 409] width 236 height 21
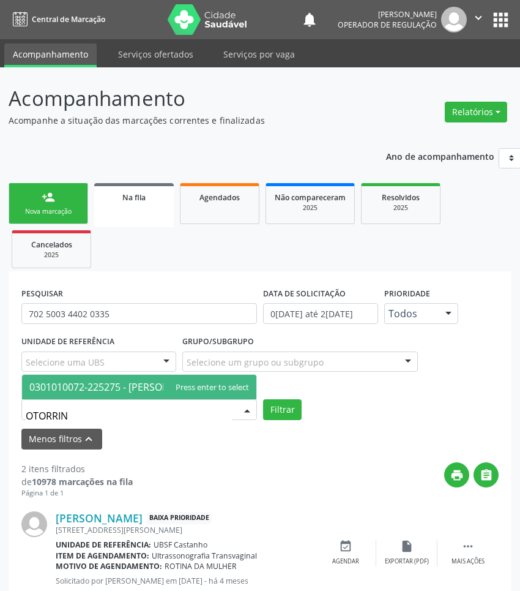
type input "OTORRINO"
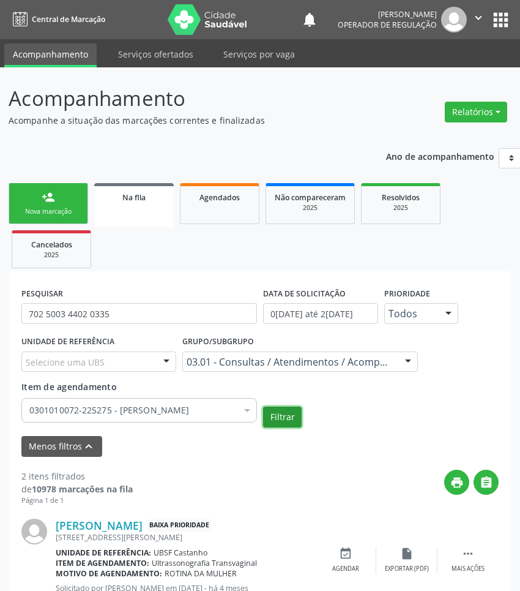
click at [271, 412] on button "Filtrar" at bounding box center [282, 416] width 39 height 21
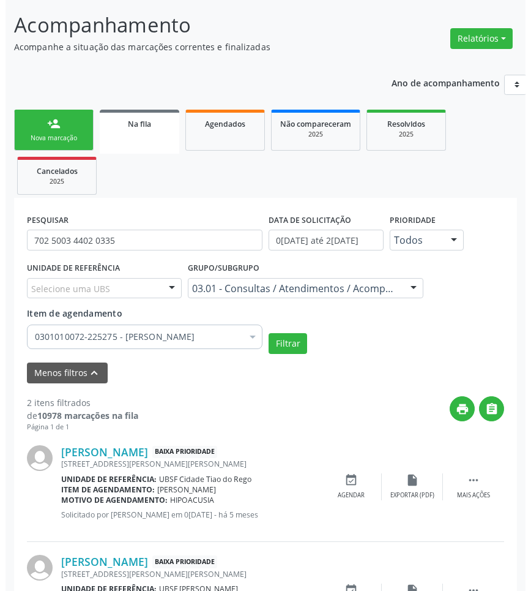
scroll to position [155, 0]
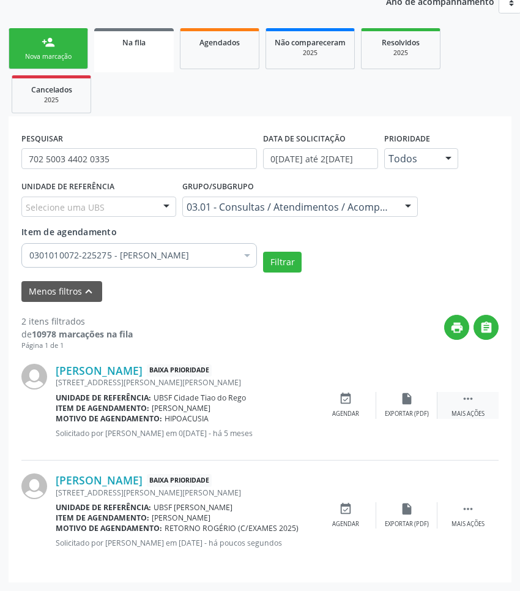
click at [471, 412] on div "Mais ações" at bounding box center [468, 413] width 33 height 9
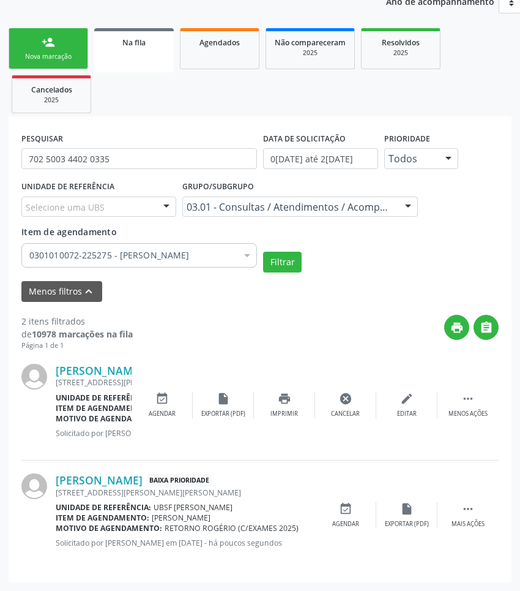
click at [347, 389] on div "Francisco Marques de Souza Baixa Prioridade Rua Marcela Serafim, 905, Anibal Te…" at bounding box center [259, 406] width 477 height 110
click at [350, 404] on icon "cancel" at bounding box center [345, 398] width 13 height 13
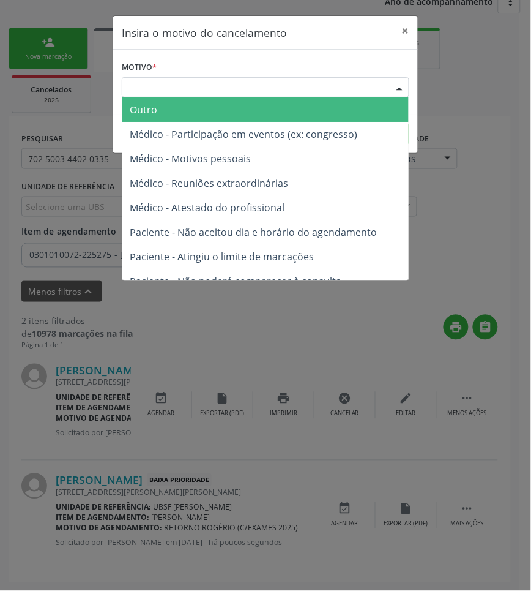
drag, startPoint x: 356, startPoint y: 92, endPoint x: 349, endPoint y: 123, distance: 31.8
click at [356, 95] on div "Escolha o motivo" at bounding box center [266, 87] width 288 height 21
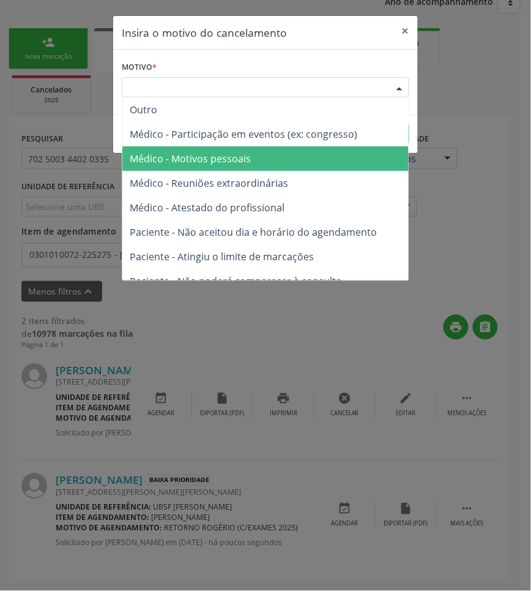
click at [335, 153] on span "Médico - Motivos pessoais" at bounding box center [265, 158] width 286 height 24
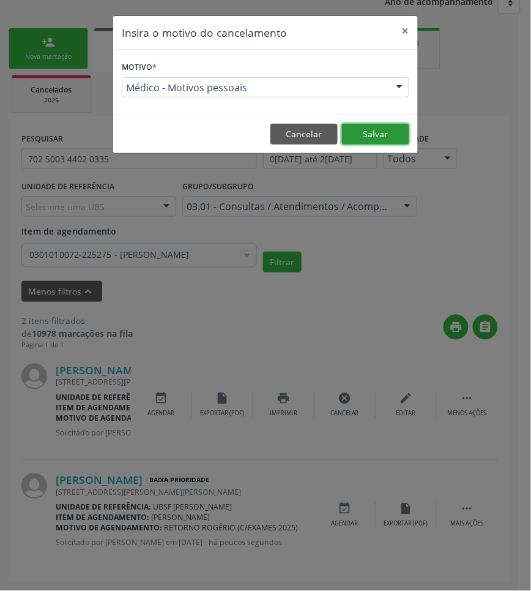
click at [368, 130] on button "Salvar" at bounding box center [375, 134] width 67 height 21
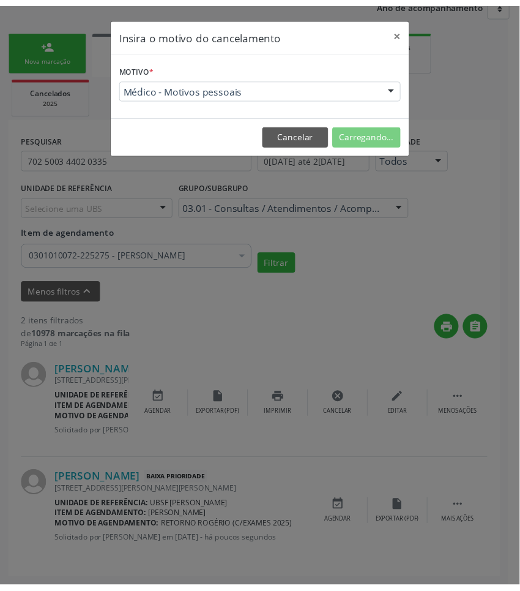
scroll to position [0, 0]
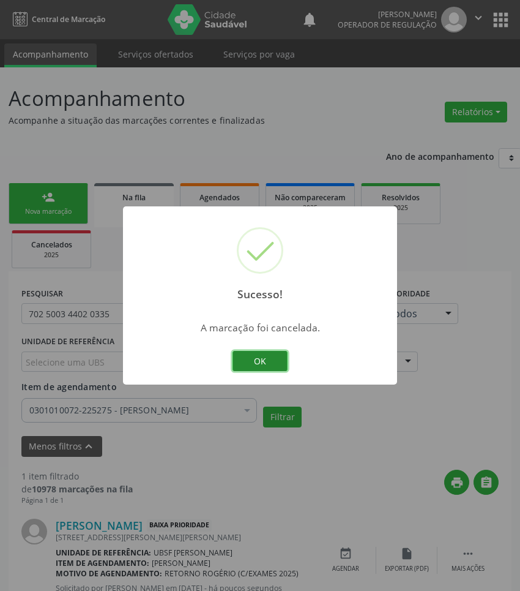
click at [266, 359] on button "OK" at bounding box center [260, 361] width 55 height 21
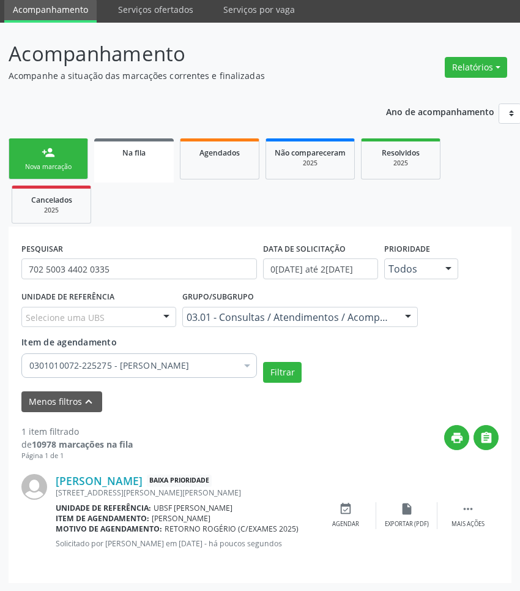
scroll to position [46, 0]
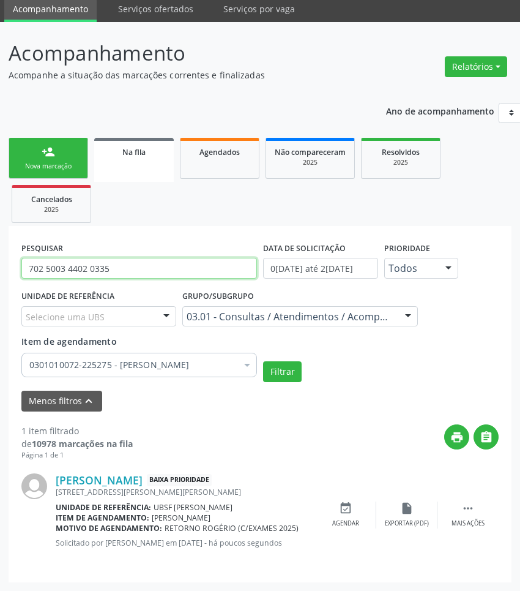
click at [37, 264] on input "702 5003 4402 0335" at bounding box center [139, 268] width 236 height 21
click at [37, 265] on input "702 5003 4402 0335" at bounding box center [139, 268] width 236 height 21
paste input "6 7045 5739 9913"
type input "706 7045 5739 9913"
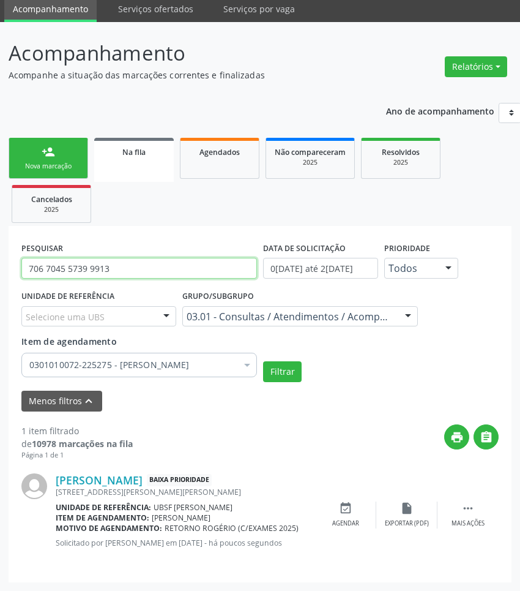
click at [263, 361] on button "Filtrar" at bounding box center [282, 371] width 39 height 21
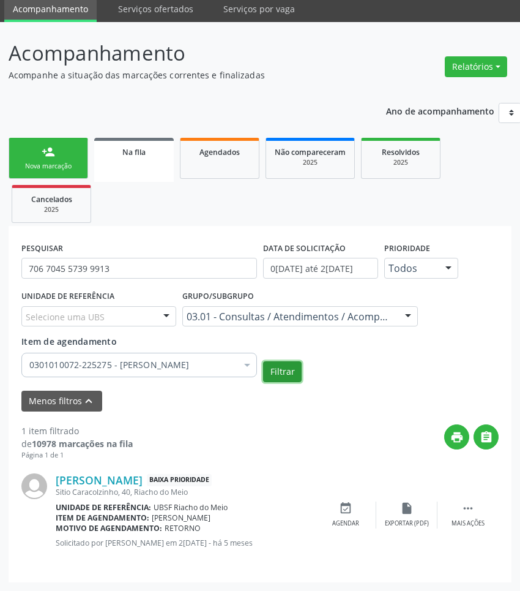
click at [282, 371] on button "Filtrar" at bounding box center [282, 371] width 39 height 21
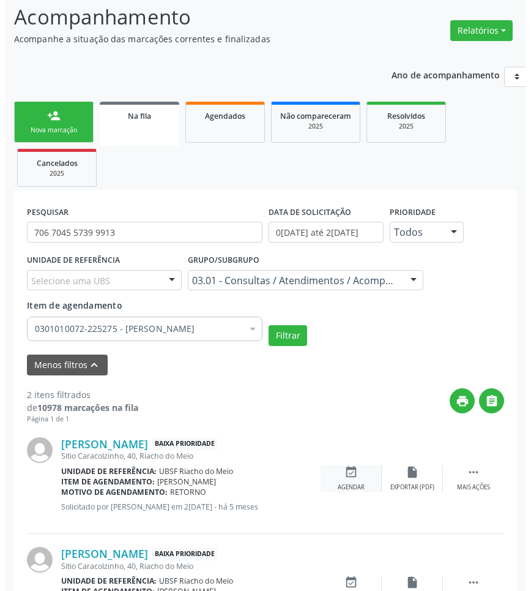
scroll to position [155, 0]
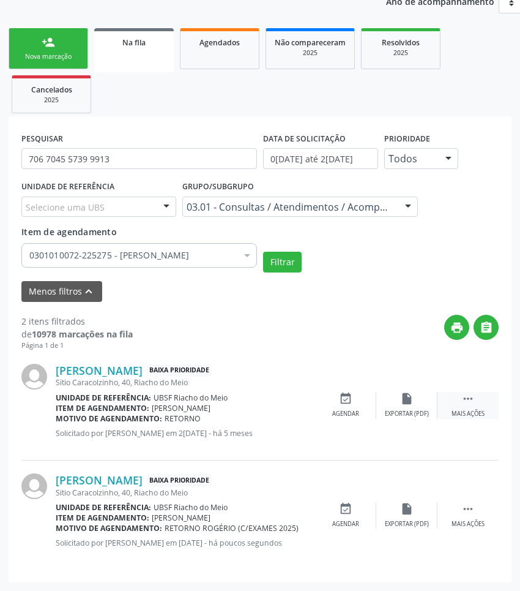
click at [469, 403] on icon "" at bounding box center [467, 398] width 13 height 13
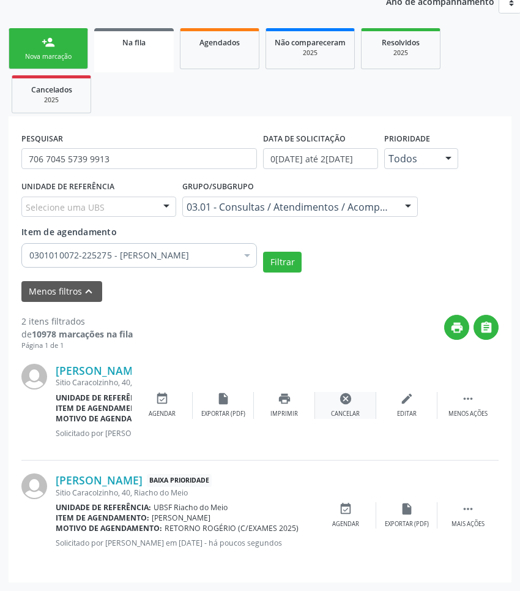
click at [346, 400] on icon "cancel" at bounding box center [345, 398] width 13 height 13
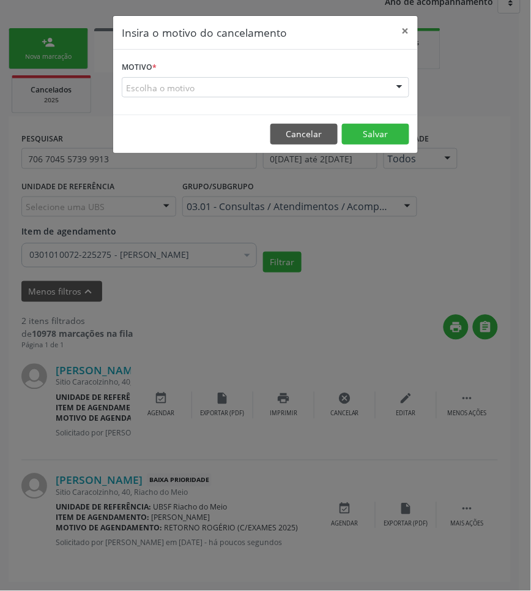
click at [353, 99] on div "Motivo * Escolha o motivo Outro Médico - Participação em eventos (ex: congresso…" at bounding box center [265, 82] width 305 height 65
drag, startPoint x: 356, startPoint y: 86, endPoint x: 340, endPoint y: 115, distance: 33.4
click at [356, 87] on div "Escolha o motivo" at bounding box center [266, 87] width 288 height 21
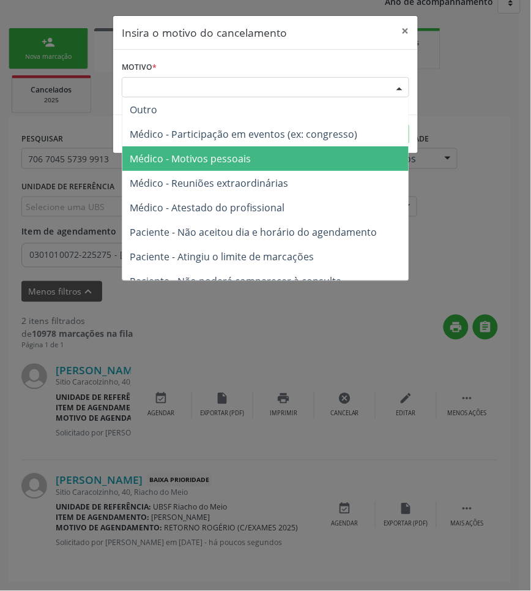
click at [315, 157] on span "Médico - Motivos pessoais" at bounding box center [265, 158] width 286 height 24
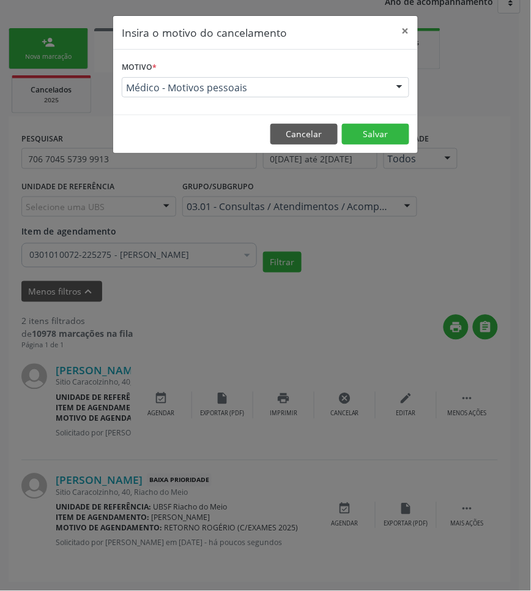
click at [365, 148] on footer "Cancelar Salvar" at bounding box center [265, 133] width 305 height 39
click at [368, 135] on button "Salvar" at bounding box center [375, 134] width 67 height 21
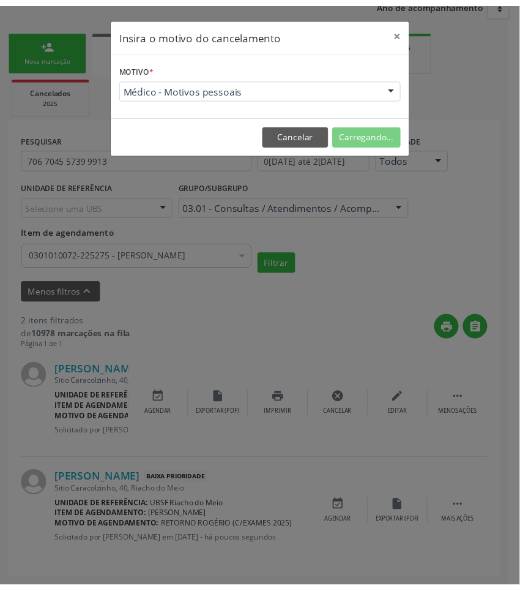
scroll to position [0, 0]
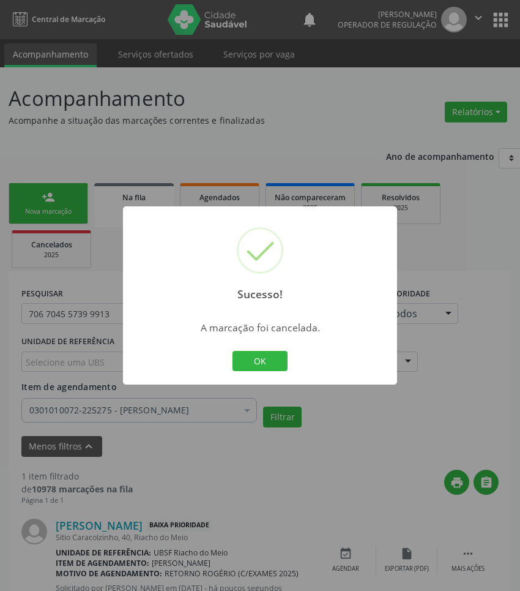
drag, startPoint x: 113, startPoint y: 516, endPoint x: 123, endPoint y: 375, distance: 141.1
click at [112, 509] on div "Sucesso! × A marcação foi cancelada. OK Cancel" at bounding box center [260, 295] width 520 height 591
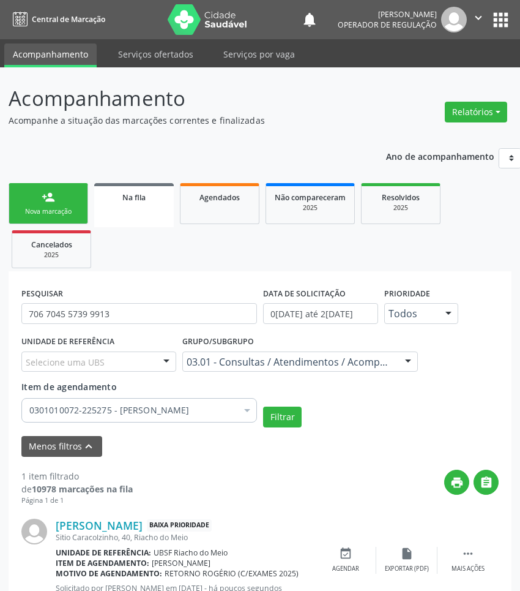
click at [65, 216] on link "person_add Nova marcação" at bounding box center [49, 203] width 80 height 41
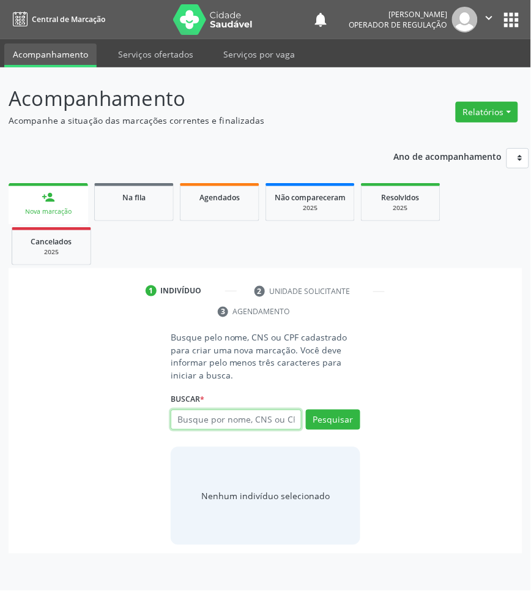
click at [196, 428] on input "text" at bounding box center [236, 419] width 131 height 21
type input "702007809303687"
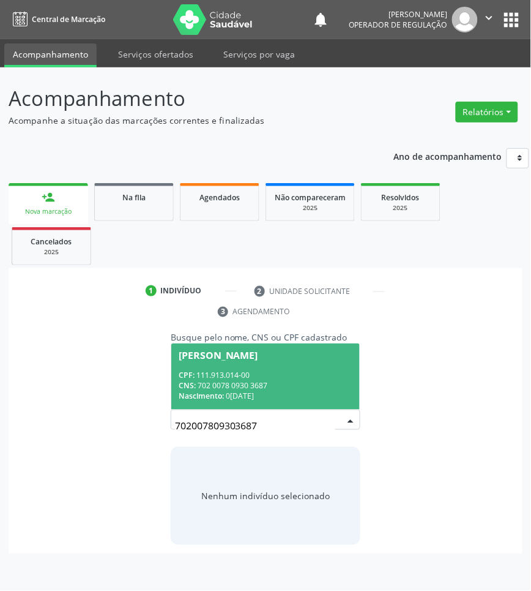
click at [263, 422] on input "702007809303687" at bounding box center [255, 426] width 160 height 24
click at [283, 373] on div "CPF: 111.913.014-00" at bounding box center [266, 375] width 174 height 10
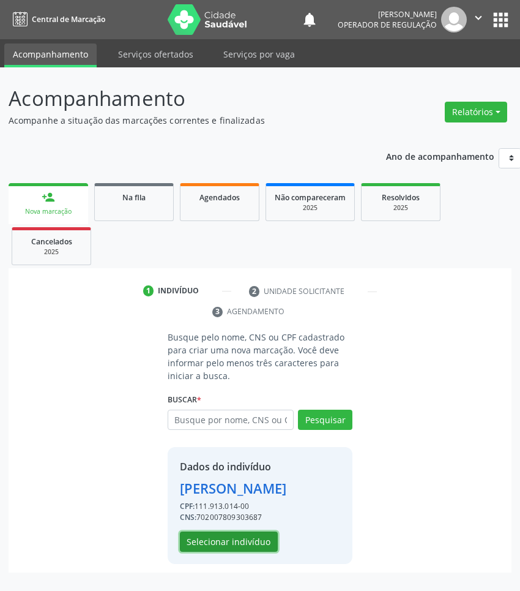
click at [251, 552] on button "Selecionar indivíduo" at bounding box center [229, 541] width 98 height 21
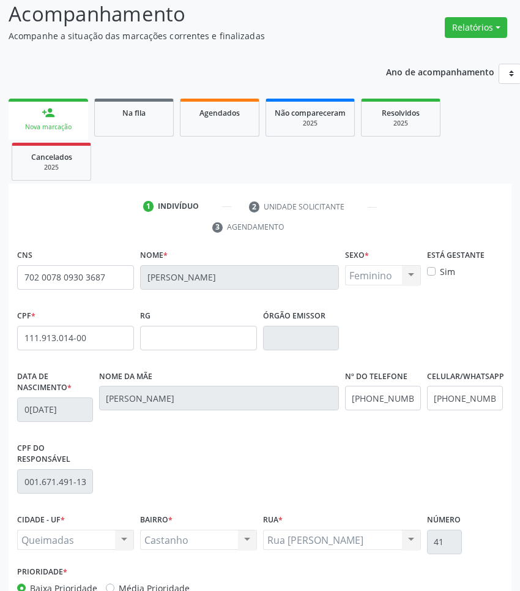
scroll to position [173, 0]
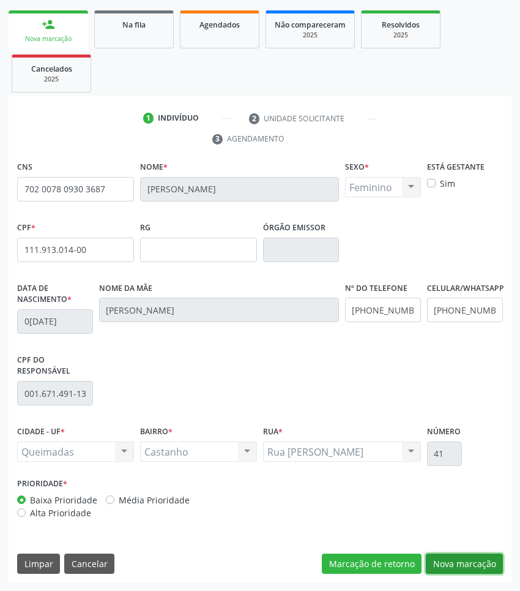
click at [474, 560] on button "Nova marcação" at bounding box center [464, 563] width 77 height 21
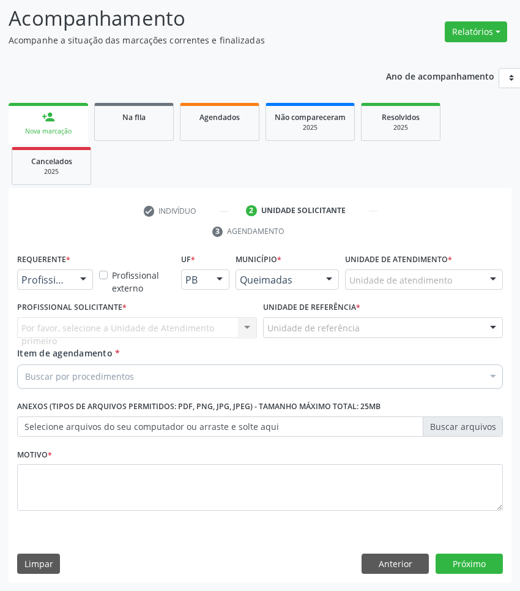
click at [81, 290] on div "Profissional de Saúde Profissional de Saúde Paciente Nenhum resultado encontrad…" at bounding box center [55, 279] width 76 height 21
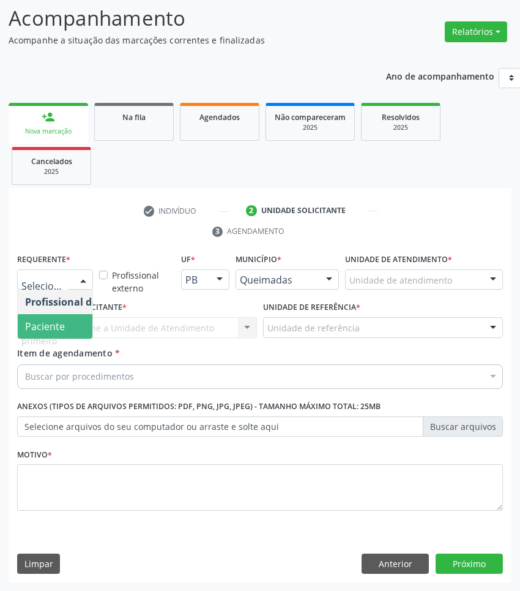
drag, startPoint x: 77, startPoint y: 322, endPoint x: 93, endPoint y: 321, distance: 15.9
click at [77, 323] on span "Paciente" at bounding box center [77, 326] width 119 height 24
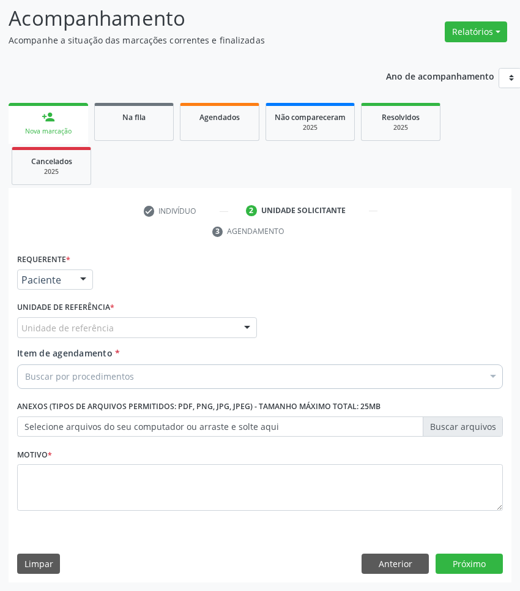
click at [114, 321] on div "Unidade de referência" at bounding box center [137, 327] width 240 height 21
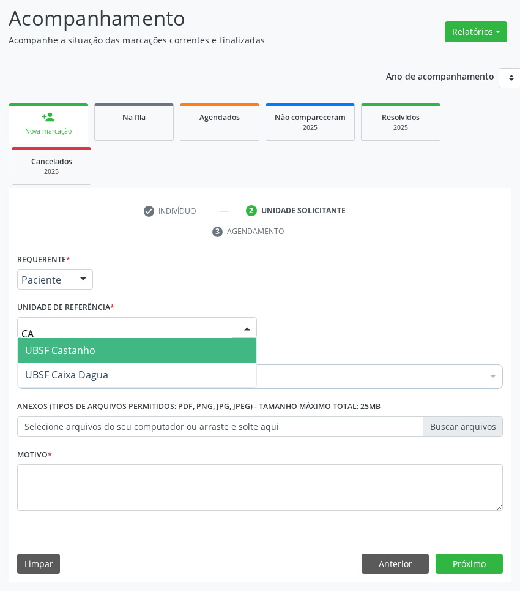
type input "CAS"
click at [114, 356] on span "UBSF Castanho" at bounding box center [137, 350] width 239 height 24
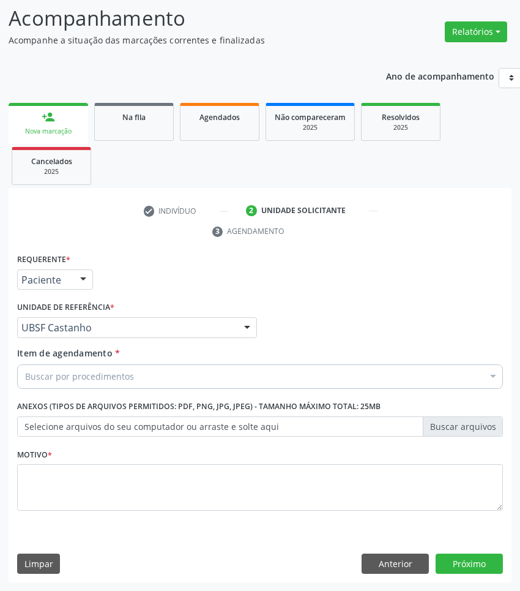
paste input "OTORRINO"
type input "OTORRINO"
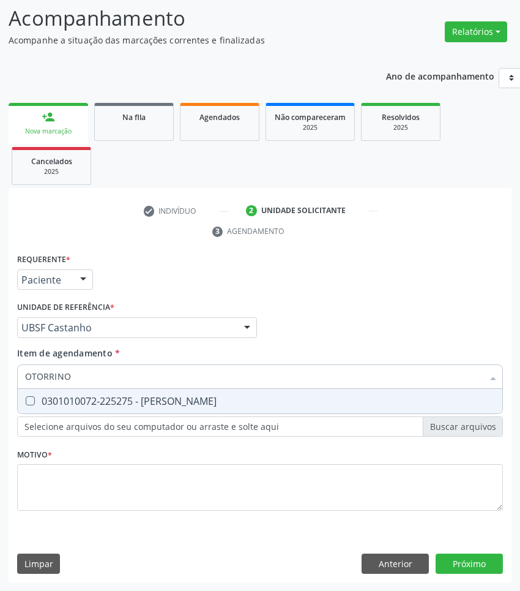
click at [127, 396] on div "0301010072-225275 - [PERSON_NAME]" at bounding box center [260, 401] width 470 height 10
checkbox Otorrinolaringologista "true"
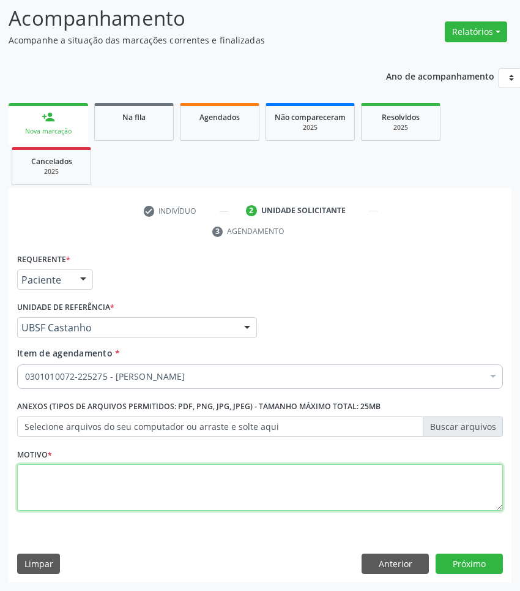
click at [401, 477] on textarea at bounding box center [260, 487] width 486 height 47
paste textarea "RETORNO ROGÉRIO (C/EXAMES 2025)"
type textarea "RETORNO ROGÉRIO (C/EXAMES 2025)"
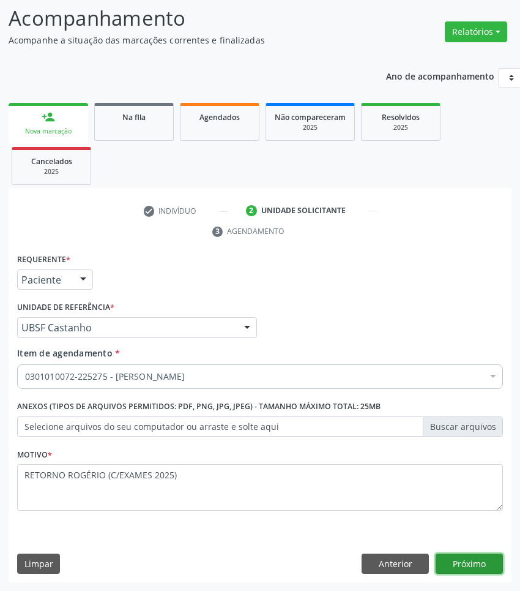
click at [473, 564] on button "Próximo" at bounding box center [469, 563] width 67 height 21
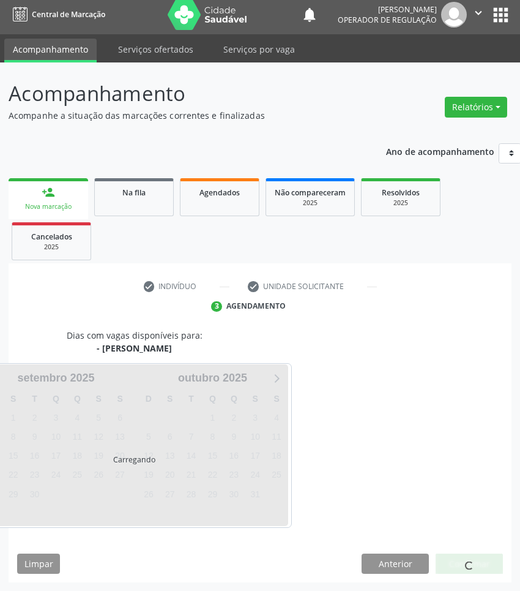
scroll to position [54, 0]
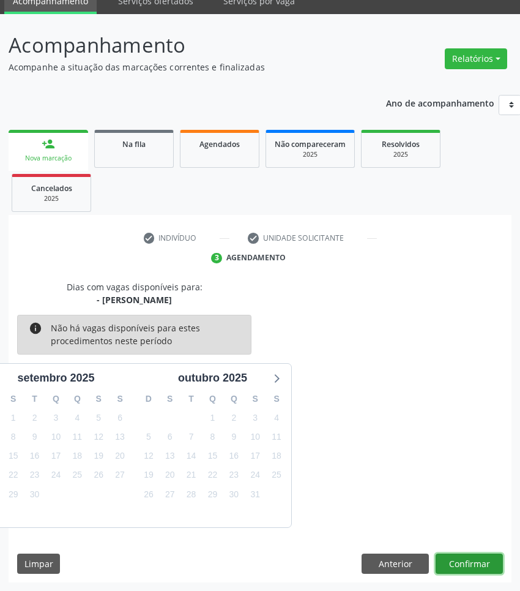
click at [479, 565] on button "Confirmar" at bounding box center [469, 563] width 67 height 21
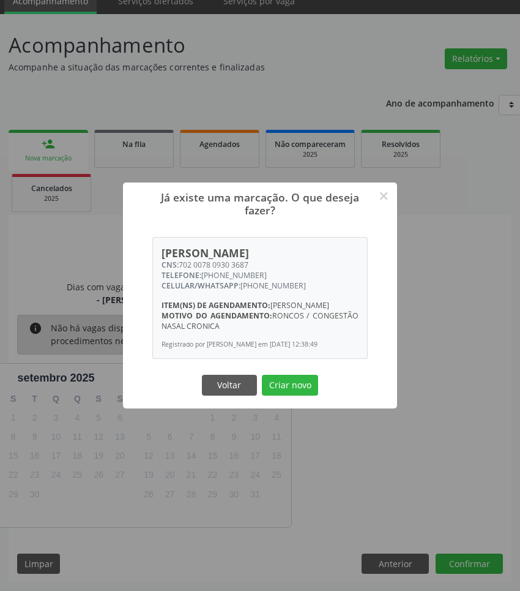
drag, startPoint x: 262, startPoint y: 251, endPoint x: 179, endPoint y: 257, distance: 82.9
click at [179, 260] on div "CNS: 702 0078 0930 3687" at bounding box center [261, 265] width 198 height 10
copy div "702 0078 0930 3687"
click at [283, 384] on button "Criar novo" at bounding box center [290, 385] width 56 height 21
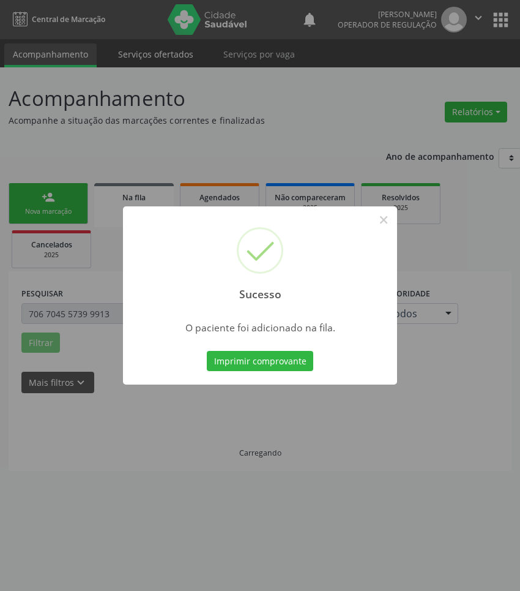
scroll to position [0, 0]
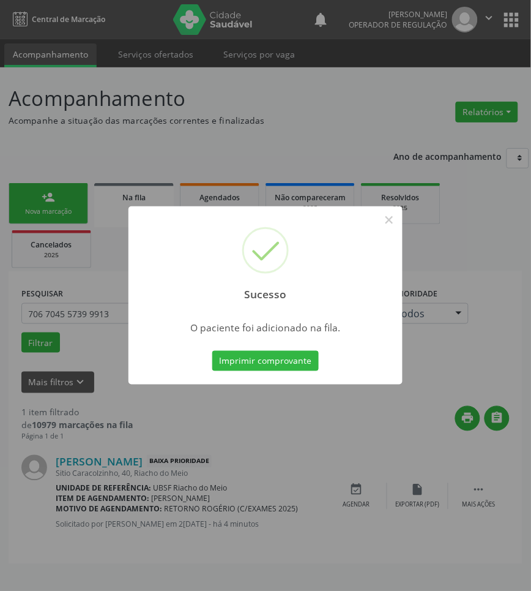
click at [72, 295] on div "Sucesso × O paciente foi adicionado na fila. Imprimir comprovante Cancel" at bounding box center [265, 295] width 531 height 591
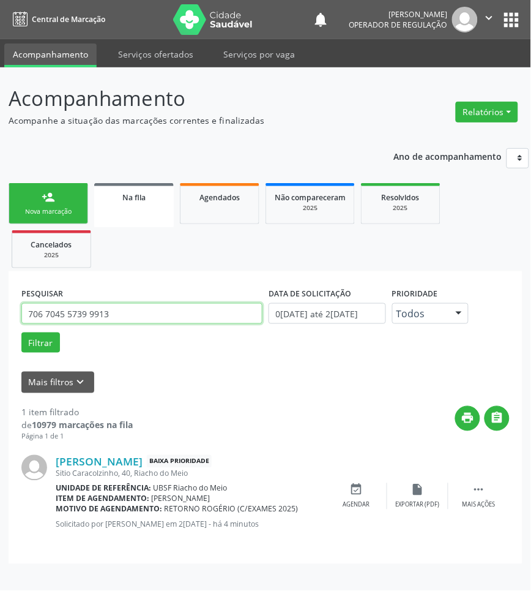
click at [133, 319] on input "706 7045 5739 9913" at bounding box center [141, 313] width 241 height 21
paste input "2 0078 0930 3687"
type input "702 0078 0930 3687"
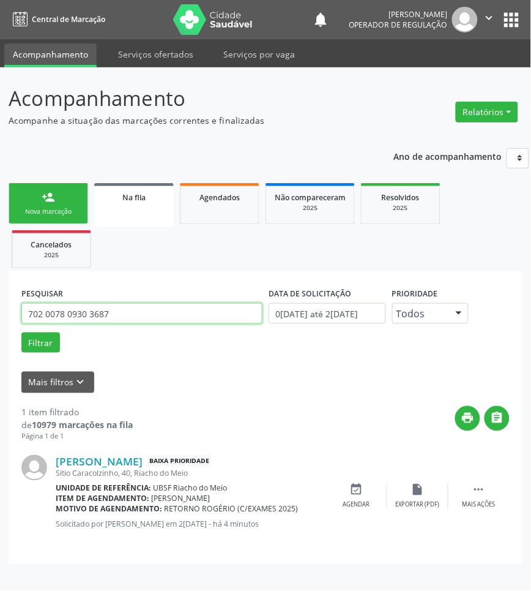
click at [21, 332] on button "Filtrar" at bounding box center [40, 342] width 39 height 21
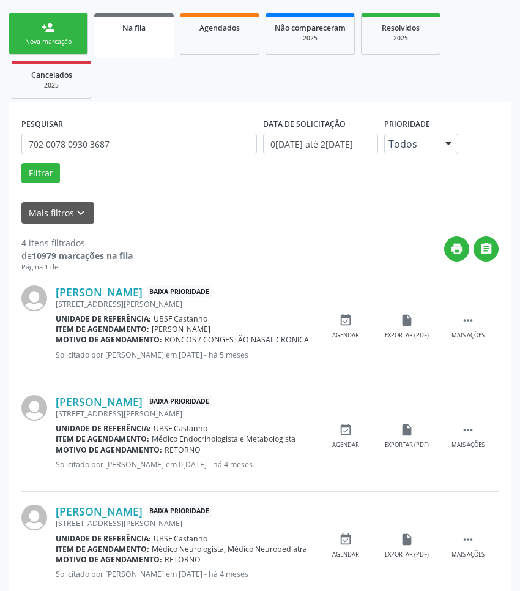
scroll to position [311, 0]
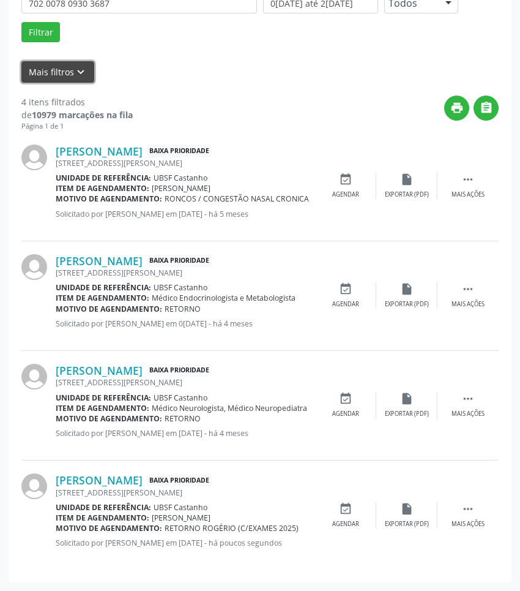
click at [56, 70] on button "Mais filtros keyboard_arrow_down" at bounding box center [57, 71] width 73 height 21
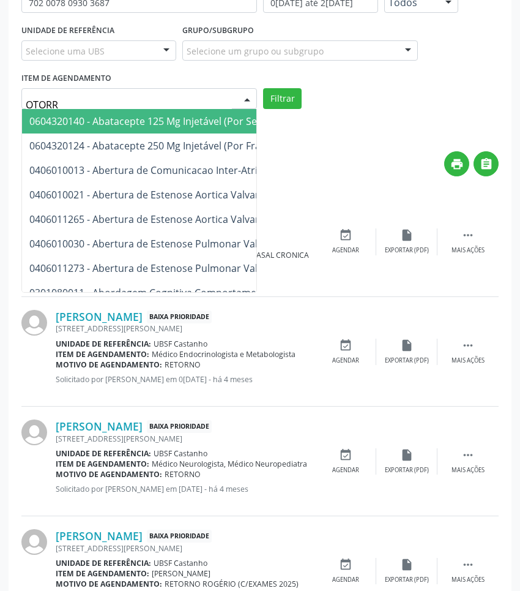
type input "OTORRI"
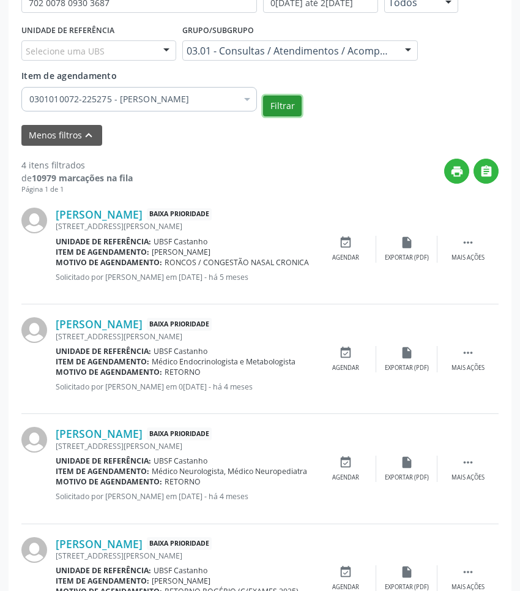
click at [266, 102] on button "Filtrar" at bounding box center [282, 105] width 39 height 21
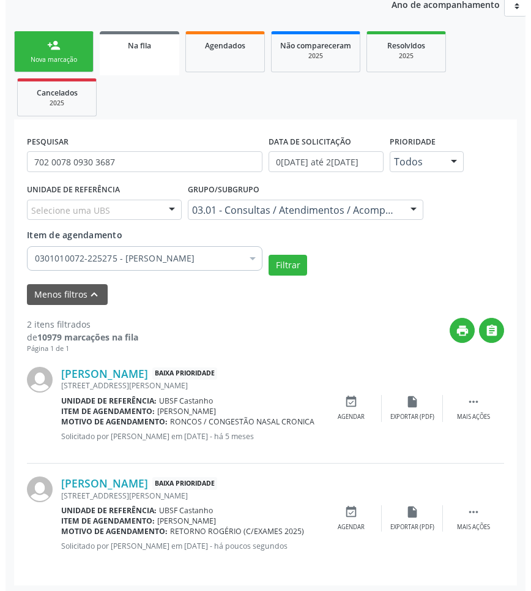
scroll to position [155, 0]
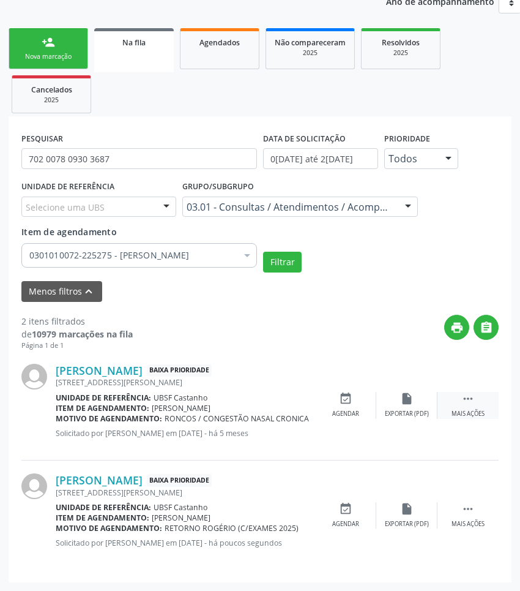
click at [475, 410] on div "Mais ações" at bounding box center [468, 413] width 33 height 9
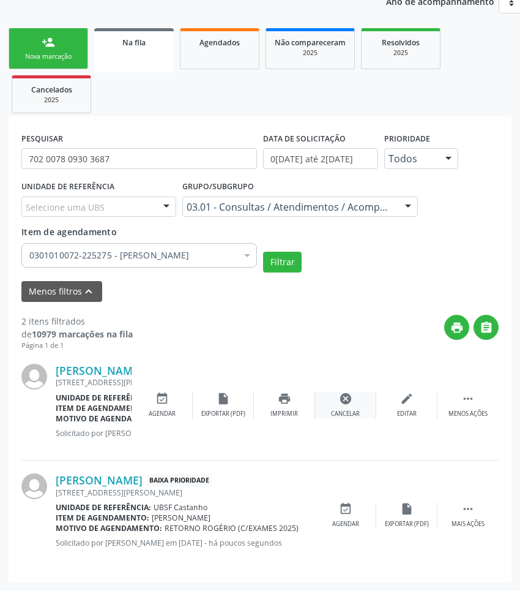
click at [346, 411] on div "Cancelar" at bounding box center [345, 413] width 29 height 9
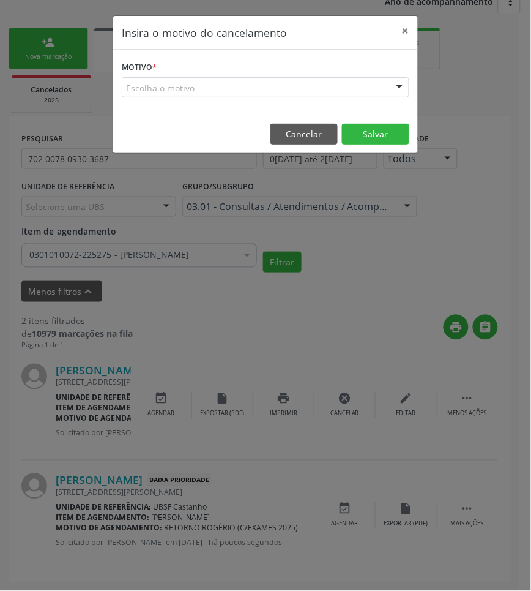
drag, startPoint x: 358, startPoint y: 91, endPoint x: 346, endPoint y: 114, distance: 26.3
click at [357, 92] on div "Escolha o motivo" at bounding box center [266, 87] width 288 height 21
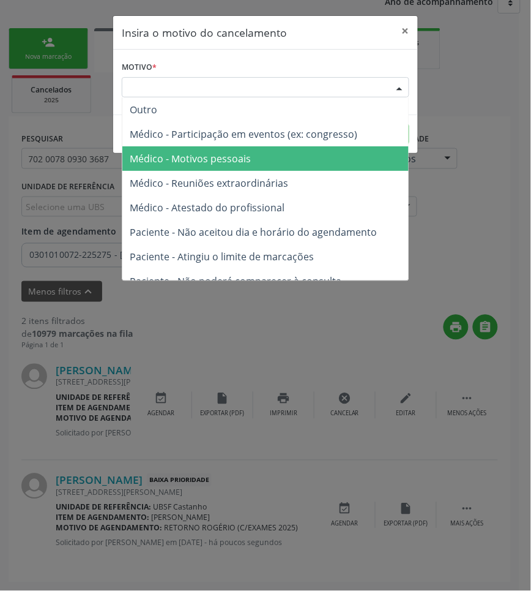
click at [319, 151] on span "Médico - Motivos pessoais" at bounding box center [265, 158] width 286 height 24
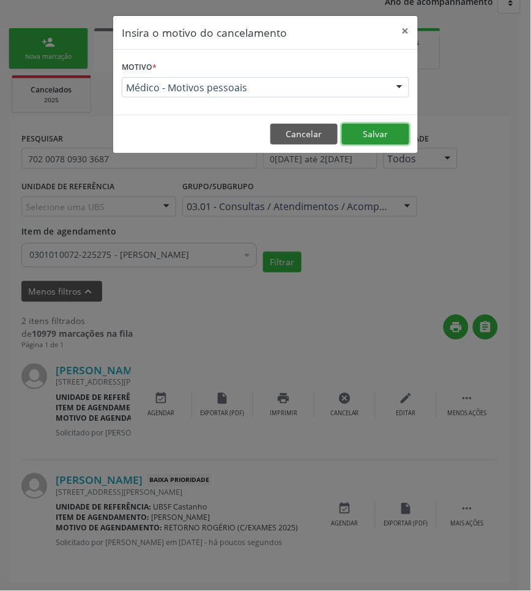
click at [361, 138] on button "Salvar" at bounding box center [375, 134] width 67 height 21
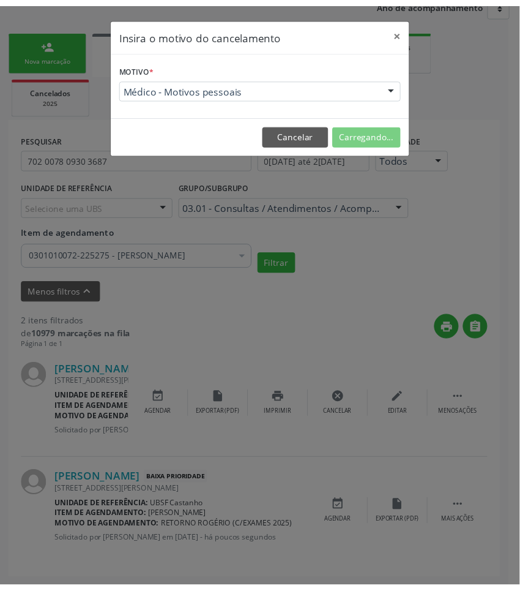
scroll to position [0, 0]
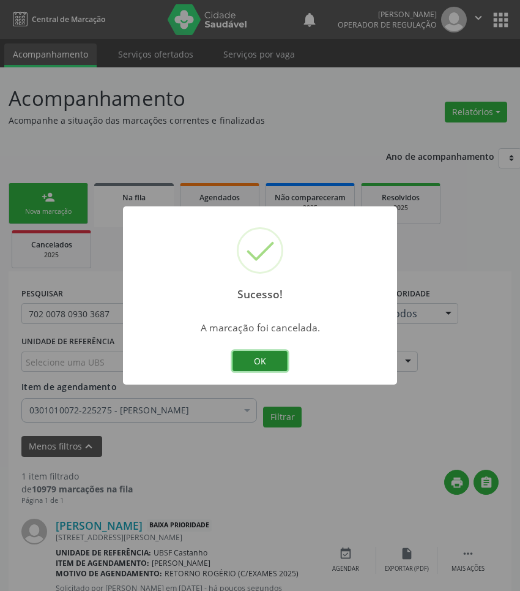
click at [258, 359] on button "OK" at bounding box center [260, 361] width 55 height 21
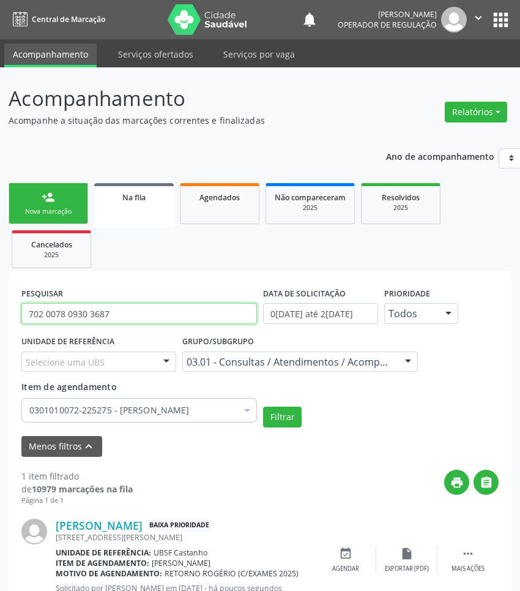
click at [53, 310] on input "702 0078 0930 3687" at bounding box center [139, 313] width 236 height 21
paste input "4 1078 2862 5150"
type input "704 1078 2862 5150"
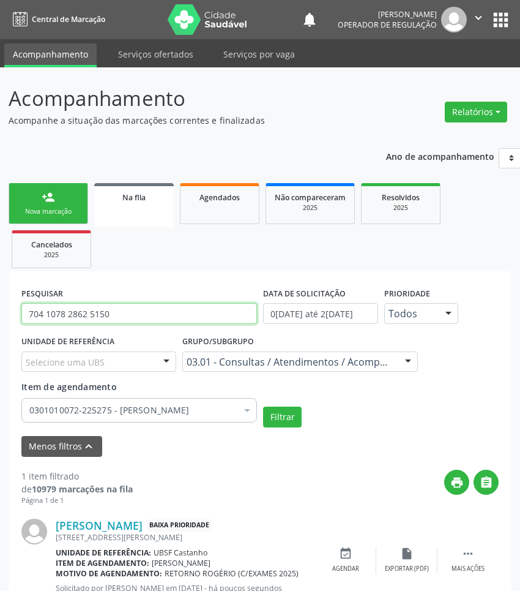
click at [263, 406] on button "Filtrar" at bounding box center [282, 416] width 39 height 21
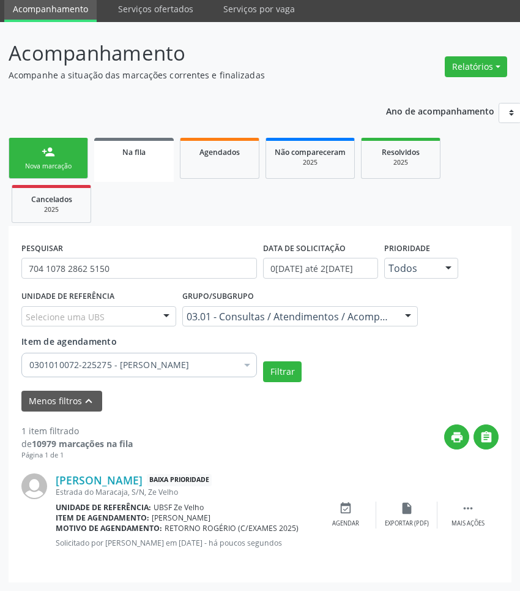
click at [69, 166] on div "Nova marcação" at bounding box center [48, 166] width 61 height 9
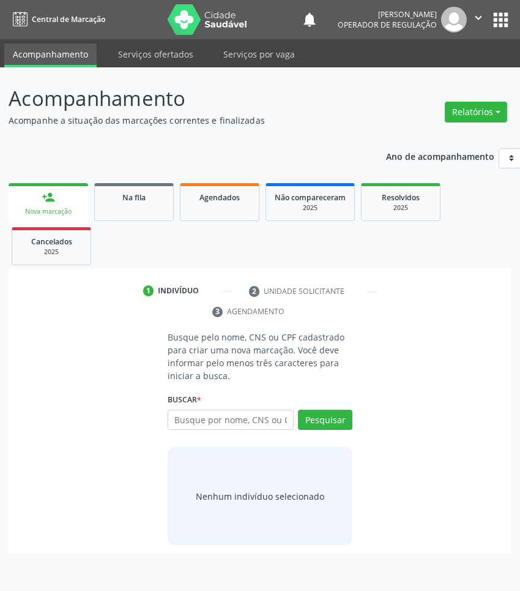
scroll to position [0, 0]
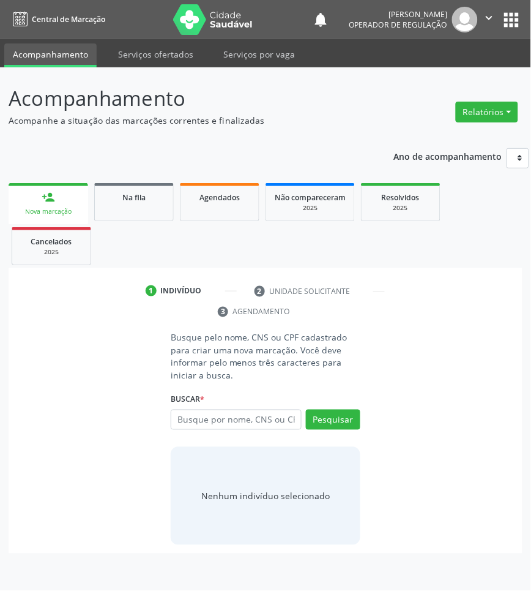
click at [269, 398] on div "Buscar * Busque por nome, CNS ou CPF Nenhum resultado encontrado para: " " Digi…" at bounding box center [266, 414] width 190 height 48
click at [274, 416] on input "text" at bounding box center [236, 419] width 131 height 21
type input "700003767436501"
click at [175, 421] on input "700003767436501" at bounding box center [175, 426] width 0 height 24
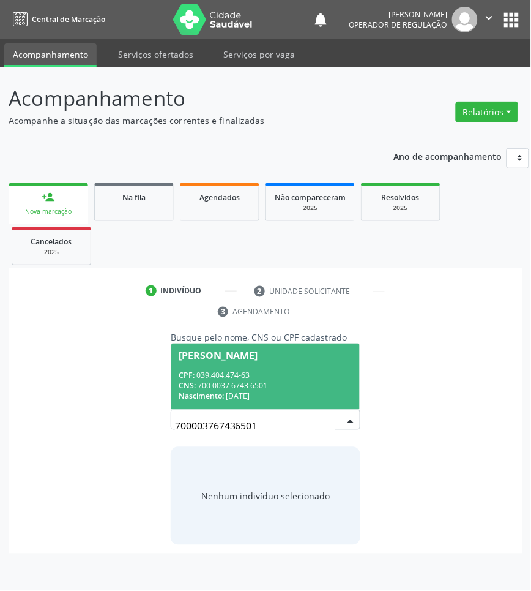
click at [228, 376] on div "CPF: 039.404.474-63" at bounding box center [266, 375] width 174 height 10
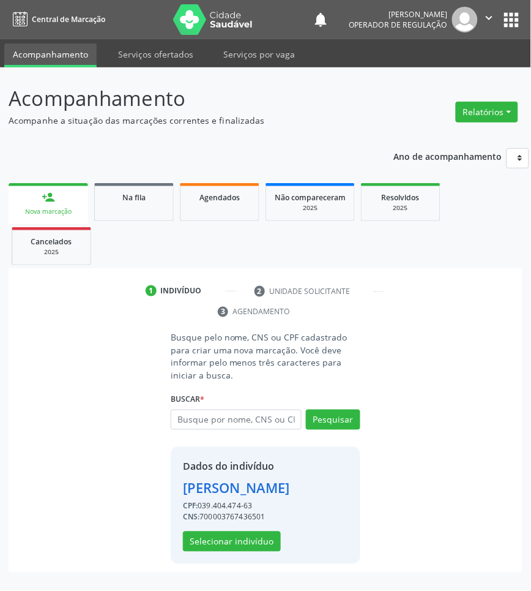
click at [245, 555] on div "Dados do indivíduo Ivanilda Mendes da Silva CPF: 039.404.474-63 CNS: 7000037674…" at bounding box center [266, 505] width 190 height 117
drag, startPoint x: 243, startPoint y: 542, endPoint x: 528, endPoint y: 583, distance: 287.5
click at [243, 540] on button "Selecionar indivíduo" at bounding box center [232, 541] width 98 height 21
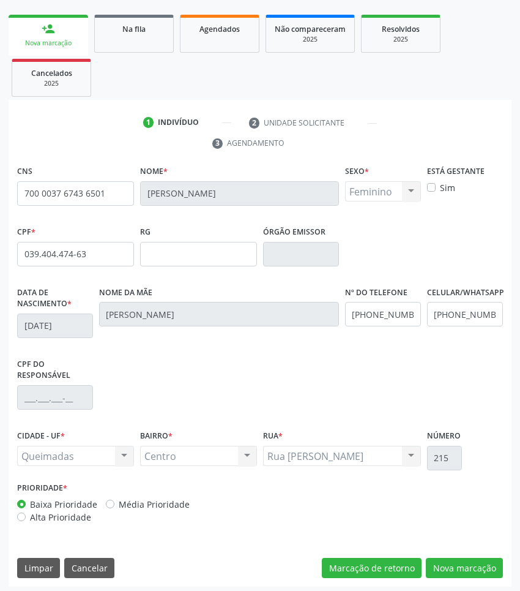
scroll to position [173, 0]
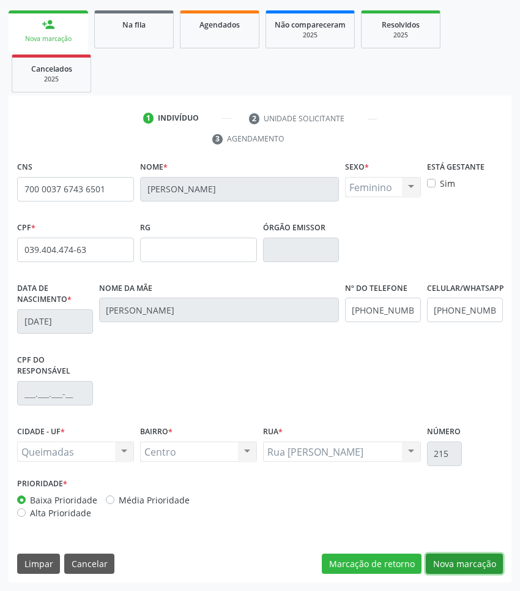
click at [439, 560] on button "Nova marcação" at bounding box center [464, 563] width 77 height 21
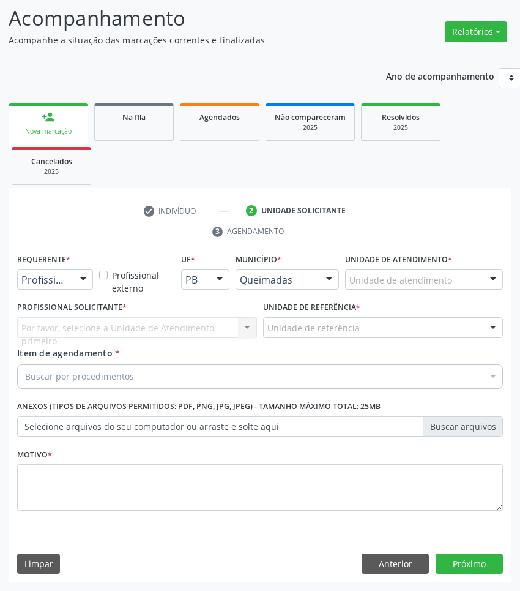
drag, startPoint x: 77, startPoint y: 283, endPoint x: 60, endPoint y: 321, distance: 41.4
click at [75, 286] on div at bounding box center [83, 280] width 18 height 21
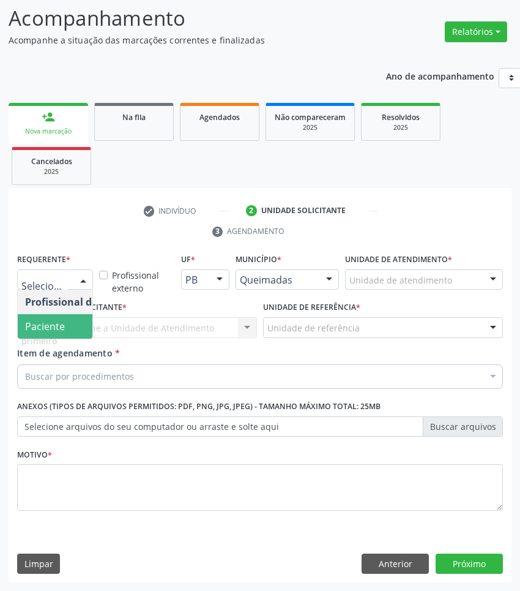
click at [56, 320] on span "Paciente" at bounding box center [45, 325] width 40 height 13
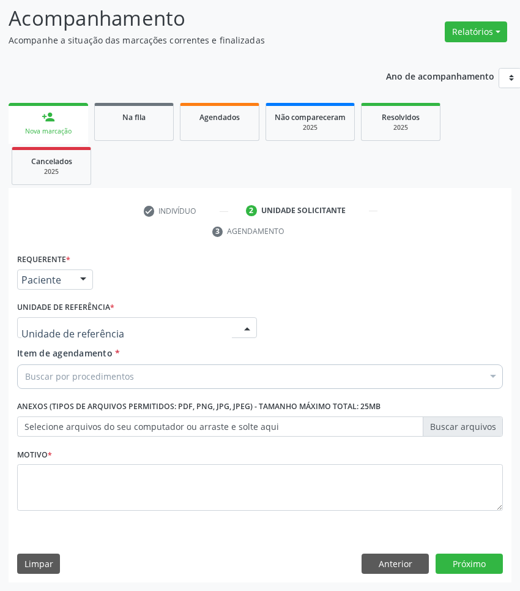
click at [115, 321] on div at bounding box center [137, 327] width 240 height 21
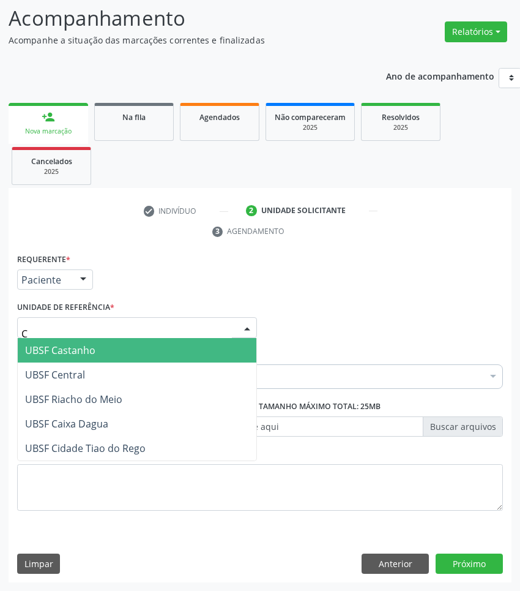
type input "CE"
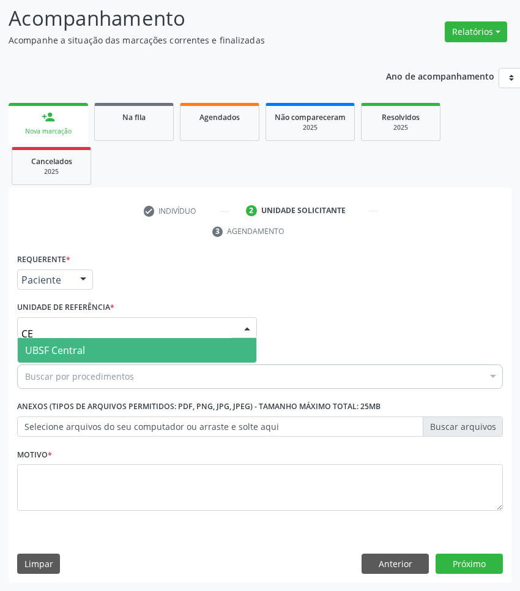
click at [120, 347] on span "UBSF Central" at bounding box center [137, 350] width 239 height 24
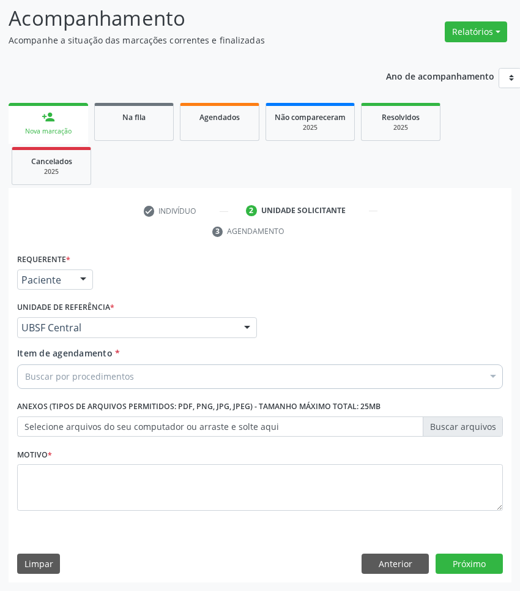
click at [280, 373] on div "Buscar por procedimentos" at bounding box center [260, 376] width 486 height 24
paste input "OTORRINO"
type input "OTORRINO"
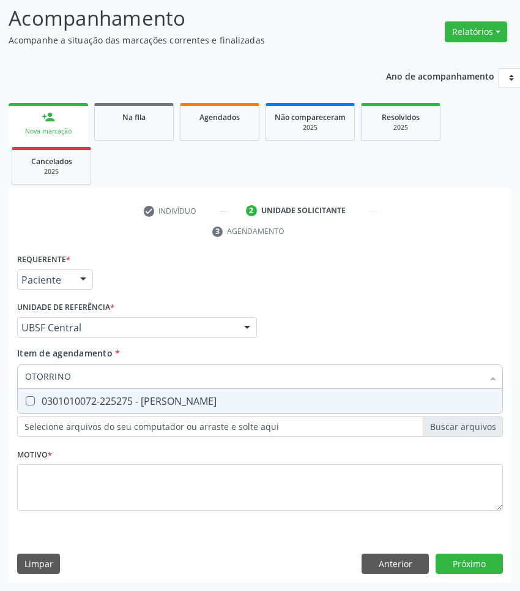
click at [263, 402] on div "0301010072-225275 - [PERSON_NAME]" at bounding box center [260, 401] width 470 height 10
checkbox Otorrinolaringologista "true"
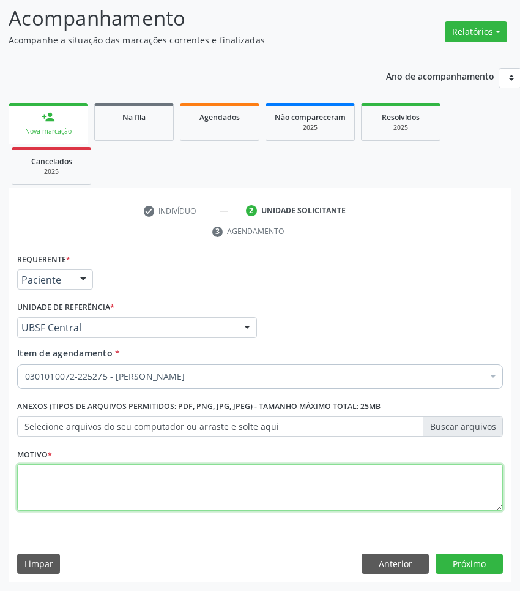
drag, startPoint x: 372, startPoint y: 495, endPoint x: 497, endPoint y: 493, distance: 125.5
click at [372, 494] on textarea at bounding box center [260, 487] width 486 height 47
paste textarea "RETORNO ISAURA (C/EXAMES)"
type textarea "RETORNO ISAURA (C/EXAMES)"
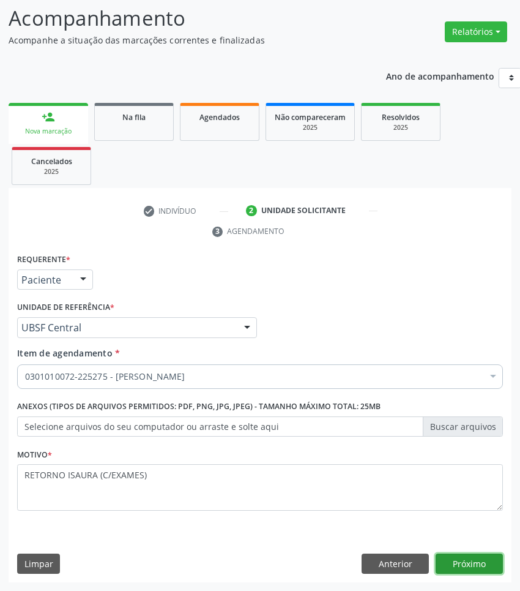
click at [445, 556] on button "Próximo" at bounding box center [469, 563] width 67 height 21
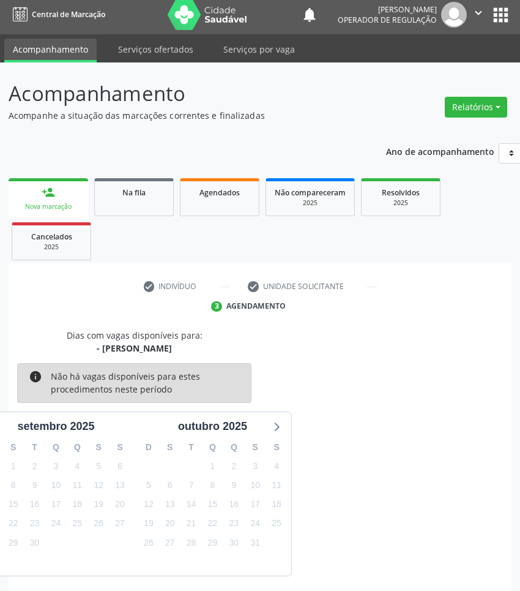
scroll to position [54, 0]
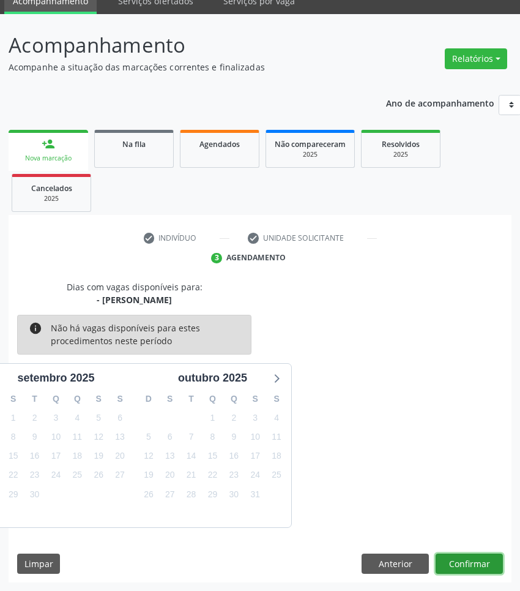
click at [479, 560] on button "Confirmar" at bounding box center [469, 563] width 67 height 21
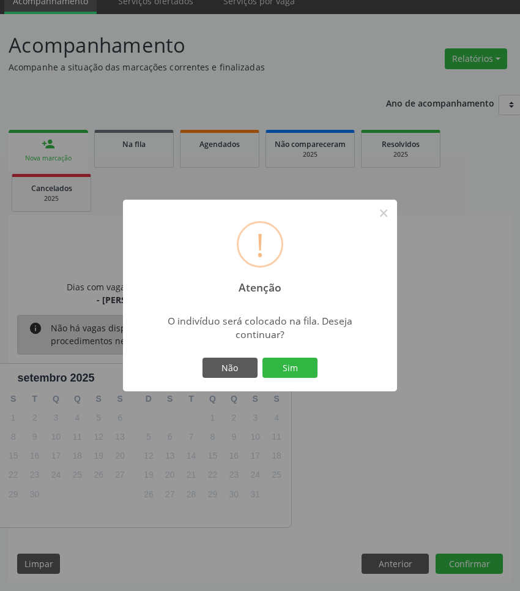
click at [263, 357] on button "Sim" at bounding box center [290, 367] width 55 height 21
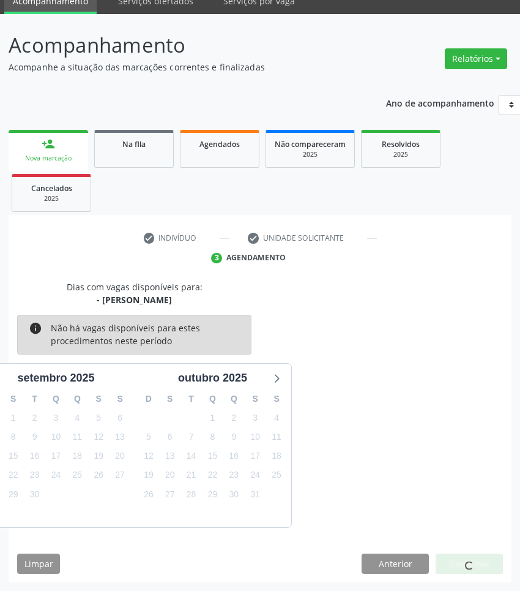
scroll to position [0, 0]
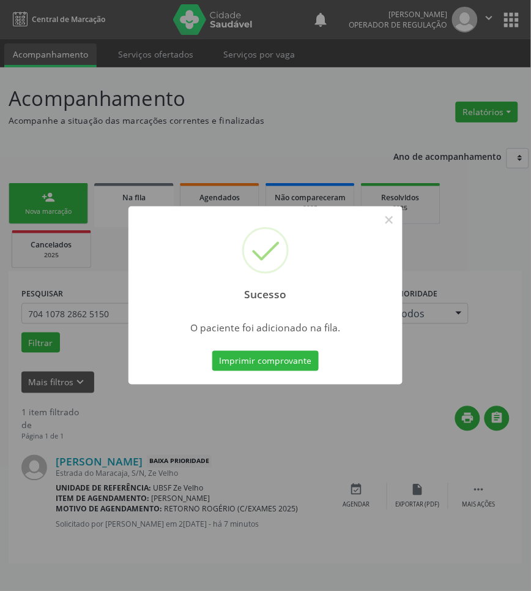
click at [300, 481] on div "Sucesso × O paciente foi adicionado na fila. Imprimir comprovante Cancel" at bounding box center [265, 295] width 531 height 591
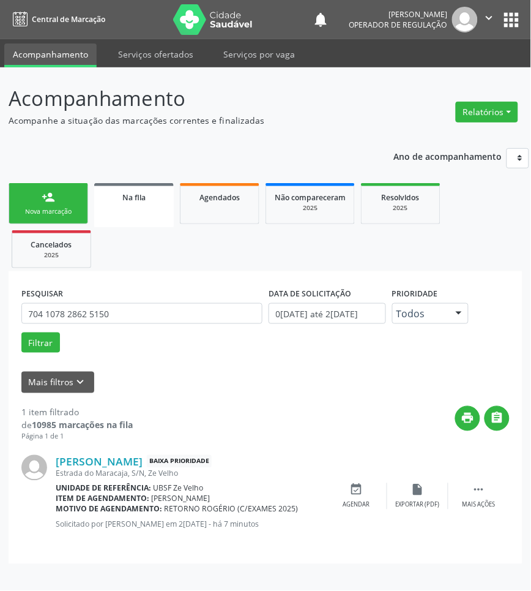
click at [64, 205] on link "person_add Nova marcação" at bounding box center [49, 203] width 80 height 41
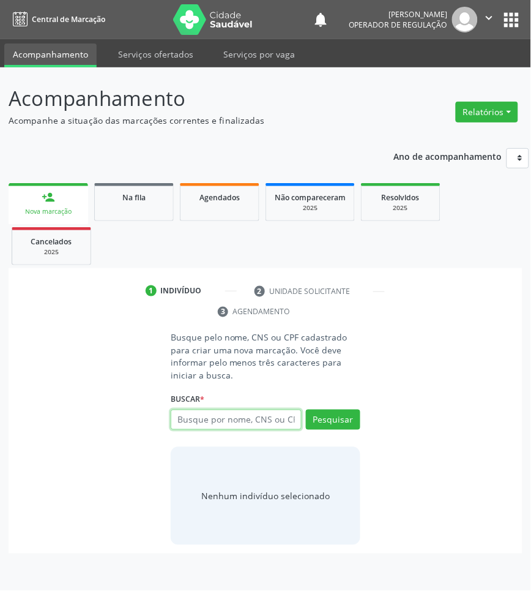
click at [254, 426] on input "text" at bounding box center [236, 419] width 131 height 21
type input "708208600968443"
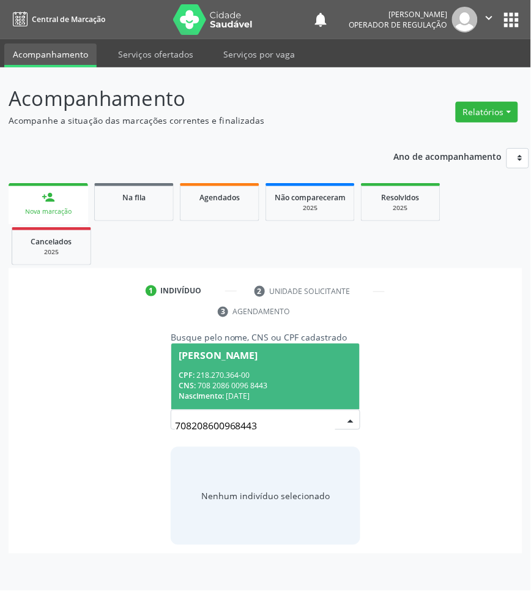
click at [231, 423] on input "708208600968443" at bounding box center [255, 426] width 160 height 24
drag, startPoint x: 248, startPoint y: 386, endPoint x: 273, endPoint y: 389, distance: 24.7
click at [248, 387] on div "CNS: 708 2086 0096 8443" at bounding box center [266, 386] width 174 height 10
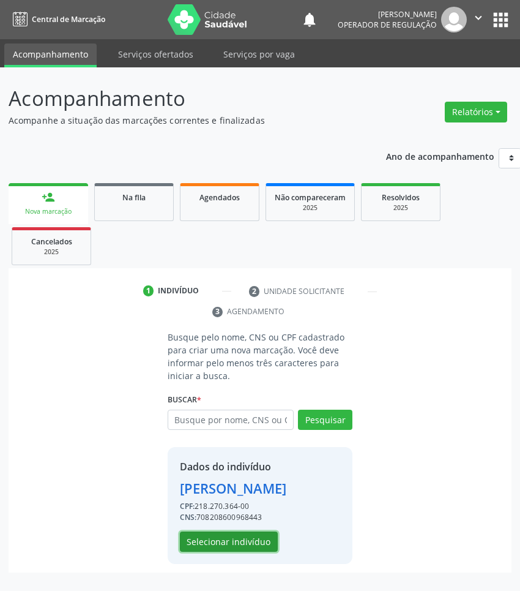
click at [255, 552] on button "Selecionar indivíduo" at bounding box center [229, 541] width 98 height 21
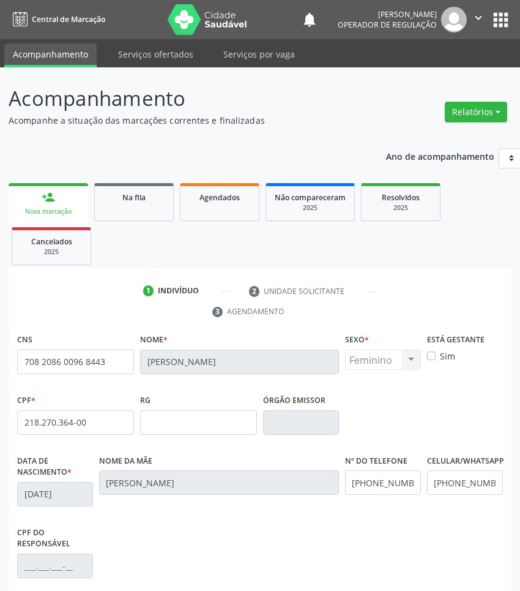
scroll to position [173, 0]
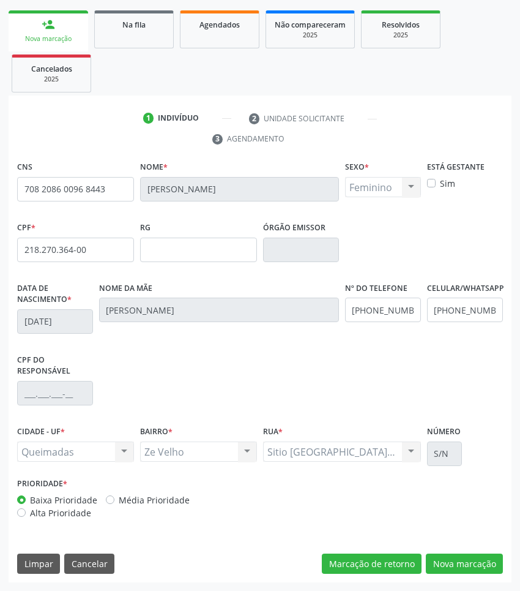
click at [457, 546] on div "CNS 708 2086 0096 8443 Nome * Maria de Fátima Barbosa Silva Sexo * Feminino Mas…" at bounding box center [260, 370] width 503 height 425
click at [460, 553] on button "Nova marcação" at bounding box center [464, 563] width 77 height 21
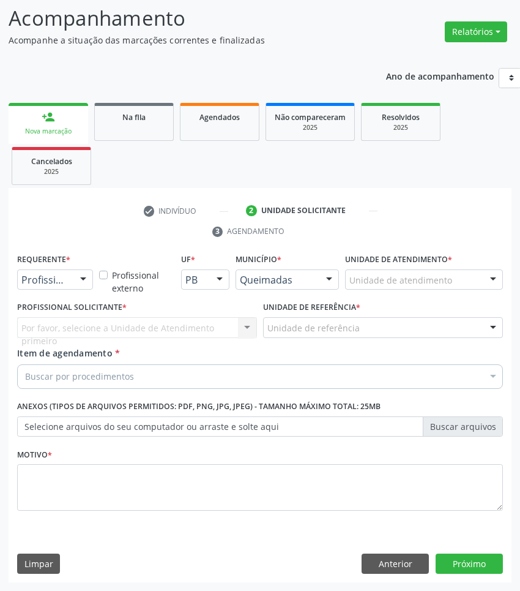
scroll to position [81, 0]
drag, startPoint x: 73, startPoint y: 283, endPoint x: 52, endPoint y: 331, distance: 52.3
click at [72, 288] on div "Profissional de Saúde Profissional de Saúde Paciente Nenhum resultado encontrad…" at bounding box center [55, 279] width 76 height 21
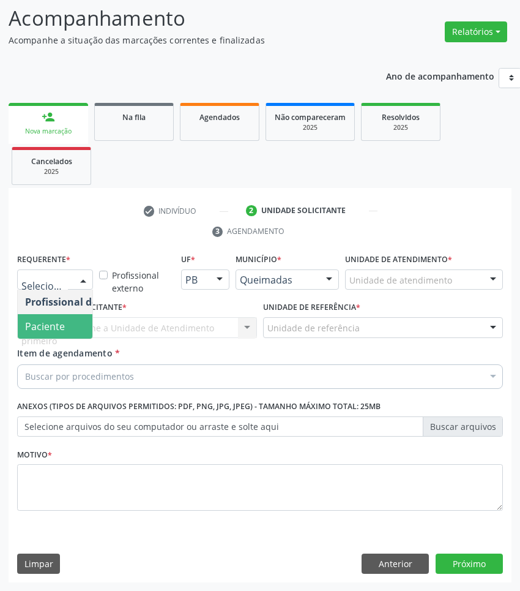
click at [52, 331] on span "Paciente" at bounding box center [45, 325] width 40 height 13
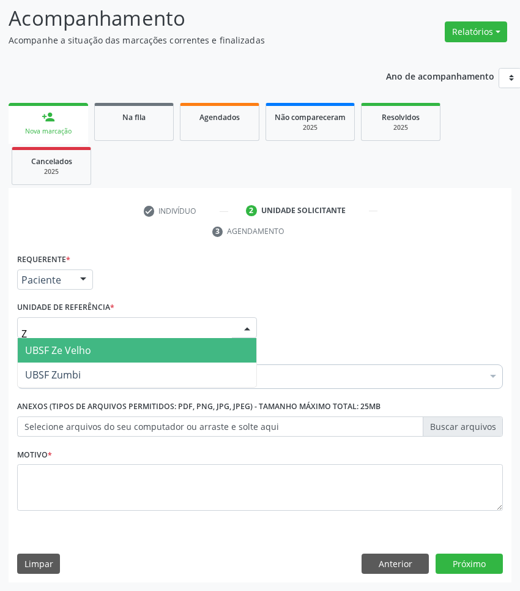
type input "ZE"
click at [81, 344] on span "UBSF Ze Velho" at bounding box center [58, 349] width 66 height 13
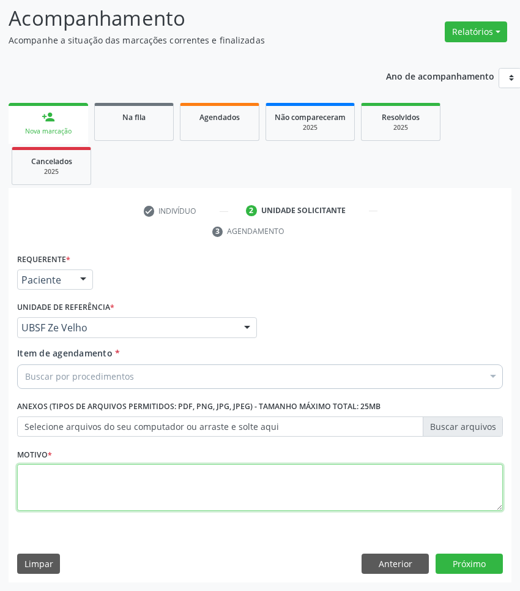
click at [414, 476] on textarea at bounding box center [260, 487] width 486 height 47
paste textarea "RETORNO LUCAS (C/EXAMES)"
type textarea "RETORNO LUCAS (C/EXAMES)"
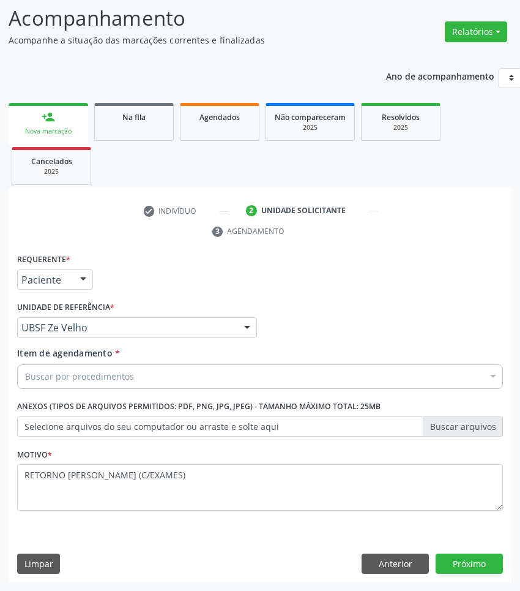
click at [357, 370] on div "Buscar por procedimentos" at bounding box center [260, 376] width 486 height 24
paste input "OTORRINO"
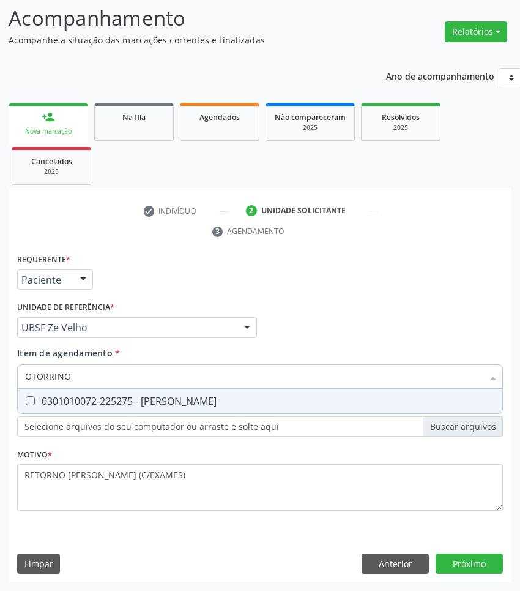
type input "OTORRINO"
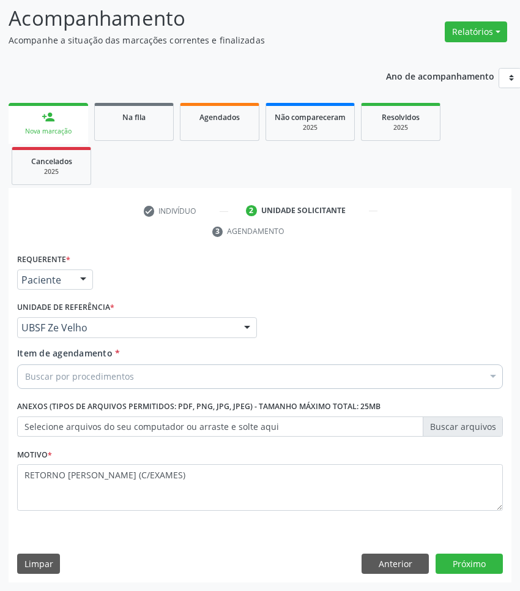
click at [465, 384] on div "Buscar por procedimentos" at bounding box center [260, 376] width 486 height 24
paste input "OTORRINO"
type input "OTORRINO"
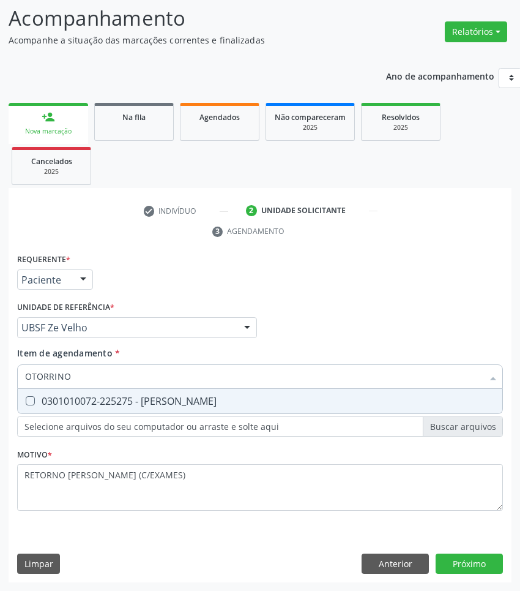
click at [406, 399] on div "0301010072-225275 - [PERSON_NAME]" at bounding box center [260, 401] width 470 height 10
checkbox Otorrinolaringologista "true"
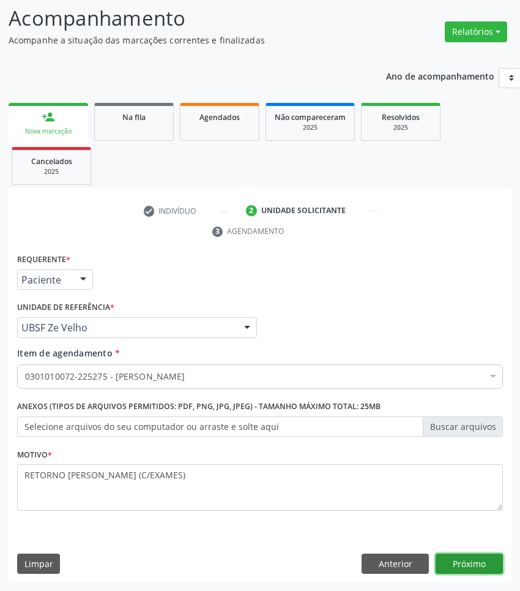
click at [474, 554] on button "Próximo" at bounding box center [469, 563] width 67 height 21
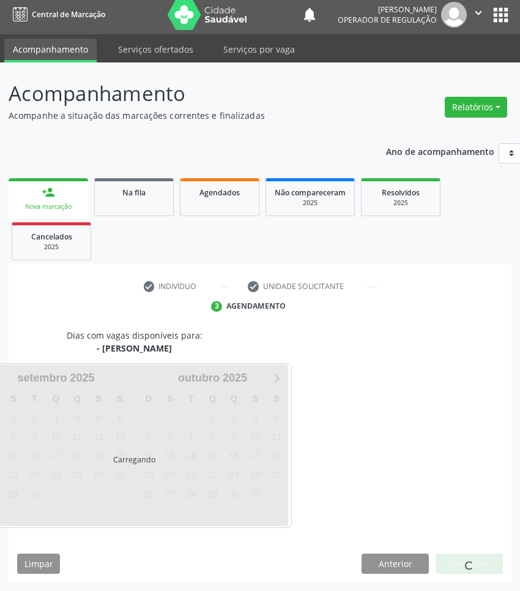
scroll to position [54, 0]
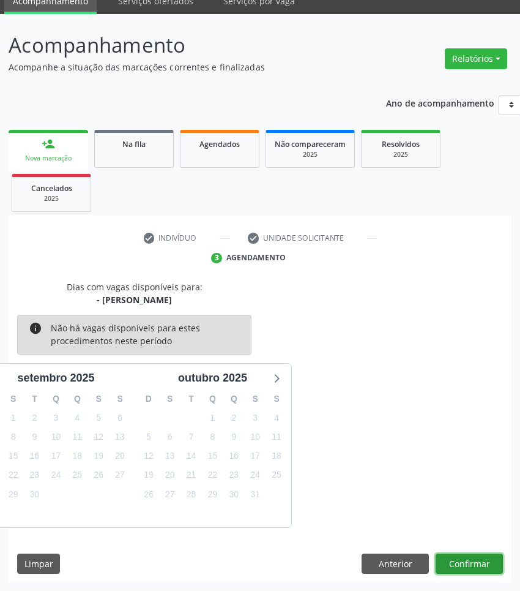
click at [487, 553] on button "Confirmar" at bounding box center [469, 563] width 67 height 21
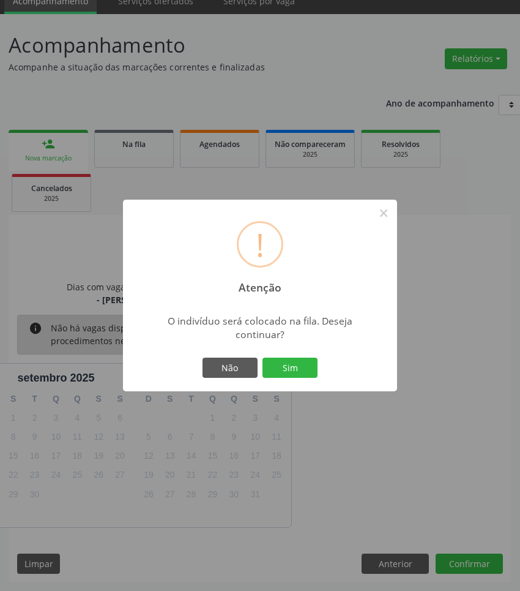
click at [263, 357] on button "Sim" at bounding box center [290, 367] width 55 height 21
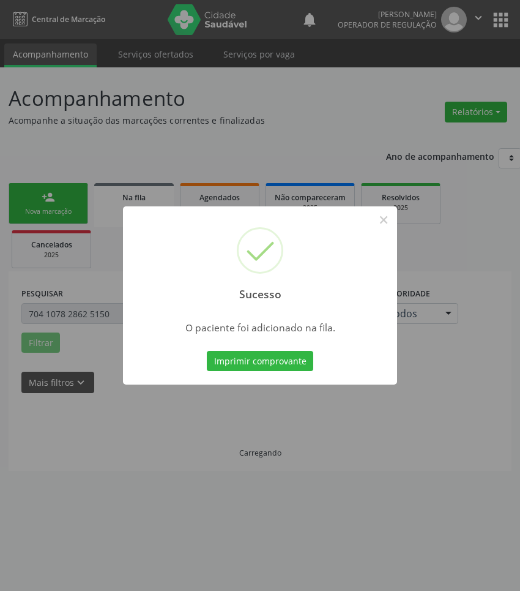
scroll to position [0, 0]
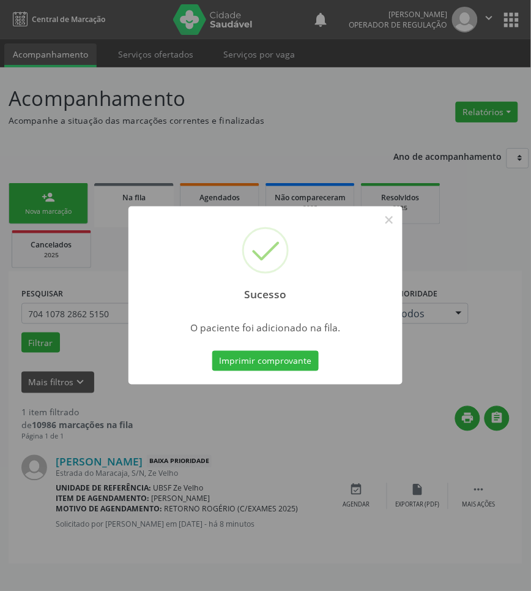
click at [466, 521] on div "Sucesso × O paciente foi adicionado na fila. Imprimir comprovante Cancel" at bounding box center [265, 295] width 531 height 591
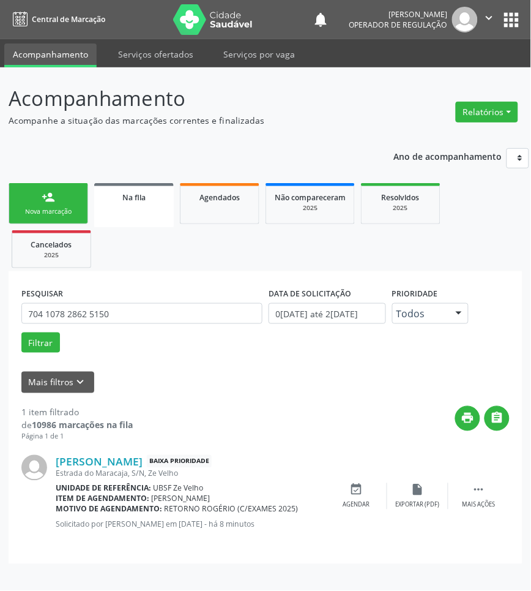
click at [43, 205] on link "person_add Nova marcação" at bounding box center [49, 203] width 80 height 41
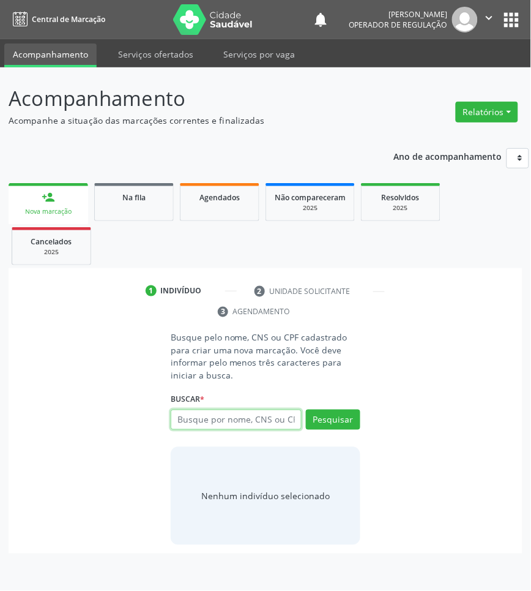
click at [214, 423] on input "text" at bounding box center [236, 419] width 131 height 21
type input "700505912630250"
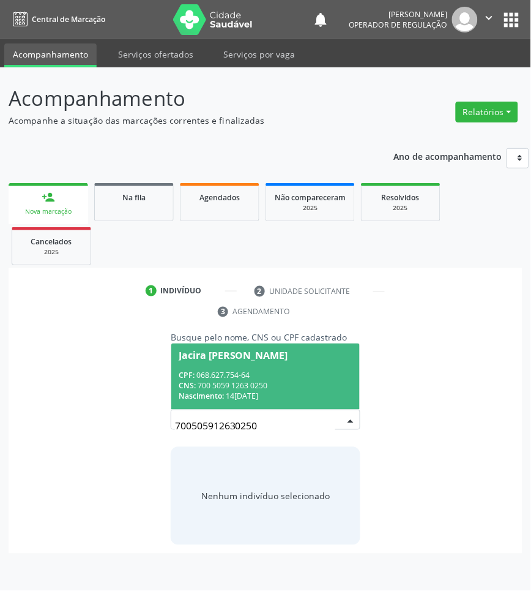
click at [222, 384] on div "CNS: 700 5059 1263 0250" at bounding box center [266, 386] width 174 height 10
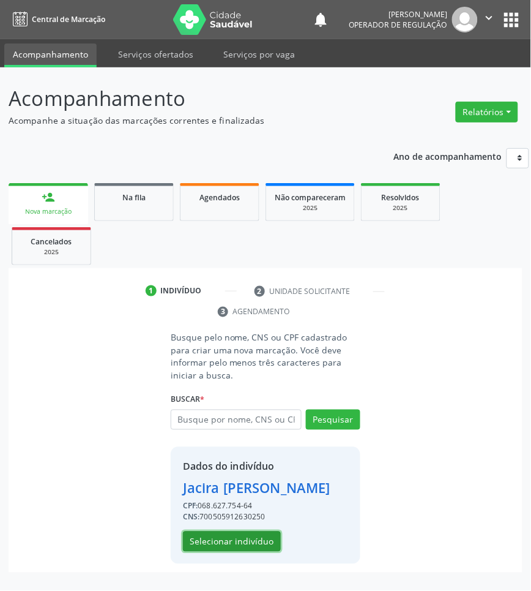
click at [239, 545] on button "Selecionar indivíduo" at bounding box center [232, 541] width 98 height 21
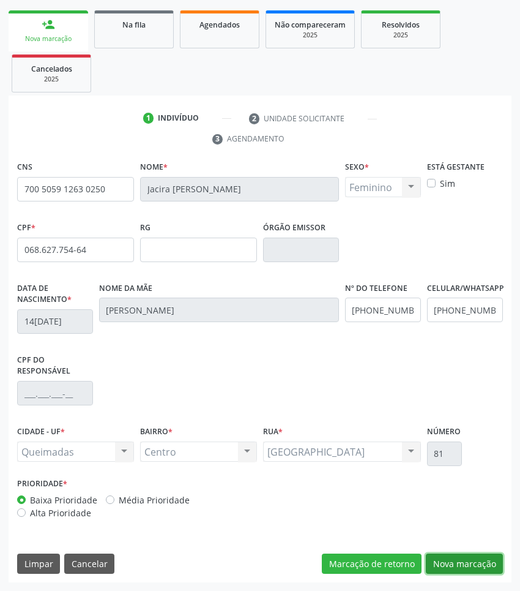
drag, startPoint x: 465, startPoint y: 557, endPoint x: 430, endPoint y: 537, distance: 40.0
click at [464, 556] on button "Nova marcação" at bounding box center [464, 563] width 77 height 21
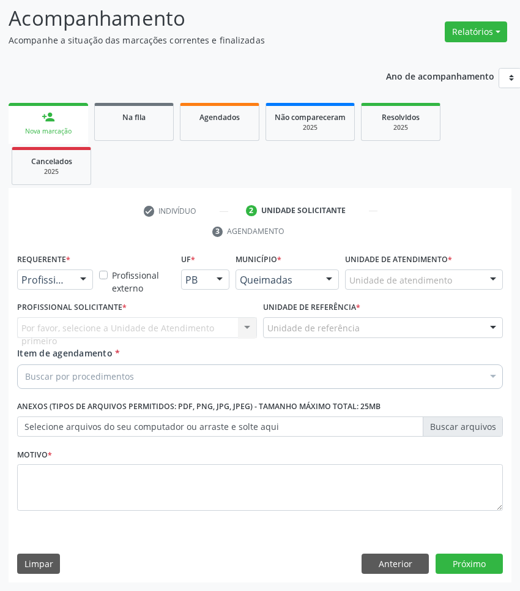
scroll to position [81, 0]
drag, startPoint x: 80, startPoint y: 283, endPoint x: 73, endPoint y: 331, distance: 47.6
click at [80, 285] on div at bounding box center [83, 280] width 18 height 21
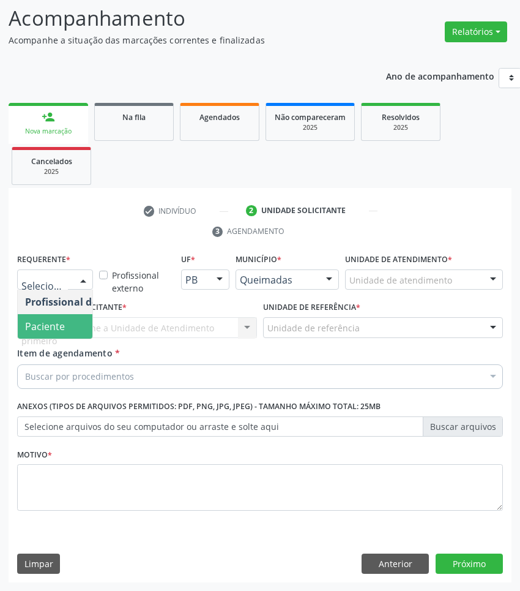
click at [67, 319] on span "Paciente" at bounding box center [77, 326] width 119 height 24
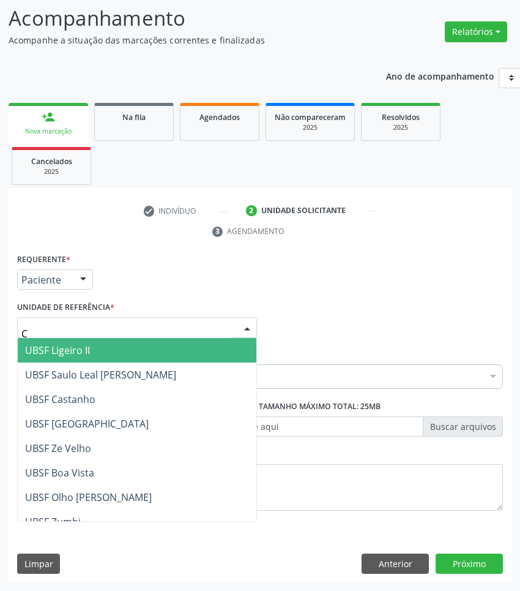
type input "CE"
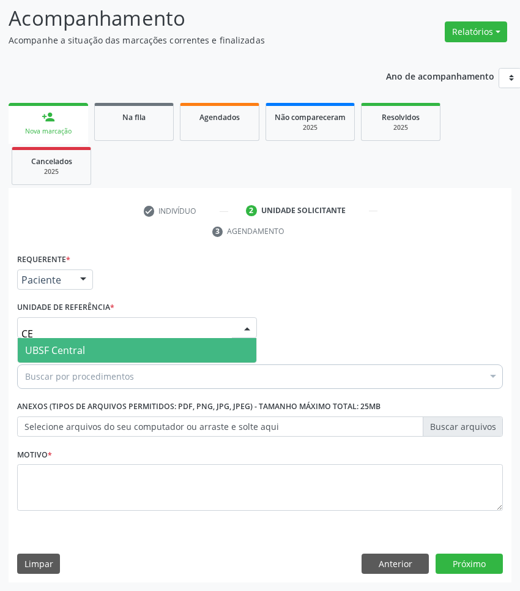
click at [104, 347] on span "UBSF Central" at bounding box center [137, 350] width 239 height 24
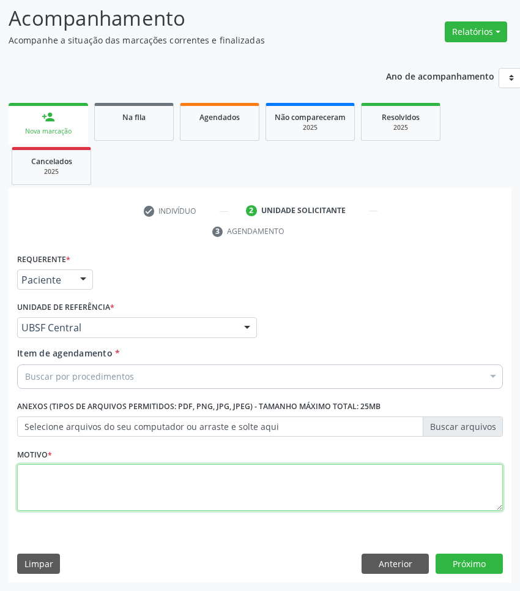
click at [129, 473] on textarea at bounding box center [260, 487] width 486 height 47
paste textarea "RETORNO ANA CAROLINA 2025"
type textarea "RETORNO ANA CAROLINA 2025"
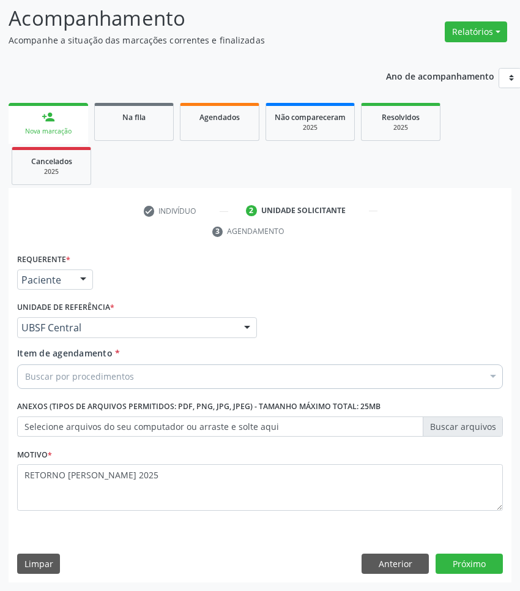
paste input "OTORRINO"
click at [255, 373] on div "Buscar por procedimentos" at bounding box center [260, 376] width 486 height 24
type input "OTORRINO"
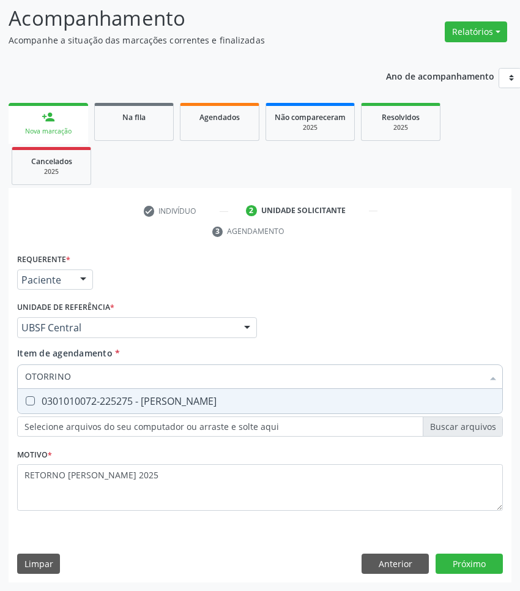
click at [218, 380] on input "OTORRINO" at bounding box center [254, 376] width 458 height 24
click at [228, 390] on span "0301010072-225275 - [PERSON_NAME]" at bounding box center [260, 401] width 485 height 24
checkbox Otorrinolaringologista "true"
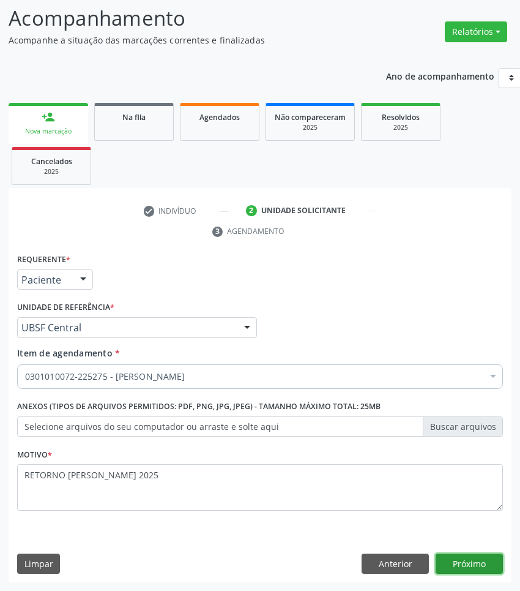
click at [479, 557] on button "Próximo" at bounding box center [469, 563] width 67 height 21
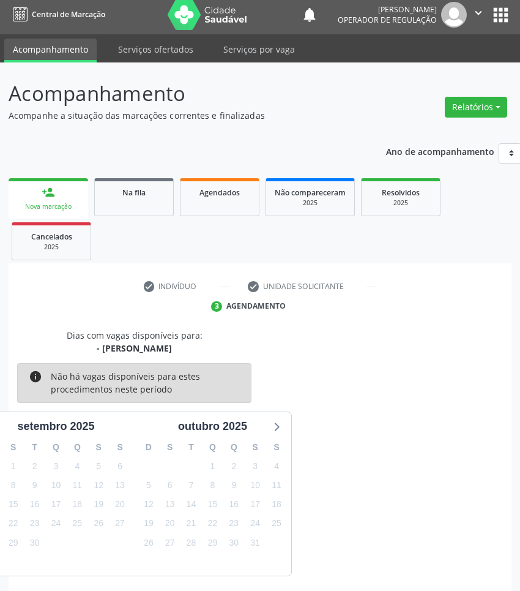
scroll to position [54, 0]
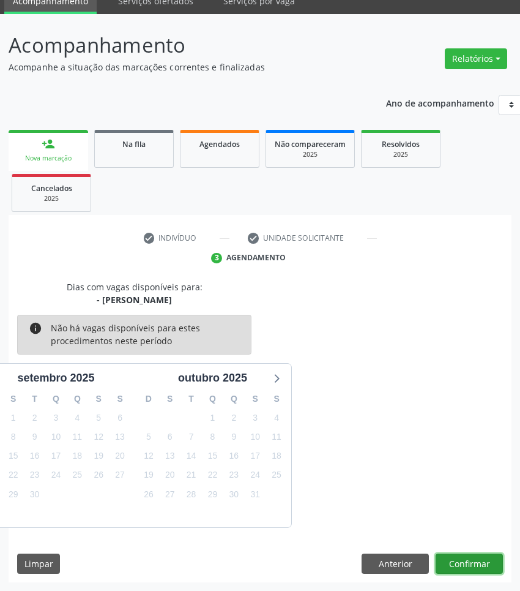
click at [475, 556] on button "Confirmar" at bounding box center [469, 563] width 67 height 21
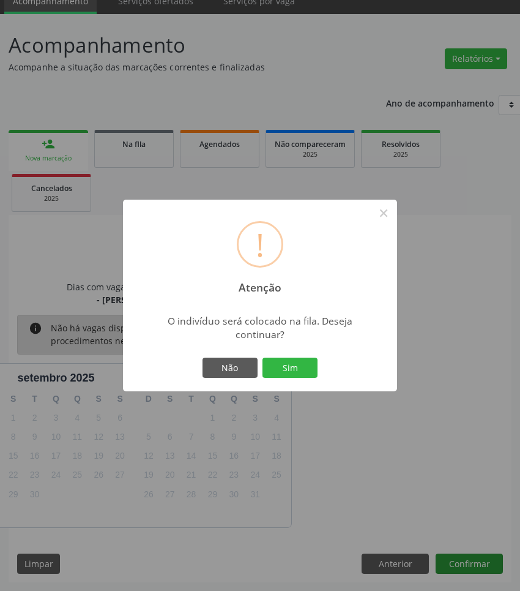
click at [263, 357] on button "Sim" at bounding box center [290, 367] width 55 height 21
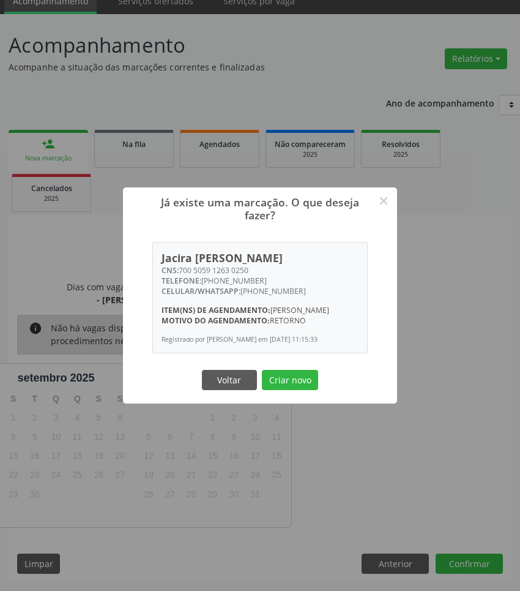
drag, startPoint x: 204, startPoint y: 262, endPoint x: 181, endPoint y: 259, distance: 23.5
click at [181, 265] on div "CNS: 700 5059 1263 0250" at bounding box center [261, 270] width 198 height 10
copy div "700 5059 1263 0250"
click at [280, 387] on button "Criar novo" at bounding box center [290, 380] width 56 height 21
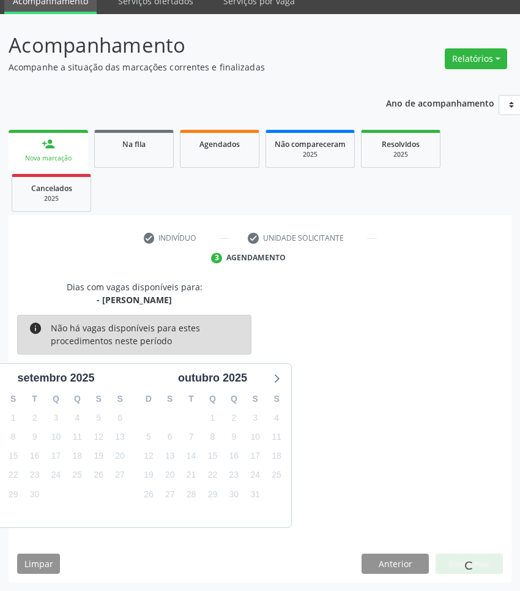
scroll to position [0, 0]
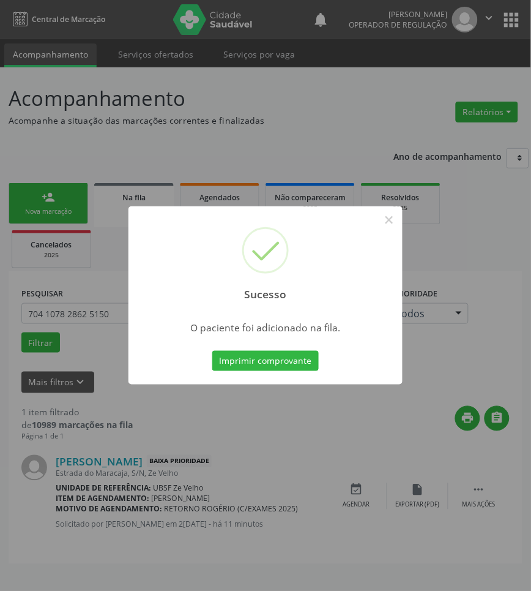
drag, startPoint x: 334, startPoint y: 453, endPoint x: 41, endPoint y: 331, distance: 317.7
click at [332, 451] on div "Sucesso × O paciente foi adicionado na fila. Imprimir comprovante Cancel" at bounding box center [265, 295] width 531 height 591
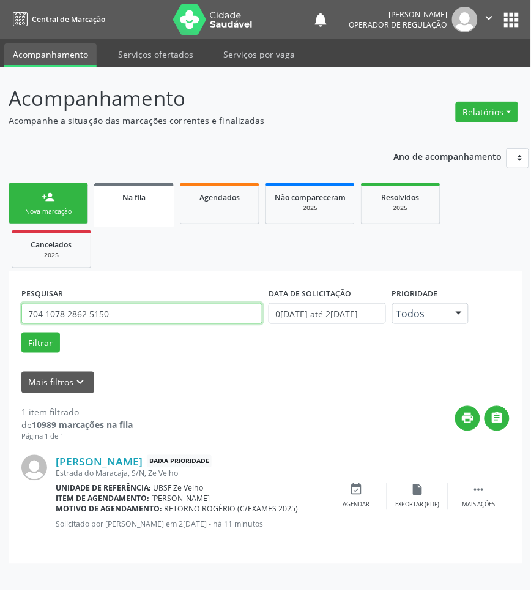
click at [54, 322] on input "704 1078 2862 5150" at bounding box center [141, 313] width 241 height 21
click at [54, 323] on input "704 1078 2862 5150" at bounding box center [141, 313] width 241 height 21
type input "7032006906554194"
click at [21, 332] on button "Filtrar" at bounding box center [40, 342] width 39 height 21
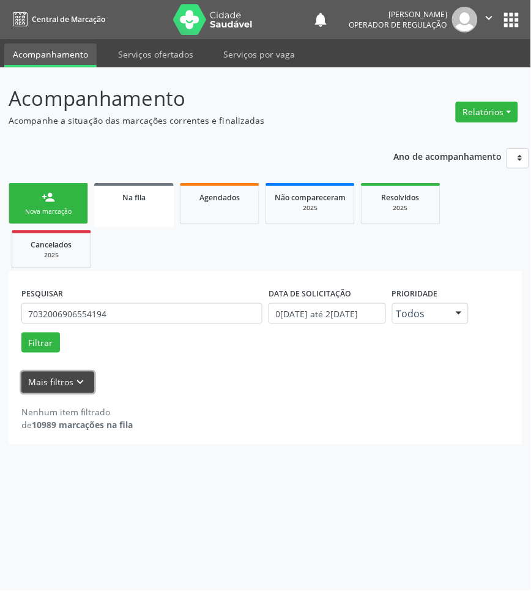
click at [55, 383] on button "Mais filtros keyboard_arrow_down" at bounding box center [57, 382] width 73 height 21
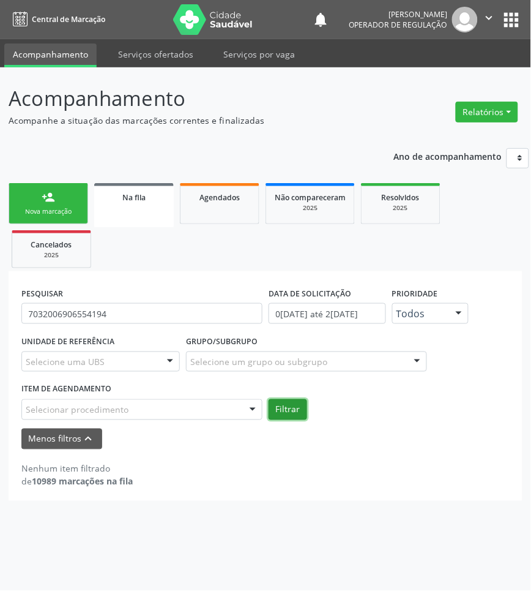
click at [297, 409] on button "Filtrar" at bounding box center [288, 409] width 39 height 21
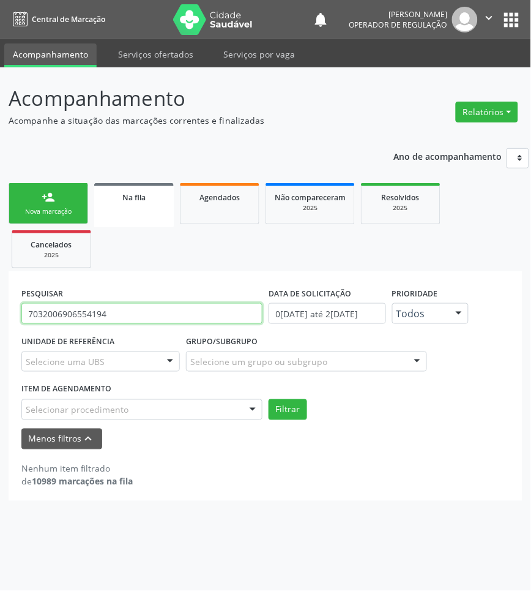
click at [106, 306] on input "7032006906554194" at bounding box center [141, 313] width 241 height 21
click at [107, 306] on input "7032006906554194" at bounding box center [141, 313] width 241 height 21
click at [210, 192] on span "Agendados" at bounding box center [220, 197] width 40 height 10
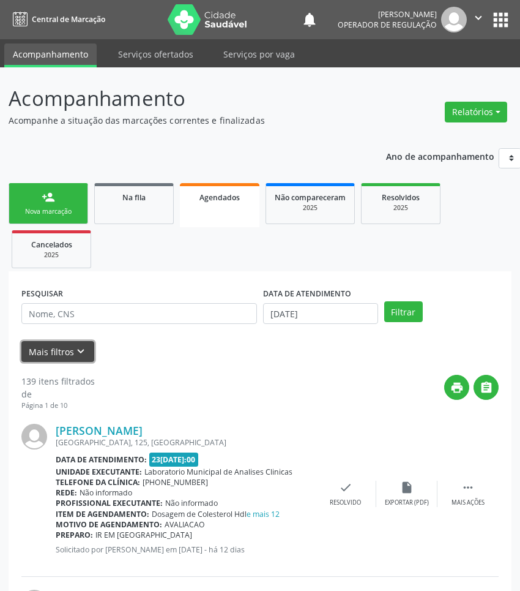
click at [75, 356] on icon "keyboard_arrow_down" at bounding box center [80, 351] width 13 height 13
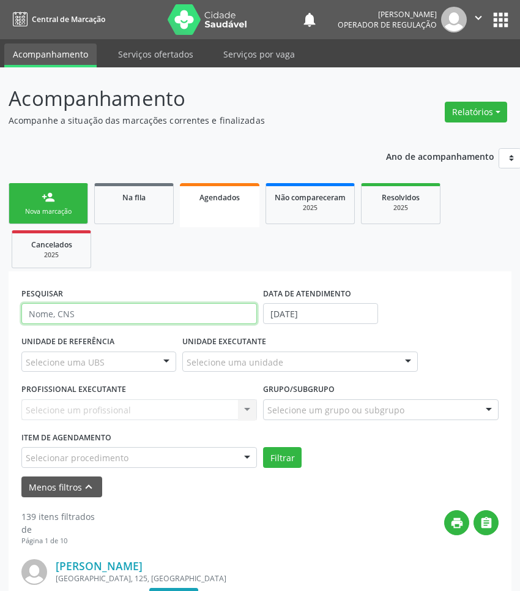
click at [104, 304] on input "text" at bounding box center [139, 313] width 236 height 21
paste input "7032006906554194"
type input "7032006906554194"
click at [263, 447] on button "Filtrar" at bounding box center [282, 457] width 39 height 21
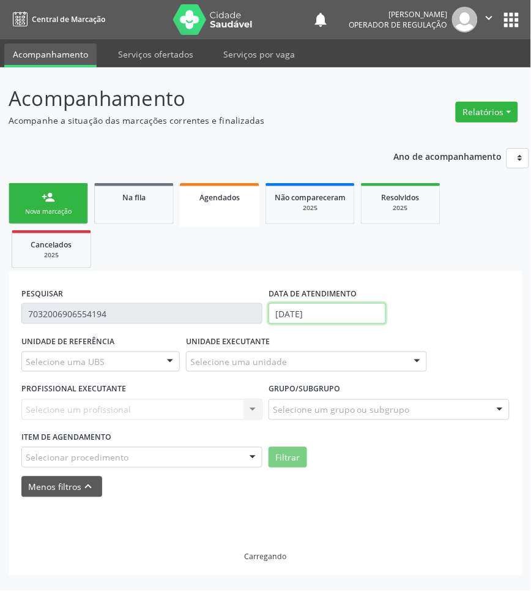
click at [301, 319] on body "Central de Marcação notifications Jayane Ellen Pereira Farias Operador de regul…" at bounding box center [265, 295] width 531 height 591
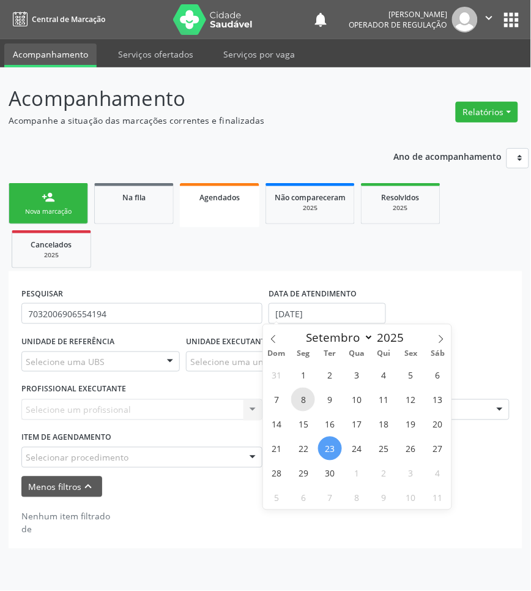
click at [304, 402] on span "8" at bounding box center [303, 399] width 24 height 24
type input "08/09/2025"
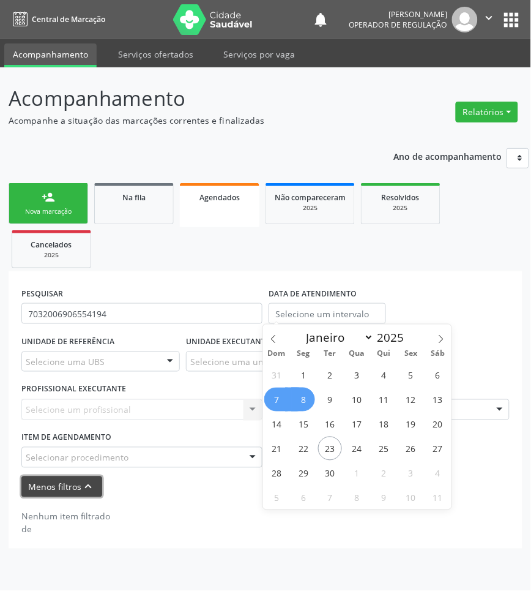
click at [78, 493] on button "Menos filtros keyboard_arrow_up" at bounding box center [61, 486] width 81 height 21
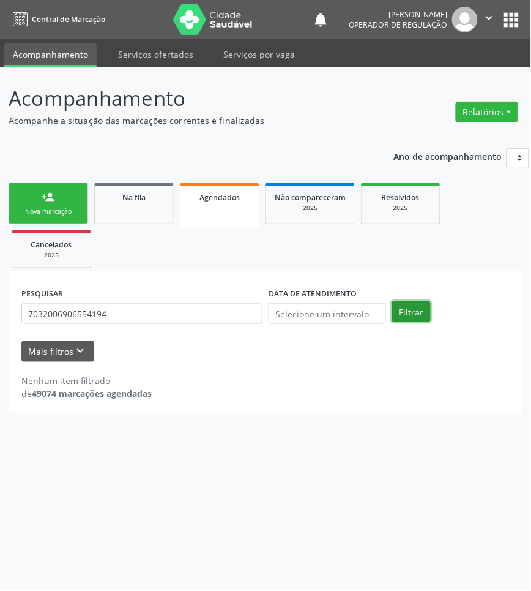
click at [414, 311] on button "Filtrar" at bounding box center [411, 311] width 39 height 21
click at [417, 196] on span "Resolvidos" at bounding box center [401, 197] width 38 height 10
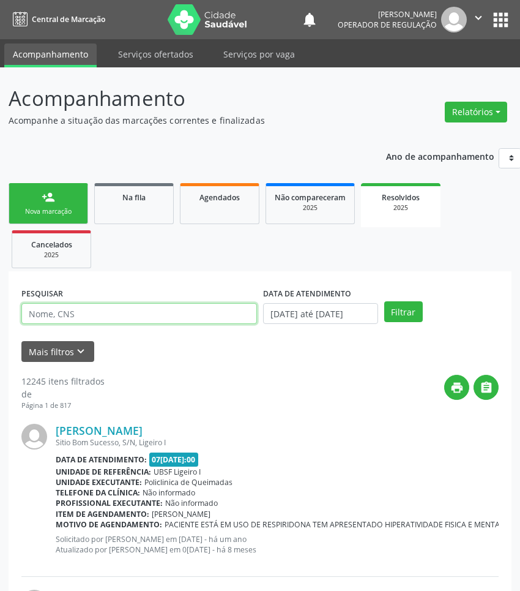
click at [141, 313] on input "text" at bounding box center [139, 313] width 236 height 21
paste input "7032006906554194"
type input "7032006906554194"
click at [384, 301] on button "Filtrar" at bounding box center [403, 311] width 39 height 21
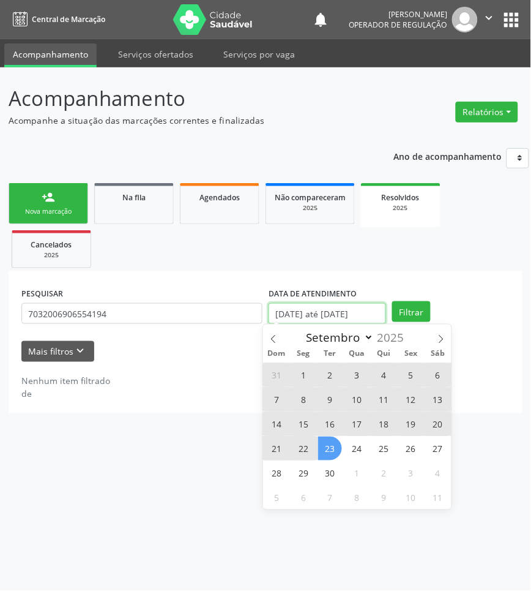
click at [340, 309] on input "01/01/2025 até 23/09/2025" at bounding box center [328, 313] width 118 height 21
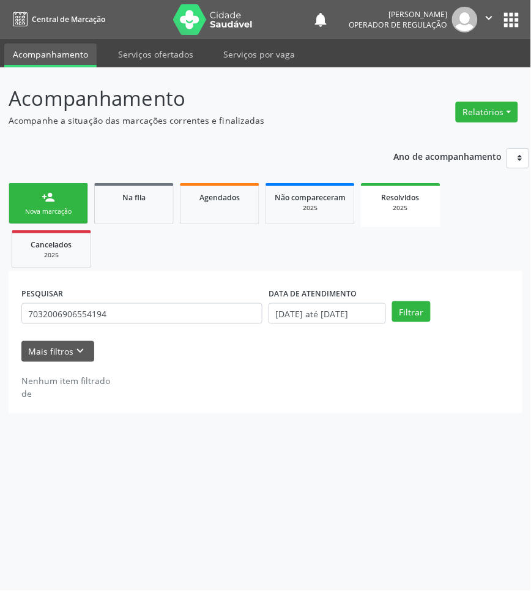
click at [122, 409] on div "PESQUISAR 7032006906554194 DATA DE ATENDIMENTO 01/01/2025 até 23/09/2025 Filtra…" at bounding box center [266, 342] width 514 height 142
click at [151, 193] on div "Na fila" at bounding box center [133, 196] width 61 height 13
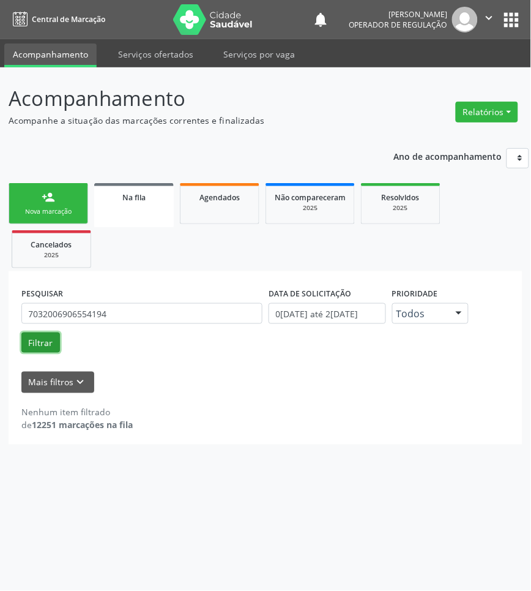
click at [43, 349] on button "Filtrar" at bounding box center [40, 342] width 39 height 21
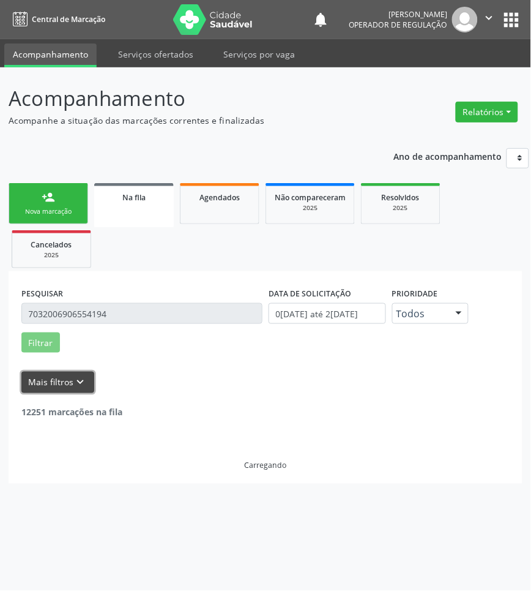
click at [60, 379] on button "Mais filtros keyboard_arrow_down" at bounding box center [57, 382] width 73 height 21
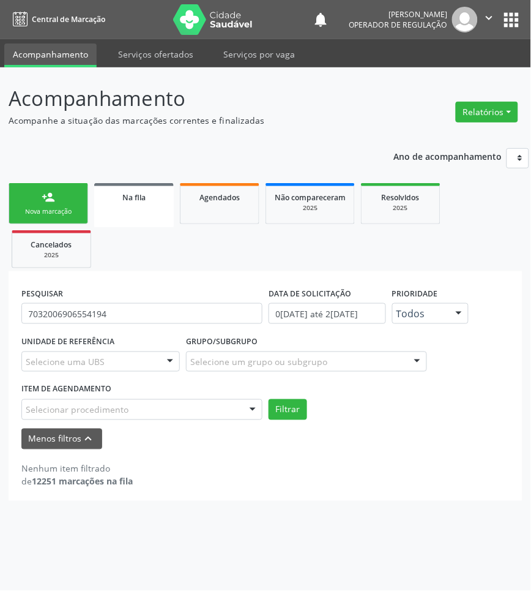
click at [43, 198] on div "person_add" at bounding box center [48, 196] width 13 height 13
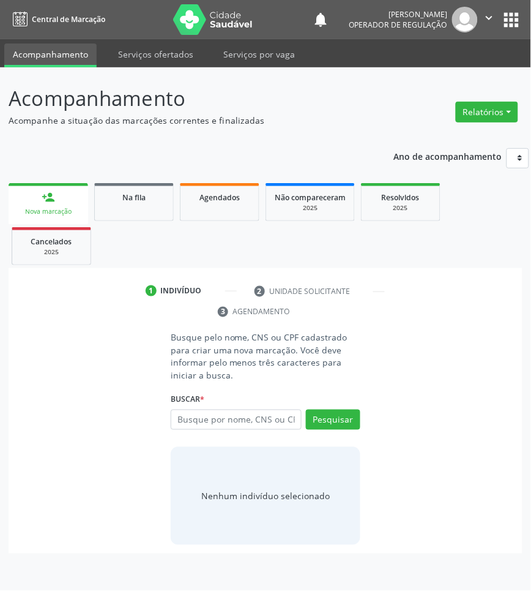
click at [220, 430] on div "Busque por nome, CNS ou CPF Nenhum resultado encontrado para: " " Digite nome, …" at bounding box center [266, 423] width 190 height 29
click at [212, 416] on input "text" at bounding box center [236, 419] width 131 height 21
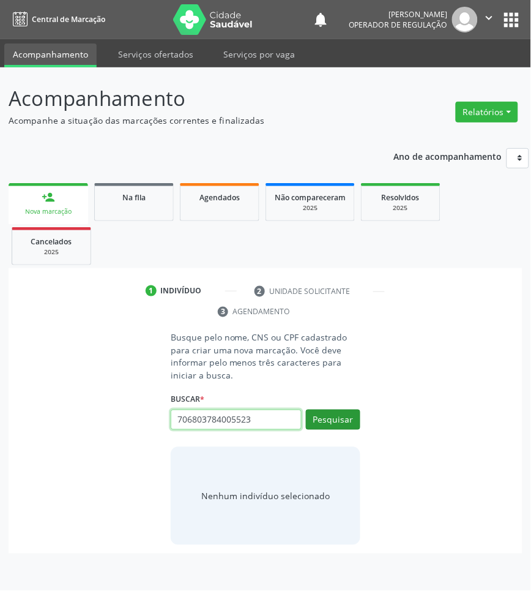
type input "706803784005523"
click at [334, 411] on button "Pesquisar" at bounding box center [333, 419] width 54 height 21
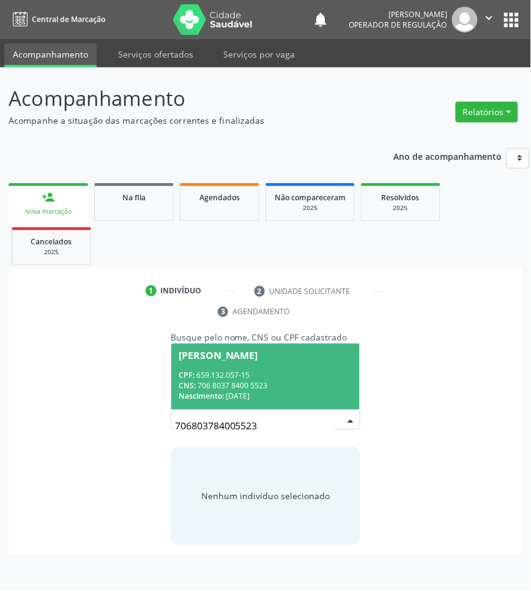
click at [225, 424] on input "706803784005523" at bounding box center [255, 426] width 160 height 24
click at [244, 362] on span "João Teles da Silva Sobrinho CPF: 659.132.057-15 CNS: 706 8037 8400 5523 Nascim…" at bounding box center [265, 375] width 189 height 65
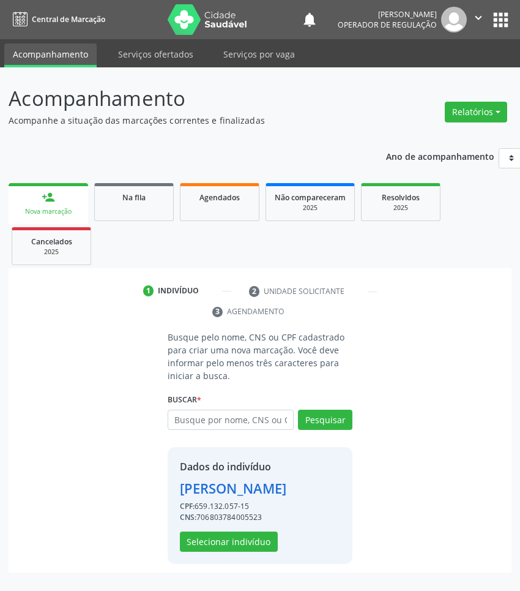
scroll to position [10, 0]
click at [237, 552] on button "Selecionar indivíduo" at bounding box center [229, 541] width 98 height 21
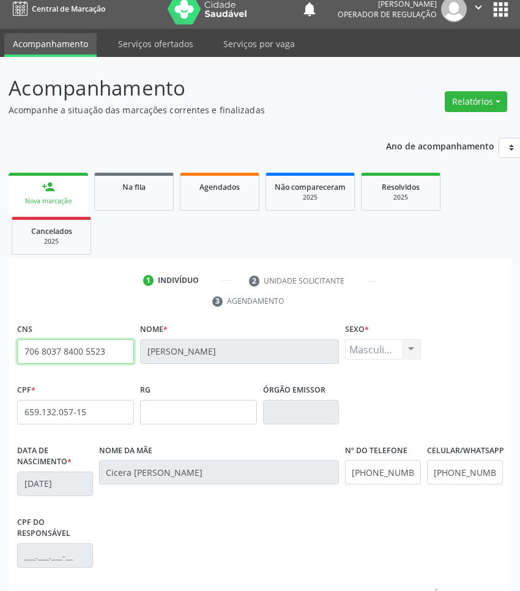
click at [95, 344] on input "706 8037 8400 5523" at bounding box center [75, 351] width 117 height 24
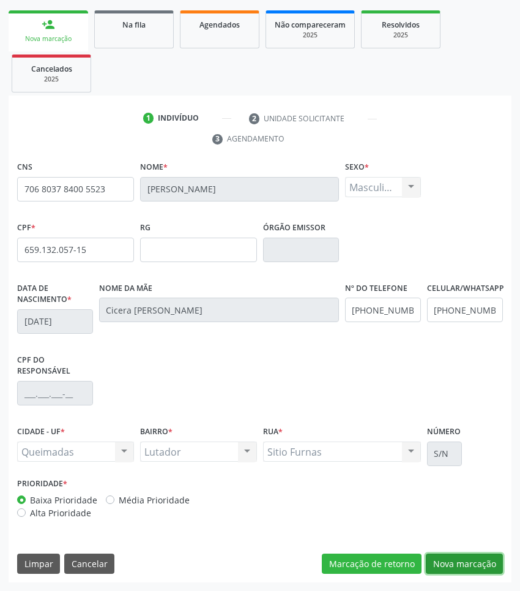
drag, startPoint x: 455, startPoint y: 560, endPoint x: 302, endPoint y: 460, distance: 183.0
click at [452, 558] on button "Nova marcação" at bounding box center [464, 563] width 77 height 21
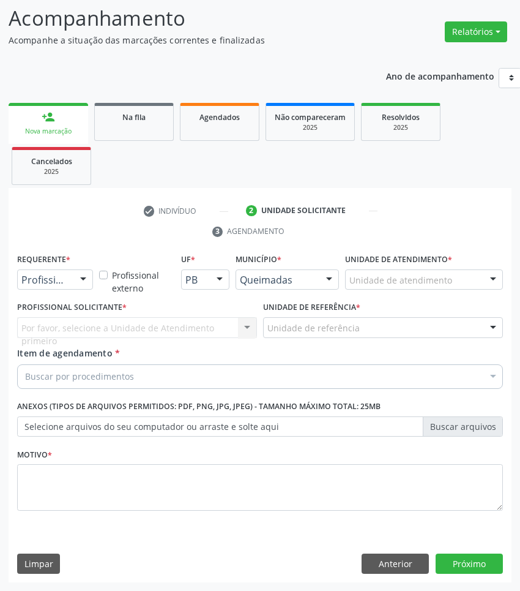
scroll to position [81, 0]
drag, startPoint x: 71, startPoint y: 273, endPoint x: 67, endPoint y: 320, distance: 47.3
click at [71, 274] on div "Profissional de Saúde Paciente Nenhum resultado encontrado para: " " Não há nen…" at bounding box center [55, 279] width 76 height 21
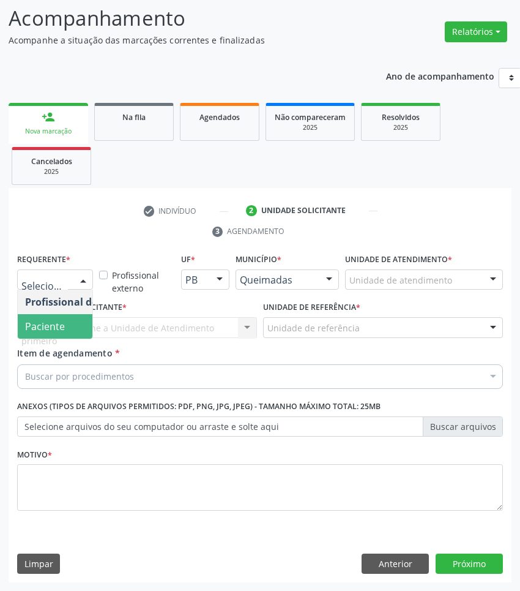
click at [67, 323] on span "Paciente" at bounding box center [77, 326] width 119 height 24
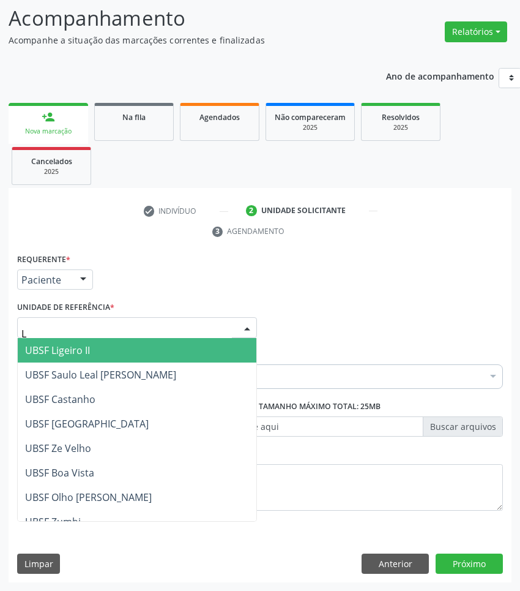
type input "LU"
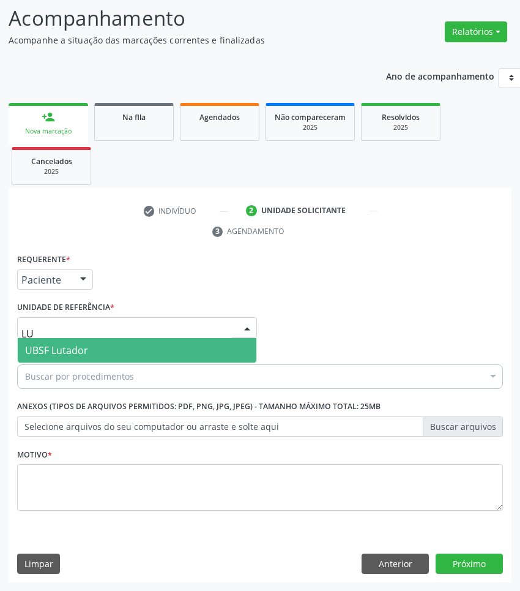
click at [108, 342] on span "UBSF Lutador" at bounding box center [137, 350] width 239 height 24
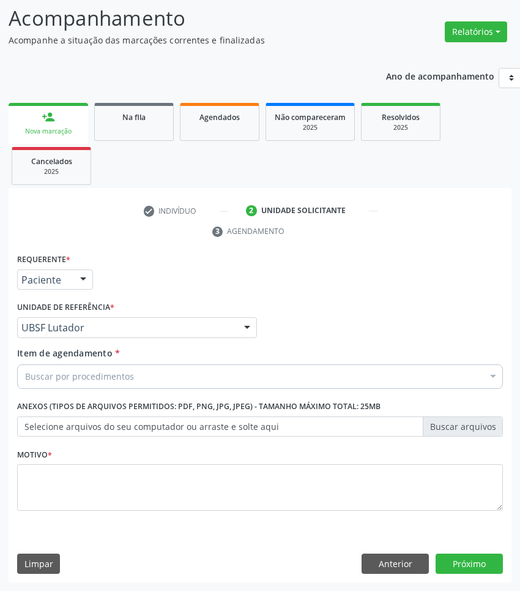
click at [203, 364] on div "Buscar por procedimentos" at bounding box center [260, 376] width 486 height 24
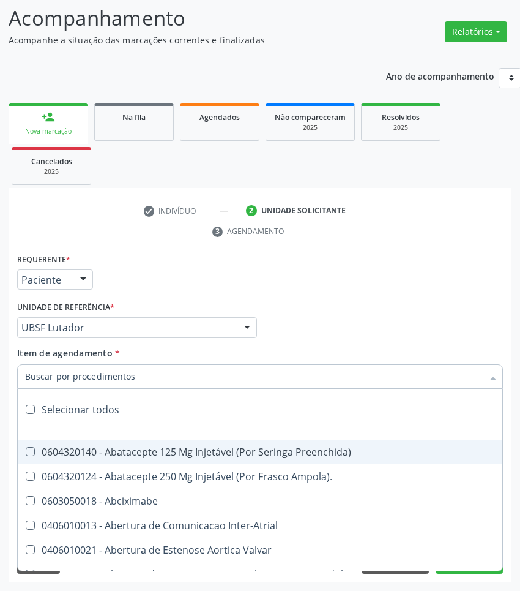
paste input "OTORRINO"
type input "OTORRINO"
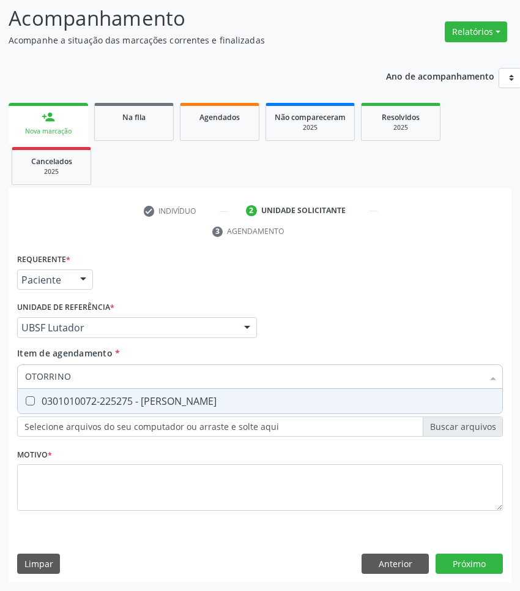
drag, startPoint x: 203, startPoint y: 398, endPoint x: 211, endPoint y: 395, distance: 9.3
click at [203, 398] on div "0301010072-225275 - [PERSON_NAME]" at bounding box center [260, 401] width 470 height 10
checkbox Otorrinolaringologista "true"
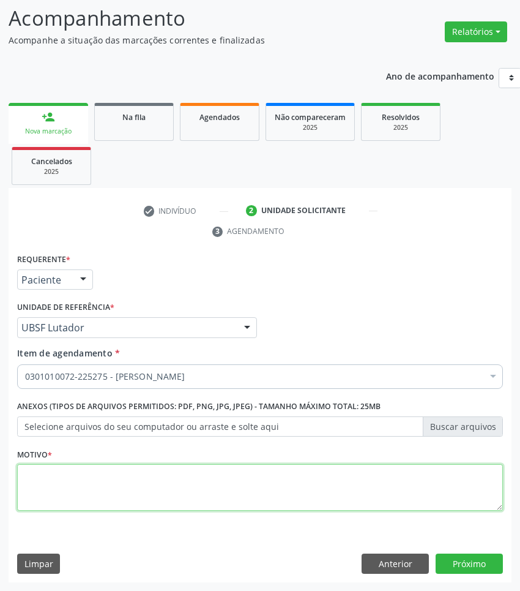
click at [386, 494] on textarea at bounding box center [260, 487] width 486 height 47
paste textarea "RETORNO ANA CAROLINA 2025"
type textarea "RETORNO ANA CAROLINA 2025"
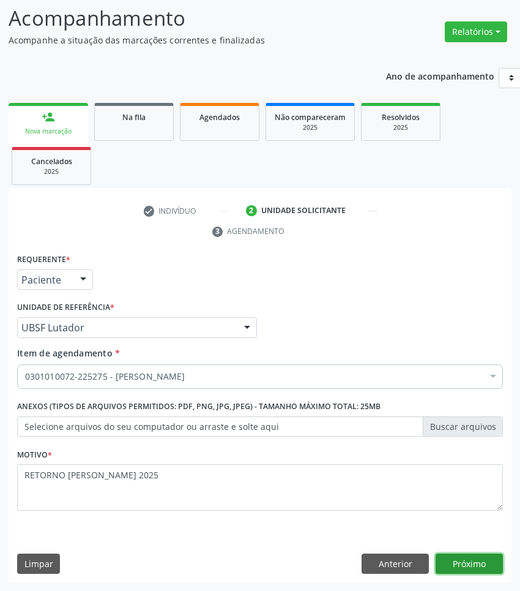
drag, startPoint x: 488, startPoint y: 553, endPoint x: 525, endPoint y: 546, distance: 37.3
click at [488, 553] on button "Próximo" at bounding box center [469, 563] width 67 height 21
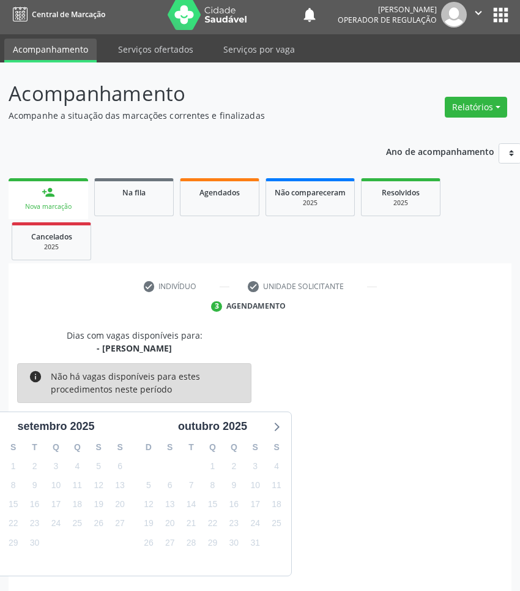
scroll to position [54, 0]
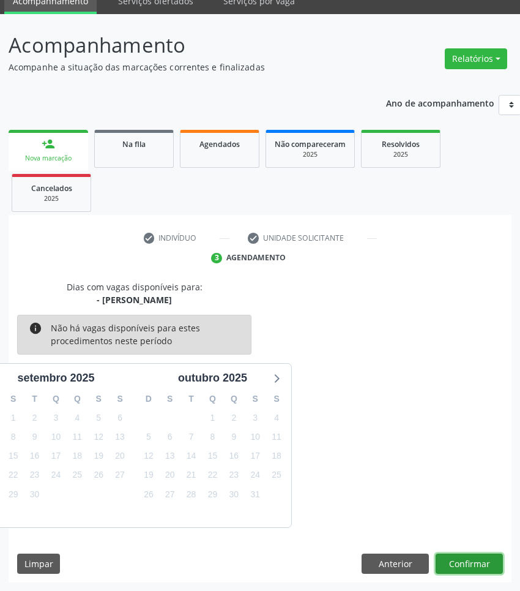
click at [450, 554] on button "Confirmar" at bounding box center [469, 563] width 67 height 21
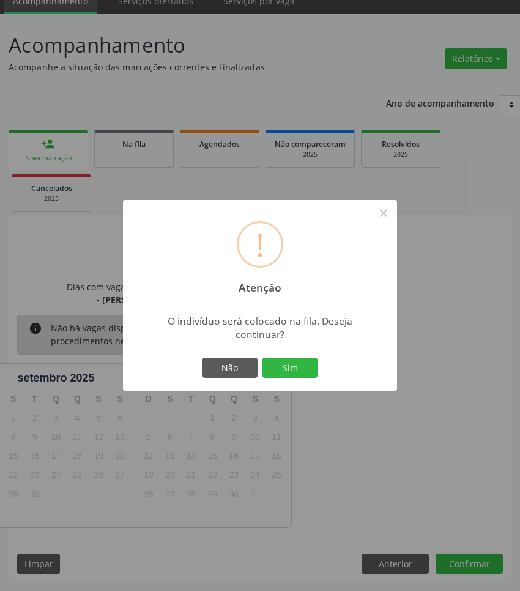
click at [263, 357] on button "Sim" at bounding box center [290, 367] width 55 height 21
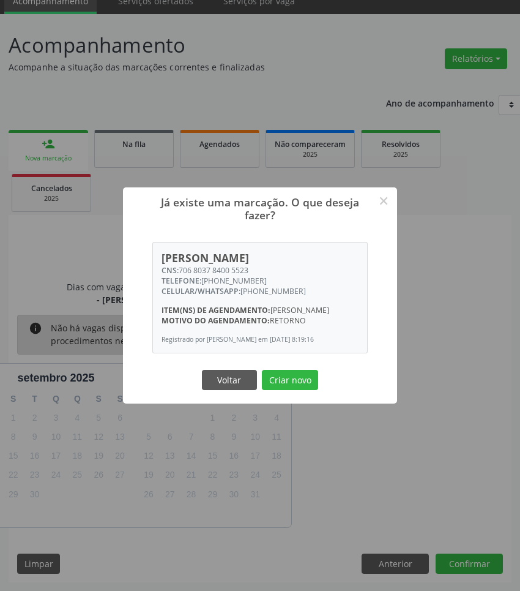
drag, startPoint x: 233, startPoint y: 263, endPoint x: 181, endPoint y: 261, distance: 52.1
click at [181, 265] on div "CNS: 706 8037 8400 5523" at bounding box center [261, 270] width 198 height 10
copy div "706 8037 8400 5523"
click at [291, 390] on button "Criar novo" at bounding box center [290, 380] width 56 height 21
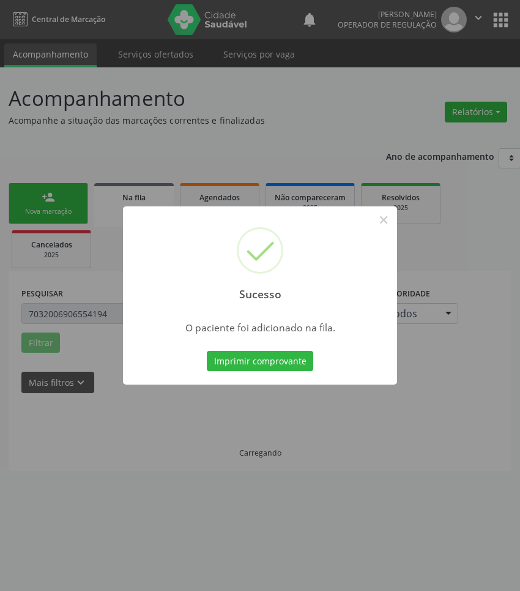
scroll to position [0, 0]
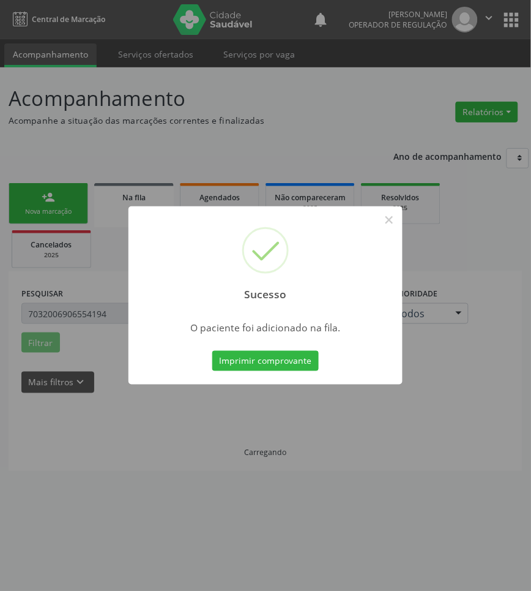
click at [291, 390] on div "Sucesso × O paciente foi adicionado na fila. Imprimir comprovante Cancel" at bounding box center [265, 295] width 531 height 591
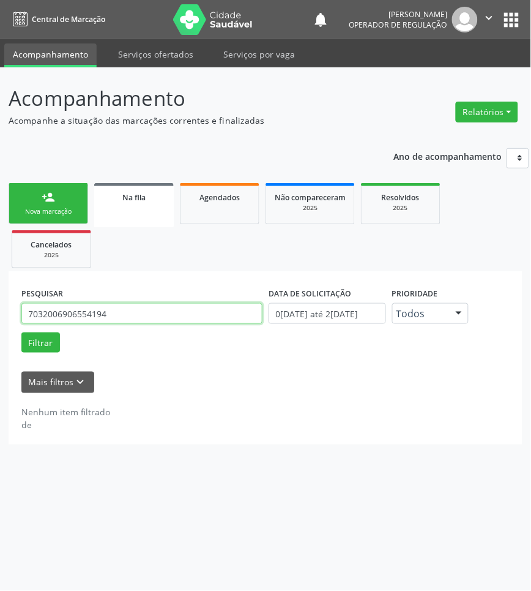
click at [165, 322] on input "7032006906554194" at bounding box center [141, 313] width 241 height 21
click at [164, 322] on input "7032006906554194" at bounding box center [141, 313] width 241 height 21
paste input "6 8037 8400 5523"
click at [21, 332] on button "Filtrar" at bounding box center [40, 342] width 39 height 21
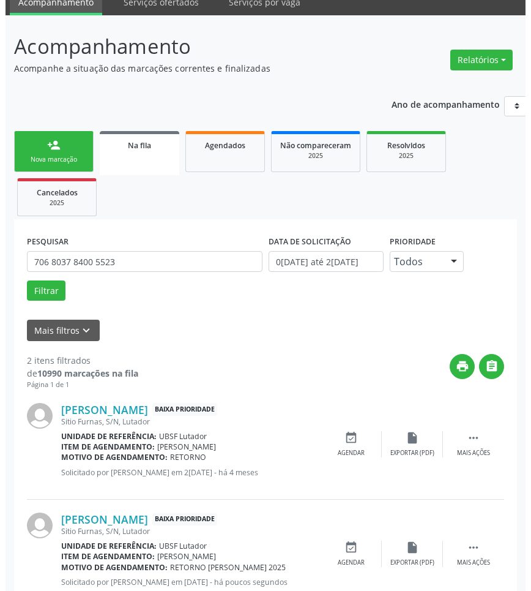
scroll to position [92, 0]
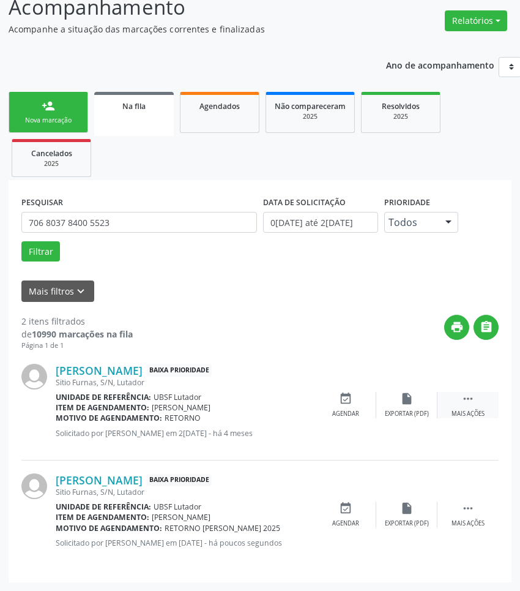
click at [479, 398] on div " Mais ações" at bounding box center [468, 405] width 61 height 26
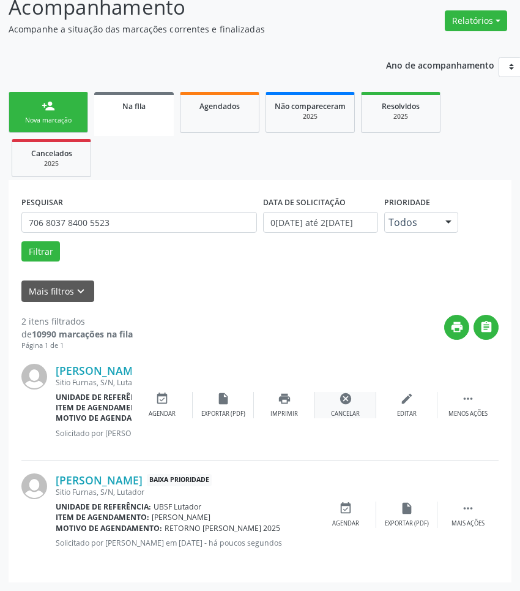
click at [327, 408] on div "cancel Cancelar" at bounding box center [345, 405] width 61 height 26
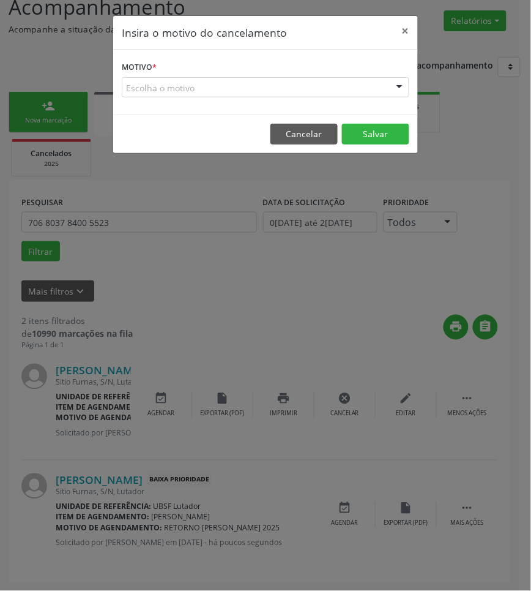
drag, startPoint x: 374, startPoint y: 86, endPoint x: 356, endPoint y: 126, distance: 44.4
click at [374, 89] on div "Escolha o motivo" at bounding box center [266, 87] width 288 height 21
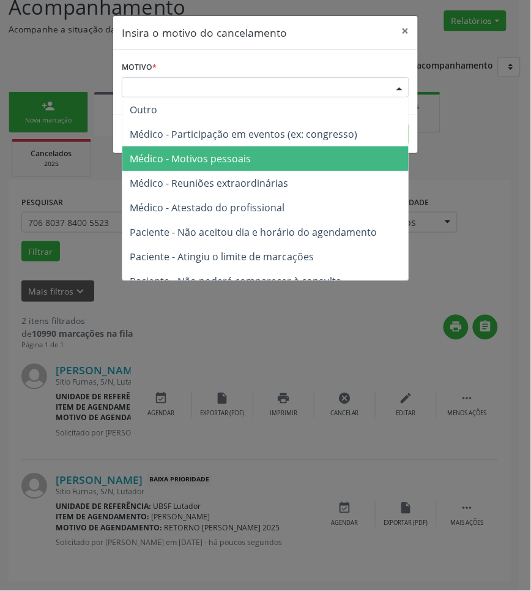
click at [353, 158] on span "Médico - Motivos pessoais" at bounding box center [265, 158] width 286 height 24
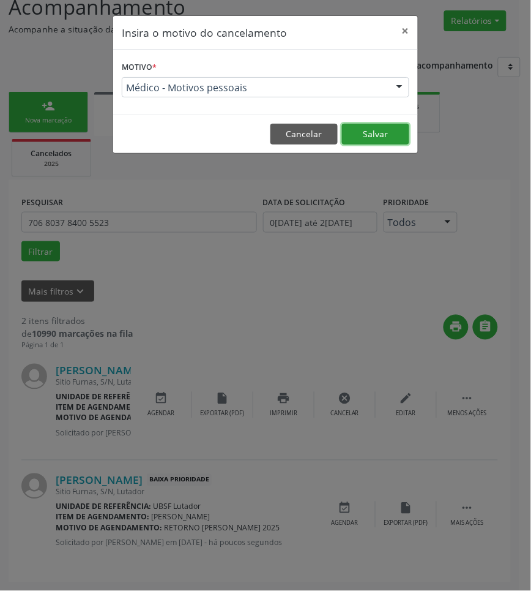
click at [379, 139] on button "Salvar" at bounding box center [375, 134] width 67 height 21
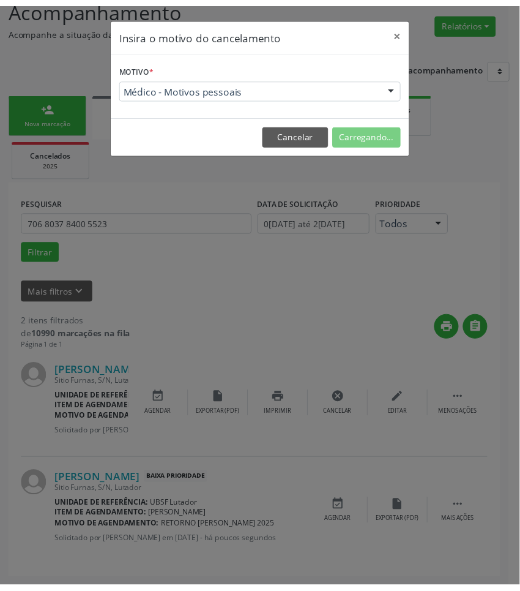
scroll to position [0, 0]
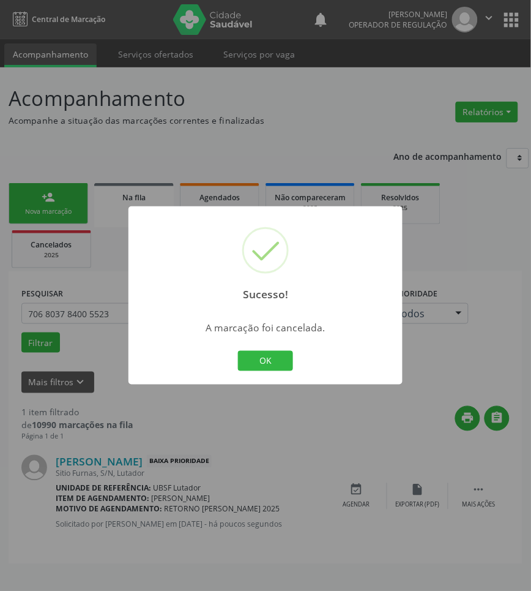
drag, startPoint x: 253, startPoint y: 444, endPoint x: 262, endPoint y: 384, distance: 61.3
click at [252, 441] on div "Sucesso! × A marcação foi cancelada. OK Cancel" at bounding box center [265, 295] width 531 height 591
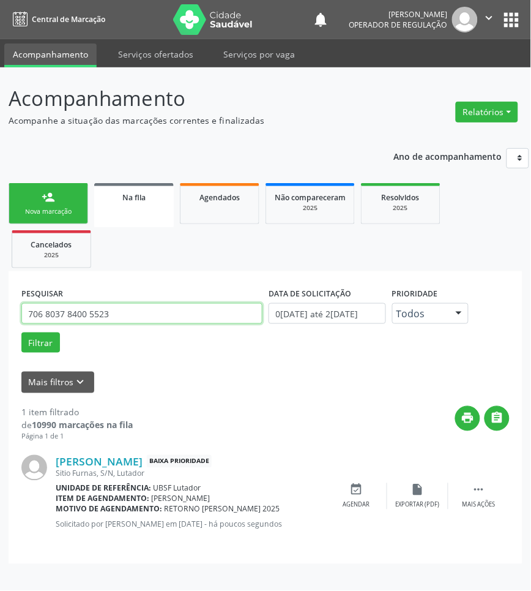
click at [198, 306] on input "706 8037 8400 5523" at bounding box center [141, 313] width 241 height 21
paste input "4 6046 1965 3022"
click at [21, 332] on button "Filtrar" at bounding box center [40, 342] width 39 height 21
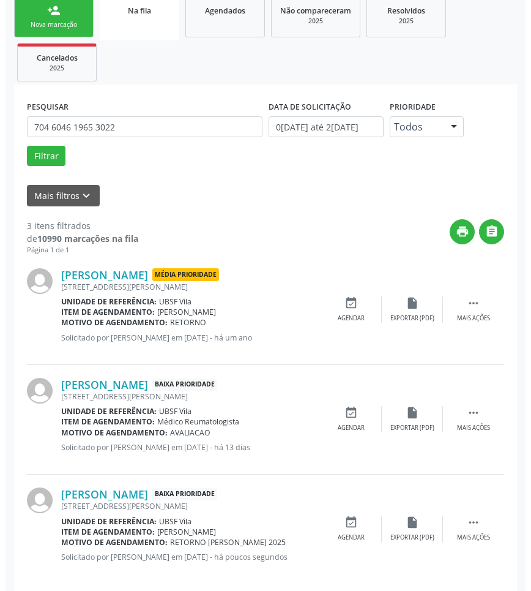
scroll to position [201, 0]
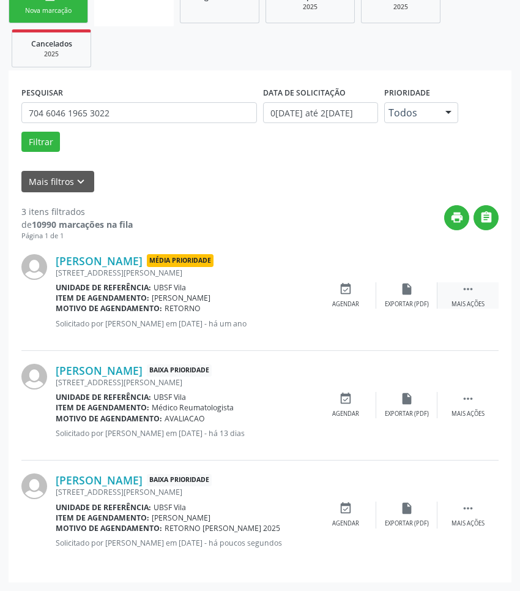
click at [466, 288] on icon "" at bounding box center [467, 288] width 13 height 13
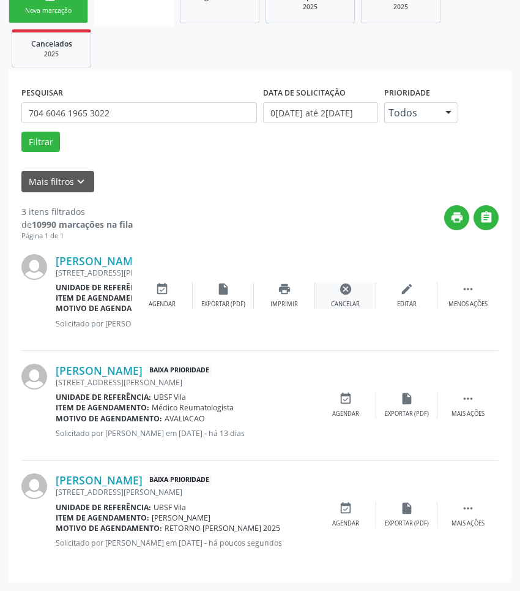
click at [350, 297] on div "cancel Cancelar" at bounding box center [345, 295] width 61 height 26
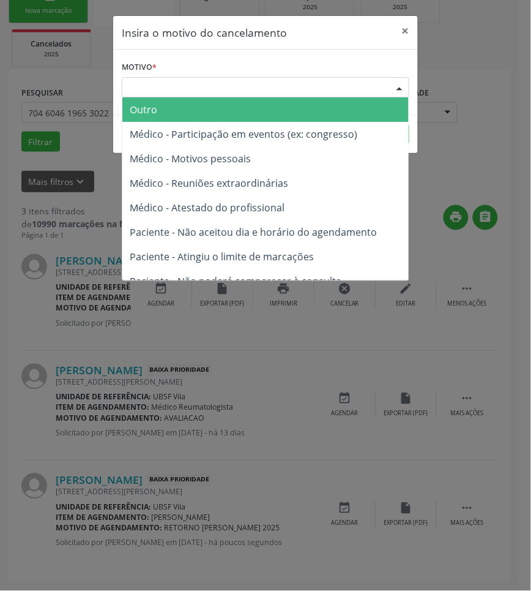
drag, startPoint x: 298, startPoint y: 80, endPoint x: 271, endPoint y: 138, distance: 64.1
click at [297, 81] on div "Escolha o motivo" at bounding box center [266, 87] width 288 height 21
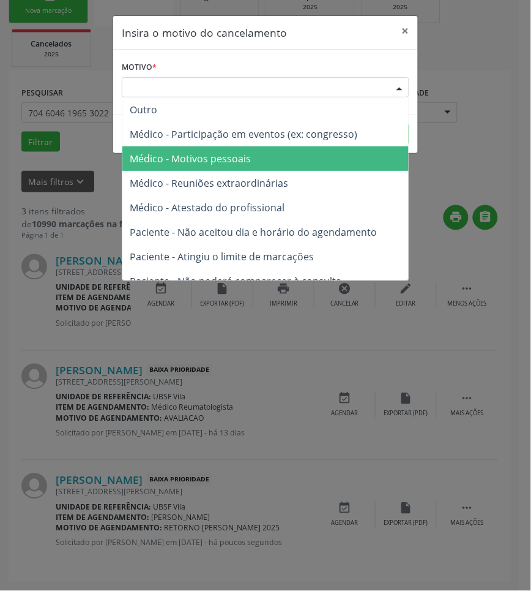
click at [264, 152] on span "Médico - Motivos pessoais" at bounding box center [265, 158] width 286 height 24
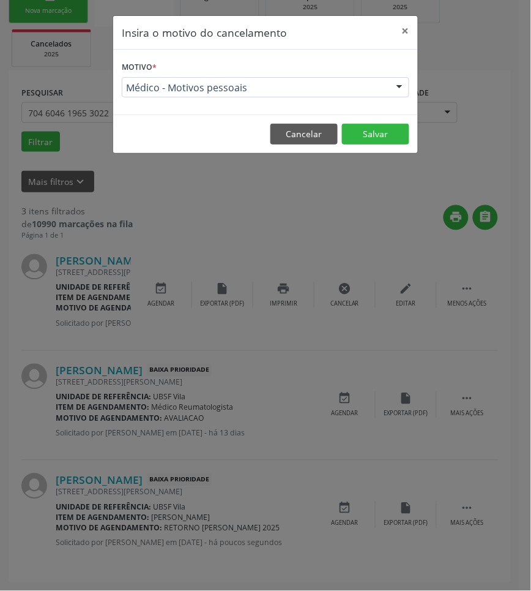
click at [347, 123] on footer "Cancelar Salvar" at bounding box center [265, 133] width 305 height 39
click at [360, 127] on button "Salvar" at bounding box center [375, 134] width 67 height 21
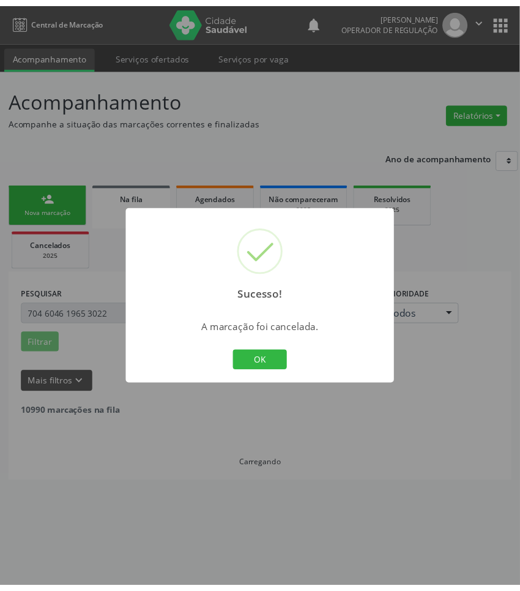
scroll to position [0, 0]
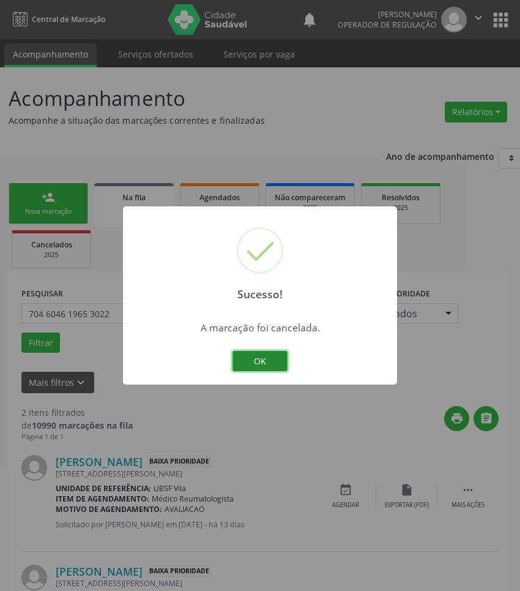
click at [273, 356] on button "OK" at bounding box center [260, 361] width 55 height 21
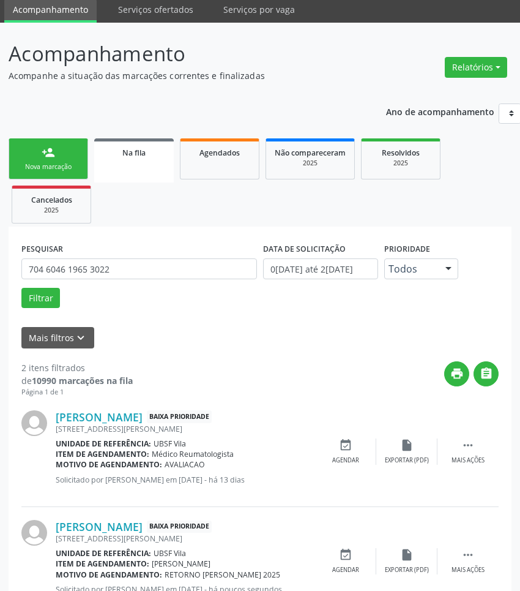
scroll to position [92, 0]
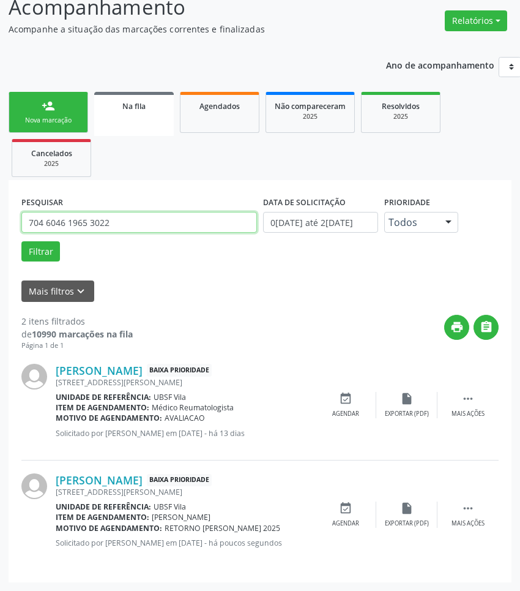
click at [127, 228] on input "704 6046 1965 3022" at bounding box center [139, 222] width 236 height 21
type input "MARIA DE FÁTIMA F"
click at [21, 241] on button "Filtrar" at bounding box center [40, 251] width 39 height 21
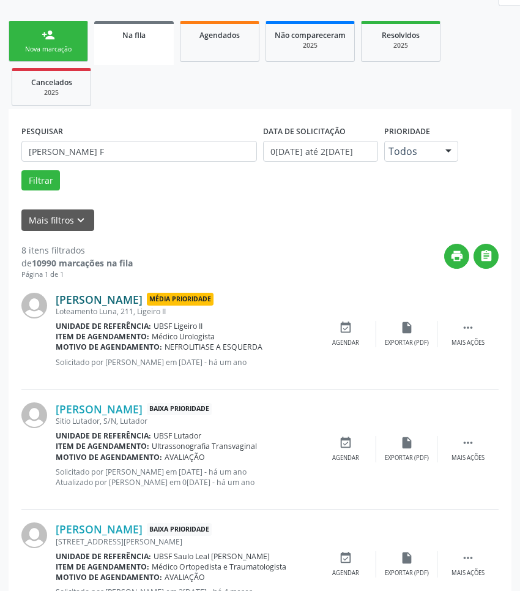
scroll to position [153, 0]
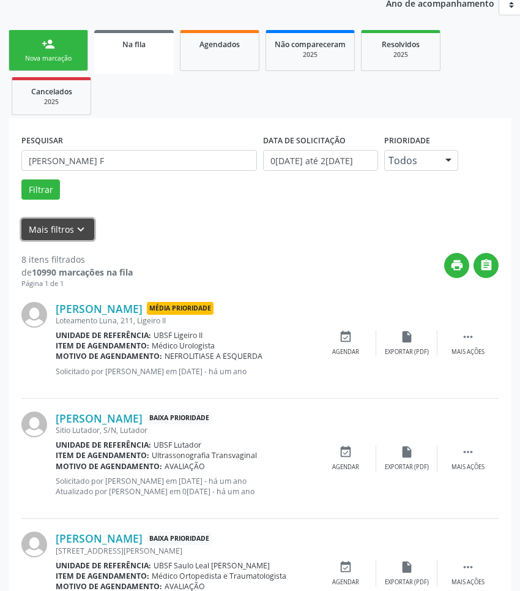
click at [57, 225] on button "Mais filtros keyboard_arrow_down" at bounding box center [57, 229] width 73 height 21
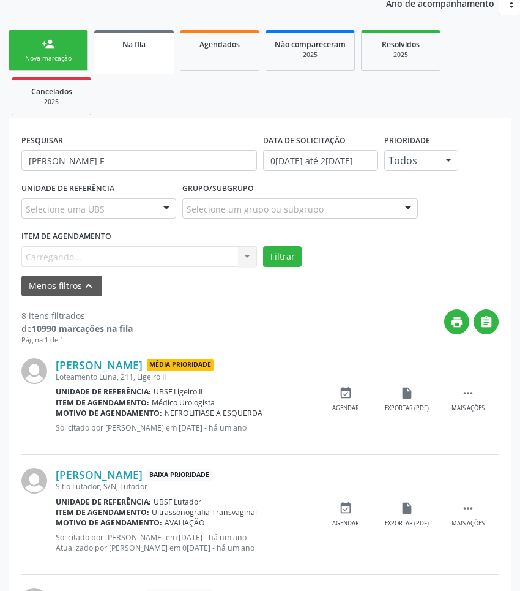
click at [108, 252] on div "Item de agendamento Carregando... No elements found. Consider changing the sear…" at bounding box center [139, 246] width 236 height 39
click at [113, 258] on div "Item de agendamento Carregando... No elements found. Consider changing the sear…" at bounding box center [139, 246] width 236 height 39
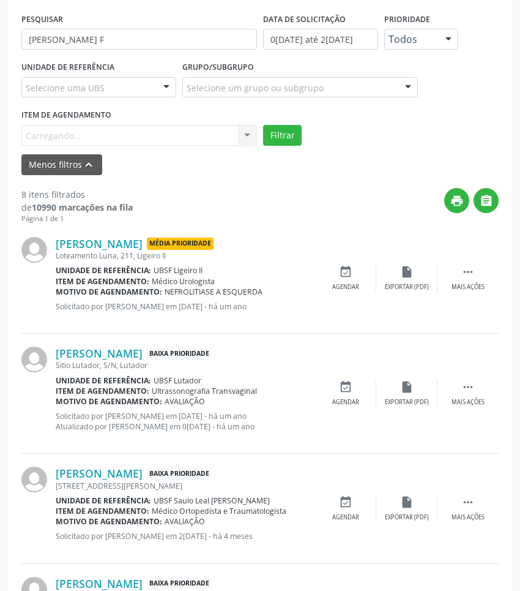
scroll to position [0, 0]
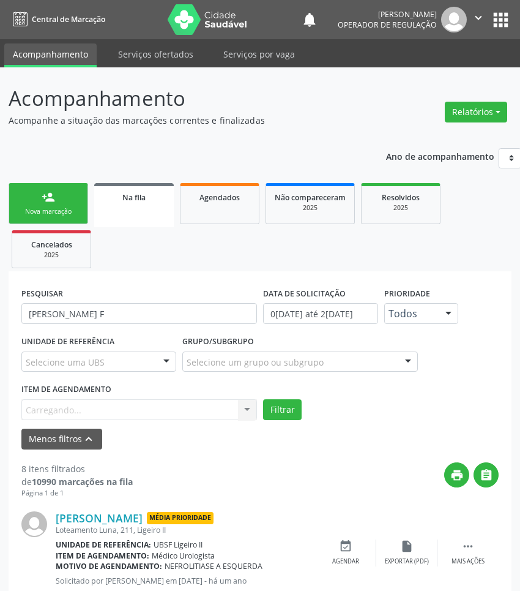
click at [154, 267] on ul "person_add Nova marcação Na fila Agendados Não compareceram 2025 Resolvidos 202…" at bounding box center [260, 225] width 503 height 91
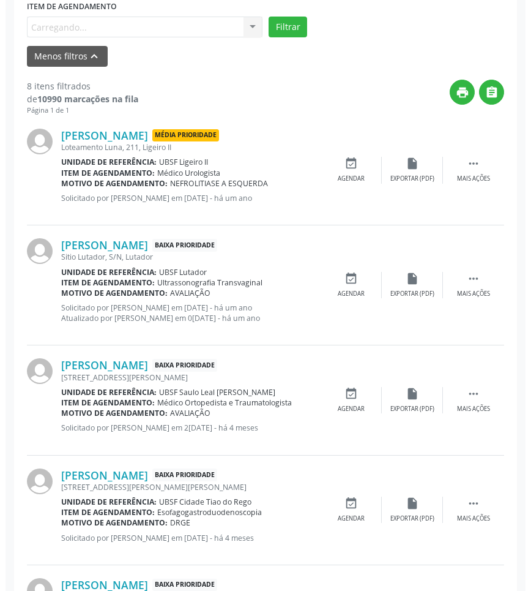
scroll to position [358, 0]
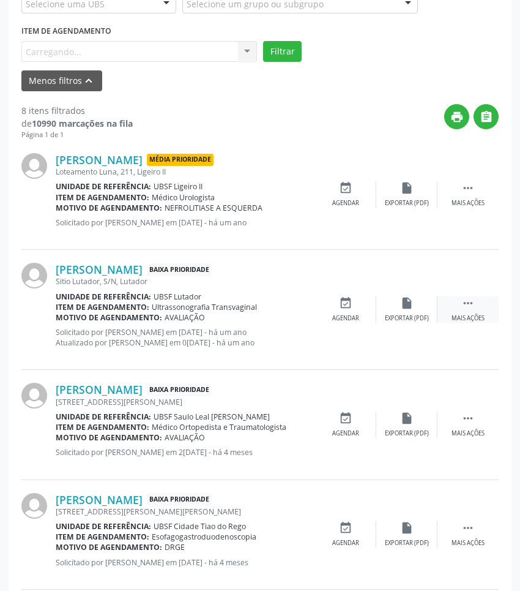
click at [456, 304] on div " Mais ações" at bounding box center [468, 309] width 61 height 26
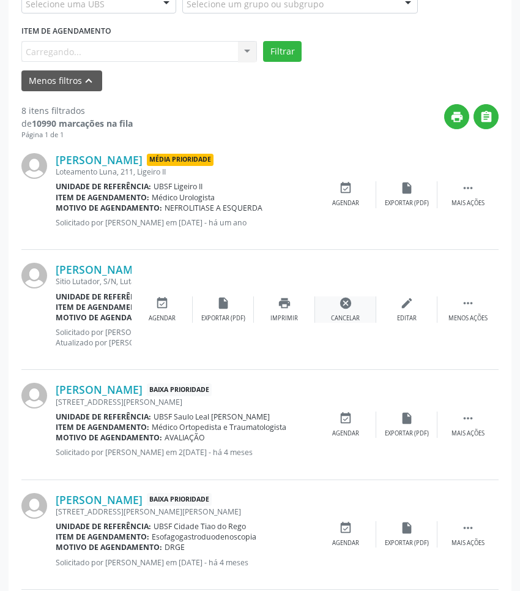
click at [349, 312] on div "cancel Cancelar" at bounding box center [345, 309] width 61 height 26
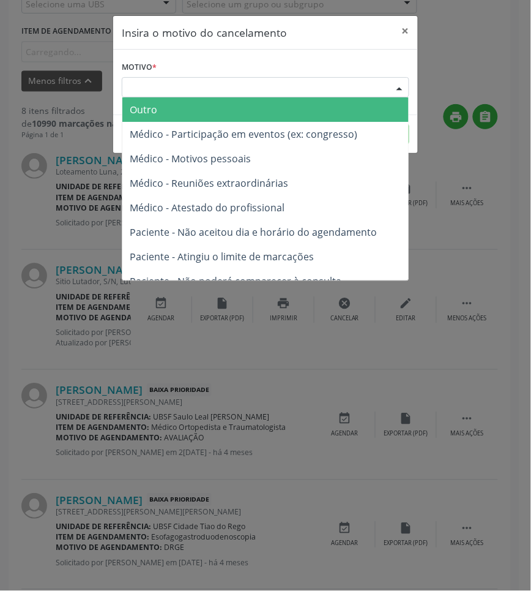
drag, startPoint x: 369, startPoint y: 78, endPoint x: 367, endPoint y: 106, distance: 28.2
click at [369, 80] on div "Escolha o motivo" at bounding box center [266, 87] width 288 height 21
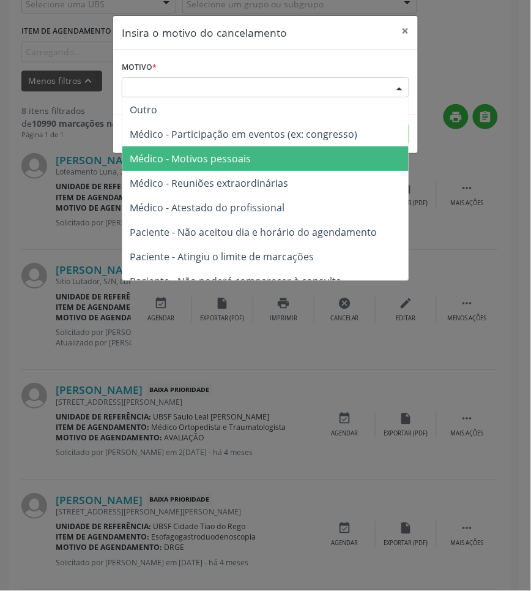
click at [331, 158] on span "Médico - Motivos pessoais" at bounding box center [265, 158] width 286 height 24
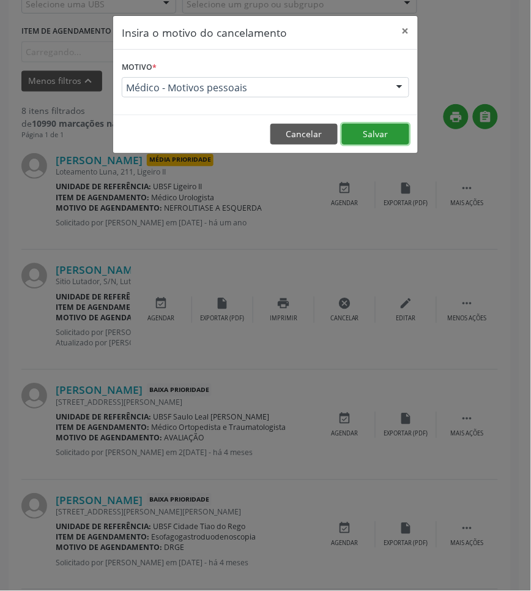
click at [356, 144] on button "Salvar" at bounding box center [375, 134] width 67 height 21
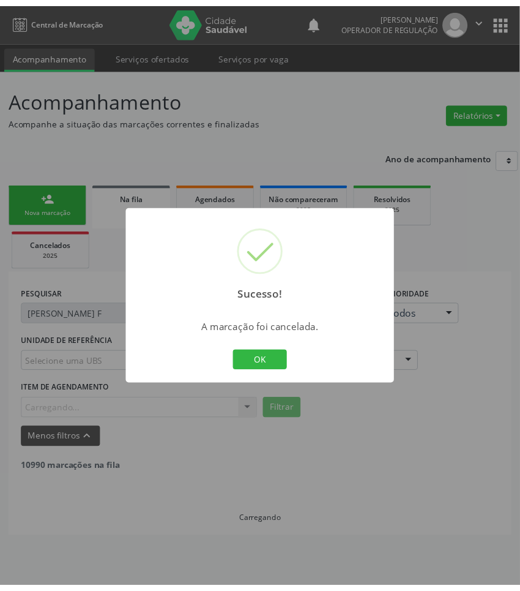
scroll to position [0, 0]
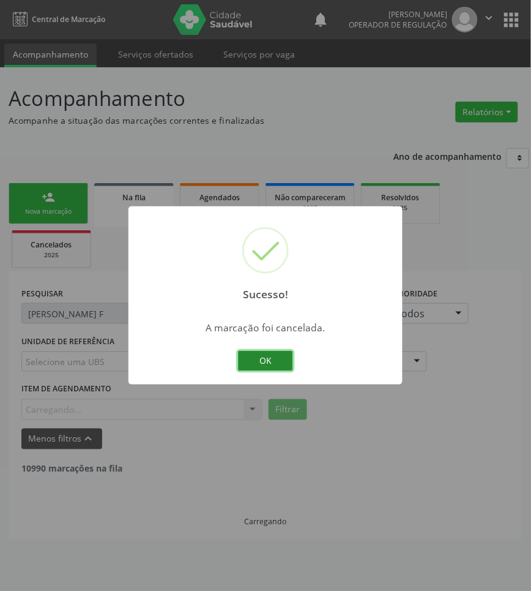
click at [276, 351] on button "OK" at bounding box center [265, 361] width 55 height 21
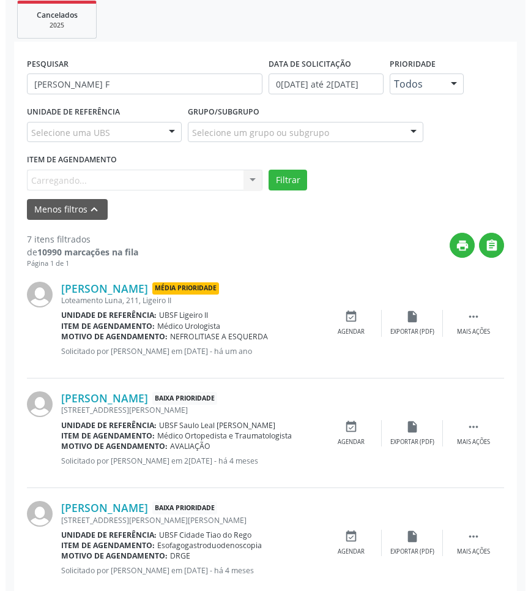
scroll to position [697, 0]
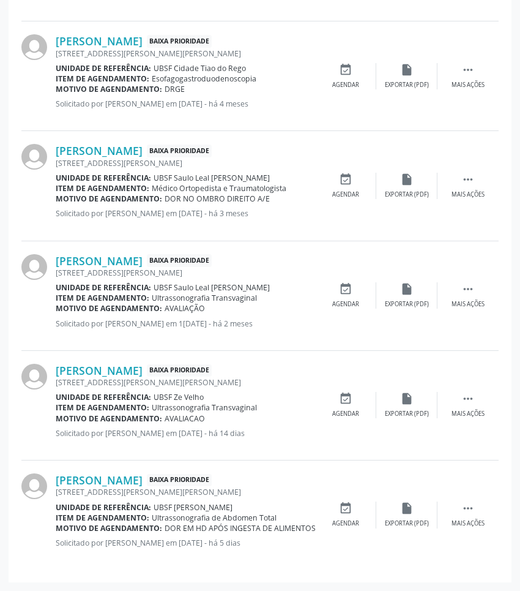
click at [460, 278] on div "Maria de Fátima Faustino da Silva Baixa Prioridade Rua Francisco Ernesto do Reg…" at bounding box center [259, 296] width 477 height 110
click at [478, 288] on div " Mais ações" at bounding box center [468, 295] width 61 height 26
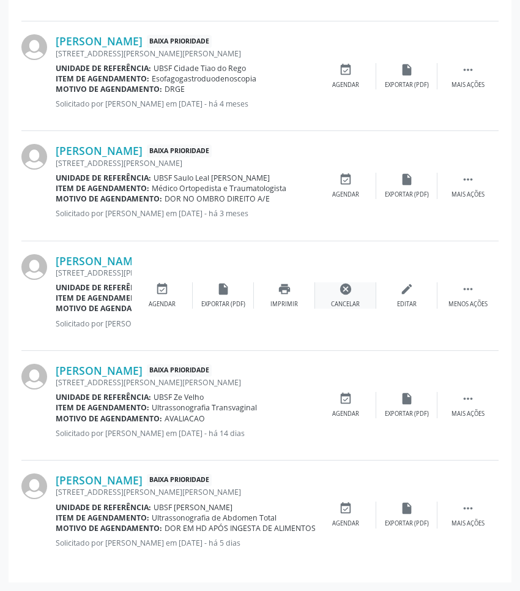
click at [345, 294] on div "cancel Cancelar" at bounding box center [345, 295] width 61 height 26
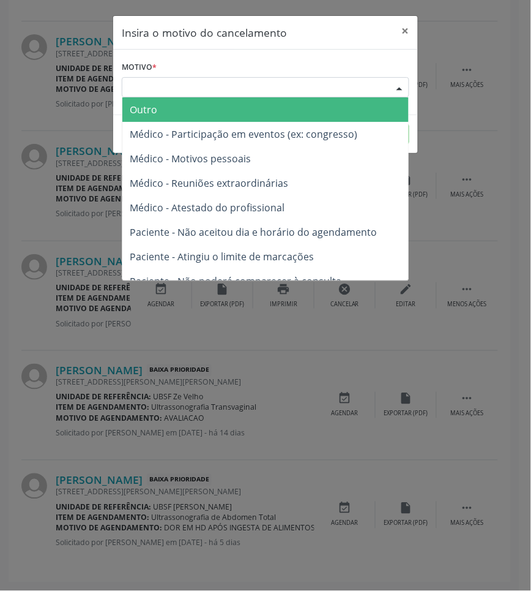
click at [329, 96] on div "Escolha o motivo" at bounding box center [266, 87] width 288 height 21
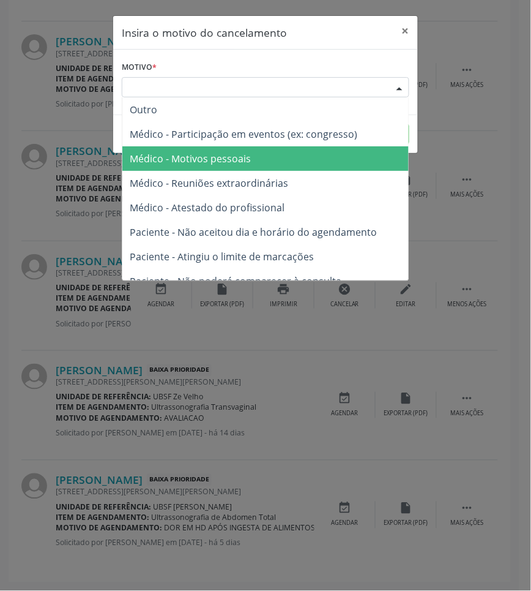
click at [328, 147] on span "Médico - Motivos pessoais" at bounding box center [265, 158] width 286 height 24
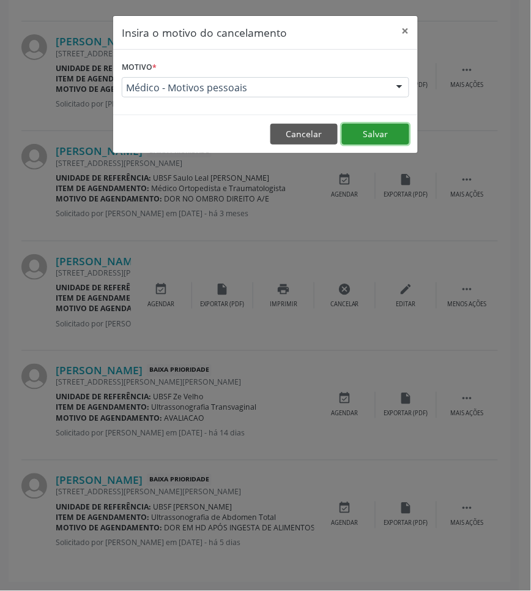
click at [368, 133] on button "Salvar" at bounding box center [375, 134] width 67 height 21
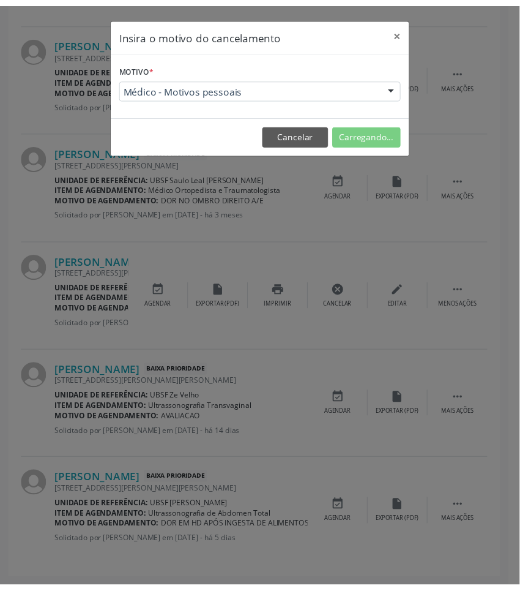
scroll to position [0, 0]
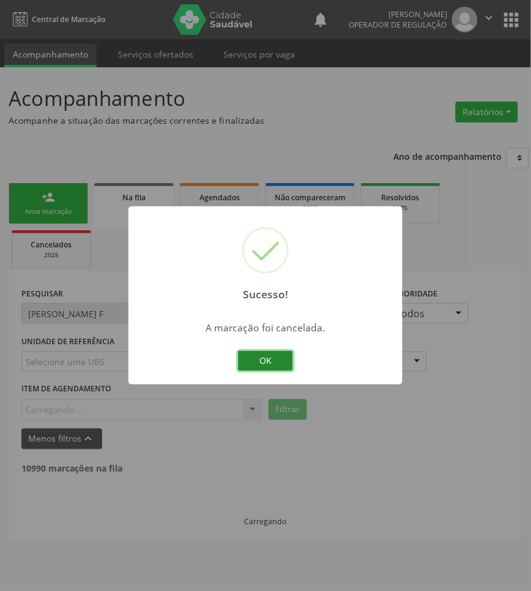
click at [285, 359] on button "OK" at bounding box center [265, 361] width 55 height 21
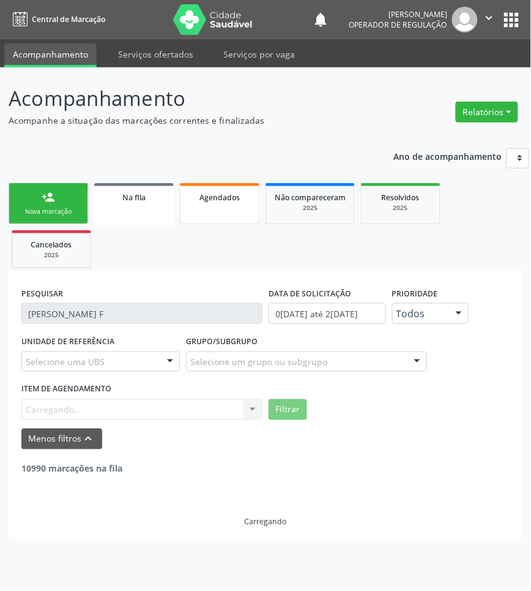
click at [225, 215] on link "Agendados" at bounding box center [220, 203] width 80 height 41
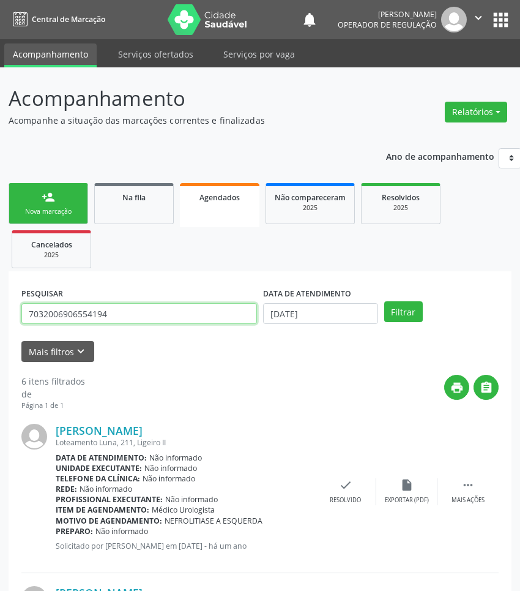
click at [161, 313] on input "7032006906554194" at bounding box center [139, 313] width 236 height 21
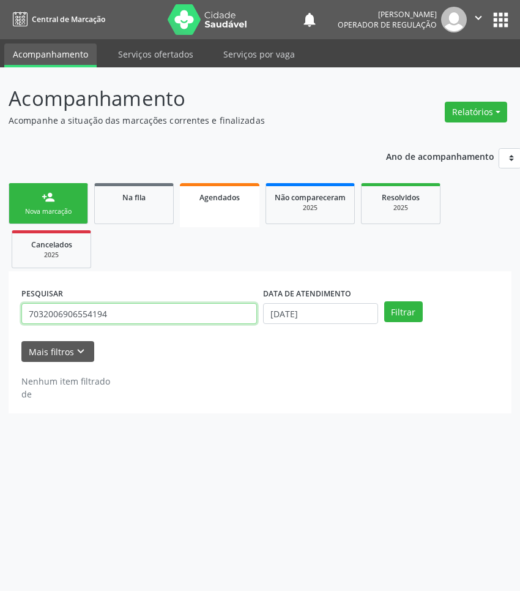
click at [161, 313] on input "7032006906554194" at bounding box center [139, 313] width 236 height 21
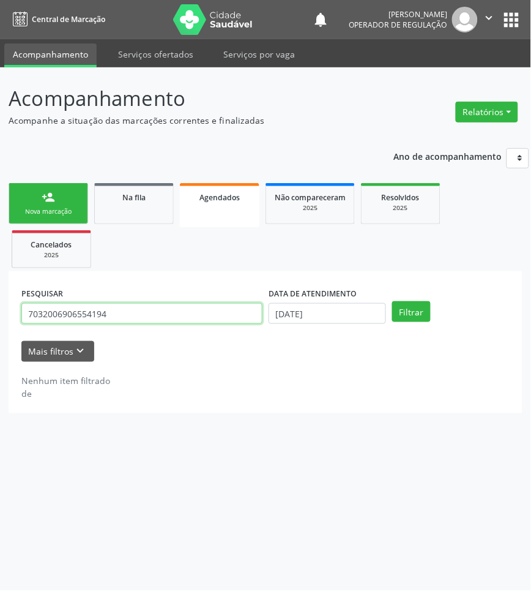
paste input "4 6046 1965 3022"
click at [161, 313] on input "704 6046 1965 3022" at bounding box center [141, 313] width 241 height 21
type input "704 6046 1965 3022"
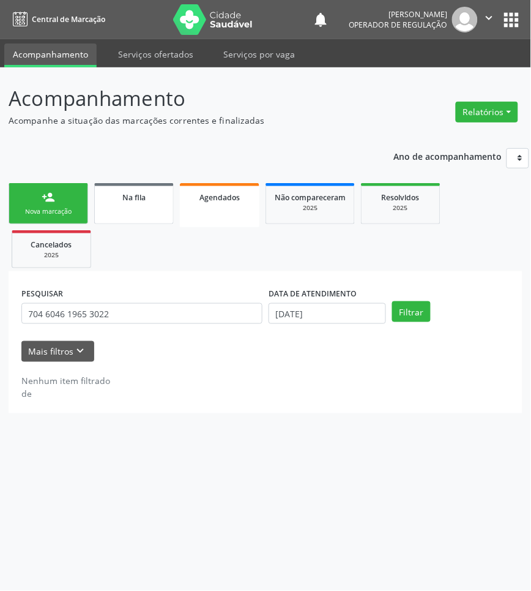
click at [162, 208] on link "Na fila" at bounding box center [134, 203] width 80 height 41
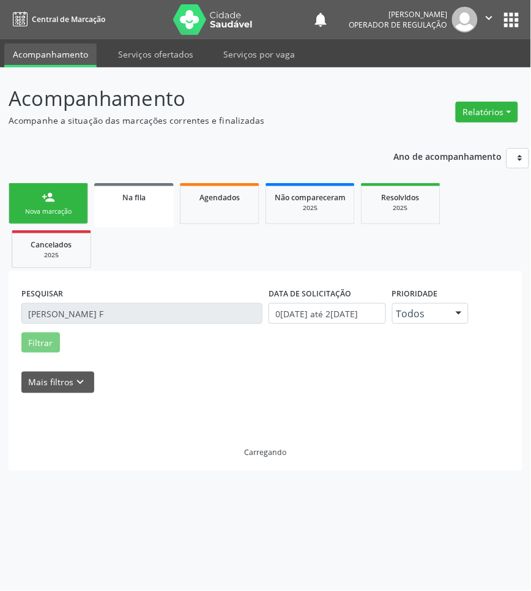
drag, startPoint x: 135, startPoint y: 326, endPoint x: 129, endPoint y: 316, distance: 12.4
click at [133, 326] on div "PESQUISAR MARIA DE FÁTIMA F" at bounding box center [141, 308] width 247 height 48
click at [231, 207] on link "Agendados" at bounding box center [220, 203] width 80 height 41
select select "8"
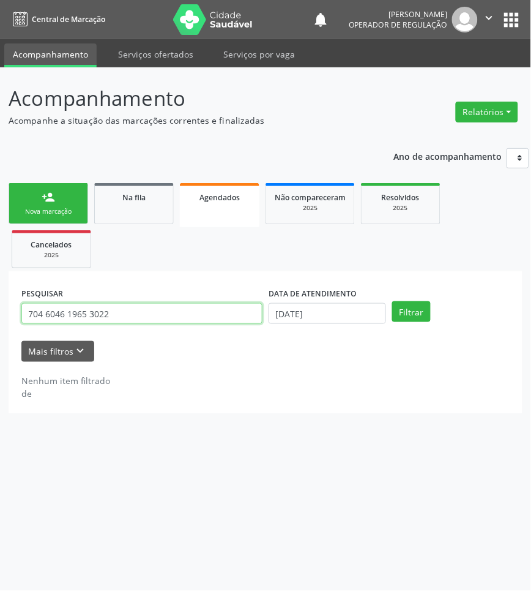
click at [187, 322] on input "704 6046 1965 3022" at bounding box center [141, 313] width 241 height 21
paste input "MARIA DE FÁTIMA F"
type input "MARIA DE FÁTIMA F"
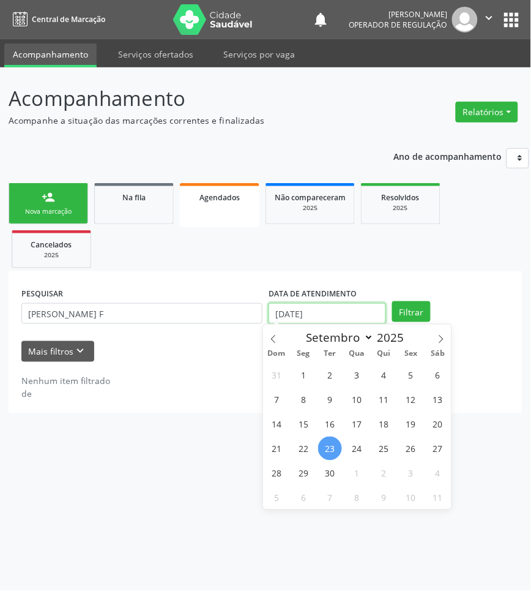
click at [325, 315] on input "23/09/2025" at bounding box center [328, 313] width 118 height 21
click at [342, 432] on div "31 1 2 3 4 5 6 7 8 9 10 11 12 13 14 15 16 17 18 19 20 21 22 23 24 25 26 27 28 2…" at bounding box center [357, 435] width 189 height 147
click at [364, 399] on span "10" at bounding box center [357, 399] width 24 height 24
type input "10/09/2025"
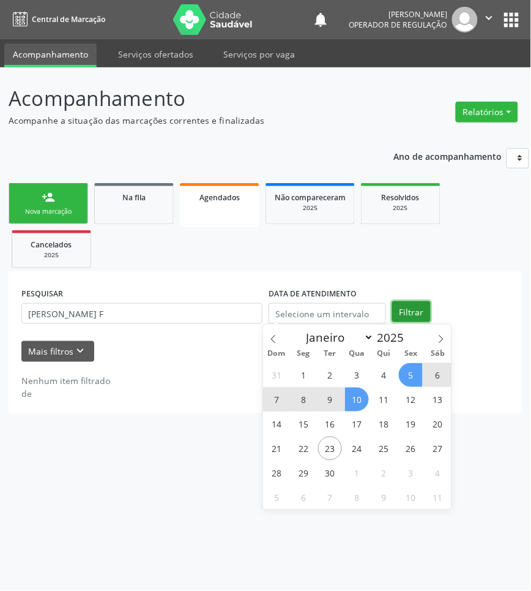
click at [411, 312] on button "Filtrar" at bounding box center [411, 311] width 39 height 21
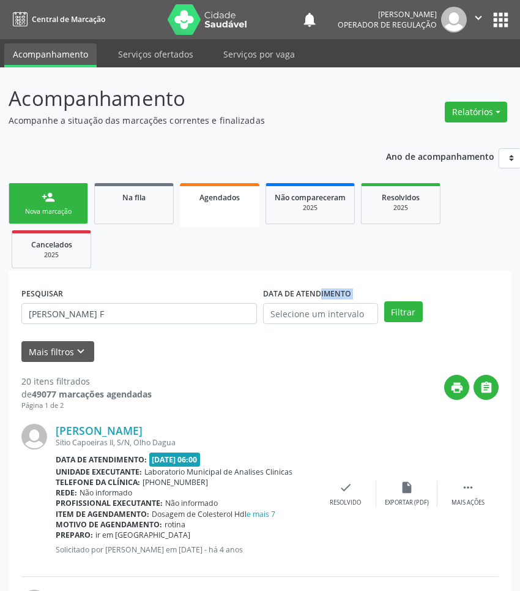
drag, startPoint x: 300, startPoint y: 297, endPoint x: 307, endPoint y: 312, distance: 16.7
click at [301, 306] on div "DATA DE ATENDIMENTO" at bounding box center [320, 303] width 115 height 39
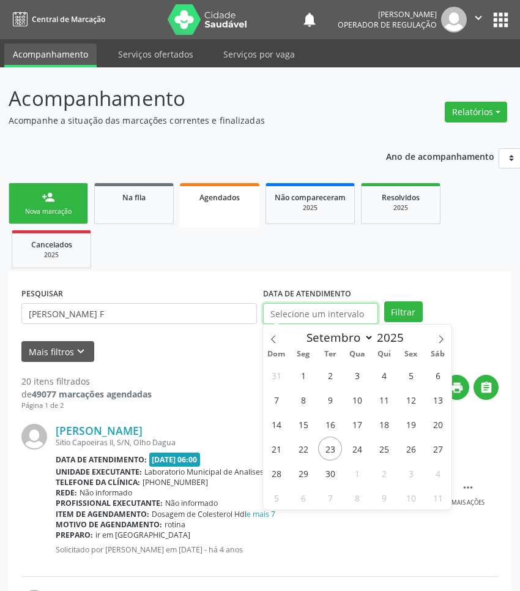
click at [307, 313] on input "text" at bounding box center [320, 313] width 115 height 21
click at [335, 474] on span "30" at bounding box center [330, 473] width 24 height 24
type input "30/09/2025"
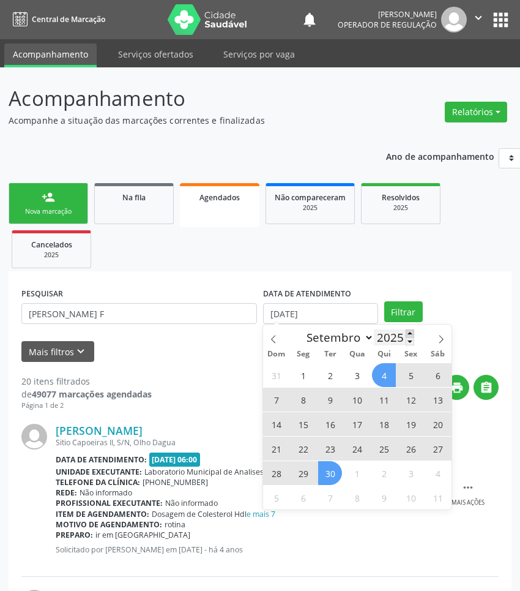
click at [411, 332] on span at bounding box center [410, 333] width 9 height 8
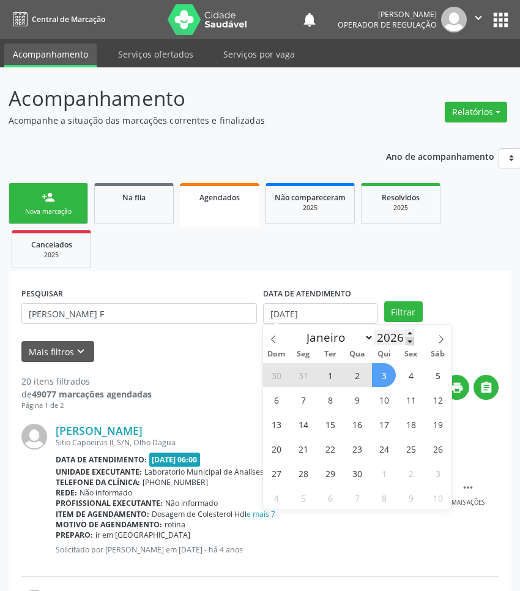
click at [410, 337] on span at bounding box center [410, 341] width 9 height 8
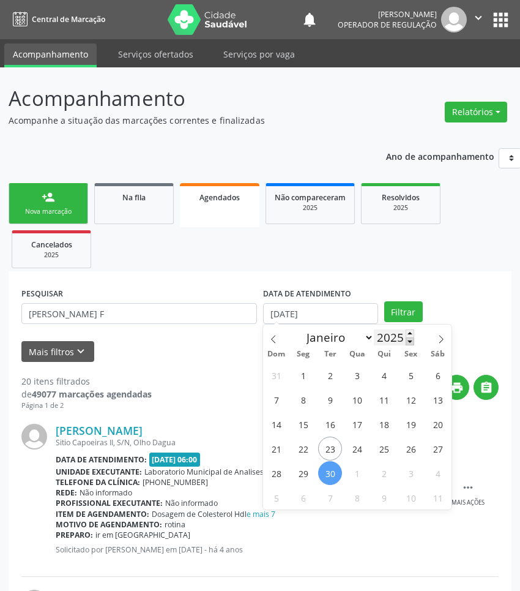
click at [410, 337] on span at bounding box center [410, 341] width 9 height 8
type input "2024"
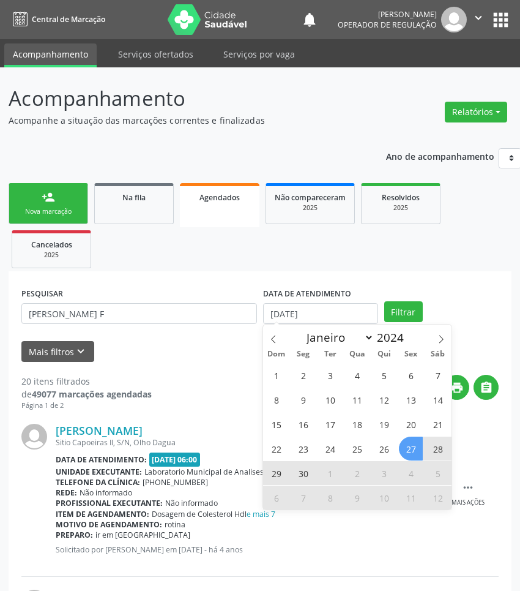
click at [407, 451] on span "27" at bounding box center [411, 448] width 24 height 24
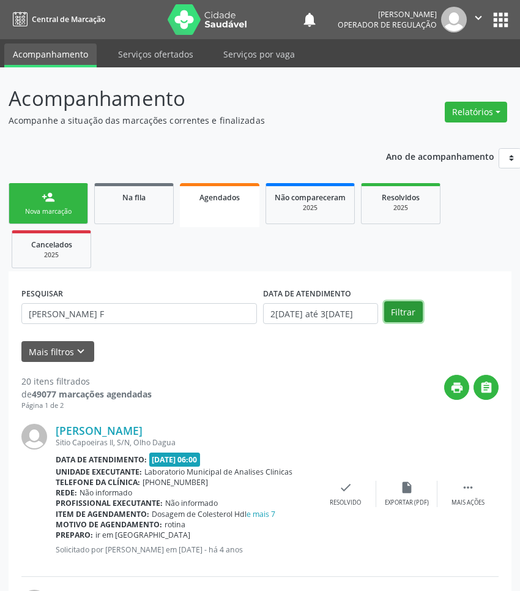
click at [399, 320] on button "Filtrar" at bounding box center [403, 311] width 39 height 21
click at [51, 210] on div "Nova marcação" at bounding box center [48, 211] width 61 height 9
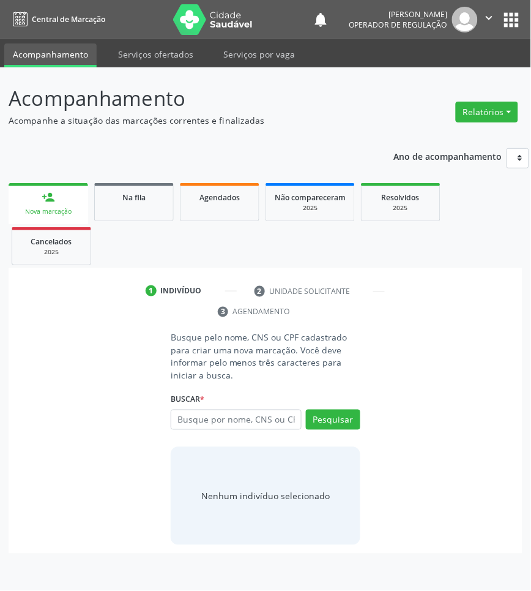
click at [188, 408] on label "Buscar *" at bounding box center [188, 399] width 34 height 19
click at [203, 419] on input "text" at bounding box center [236, 419] width 131 height 21
type input "42957087715"
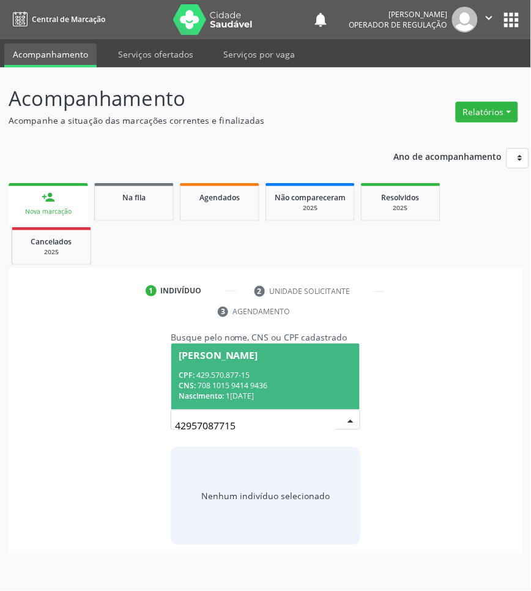
click at [211, 389] on div "CNS: 708 1015 9414 9436" at bounding box center [266, 386] width 174 height 10
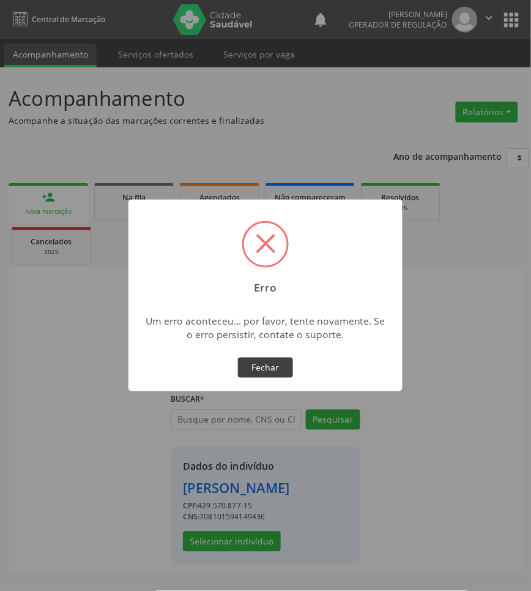
click at [248, 357] on button "Fechar" at bounding box center [265, 367] width 55 height 21
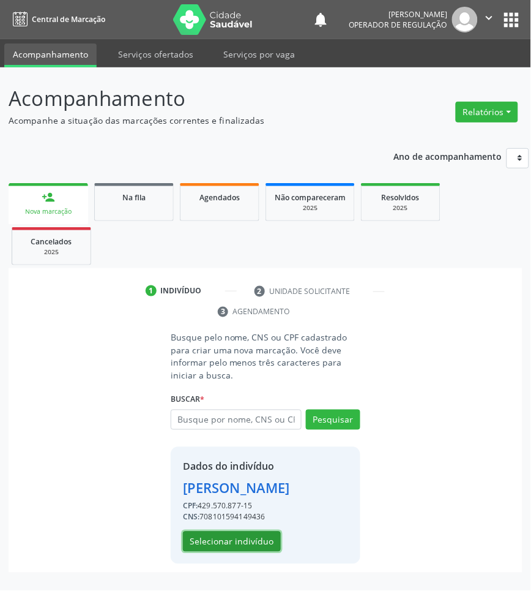
click at [234, 534] on button "Selecionar indivíduo" at bounding box center [232, 541] width 98 height 21
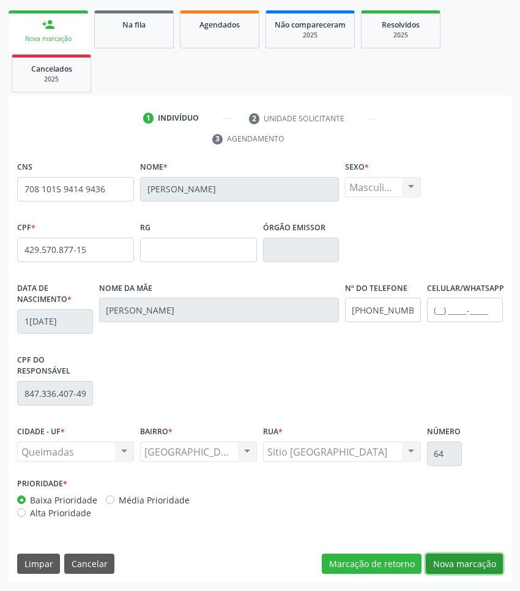
click at [465, 553] on button "Nova marcação" at bounding box center [464, 563] width 77 height 21
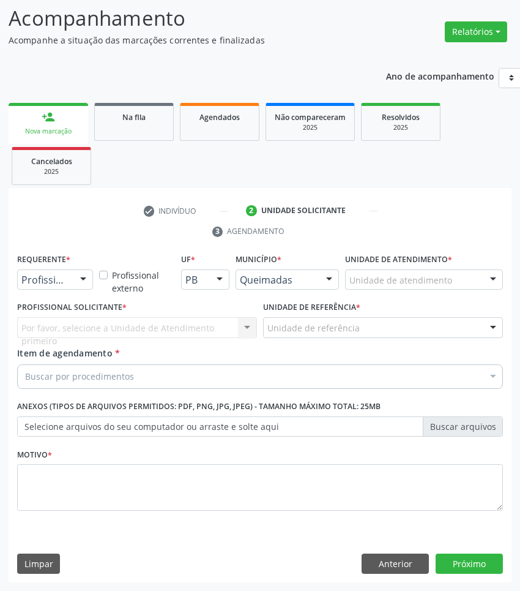
scroll to position [81, 0]
drag, startPoint x: 41, startPoint y: 277, endPoint x: 28, endPoint y: 298, distance: 24.5
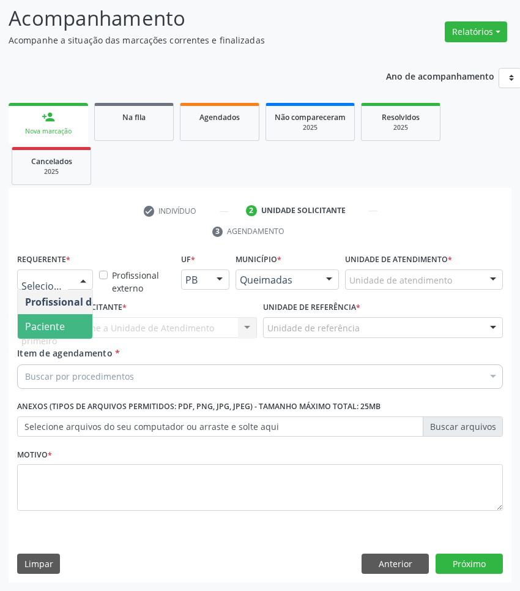
click at [23, 322] on span "Paciente" at bounding box center [77, 326] width 119 height 24
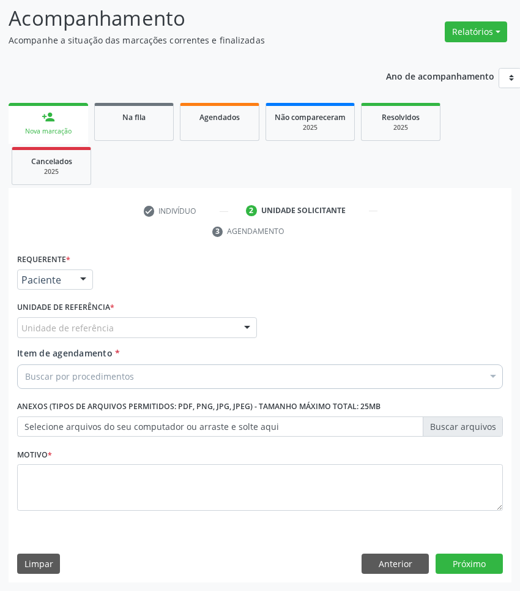
click at [78, 323] on div "Requerente * Paciente Profissional de Saúde Paciente Nenhum resultado encontrad…" at bounding box center [260, 388] width 486 height 277
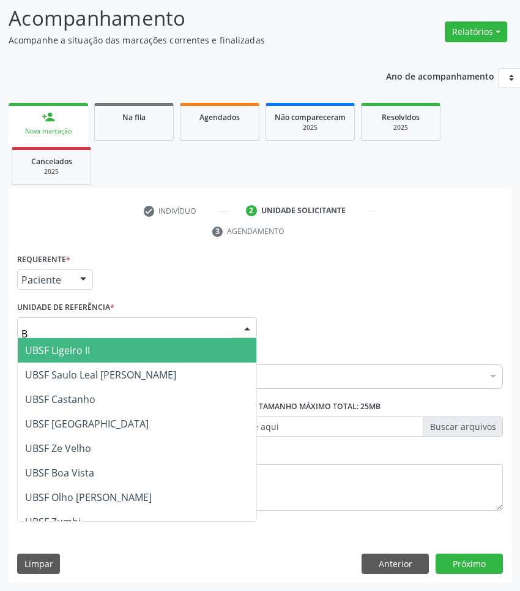
type input "BA"
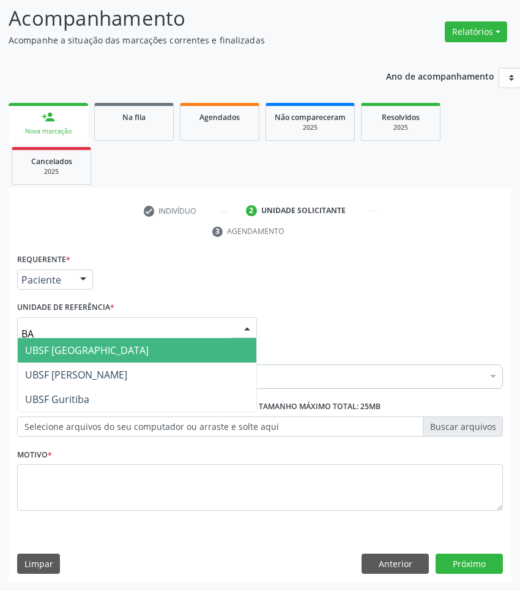
click at [89, 343] on span "UBSF [GEOGRAPHIC_DATA]" at bounding box center [87, 349] width 124 height 13
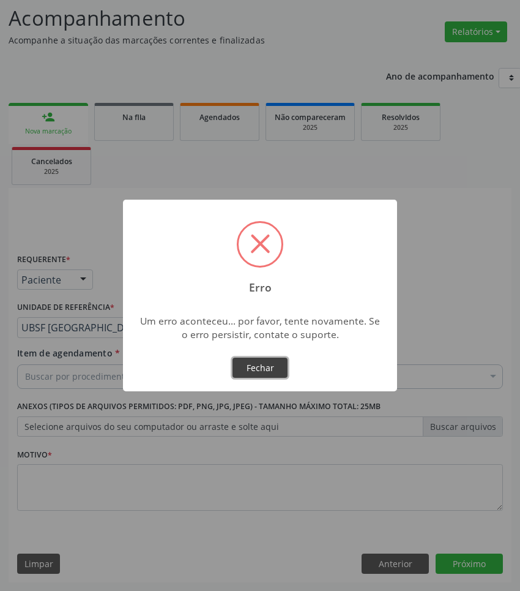
click at [267, 362] on button "Fechar" at bounding box center [260, 367] width 55 height 21
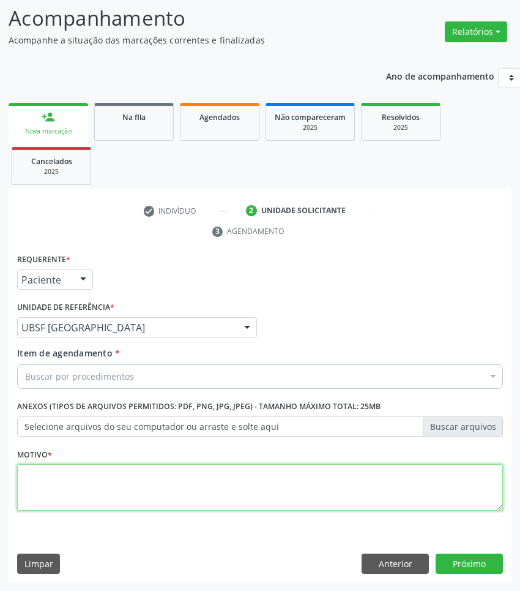
click at [249, 465] on textarea at bounding box center [260, 487] width 486 height 47
paste textarea "RETORNO KALLYNE 2025"
type textarea "RETORNO KALLYNE 2025"
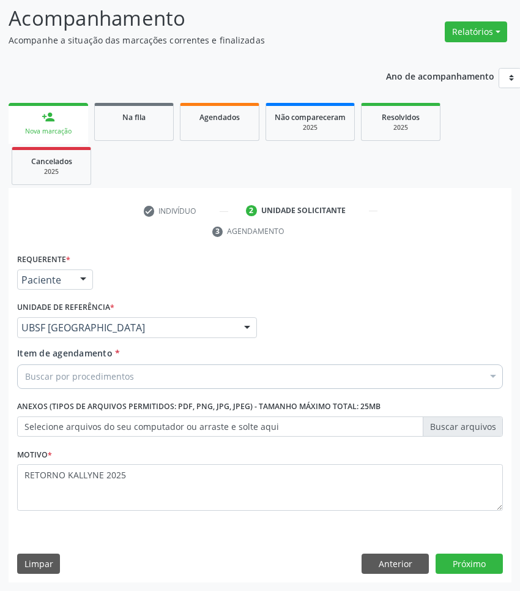
click at [305, 365] on div "Buscar por procedimentos" at bounding box center [260, 376] width 486 height 24
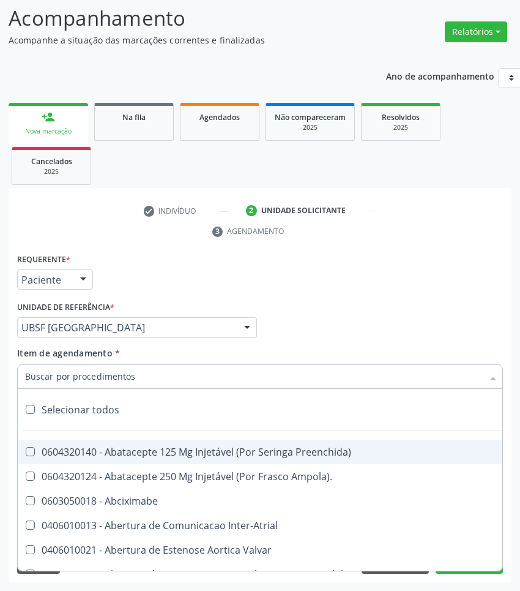
click at [297, 378] on input "Item de agendamento *" at bounding box center [254, 376] width 458 height 24
paste input "OTORRINO"
type input "OTORRINO"
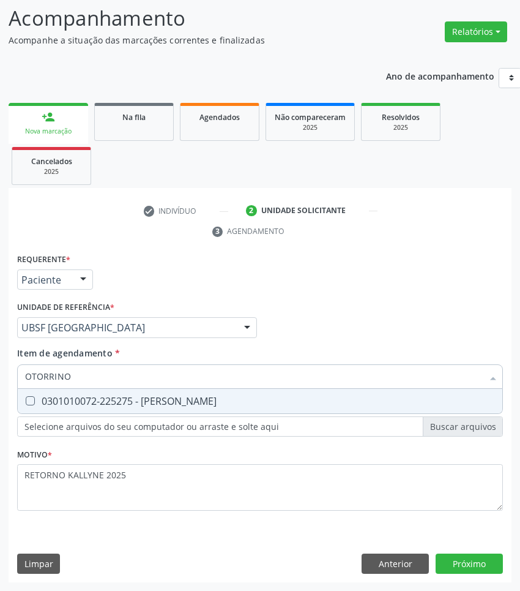
click at [243, 403] on div "0301010072-225275 - [PERSON_NAME]" at bounding box center [260, 401] width 470 height 10
checkbox Otorrinolaringologista "true"
click at [470, 568] on div "Requerente * Paciente Profissional de Saúde Paciente Nenhum resultado encontrad…" at bounding box center [260, 416] width 503 height 332
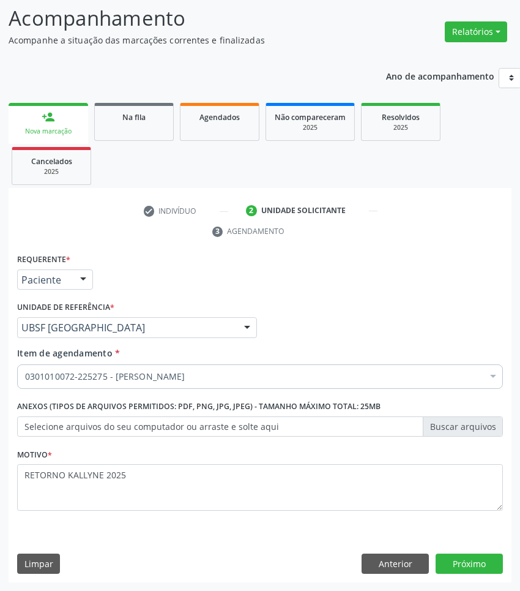
click at [454, 550] on div "Requerente * Paciente Profissional de Saúde Paciente Nenhum resultado encontrad…" at bounding box center [260, 416] width 503 height 332
click at [463, 561] on button "Próximo" at bounding box center [469, 563] width 67 height 21
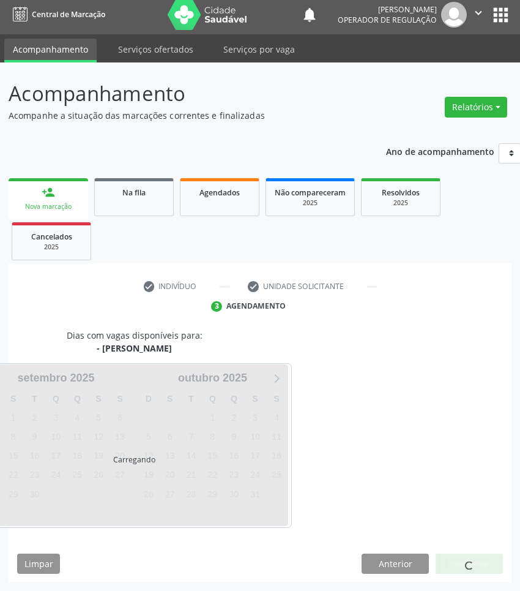
scroll to position [54, 0]
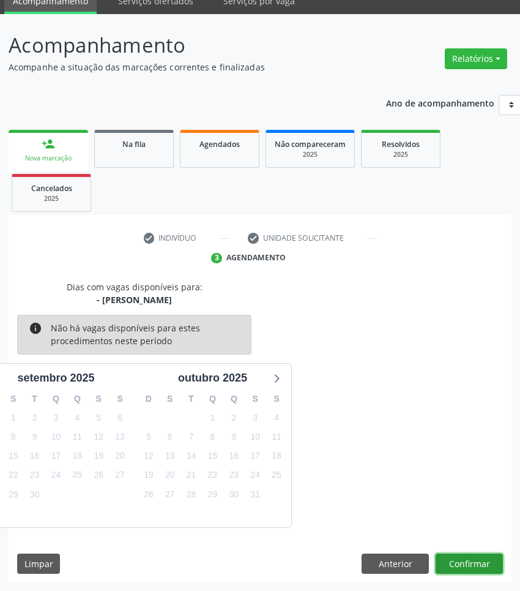
click at [464, 570] on button "Confirmar" at bounding box center [469, 563] width 67 height 21
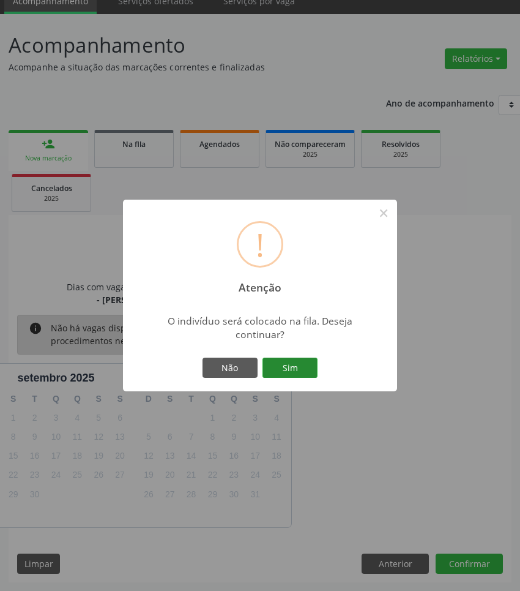
click at [304, 371] on button "Sim" at bounding box center [290, 367] width 55 height 21
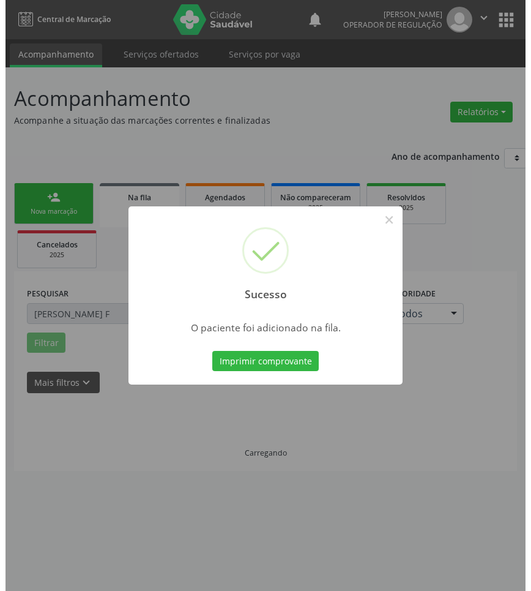
scroll to position [0, 0]
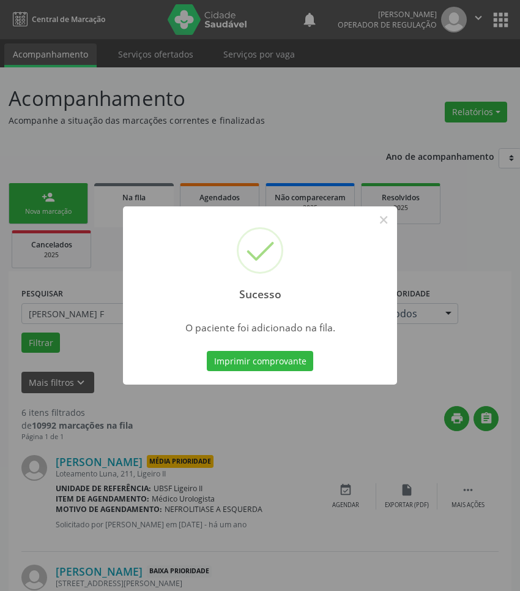
click at [490, 452] on div "Sucesso × O paciente foi adicionado na fila. Imprimir comprovante Cancel" at bounding box center [260, 295] width 520 height 591
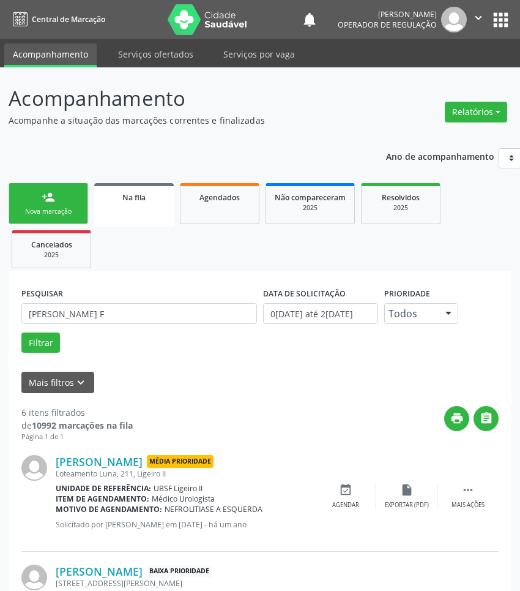
click at [39, 199] on link "person_add Nova marcação" at bounding box center [49, 203] width 80 height 41
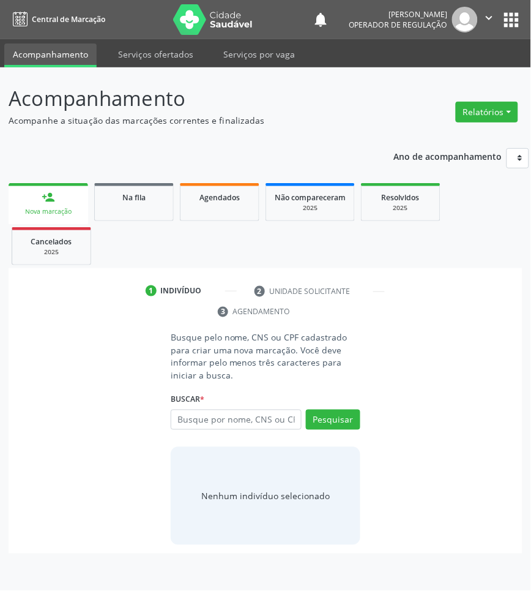
click at [493, 19] on icon "" at bounding box center [489, 17] width 13 height 13
click at [506, 17] on button "apps" at bounding box center [511, 19] width 21 height 21
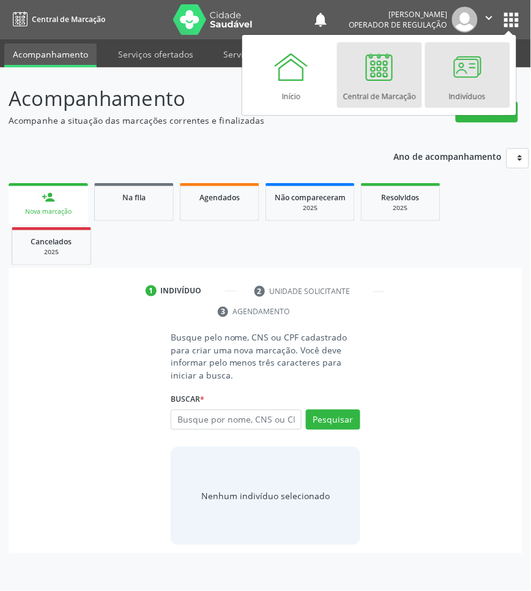
click at [449, 81] on div at bounding box center [467, 66] width 37 height 37
